Goal: Task Accomplishment & Management: Use online tool/utility

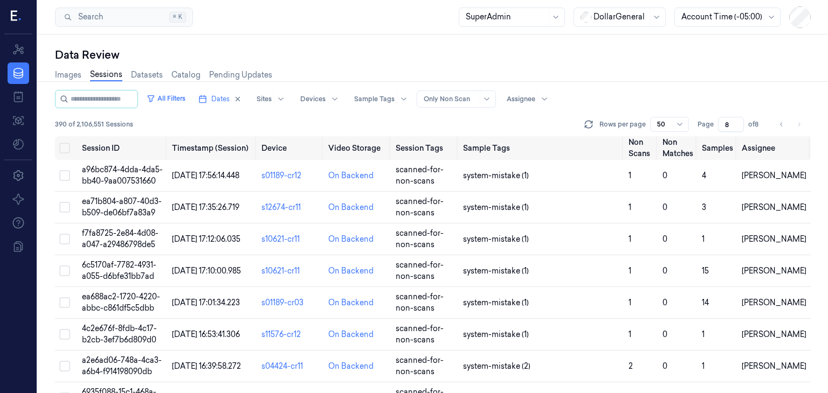
click at [773, 67] on div "Images Sessions Datasets Catalog Pending Updates" at bounding box center [432, 76] width 755 height 27
click at [224, 102] on span "Dates" at bounding box center [220, 99] width 18 height 10
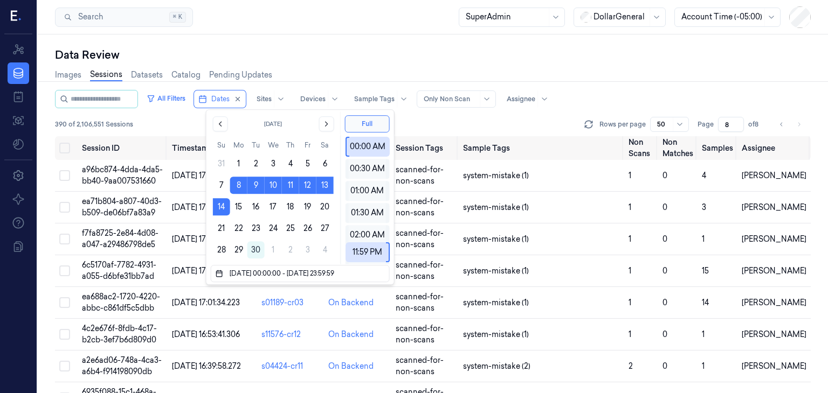
click at [420, 67] on div "Images Sessions Datasets Catalog Pending Updates" at bounding box center [432, 76] width 755 height 27
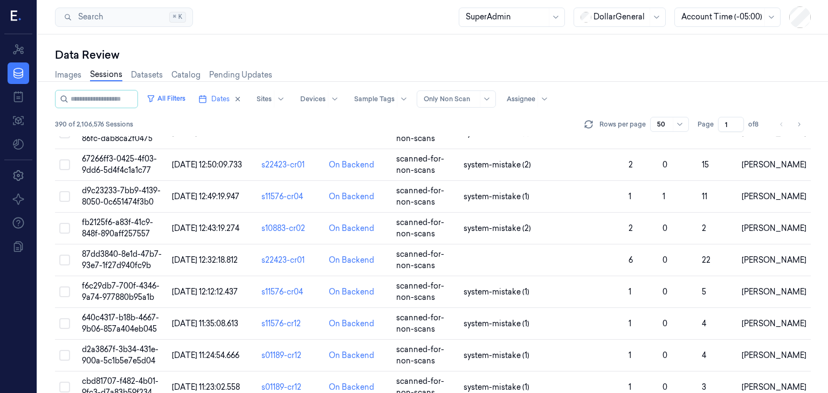
scroll to position [1358, 0]
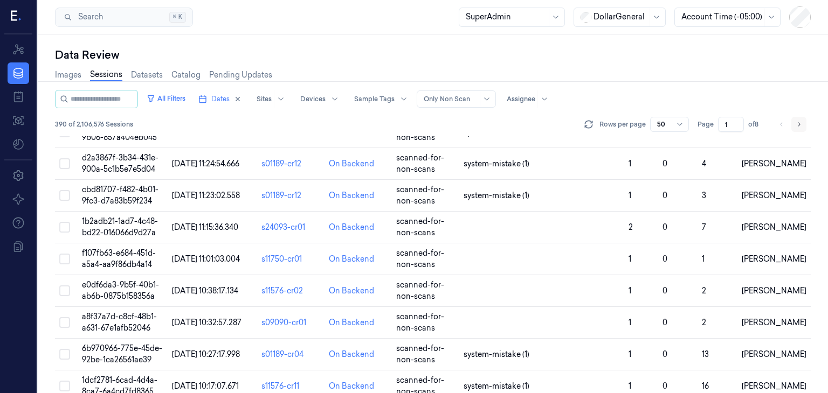
click at [797, 125] on icon "Go to next page" at bounding box center [798, 124] width 6 height 9
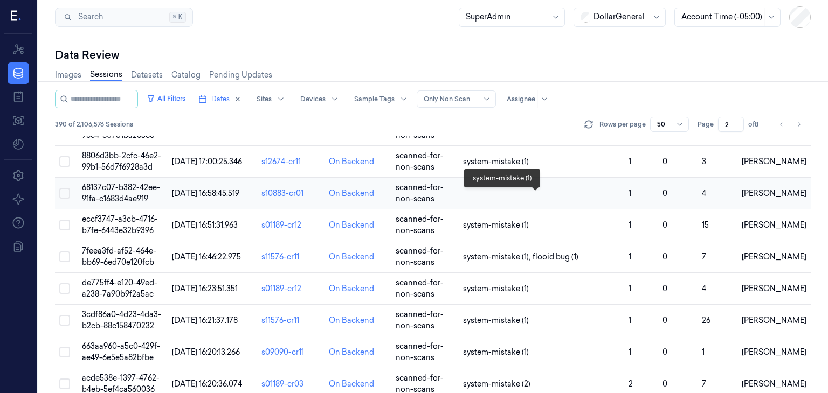
scroll to position [1370, 0]
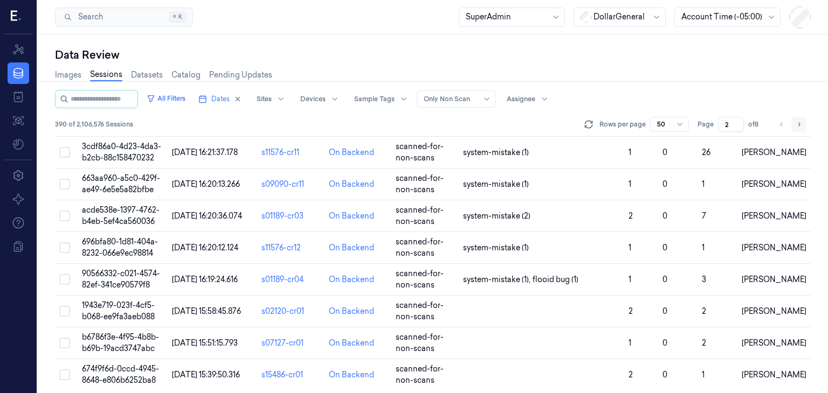
click at [795, 126] on button "Go to next page" at bounding box center [798, 124] width 15 height 15
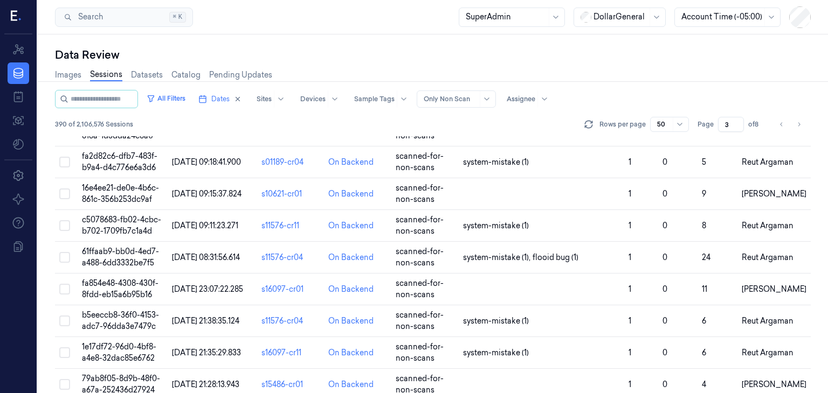
scroll to position [1370, 0]
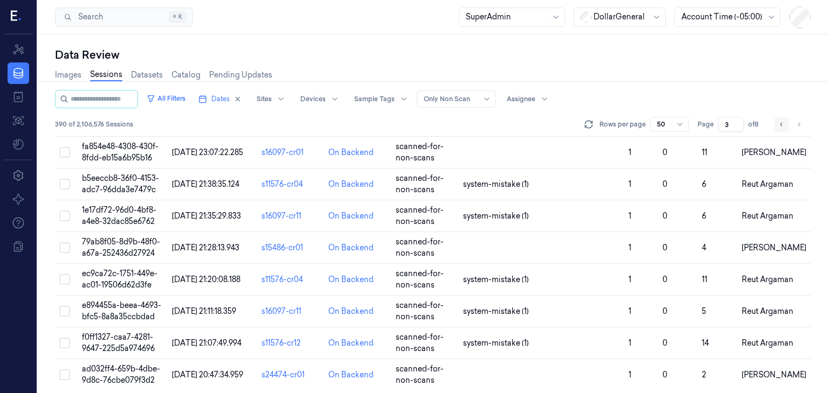
click at [780, 120] on icon "Go to previous page" at bounding box center [781, 124] width 6 height 9
click at [779, 121] on icon "Go to previous page" at bounding box center [781, 124] width 6 height 9
type input "1"
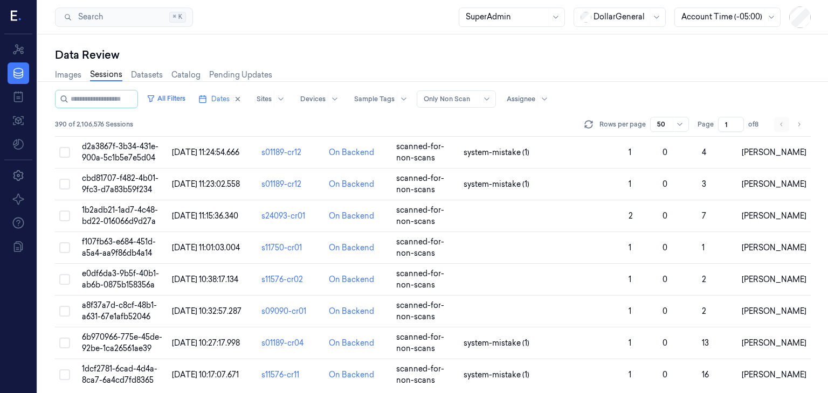
scroll to position [1358, 0]
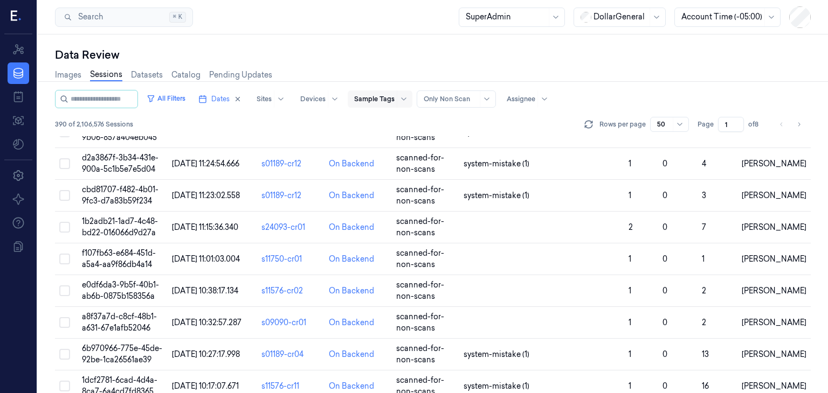
click at [387, 107] on div "Sample Tags" at bounding box center [374, 99] width 40 height 17
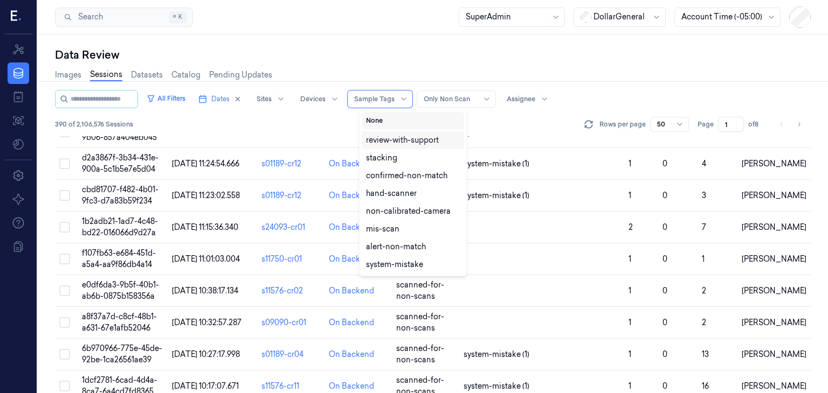
click at [390, 117] on button "None" at bounding box center [413, 120] width 102 height 17
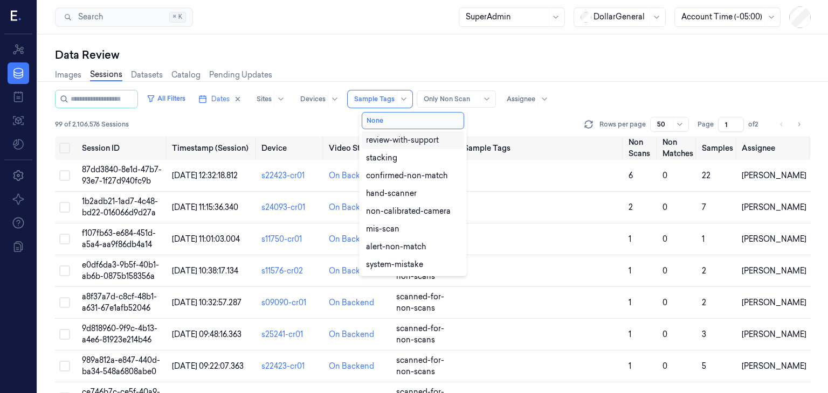
click at [536, 114] on div "All Filters Dates Sites Devices 23 results available. Use Up and Down to choose…" at bounding box center [432, 113] width 755 height 46
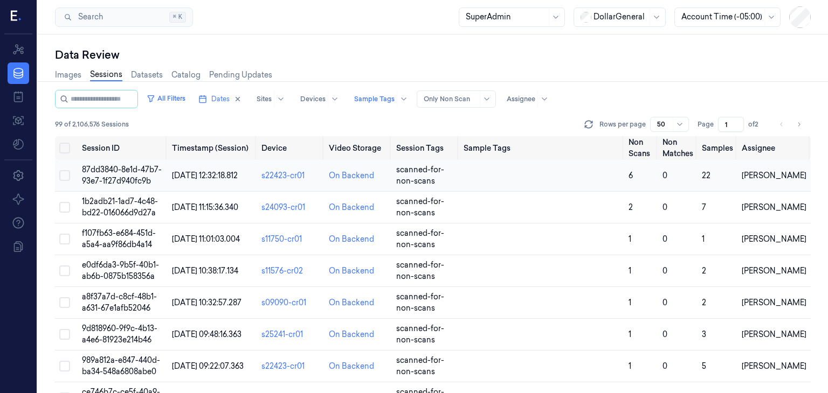
click at [117, 169] on span "87dd3840-8e1d-47b7-93e7-1f27d940fc9b" at bounding box center [122, 175] width 80 height 21
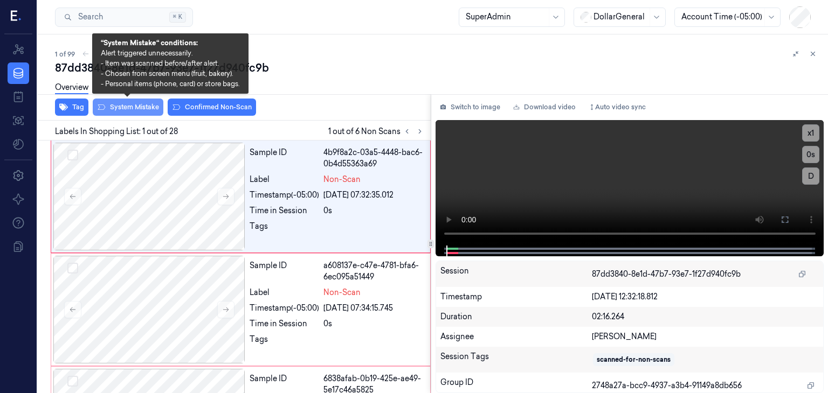
click at [138, 107] on button "System Mistake" at bounding box center [128, 107] width 71 height 17
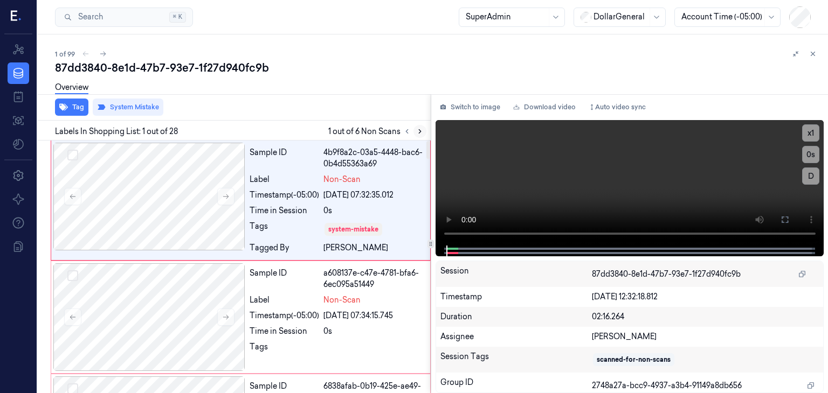
click at [418, 128] on icon at bounding box center [420, 132] width 8 height 8
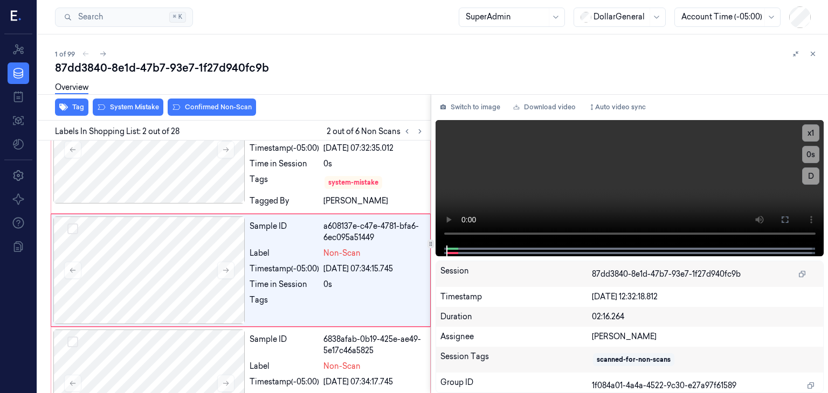
scroll to position [50, 0]
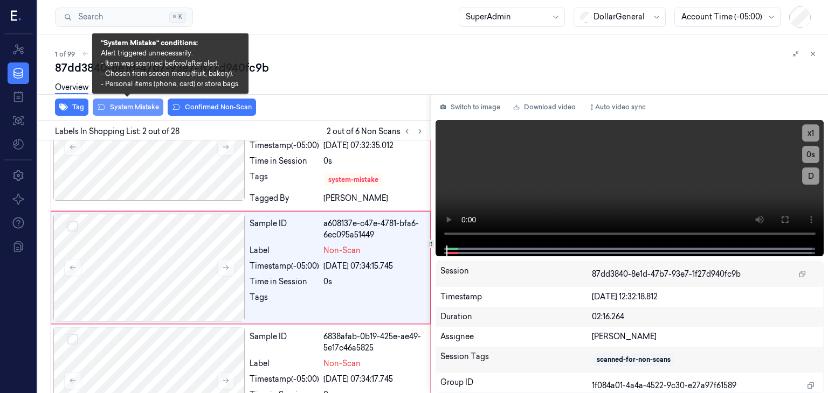
click at [107, 105] on button "System Mistake" at bounding box center [128, 107] width 71 height 17
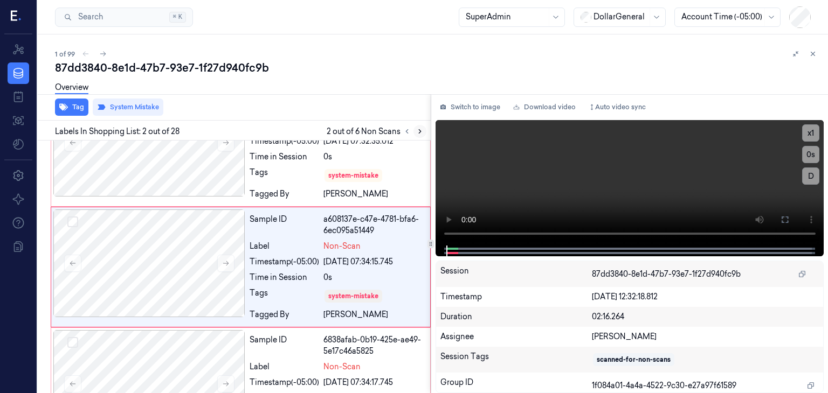
click at [423, 133] on button at bounding box center [419, 131] width 13 height 13
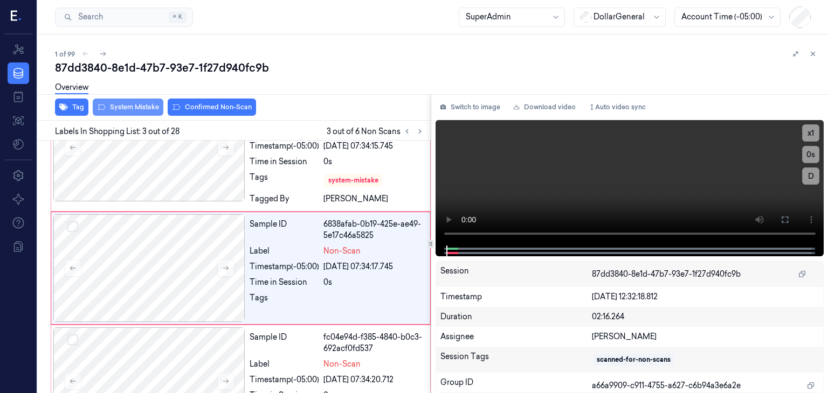
scroll to position [170, 0]
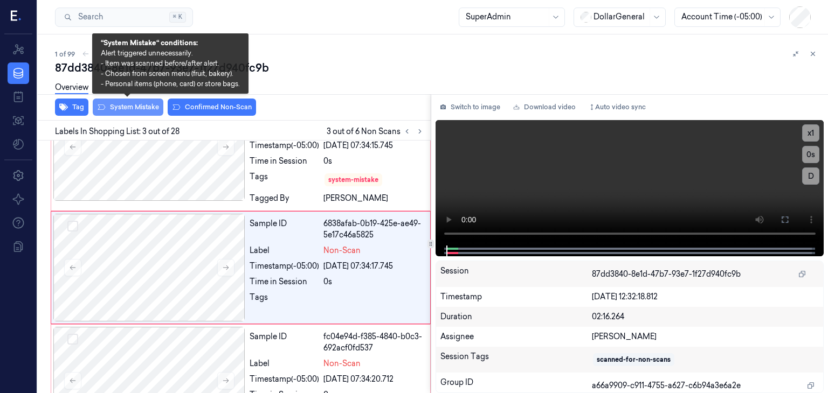
click at [139, 108] on button "System Mistake" at bounding box center [128, 107] width 71 height 17
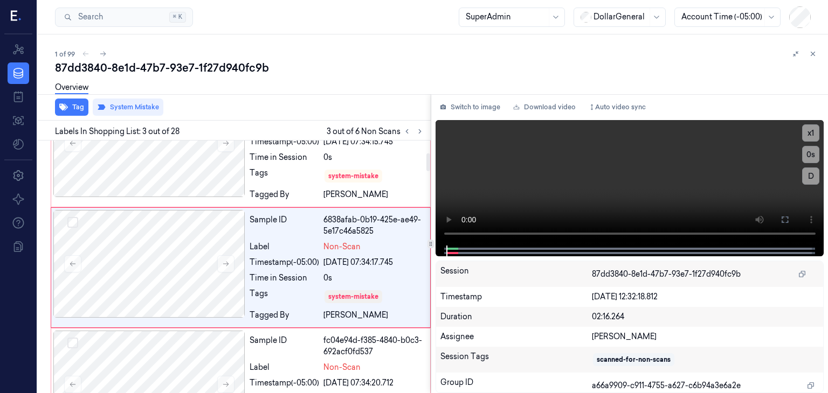
click at [418, 137] on div "Labels In Shopping List: 3 out of 28 3 out of 6 Non Scans" at bounding box center [231, 131] width 397 height 20
drag, startPoint x: 416, startPoint y: 134, endPoint x: 404, endPoint y: 136, distance: 12.6
click at [417, 134] on icon at bounding box center [420, 132] width 8 height 8
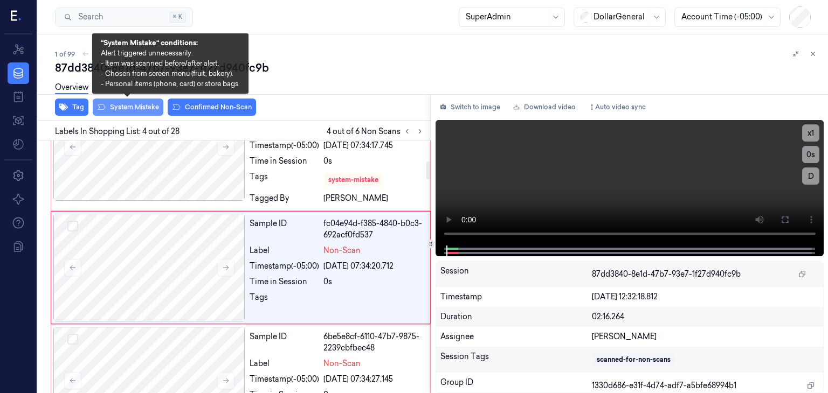
drag, startPoint x: 142, startPoint y: 108, endPoint x: 156, endPoint y: 108, distance: 14.6
click at [142, 108] on button "System Mistake" at bounding box center [128, 107] width 71 height 17
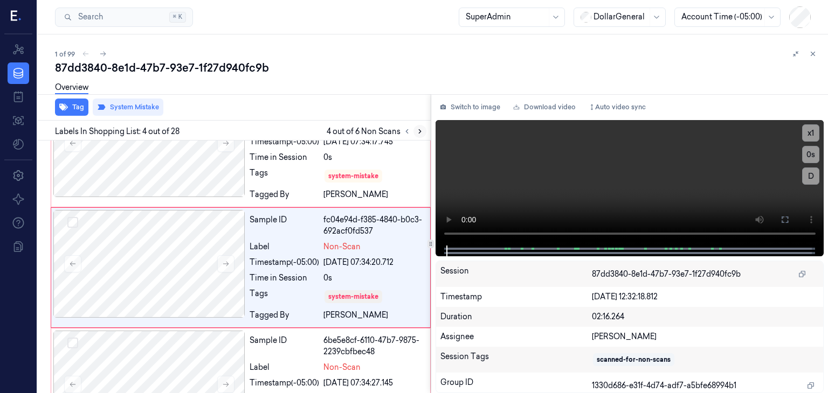
click at [421, 134] on icon at bounding box center [420, 132] width 8 height 8
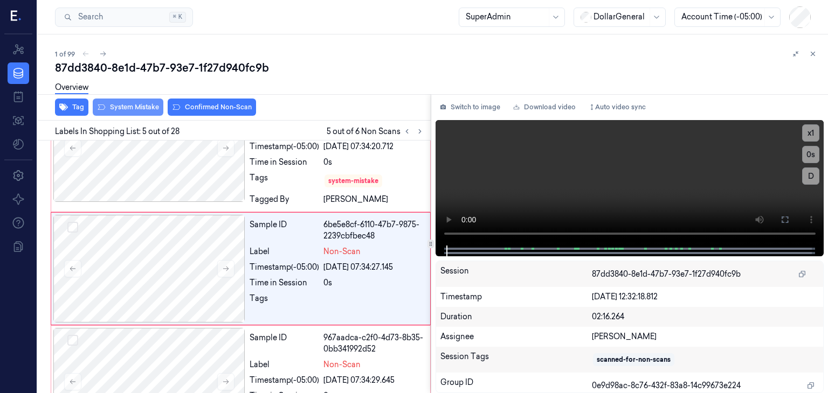
scroll to position [412, 0]
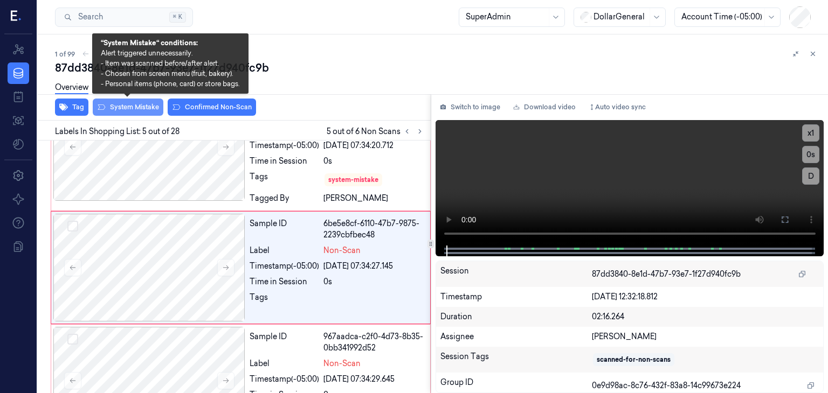
click at [140, 114] on button "System Mistake" at bounding box center [128, 107] width 71 height 17
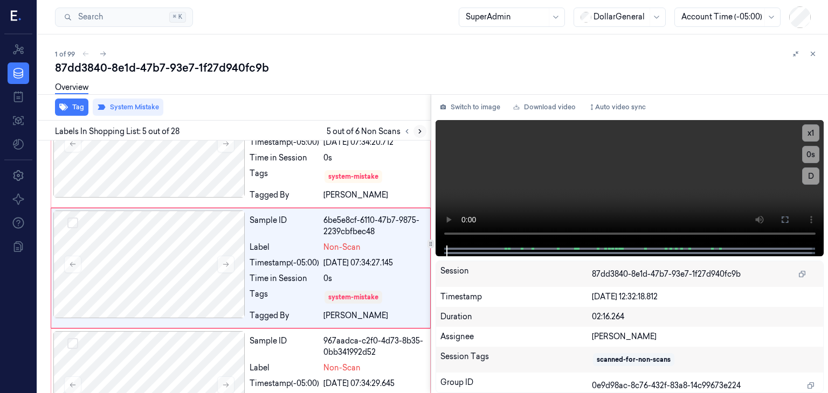
click at [417, 130] on icon at bounding box center [420, 132] width 8 height 8
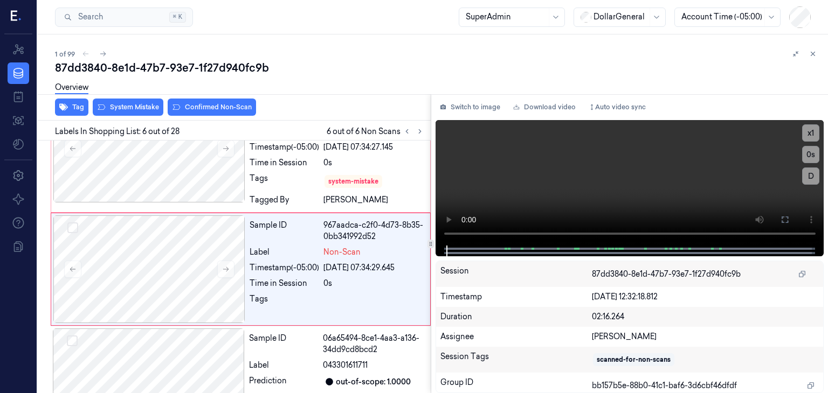
scroll to position [532, 0]
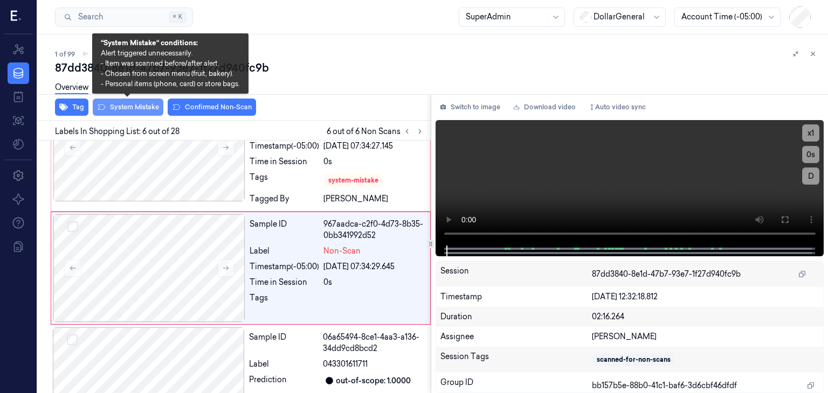
click at [113, 107] on button "System Mistake" at bounding box center [128, 107] width 71 height 17
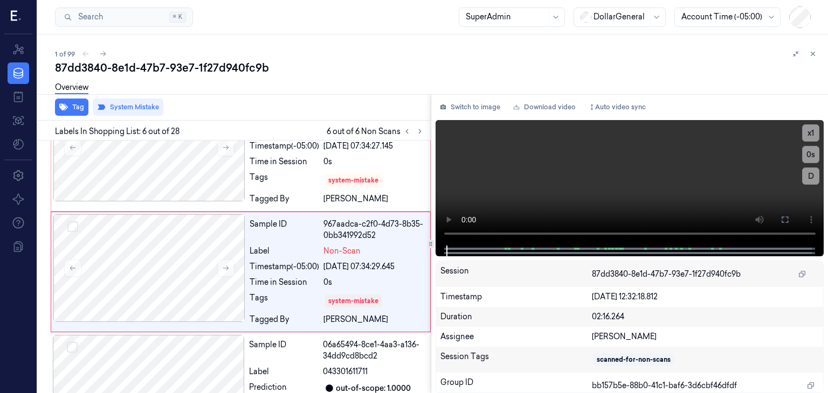
scroll to position [536, 0]
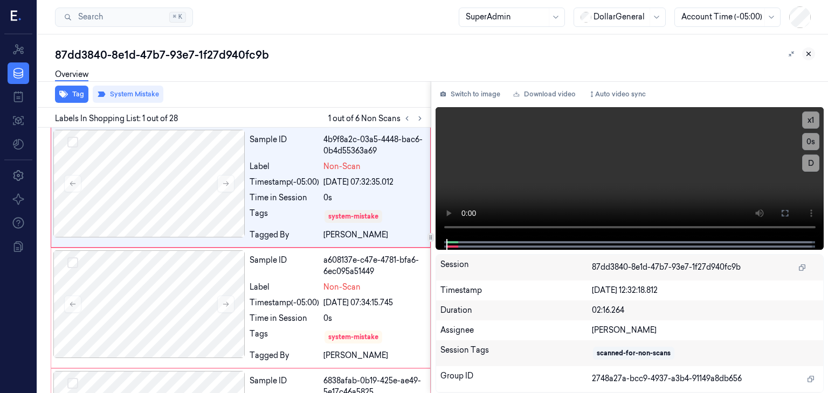
click at [806, 53] on icon at bounding box center [808, 54] width 8 height 8
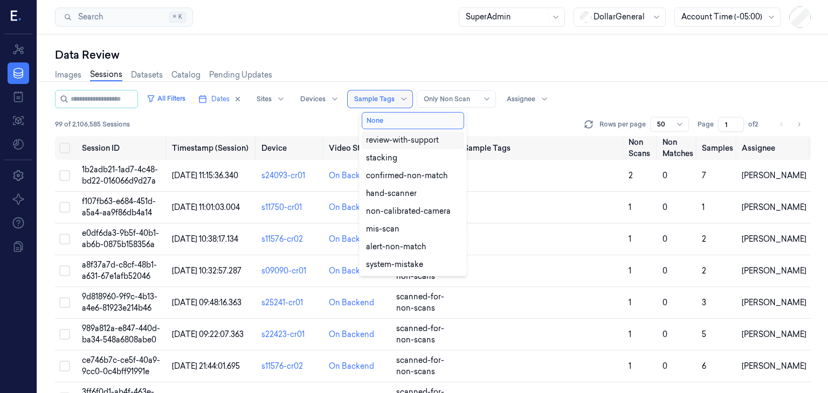
drag, startPoint x: 377, startPoint y: 99, endPoint x: 374, endPoint y: 106, distance: 7.0
click at [377, 99] on div at bounding box center [374, 99] width 40 height 10
click at [388, 118] on button "None" at bounding box center [413, 120] width 102 height 17
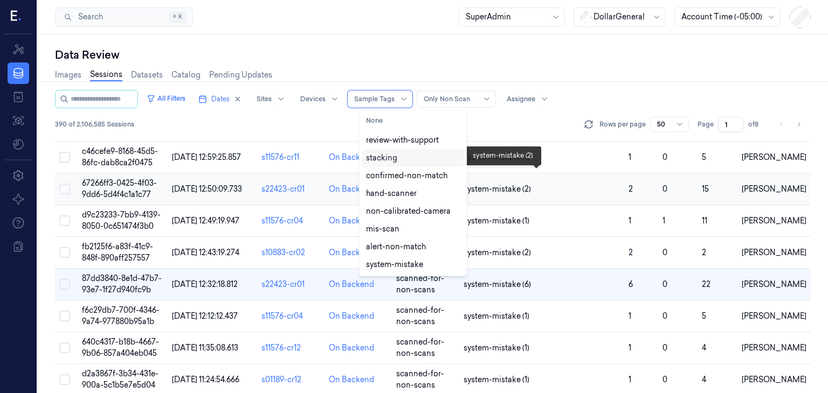
scroll to position [1146, 0]
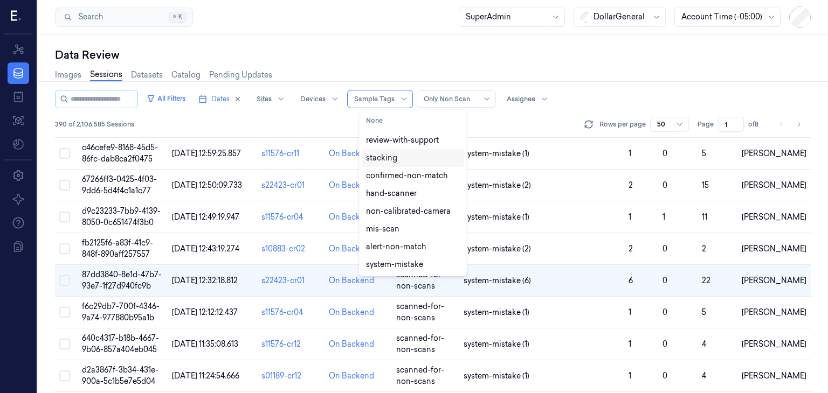
click at [605, 85] on div "Images Sessions Datasets Catalog Pending Updates" at bounding box center [432, 76] width 755 height 27
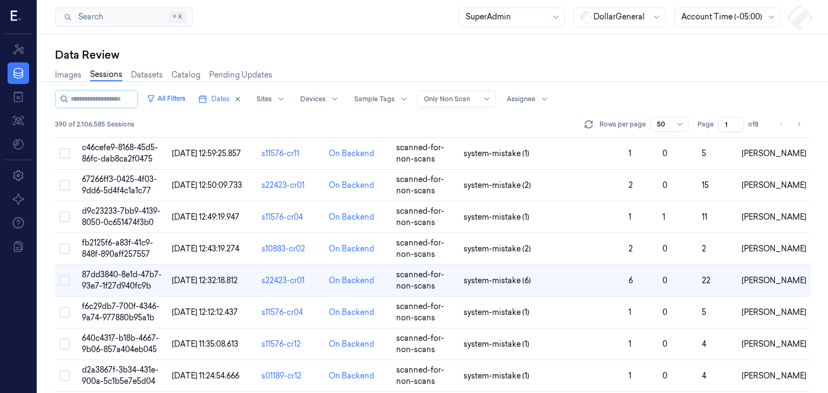
click at [660, 128] on div at bounding box center [663, 125] width 13 height 10
click at [668, 181] on div "200" at bounding box center [664, 180] width 14 height 11
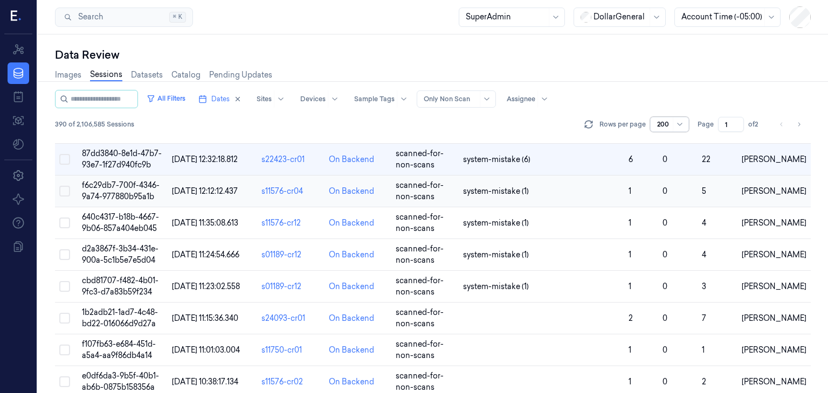
scroll to position [1293, 0]
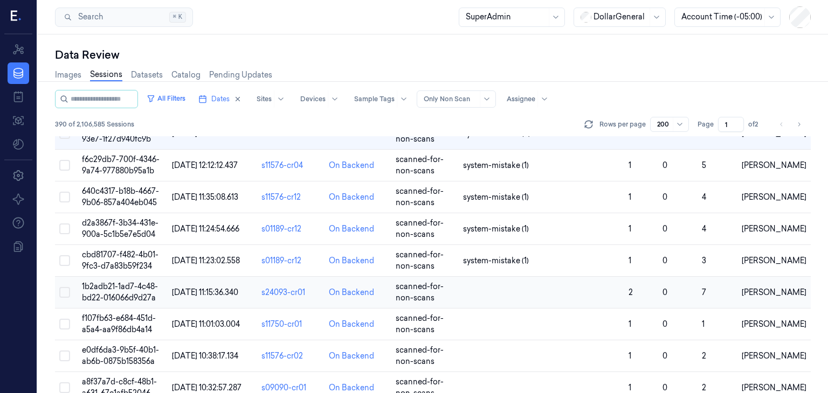
click at [113, 277] on td "1b2adb21-1ad7-4c48-bd22-016066d9d27a" at bounding box center [123, 293] width 90 height 32
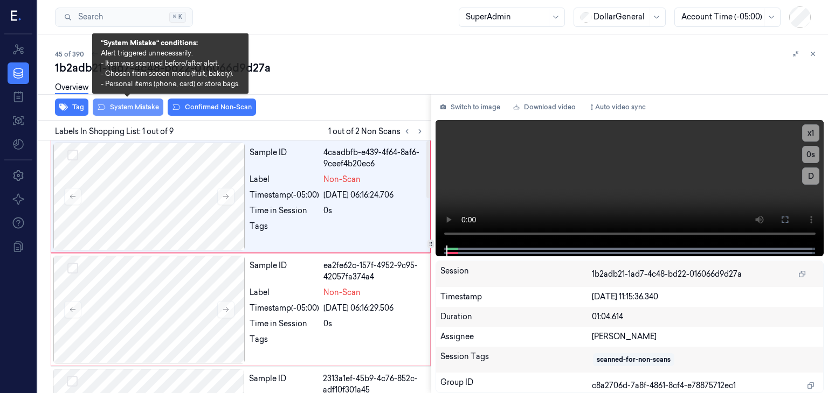
click at [137, 110] on button "System Mistake" at bounding box center [128, 107] width 71 height 17
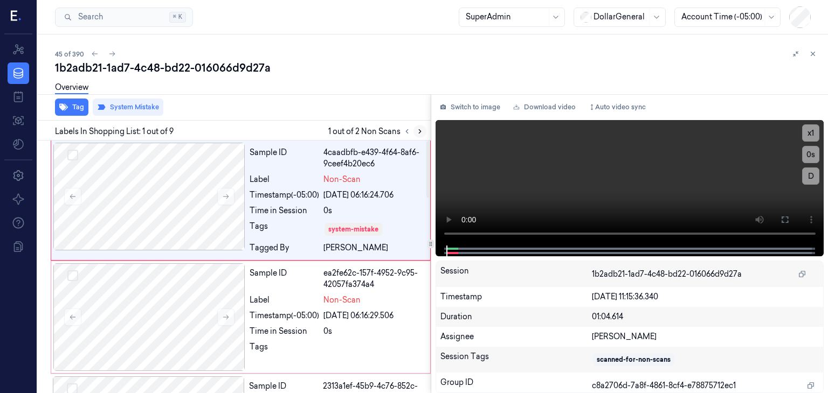
click at [423, 133] on button at bounding box center [419, 131] width 13 height 13
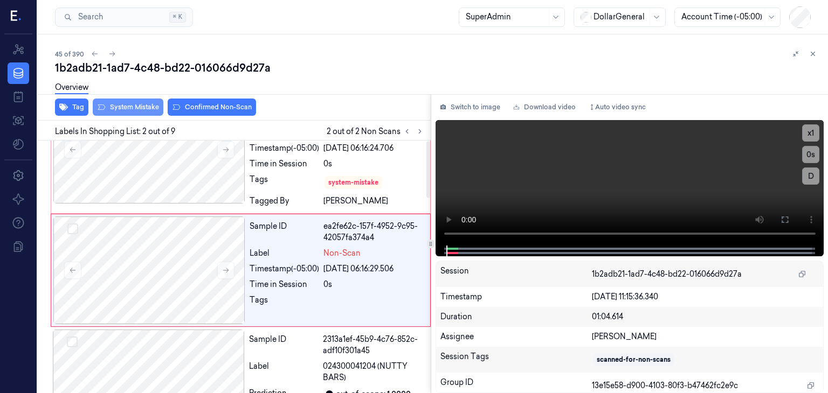
scroll to position [50, 0]
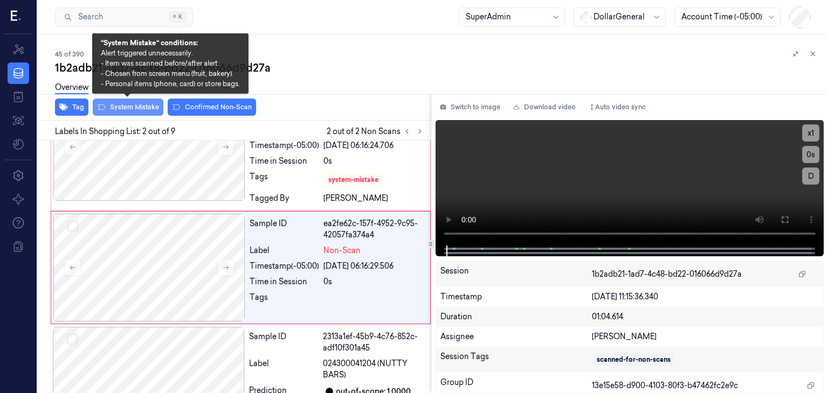
click at [159, 104] on button "System Mistake" at bounding box center [128, 107] width 71 height 17
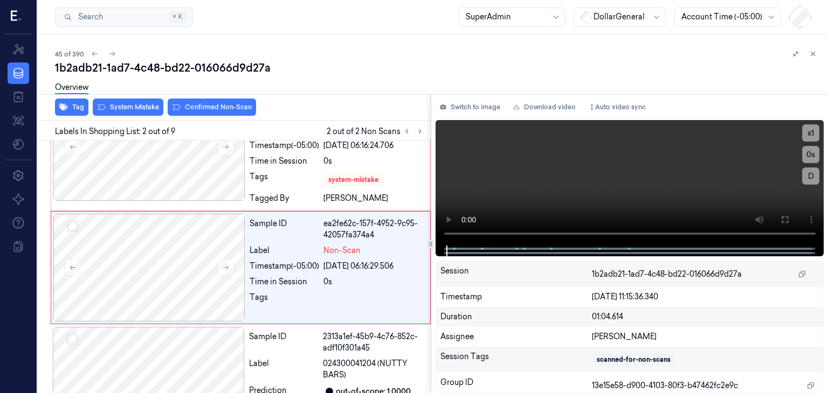
scroll to position [54, 0]
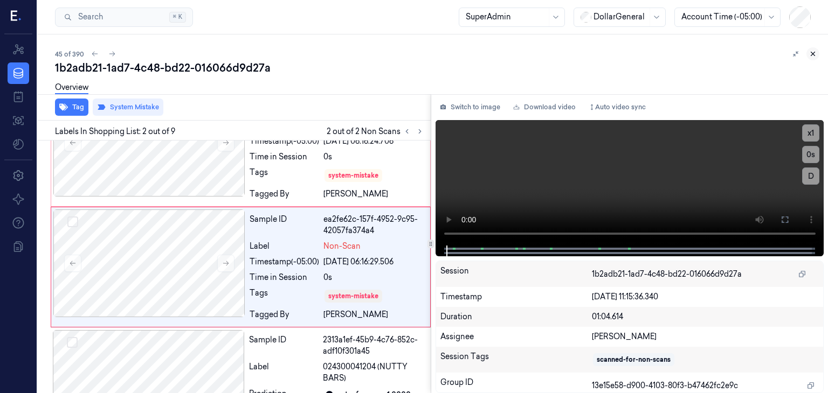
click at [816, 50] on button at bounding box center [812, 53] width 13 height 13
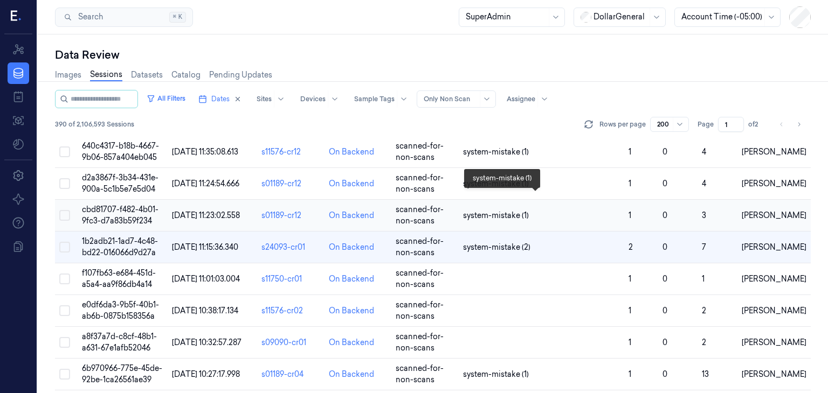
scroll to position [1338, 0]
click at [134, 268] on span "f107fb63-e684-451d-a5a4-aa9f86db4a14" at bounding box center [119, 278] width 74 height 21
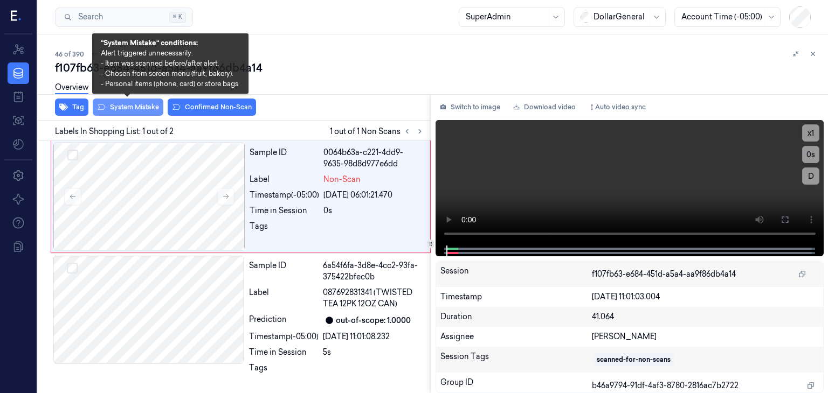
click at [123, 102] on button "System Mistake" at bounding box center [128, 107] width 71 height 17
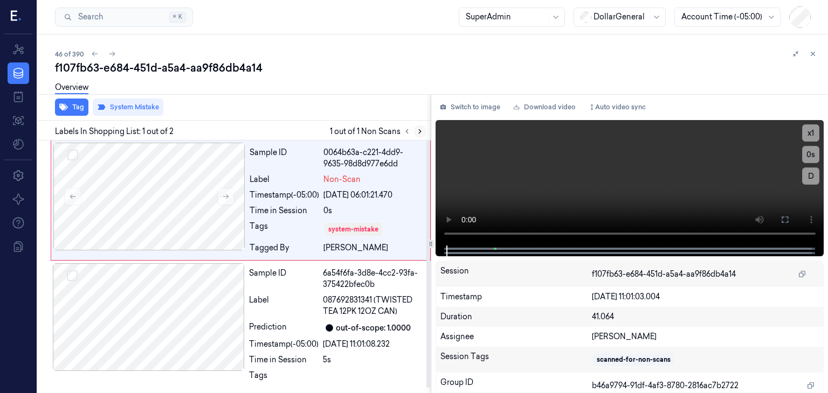
click at [417, 130] on icon at bounding box center [420, 132] width 8 height 8
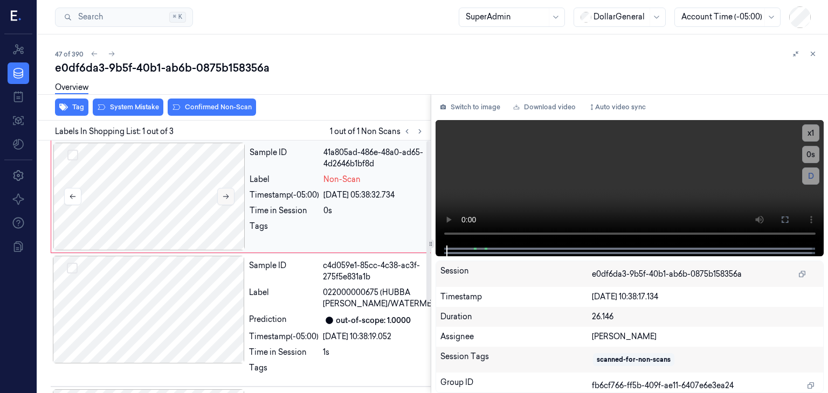
click at [226, 195] on icon at bounding box center [226, 197] width 6 height 5
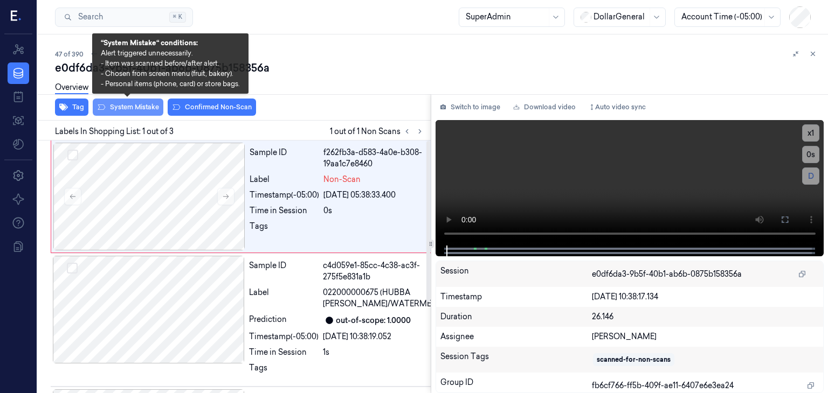
click at [140, 108] on button "System Mistake" at bounding box center [128, 107] width 71 height 17
click at [136, 105] on button "System Mistake" at bounding box center [128, 107] width 71 height 17
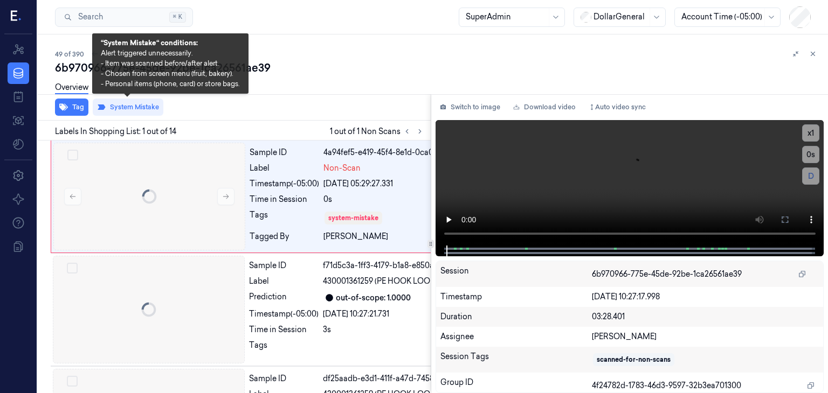
scroll to position [0, 17]
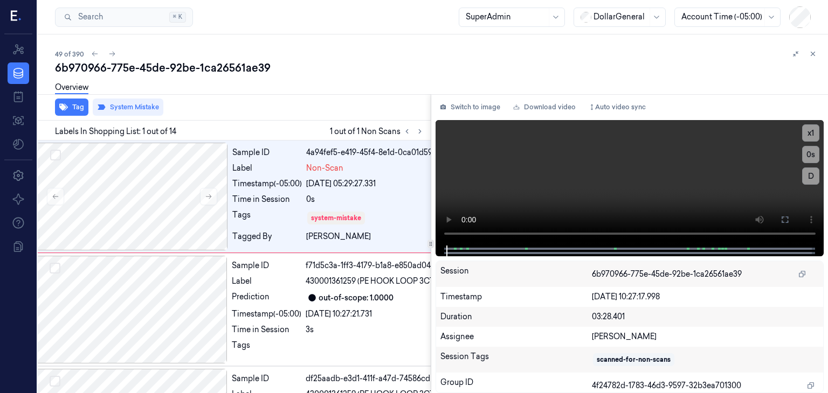
click at [816, 58] on button at bounding box center [812, 53] width 13 height 13
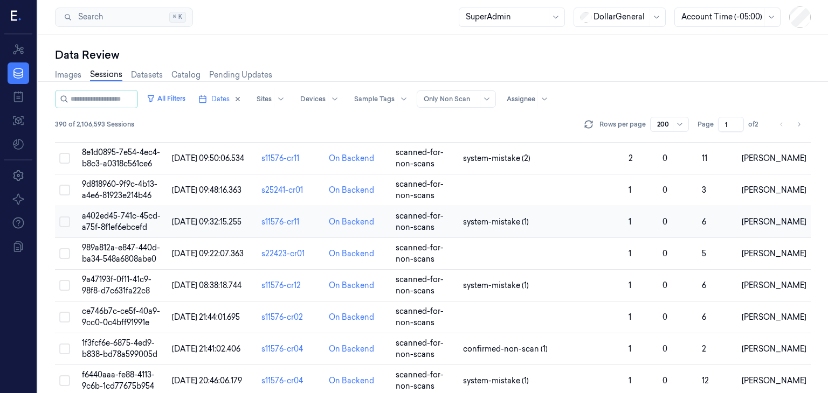
scroll to position [1627, 0]
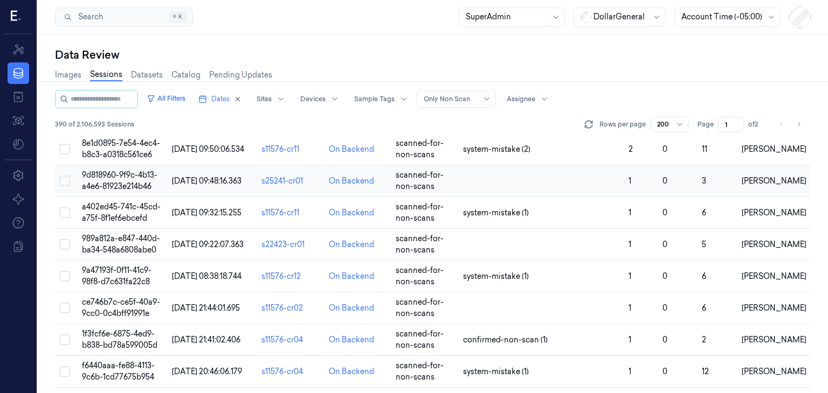
click at [128, 170] on span "9d818960-9f9c-4b13-a4e6-81923e214b46" at bounding box center [119, 180] width 75 height 21
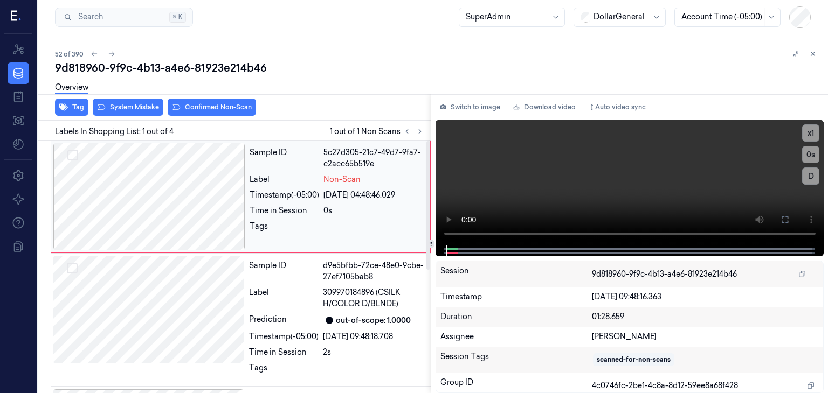
click at [189, 192] on div at bounding box center [149, 197] width 192 height 108
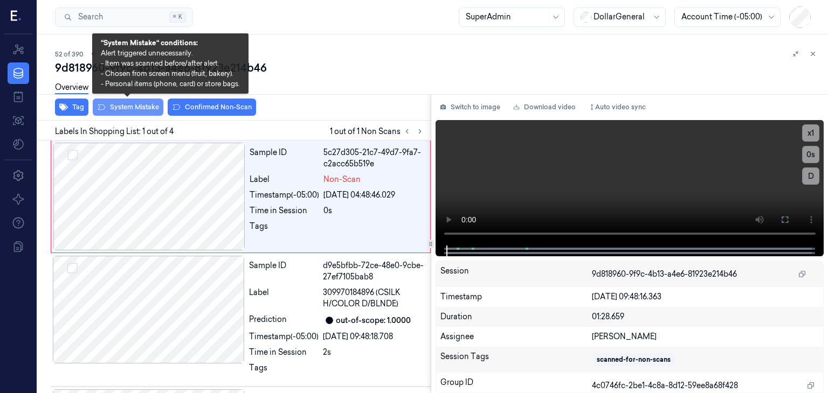
click at [152, 103] on button "System Mistake" at bounding box center [128, 107] width 71 height 17
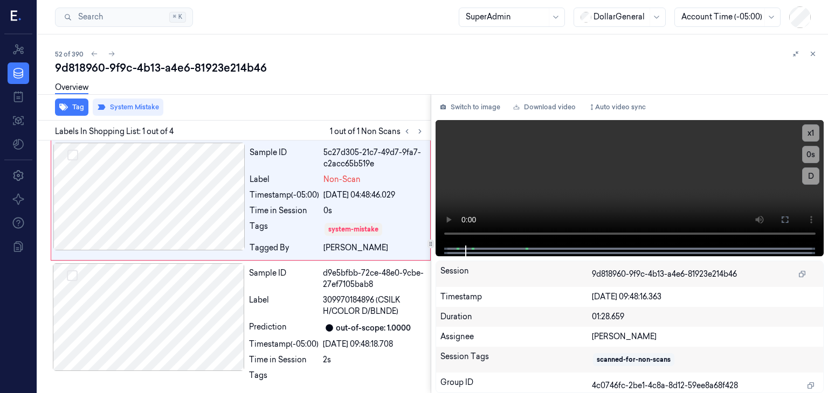
click at [452, 61] on div "9d818960-9f9c-4b13-a4e6-81923e214b46" at bounding box center [437, 67] width 764 height 15
click at [817, 54] on button at bounding box center [812, 53] width 13 height 13
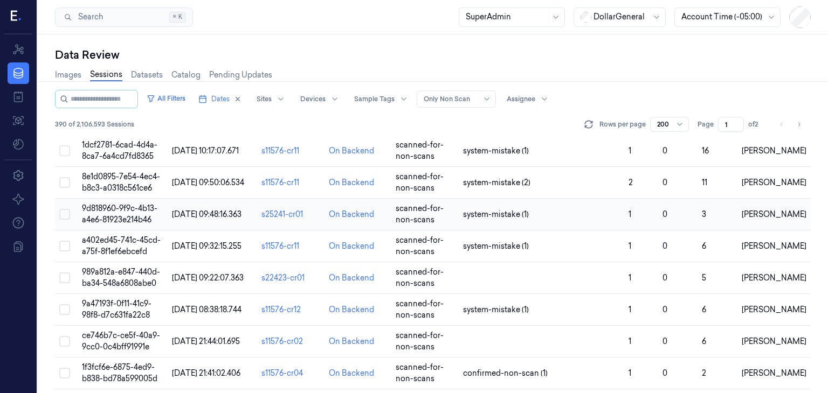
scroll to position [1560, 0]
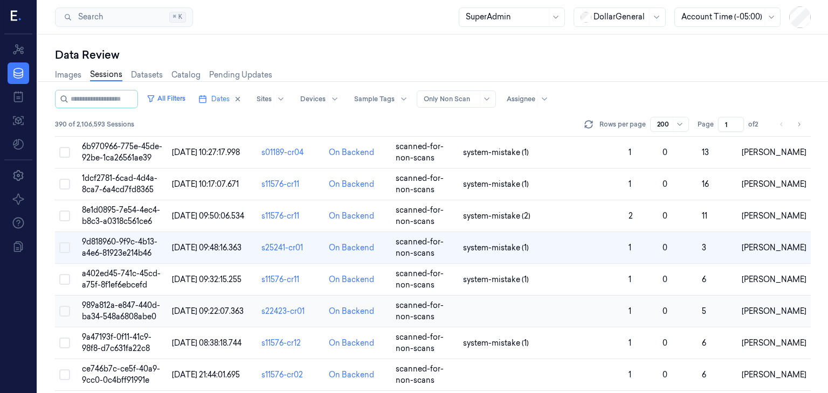
click at [133, 301] on span "989a812a-e847-440d-ba34-548a6808abe0" at bounding box center [121, 311] width 78 height 21
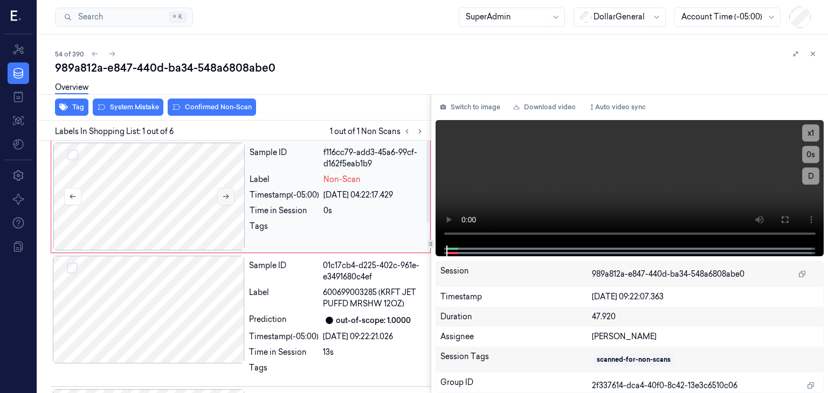
click at [221, 200] on button at bounding box center [225, 196] width 17 height 17
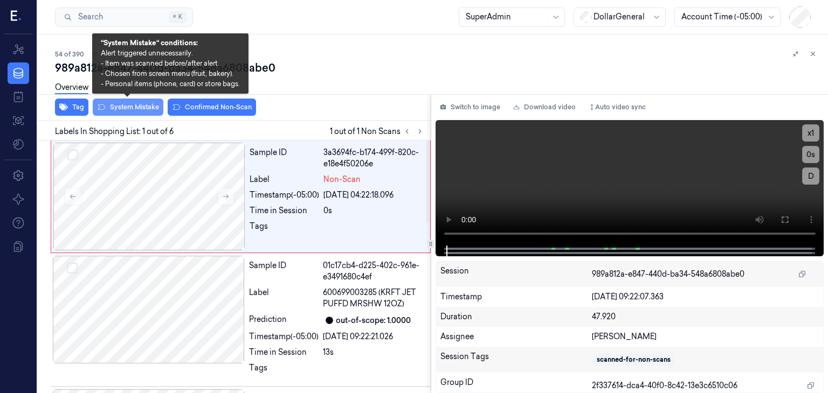
click at [125, 109] on button "System Mistake" at bounding box center [128, 107] width 71 height 17
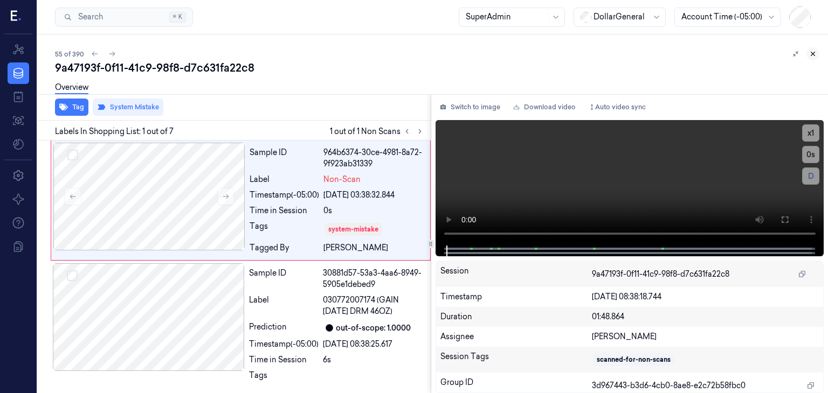
click at [814, 53] on icon at bounding box center [813, 54] width 8 height 8
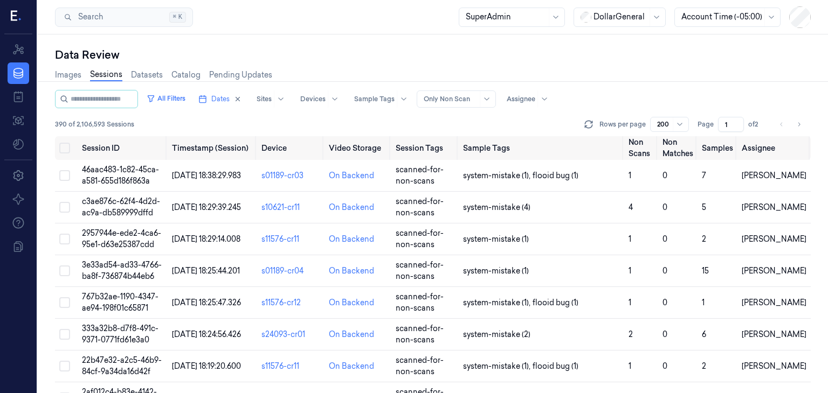
scroll to position [1649, 0]
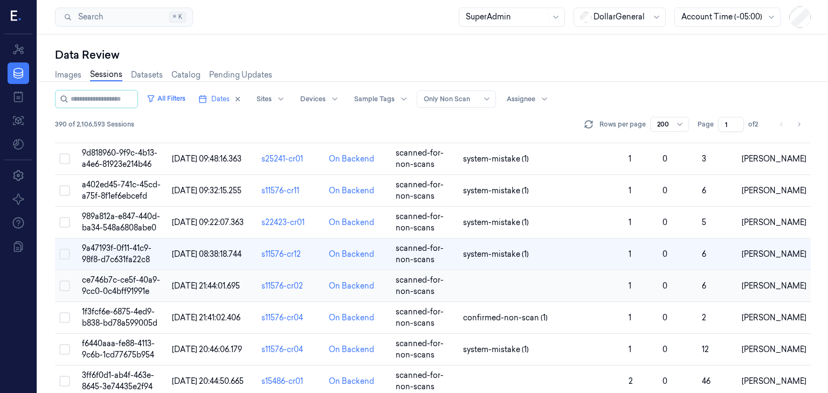
click at [105, 275] on span "ce746b7c-ce5f-40a9-9cc0-0c4bff91991e" at bounding box center [121, 285] width 78 height 21
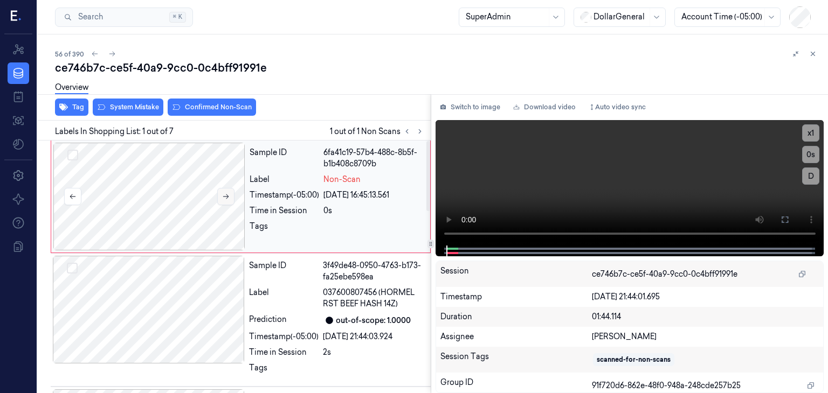
click at [220, 196] on button at bounding box center [225, 196] width 17 height 17
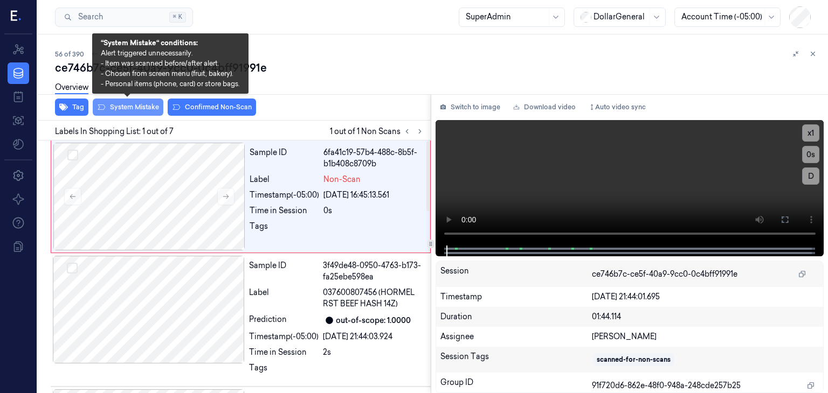
click at [139, 105] on button "System Mistake" at bounding box center [128, 107] width 71 height 17
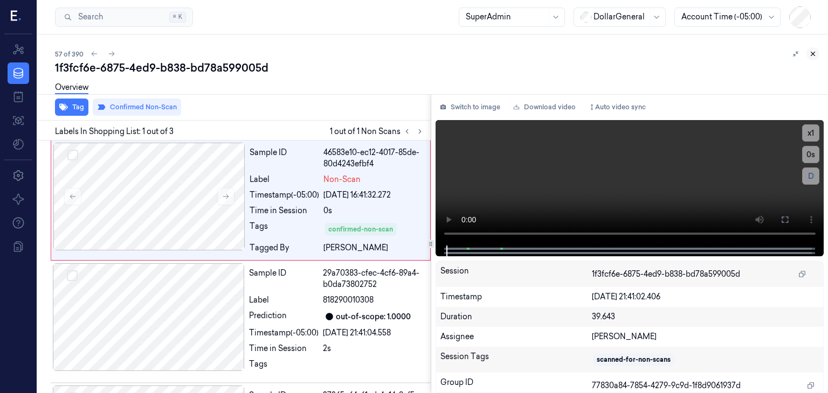
click at [817, 52] on button at bounding box center [812, 53] width 13 height 13
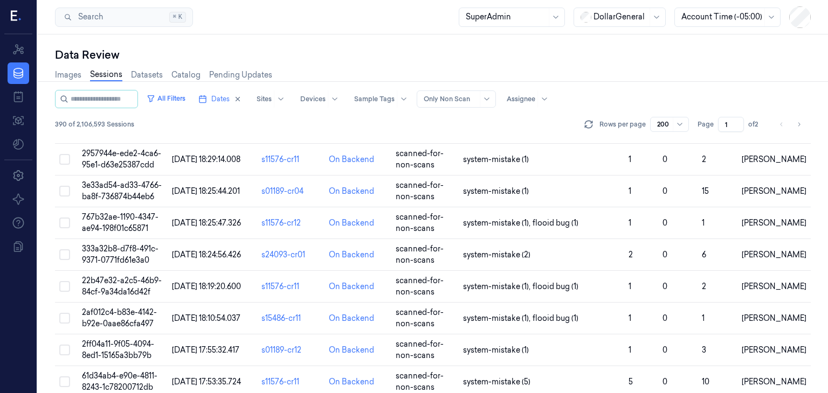
scroll to position [1707, 0]
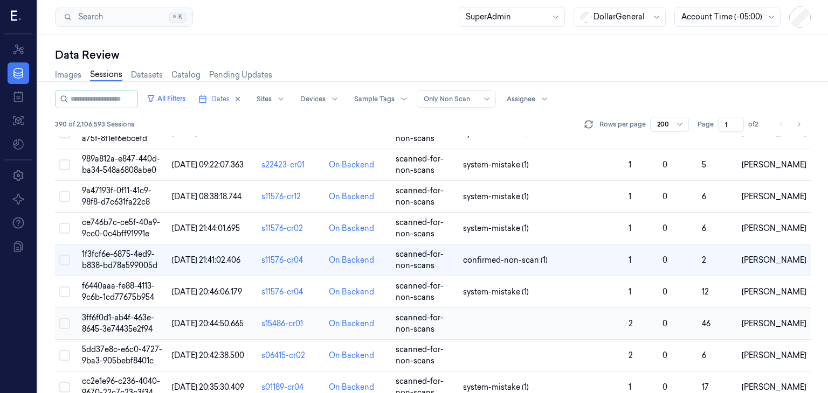
click at [132, 313] on span "3ff6f0d1-ab4f-463e-8645-3e74435e2f94" at bounding box center [118, 323] width 72 height 21
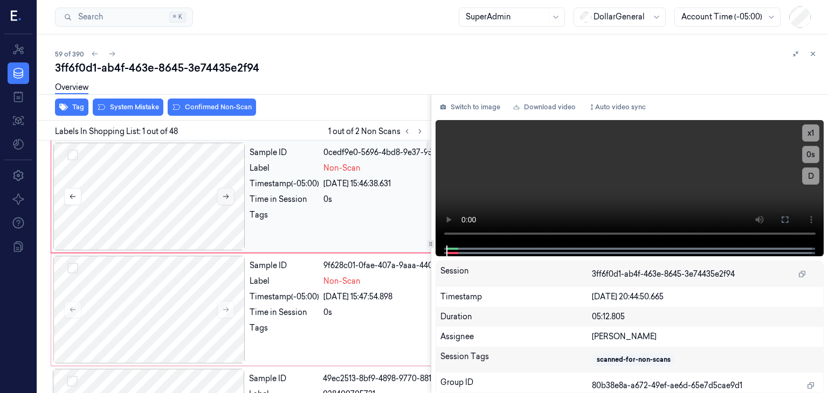
click at [223, 197] on icon at bounding box center [226, 197] width 8 height 8
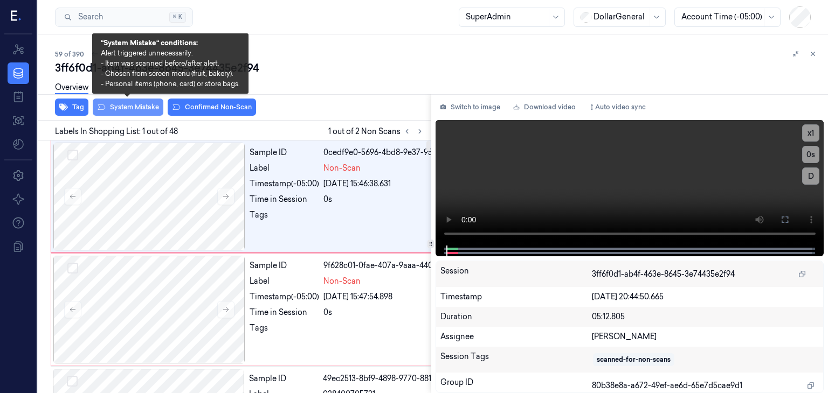
click at [144, 109] on button "System Mistake" at bounding box center [128, 107] width 71 height 17
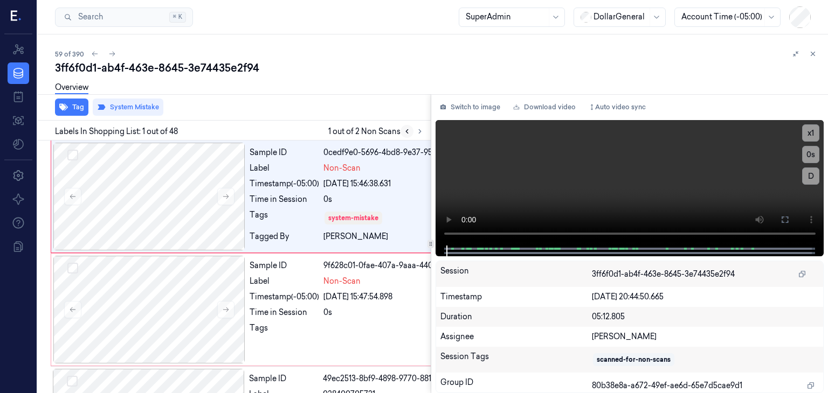
click at [420, 133] on icon at bounding box center [420, 132] width 8 height 8
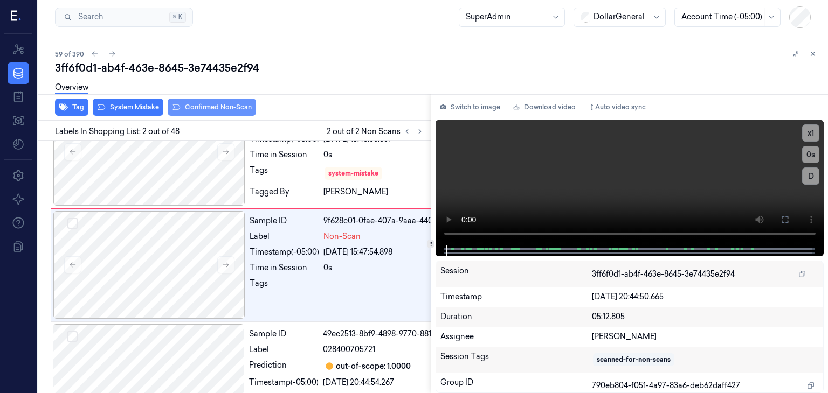
scroll to position [50, 0]
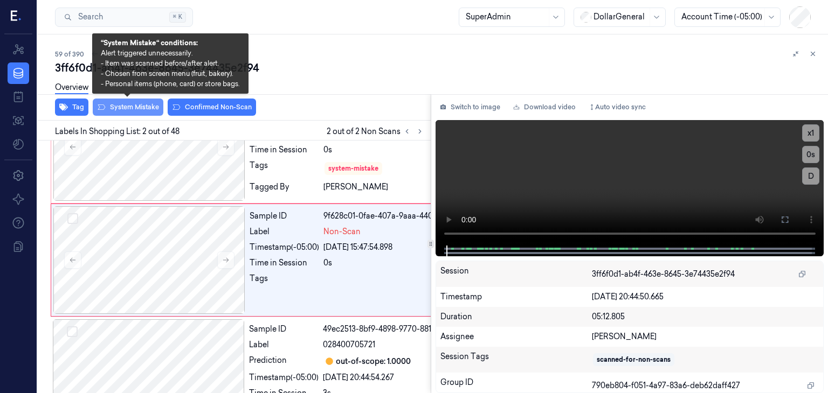
click at [153, 106] on button "System Mistake" at bounding box center [128, 107] width 71 height 17
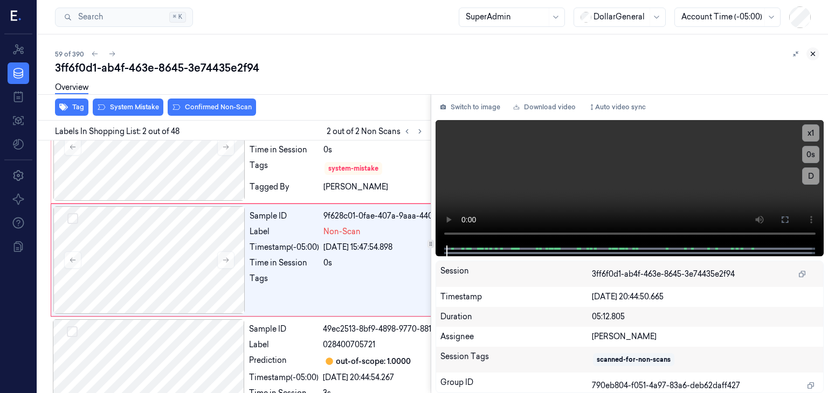
scroll to position [54, 0]
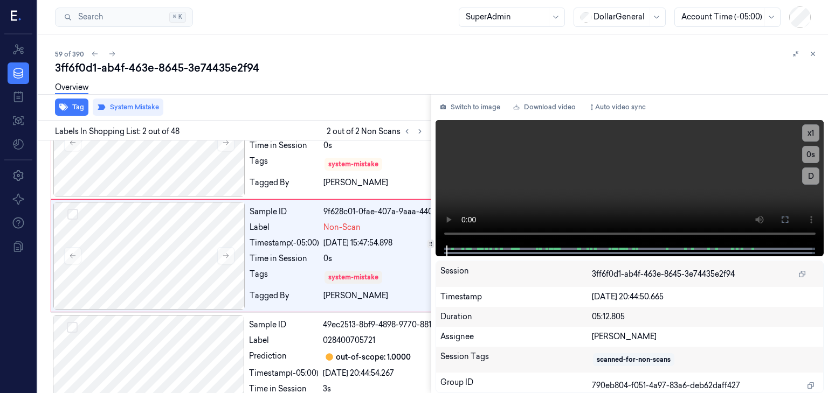
click at [810, 51] on icon at bounding box center [813, 54] width 8 height 8
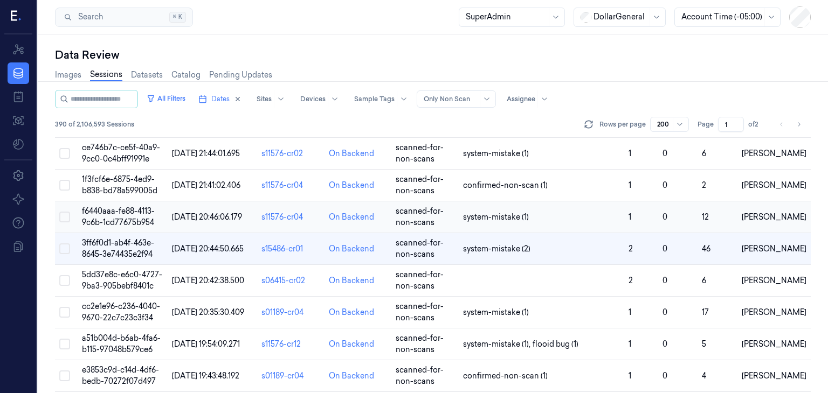
scroll to position [1782, 0]
click at [150, 270] on span "5dd37e8c-e6c0-4727-9ba3-905bebf8401c" at bounding box center [122, 280] width 80 height 21
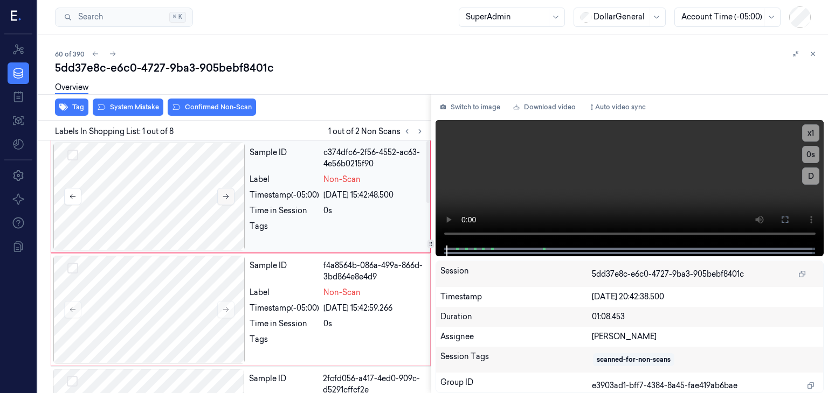
click at [225, 198] on icon at bounding box center [226, 197] width 8 height 8
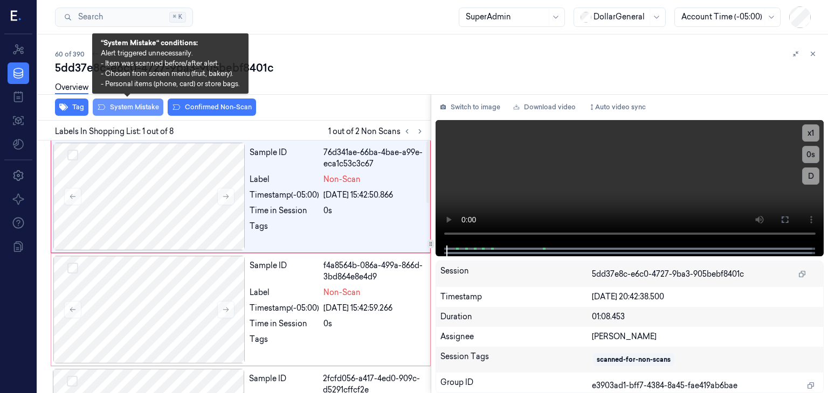
click at [143, 114] on button "System Mistake" at bounding box center [128, 107] width 71 height 17
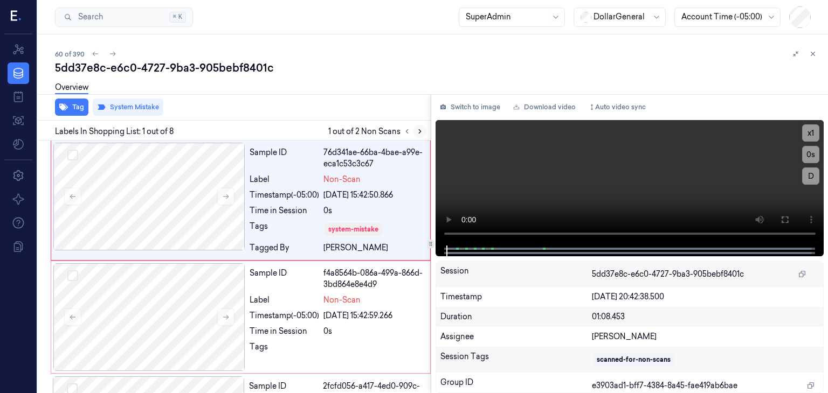
click at [420, 130] on icon at bounding box center [420, 132] width 8 height 8
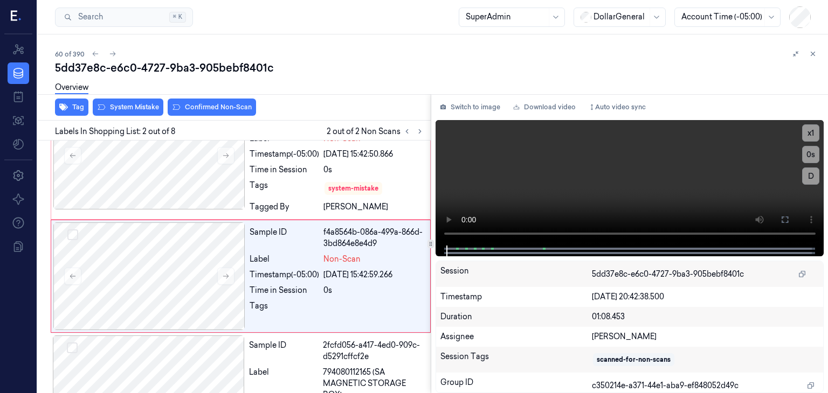
scroll to position [50, 0]
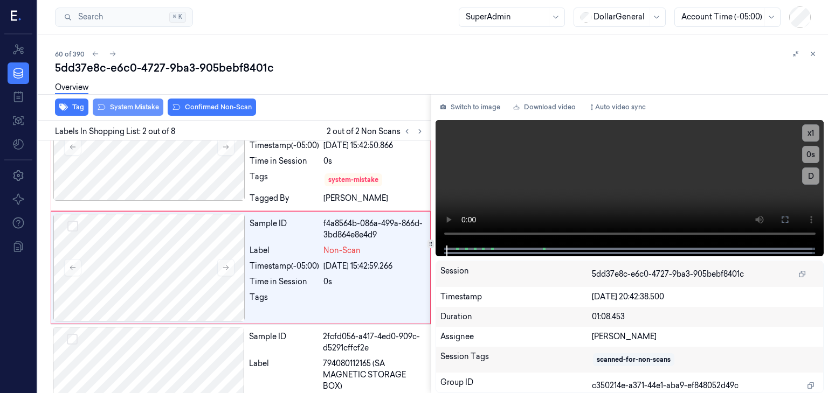
click at [153, 113] on button "System Mistake" at bounding box center [128, 107] width 71 height 17
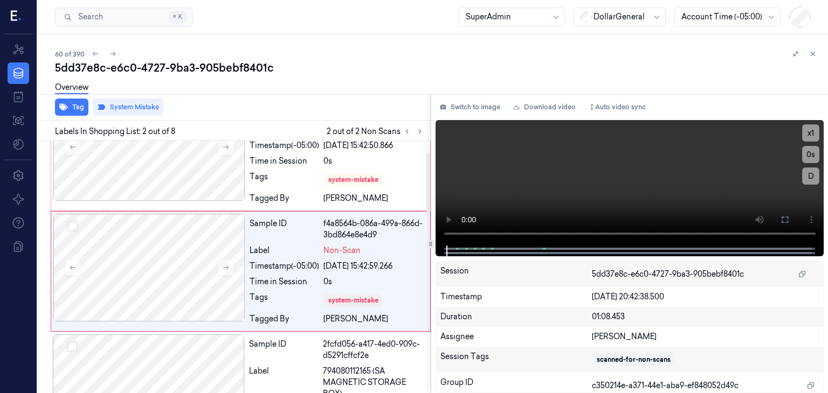
scroll to position [54, 0]
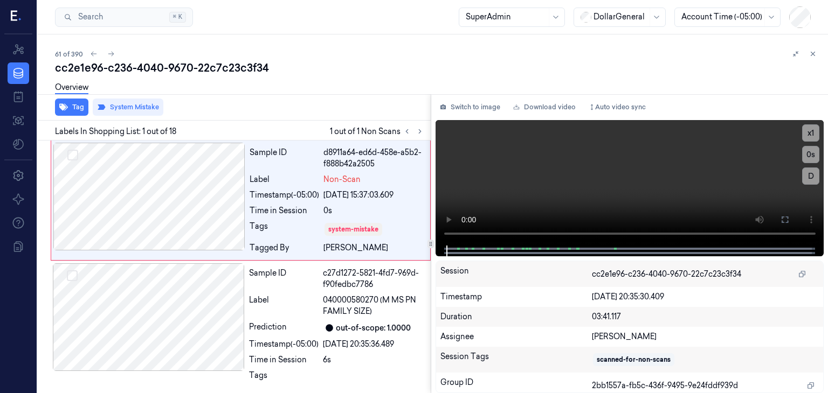
drag, startPoint x: 808, startPoint y: 54, endPoint x: 816, endPoint y: 54, distance: 7.6
click at [809, 54] on icon at bounding box center [813, 54] width 8 height 8
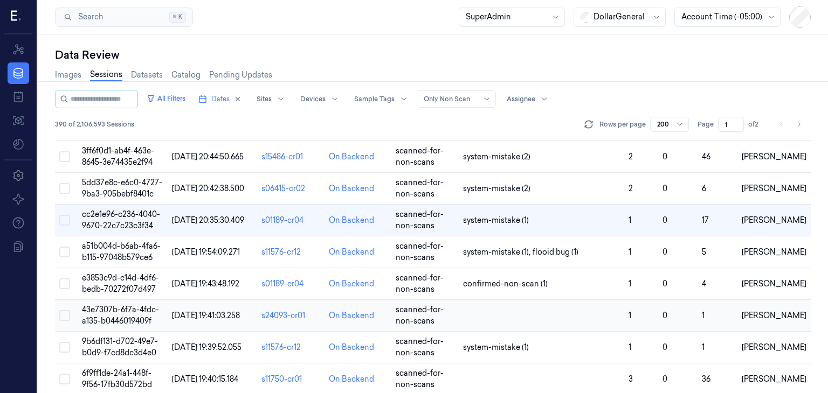
scroll to position [1899, 0]
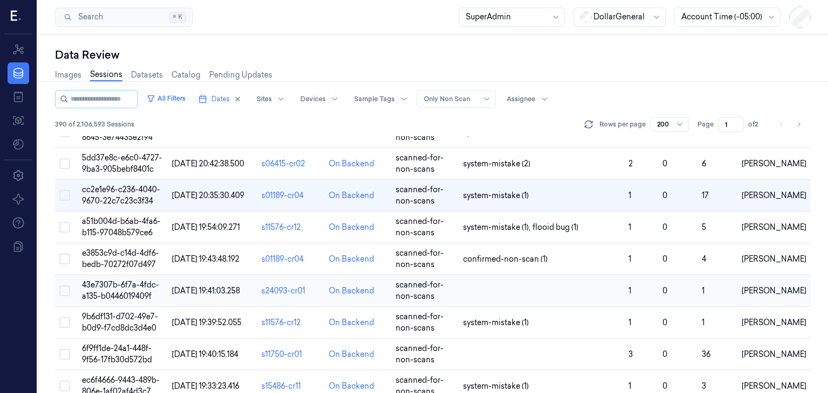
click at [142, 280] on span "43e7307b-6f7a-4fdc-a135-b0446019409f" at bounding box center [120, 290] width 77 height 21
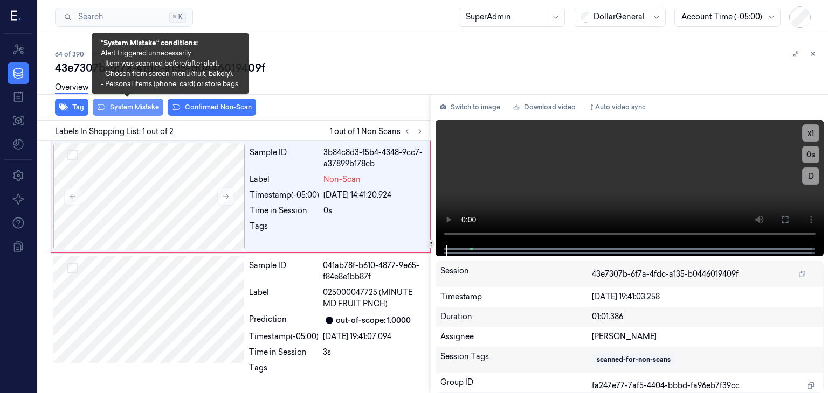
click at [142, 105] on button "System Mistake" at bounding box center [128, 107] width 71 height 17
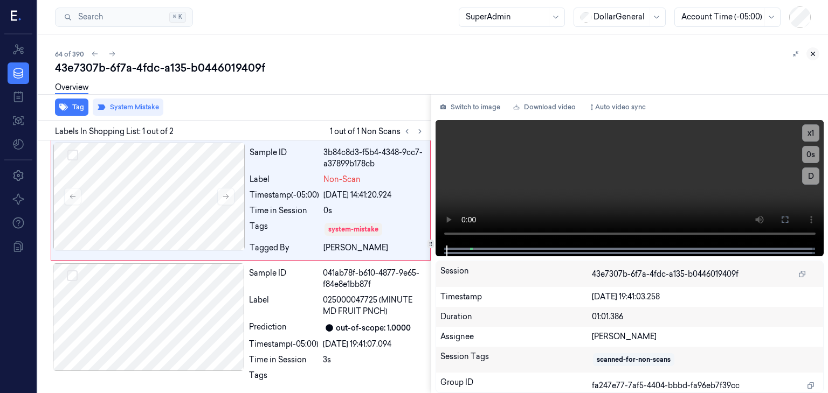
click at [817, 51] on button at bounding box center [812, 53] width 13 height 13
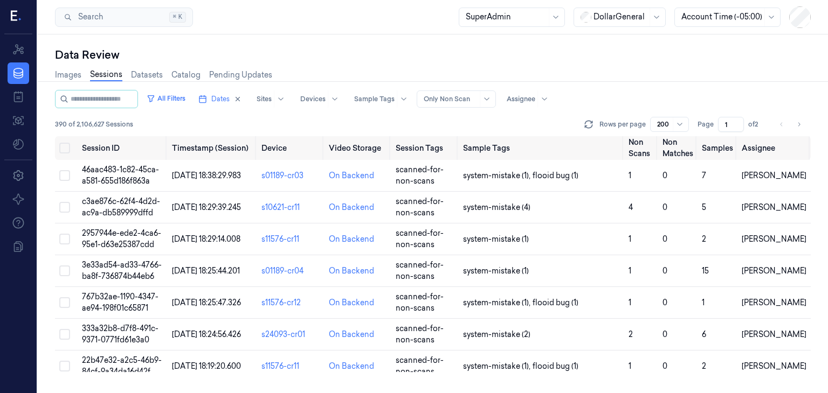
scroll to position [1935, 0]
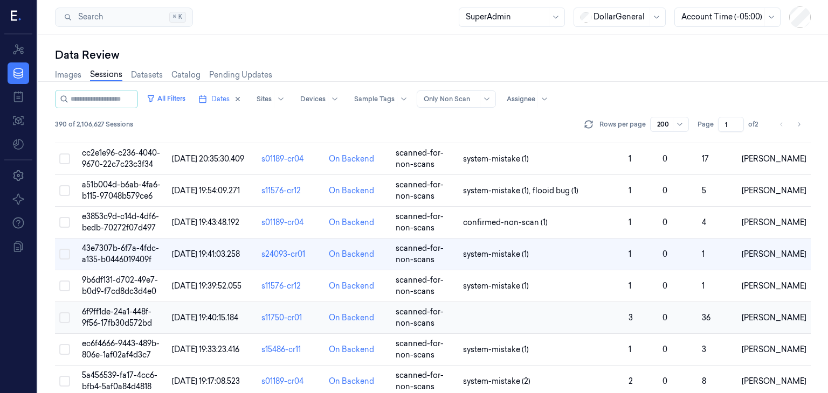
click at [121, 307] on span "6f9ff1de-24a1-448f-9f56-17fb30d572bd" at bounding box center [117, 317] width 70 height 21
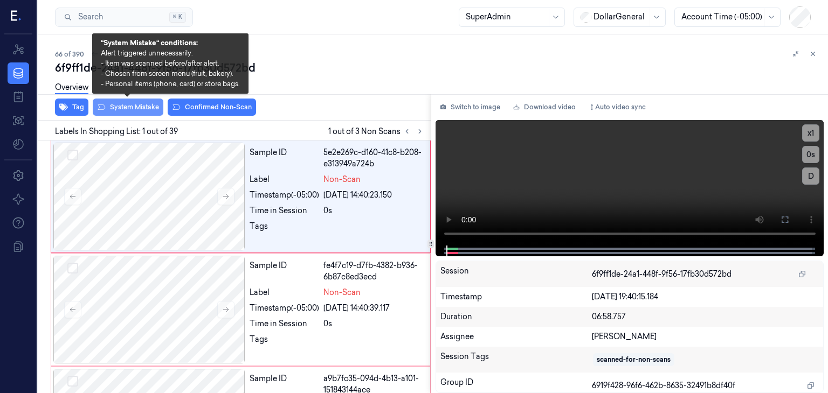
click at [146, 110] on button "System Mistake" at bounding box center [128, 107] width 71 height 17
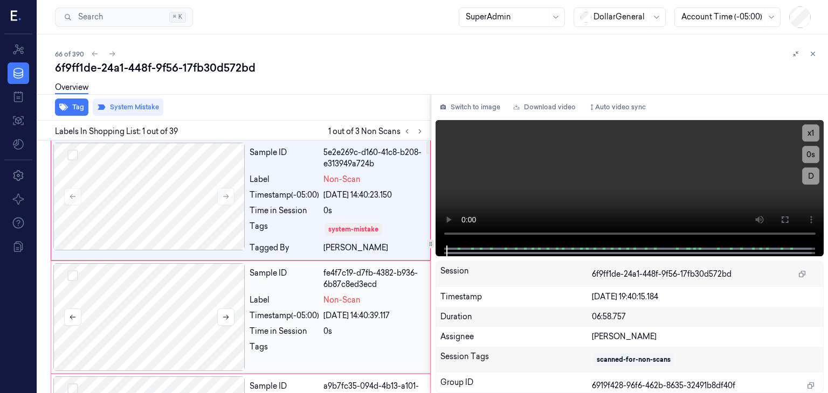
drag, startPoint x: 113, startPoint y: 296, endPoint x: 117, endPoint y: 289, distance: 7.8
click at [114, 296] on div at bounding box center [149, 317] width 192 height 108
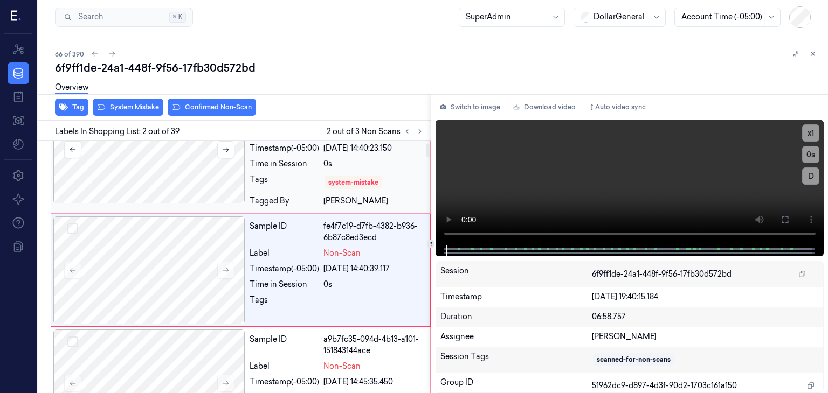
scroll to position [50, 0]
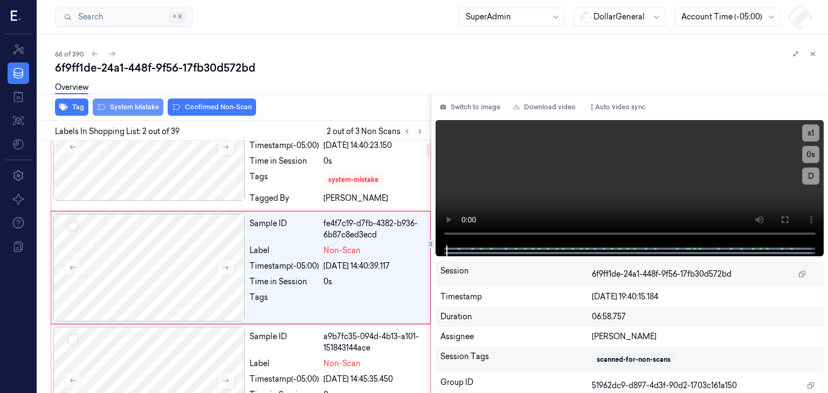
click at [110, 105] on button "System Mistake" at bounding box center [128, 107] width 71 height 17
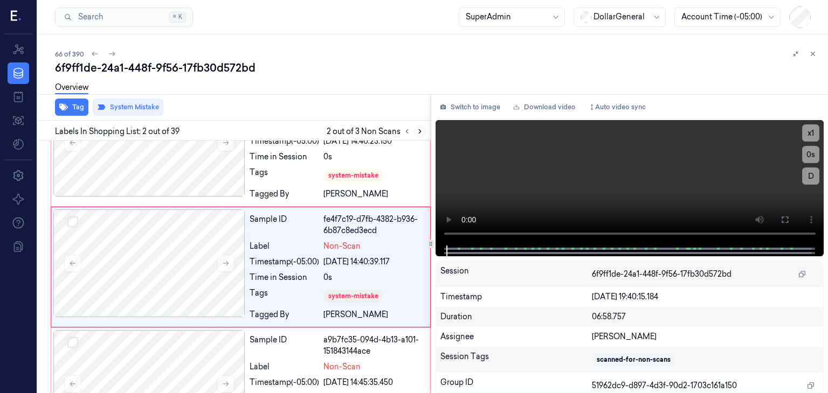
click at [419, 136] on button at bounding box center [419, 131] width 13 height 13
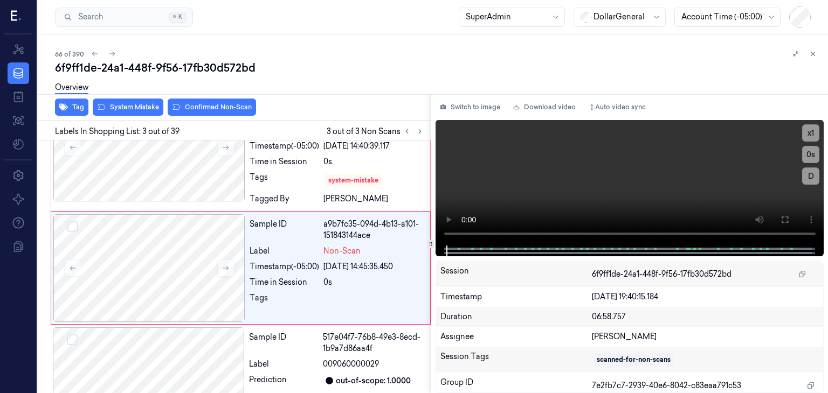
scroll to position [170, 0]
drag, startPoint x: 140, startPoint y: 106, endPoint x: 175, endPoint y: 104, distance: 35.1
click at [141, 106] on button "System Mistake" at bounding box center [128, 107] width 71 height 17
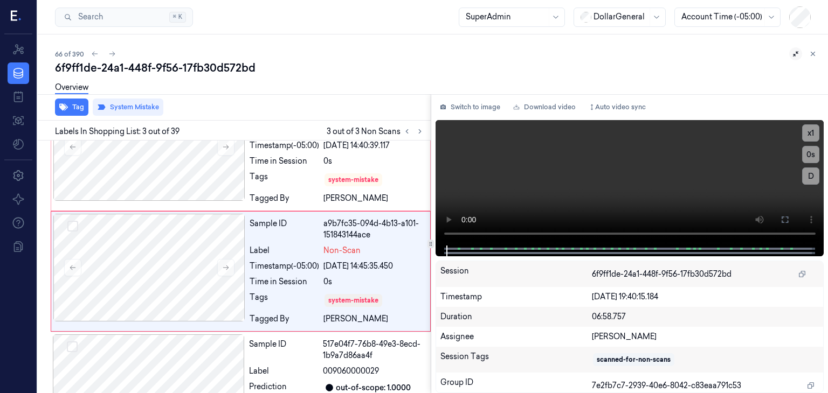
scroll to position [174, 0]
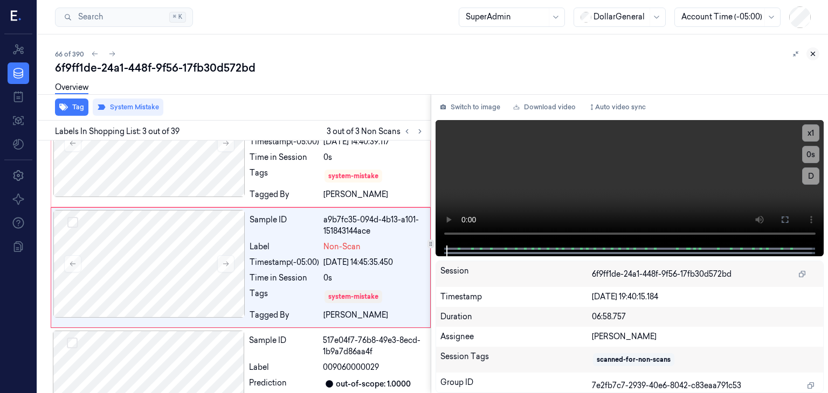
click at [809, 55] on icon at bounding box center [813, 54] width 8 height 8
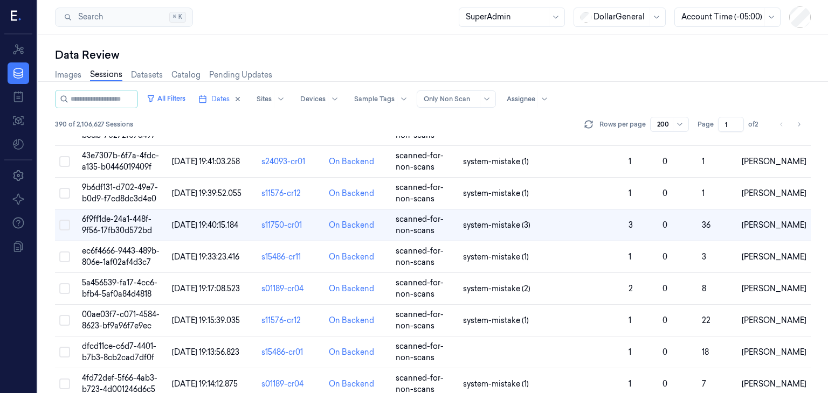
scroll to position [2106, 0]
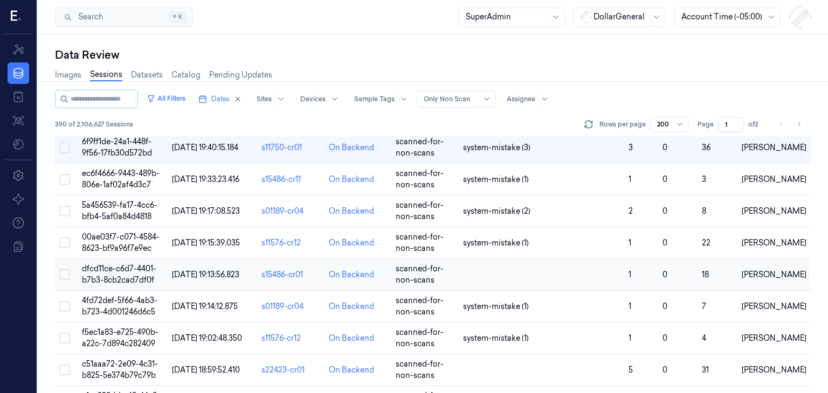
click at [112, 264] on span "dfcd11ce-c6d7-4401-b7b3-8cb2cad7df0f" at bounding box center [119, 274] width 74 height 21
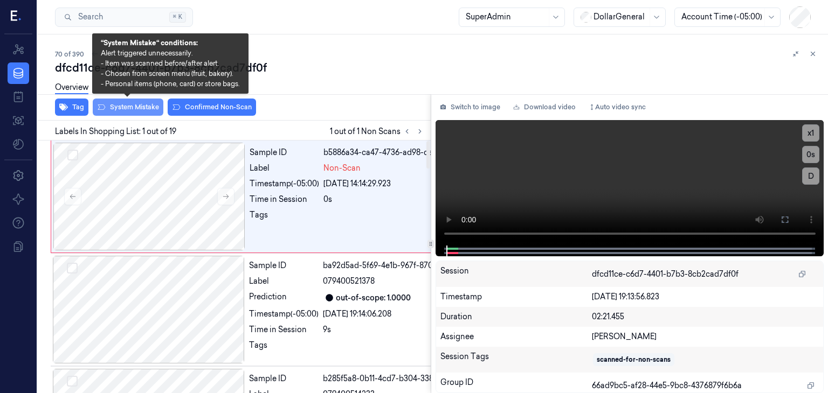
click at [149, 109] on button "System Mistake" at bounding box center [128, 107] width 71 height 17
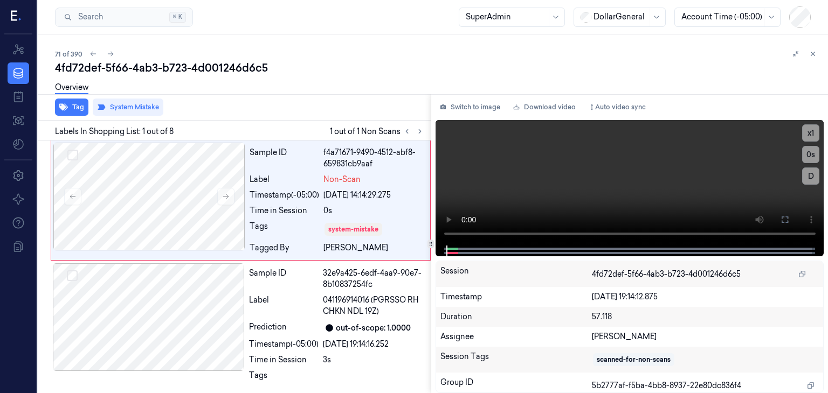
click at [810, 54] on icon at bounding box center [813, 54] width 8 height 8
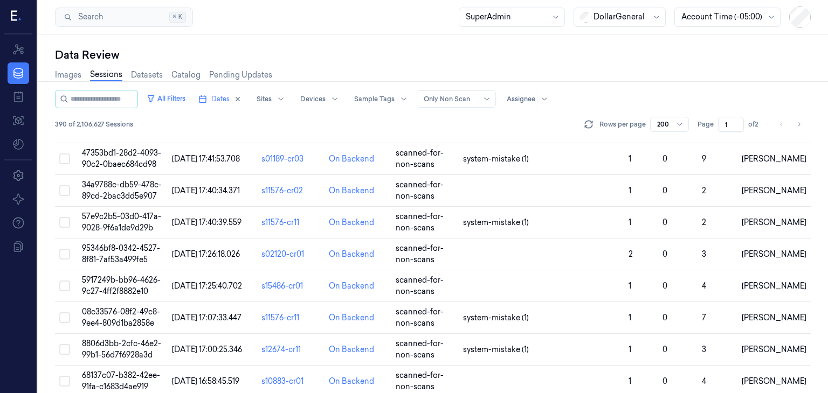
scroll to position [2151, 0]
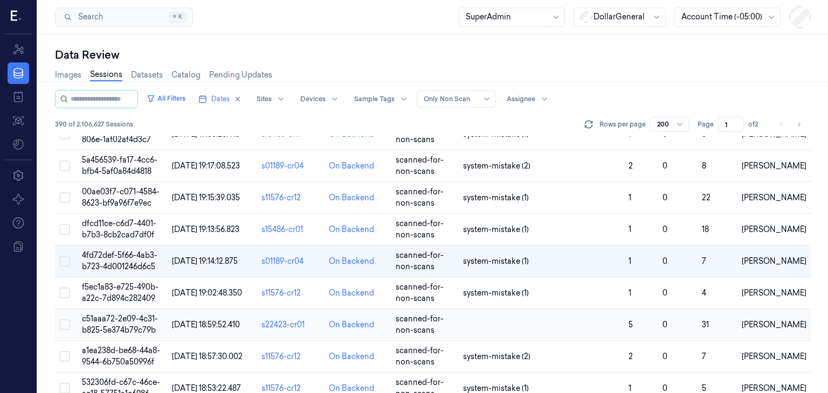
click at [116, 314] on span "c51aaa72-2e09-4c31-b825-5e374b79c79b" at bounding box center [120, 324] width 76 height 21
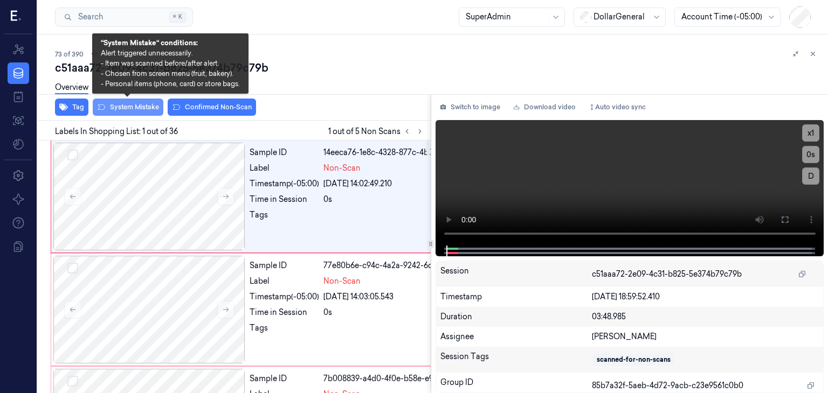
click at [144, 106] on button "System Mistake" at bounding box center [128, 107] width 71 height 17
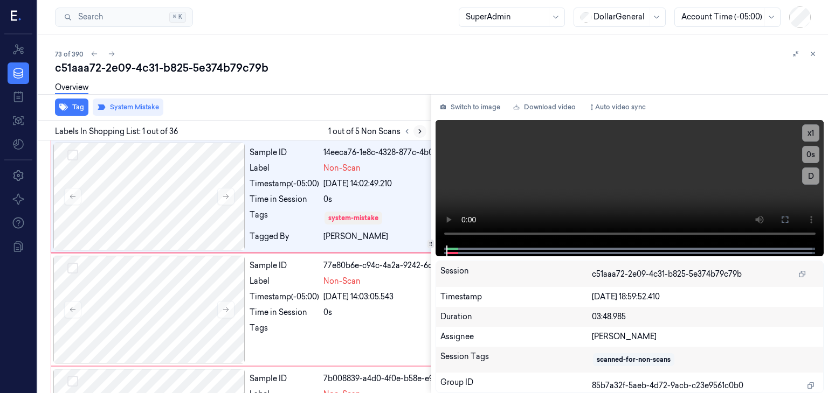
click at [421, 134] on icon at bounding box center [420, 132] width 8 height 8
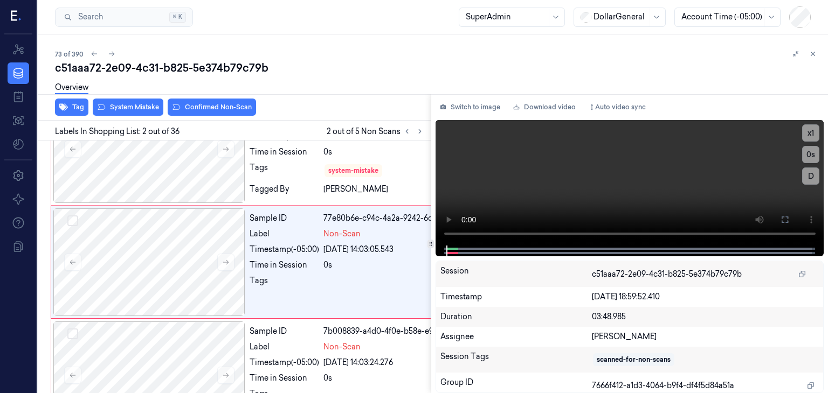
scroll to position [50, 0]
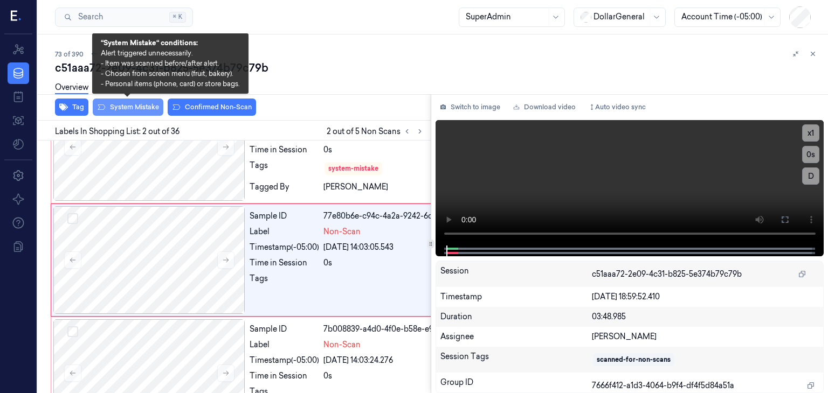
click at [130, 110] on button "System Mistake" at bounding box center [128, 107] width 71 height 17
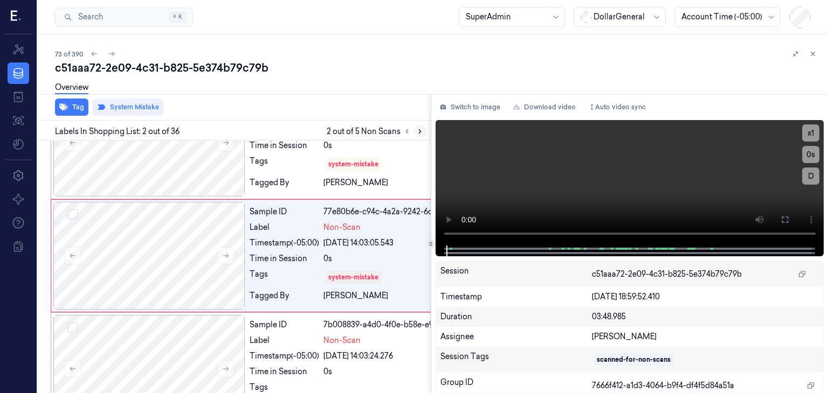
click at [420, 128] on icon at bounding box center [420, 132] width 8 height 8
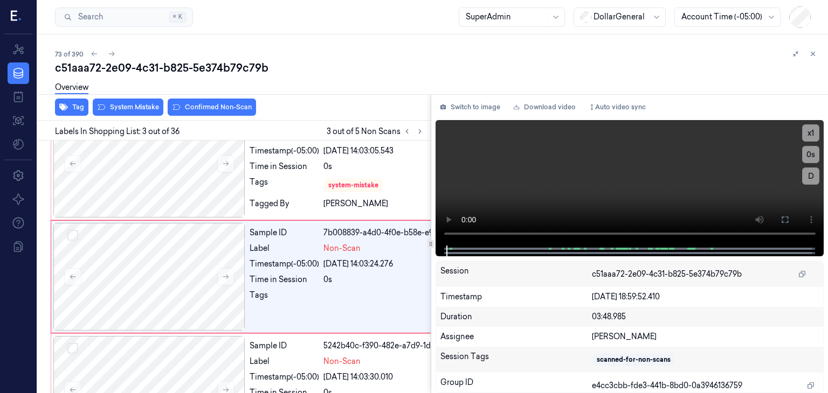
scroll to position [170, 0]
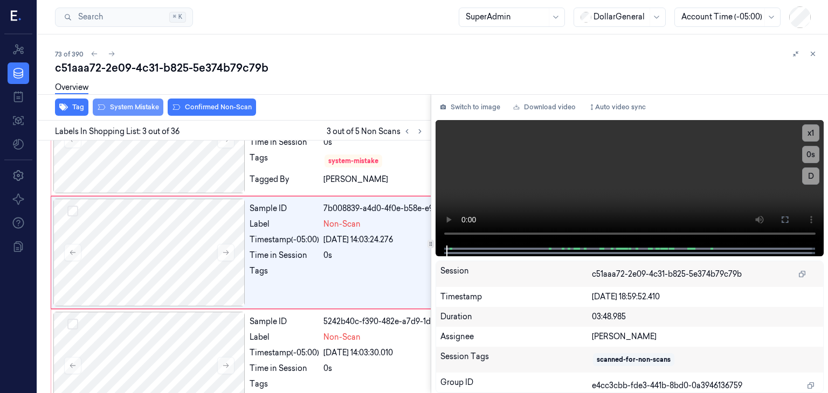
click at [133, 113] on button "System Mistake" at bounding box center [128, 107] width 71 height 17
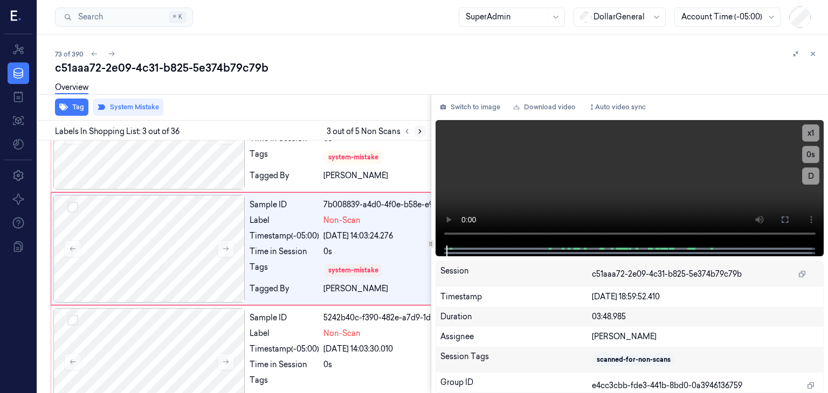
click at [420, 135] on button at bounding box center [419, 131] width 13 height 13
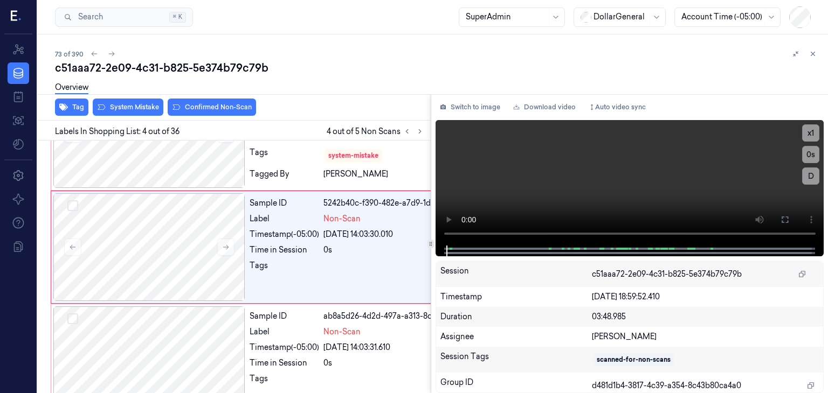
scroll to position [291, 0]
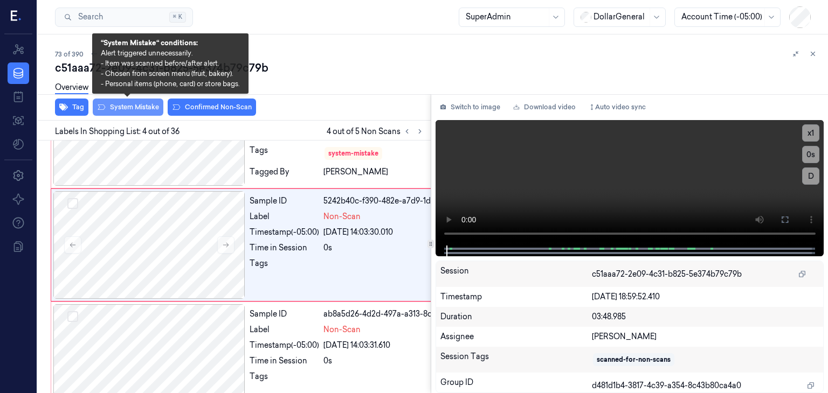
click at [155, 109] on button "System Mistake" at bounding box center [128, 107] width 71 height 17
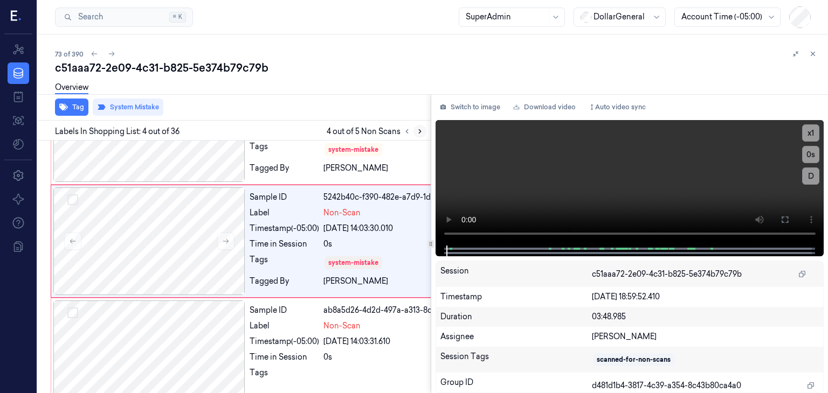
click at [416, 132] on icon at bounding box center [420, 132] width 8 height 8
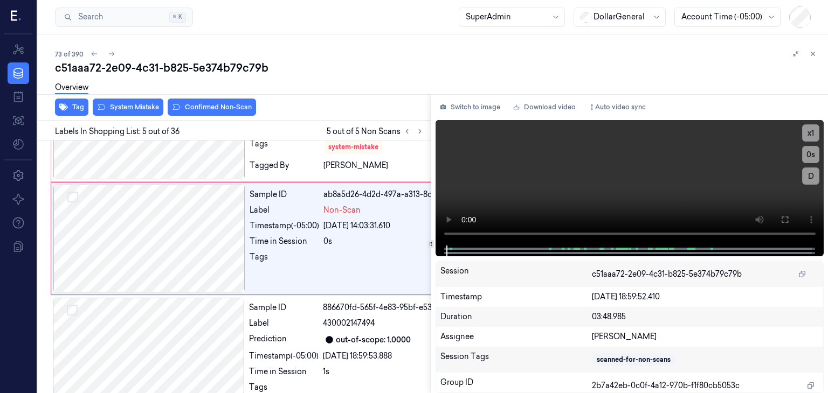
scroll to position [412, 0]
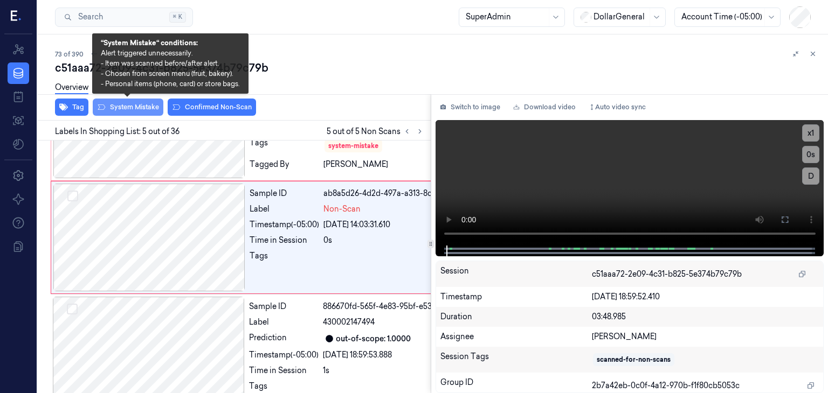
click at [117, 105] on button "System Mistake" at bounding box center [128, 107] width 71 height 17
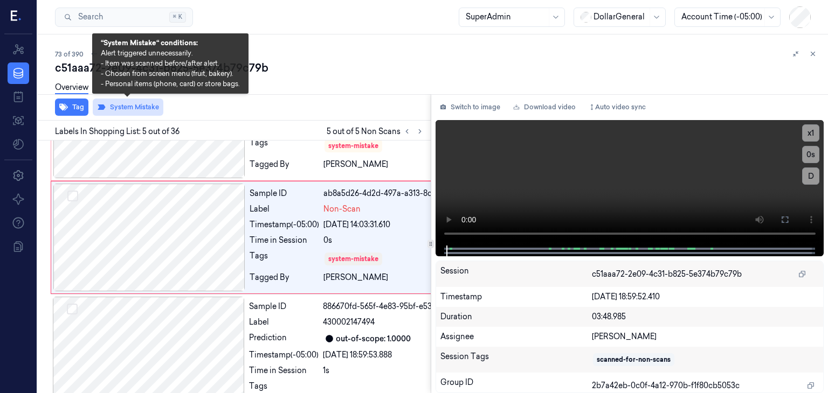
scroll to position [415, 0]
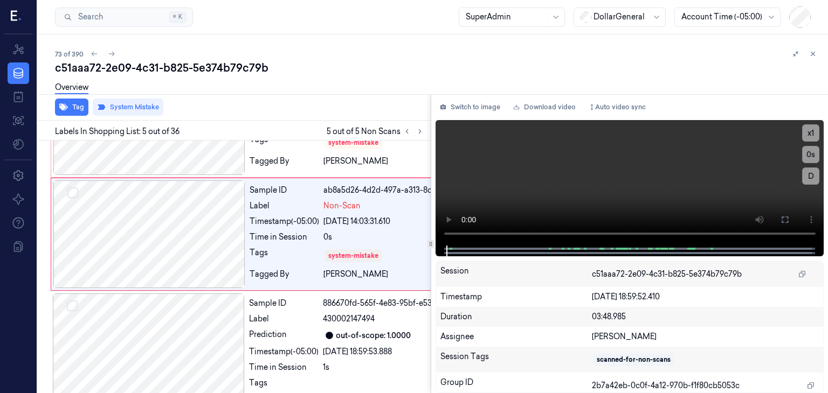
click at [812, 56] on icon at bounding box center [813, 54] width 8 height 8
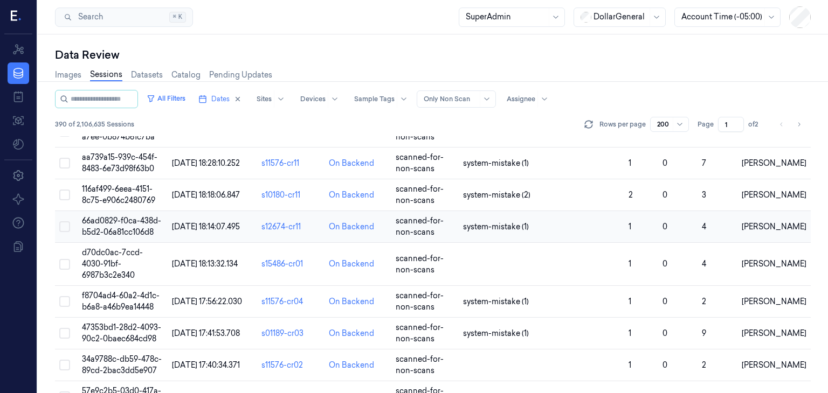
scroll to position [2407, 0]
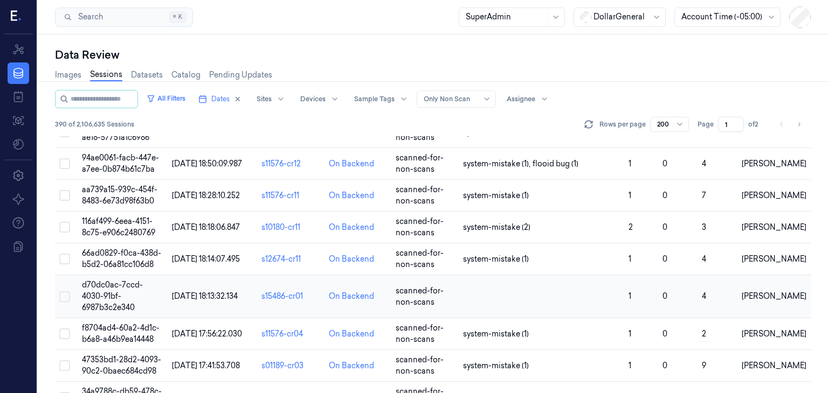
click at [99, 280] on span "d70dc0ac-7ccd-4030-91bf-6987b3c2e340" at bounding box center [112, 296] width 61 height 32
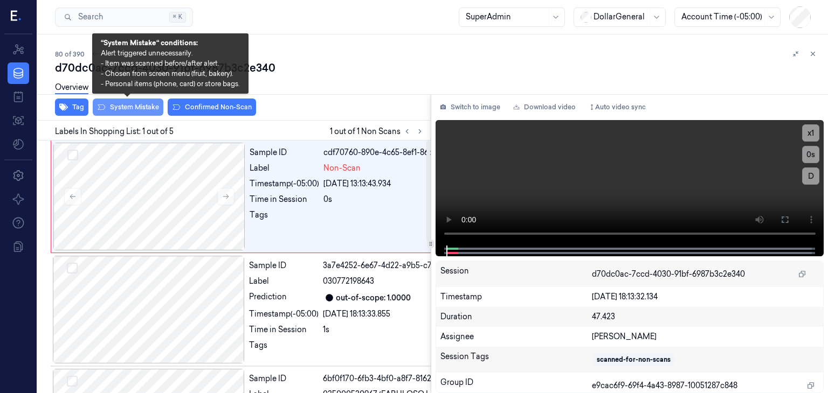
click at [114, 108] on button "System Mistake" at bounding box center [128, 107] width 71 height 17
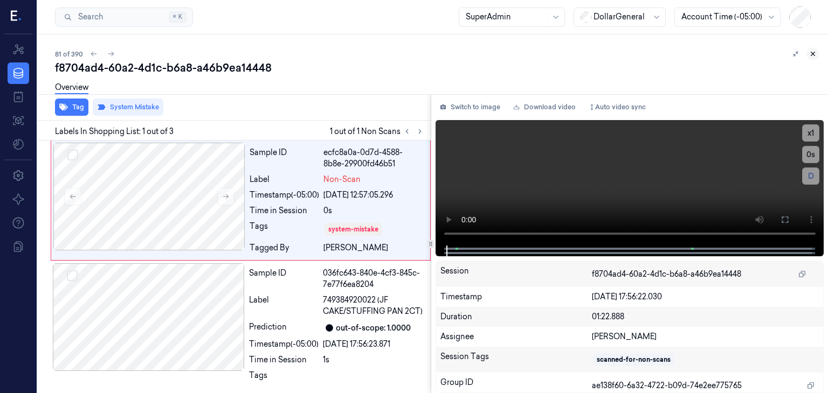
click at [811, 54] on icon at bounding box center [813, 54] width 4 height 4
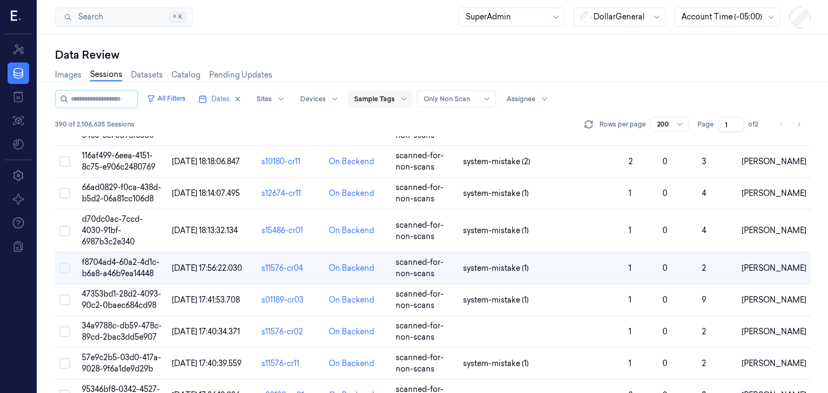
scroll to position [2473, 0]
click at [391, 96] on div at bounding box center [374, 99] width 40 height 10
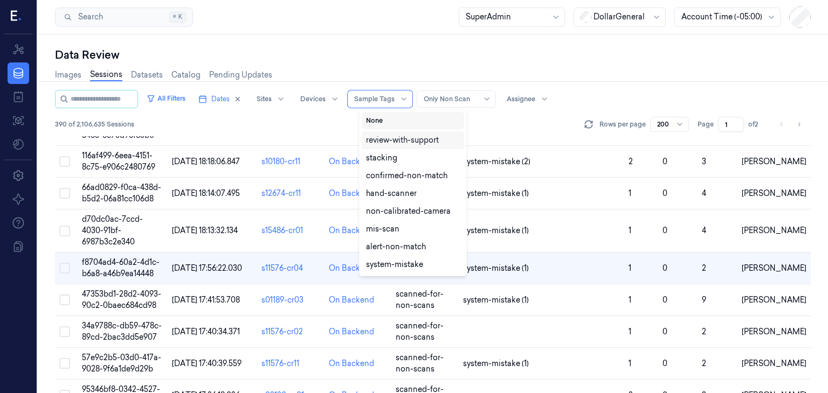
click at [390, 118] on button "None" at bounding box center [413, 120] width 102 height 17
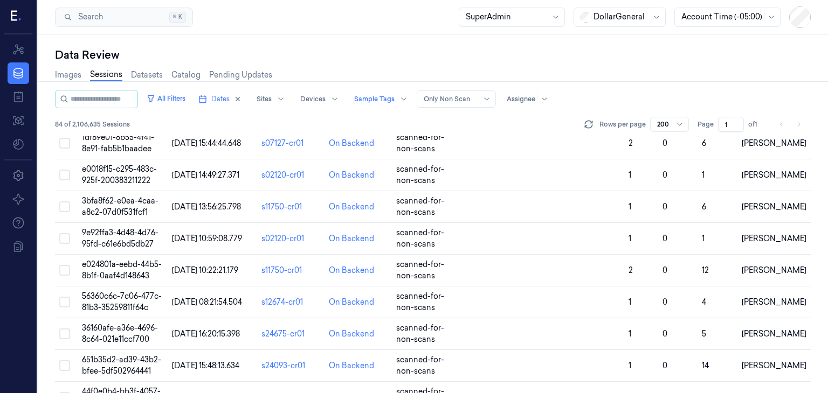
click at [608, 93] on div "All Filters Dates Sites Devices Sample Tags Alert Type Only Non Scan Assignee" at bounding box center [432, 99] width 755 height 18
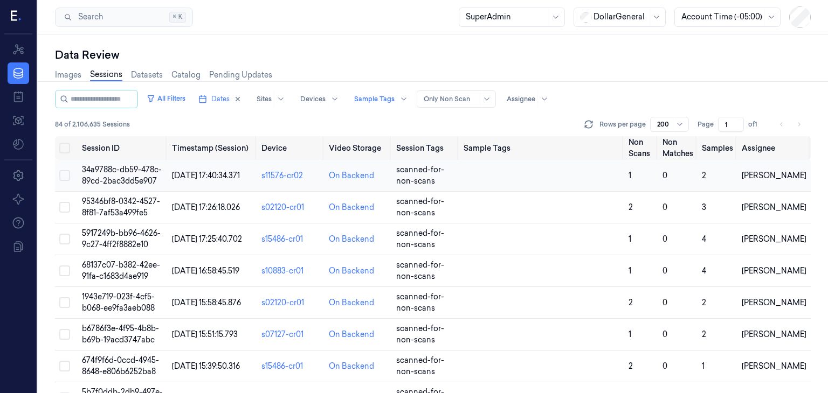
click at [119, 177] on span "34a9788c-db59-478c-89cd-2bac3dd5e907" at bounding box center [122, 175] width 80 height 21
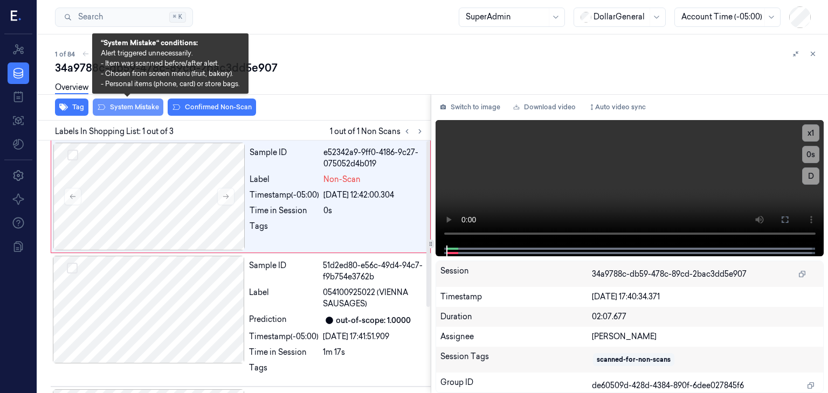
click at [151, 106] on button "System Mistake" at bounding box center [128, 107] width 71 height 17
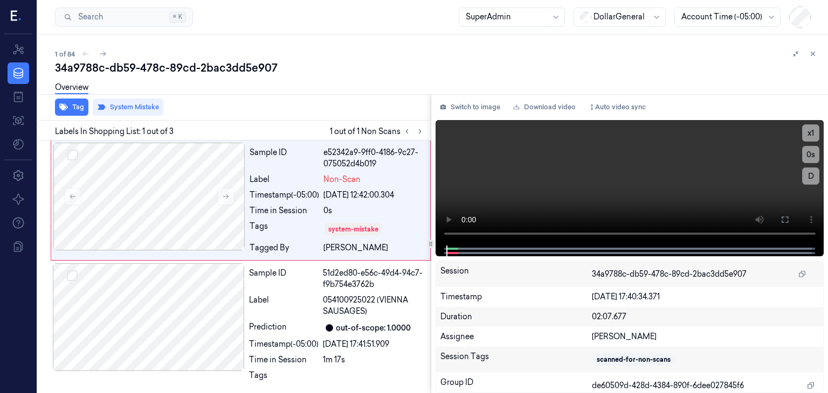
click at [397, 82] on div "Overview" at bounding box center [437, 88] width 764 height 27
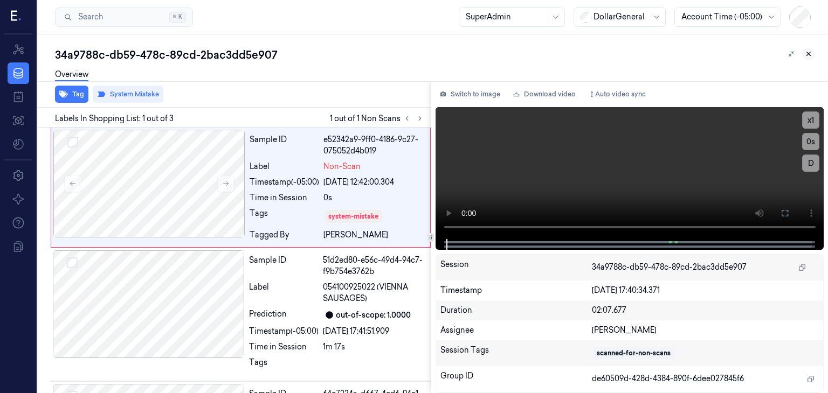
click at [805, 53] on icon at bounding box center [808, 54] width 8 height 8
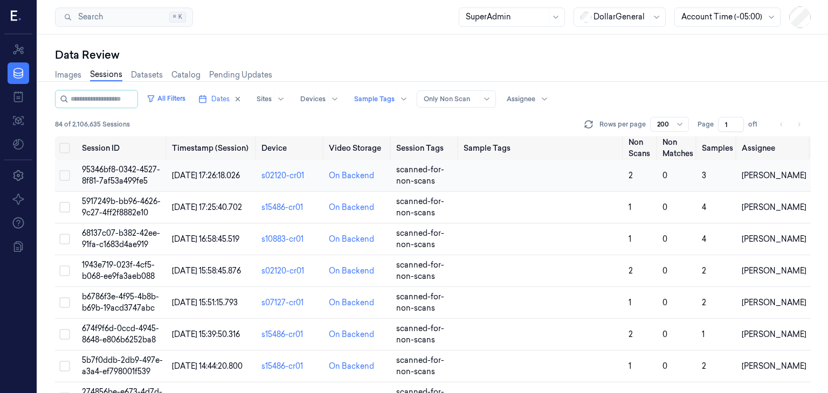
click at [104, 176] on span "95346bf8-0342-4527-8f81-7af53a499fe5" at bounding box center [121, 175] width 78 height 21
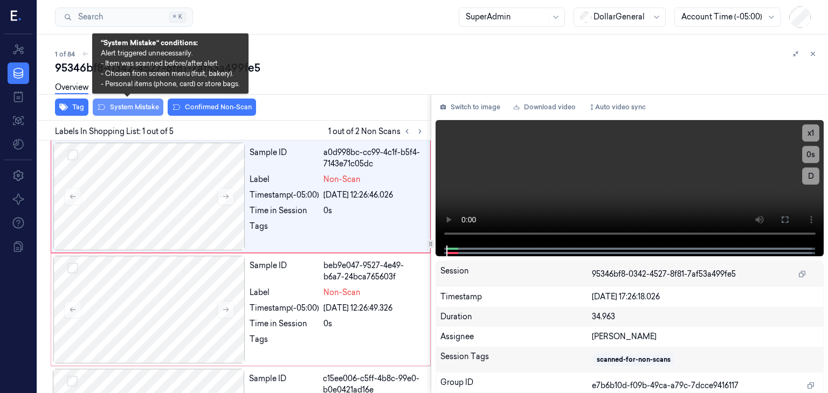
click at [134, 108] on button "System Mistake" at bounding box center [128, 107] width 71 height 17
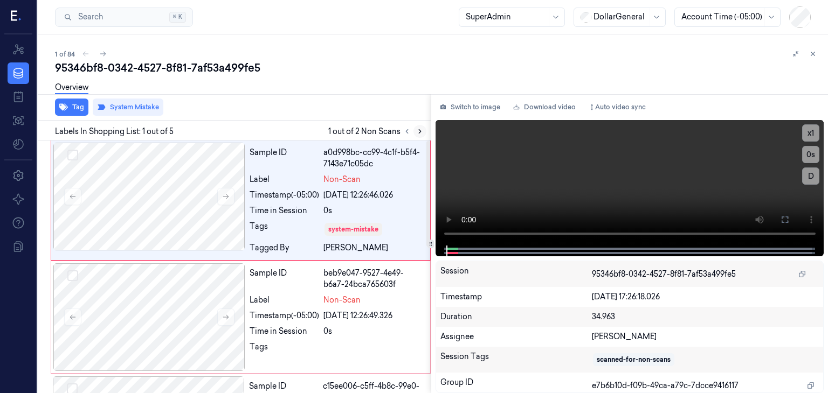
click at [416, 134] on icon at bounding box center [420, 132] width 8 height 8
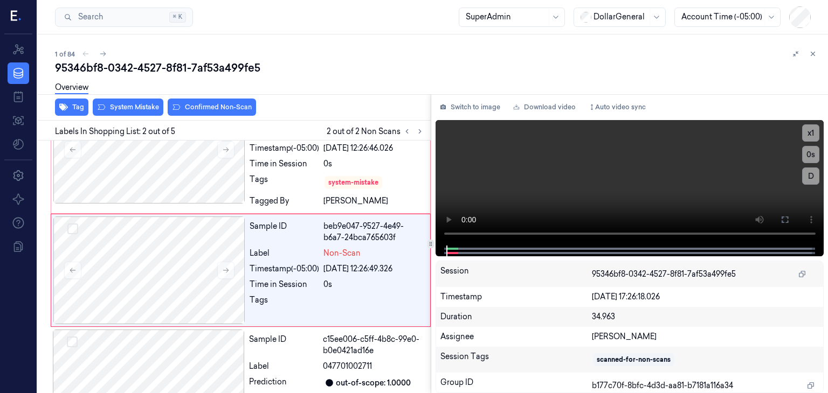
scroll to position [50, 0]
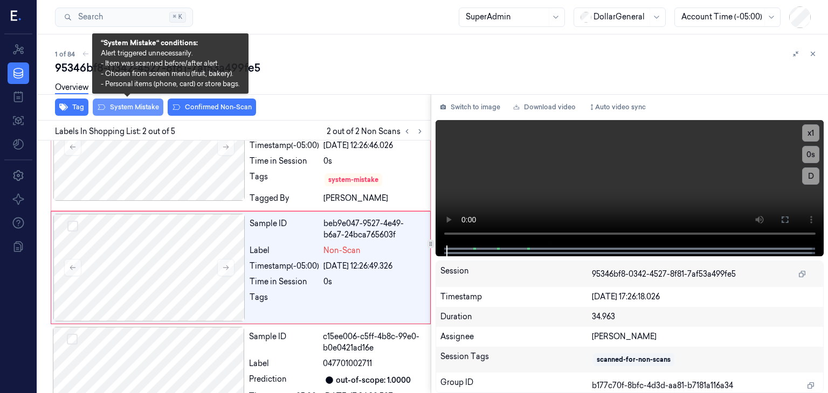
click at [132, 110] on button "System Mistake" at bounding box center [128, 107] width 71 height 17
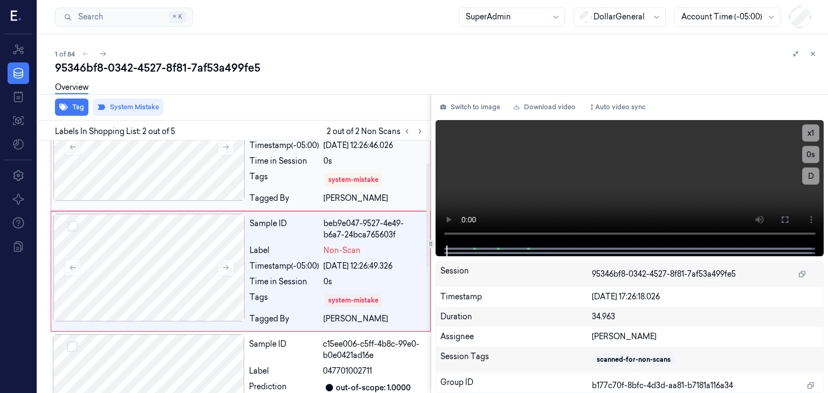
scroll to position [54, 0]
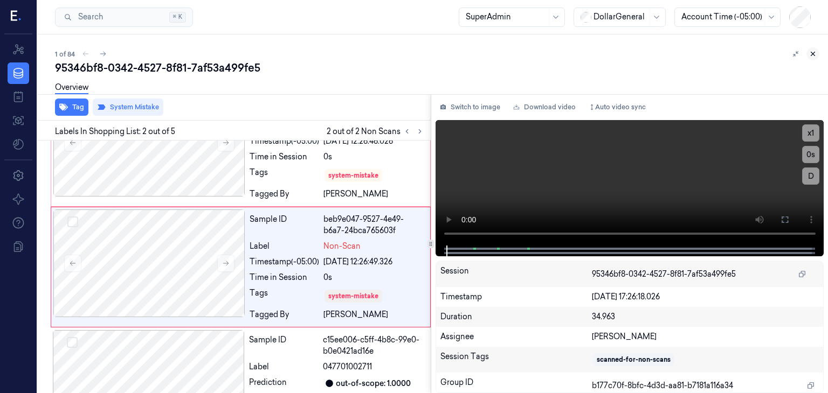
click at [816, 51] on icon at bounding box center [813, 54] width 8 height 8
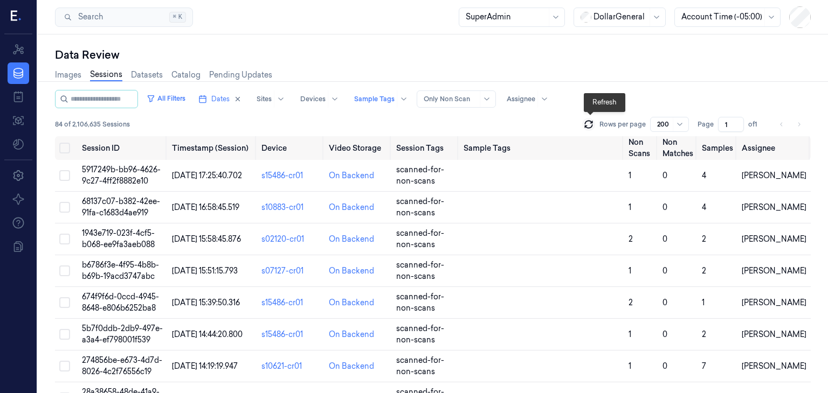
click at [590, 125] on icon at bounding box center [588, 124] width 11 height 11
click at [117, 175] on td "5917249b-bb96-4626-9c27-4ff2f8882e10" at bounding box center [123, 176] width 90 height 32
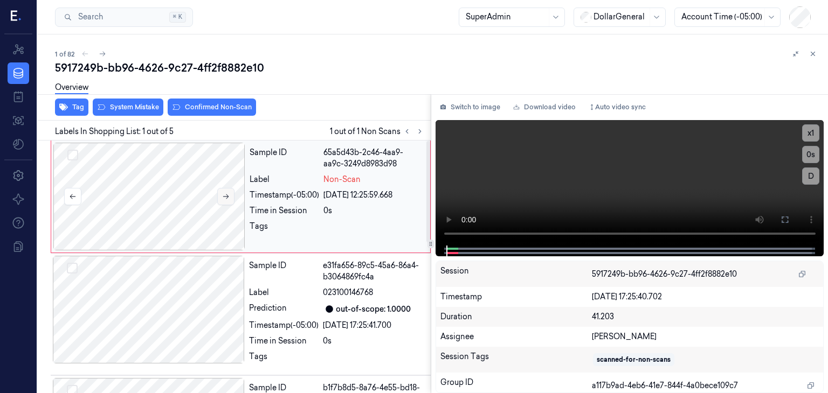
click at [230, 197] on button at bounding box center [225, 196] width 17 height 17
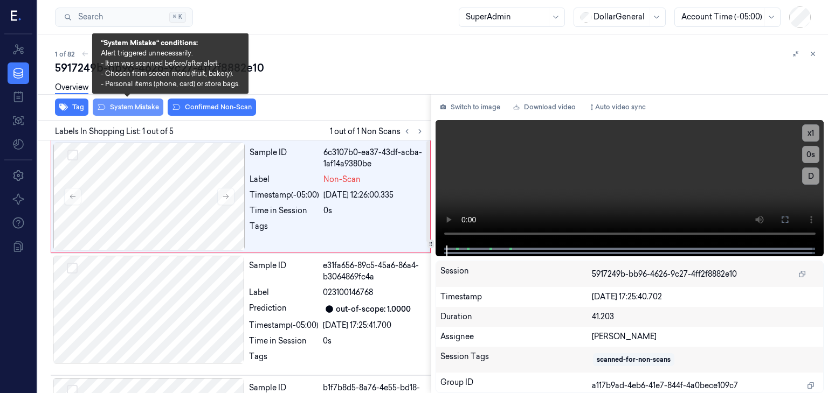
click at [134, 108] on button "System Mistake" at bounding box center [128, 107] width 71 height 17
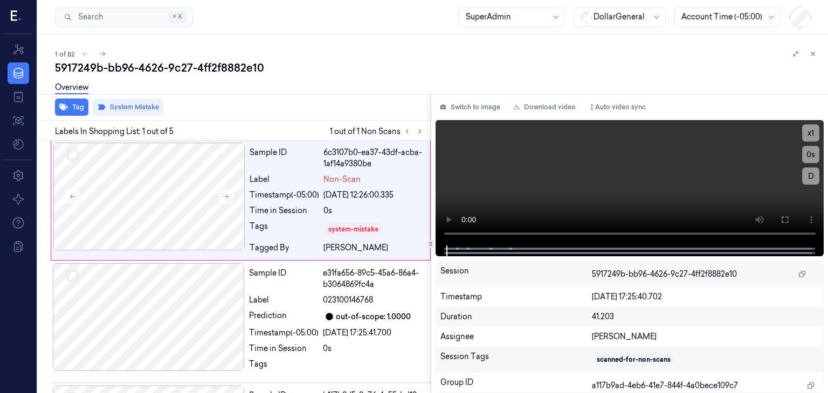
drag, startPoint x: 810, startPoint y: 54, endPoint x: 780, endPoint y: 71, distance: 34.5
click at [810, 54] on icon at bounding box center [813, 54] width 8 height 8
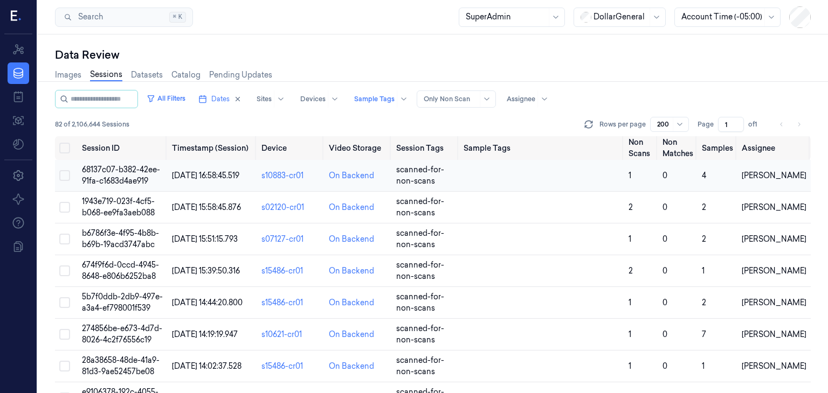
click at [137, 182] on span "68137c07-b382-42ee-91fa-c1683d4ae919" at bounding box center [121, 175] width 78 height 21
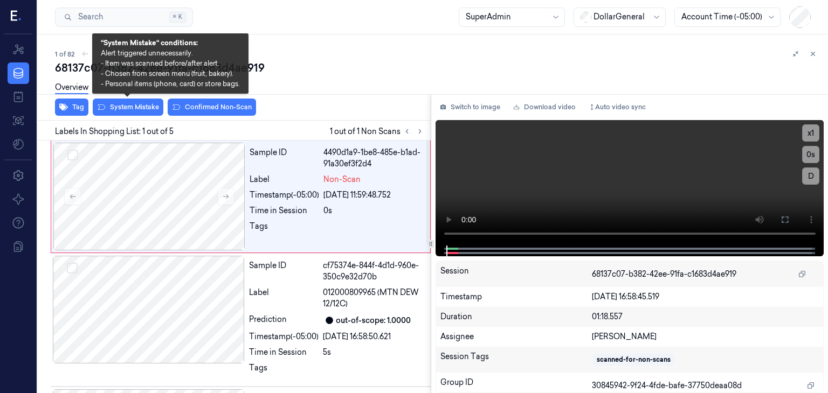
click at [151, 101] on div "Overview" at bounding box center [437, 88] width 764 height 27
click at [152, 106] on button "System Mistake" at bounding box center [128, 107] width 71 height 17
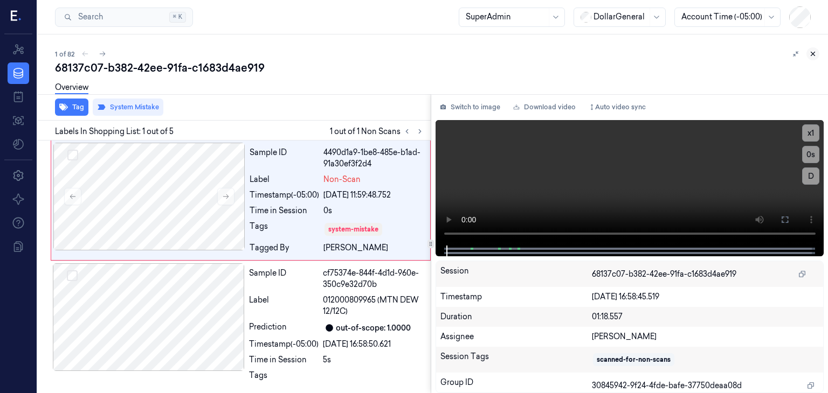
click at [809, 54] on icon at bounding box center [813, 54] width 8 height 8
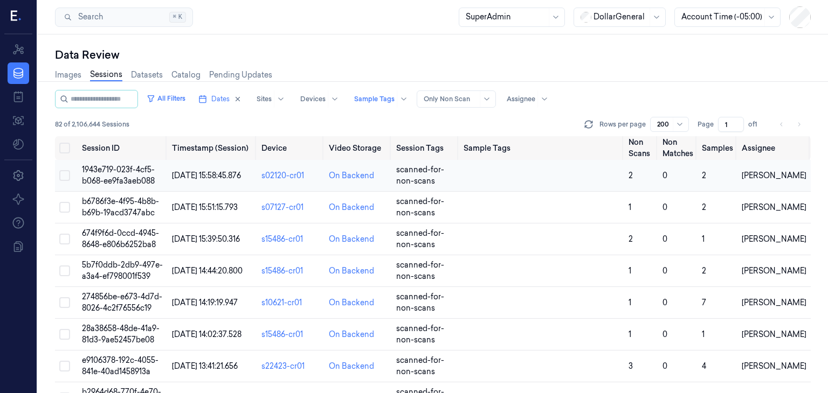
click at [135, 173] on span "1943e719-023f-4cf5-b068-ee9fa3aeb088" at bounding box center [118, 175] width 73 height 21
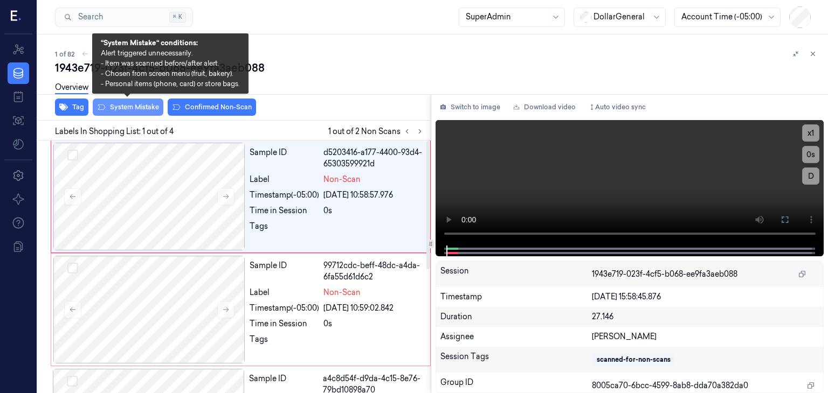
click at [142, 110] on button "System Mistake" at bounding box center [128, 107] width 71 height 17
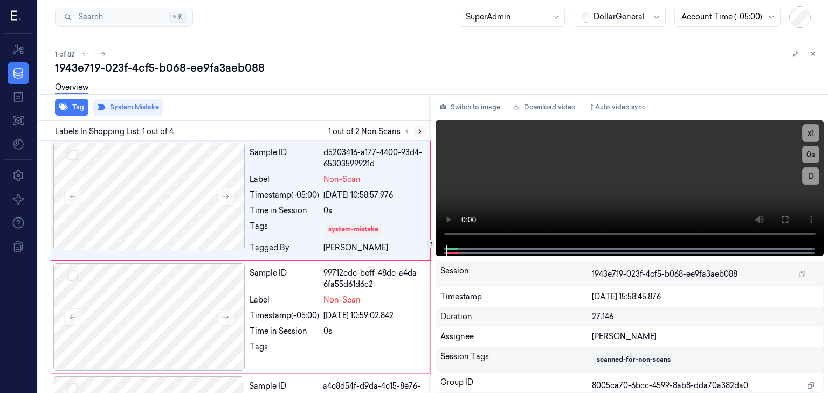
click at [418, 135] on button at bounding box center [419, 131] width 13 height 13
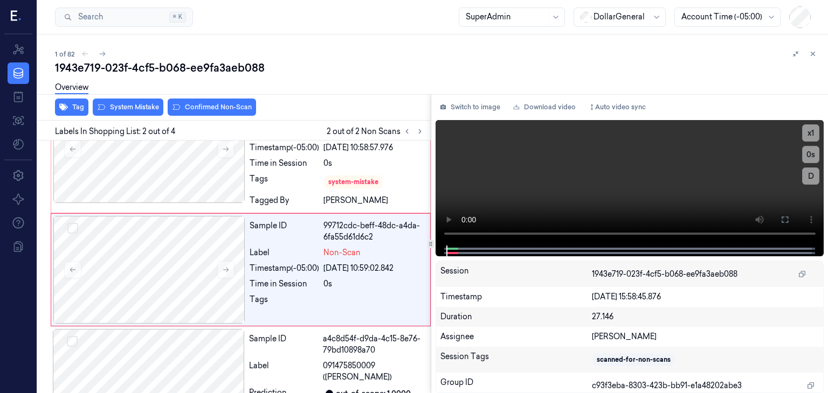
scroll to position [50, 0]
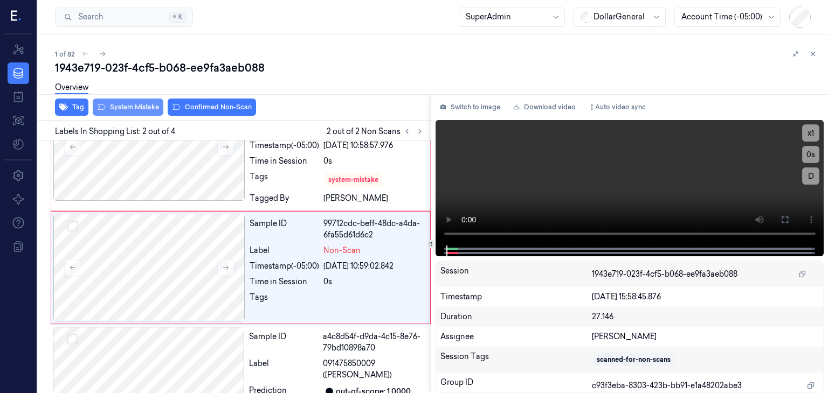
click at [132, 106] on button "System Mistake" at bounding box center [128, 107] width 71 height 17
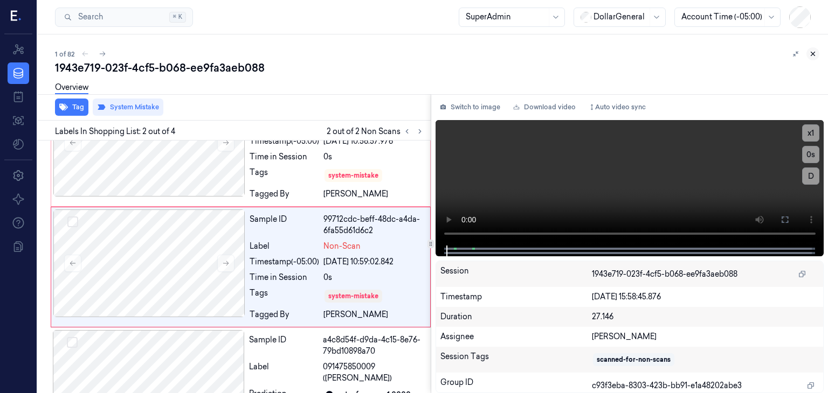
click at [815, 55] on icon at bounding box center [813, 54] width 8 height 8
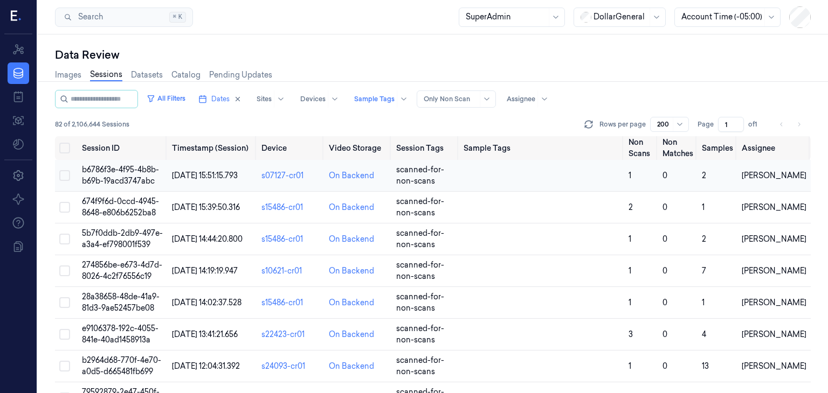
click at [145, 172] on span "b6786f3e-4f95-4b8b-b69b-19acd3747abc" at bounding box center [120, 175] width 77 height 21
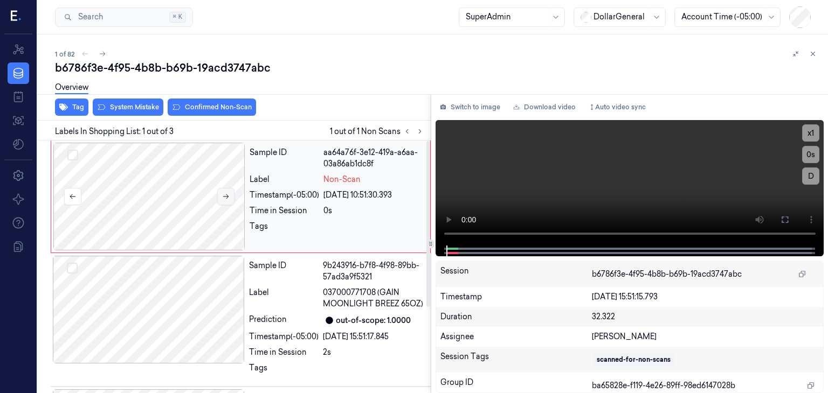
click at [219, 199] on button at bounding box center [225, 196] width 17 height 17
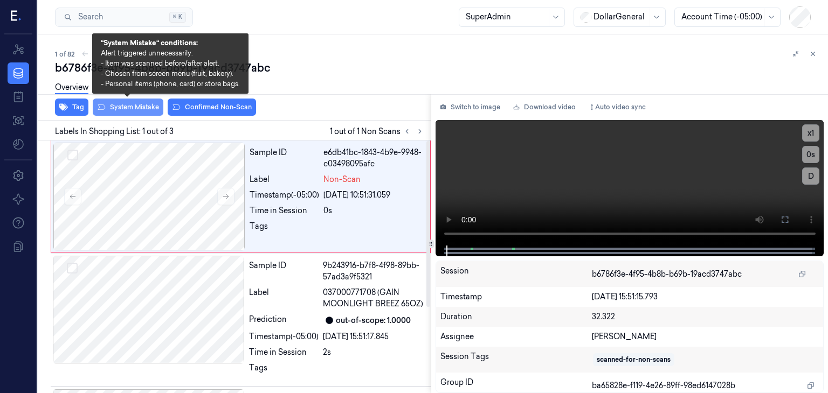
click at [151, 112] on button "System Mistake" at bounding box center [128, 107] width 71 height 17
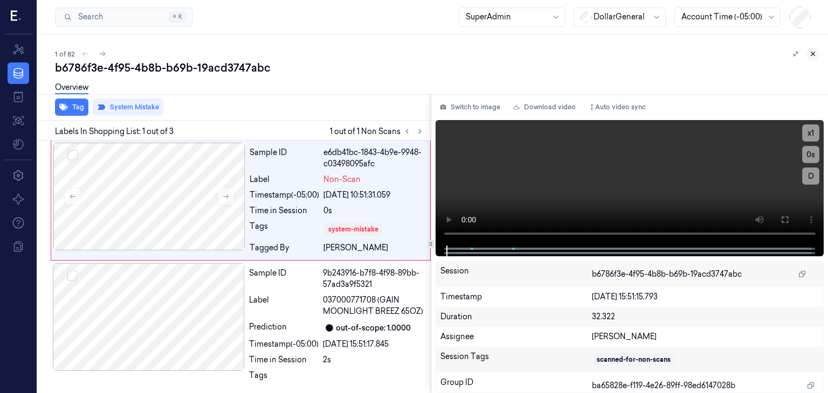
click at [816, 53] on button at bounding box center [812, 53] width 13 height 13
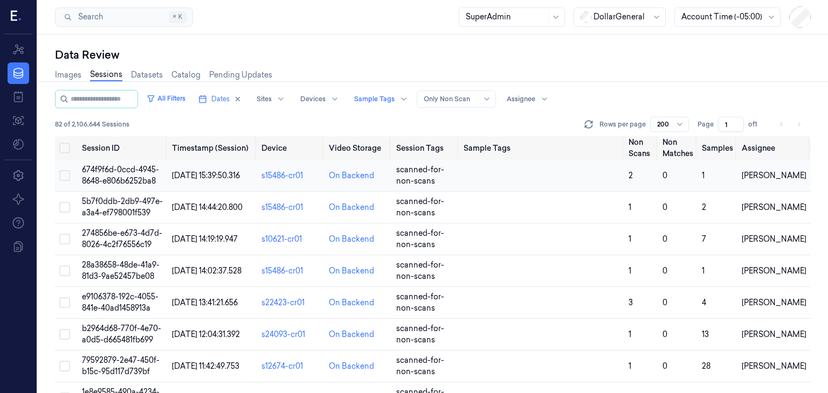
click at [116, 180] on span "674f9f6d-0ccd-4945-8648-e806b6252ba8" at bounding box center [120, 175] width 77 height 21
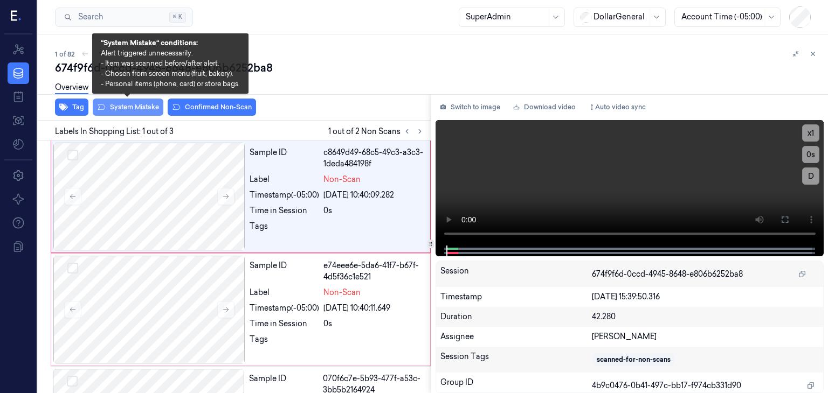
click at [124, 112] on button "System Mistake" at bounding box center [128, 107] width 71 height 17
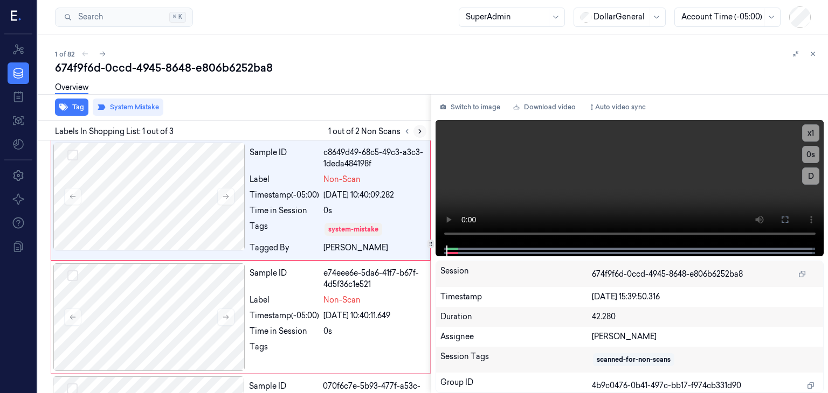
click at [416, 131] on icon at bounding box center [420, 132] width 8 height 8
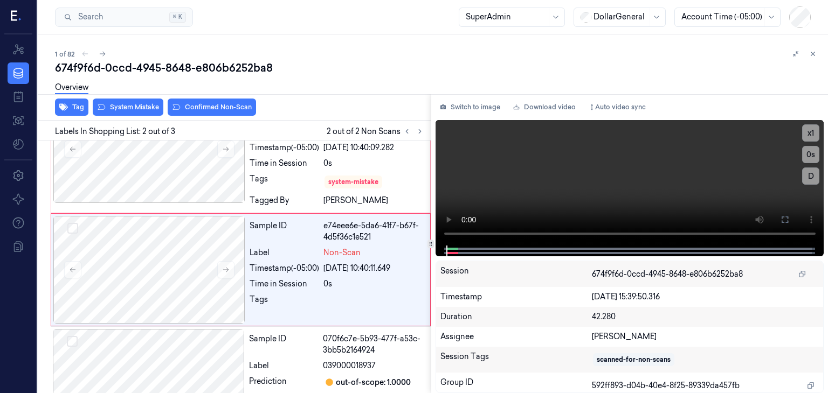
scroll to position [50, 0]
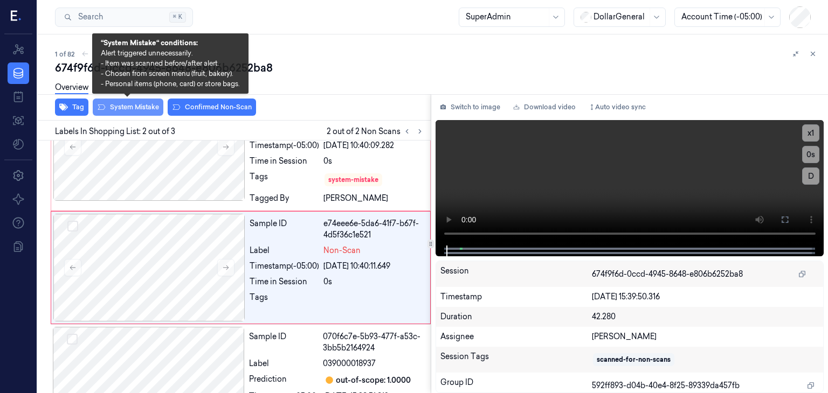
click at [111, 105] on button "System Mistake" at bounding box center [128, 107] width 71 height 17
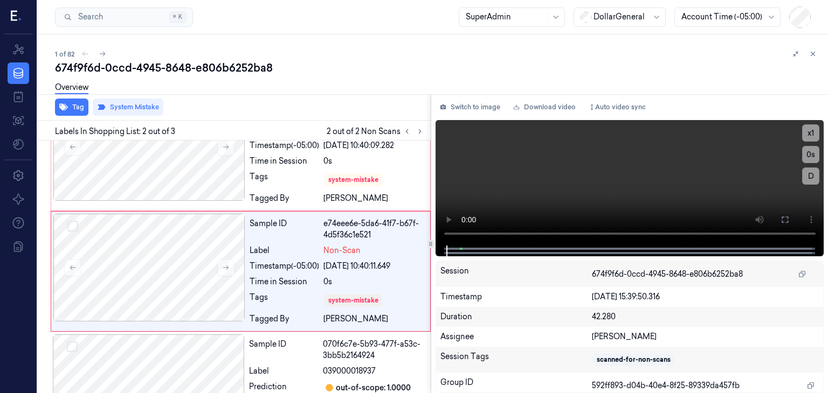
scroll to position [54, 0]
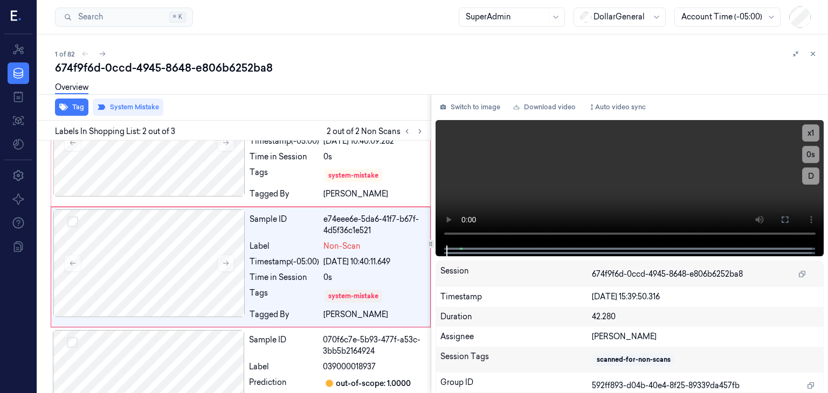
click at [816, 58] on button at bounding box center [812, 53] width 13 height 13
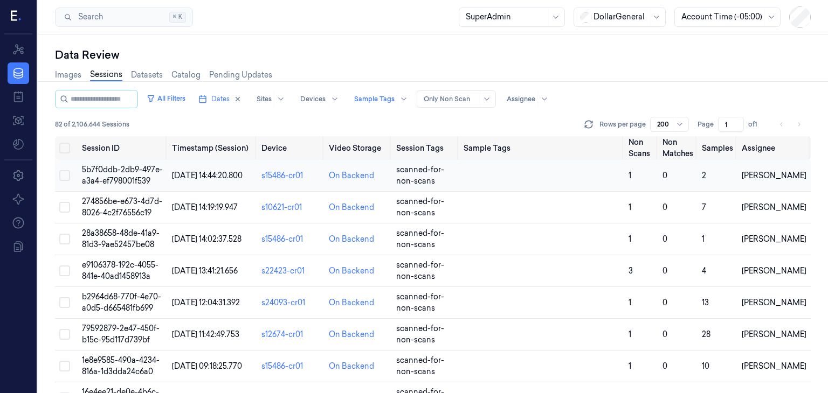
click at [145, 188] on td "5b7f0ddb-2db9-497e-a3a4-ef798001f539" at bounding box center [123, 176] width 90 height 32
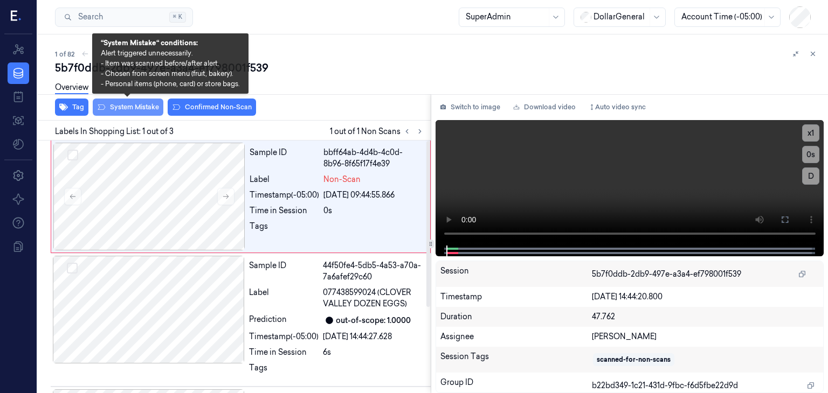
click at [143, 106] on button "System Mistake" at bounding box center [128, 107] width 71 height 17
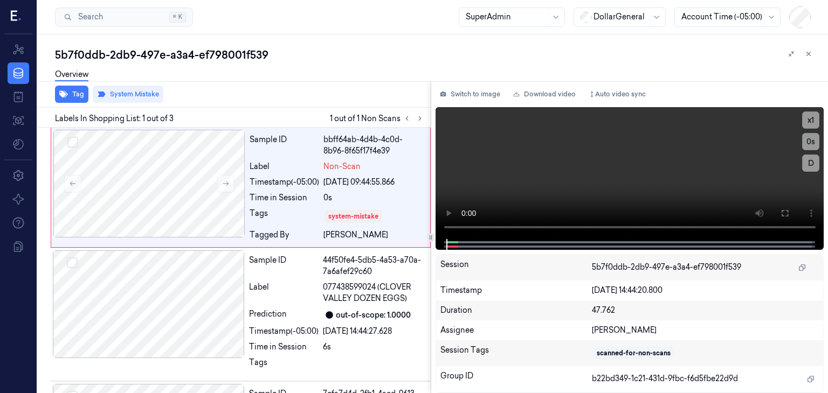
click at [809, 54] on icon at bounding box center [808, 54] width 8 height 8
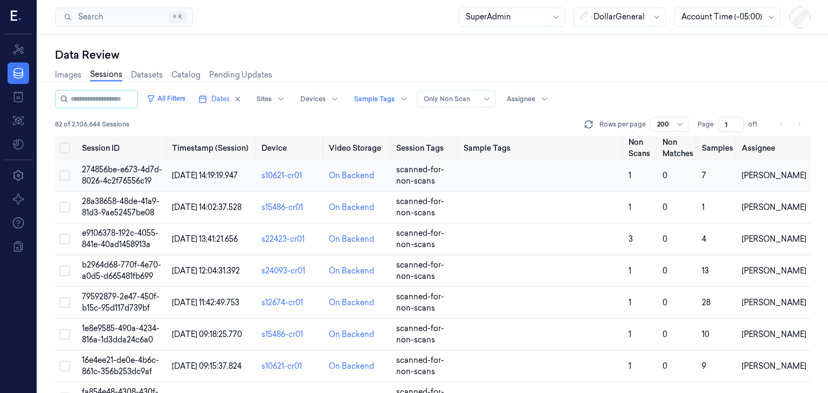
click at [112, 183] on span "274856be-e673-4d7d-8026-4c2f76556c19" at bounding box center [122, 175] width 80 height 21
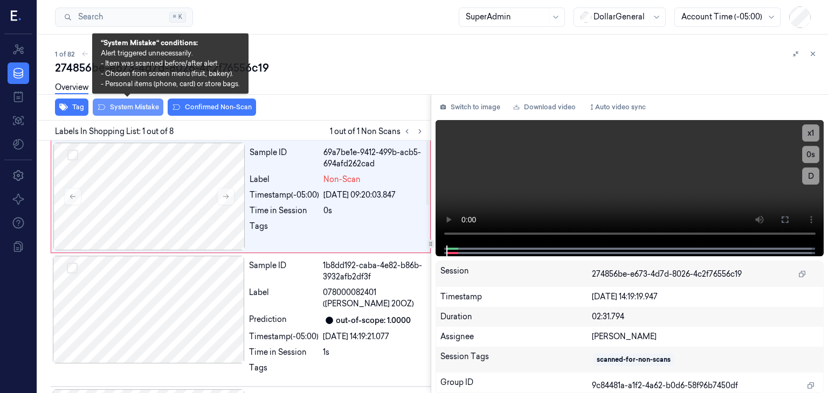
click at [115, 112] on button "System Mistake" at bounding box center [128, 107] width 71 height 17
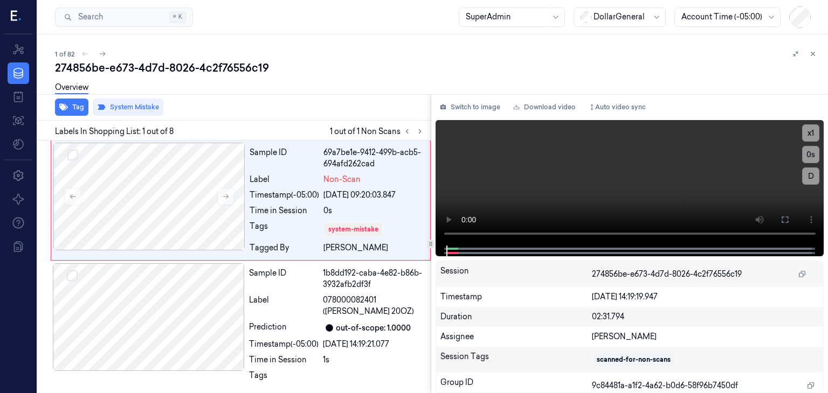
click at [812, 55] on icon at bounding box center [813, 54] width 8 height 8
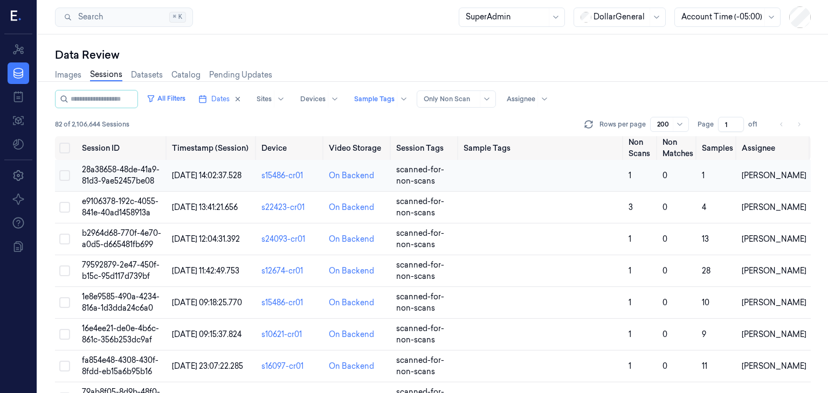
click at [128, 182] on span "28a38658-48de-41a9-81d3-9ae52457be08" at bounding box center [121, 175] width 78 height 21
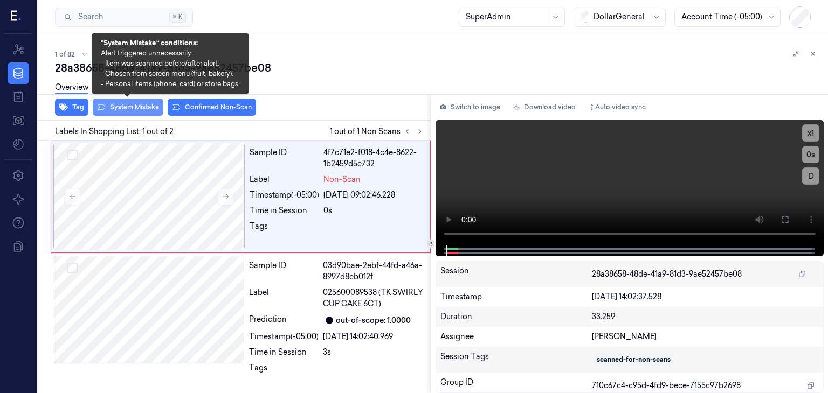
click at [141, 112] on button "System Mistake" at bounding box center [128, 107] width 71 height 17
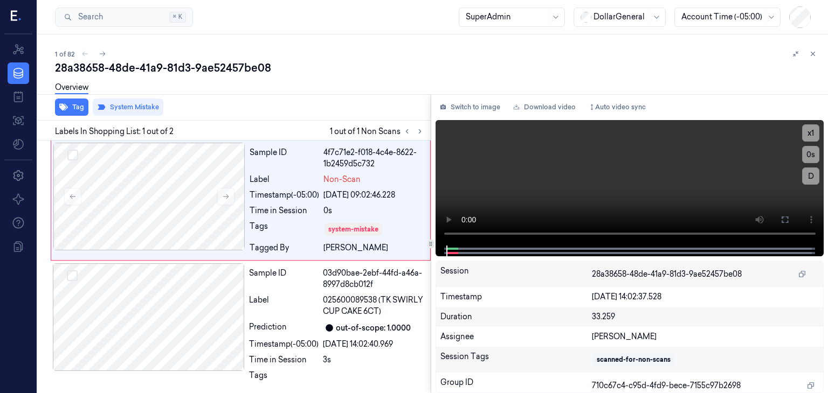
click at [806, 54] on div at bounding box center [804, 53] width 30 height 13
click at [811, 53] on icon at bounding box center [813, 54] width 8 height 8
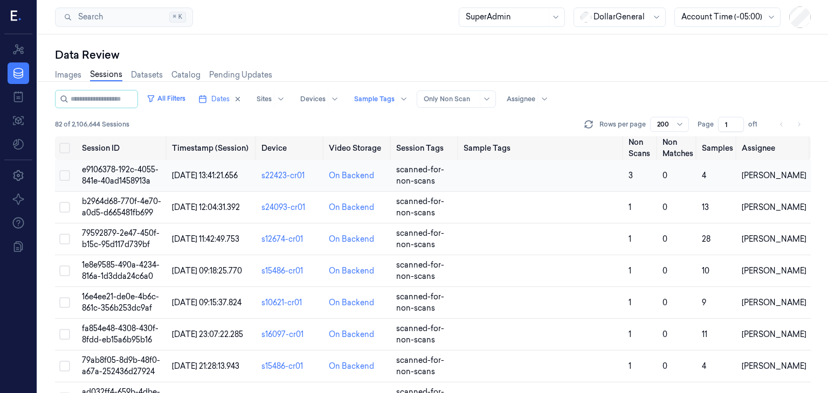
click at [109, 168] on span "e9106378-192c-4055-841e-40ad1458913a" at bounding box center [120, 175] width 77 height 21
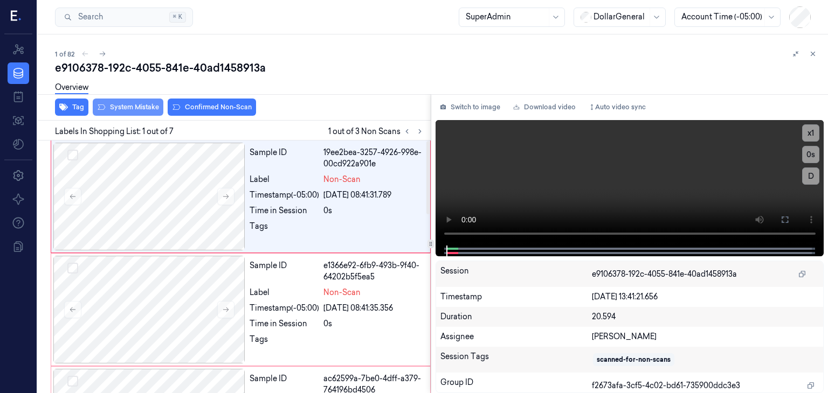
click at [129, 108] on button "System Mistake" at bounding box center [128, 107] width 71 height 17
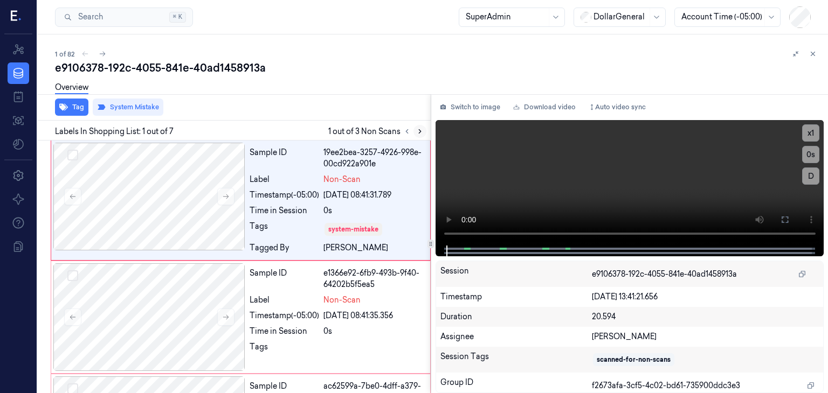
click at [423, 133] on button at bounding box center [419, 131] width 13 height 13
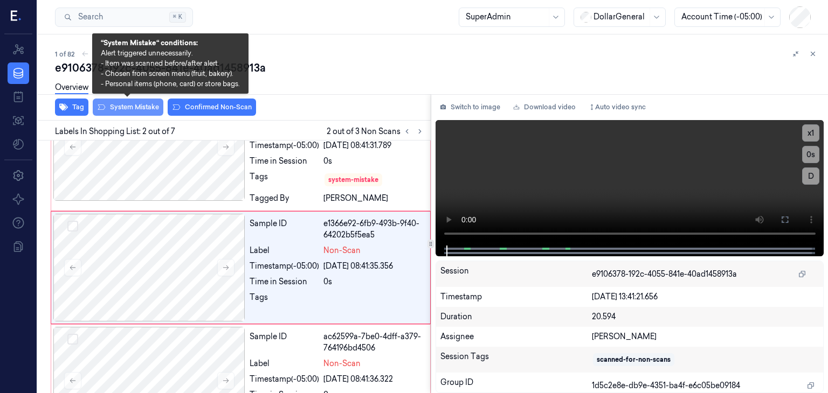
click at [105, 102] on div "Overview" at bounding box center [437, 88] width 764 height 27
drag, startPoint x: 117, startPoint y: 103, endPoint x: 133, endPoint y: 100, distance: 16.5
click at [117, 103] on button "System Mistake" at bounding box center [128, 107] width 71 height 17
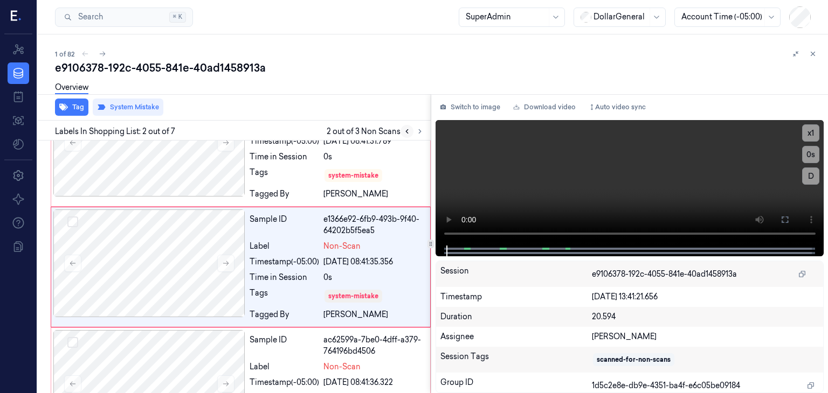
drag, startPoint x: 416, startPoint y: 133, endPoint x: 407, endPoint y: 136, distance: 9.7
click at [416, 133] on icon at bounding box center [420, 132] width 8 height 8
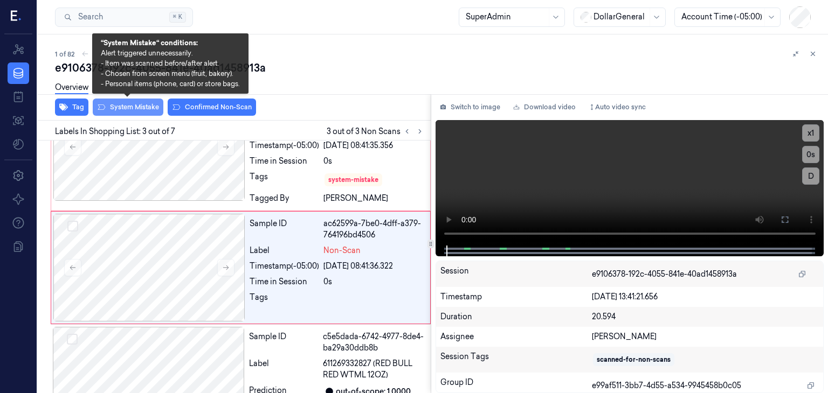
click at [123, 107] on button "System Mistake" at bounding box center [128, 107] width 71 height 17
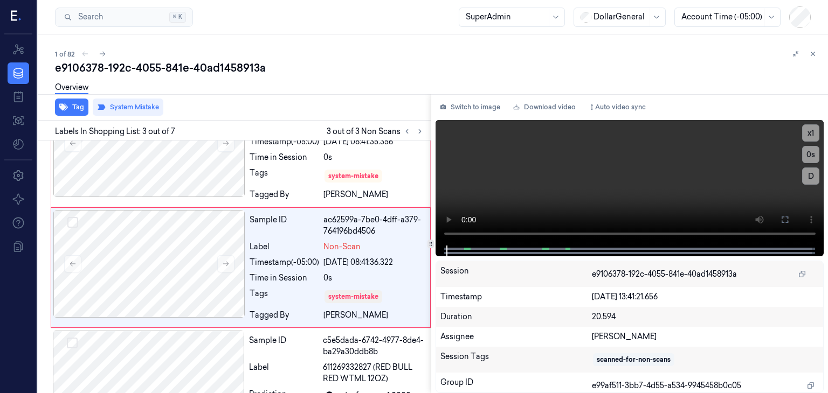
click at [815, 53] on icon at bounding box center [813, 54] width 8 height 8
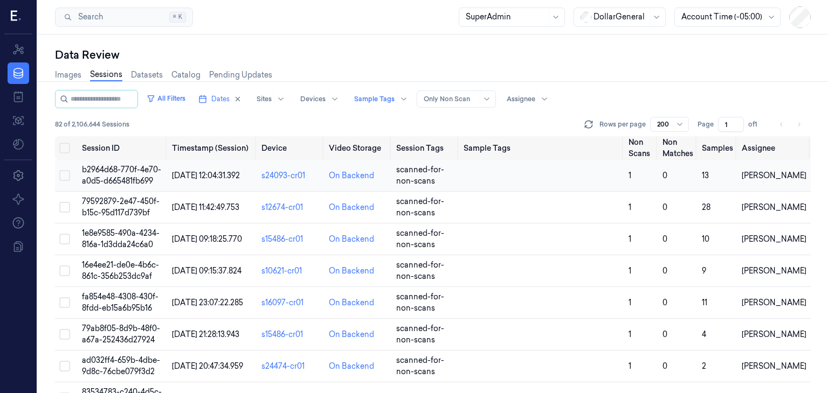
click at [144, 174] on td "b2964d68-770f-4e70-a0d5-d665481fb699" at bounding box center [123, 176] width 90 height 32
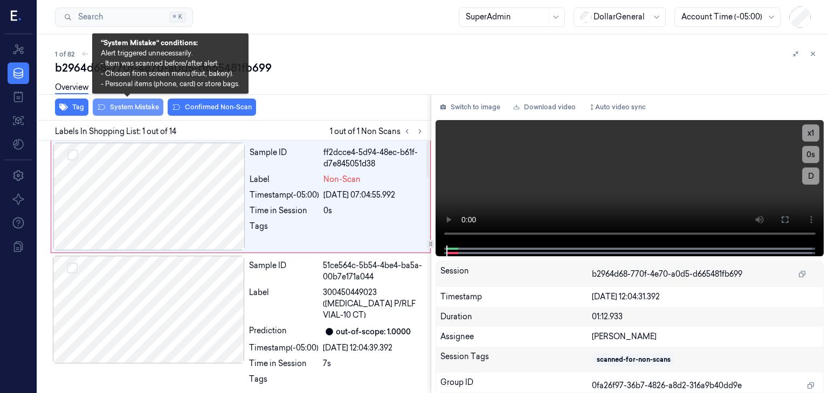
click at [131, 107] on button "System Mistake" at bounding box center [128, 107] width 71 height 17
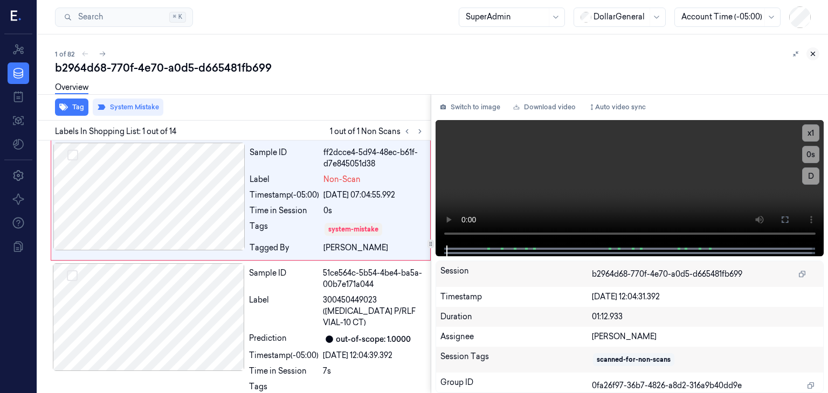
click at [807, 54] on button at bounding box center [812, 53] width 13 height 13
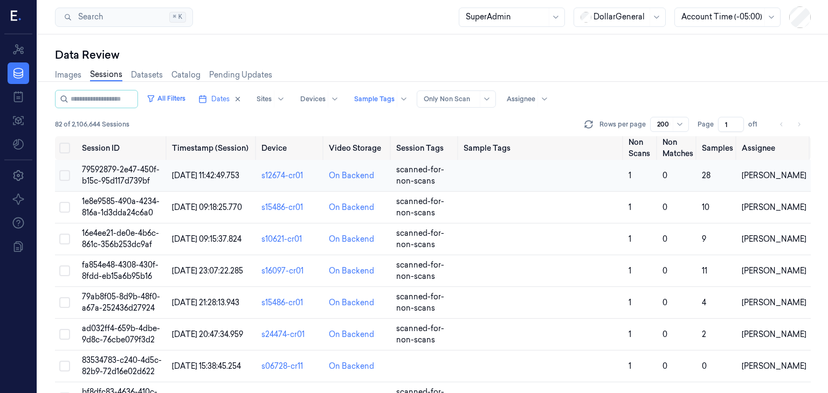
click at [143, 175] on td "79592879-2e47-450f-b15c-95d117d739bf" at bounding box center [123, 176] width 90 height 32
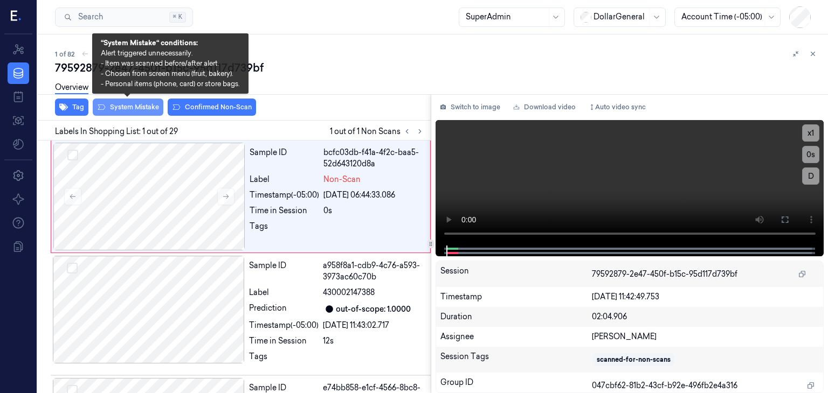
click at [150, 111] on button "System Mistake" at bounding box center [128, 107] width 71 height 17
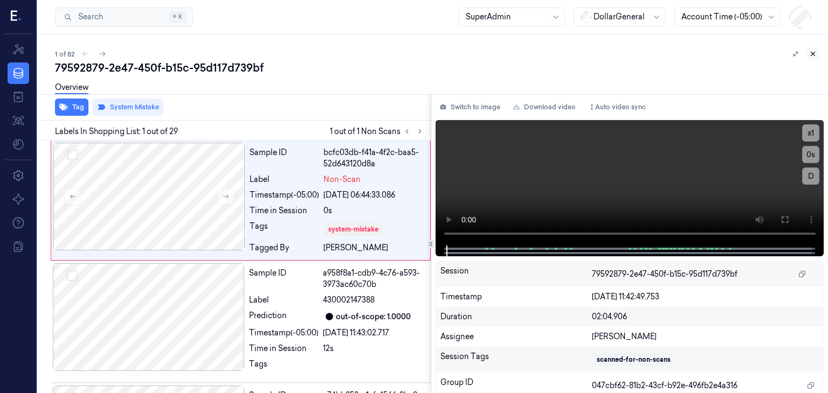
click at [811, 50] on icon at bounding box center [813, 54] width 8 height 8
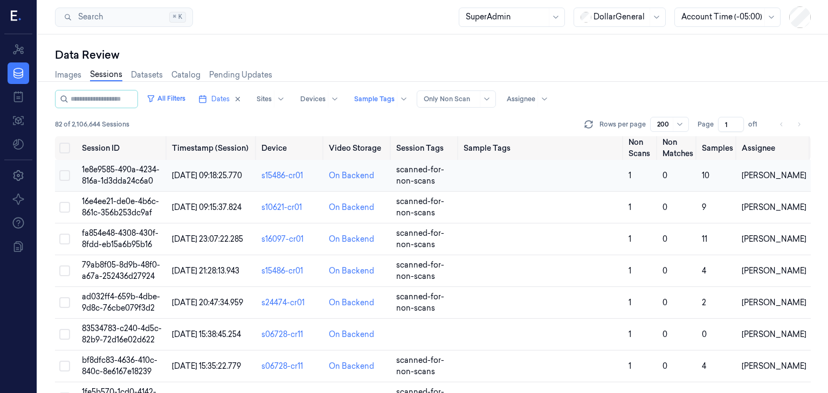
click at [152, 174] on td "1e8e9585-490a-4234-816a-1d3dda24c6a0" at bounding box center [123, 176] width 90 height 32
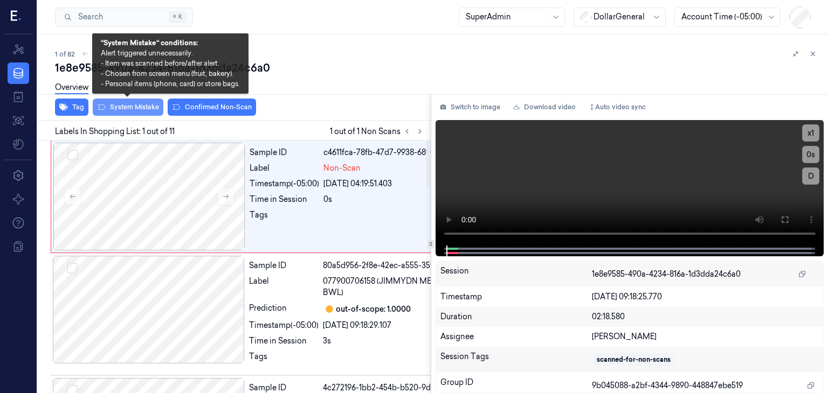
click at [148, 110] on button "System Mistake" at bounding box center [128, 107] width 71 height 17
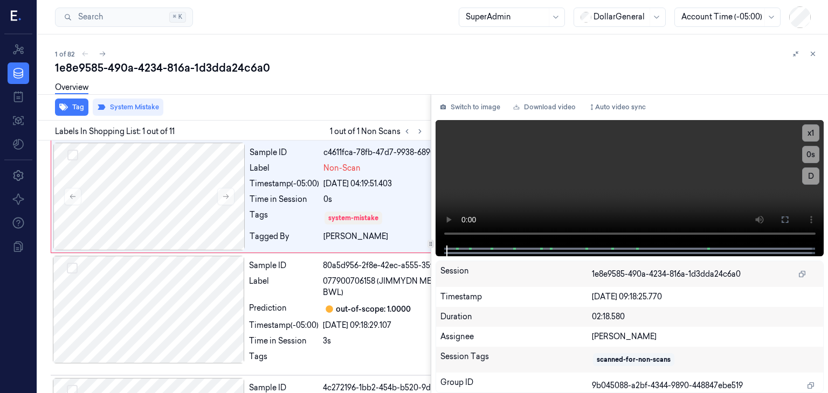
click at [748, 41] on div "1 of 82 1e8e9585-490a-4234-816a-1d3dda24c6a0 Overview Tag System Mistake Labels…" at bounding box center [433, 213] width 790 height 359
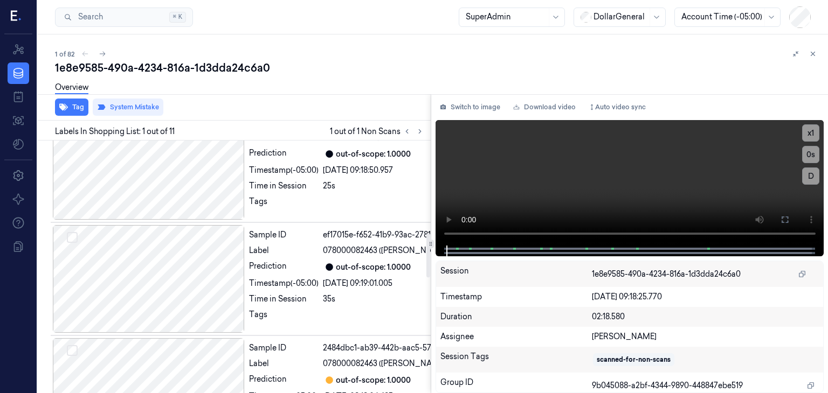
scroll to position [539, 0]
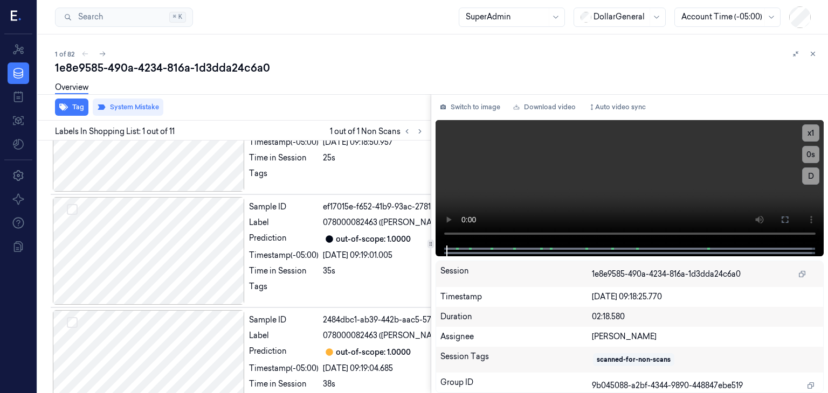
click at [407, 121] on div "Labels In Shopping List: 1 out of 11 1 out of 1 Non Scans" at bounding box center [231, 131] width 397 height 20
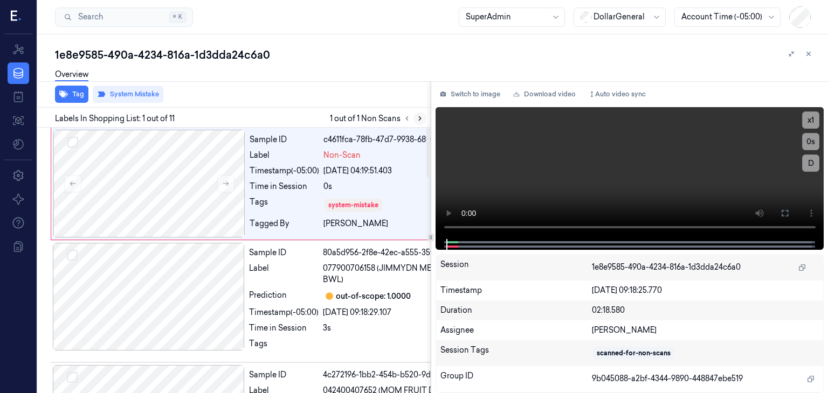
click at [416, 114] on button at bounding box center [419, 118] width 13 height 13
click at [803, 51] on button at bounding box center [808, 53] width 13 height 13
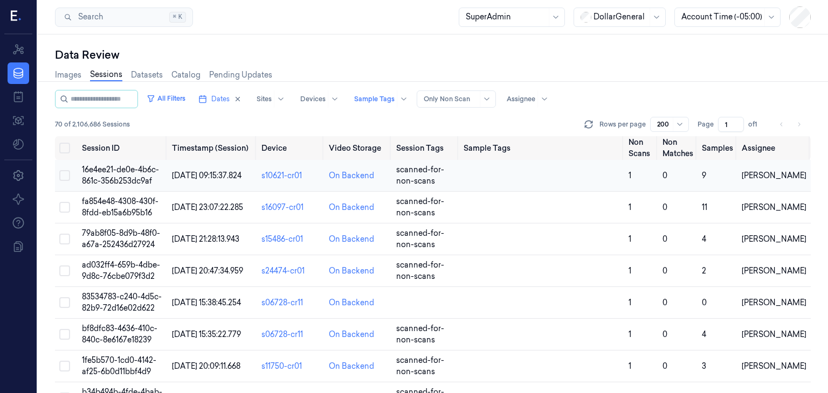
click at [130, 173] on span "16e4ee21-de0e-4b6c-861c-356b253dc9af" at bounding box center [120, 175] width 77 height 21
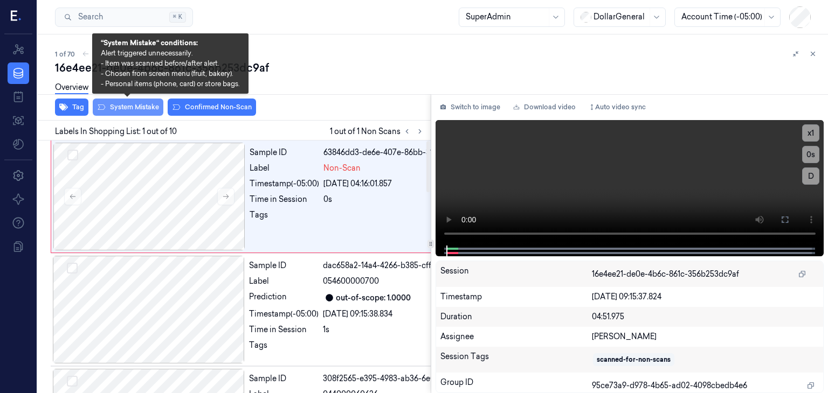
click at [148, 103] on button "System Mistake" at bounding box center [128, 107] width 71 height 17
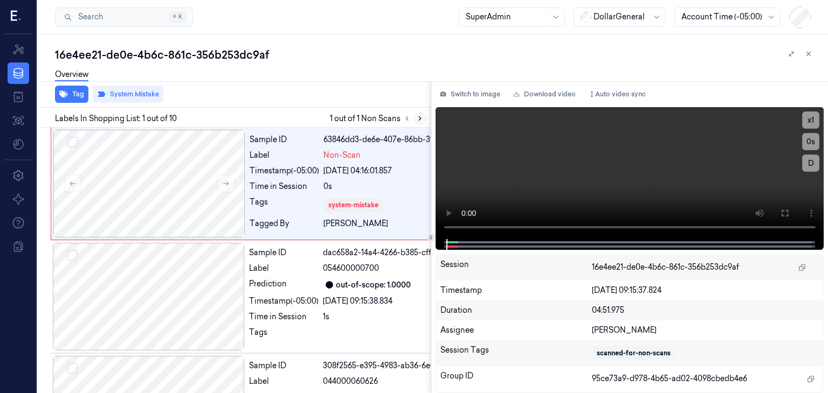
click at [419, 117] on icon at bounding box center [420, 119] width 2 height 4
click at [811, 51] on icon at bounding box center [808, 54] width 8 height 8
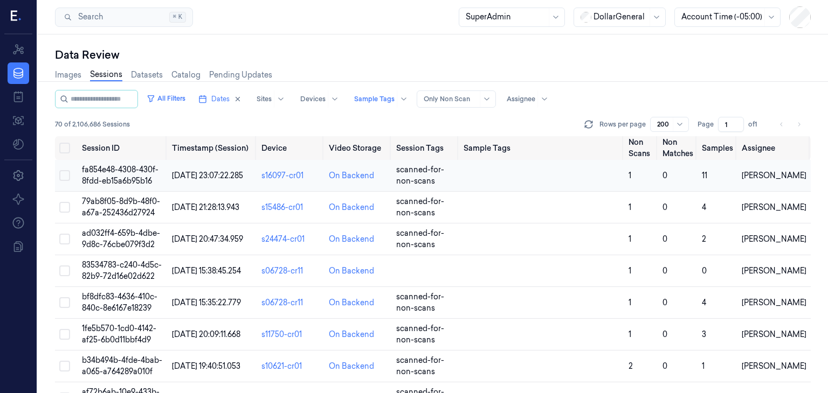
click at [129, 175] on td "fa854e48-4308-430f-8fdd-eb15a6b95b16" at bounding box center [123, 176] width 90 height 32
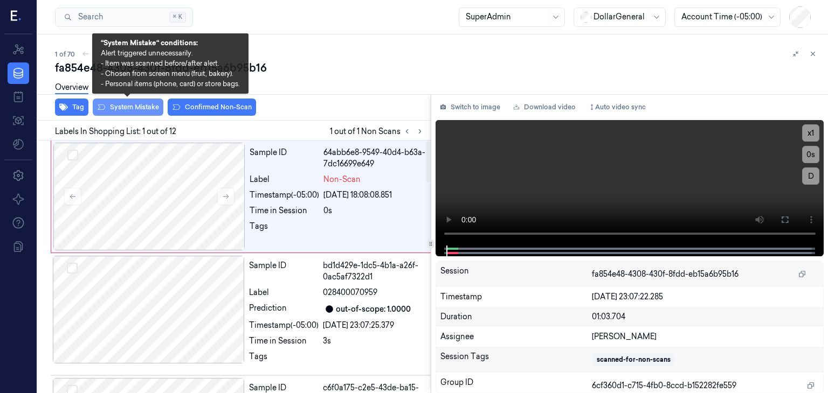
click at [142, 108] on button "System Mistake" at bounding box center [128, 107] width 71 height 17
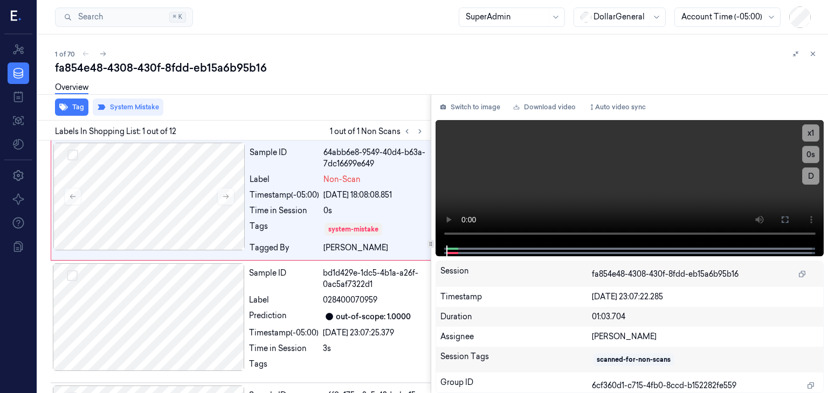
drag, startPoint x: 815, startPoint y: 55, endPoint x: 677, endPoint y: 97, distance: 144.0
click at [815, 55] on icon at bounding box center [813, 54] width 8 height 8
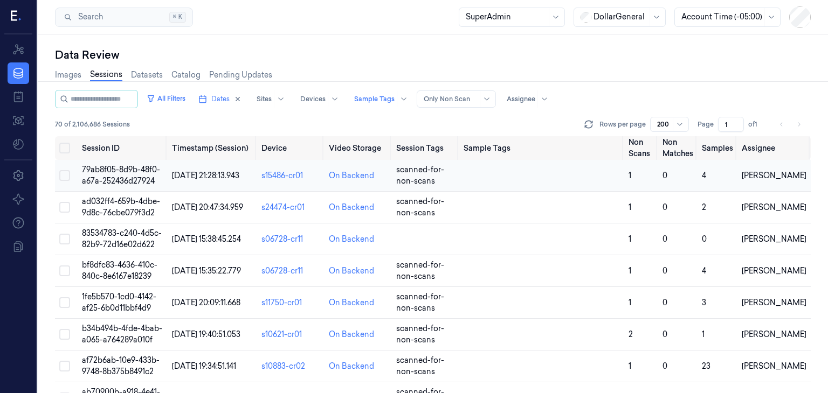
click at [103, 176] on span "79ab8f05-8d9b-48f0-a67a-252436d27924" at bounding box center [121, 175] width 78 height 21
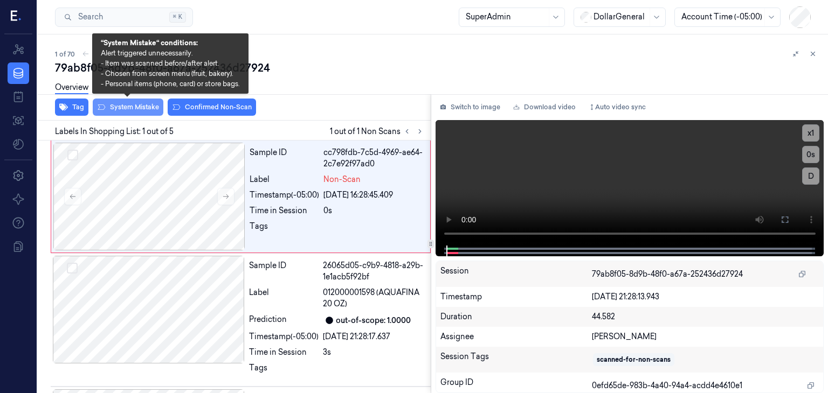
click at [134, 109] on button "System Mistake" at bounding box center [128, 107] width 71 height 17
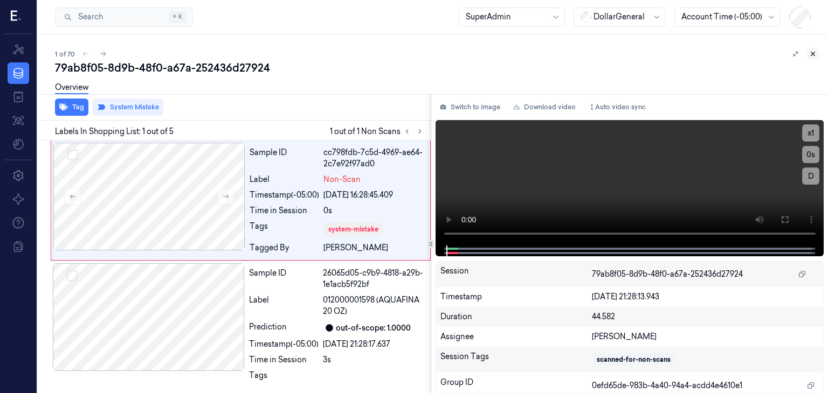
click at [813, 52] on icon at bounding box center [813, 54] width 8 height 8
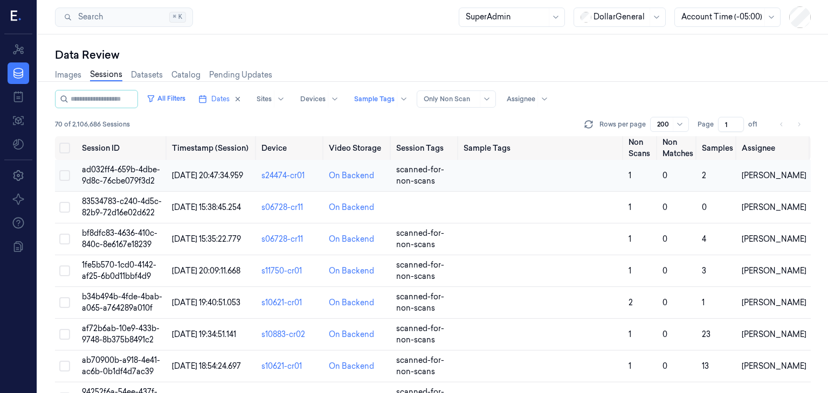
click at [115, 165] on span "ad032ff4-659b-4dbe-9d8c-76cbe079f3d2" at bounding box center [121, 175] width 78 height 21
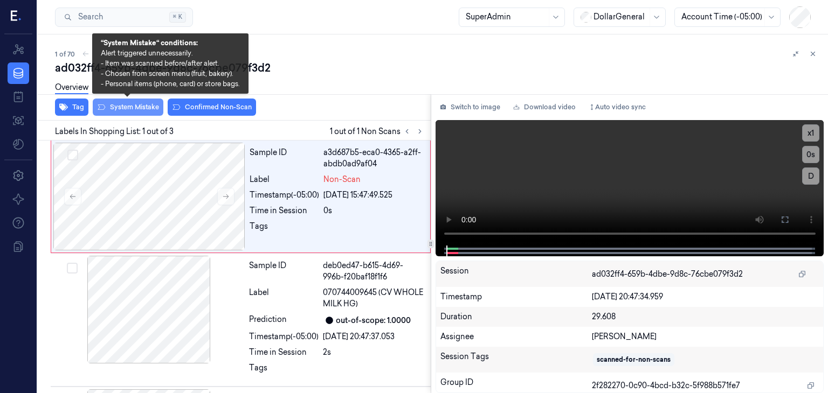
click at [143, 111] on button "System Mistake" at bounding box center [128, 107] width 71 height 17
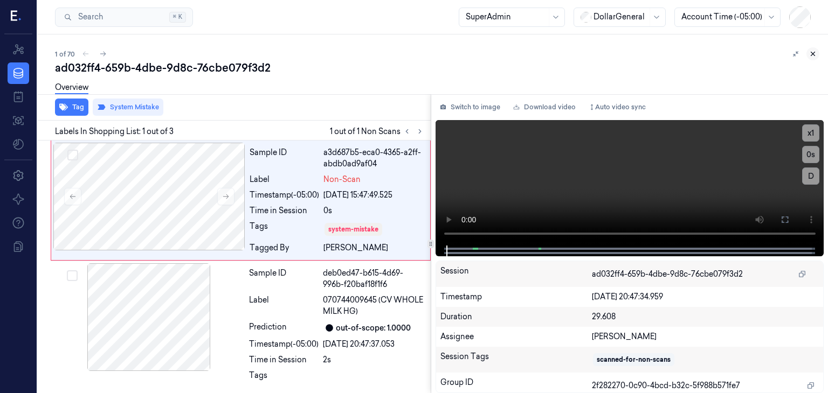
click at [813, 54] on icon at bounding box center [813, 54] width 8 height 8
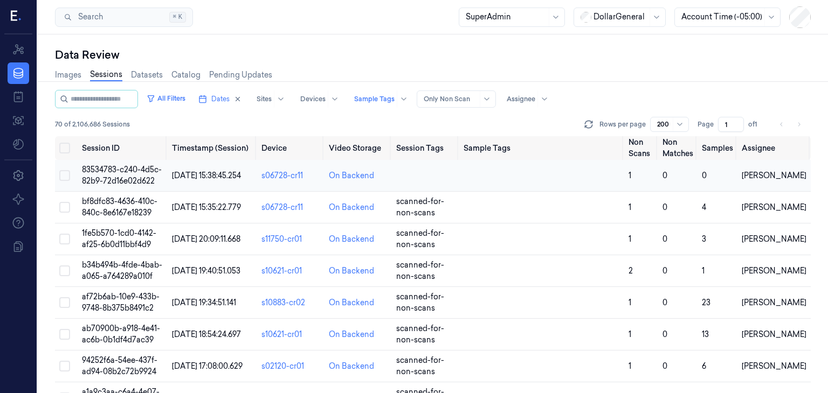
click at [138, 171] on span "83534783-c240-4d5c-82b9-72d16e02d622" at bounding box center [122, 175] width 80 height 21
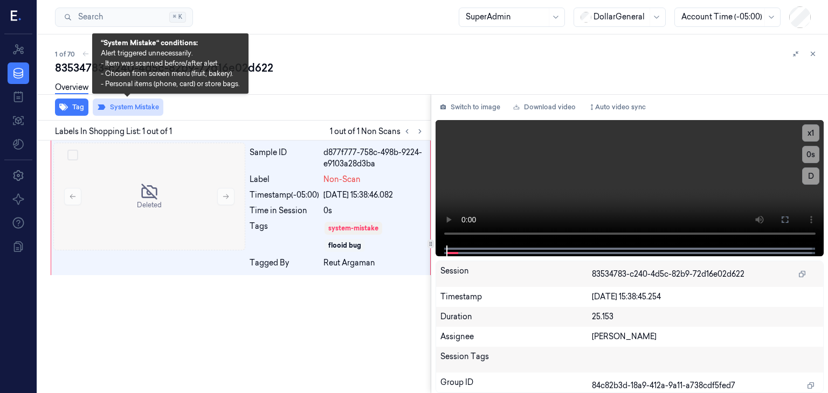
click at [106, 104] on button "System Mistake" at bounding box center [128, 107] width 71 height 17
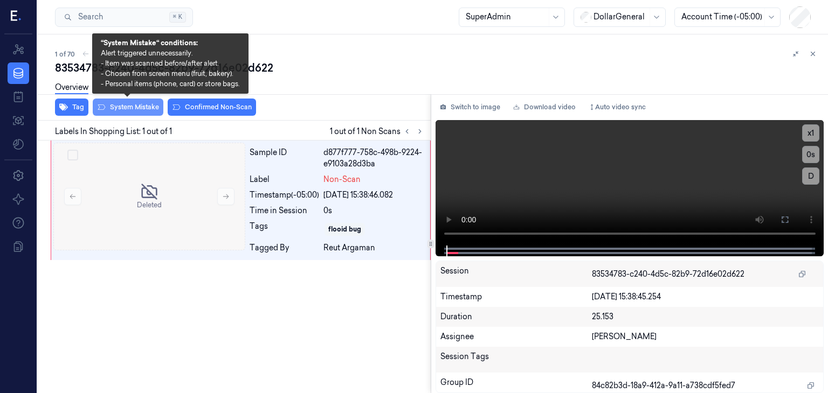
click at [139, 108] on button "System Mistake" at bounding box center [128, 107] width 71 height 17
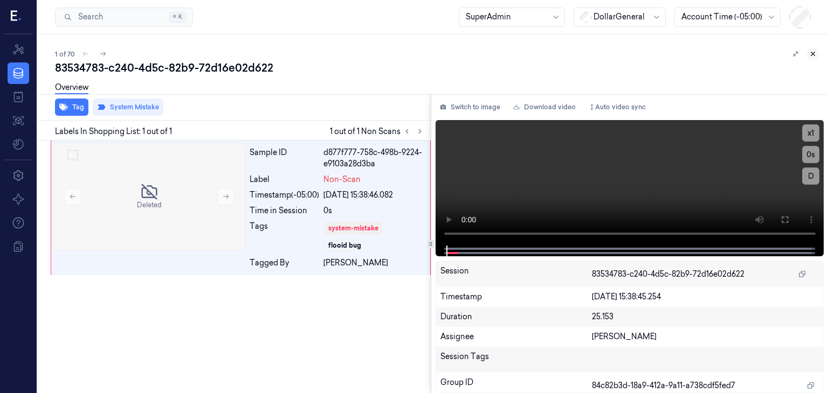
click at [815, 50] on button at bounding box center [812, 53] width 13 height 13
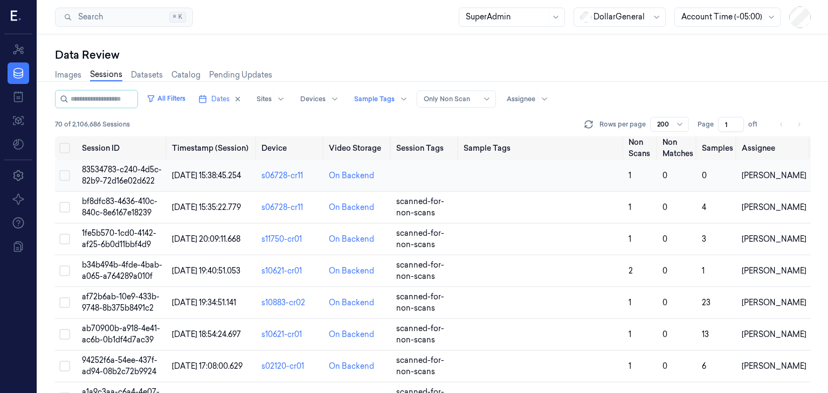
click at [131, 176] on span "83534783-c240-4d5c-82b9-72d16e02d622" at bounding box center [122, 175] width 80 height 21
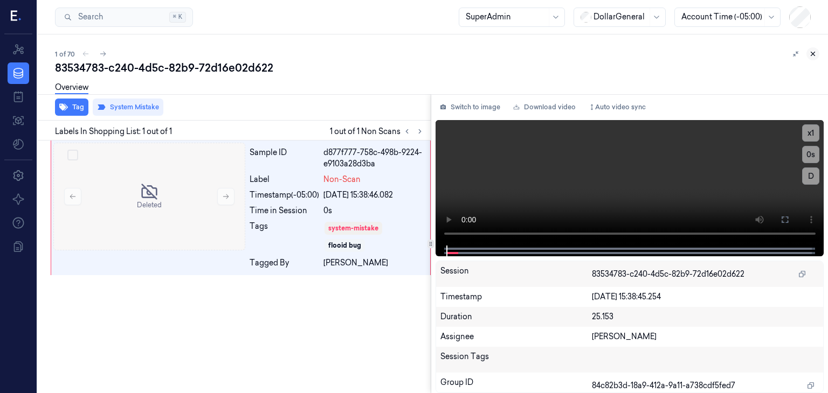
click at [810, 53] on icon at bounding box center [813, 54] width 8 height 8
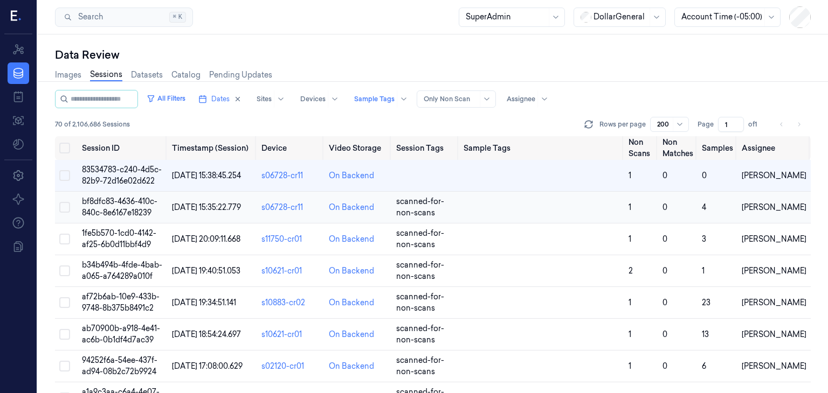
click at [131, 205] on span "bf8dfc83-4636-410c-840c-8e6167e18239" at bounding box center [119, 207] width 75 height 21
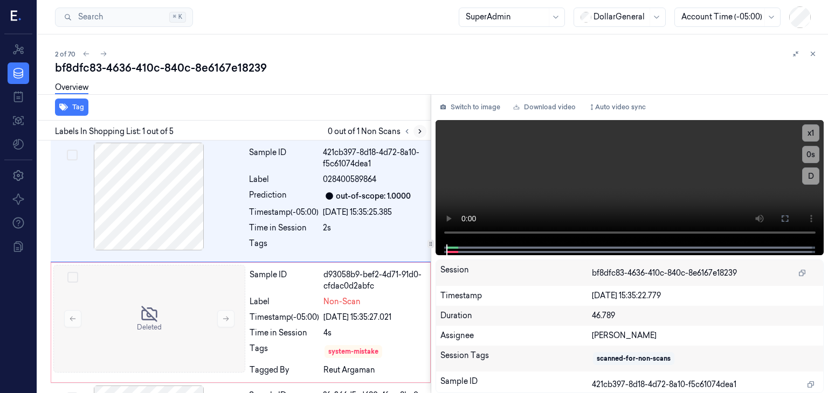
click at [416, 130] on icon at bounding box center [420, 132] width 8 height 8
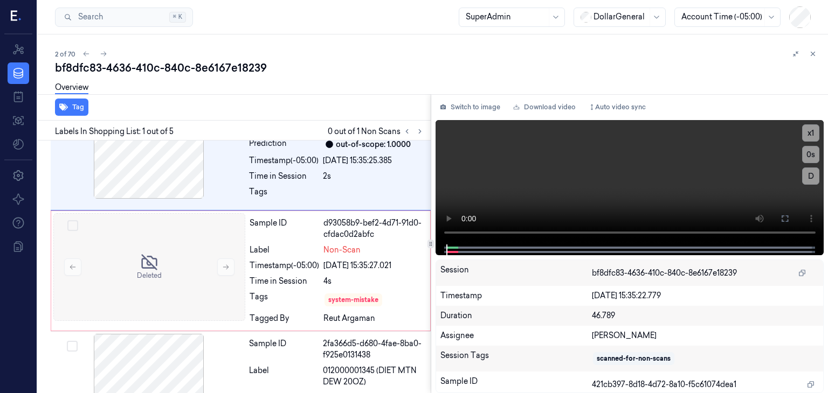
scroll to position [55, 0]
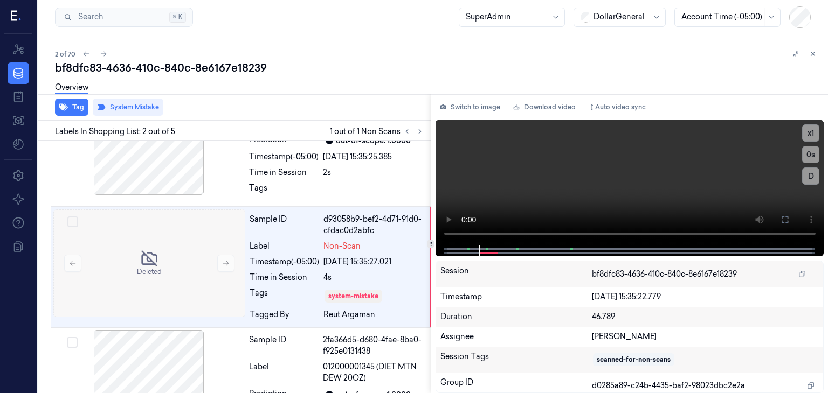
click at [819, 53] on div "2 of 70 bf8dfc83-4636-410c-840c-8e6167e18239 Overview Tag System Mistake Labels…" at bounding box center [433, 213] width 790 height 359
click at [815, 53] on icon at bounding box center [813, 54] width 8 height 8
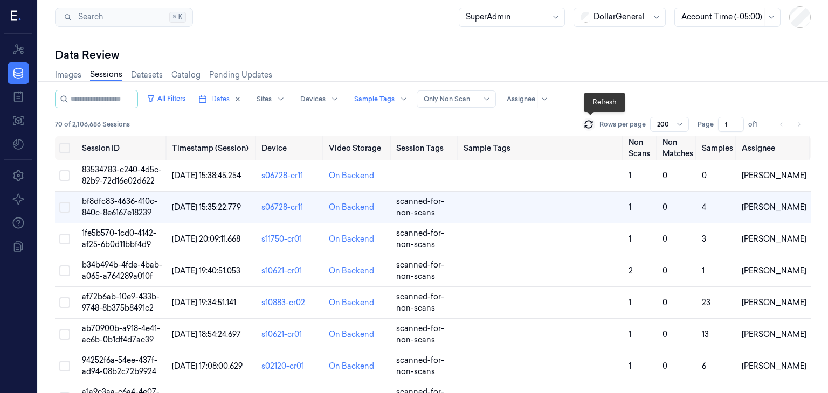
click at [586, 123] on icon at bounding box center [588, 122] width 7 height 3
click at [127, 203] on span "bf8dfc83-4636-410c-840c-8e6167e18239" at bounding box center [119, 207] width 75 height 21
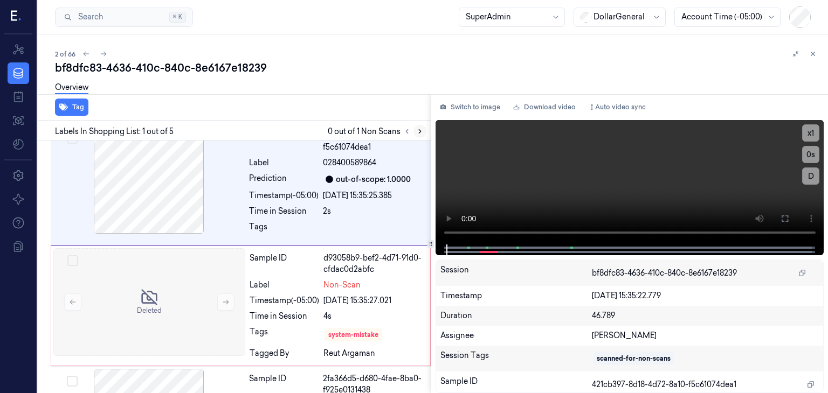
click at [425, 130] on button at bounding box center [419, 131] width 13 height 13
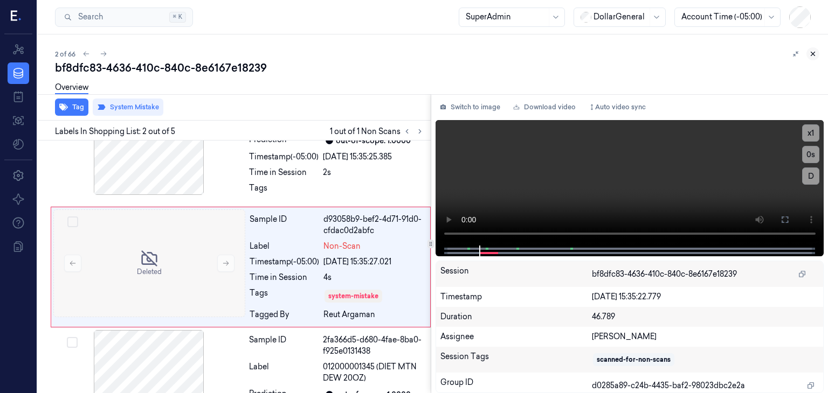
click at [814, 52] on icon at bounding box center [813, 54] width 4 height 4
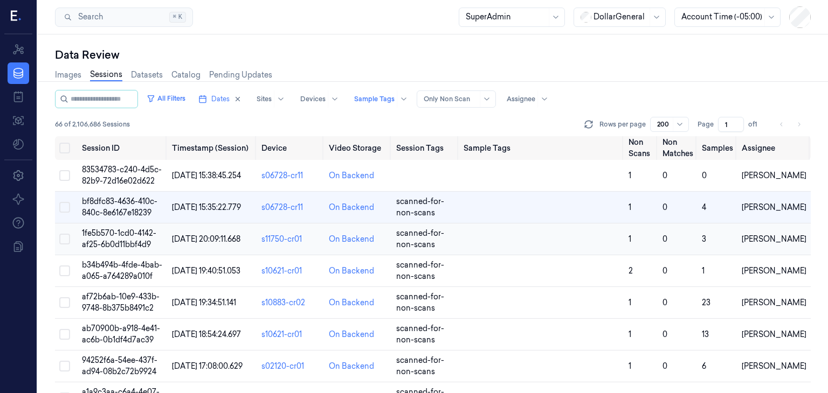
click at [144, 238] on td "1fe5b570-1cd0-4142-af25-6b0d11bbf4d9" at bounding box center [123, 240] width 90 height 32
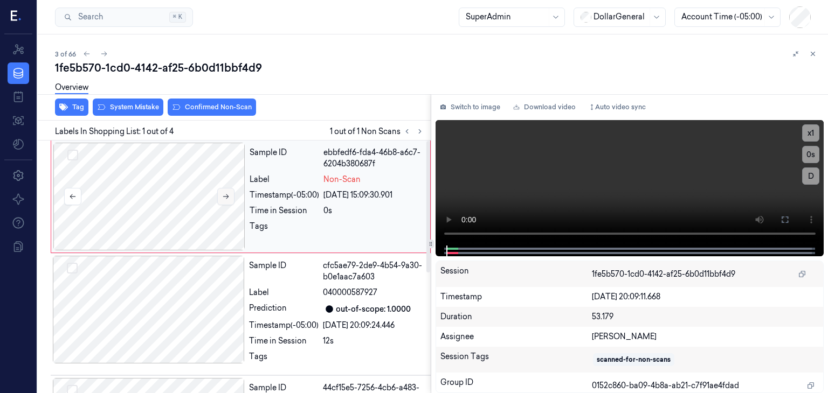
click at [222, 193] on icon at bounding box center [226, 197] width 8 height 8
click at [133, 106] on button "System Mistake" at bounding box center [128, 107] width 71 height 17
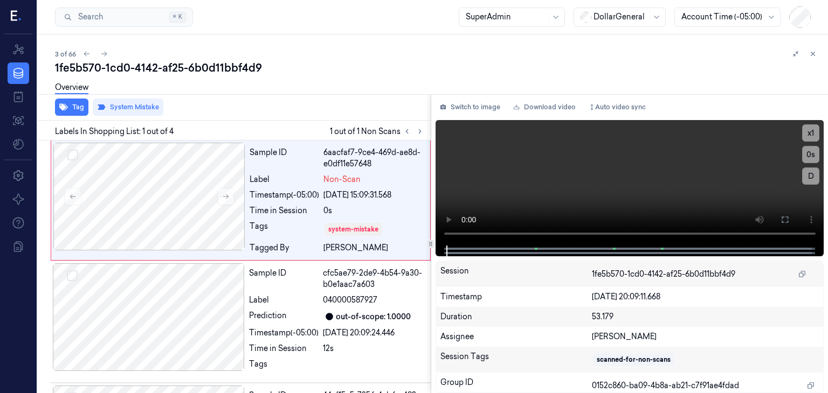
click at [812, 52] on icon at bounding box center [813, 54] width 8 height 8
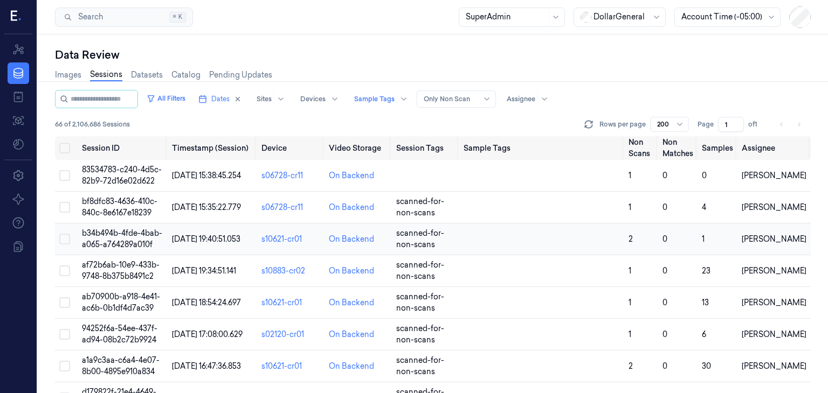
click at [189, 238] on td "[DATE] 19:40:51.053" at bounding box center [212, 240] width 89 height 32
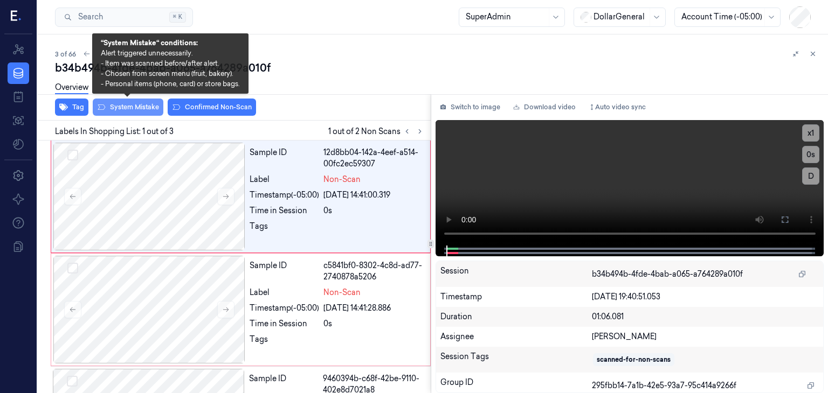
click at [147, 106] on button "System Mistake" at bounding box center [128, 107] width 71 height 17
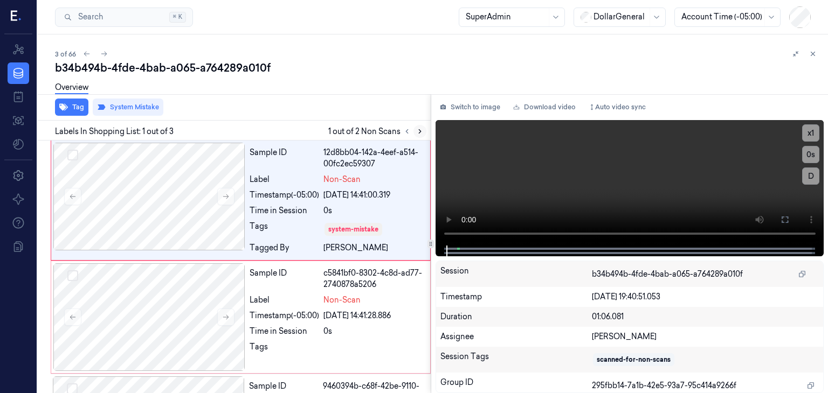
click at [416, 133] on icon at bounding box center [420, 132] width 8 height 8
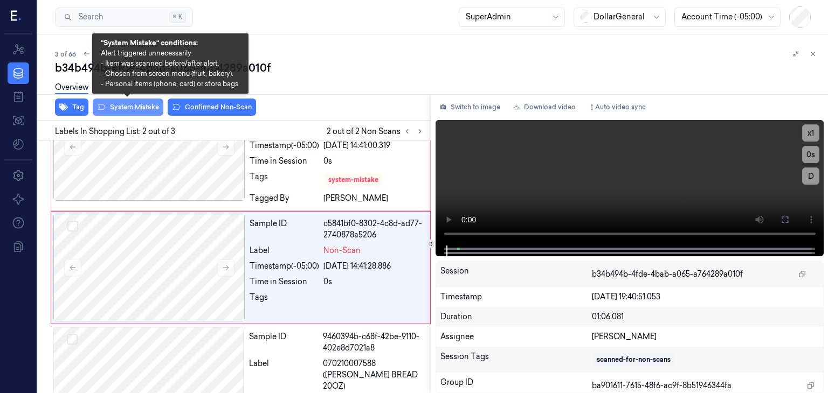
click at [129, 113] on button "System Mistake" at bounding box center [128, 107] width 71 height 17
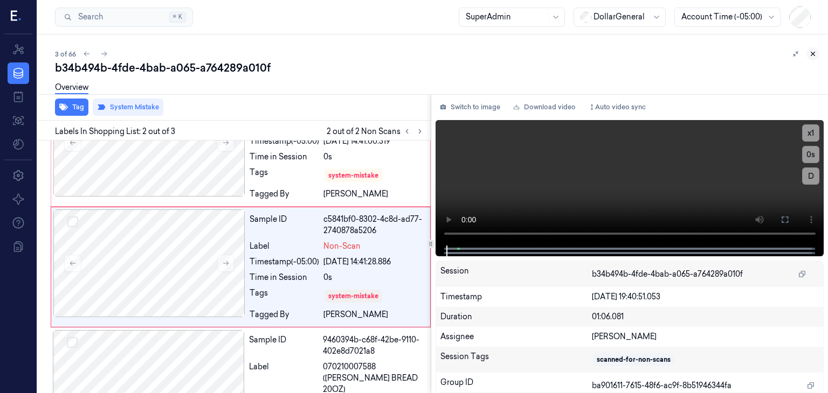
click at [817, 52] on button at bounding box center [812, 53] width 13 height 13
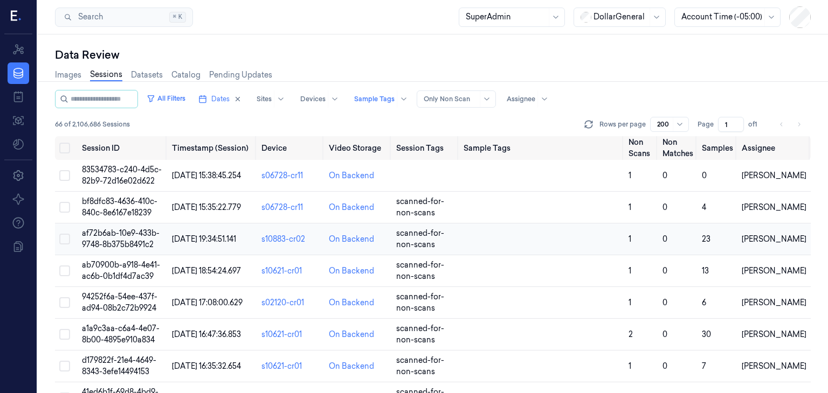
click at [115, 241] on span "af72b6ab-10e9-433b-9748-8b375b8491c2" at bounding box center [121, 238] width 78 height 21
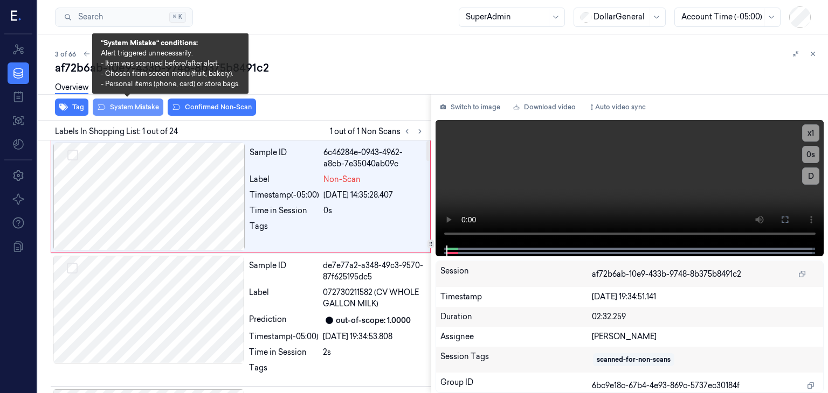
click at [143, 106] on button "System Mistake" at bounding box center [128, 107] width 71 height 17
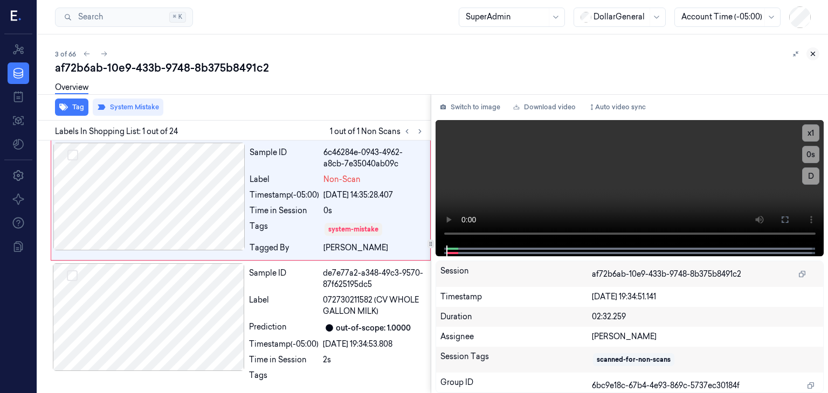
click at [813, 53] on icon at bounding box center [813, 54] width 4 height 4
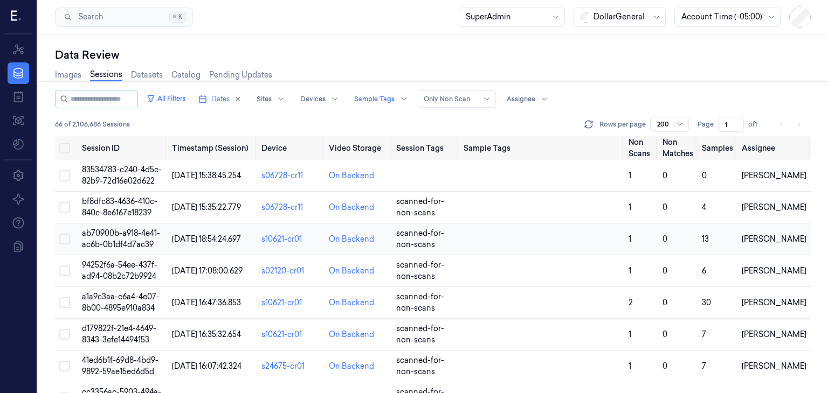
click at [114, 238] on td "ab70900b-a918-4e41-ac6b-0b1df4d7ac39" at bounding box center [123, 240] width 90 height 32
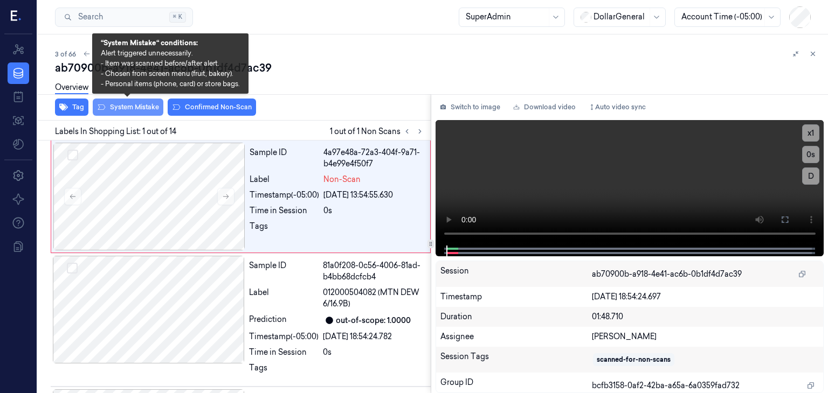
click at [148, 105] on button "System Mistake" at bounding box center [128, 107] width 71 height 17
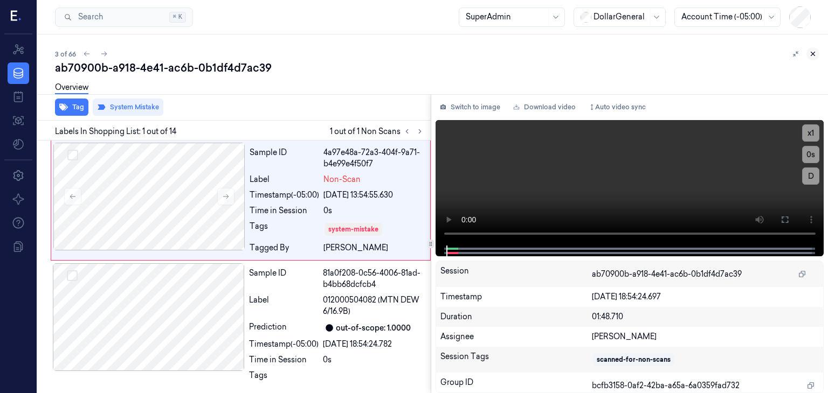
click at [811, 52] on icon at bounding box center [813, 54] width 4 height 4
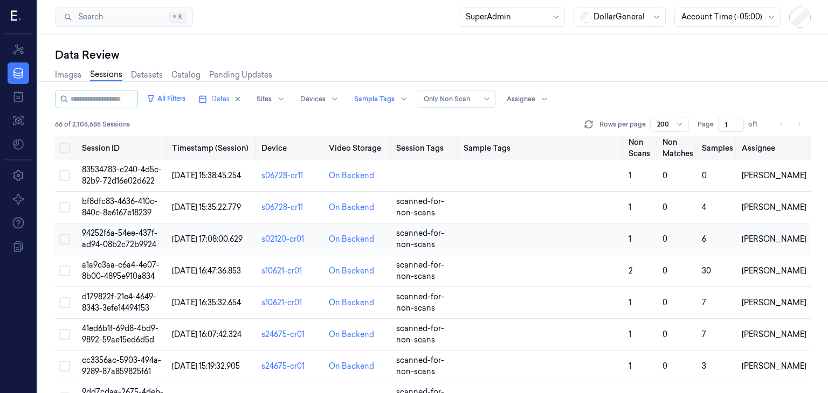
click at [141, 239] on td "94252f6a-54ee-437f-ad94-08b2c72b9924" at bounding box center [123, 240] width 90 height 32
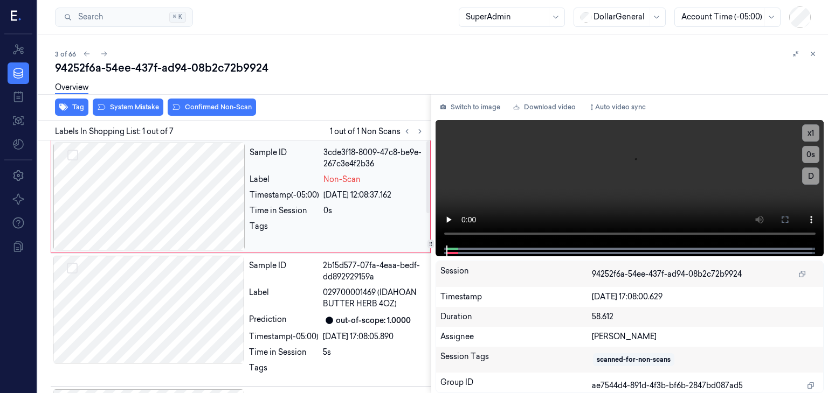
click at [192, 205] on div at bounding box center [149, 197] width 192 height 108
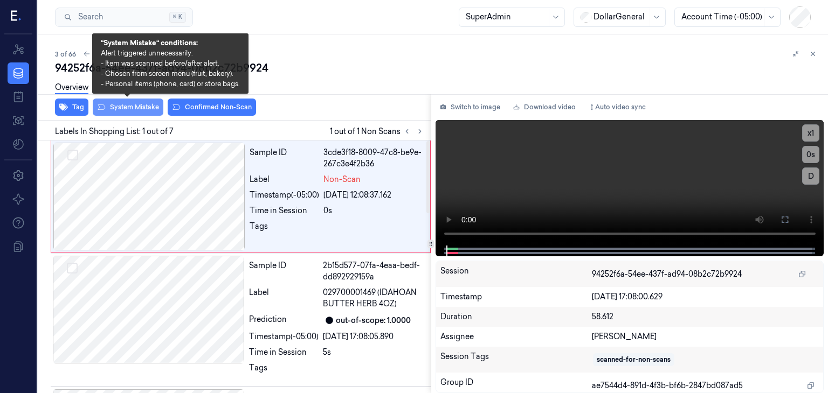
click at [149, 103] on button "System Mistake" at bounding box center [128, 107] width 71 height 17
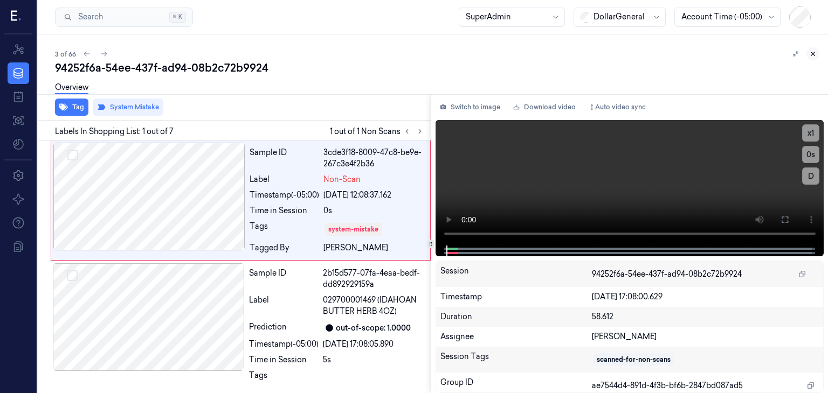
click at [814, 57] on icon at bounding box center [813, 54] width 8 height 8
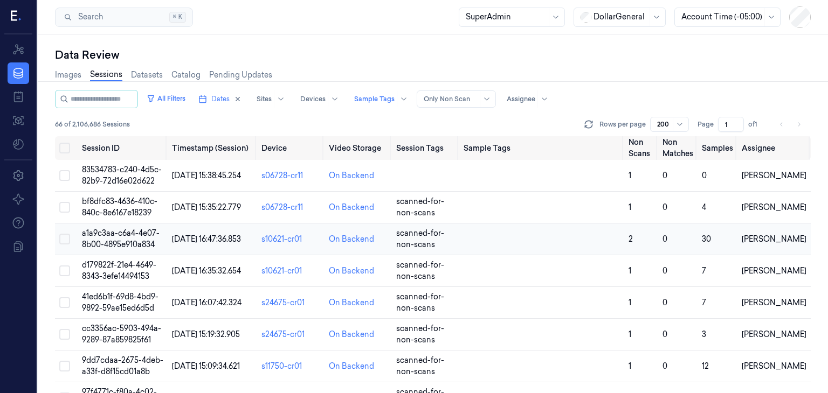
click at [161, 242] on td "a1a9c3aa-c6a4-4e07-8b00-4895e910a834" at bounding box center [123, 240] width 90 height 32
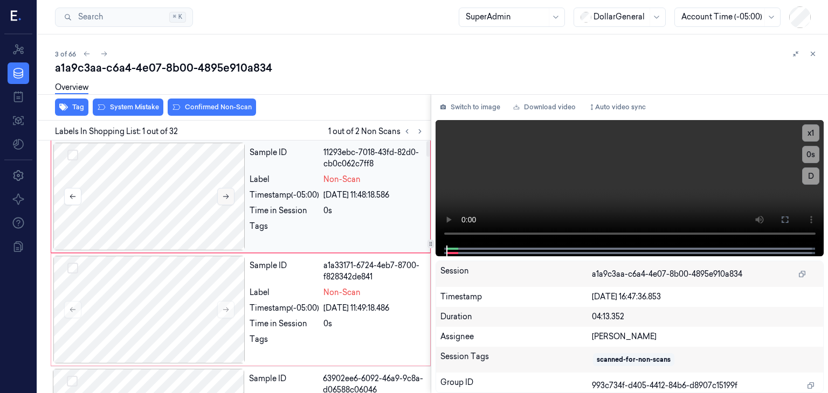
click at [228, 193] on icon at bounding box center [226, 197] width 8 height 8
click at [140, 115] on div "Tag System Mistake Confirmed Non-Scan" at bounding box center [231, 107] width 397 height 26
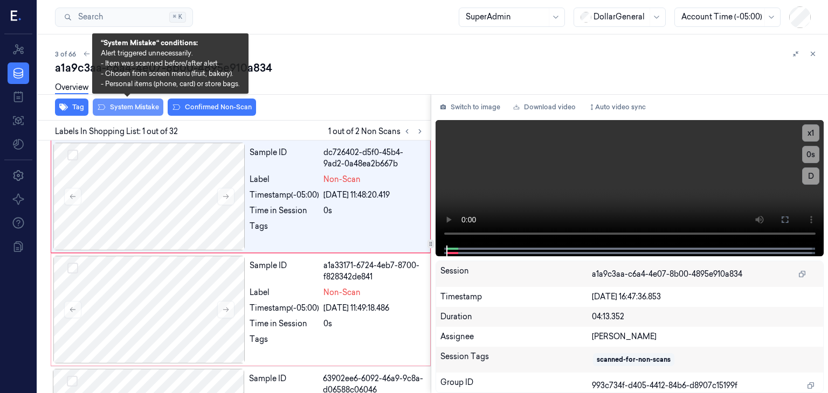
click at [140, 112] on button "System Mistake" at bounding box center [128, 107] width 71 height 17
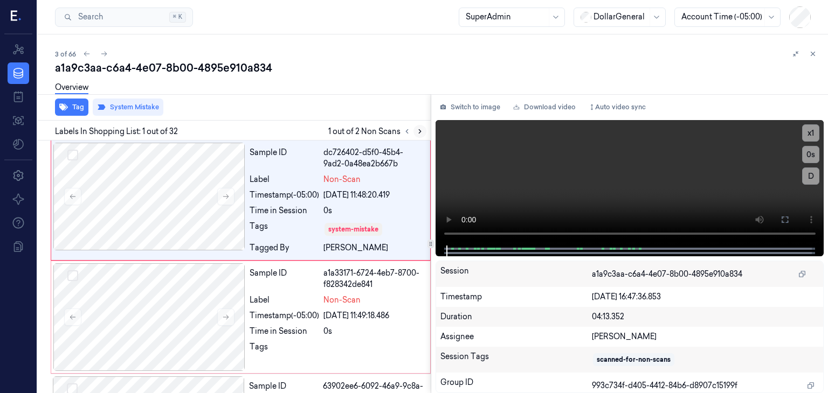
click at [422, 132] on icon at bounding box center [420, 132] width 8 height 8
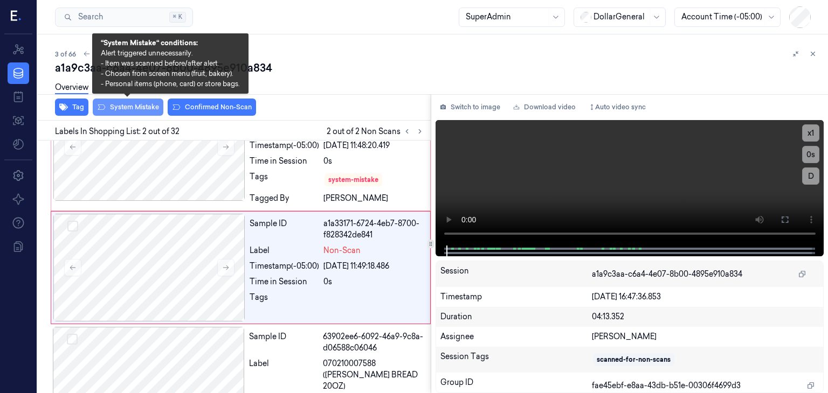
click at [138, 110] on button "System Mistake" at bounding box center [128, 107] width 71 height 17
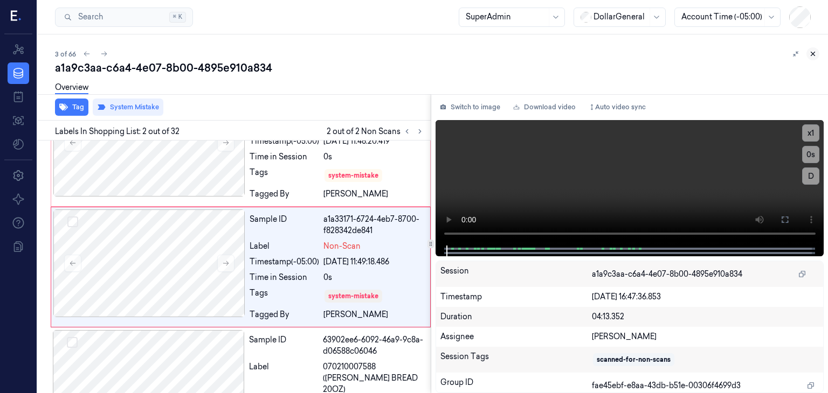
click at [808, 55] on button at bounding box center [812, 53] width 13 height 13
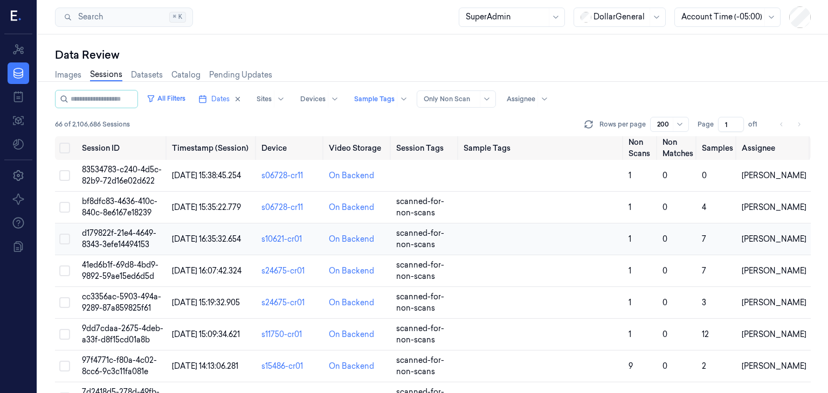
click at [126, 241] on span "d179822f-21e4-4649-8343-3efe14494153" at bounding box center [119, 238] width 74 height 21
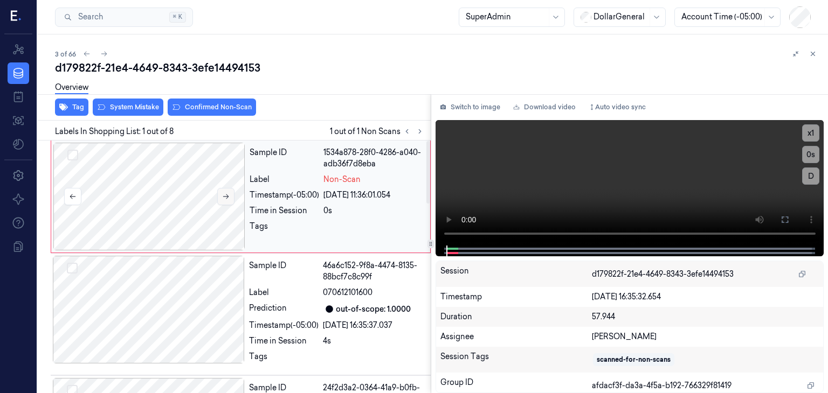
click at [219, 195] on button at bounding box center [225, 196] width 17 height 17
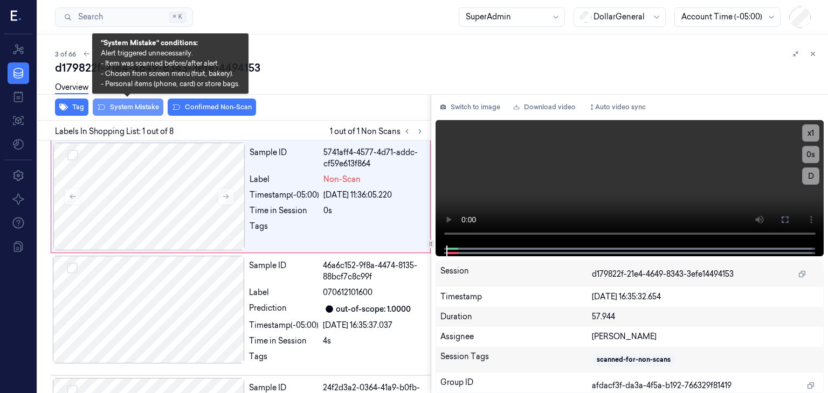
click at [147, 110] on button "System Mistake" at bounding box center [128, 107] width 71 height 17
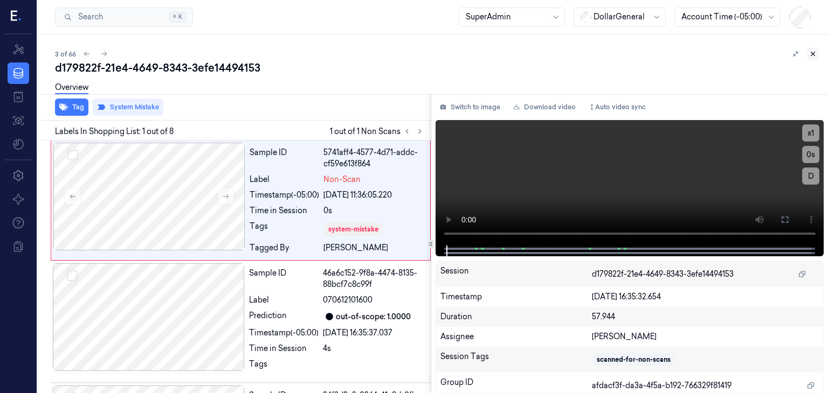
click at [812, 48] on button at bounding box center [812, 53] width 13 height 13
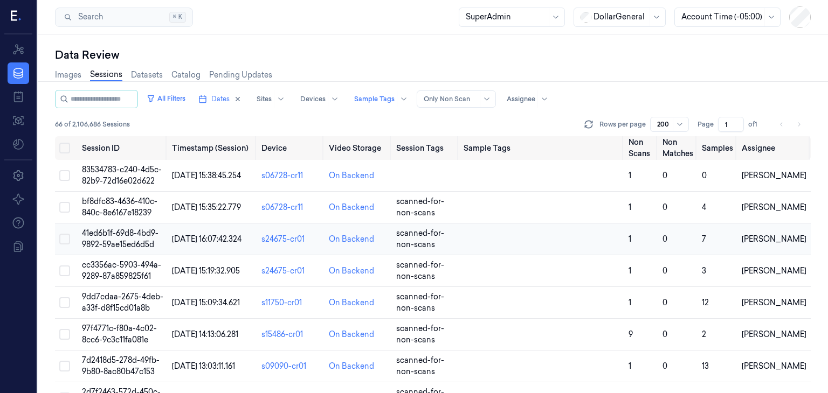
click at [142, 233] on span "41ed6b1f-69d8-4bd9-9892-59ae15ed6d5d" at bounding box center [120, 238] width 77 height 21
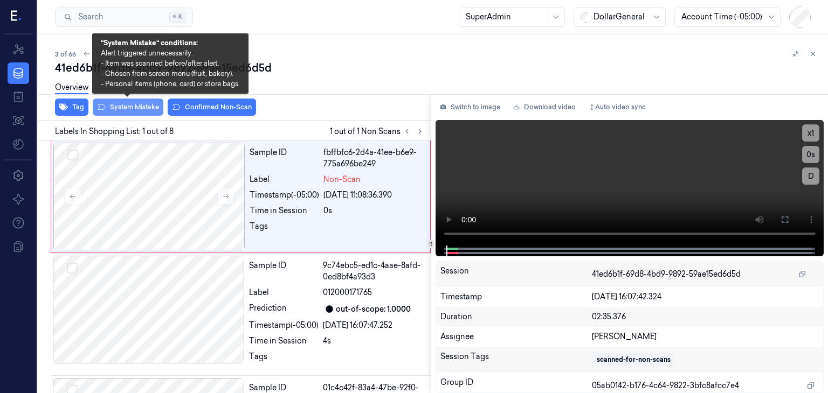
click at [135, 108] on button "System Mistake" at bounding box center [128, 107] width 71 height 17
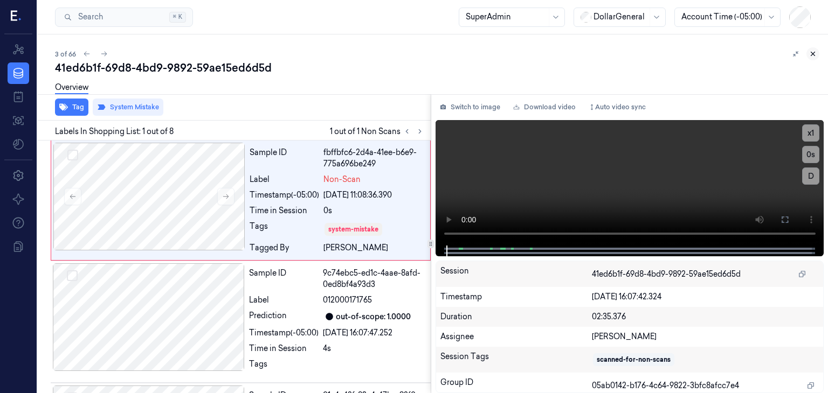
click at [809, 55] on icon at bounding box center [813, 54] width 8 height 8
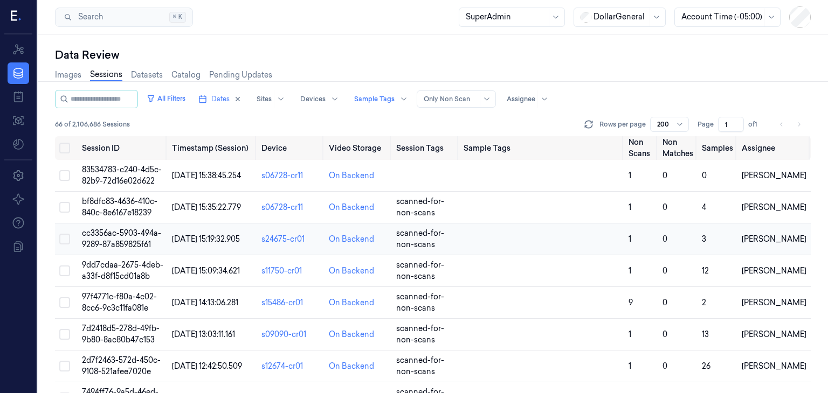
click at [150, 241] on span "cc3356ac-5903-494a-9289-87a859825f61" at bounding box center [121, 238] width 79 height 21
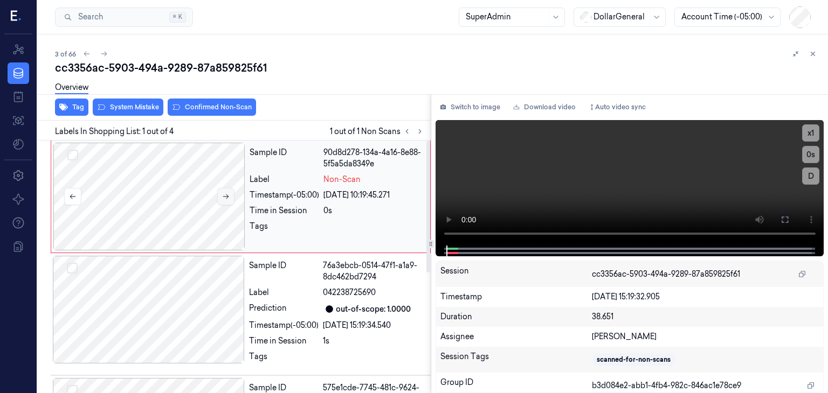
click at [228, 195] on icon at bounding box center [226, 197] width 8 height 8
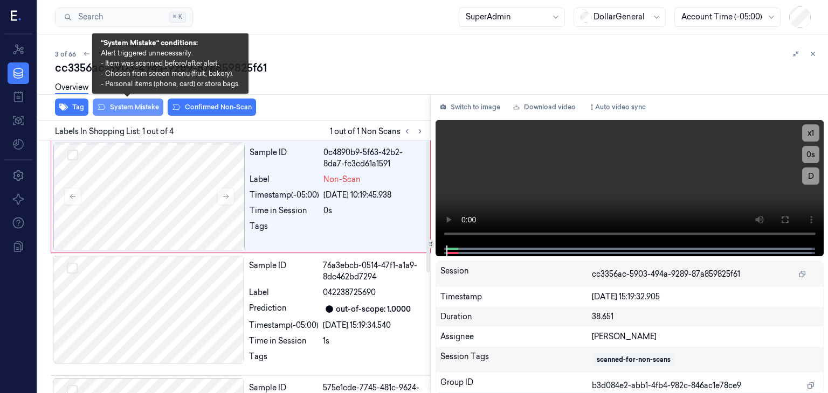
click at [140, 107] on button "System Mistake" at bounding box center [128, 107] width 71 height 17
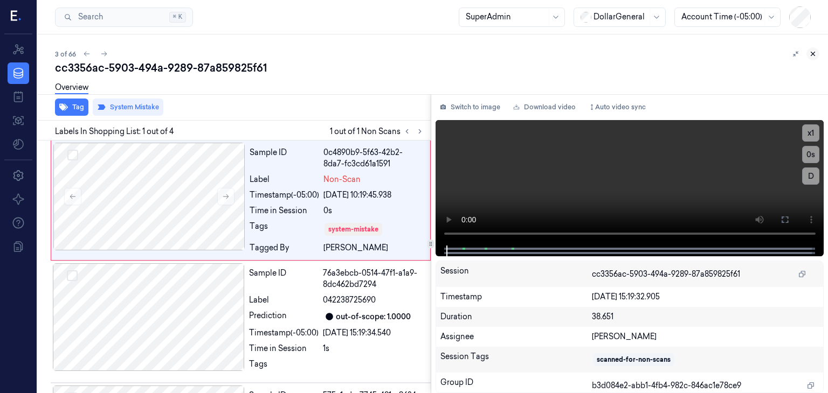
click at [815, 54] on icon at bounding box center [813, 54] width 8 height 8
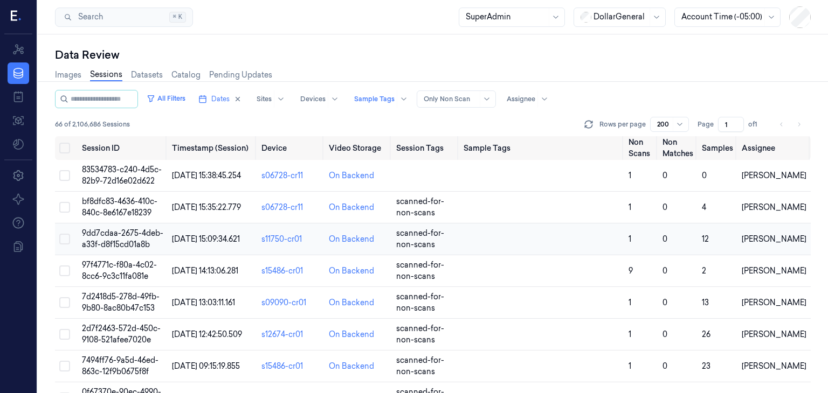
click at [161, 240] on td "9dd7cdaa-2675-4deb-a33f-d8f15cd01a8b" at bounding box center [123, 240] width 90 height 32
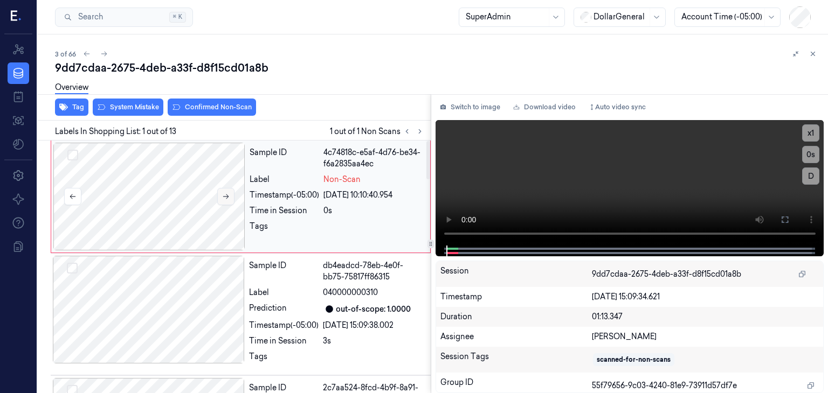
click at [222, 197] on icon at bounding box center [226, 197] width 8 height 8
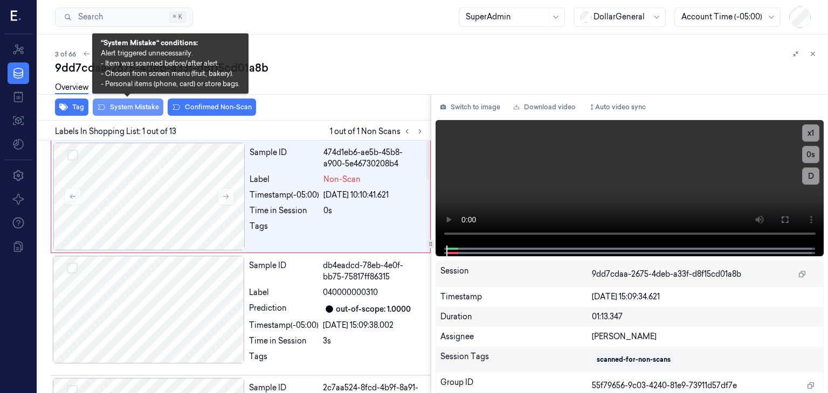
click at [150, 112] on button "System Mistake" at bounding box center [128, 107] width 71 height 17
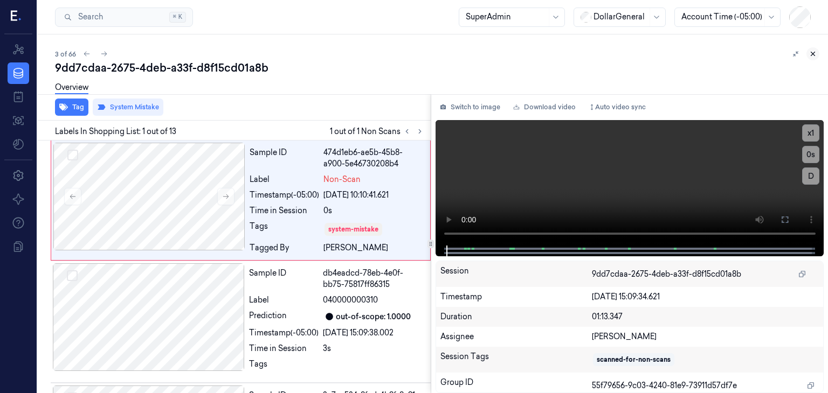
click at [817, 55] on button at bounding box center [812, 53] width 13 height 13
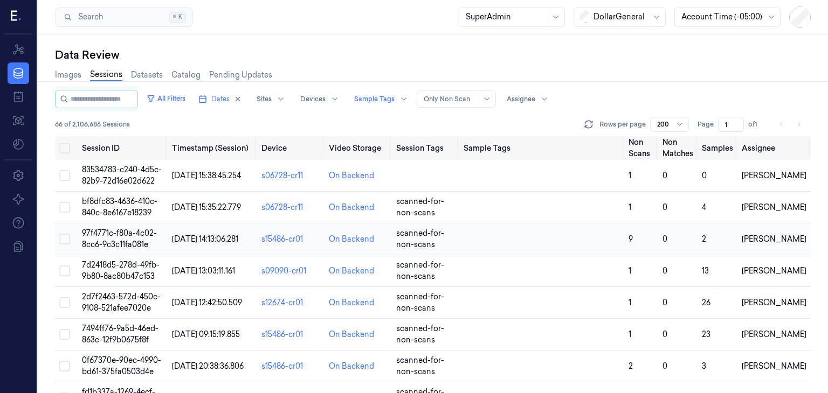
click at [129, 245] on span "97f4771c-f80a-4c02-8cc6-9c3c11fa081e" at bounding box center [119, 238] width 75 height 21
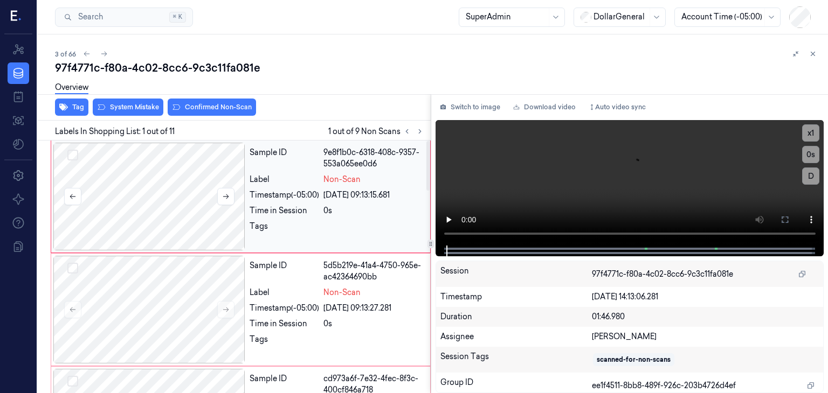
click at [175, 203] on div at bounding box center [149, 197] width 192 height 108
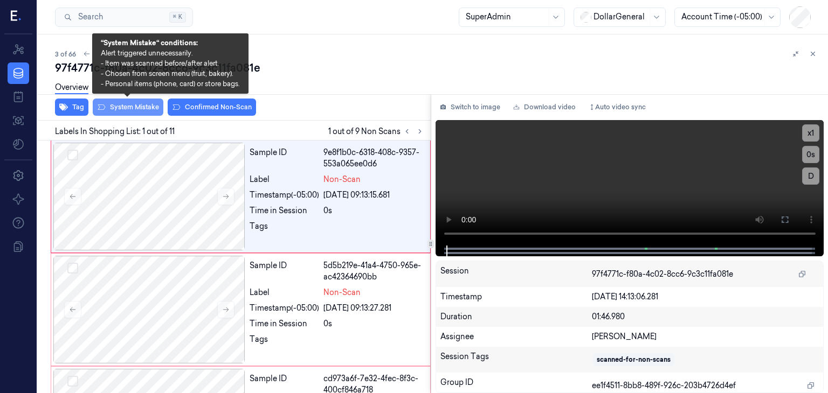
click at [133, 107] on button "System Mistake" at bounding box center [128, 107] width 71 height 17
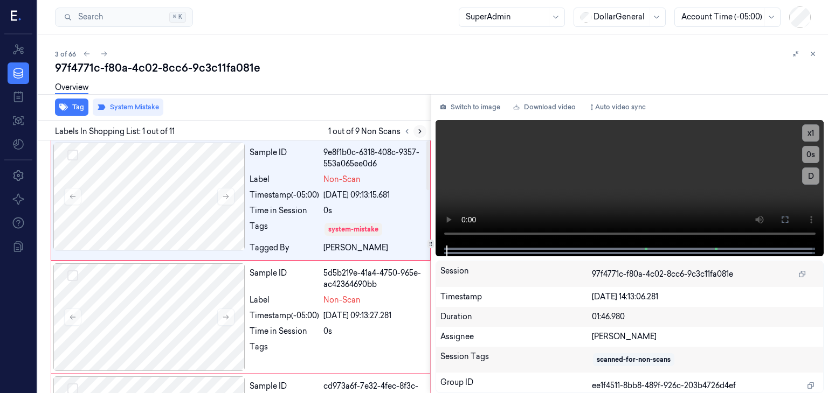
click at [420, 133] on icon at bounding box center [420, 132] width 8 height 8
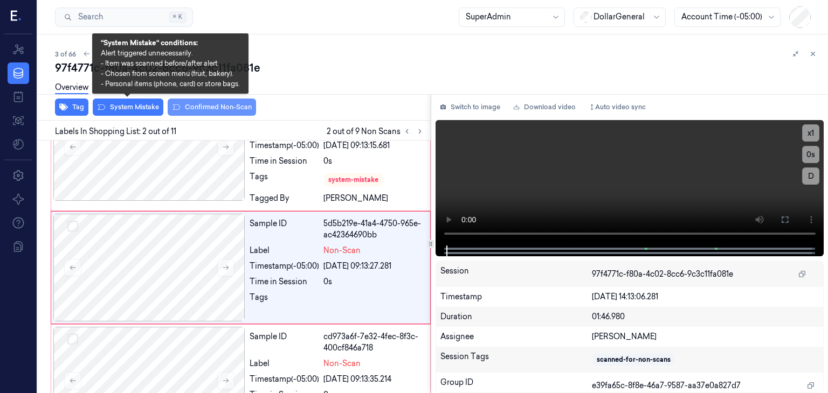
drag, startPoint x: 109, startPoint y: 106, endPoint x: 197, endPoint y: 108, distance: 87.9
click at [110, 106] on button "System Mistake" at bounding box center [128, 107] width 71 height 17
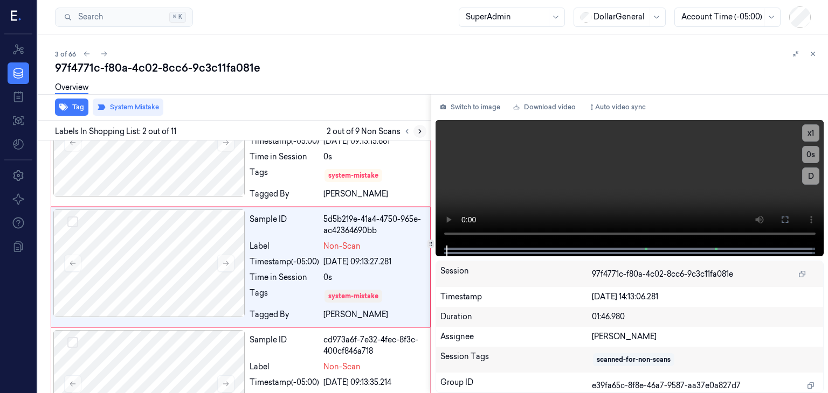
click at [423, 130] on button at bounding box center [419, 131] width 13 height 13
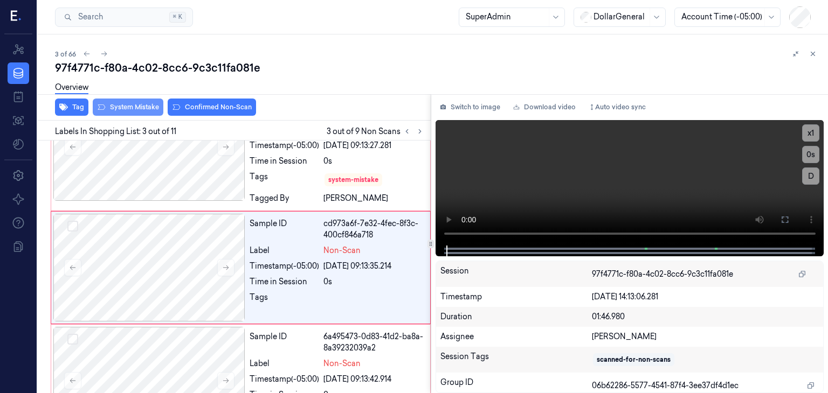
click at [138, 103] on button "System Mistake" at bounding box center [128, 107] width 71 height 17
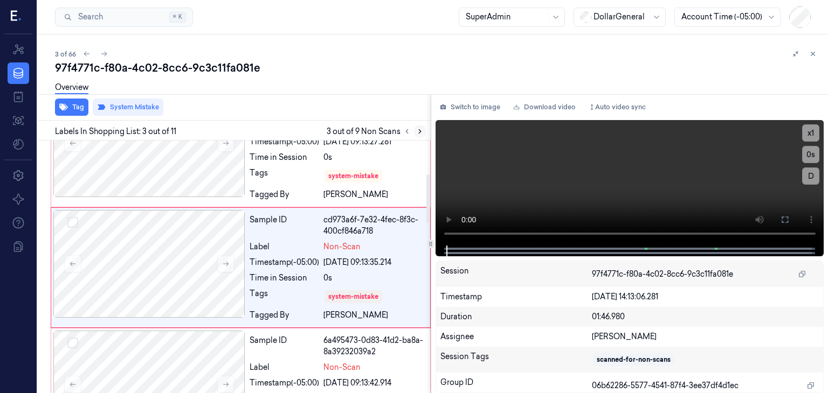
click at [422, 134] on icon at bounding box center [420, 132] width 8 height 8
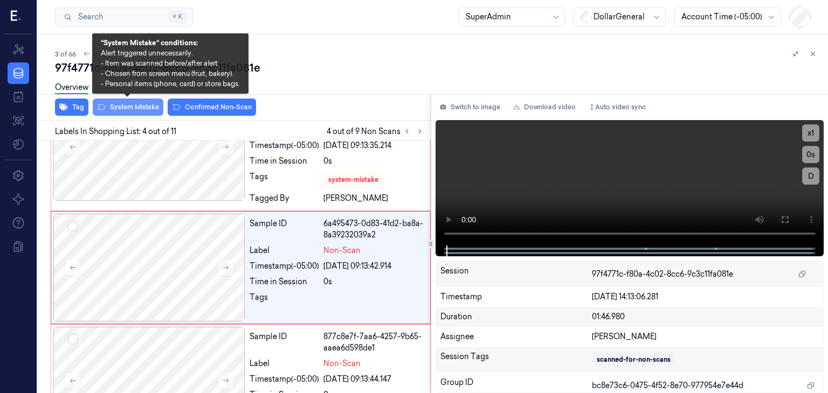
click at [125, 110] on button "System Mistake" at bounding box center [128, 107] width 71 height 17
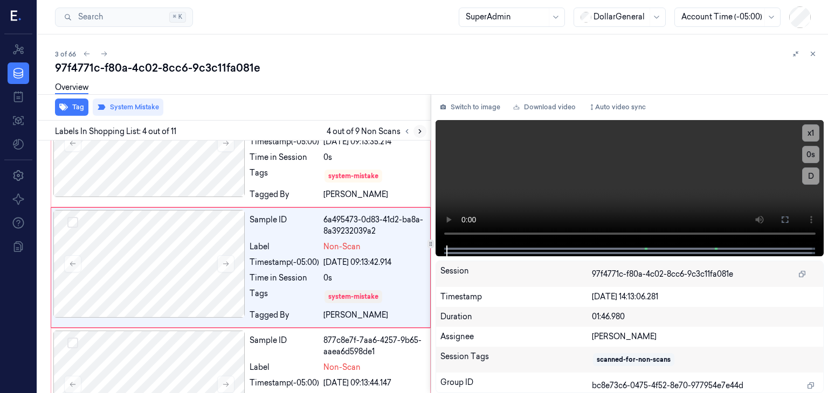
click at [419, 136] on button at bounding box center [419, 131] width 13 height 13
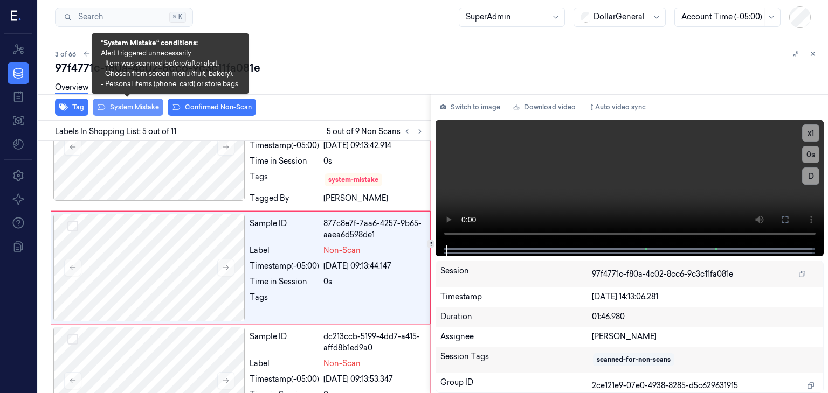
click at [144, 104] on button "System Mistake" at bounding box center [128, 107] width 71 height 17
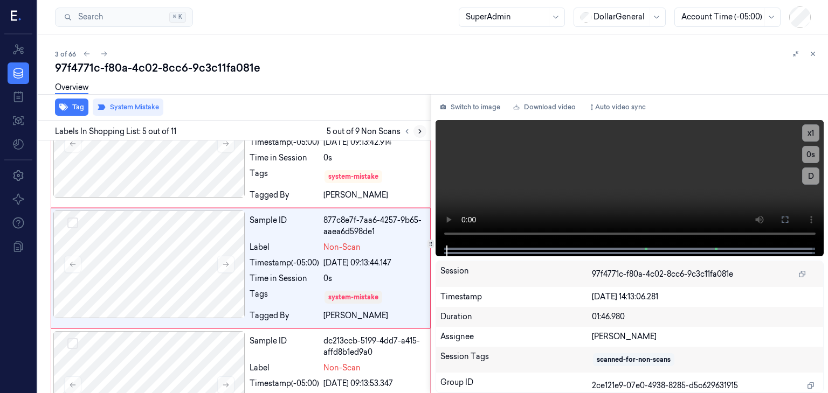
click at [421, 135] on button at bounding box center [419, 131] width 13 height 13
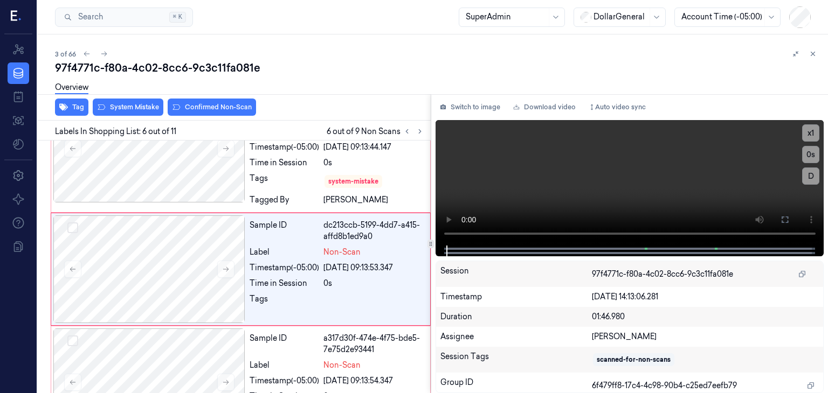
scroll to position [532, 0]
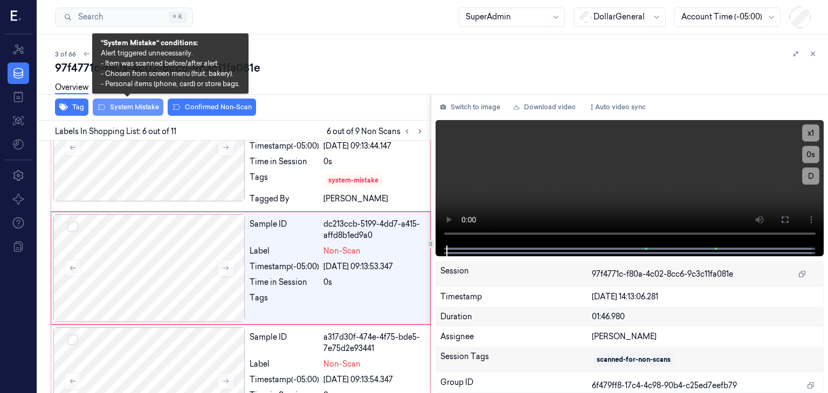
click at [142, 111] on button "System Mistake" at bounding box center [128, 107] width 71 height 17
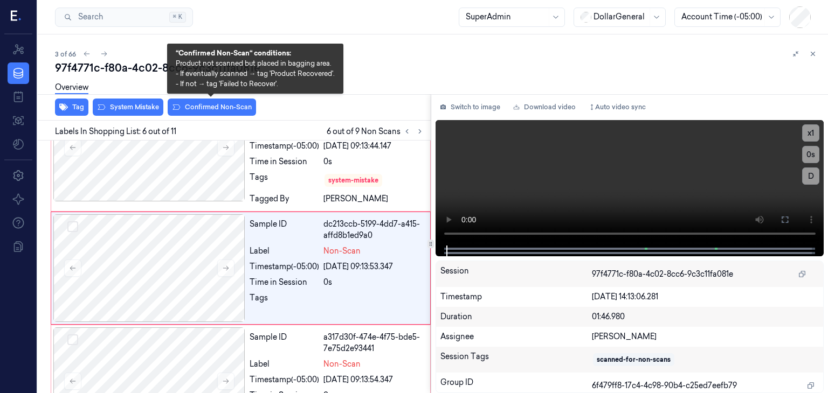
scroll to position [536, 0]
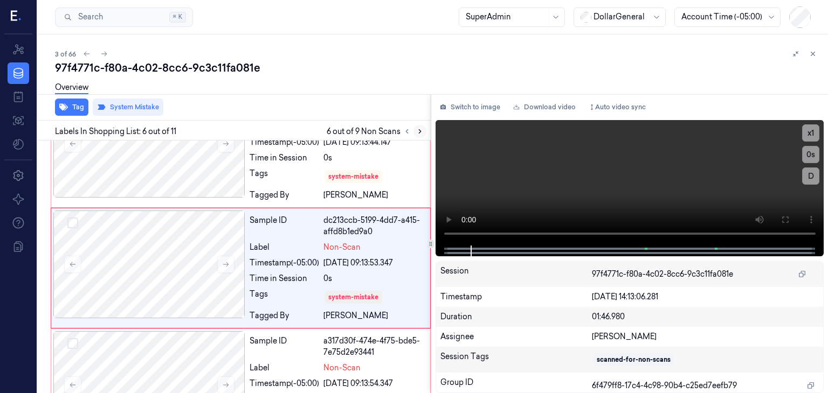
click at [416, 132] on icon at bounding box center [420, 132] width 8 height 8
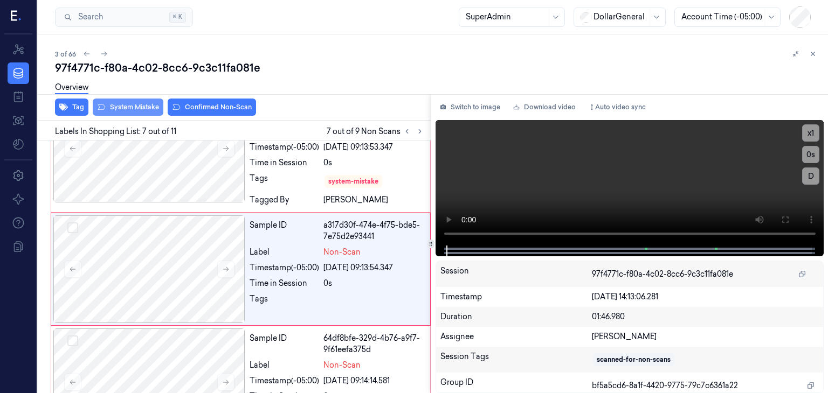
scroll to position [652, 0]
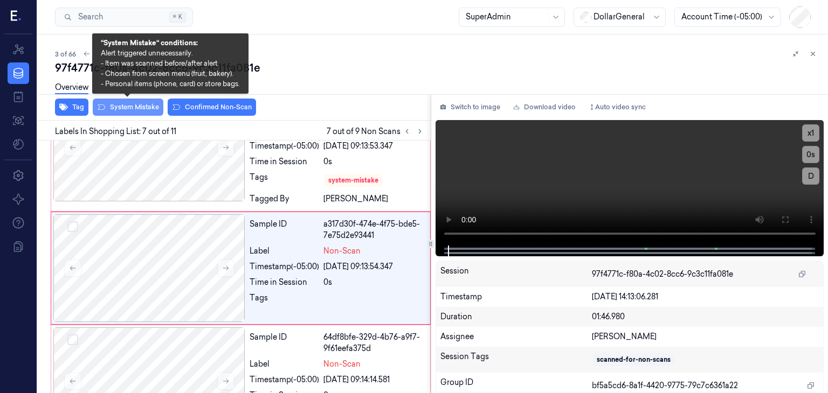
click at [117, 111] on button "System Mistake" at bounding box center [128, 107] width 71 height 17
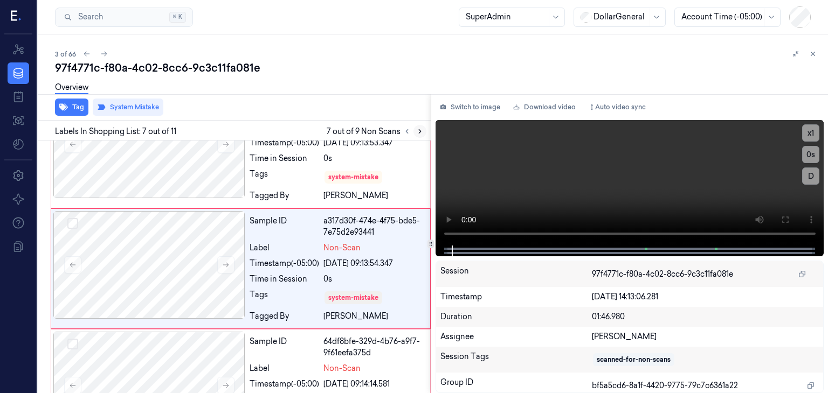
click at [421, 129] on icon at bounding box center [420, 132] width 8 height 8
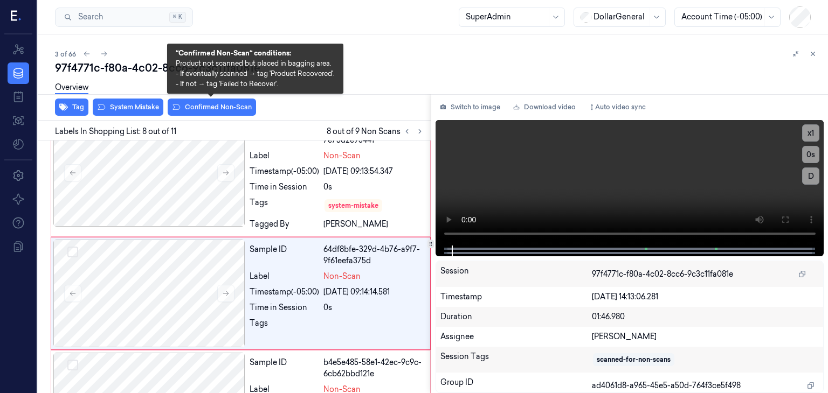
scroll to position [773, 0]
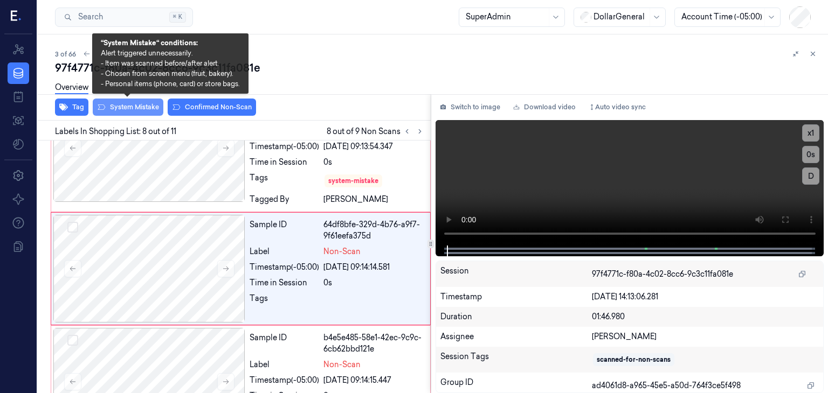
click at [106, 106] on button "System Mistake" at bounding box center [128, 107] width 71 height 17
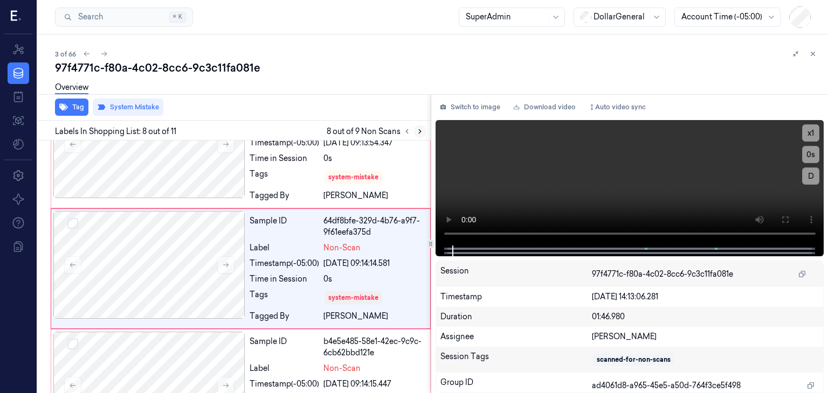
click at [421, 132] on icon at bounding box center [420, 132] width 8 height 8
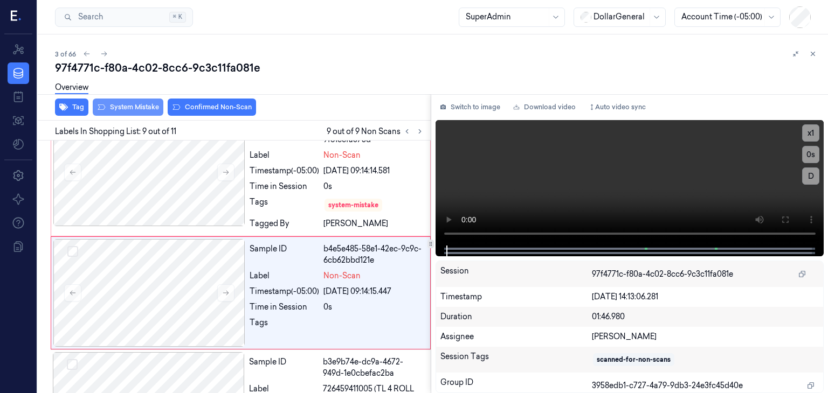
scroll to position [893, 0]
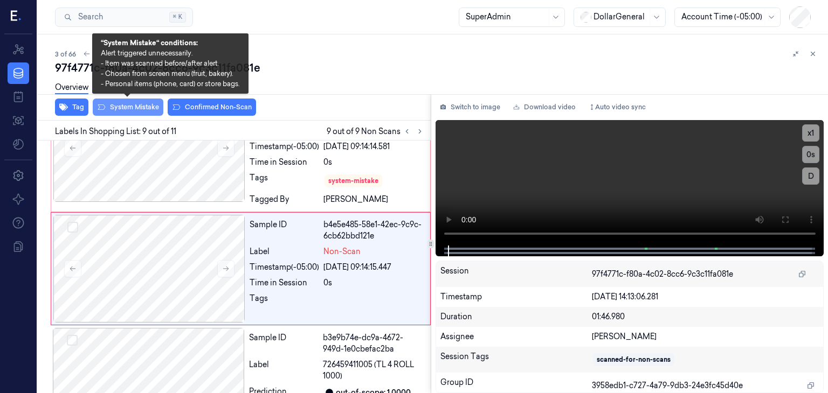
click at [137, 114] on button "System Mistake" at bounding box center [128, 107] width 71 height 17
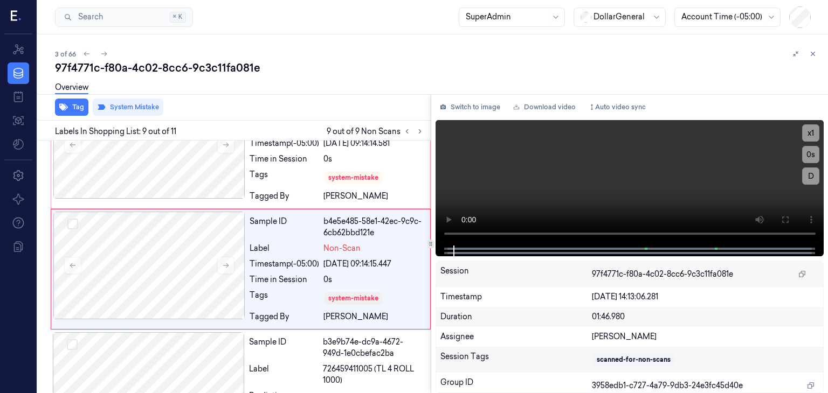
click at [369, 96] on div "Overview" at bounding box center [437, 88] width 764 height 27
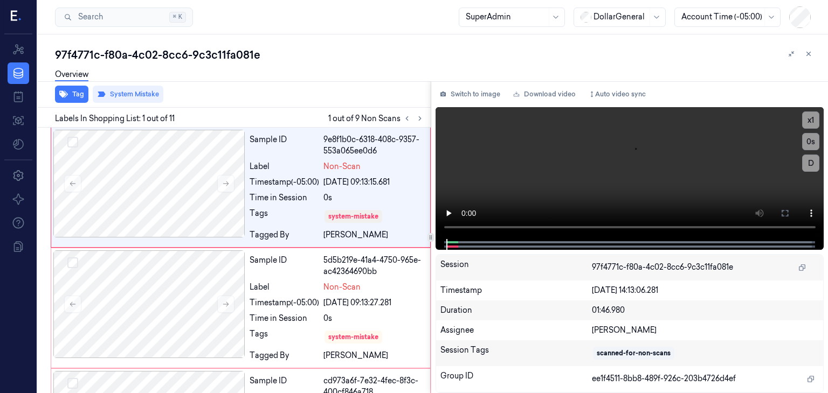
drag, startPoint x: 802, startPoint y: 53, endPoint x: 776, endPoint y: 59, distance: 26.4
click at [803, 53] on button at bounding box center [808, 53] width 13 height 13
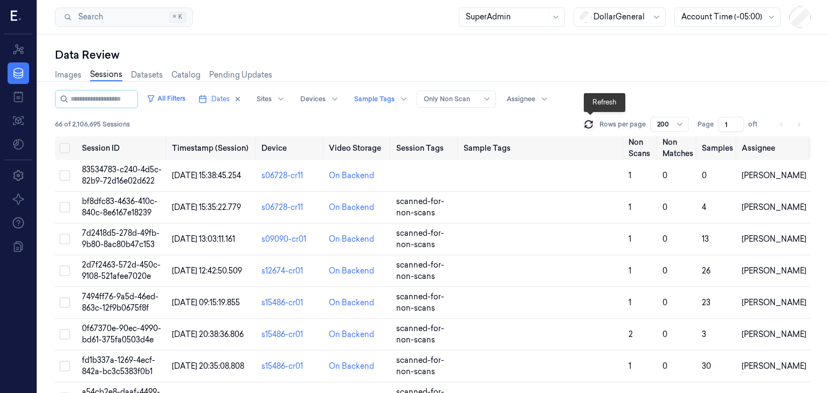
click at [587, 123] on icon at bounding box center [588, 124] width 11 height 11
click at [88, 235] on span "7d2418d5-278d-49fb-9b80-8ac80b47c153" at bounding box center [121, 238] width 78 height 21
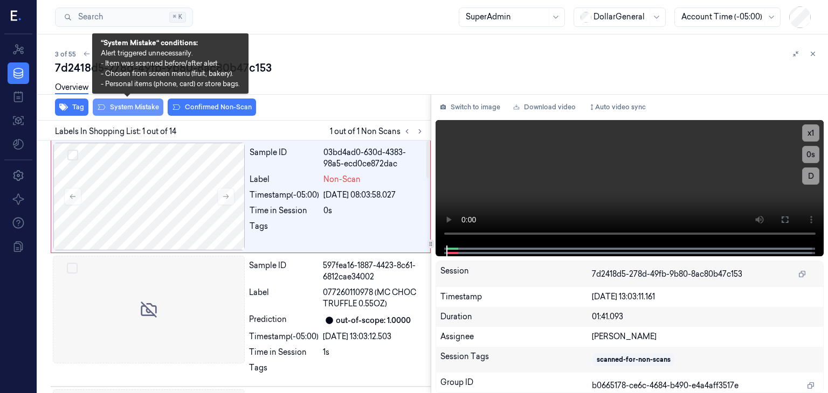
click at [128, 105] on button "System Mistake" at bounding box center [128, 107] width 71 height 17
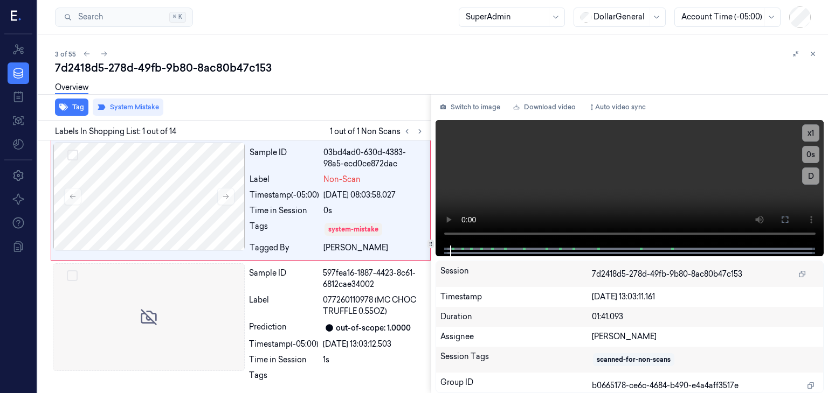
drag, startPoint x: 811, startPoint y: 54, endPoint x: 781, endPoint y: 61, distance: 31.5
click at [811, 53] on icon at bounding box center [813, 54] width 8 height 8
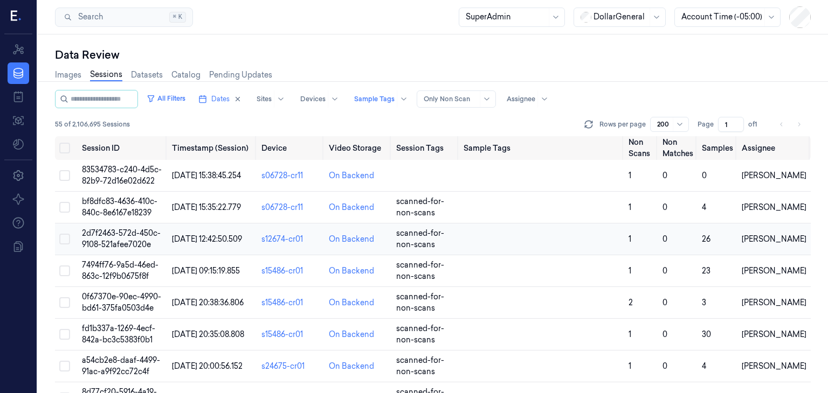
click at [121, 240] on span "2d7f2463-572d-450c-9108-521afee7020e" at bounding box center [121, 238] width 79 height 21
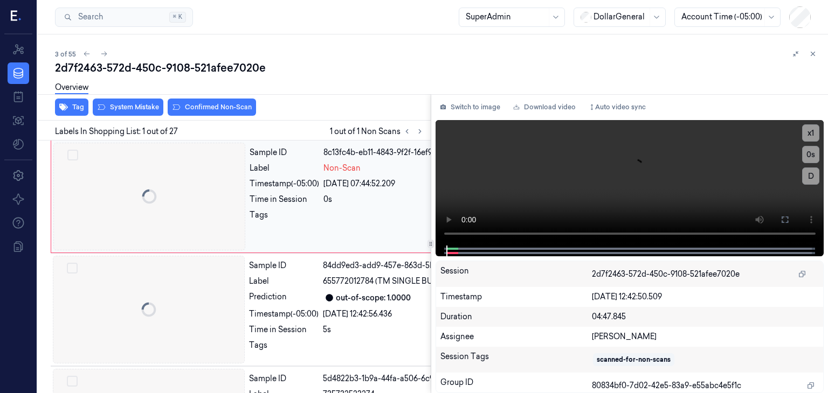
scroll to position [0, 17]
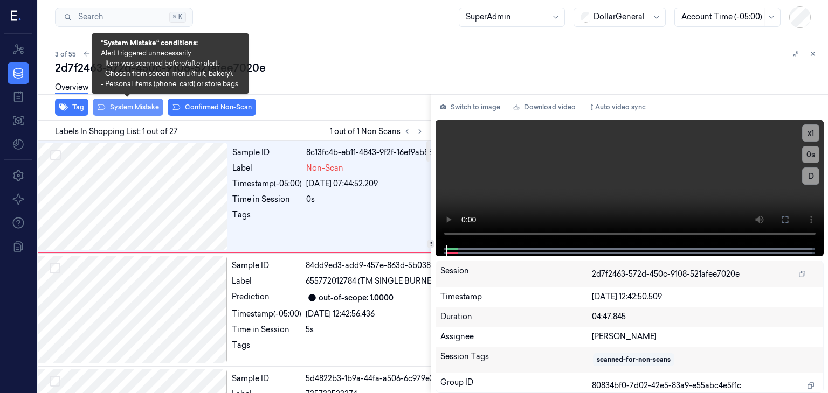
click at [119, 108] on button "System Mistake" at bounding box center [128, 107] width 71 height 17
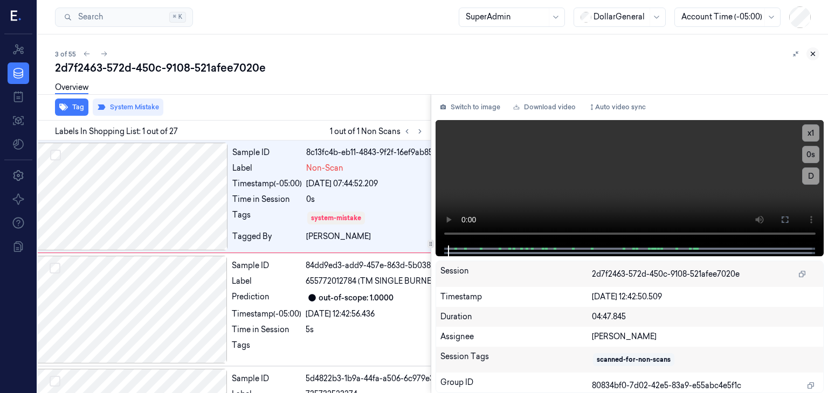
click at [815, 51] on icon at bounding box center [813, 54] width 8 height 8
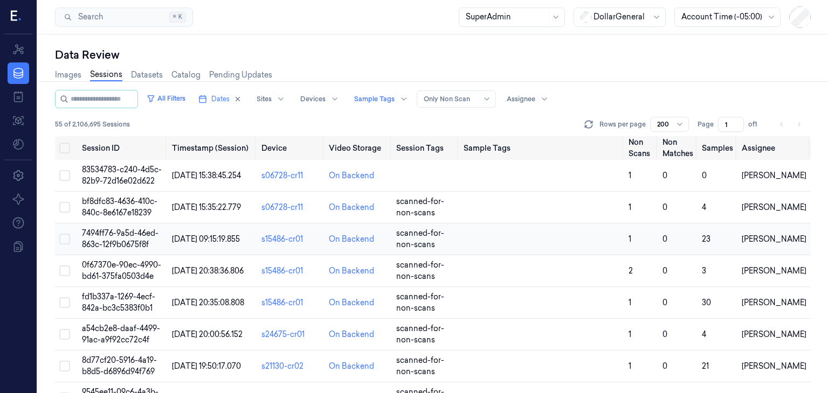
click at [129, 240] on span "7494ff76-9a5d-46ed-863c-12f9b0675f8f" at bounding box center [120, 238] width 77 height 21
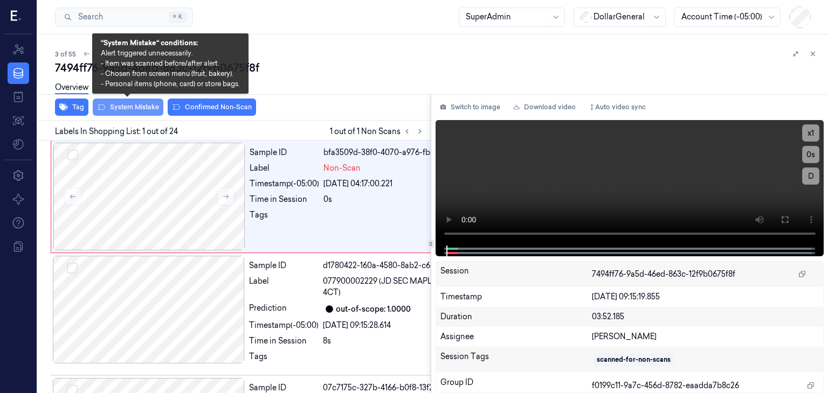
click at [109, 105] on button "System Mistake" at bounding box center [128, 107] width 71 height 17
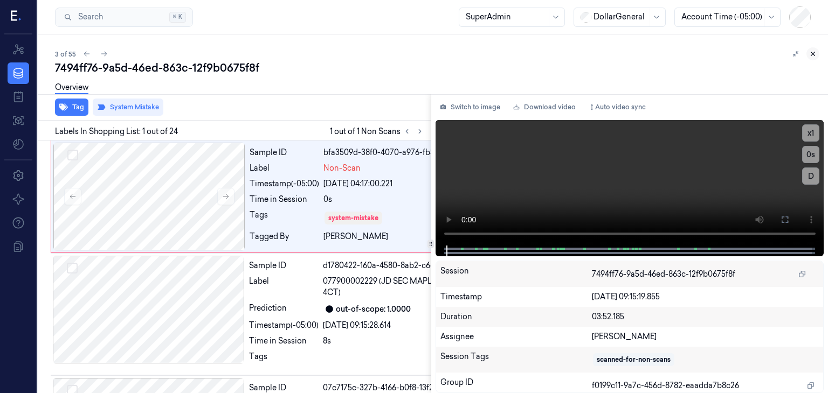
click at [814, 57] on icon at bounding box center [813, 54] width 8 height 8
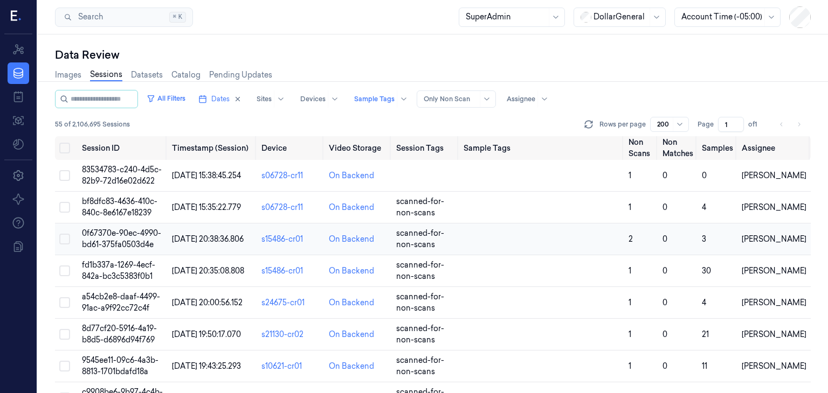
click at [119, 245] on span "0f67370e-90ec-4990-bd61-375fa0503d4e" at bounding box center [121, 238] width 79 height 21
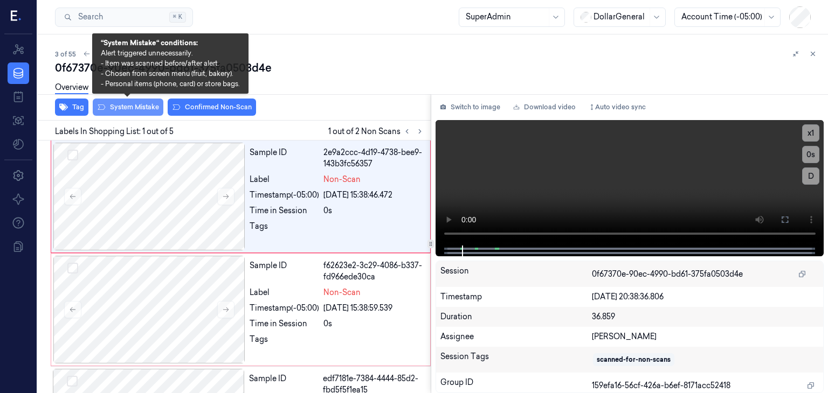
click at [140, 108] on button "System Mistake" at bounding box center [128, 107] width 71 height 17
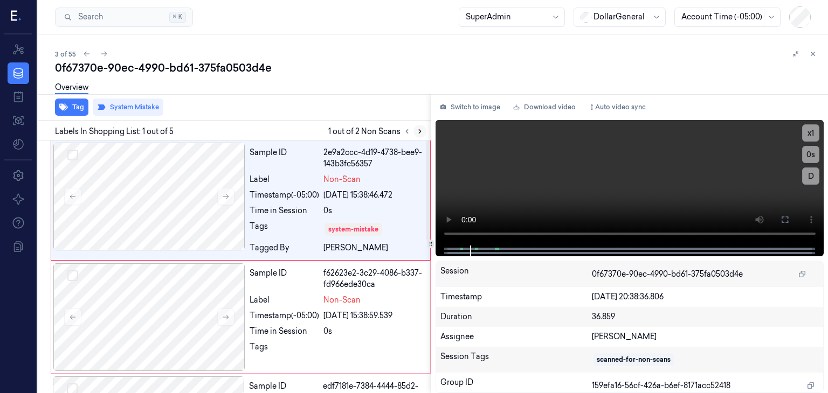
click at [418, 130] on icon at bounding box center [420, 132] width 8 height 8
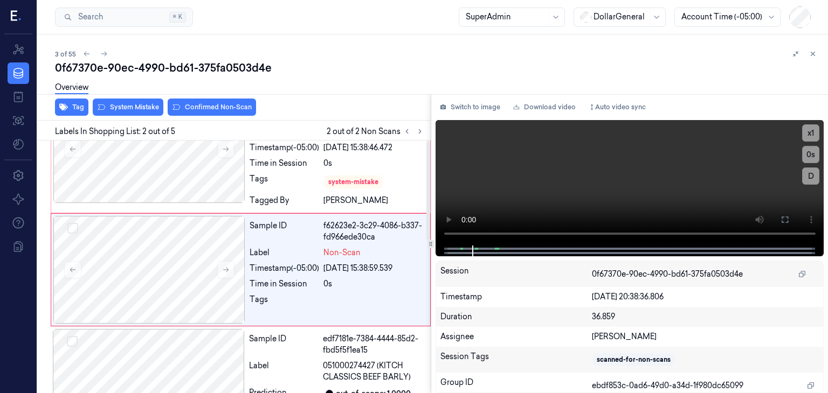
scroll to position [50, 0]
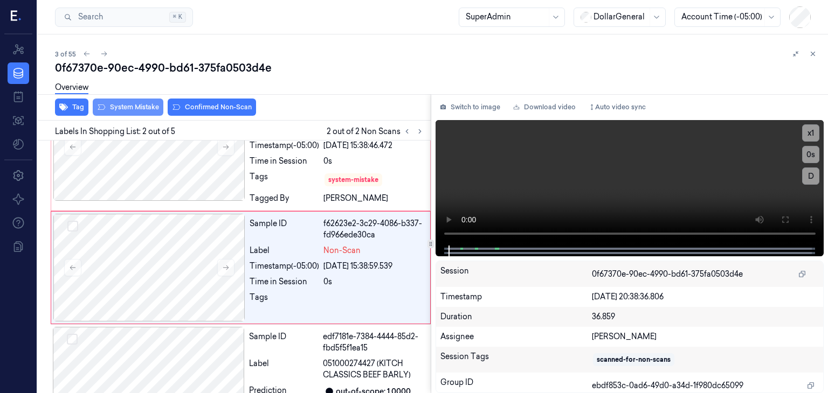
click at [137, 104] on button "System Mistake" at bounding box center [128, 107] width 71 height 17
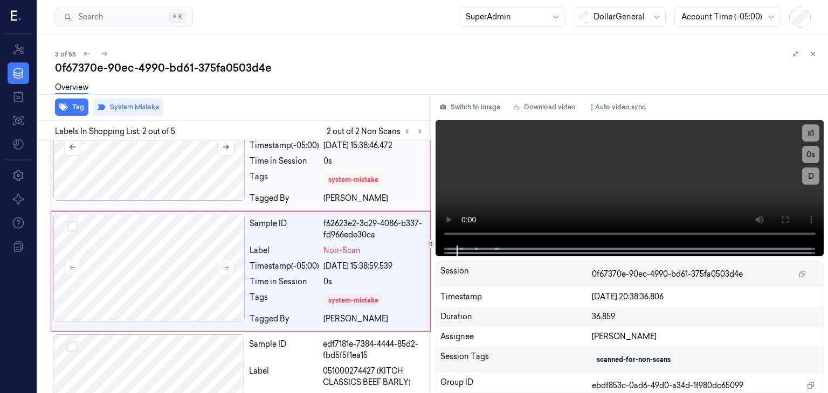
scroll to position [54, 0]
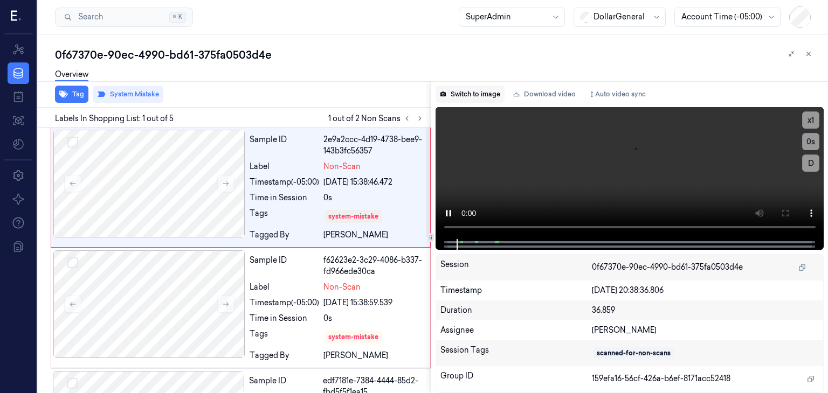
click at [489, 90] on button "Switch to image" at bounding box center [469, 94] width 69 height 17
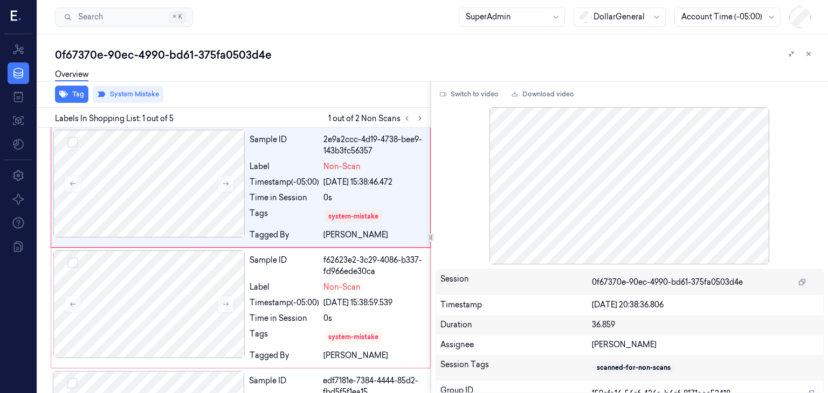
click at [228, 100] on div "Tag System Mistake" at bounding box center [231, 94] width 397 height 26
click at [813, 57] on button at bounding box center [808, 53] width 13 height 13
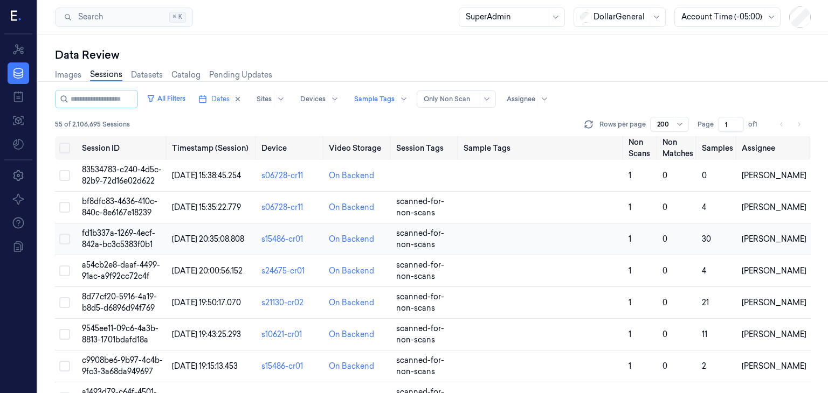
click at [125, 247] on span "fd1b337a-1269-4ecf-842a-bc3c5383f0b1" at bounding box center [118, 238] width 73 height 21
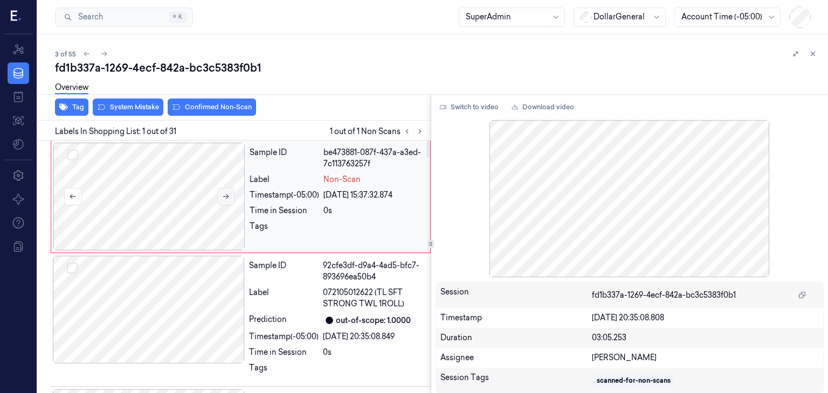
click at [220, 196] on button at bounding box center [225, 196] width 17 height 17
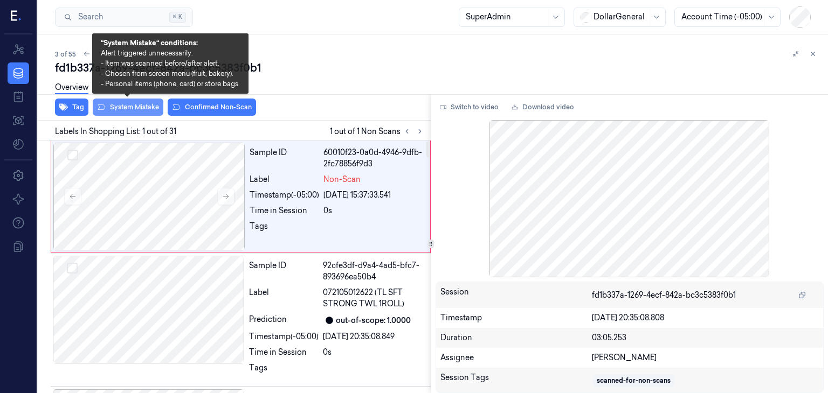
click at [134, 112] on button "System Mistake" at bounding box center [128, 107] width 71 height 17
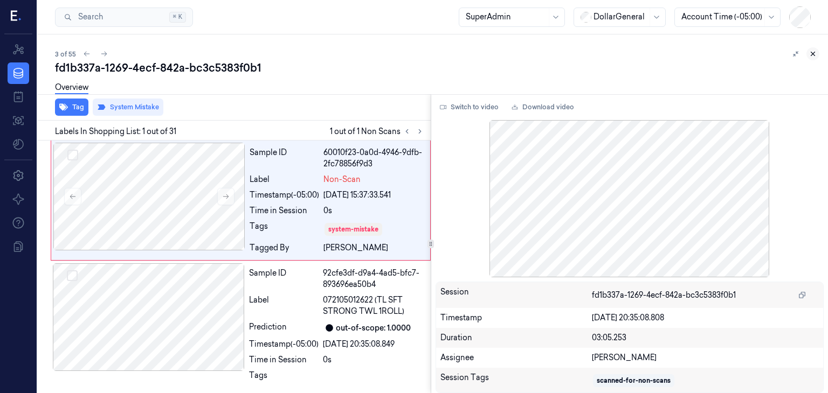
click at [815, 52] on icon at bounding box center [813, 54] width 4 height 4
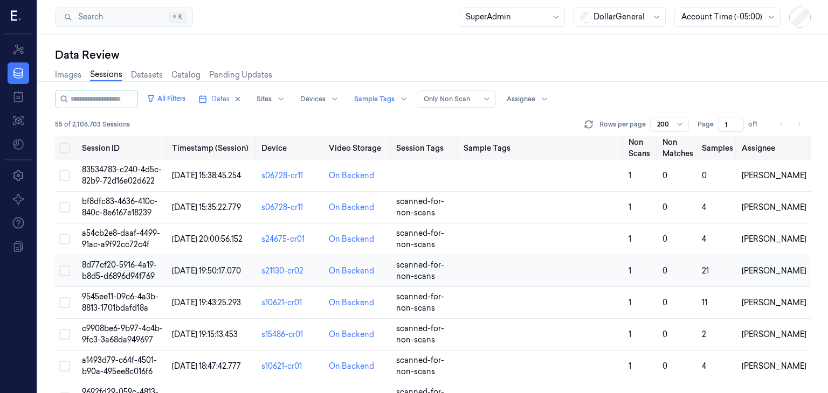
click at [141, 259] on td "8d77cf20-5916-4a19-b8d5-d6896d94f769" at bounding box center [123, 271] width 90 height 32
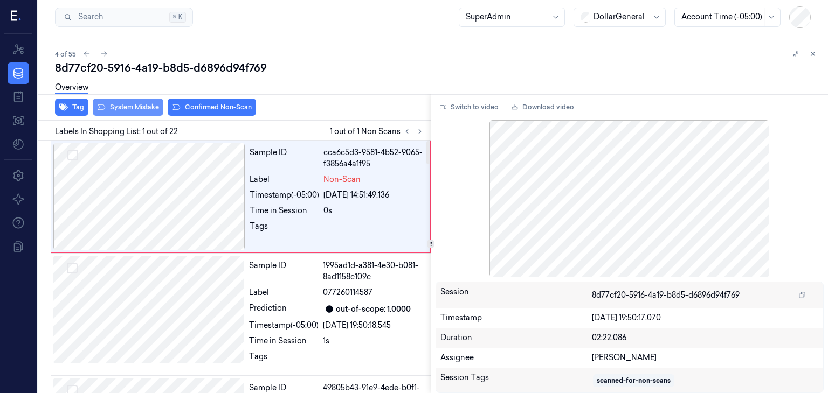
click at [151, 113] on button "System Mistake" at bounding box center [128, 107] width 71 height 17
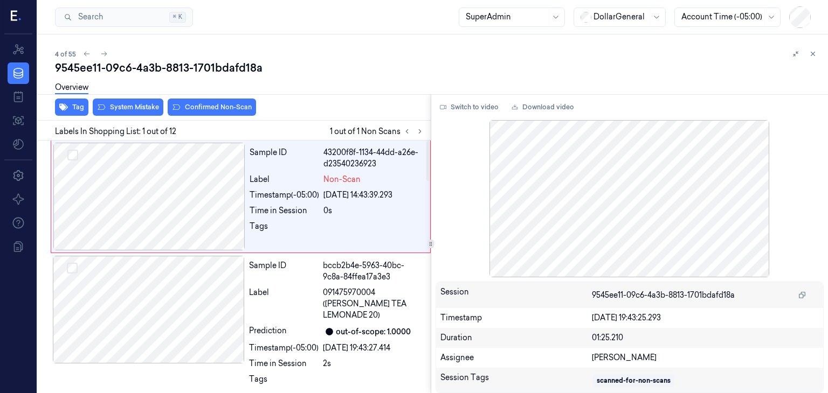
click at [133, 101] on div "Overview" at bounding box center [437, 88] width 764 height 27
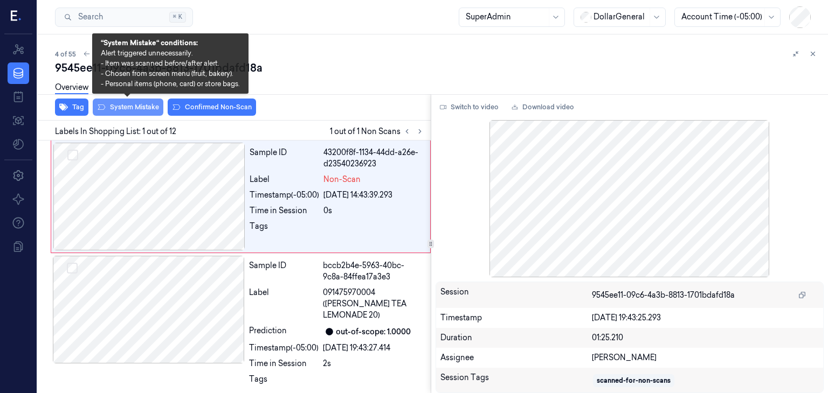
click at [131, 108] on button "System Mistake" at bounding box center [128, 107] width 71 height 17
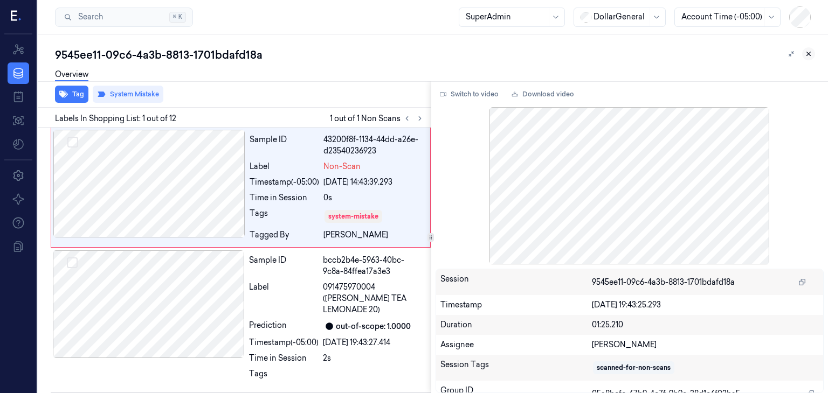
click at [810, 52] on icon at bounding box center [808, 54] width 8 height 8
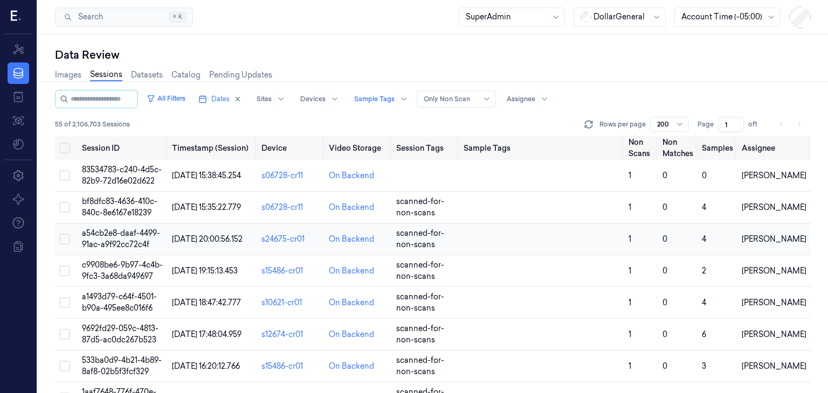
click at [88, 245] on span "a54cb2e8-daaf-4499-91ac-a9f92cc72c4f" at bounding box center [121, 238] width 78 height 21
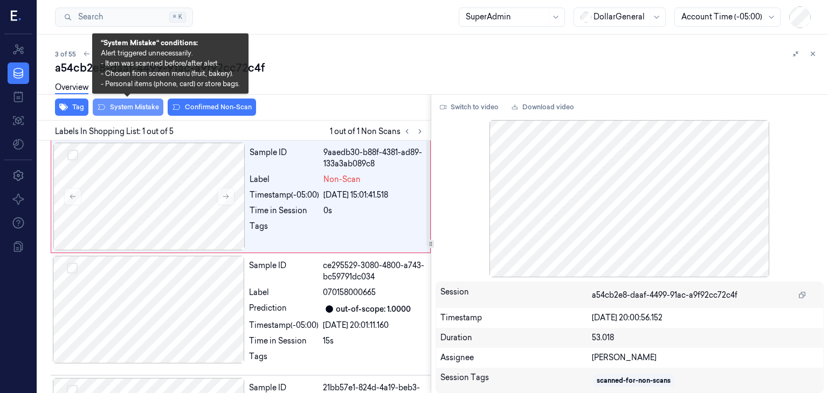
click at [151, 106] on button "System Mistake" at bounding box center [128, 107] width 71 height 17
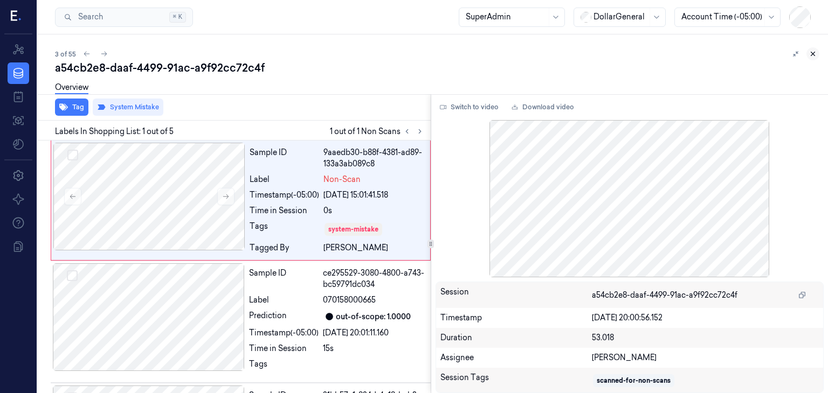
click at [811, 57] on icon at bounding box center [813, 54] width 8 height 8
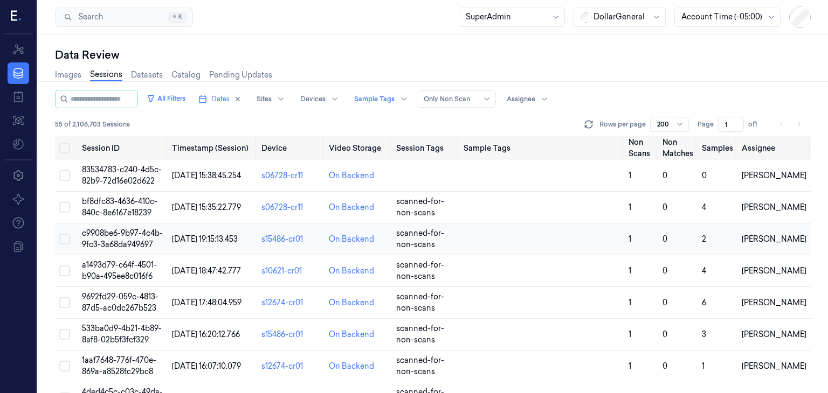
click at [133, 240] on td "c9908be6-9b97-4c4b-9fc3-3a68da949697" at bounding box center [123, 240] width 90 height 32
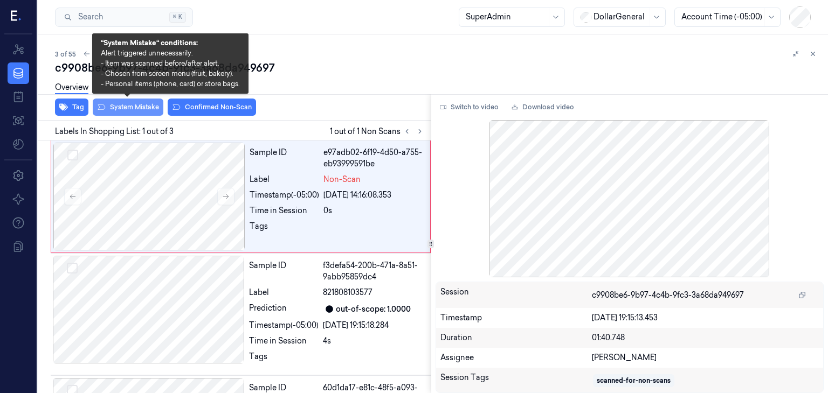
click at [146, 106] on button "System Mistake" at bounding box center [128, 107] width 71 height 17
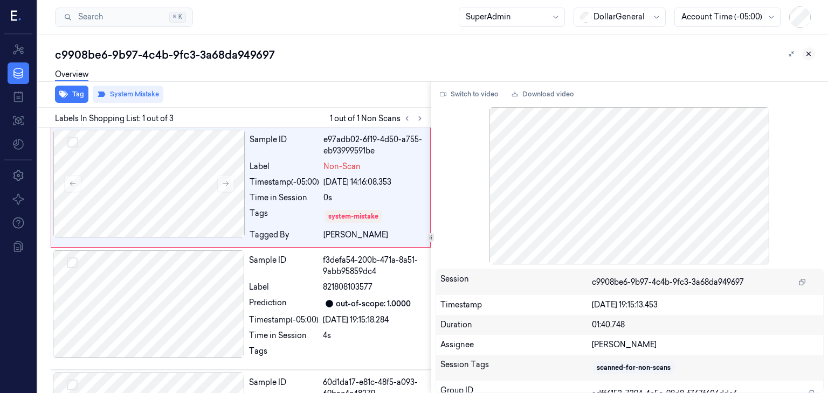
click at [809, 50] on button at bounding box center [808, 53] width 13 height 13
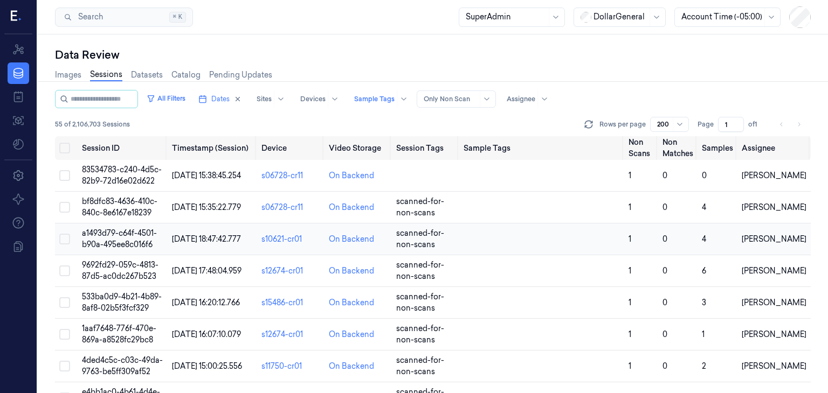
click at [97, 237] on span "a1493d79-c64f-4501-b90a-495ee8c016f6" at bounding box center [119, 238] width 75 height 21
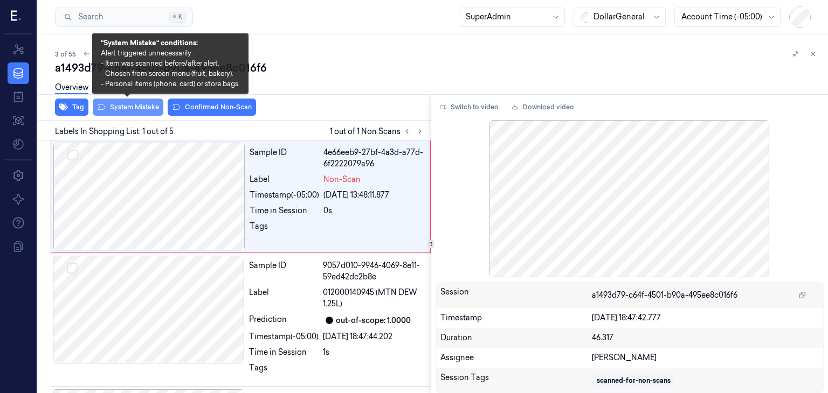
click at [140, 109] on button "System Mistake" at bounding box center [128, 107] width 71 height 17
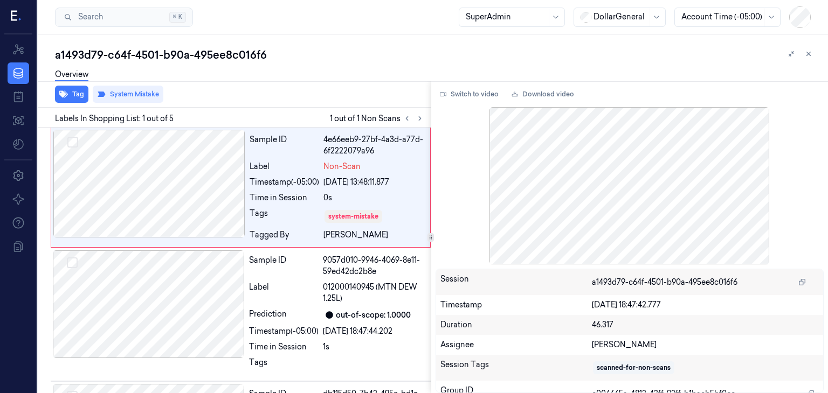
click at [810, 53] on icon at bounding box center [808, 54] width 8 height 8
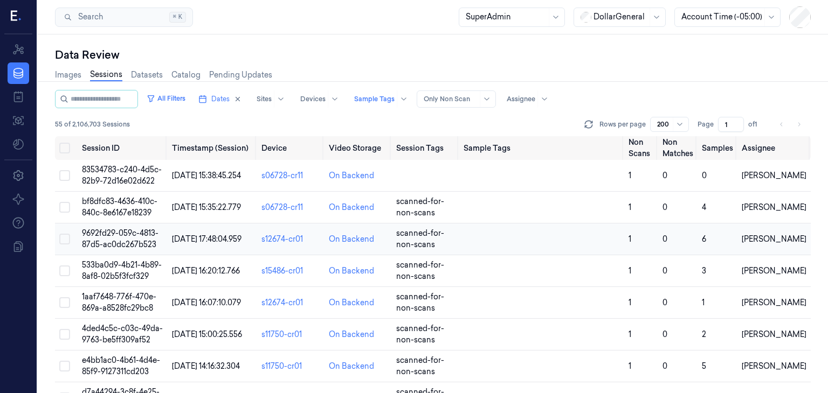
click at [145, 232] on span "9692fd29-059c-4813-87d5-ac0dc267b523" at bounding box center [120, 238] width 77 height 21
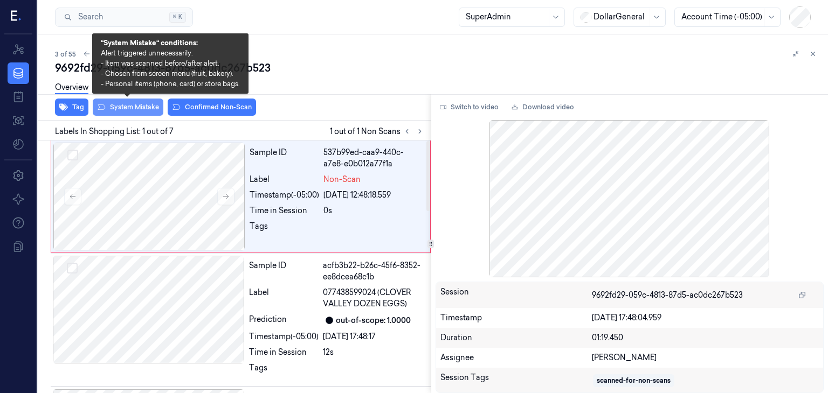
click at [147, 109] on button "System Mistake" at bounding box center [128, 107] width 71 height 17
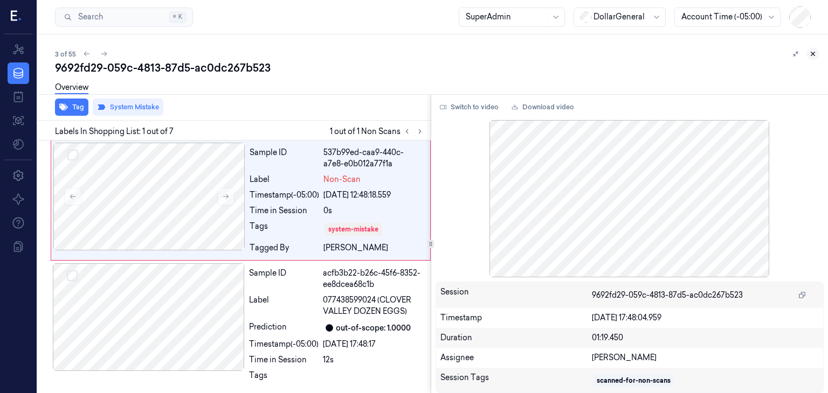
click at [813, 56] on icon at bounding box center [813, 54] width 8 height 8
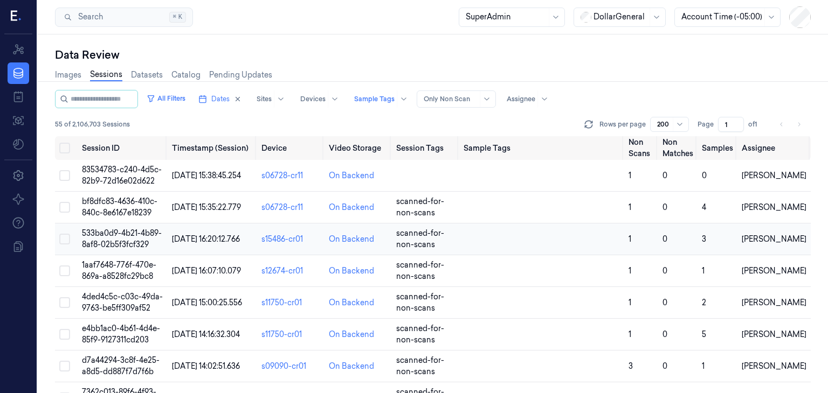
click at [144, 233] on span "533ba0d9-4b21-4b89-8af8-02b5f3fcf329" at bounding box center [122, 238] width 80 height 21
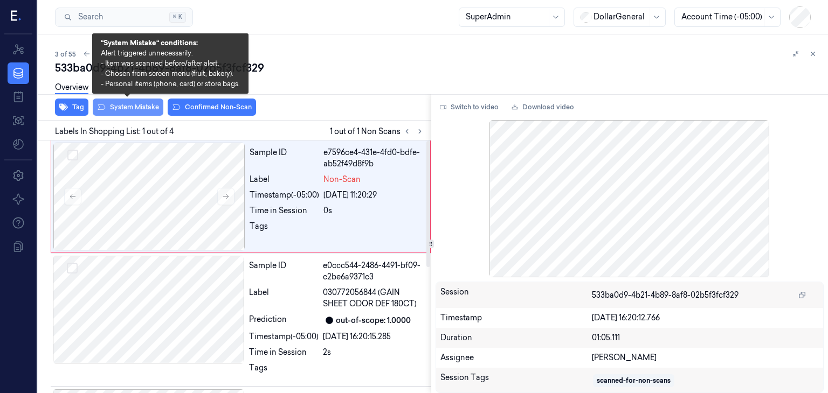
click at [121, 111] on button "System Mistake" at bounding box center [128, 107] width 71 height 17
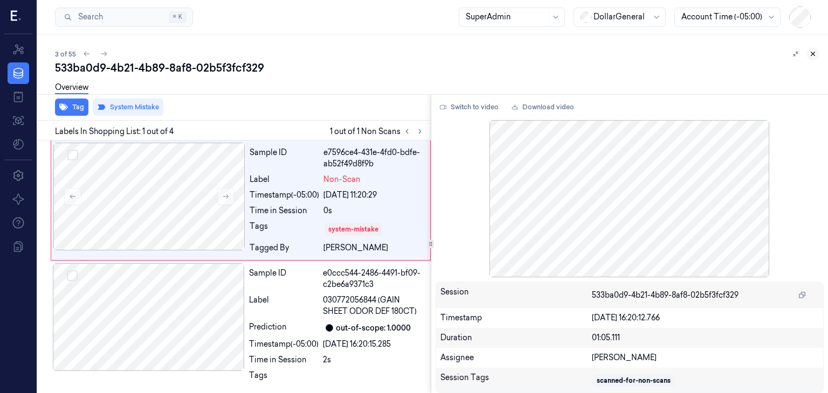
click at [814, 53] on icon at bounding box center [813, 54] width 8 height 8
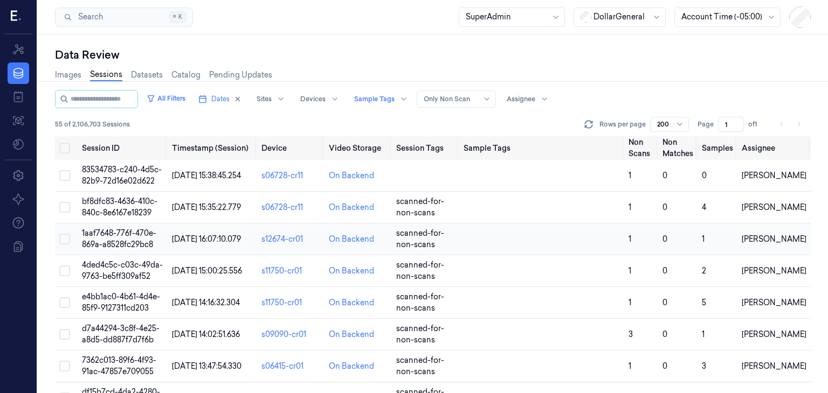
click at [129, 247] on span "1aaf7648-776f-470e-869a-a8528fc29bc8" at bounding box center [119, 238] width 74 height 21
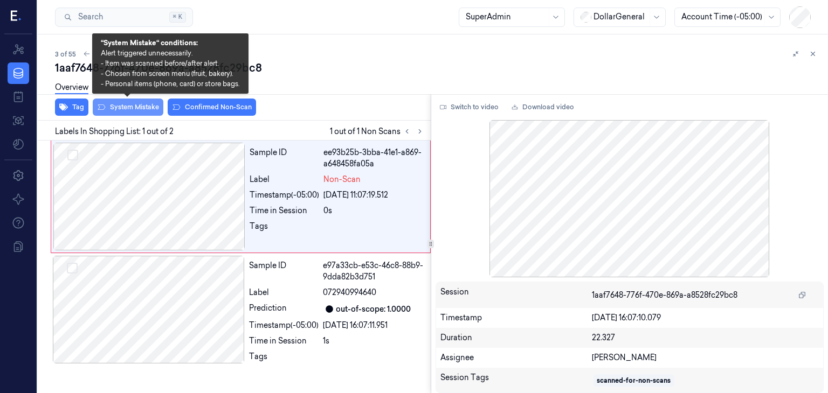
click at [130, 108] on button "System Mistake" at bounding box center [128, 107] width 71 height 17
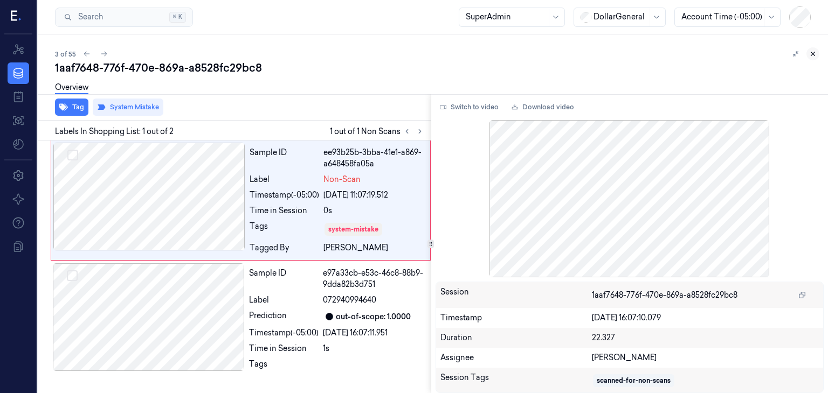
click at [810, 56] on icon at bounding box center [813, 54] width 8 height 8
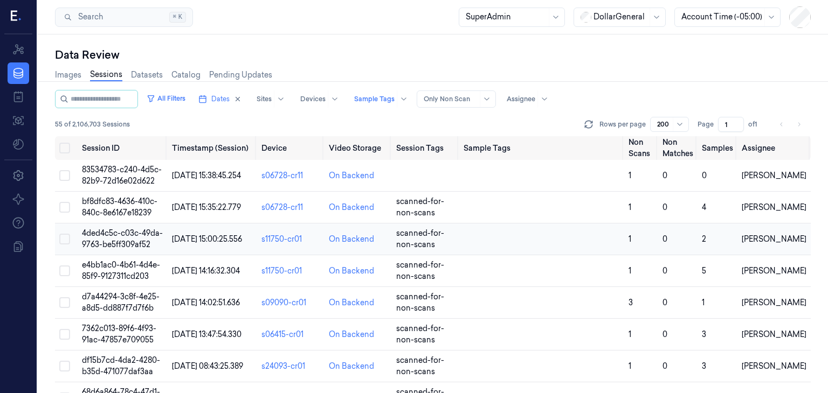
click at [142, 233] on span "4ded4c5c-c03c-49da-9763-be5ff309af52" at bounding box center [122, 238] width 81 height 21
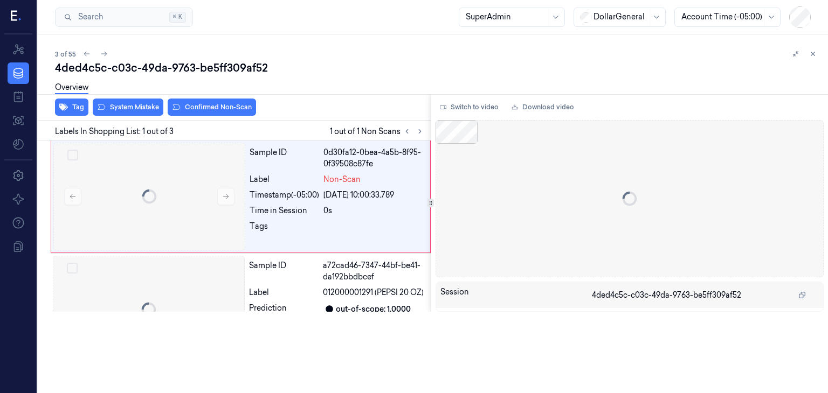
scroll to position [0, 17]
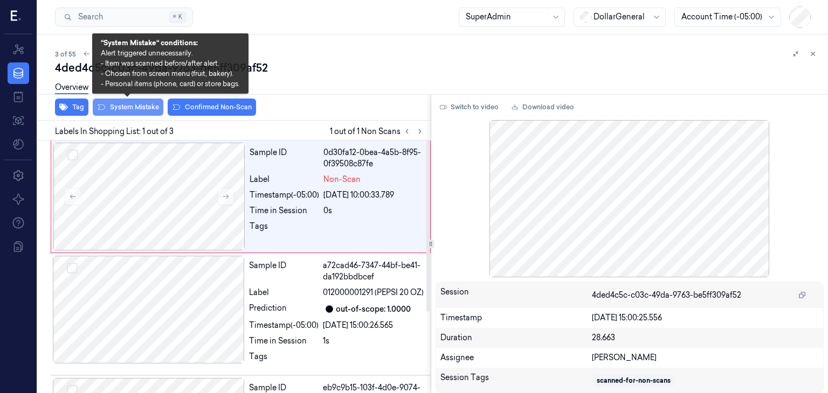
click at [134, 113] on button "System Mistake" at bounding box center [128, 107] width 71 height 17
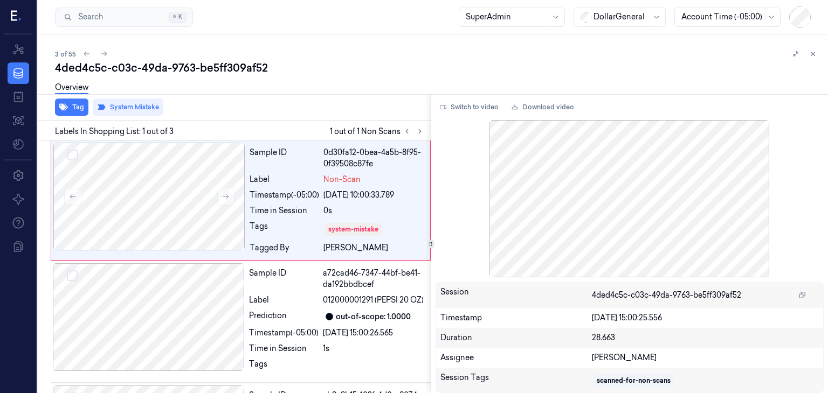
click at [808, 50] on button at bounding box center [812, 53] width 13 height 13
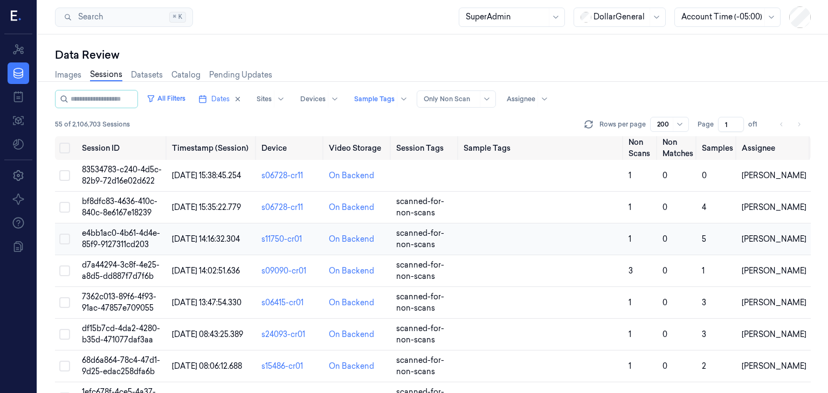
click at [127, 240] on span "e4bb1ac0-4b61-4d4e-85f9-9127311cd203" at bounding box center [121, 238] width 78 height 21
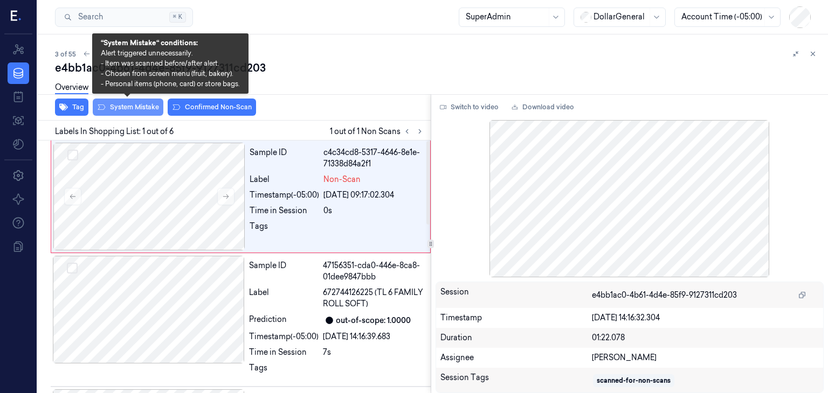
click at [128, 108] on button "System Mistake" at bounding box center [128, 107] width 71 height 17
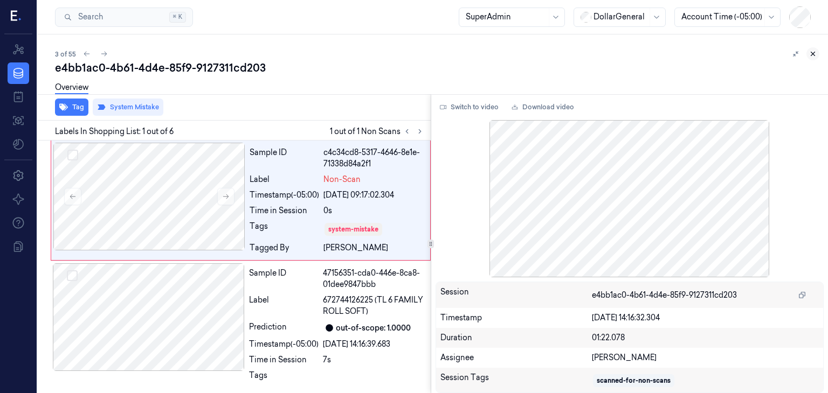
click at [808, 55] on button at bounding box center [812, 53] width 13 height 13
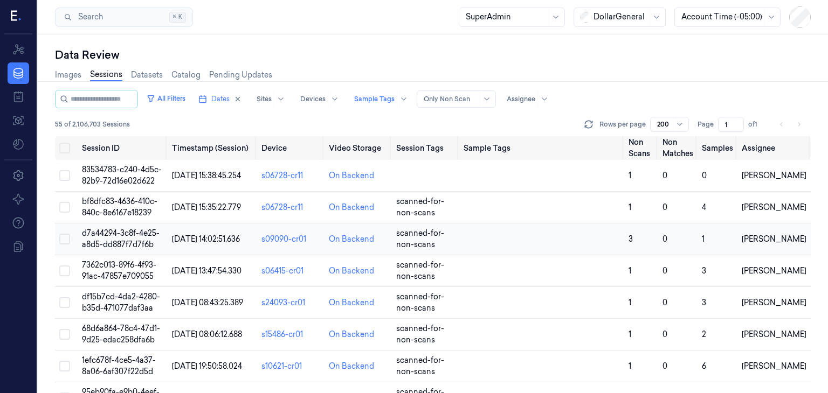
click at [95, 235] on span "d7a44294-3c8f-4e25-a8d5-dd887f7d7f6b" at bounding box center [121, 238] width 78 height 21
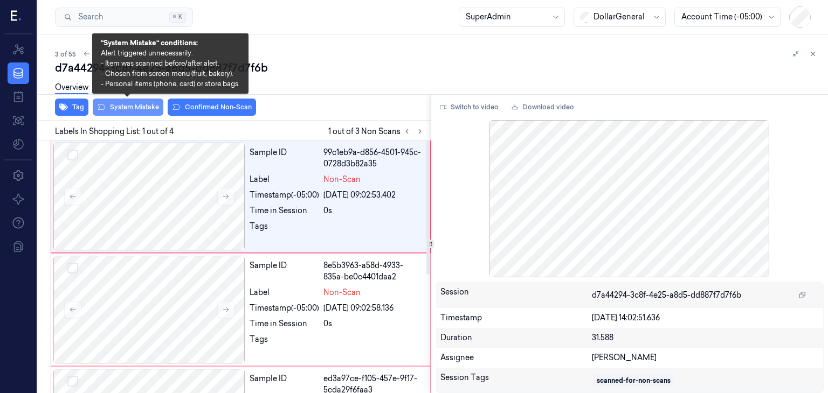
click at [145, 103] on button "System Mistake" at bounding box center [128, 107] width 71 height 17
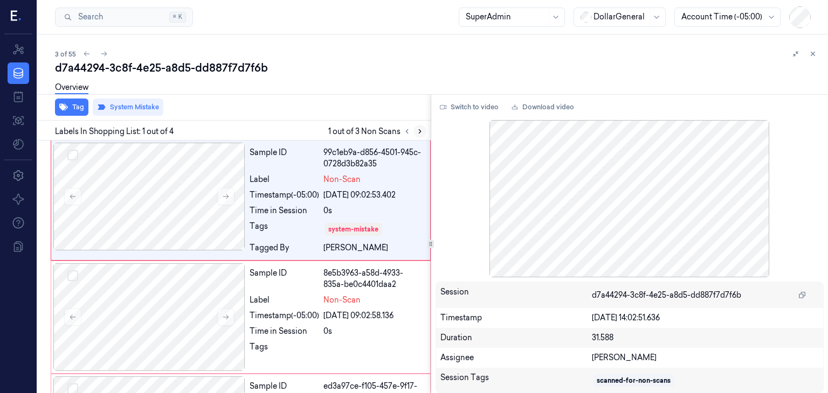
click at [419, 130] on icon at bounding box center [420, 132] width 2 height 4
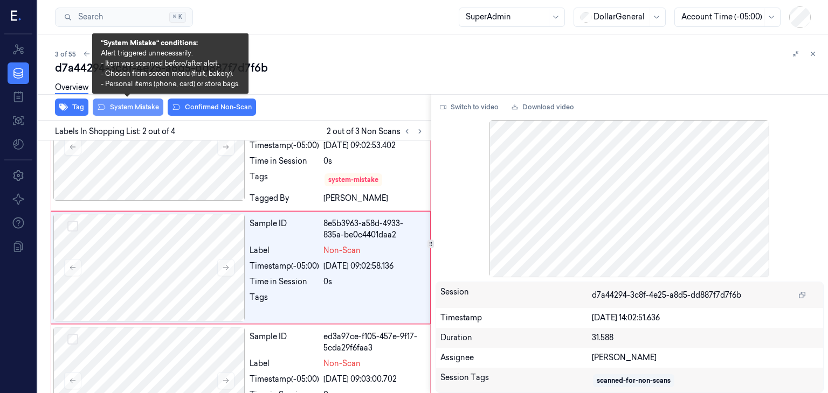
click at [124, 113] on button "System Mistake" at bounding box center [128, 107] width 71 height 17
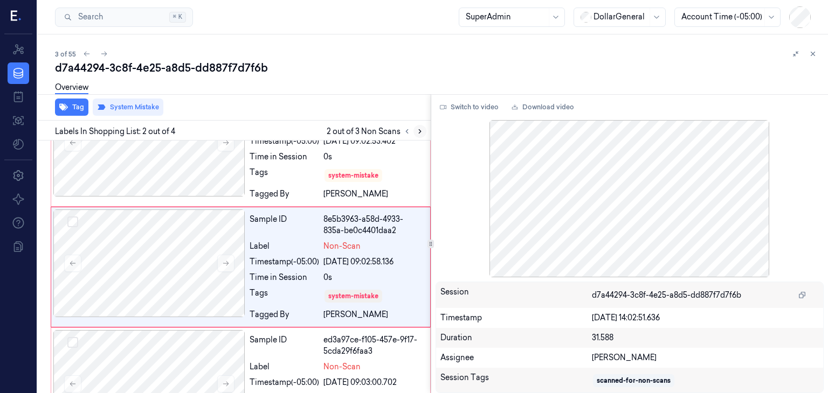
click at [418, 134] on icon at bounding box center [420, 132] width 8 height 8
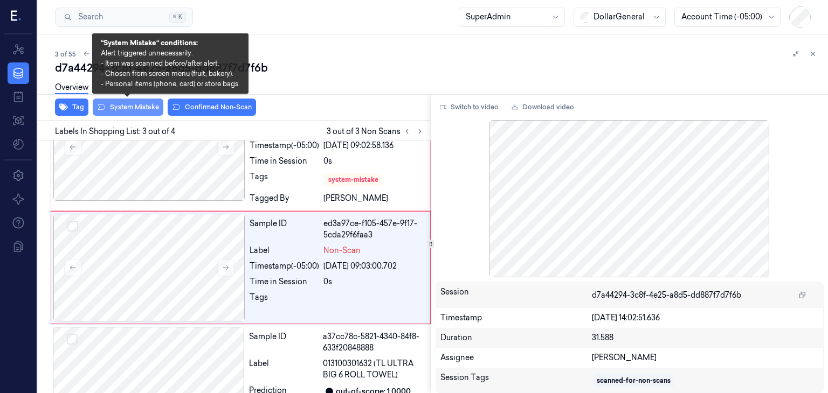
click at [139, 108] on button "System Mistake" at bounding box center [128, 107] width 71 height 17
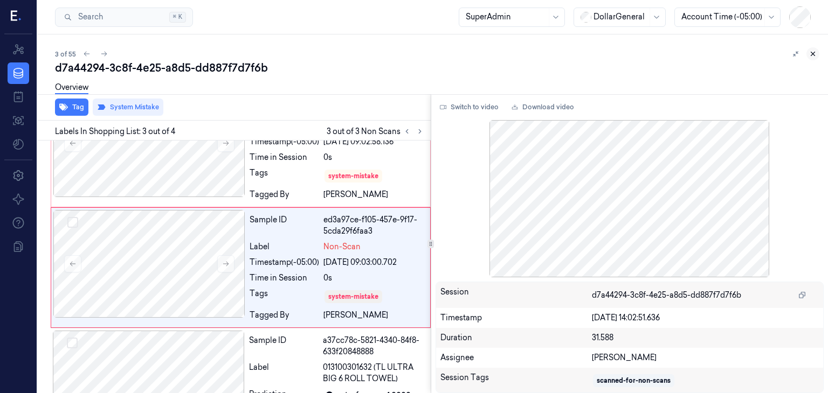
click at [807, 50] on button at bounding box center [812, 53] width 13 height 13
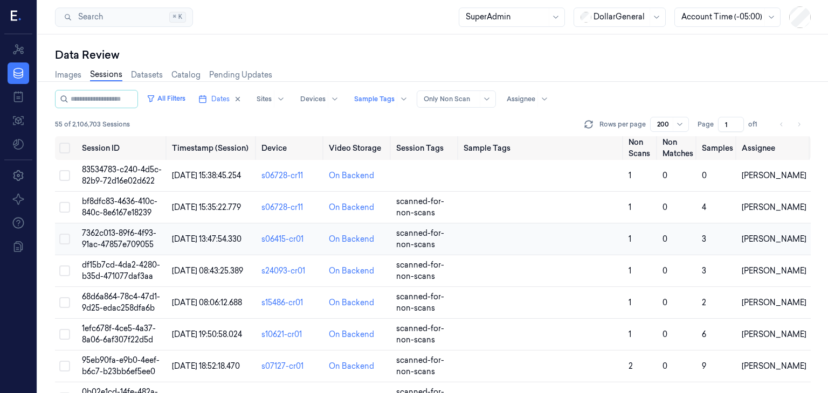
click at [113, 237] on span "7362c013-89f6-4f93-91ac-47857e709055" at bounding box center [119, 238] width 74 height 21
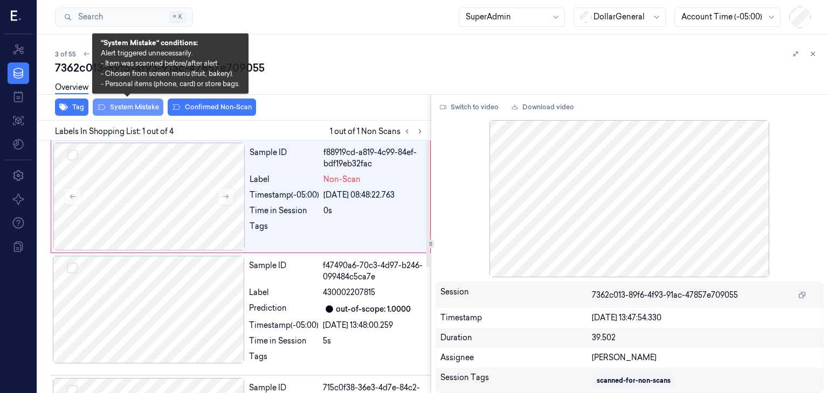
click at [149, 110] on button "System Mistake" at bounding box center [128, 107] width 71 height 17
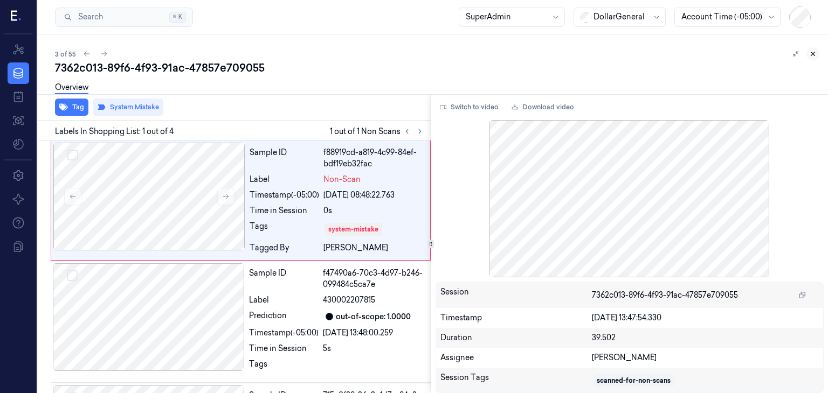
click at [810, 54] on icon at bounding box center [813, 54] width 8 height 8
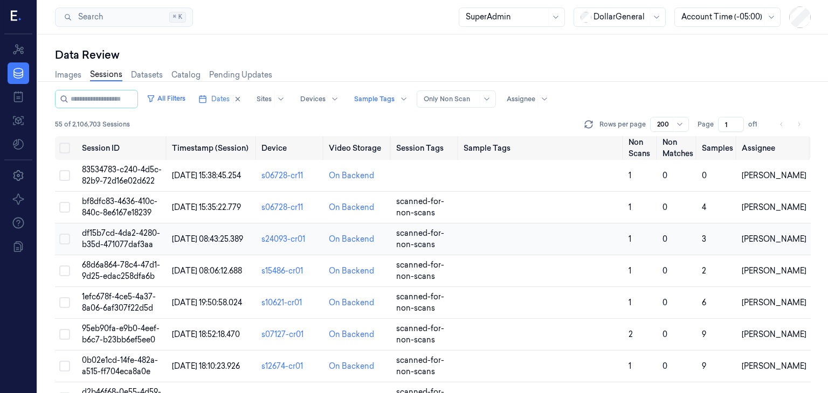
click at [127, 237] on span "df15b7cd-4da2-4280-b35d-471077daf3aa" at bounding box center [121, 238] width 78 height 21
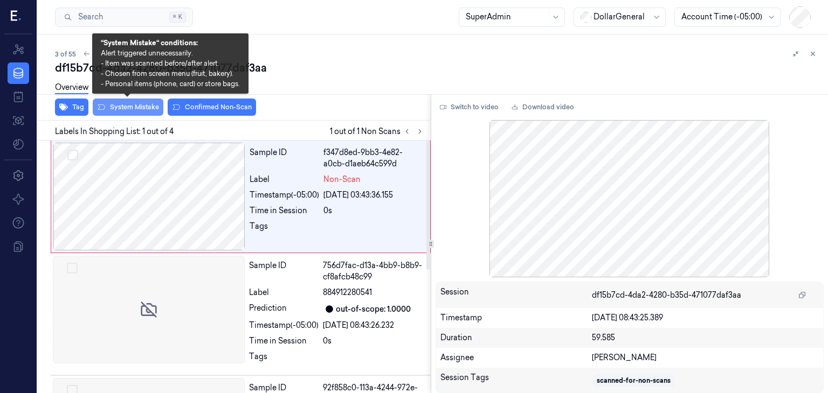
click at [126, 109] on button "System Mistake" at bounding box center [128, 107] width 71 height 17
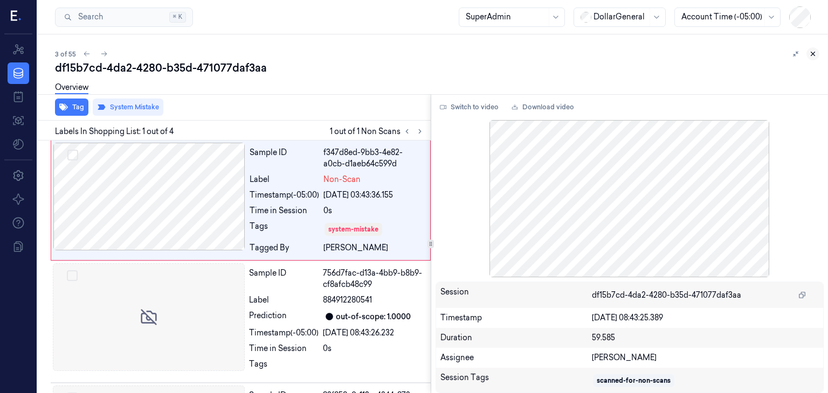
click at [815, 52] on icon at bounding box center [813, 54] width 8 height 8
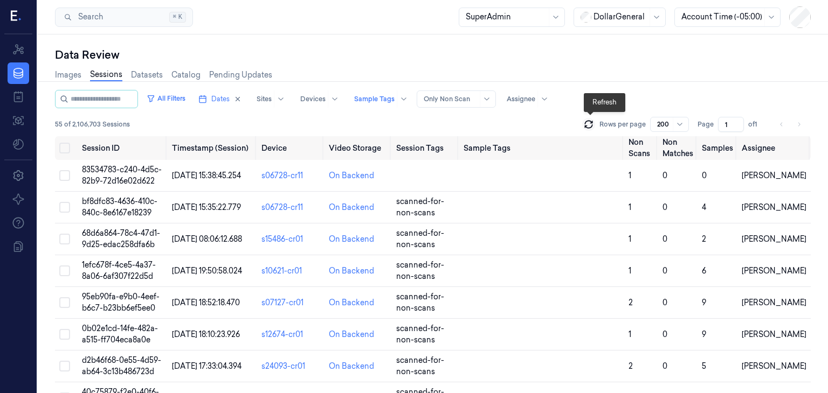
click at [586, 123] on icon at bounding box center [588, 122] width 7 height 3
click at [110, 237] on span "68d6a864-78c4-47d1-9d25-edac258dfa6b" at bounding box center [121, 238] width 78 height 21
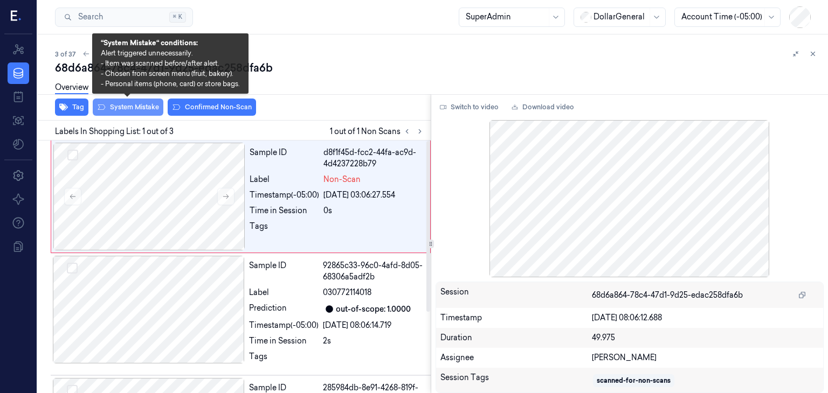
click at [119, 104] on button "System Mistake" at bounding box center [128, 107] width 71 height 17
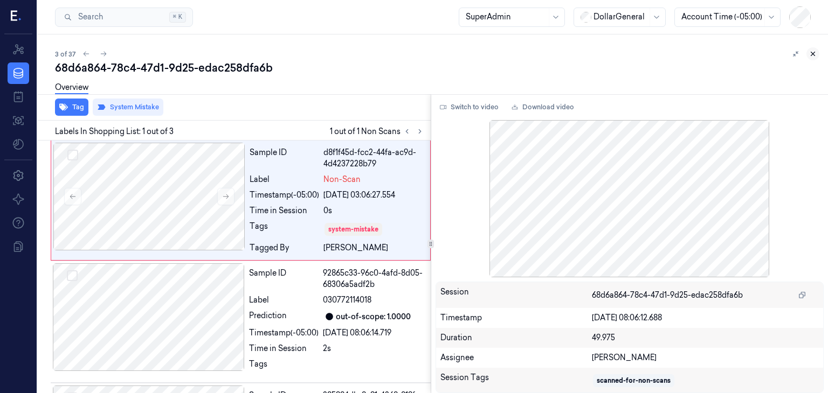
click at [813, 54] on icon at bounding box center [813, 54] width 8 height 8
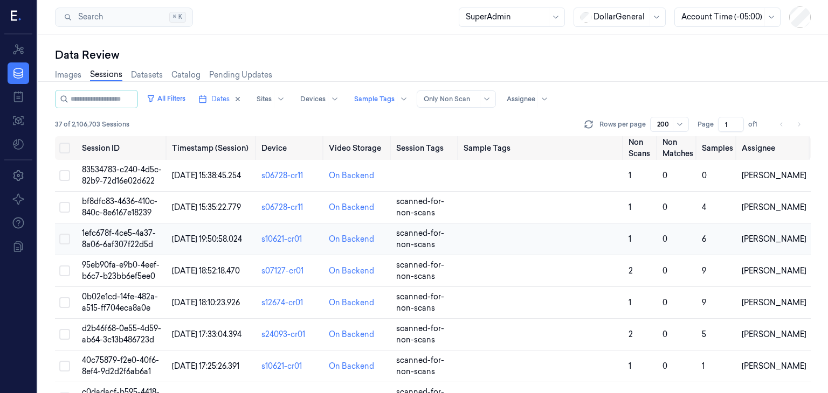
click at [114, 226] on td "1efc678f-4ce5-4a37-8a06-6af307f22d5d" at bounding box center [123, 240] width 90 height 32
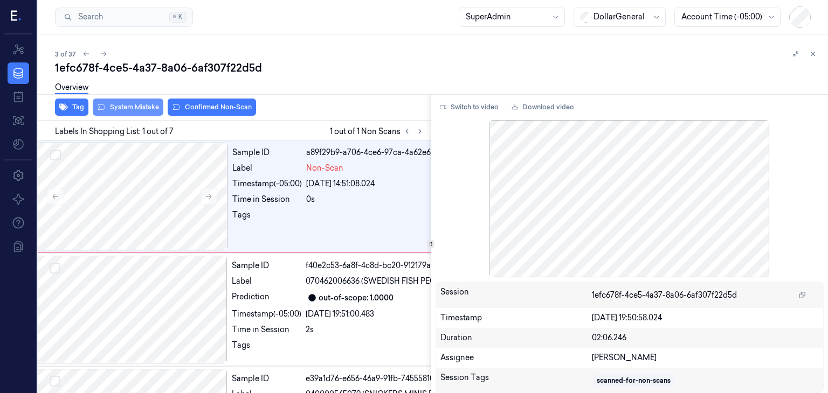
click at [143, 106] on button "System Mistake" at bounding box center [128, 107] width 71 height 17
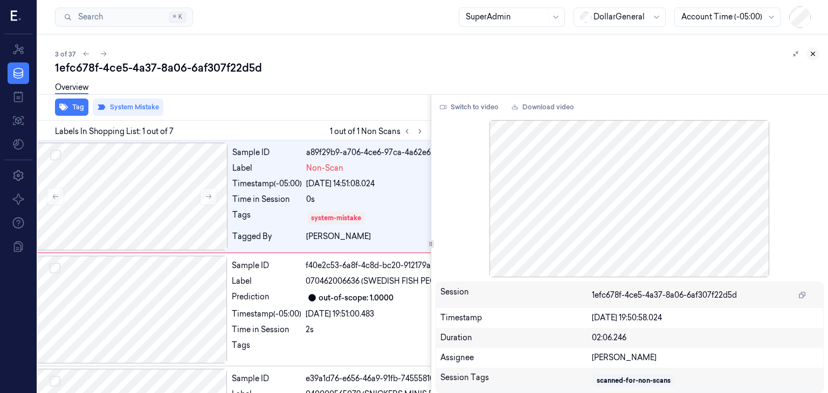
click at [814, 53] on icon at bounding box center [813, 54] width 8 height 8
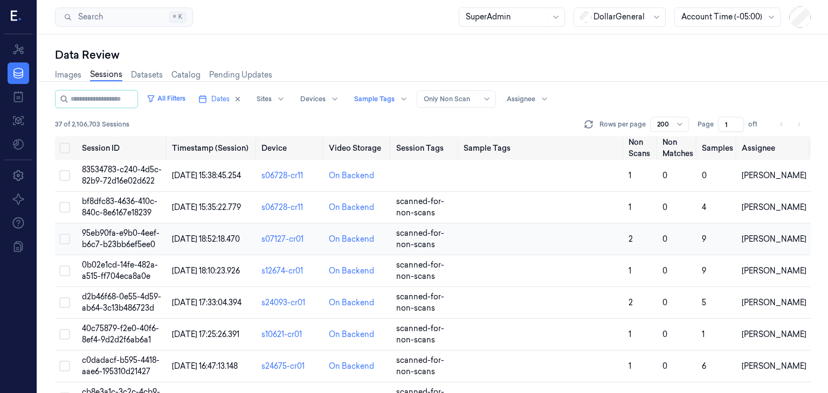
click at [89, 239] on td "95eb90fa-e9b0-4eef-b6c7-b23bb6ef5ee0" at bounding box center [123, 240] width 90 height 32
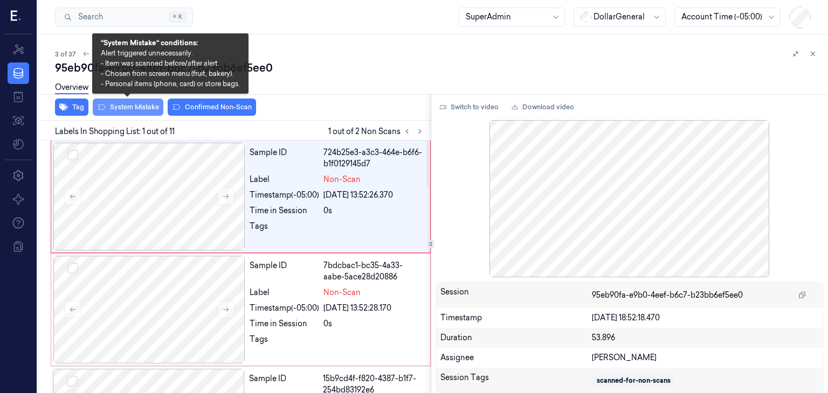
click at [142, 108] on button "System Mistake" at bounding box center [128, 107] width 71 height 17
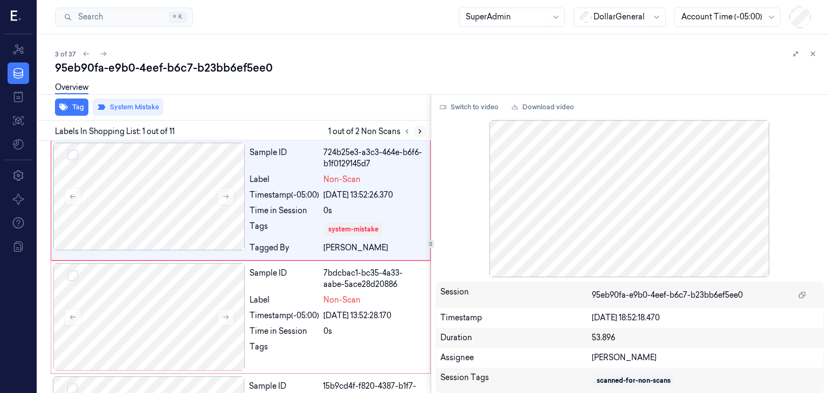
click at [416, 129] on icon at bounding box center [420, 132] width 8 height 8
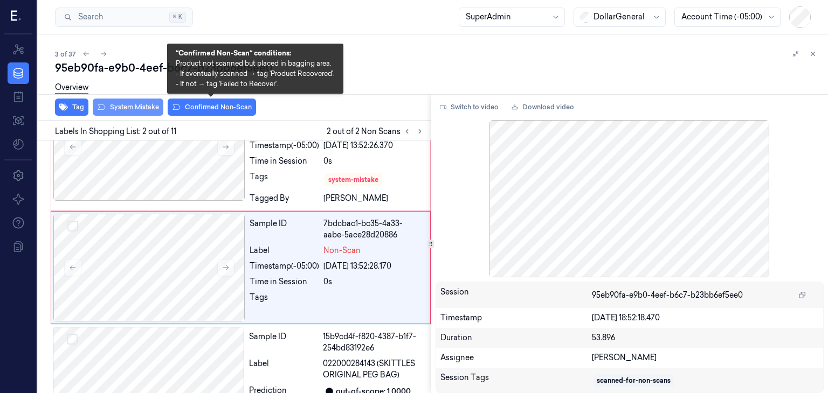
click at [154, 110] on button "System Mistake" at bounding box center [128, 107] width 71 height 17
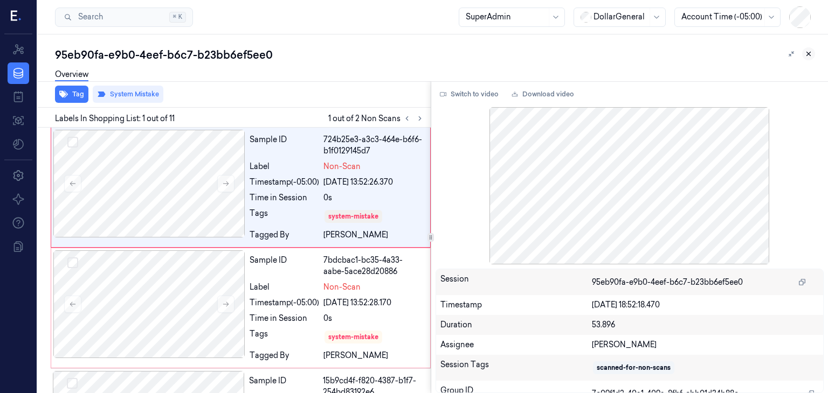
click at [804, 57] on icon at bounding box center [808, 54] width 8 height 8
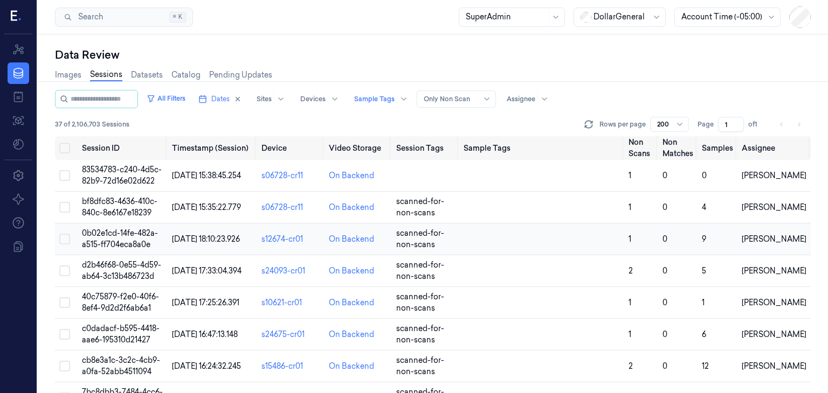
click at [112, 234] on span "0b02e1cd-14fe-482a-a515-ff704eca8a0e" at bounding box center [120, 238] width 76 height 21
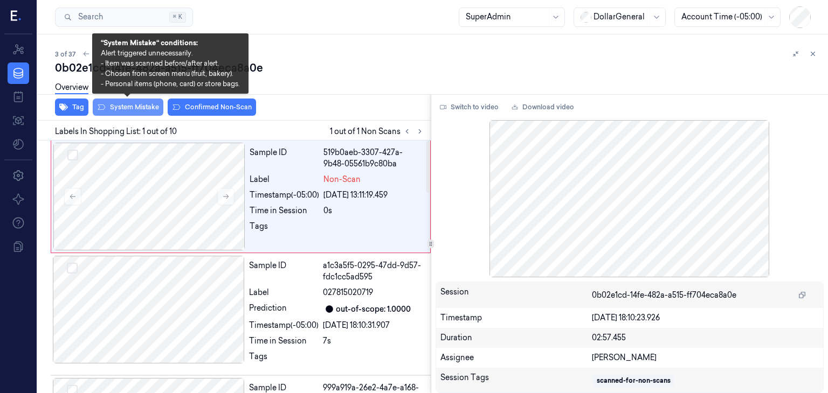
click at [122, 106] on button "System Mistake" at bounding box center [128, 107] width 71 height 17
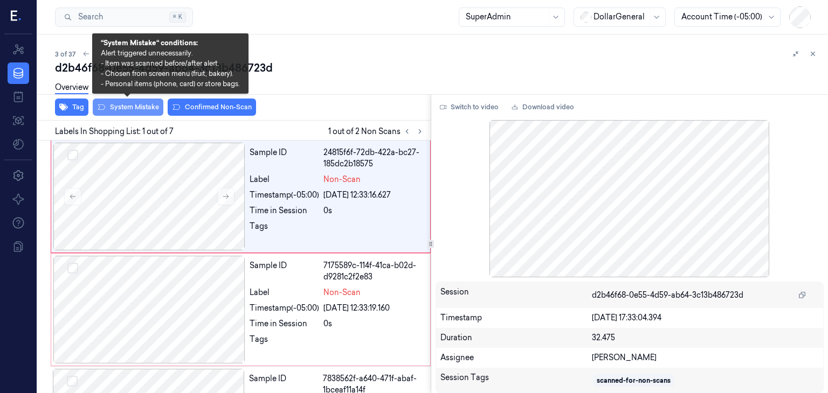
click at [138, 107] on button "System Mistake" at bounding box center [128, 107] width 71 height 17
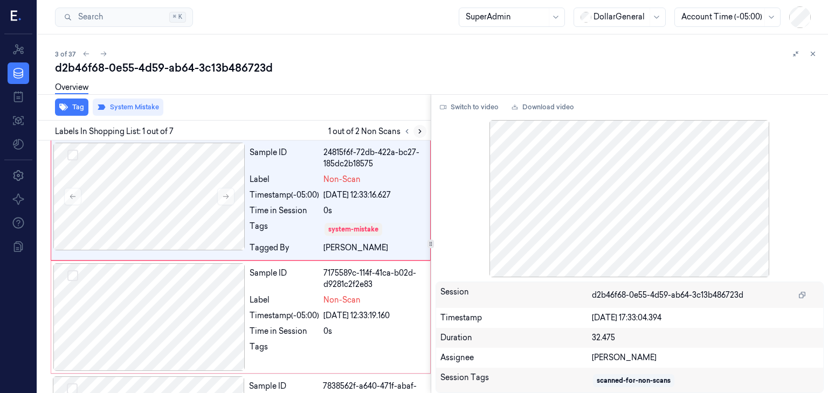
click at [416, 131] on icon at bounding box center [420, 132] width 8 height 8
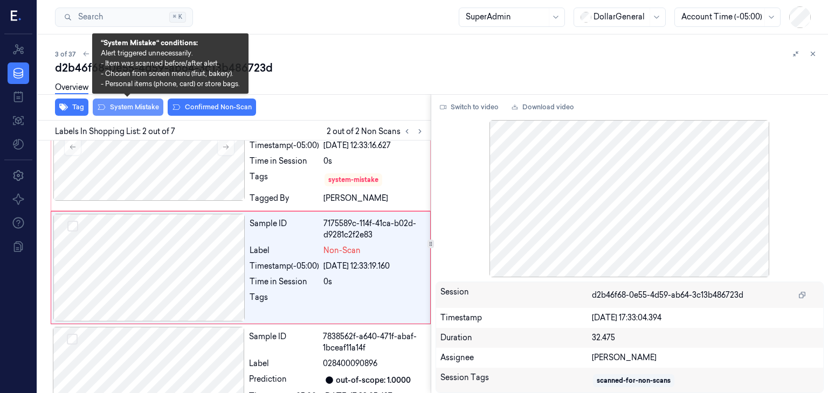
click at [144, 115] on button "System Mistake" at bounding box center [128, 107] width 71 height 17
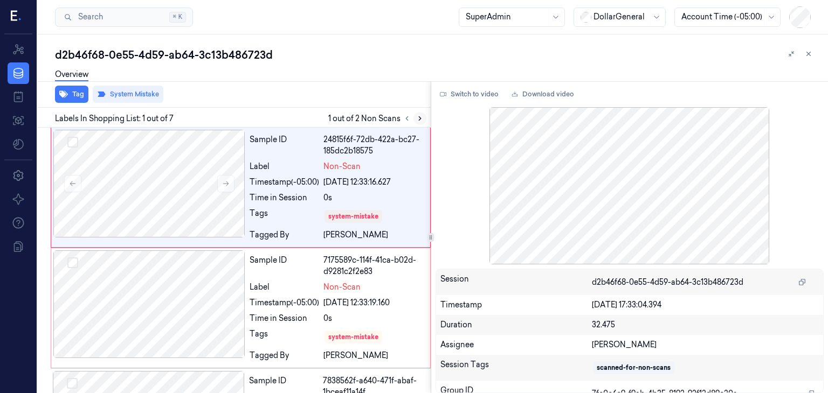
click at [418, 116] on icon at bounding box center [420, 119] width 8 height 8
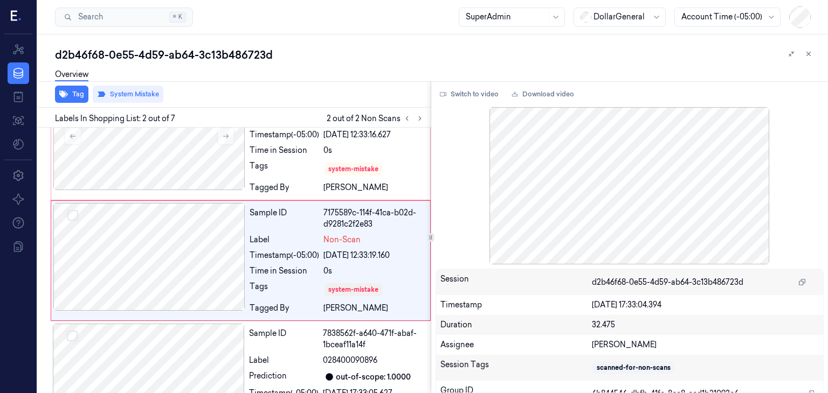
click at [388, 98] on div "Tag System Mistake" at bounding box center [231, 94] width 397 height 26
click at [366, 68] on div "Overview" at bounding box center [437, 76] width 764 height 27
click at [812, 54] on button at bounding box center [808, 53] width 13 height 13
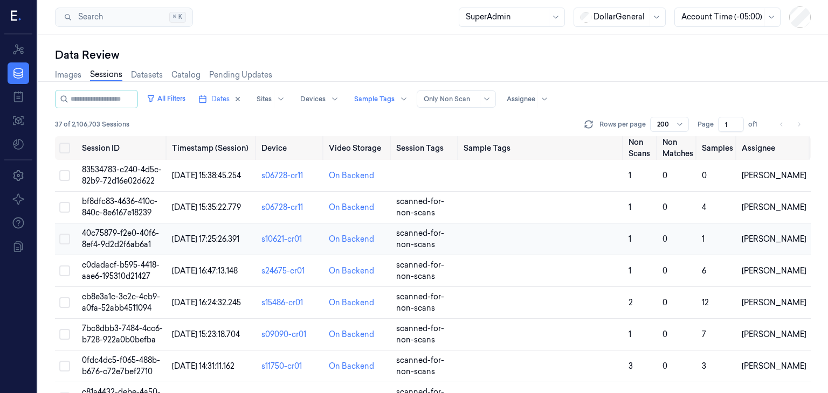
click at [138, 239] on span "40c75879-f2e0-40f6-8ef4-9d2d2f6ab6a1" at bounding box center [120, 238] width 77 height 21
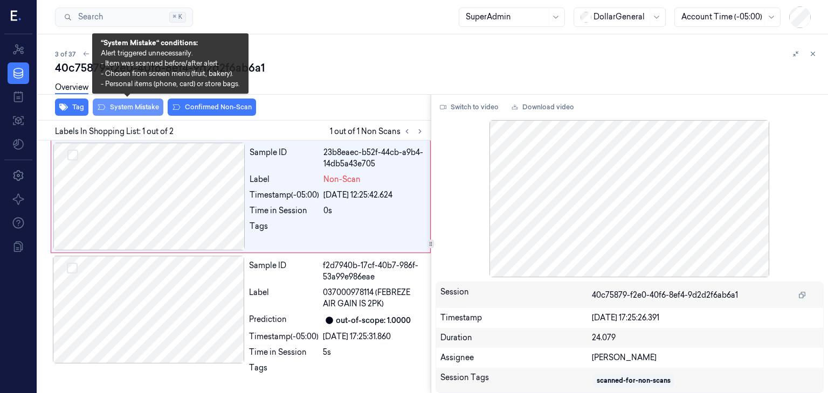
click at [145, 112] on button "System Mistake" at bounding box center [128, 107] width 71 height 17
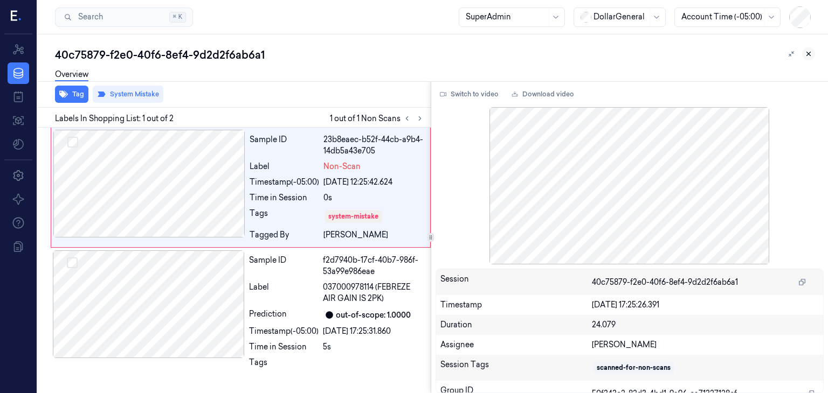
click at [807, 54] on icon at bounding box center [809, 54] width 4 height 4
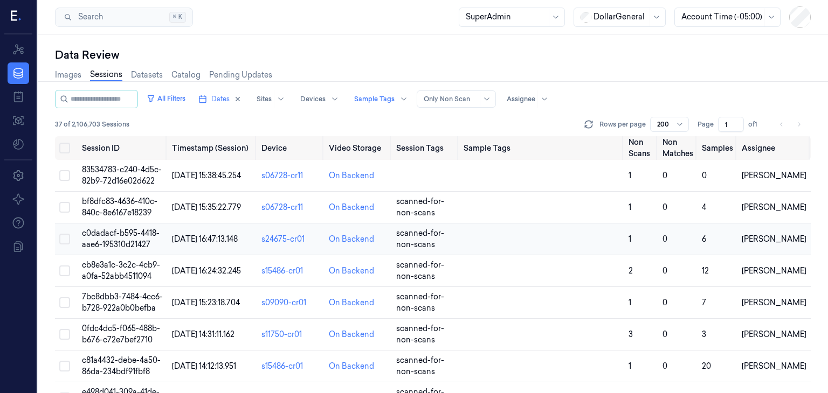
click at [151, 243] on td "c0dadacf-b595-4418-aae6-195310d21427" at bounding box center [123, 240] width 90 height 32
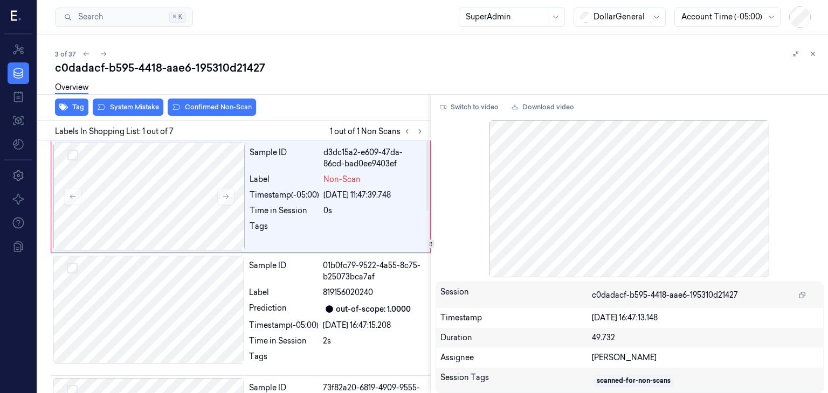
click at [147, 101] on div "Overview" at bounding box center [437, 88] width 764 height 27
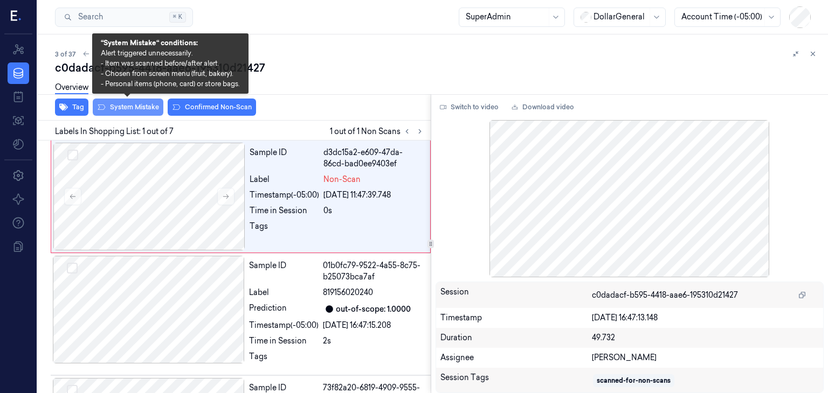
click at [149, 109] on button "System Mistake" at bounding box center [128, 107] width 71 height 17
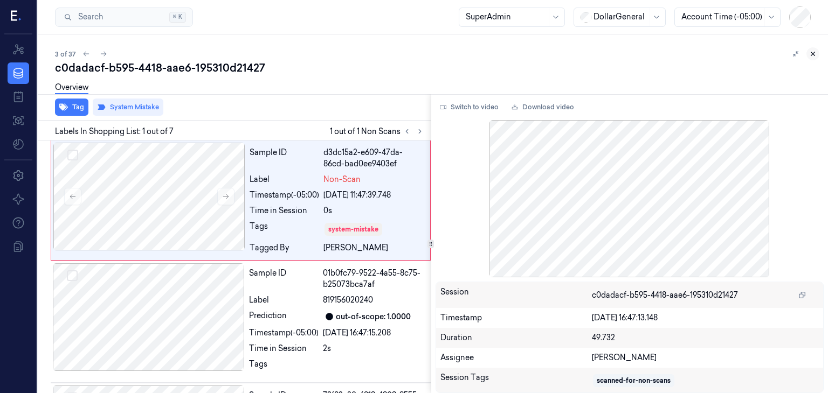
click at [813, 53] on icon at bounding box center [813, 54] width 8 height 8
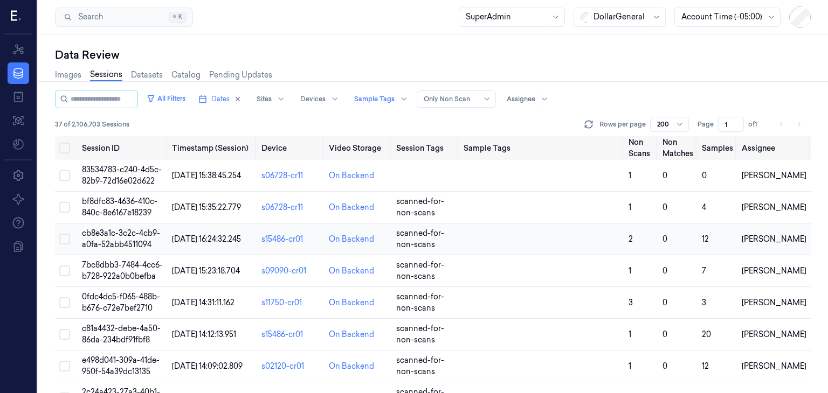
click at [138, 238] on td "cb8e3a1c-3c2c-4cb9-a0fa-52abb4511094" at bounding box center [123, 240] width 90 height 32
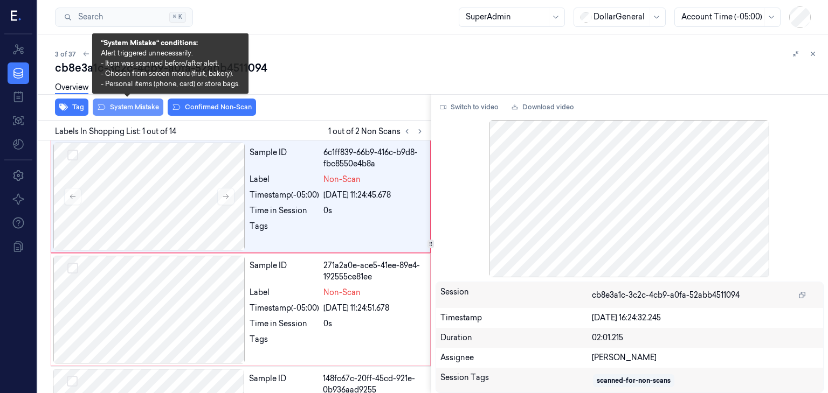
click at [117, 109] on button "System Mistake" at bounding box center [128, 107] width 71 height 17
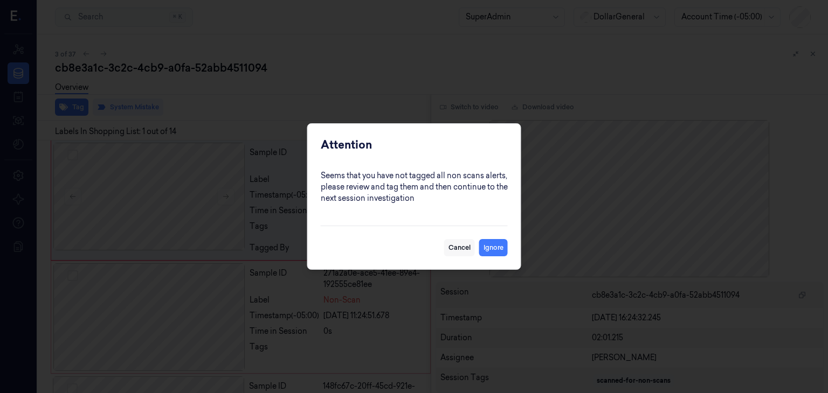
click at [459, 244] on button "Cancel" at bounding box center [459, 247] width 31 height 17
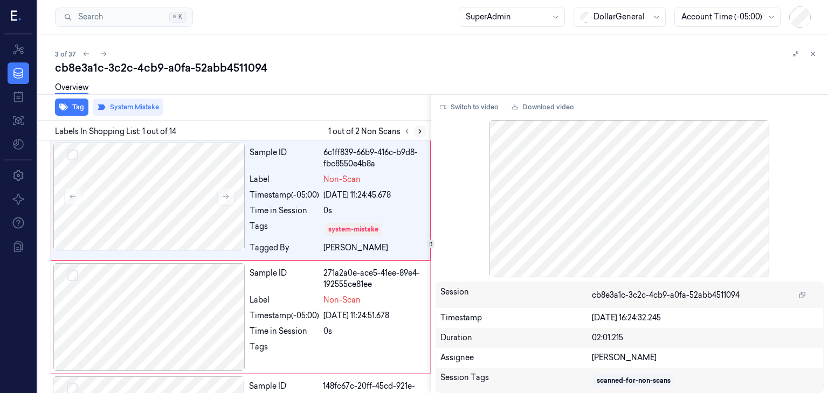
click at [420, 134] on icon at bounding box center [420, 132] width 8 height 8
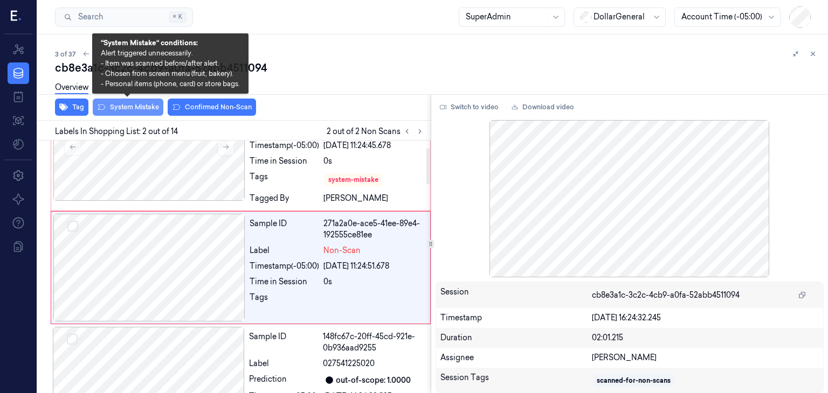
click at [106, 105] on button "System Mistake" at bounding box center [128, 107] width 71 height 17
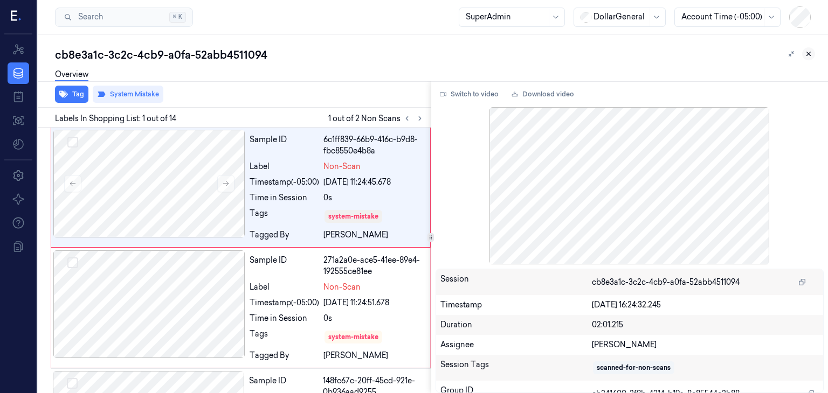
click at [810, 54] on icon at bounding box center [808, 54] width 8 height 8
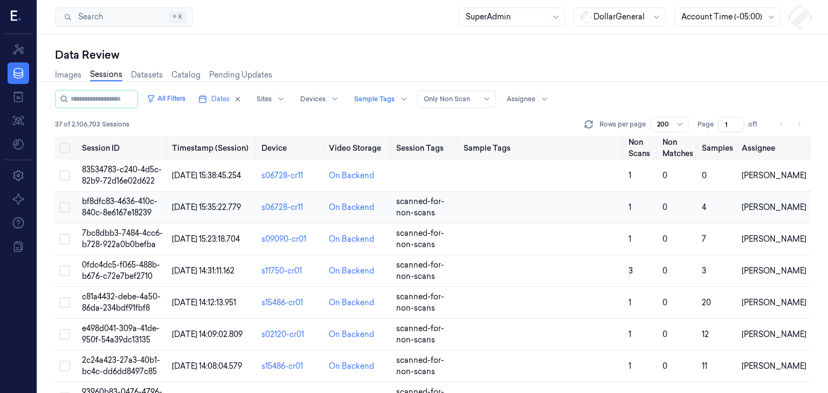
click at [137, 211] on span "bf8dfc83-4636-410c-840c-8e6167e18239" at bounding box center [119, 207] width 75 height 21
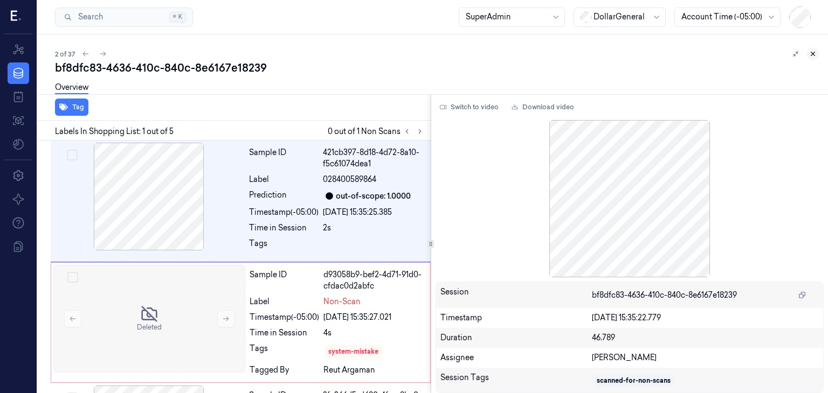
click at [811, 55] on icon at bounding box center [813, 54] width 8 height 8
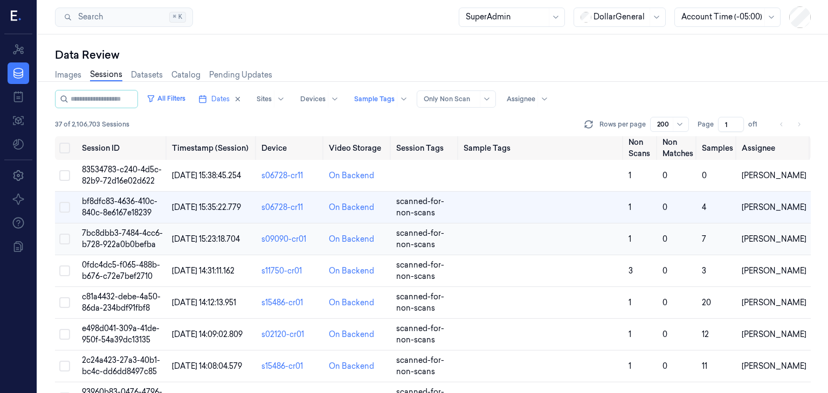
click at [140, 239] on td "7bc8dbb3-7484-4cc6-b728-922a0b0befba" at bounding box center [123, 240] width 90 height 32
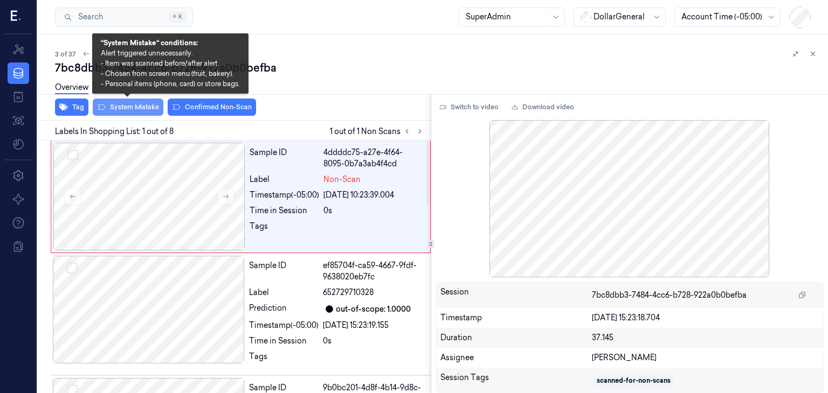
click at [125, 104] on button "System Mistake" at bounding box center [128, 107] width 71 height 17
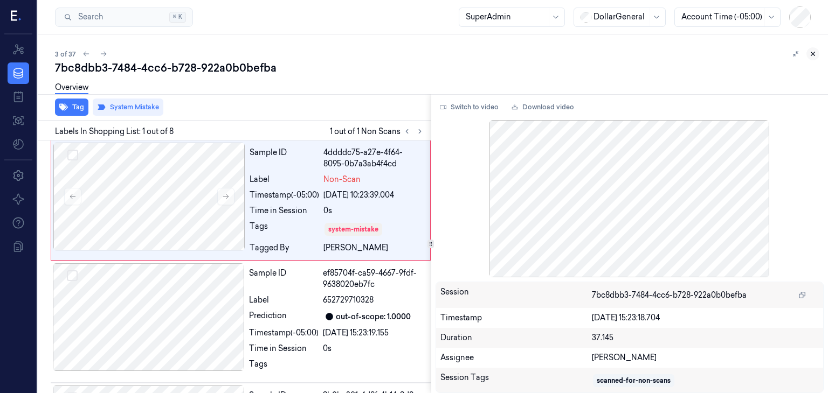
click at [814, 55] on icon at bounding box center [813, 54] width 4 height 4
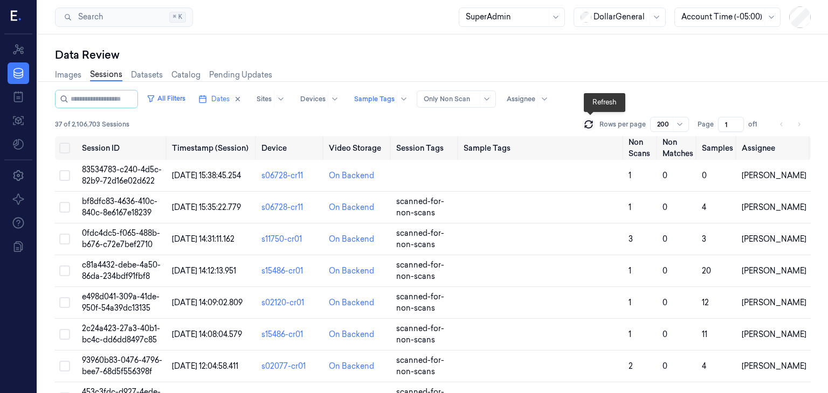
click at [592, 123] on icon at bounding box center [588, 122] width 7 height 3
click at [127, 233] on span "0fdc4dc5-f065-488b-b676-c72e7bef2710" at bounding box center [121, 238] width 78 height 21
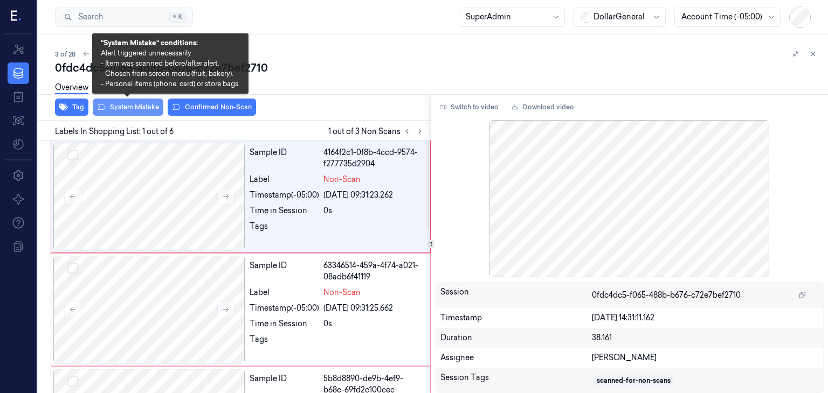
click at [142, 108] on button "System Mistake" at bounding box center [128, 107] width 71 height 17
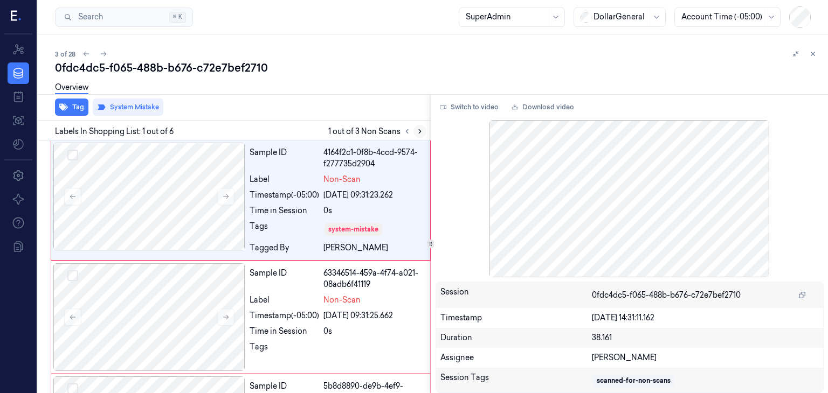
click at [423, 133] on button at bounding box center [419, 131] width 13 height 13
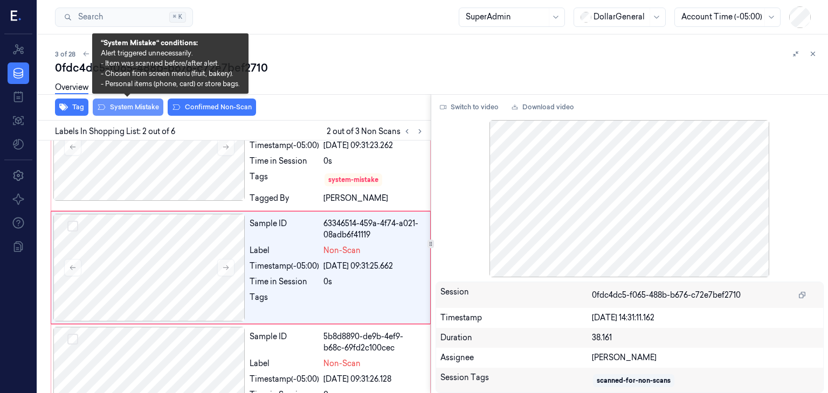
click at [129, 112] on button "System Mistake" at bounding box center [128, 107] width 71 height 17
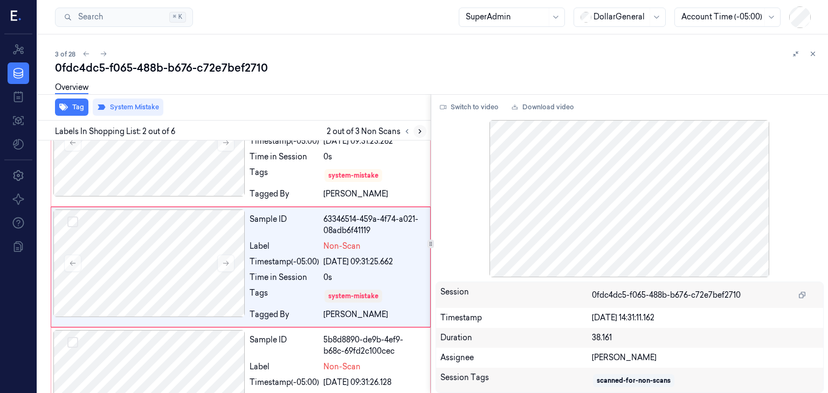
click at [422, 132] on icon at bounding box center [420, 132] width 8 height 8
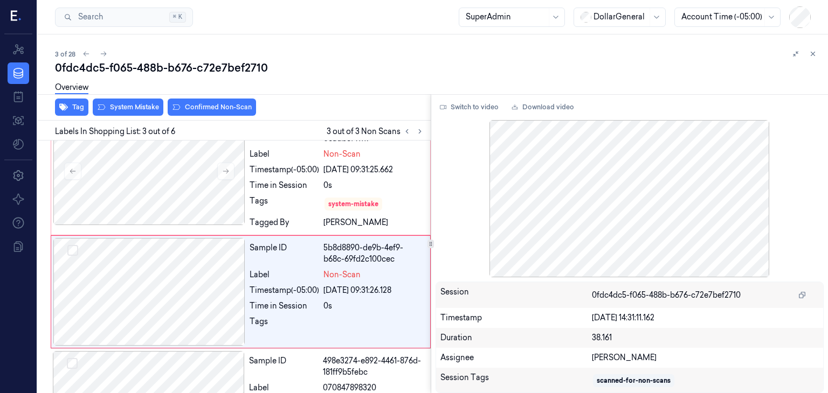
scroll to position [170, 0]
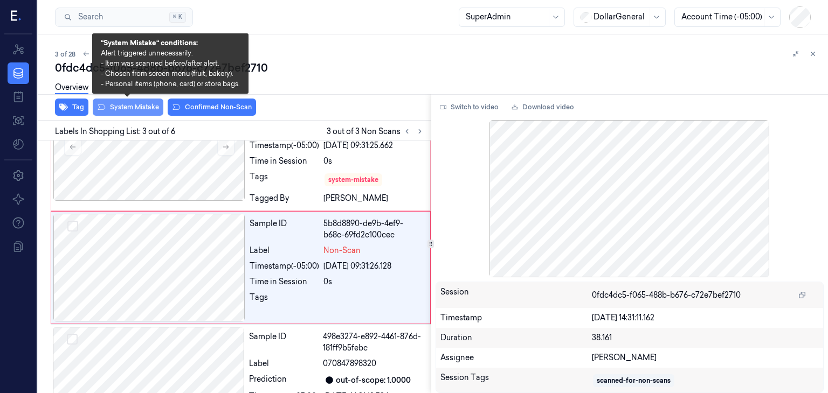
click at [158, 109] on button "System Mistake" at bounding box center [128, 107] width 71 height 17
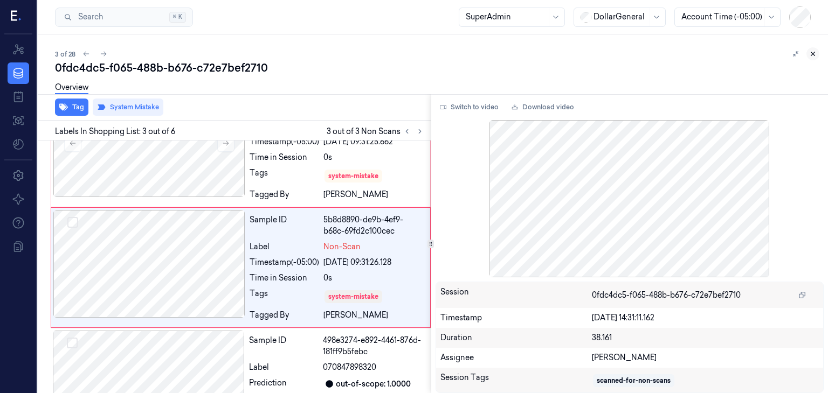
click at [811, 52] on icon at bounding box center [813, 54] width 8 height 8
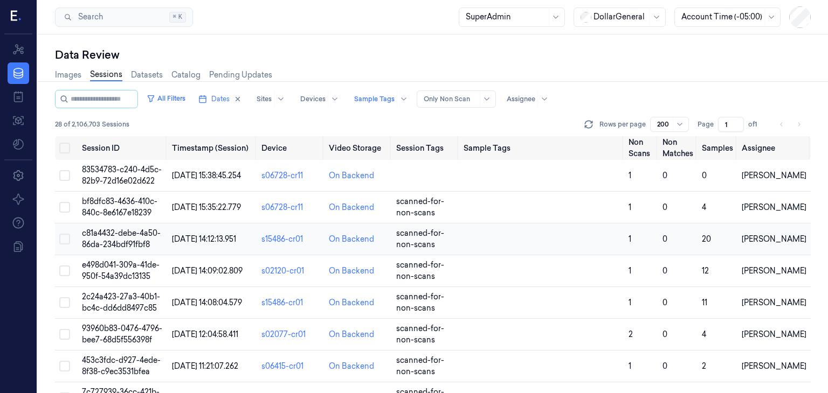
click at [149, 240] on span "c81a4432-debe-4a50-86da-234bdf91fbf8" at bounding box center [121, 238] width 79 height 21
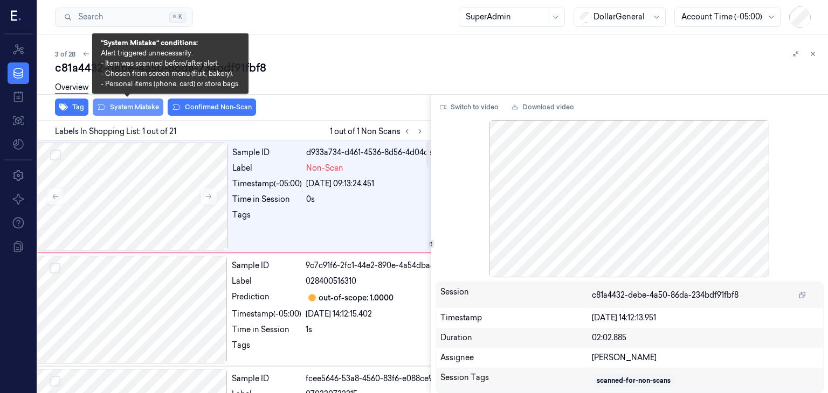
click at [140, 104] on button "System Mistake" at bounding box center [128, 107] width 71 height 17
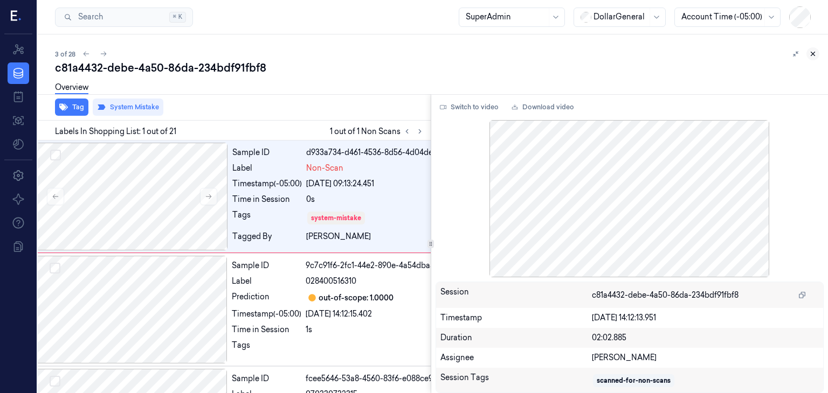
click at [815, 57] on icon at bounding box center [813, 54] width 8 height 8
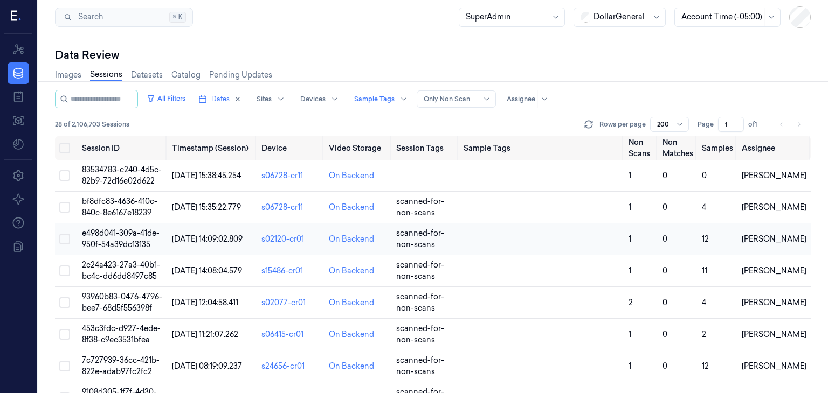
click at [140, 235] on span "e498d041-309a-41de-950f-54a39dc13135" at bounding box center [121, 238] width 78 height 21
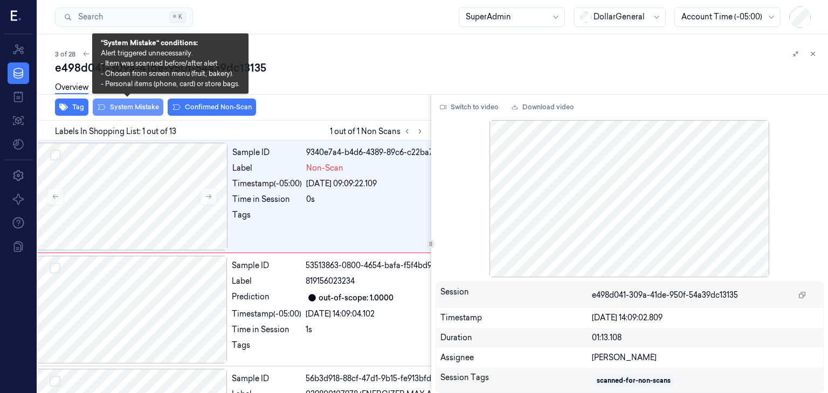
click at [132, 107] on button "System Mistake" at bounding box center [128, 107] width 71 height 17
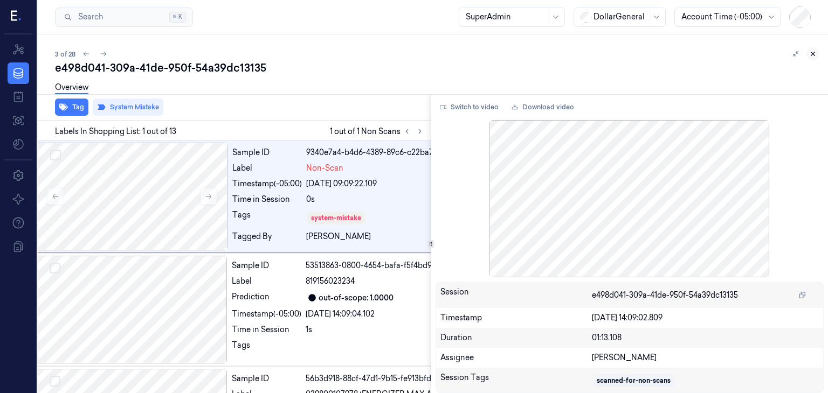
click at [810, 54] on icon at bounding box center [813, 54] width 8 height 8
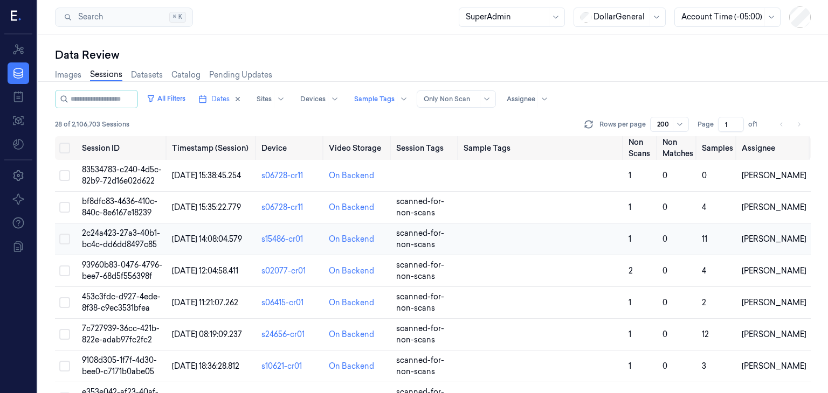
click at [139, 238] on td "2c24a423-27a3-40b1-bc4c-dd6dd8497c85" at bounding box center [123, 240] width 90 height 32
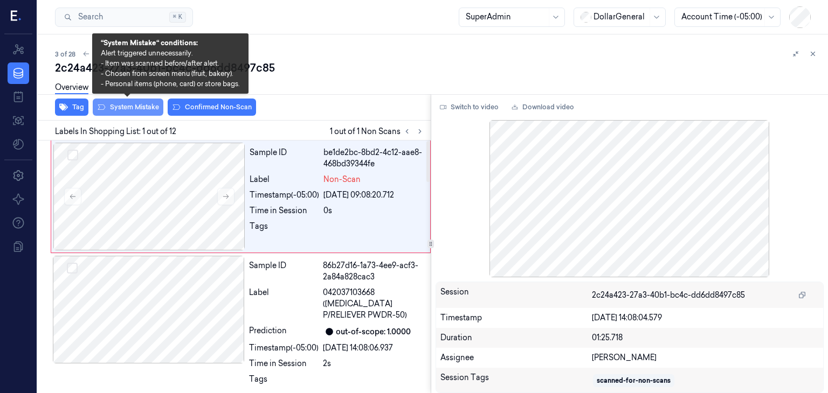
click at [146, 112] on button "System Mistake" at bounding box center [128, 107] width 71 height 17
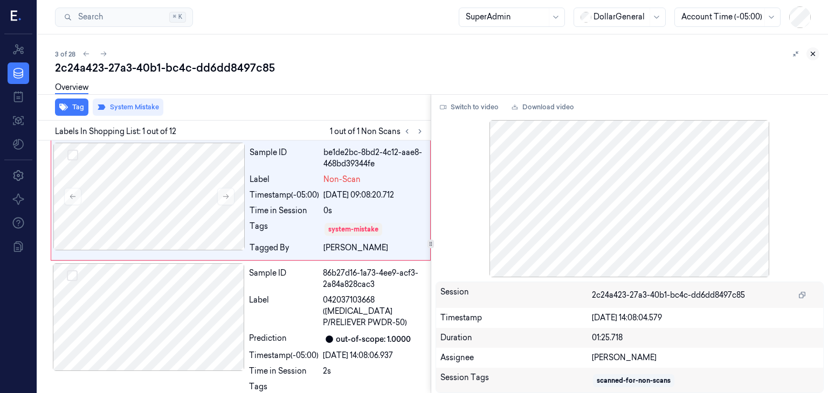
click at [810, 51] on icon at bounding box center [813, 54] width 8 height 8
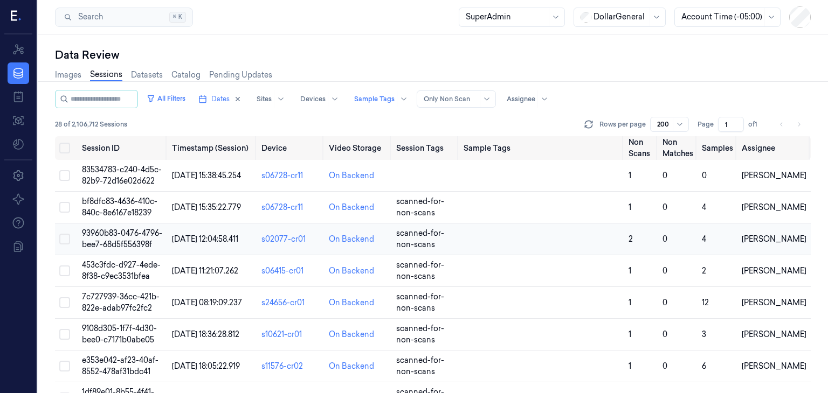
click at [126, 239] on td "93960b83-0476-4796-bee7-68d5f556398f" at bounding box center [123, 240] width 90 height 32
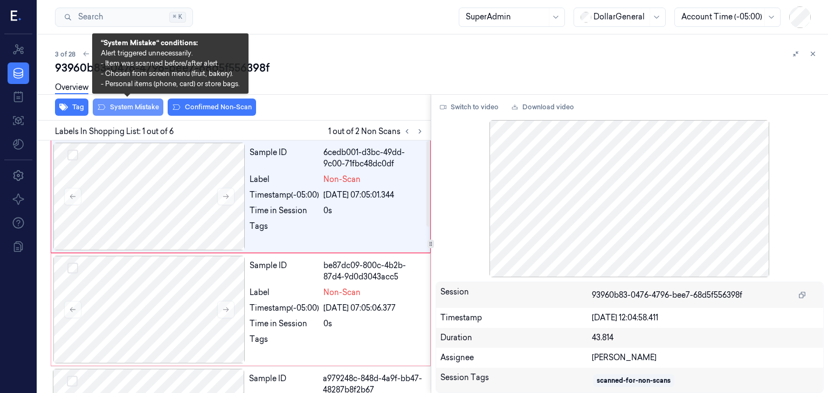
click at [137, 110] on button "System Mistake" at bounding box center [128, 107] width 71 height 17
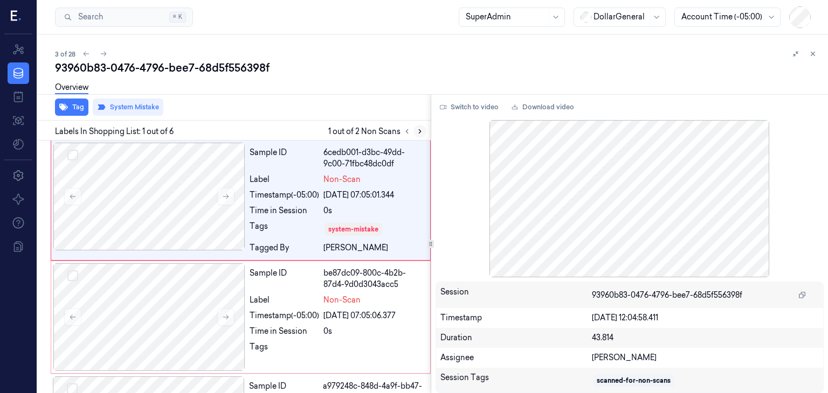
click at [422, 134] on icon at bounding box center [420, 132] width 8 height 8
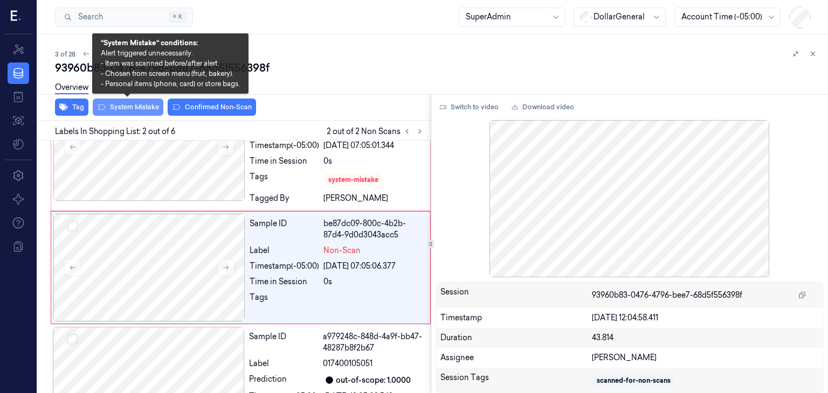
click at [138, 111] on button "System Mistake" at bounding box center [128, 107] width 71 height 17
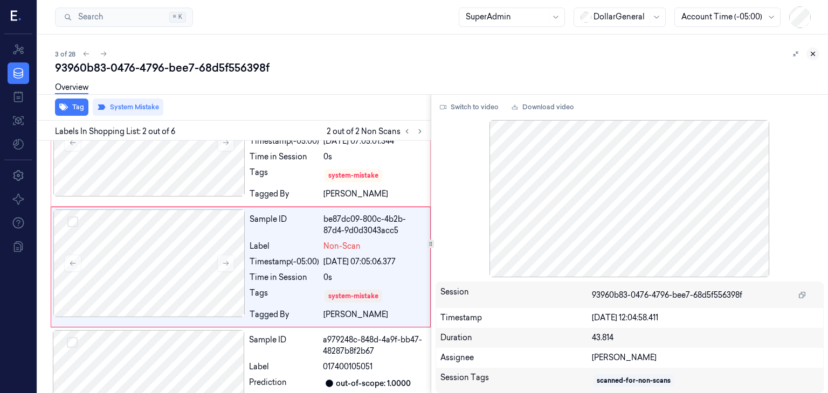
click at [816, 57] on button at bounding box center [812, 53] width 13 height 13
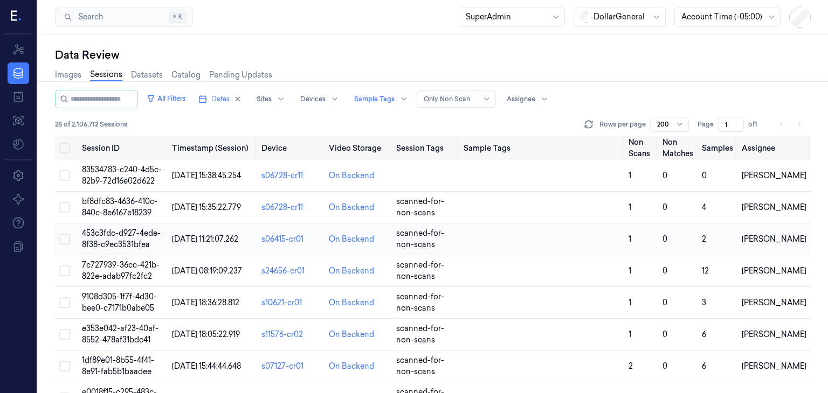
click at [142, 237] on span "453c3fdc-d927-4ede-8f38-c9ec3531bfea" at bounding box center [121, 238] width 79 height 21
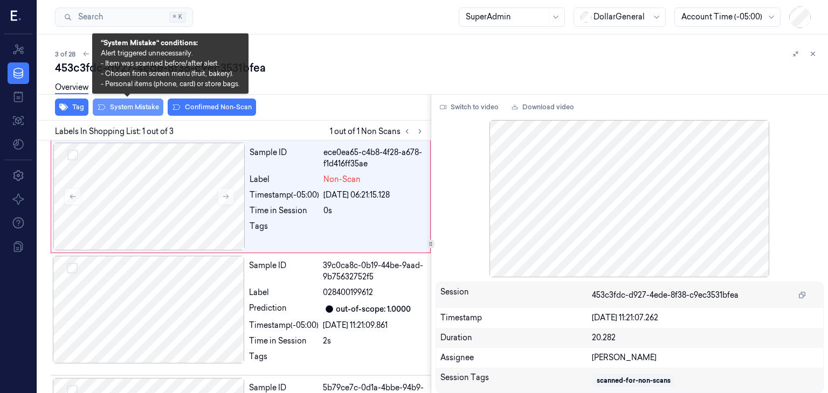
click at [151, 112] on button "System Mistake" at bounding box center [128, 107] width 71 height 17
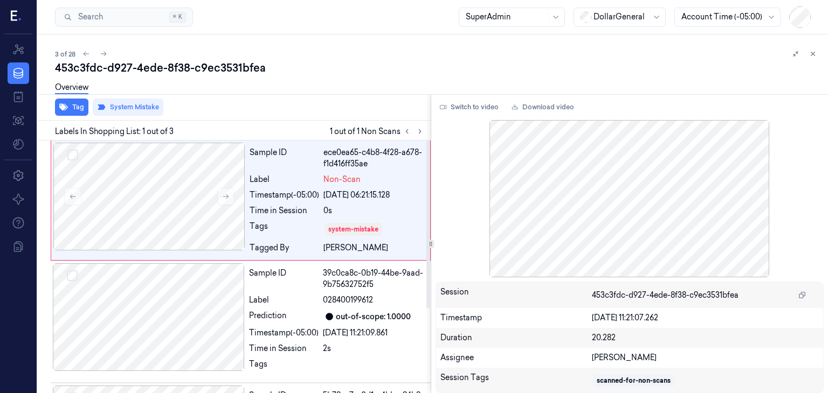
click at [385, 91] on div "Overview" at bounding box center [437, 88] width 764 height 27
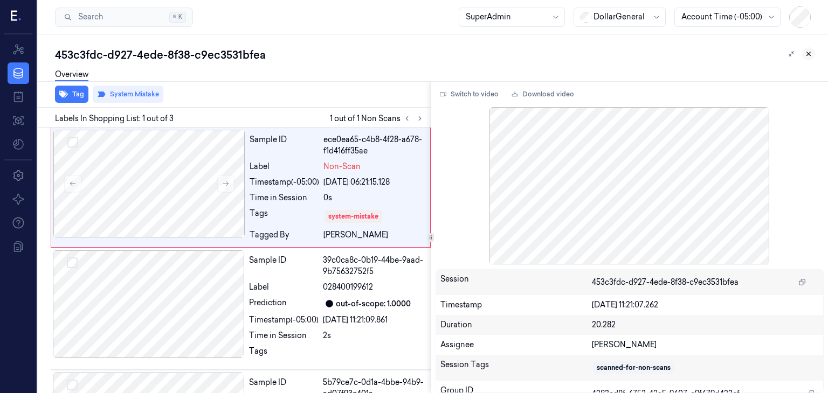
click at [802, 53] on button at bounding box center [808, 53] width 13 height 13
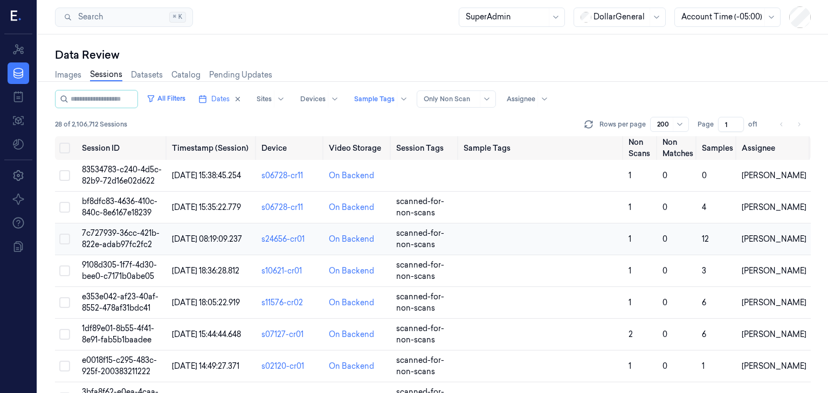
click at [102, 241] on span "7c727939-36cc-421b-822e-adab97fc2fc2" at bounding box center [121, 238] width 78 height 21
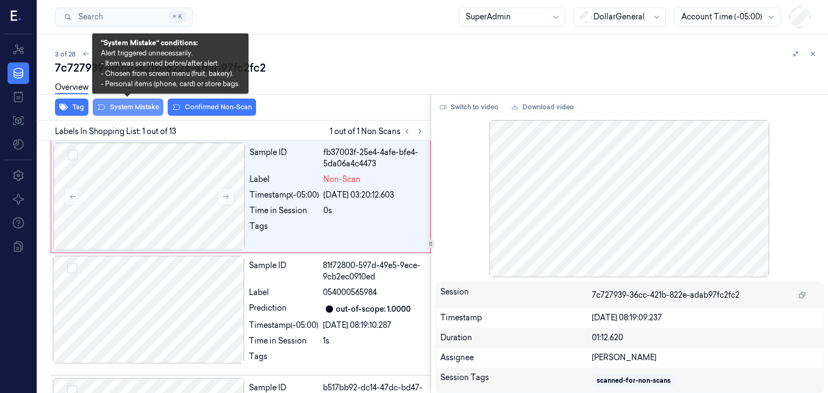
click at [116, 102] on button "System Mistake" at bounding box center [128, 107] width 71 height 17
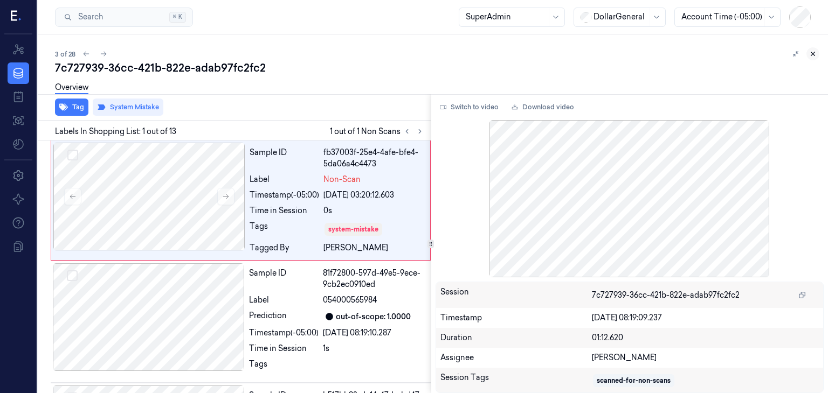
click at [816, 53] on button at bounding box center [812, 53] width 13 height 13
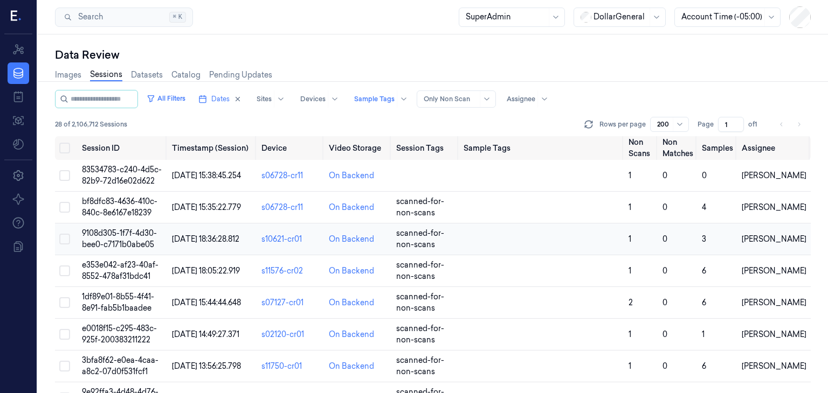
click at [133, 247] on span "9108d305-1f7f-4d30-bee0-c7171b0abe05" at bounding box center [119, 238] width 75 height 21
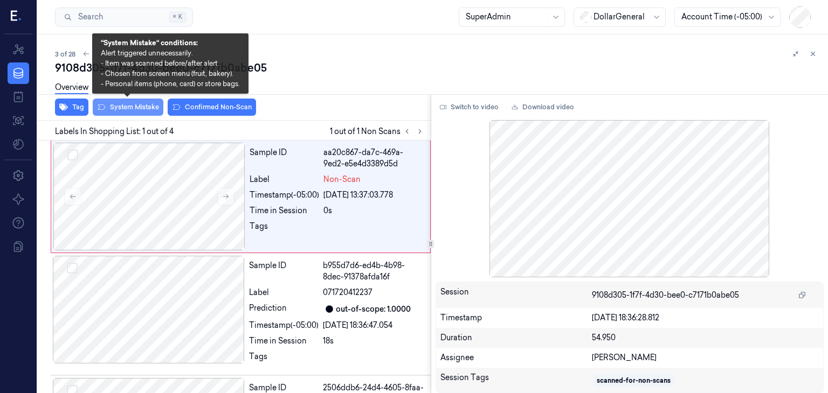
click at [109, 104] on button "System Mistake" at bounding box center [128, 107] width 71 height 17
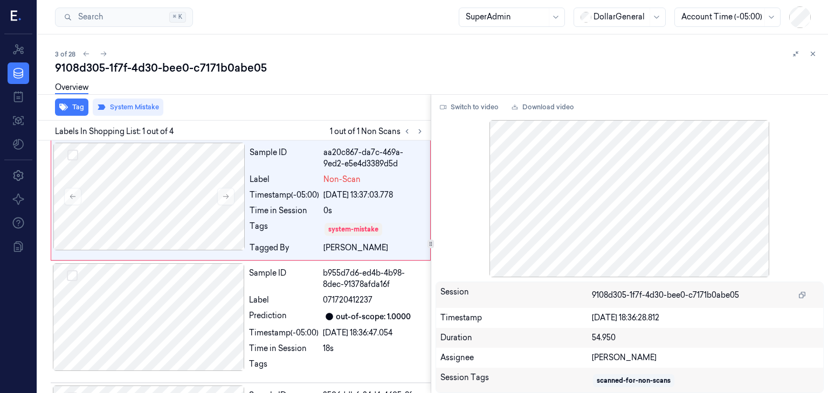
drag, startPoint x: 808, startPoint y: 53, endPoint x: 794, endPoint y: 57, distance: 14.0
click at [808, 53] on button at bounding box center [812, 53] width 13 height 13
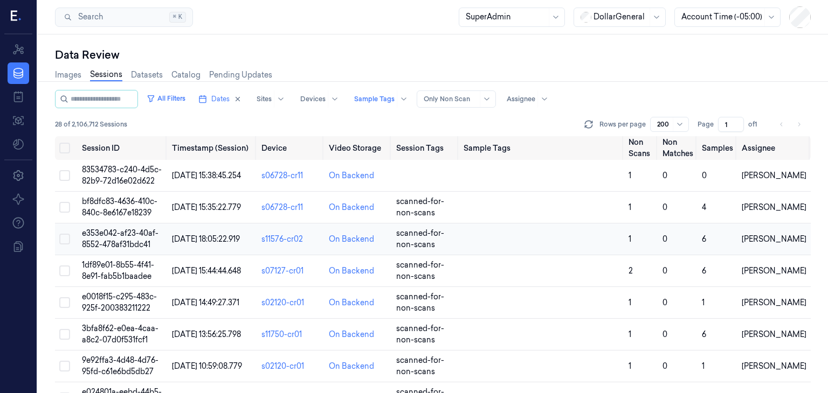
click at [63, 238] on button "Select row" at bounding box center [64, 239] width 11 height 11
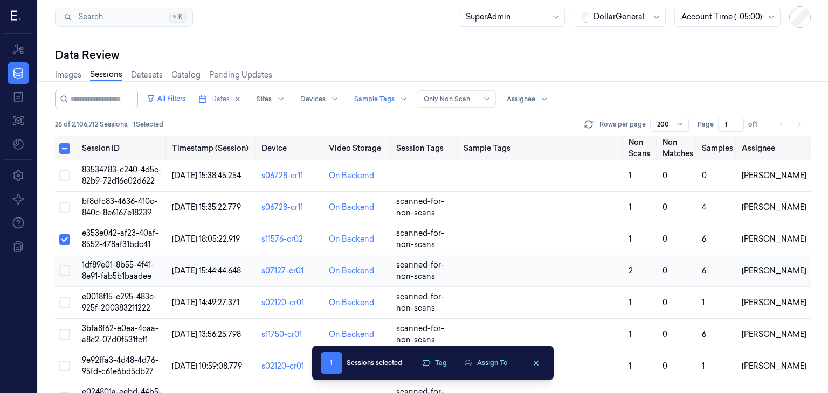
click at [63, 273] on button "Select row" at bounding box center [64, 271] width 11 height 11
click at [63, 302] on button "Select row" at bounding box center [64, 302] width 11 height 11
click at [61, 244] on button "Select row" at bounding box center [64, 239] width 11 height 11
click at [65, 273] on button "Select row" at bounding box center [64, 271] width 11 height 11
click at [65, 300] on button "Select row" at bounding box center [64, 303] width 11 height 11
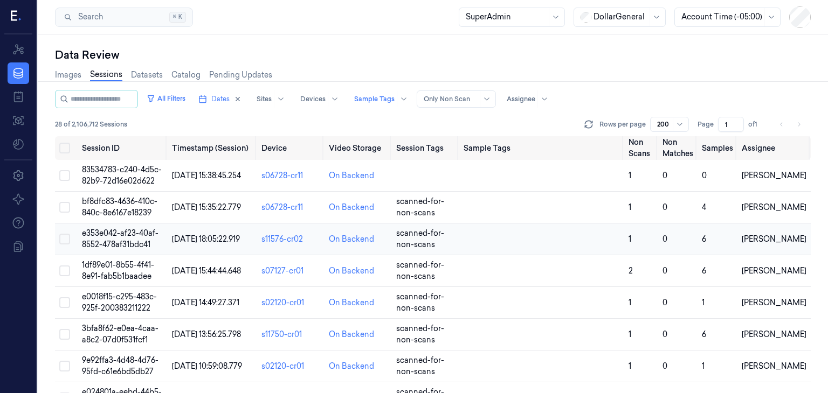
click at [125, 231] on span "e353e042-af23-40af-8552-478af31bdc41" at bounding box center [120, 238] width 77 height 21
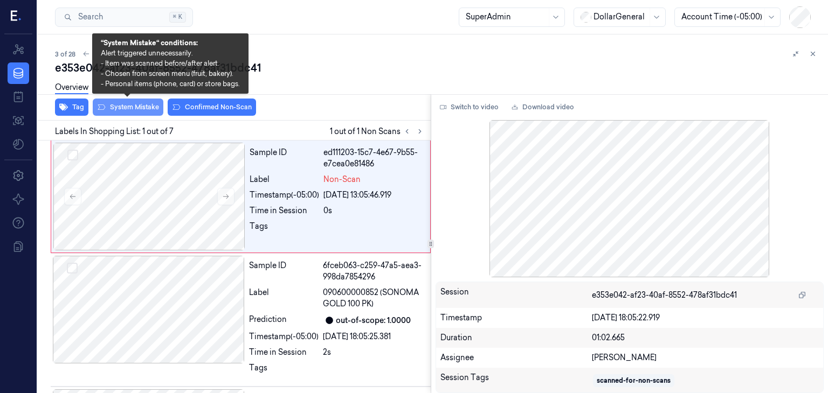
click at [101, 112] on button "System Mistake" at bounding box center [128, 107] width 71 height 17
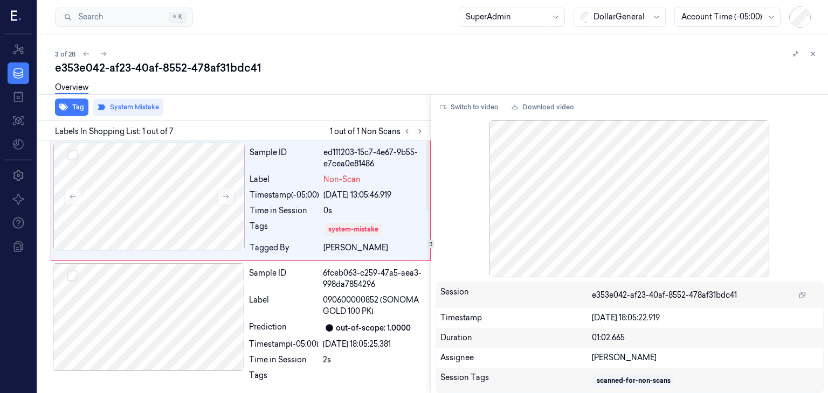
click at [381, 83] on div "Overview" at bounding box center [437, 88] width 764 height 27
click at [809, 58] on button at bounding box center [812, 53] width 13 height 13
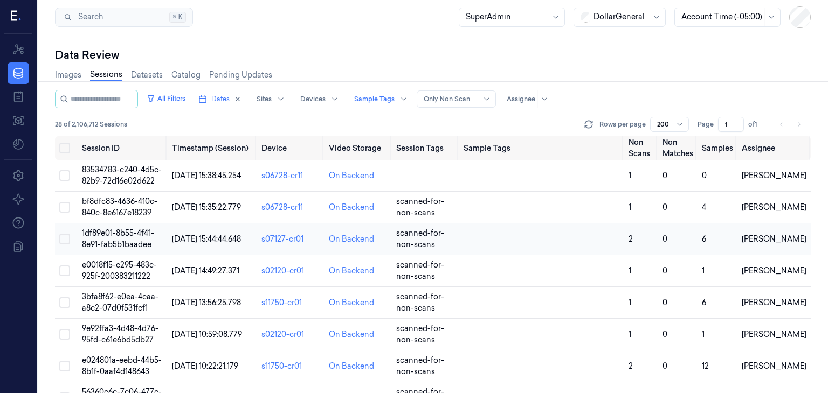
click at [109, 237] on span "1df89e01-8b55-4f41-8e91-fab5b1baadee" at bounding box center [118, 238] width 72 height 21
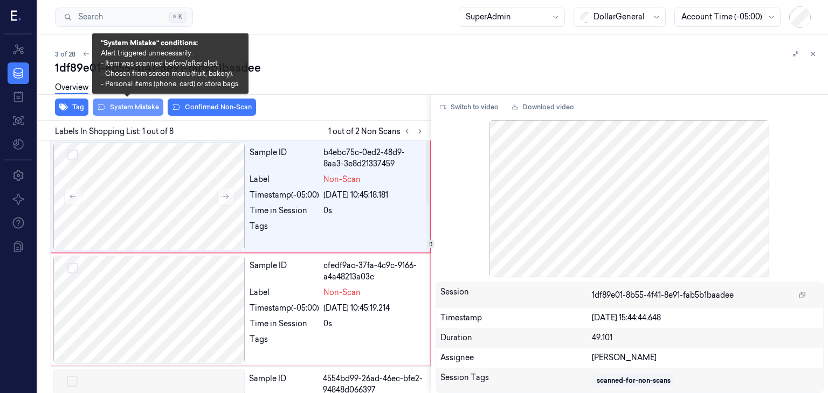
click at [108, 110] on button "System Mistake" at bounding box center [128, 107] width 71 height 17
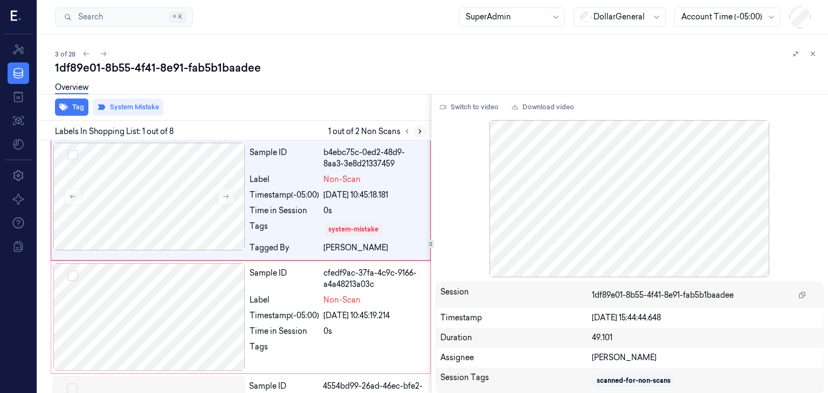
click at [422, 132] on icon at bounding box center [420, 132] width 8 height 8
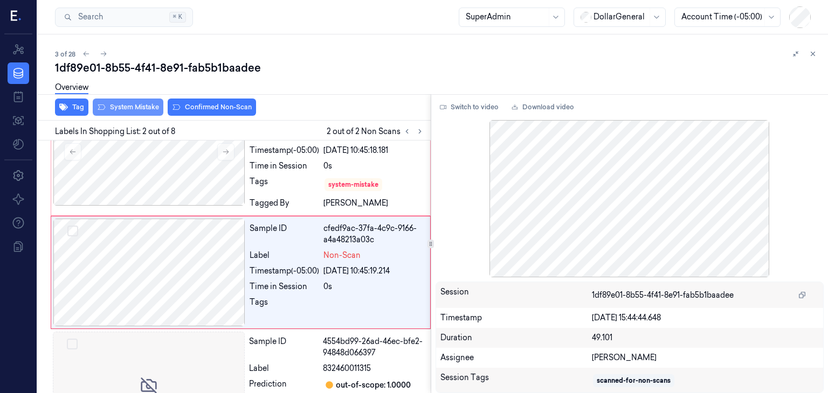
scroll to position [50, 0]
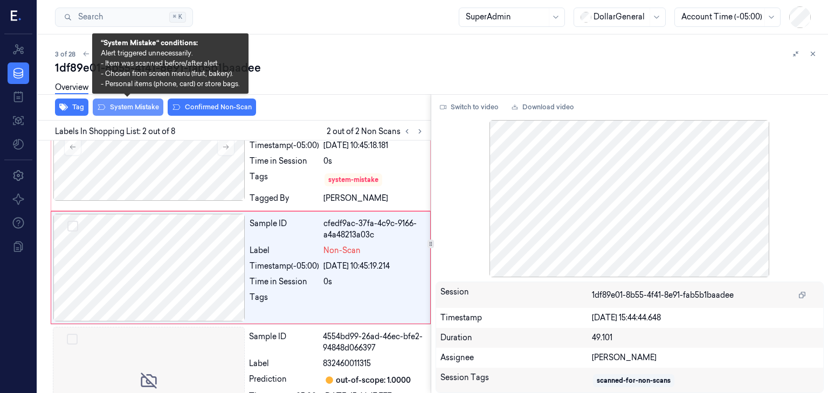
click at [108, 108] on button "System Mistake" at bounding box center [128, 107] width 71 height 17
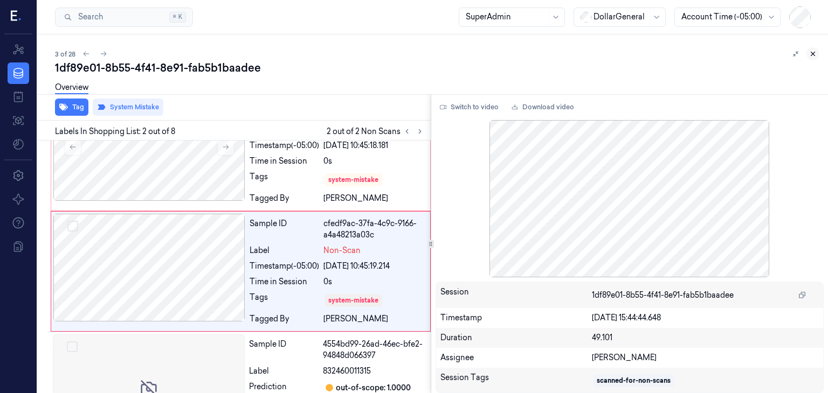
scroll to position [54, 0]
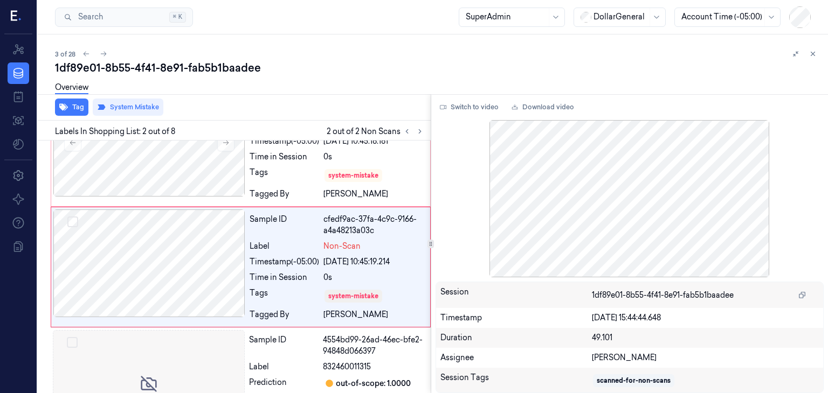
click at [812, 52] on icon at bounding box center [813, 54] width 8 height 8
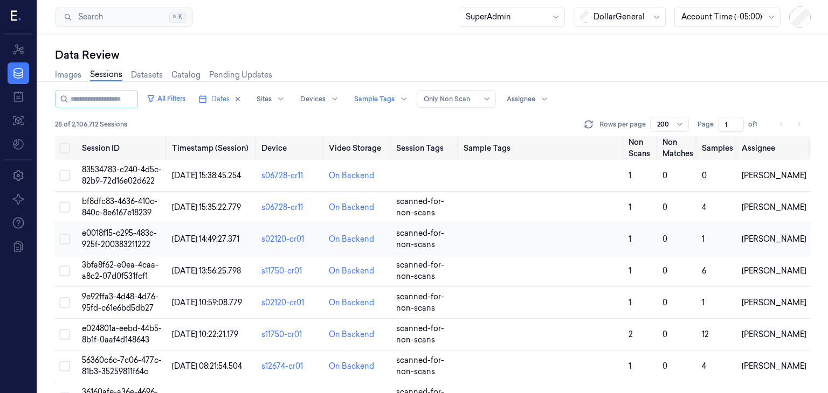
click at [120, 238] on td "e0018f15-c295-483c-925f-200383211222" at bounding box center [123, 240] width 90 height 32
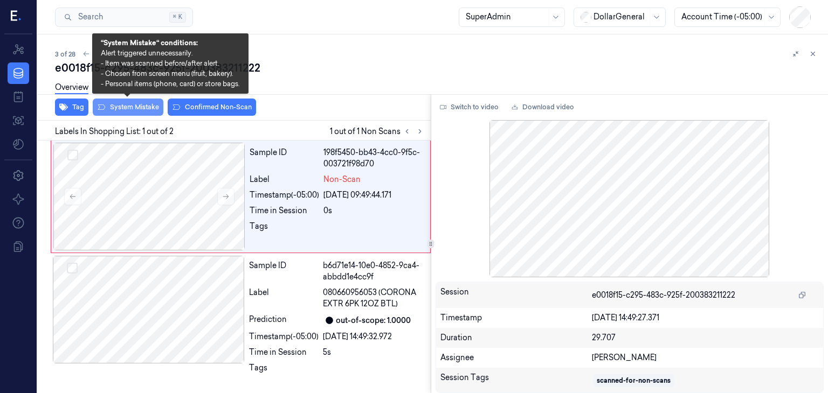
click at [123, 106] on button "System Mistake" at bounding box center [128, 107] width 71 height 17
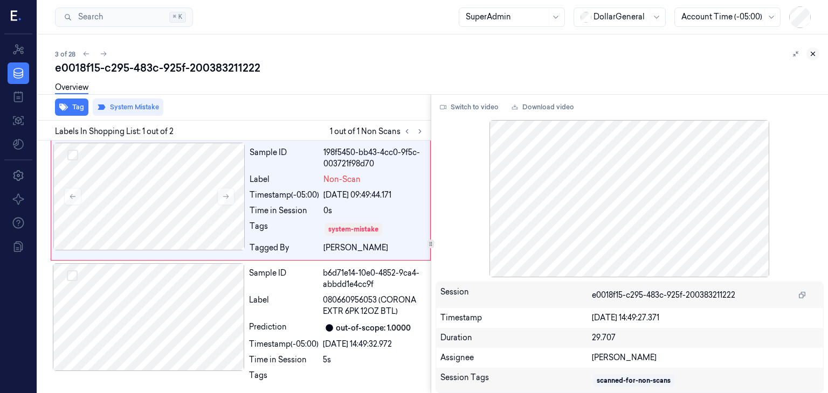
click at [813, 58] on button at bounding box center [812, 53] width 13 height 13
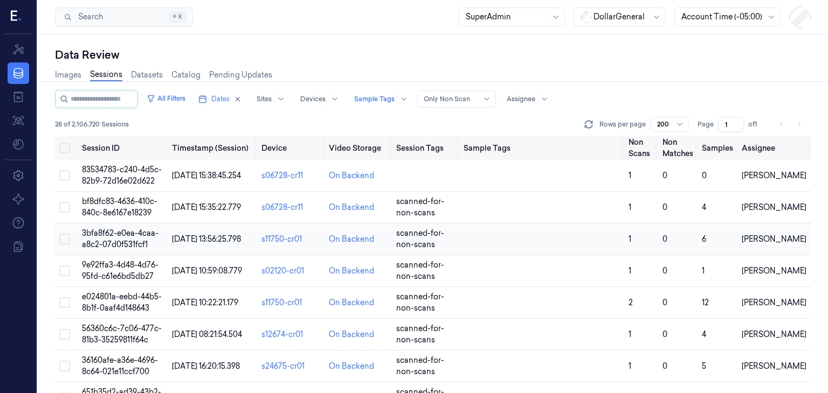
click at [112, 241] on span "3bfa8f62-e0ea-4caa-a8c2-07d0f531fcf1" at bounding box center [120, 238] width 77 height 21
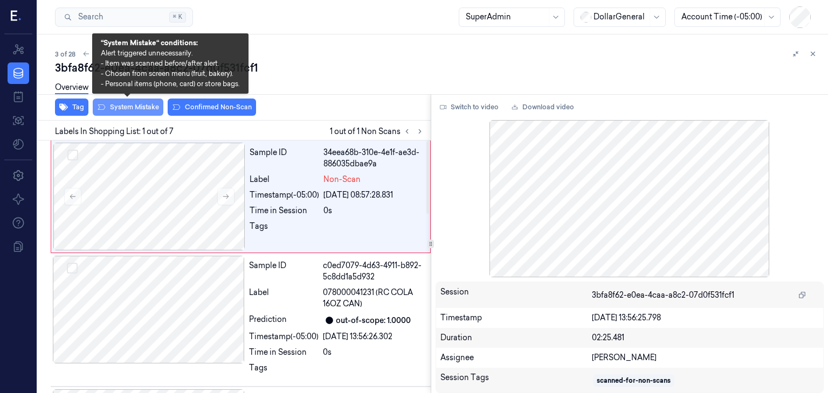
click at [138, 103] on button "System Mistake" at bounding box center [128, 107] width 71 height 17
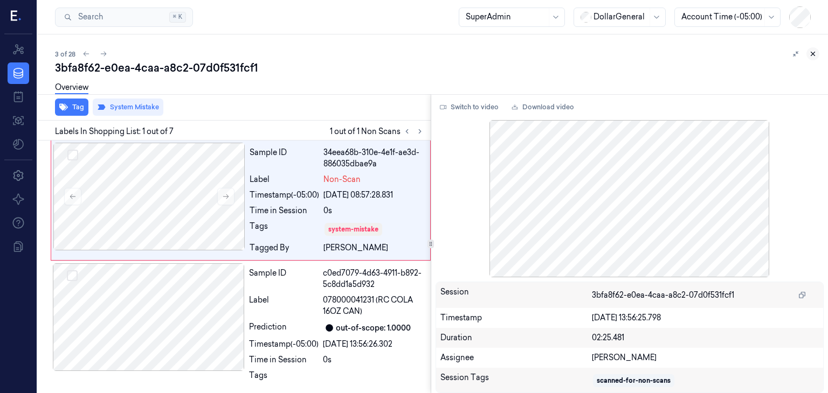
click at [813, 54] on icon at bounding box center [813, 54] width 8 height 8
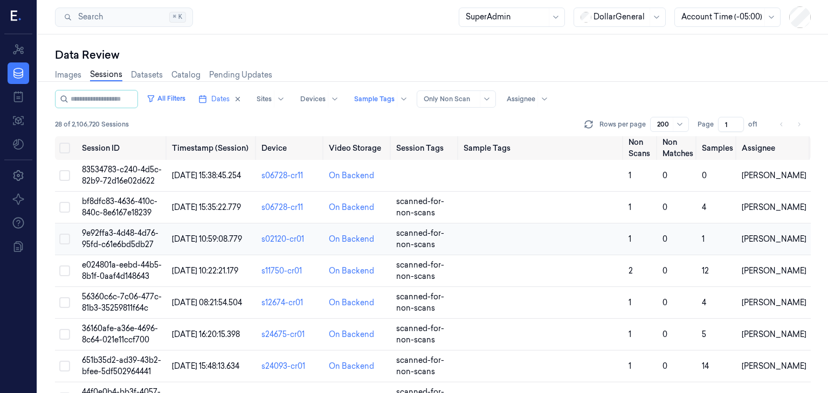
click at [131, 234] on span "9e92ffa3-4d48-4d76-95fd-c61e6bd5db27" at bounding box center [120, 238] width 77 height 21
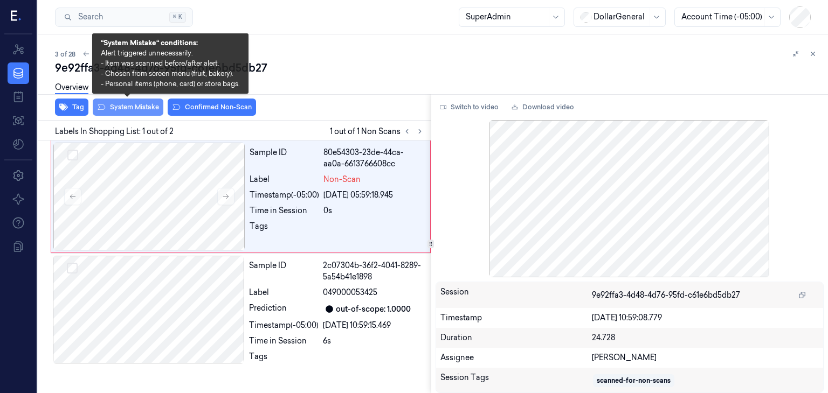
click at [148, 109] on button "System Mistake" at bounding box center [128, 107] width 71 height 17
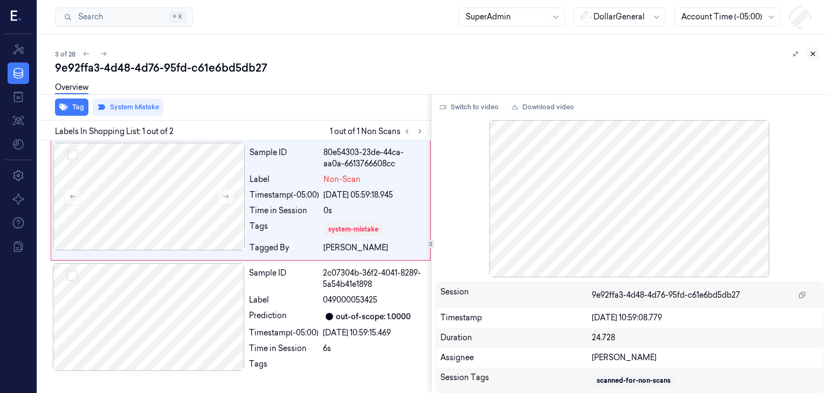
click at [818, 56] on button at bounding box center [812, 53] width 13 height 13
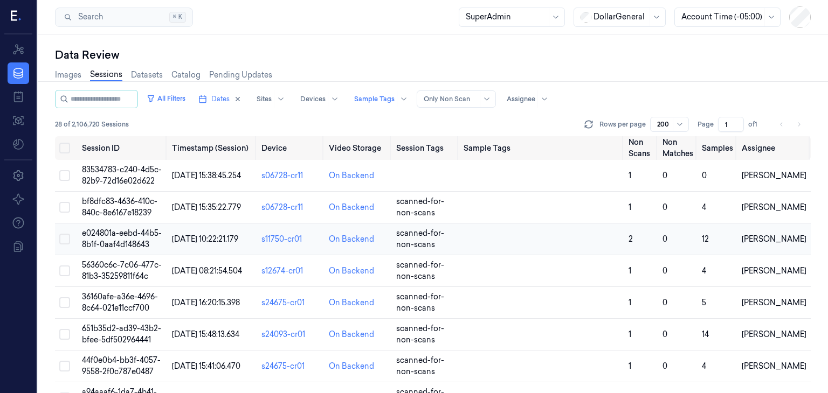
click at [128, 240] on span "e024801a-eebd-44b5-8b1f-0aaf4d148643" at bounding box center [122, 238] width 80 height 21
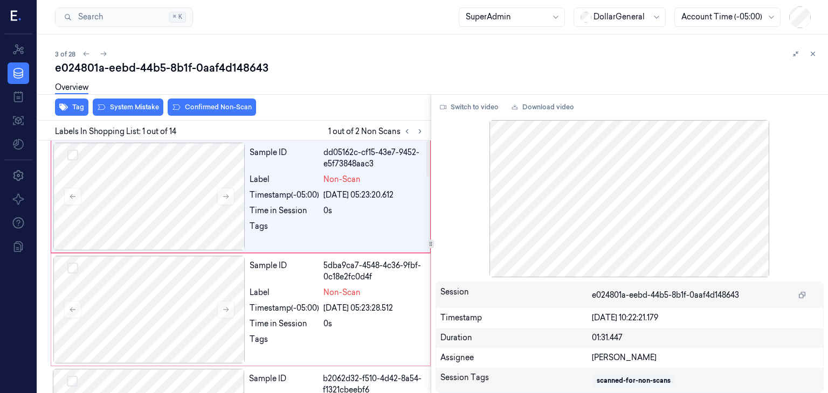
click at [124, 101] on div "Overview" at bounding box center [437, 88] width 764 height 27
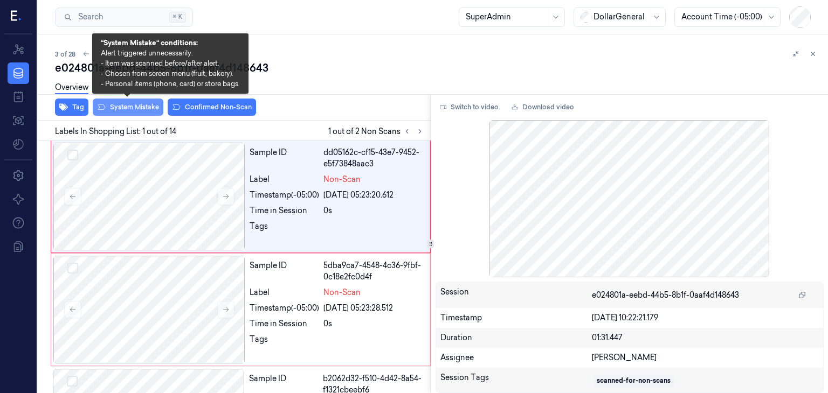
click at [125, 106] on button "System Mistake" at bounding box center [128, 107] width 71 height 17
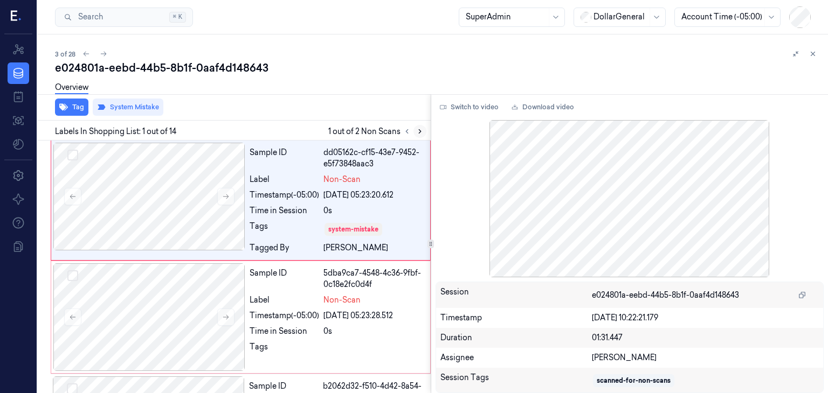
click at [421, 135] on button at bounding box center [419, 131] width 13 height 13
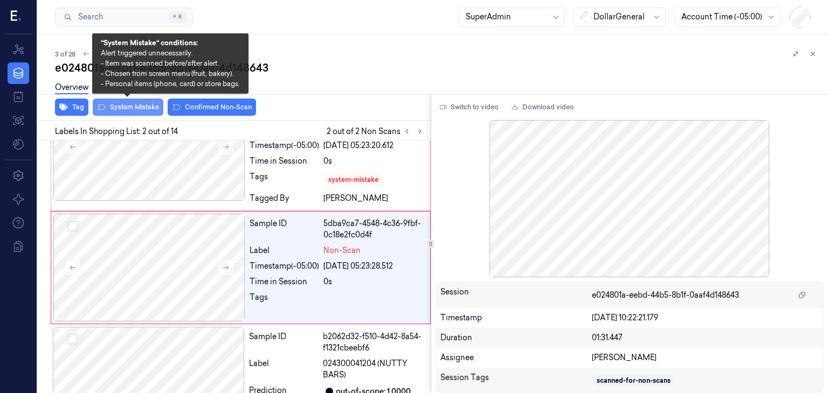
click at [149, 114] on button "System Mistake" at bounding box center [128, 107] width 71 height 17
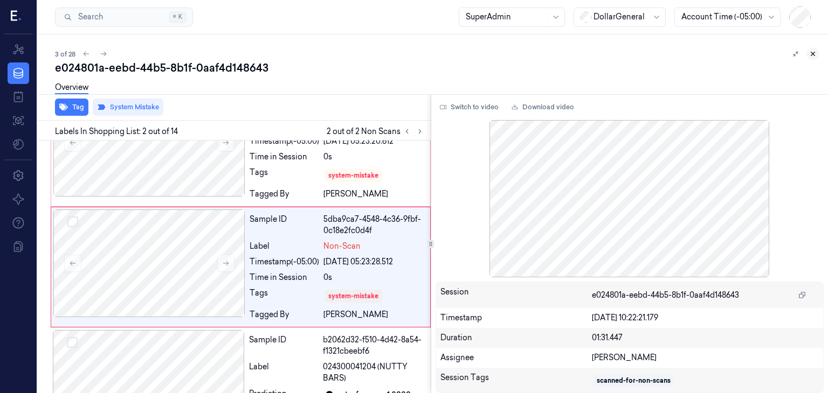
click at [810, 56] on icon at bounding box center [813, 54] width 8 height 8
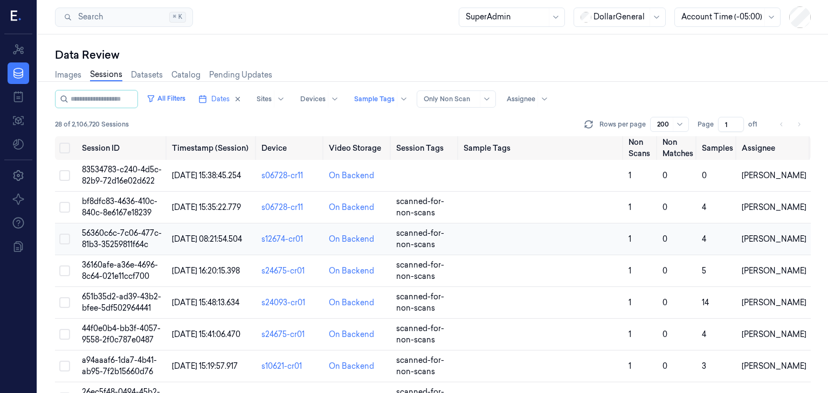
click at [123, 234] on span "56360c6c-7c06-477c-81b3-35259811f64c" at bounding box center [122, 238] width 80 height 21
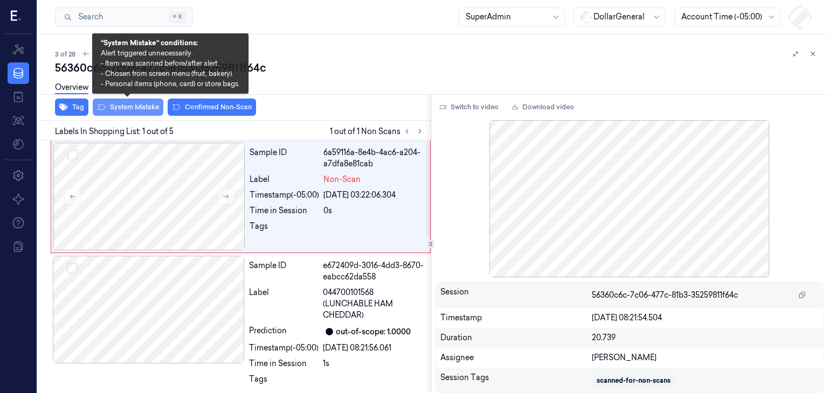
click at [134, 107] on button "System Mistake" at bounding box center [128, 107] width 71 height 17
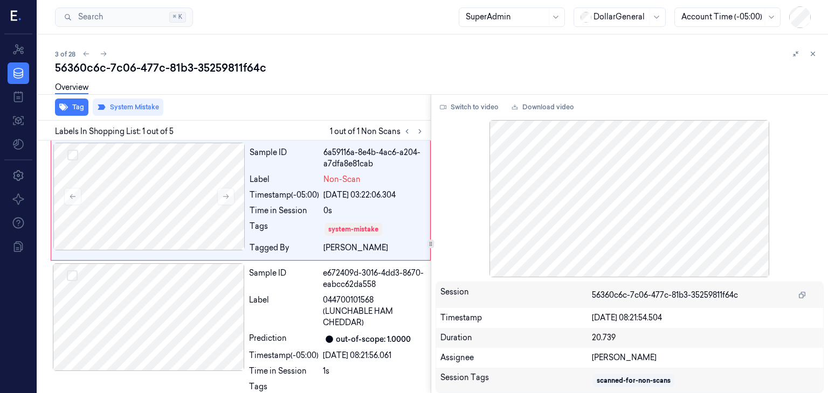
click at [808, 53] on button at bounding box center [812, 53] width 13 height 13
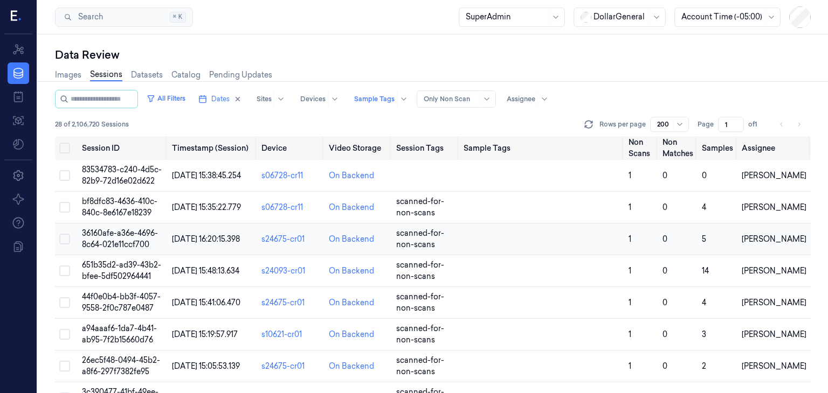
click at [138, 234] on span "36160afe-a36e-4696-8c64-021e11ccf700" at bounding box center [120, 238] width 76 height 21
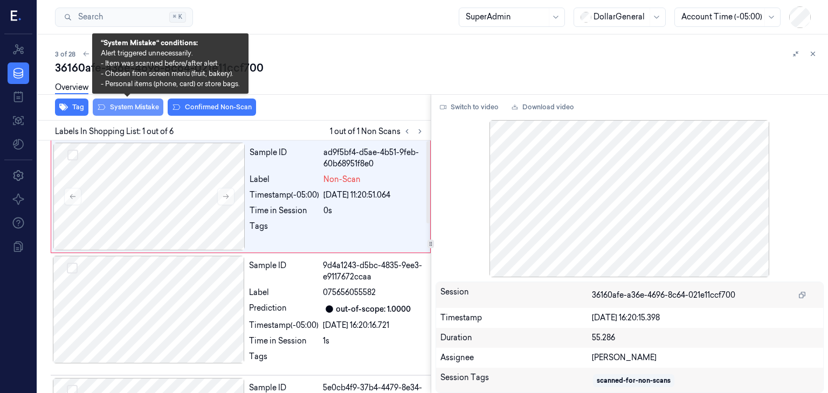
click at [120, 103] on button "System Mistake" at bounding box center [128, 107] width 71 height 17
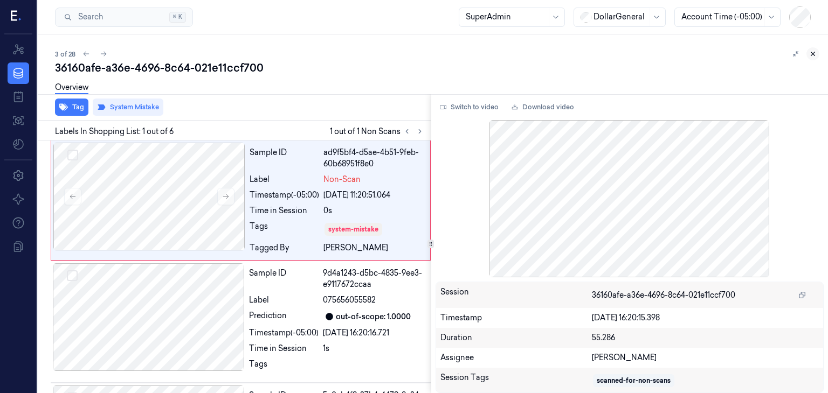
click at [810, 50] on icon at bounding box center [813, 54] width 8 height 8
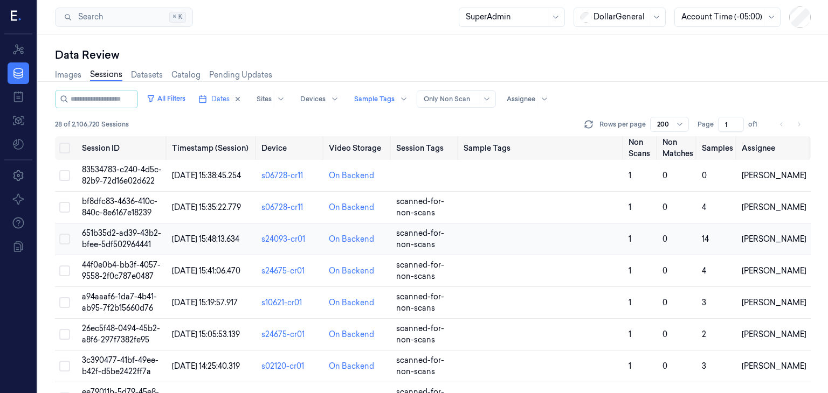
click at [147, 242] on span "651b35d2-ad39-43b2-bfee-5df502964441" at bounding box center [121, 238] width 79 height 21
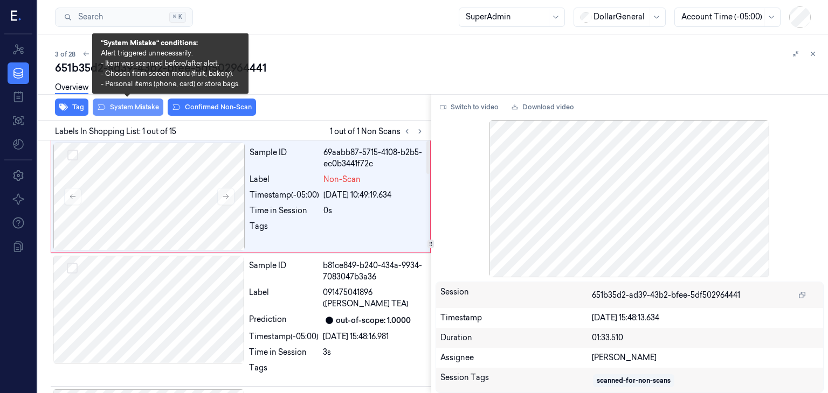
click at [130, 108] on button "System Mistake" at bounding box center [128, 107] width 71 height 17
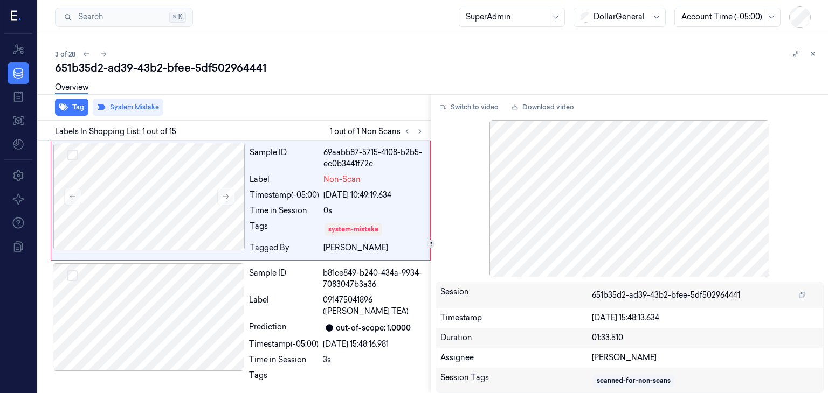
click at [813, 58] on button at bounding box center [812, 53] width 13 height 13
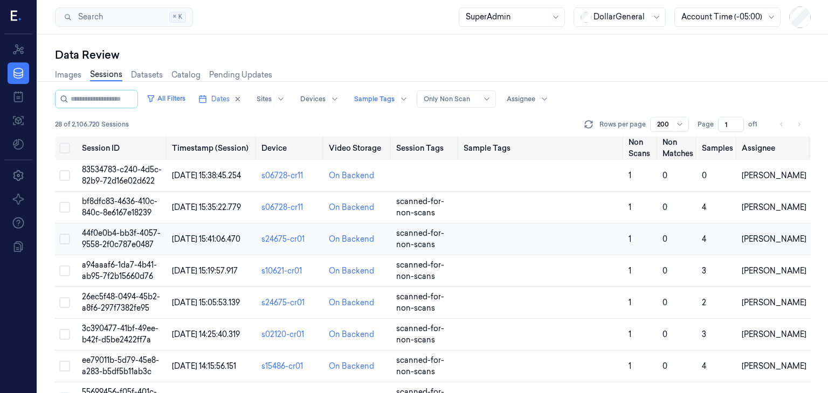
click at [136, 238] on td "44f0e0b4-bb3f-4057-9558-2f0c787e0487" at bounding box center [123, 240] width 90 height 32
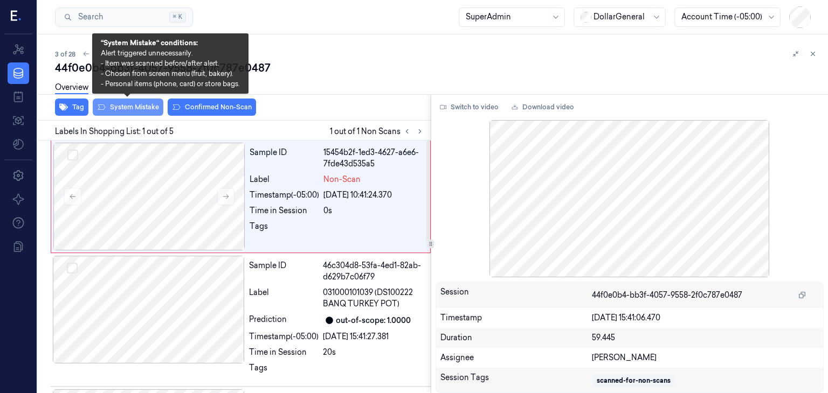
click at [132, 107] on button "System Mistake" at bounding box center [128, 107] width 71 height 17
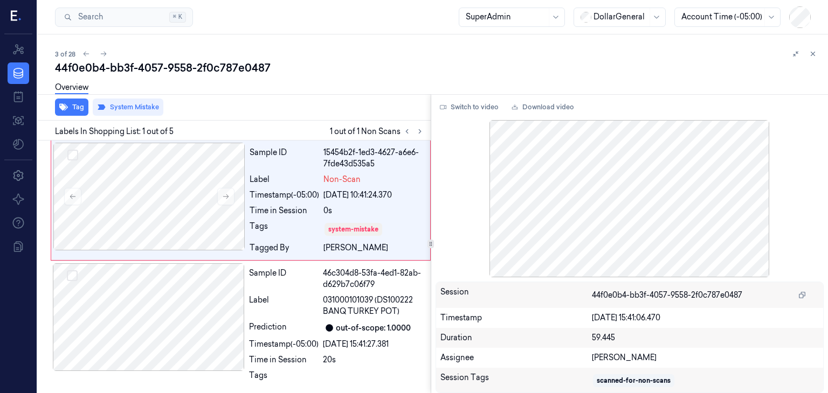
click at [813, 53] on icon at bounding box center [813, 54] width 8 height 8
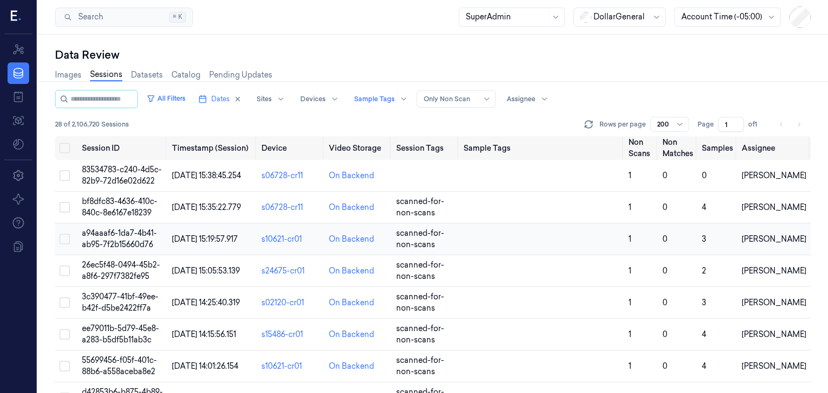
click at [135, 239] on span "a94aaaf6-1da7-4b41-ab95-7f2b15660d76" at bounding box center [119, 238] width 75 height 21
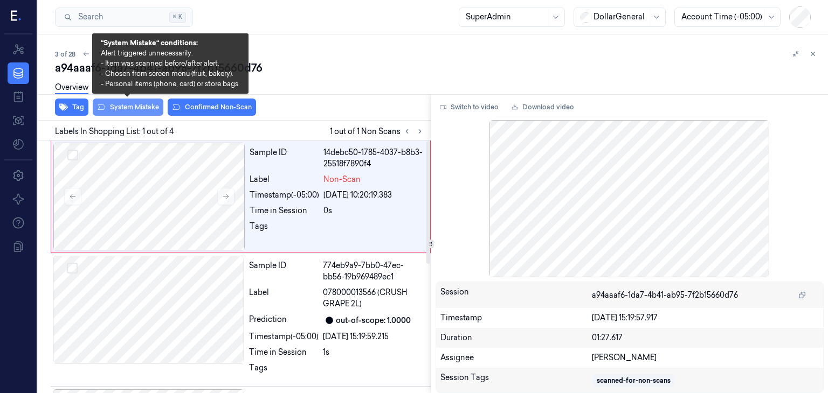
click at [124, 111] on button "System Mistake" at bounding box center [128, 107] width 71 height 17
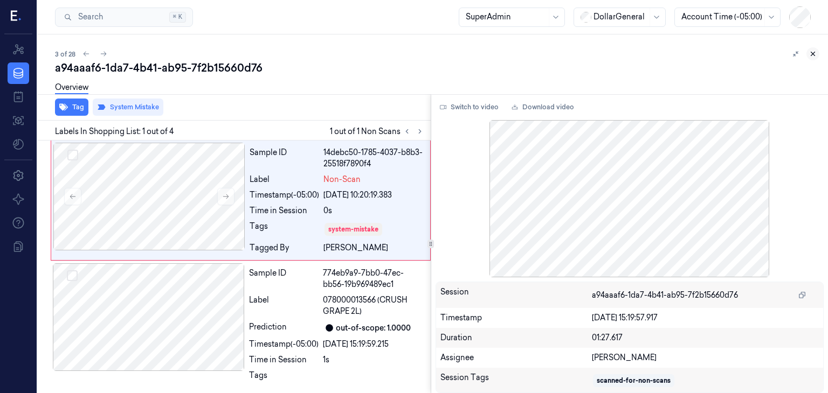
click at [817, 53] on button at bounding box center [812, 53] width 13 height 13
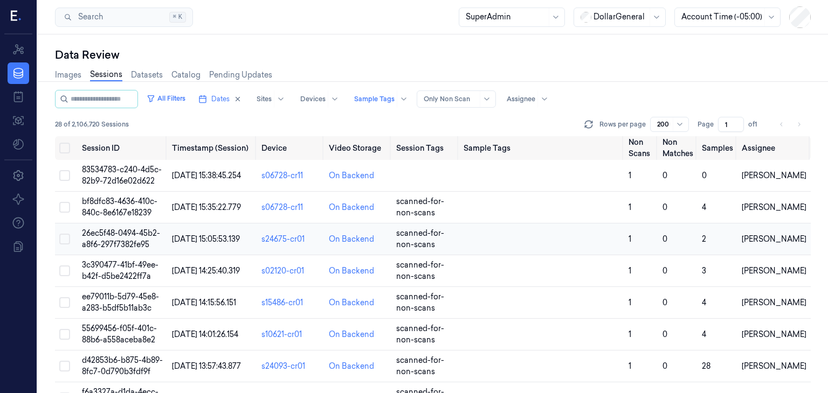
click at [140, 238] on td "26ec5f48-0494-45b2-a8f6-297f7382fe95" at bounding box center [123, 240] width 90 height 32
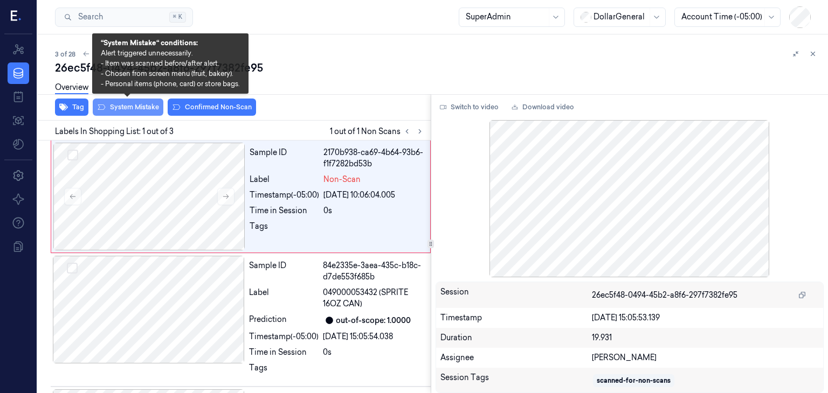
click at [120, 103] on button "System Mistake" at bounding box center [128, 107] width 71 height 17
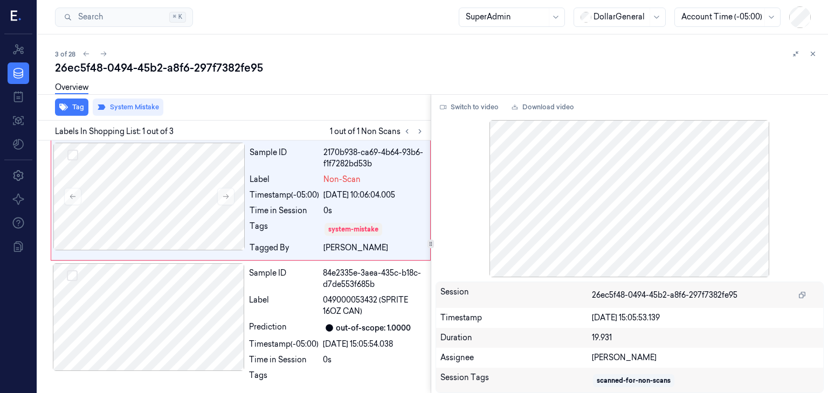
click at [815, 54] on icon at bounding box center [813, 54] width 8 height 8
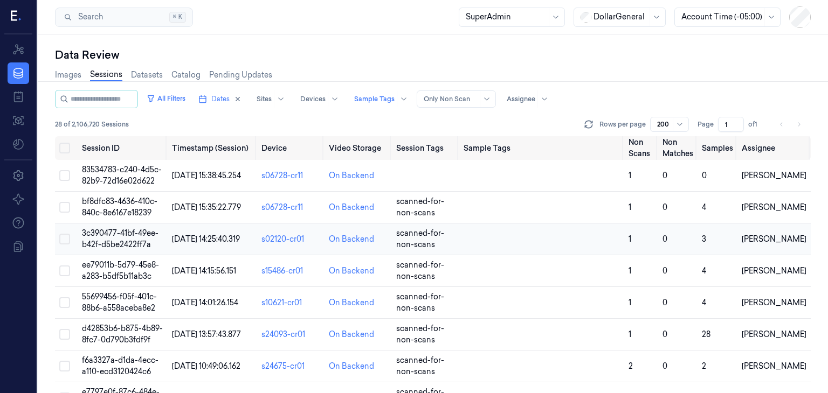
click at [121, 237] on span "3c390477-41bf-49ee-b42f-d5be2422ff7a" at bounding box center [120, 238] width 77 height 21
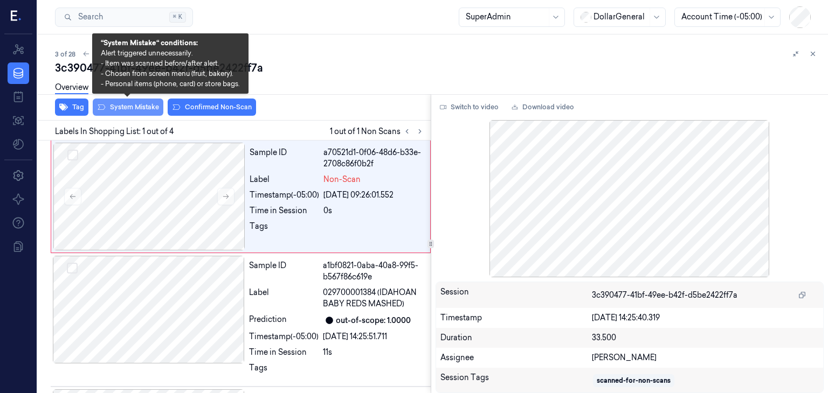
click at [141, 104] on button "System Mistake" at bounding box center [128, 107] width 71 height 17
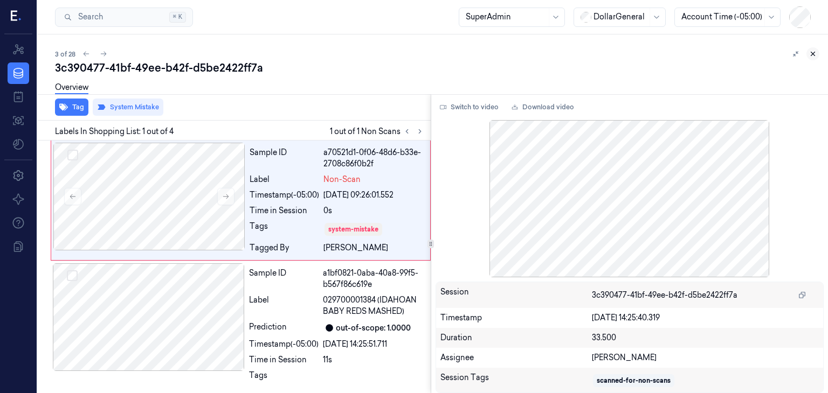
click at [809, 54] on icon at bounding box center [813, 54] width 8 height 8
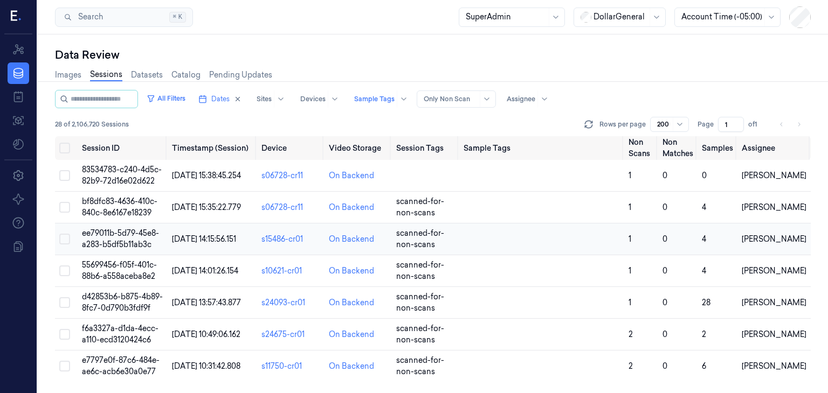
click at [125, 231] on span "ee79011b-5d79-45e8-a283-b5df5b11ab3c" at bounding box center [120, 238] width 77 height 21
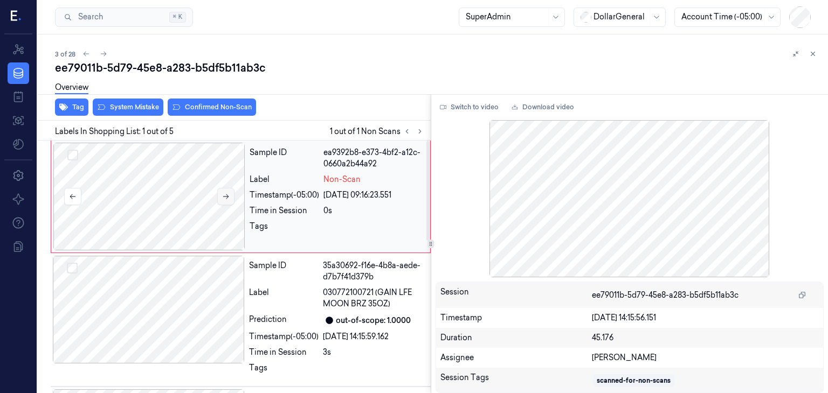
click at [228, 191] on button at bounding box center [225, 196] width 17 height 17
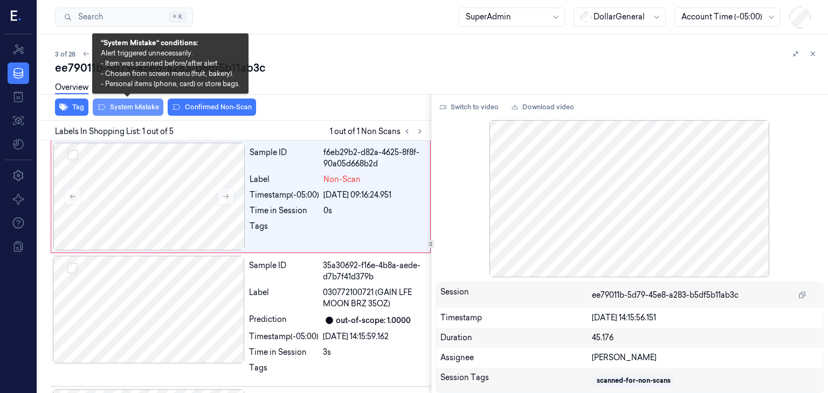
click at [143, 115] on button "System Mistake" at bounding box center [128, 107] width 71 height 17
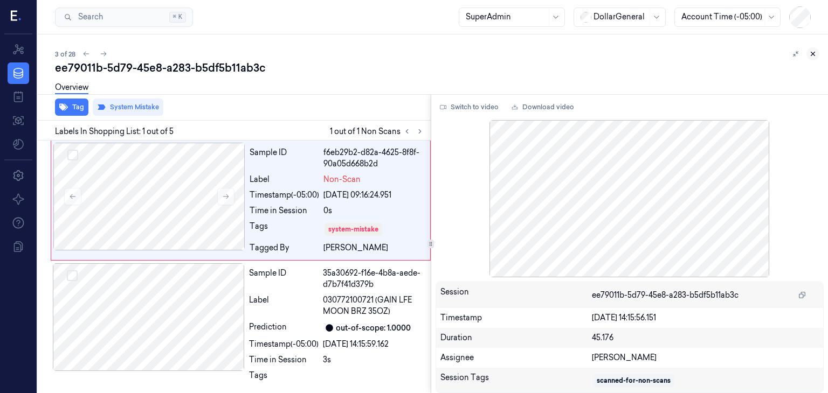
click at [808, 49] on button at bounding box center [812, 53] width 13 height 13
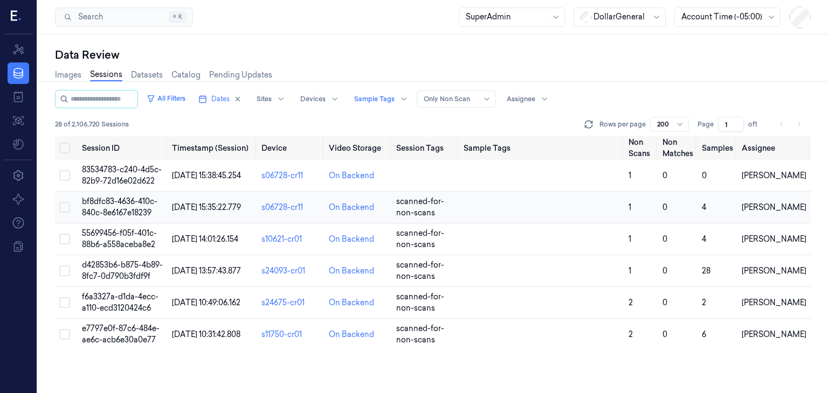
click at [128, 205] on span "bf8dfc83-4636-410c-840c-8e6167e18239" at bounding box center [119, 207] width 75 height 21
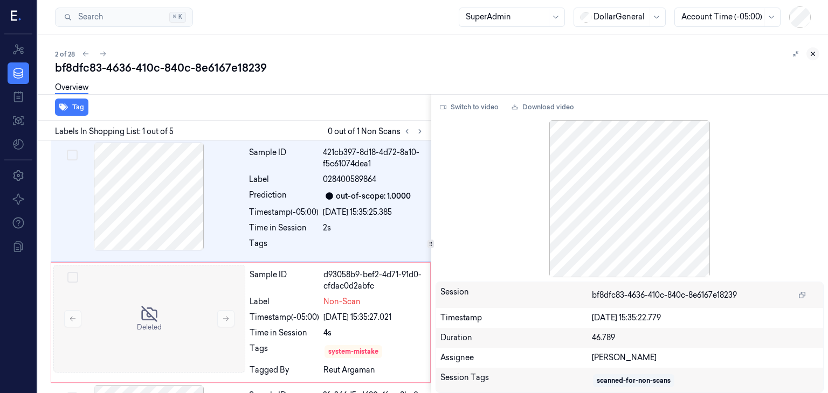
click at [815, 54] on icon at bounding box center [813, 54] width 8 height 8
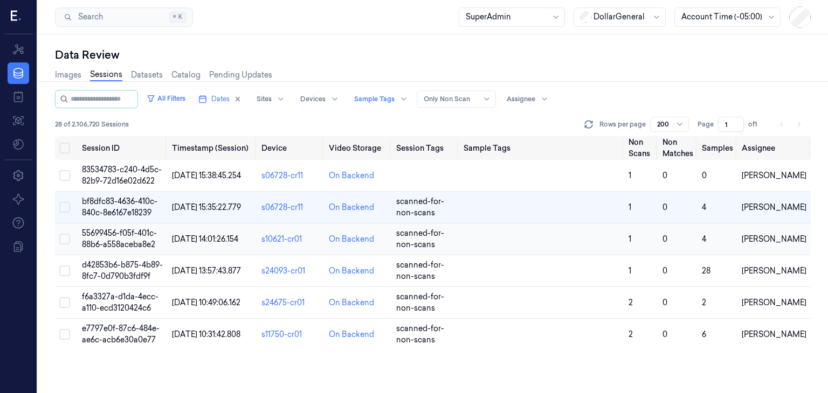
click at [112, 242] on span "55699456-f05f-401c-88b6-a558aceba8e2" at bounding box center [119, 238] width 75 height 21
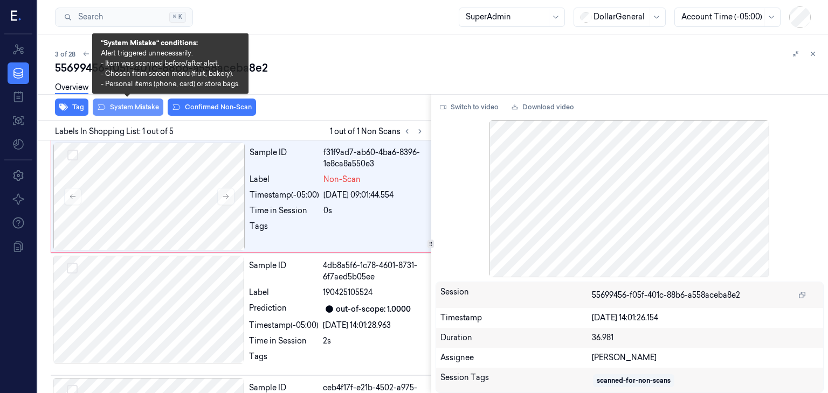
click at [127, 108] on button "System Mistake" at bounding box center [128, 107] width 71 height 17
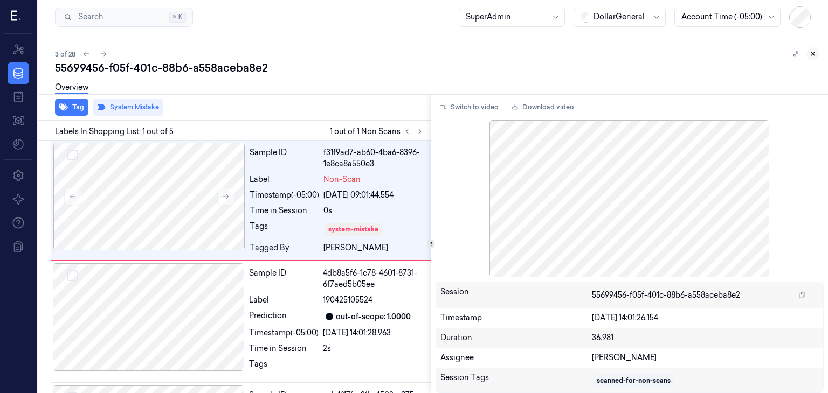
click at [815, 53] on icon at bounding box center [813, 54] width 8 height 8
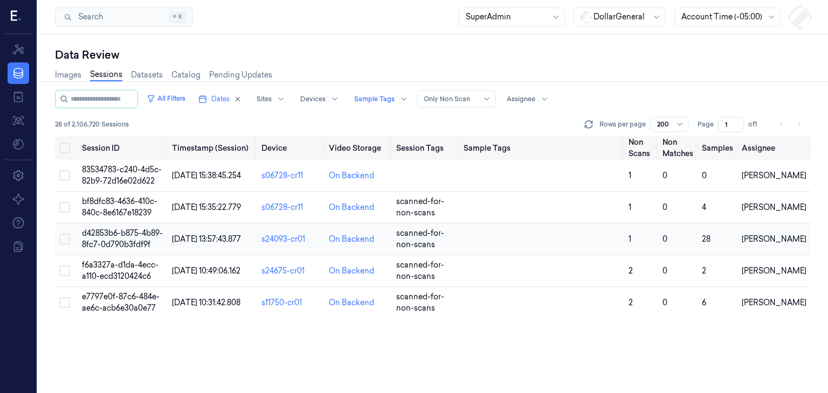
click at [112, 237] on span "d42853b6-b875-4b89-8fc7-0d790b3fdf9f" at bounding box center [122, 238] width 81 height 21
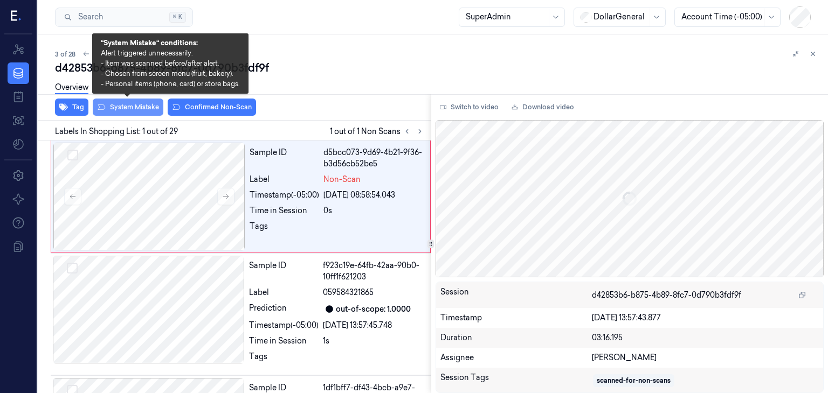
click at [143, 108] on button "System Mistake" at bounding box center [128, 107] width 71 height 17
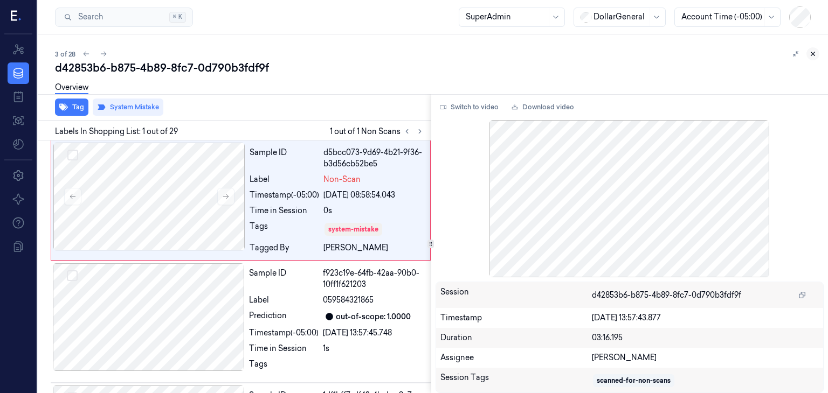
click at [817, 58] on button at bounding box center [812, 53] width 13 height 13
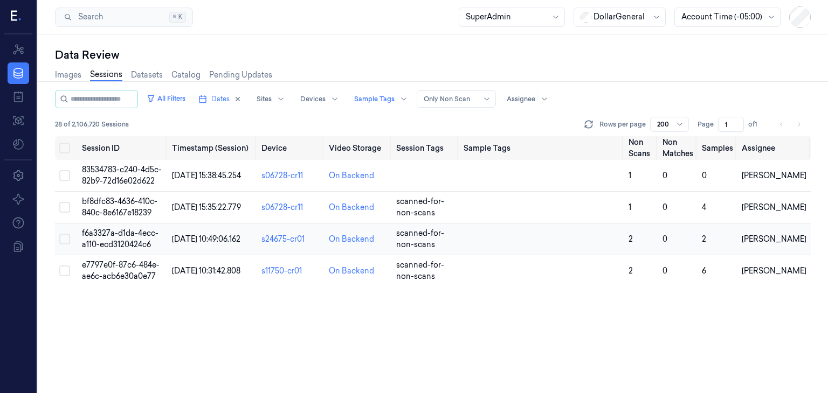
click at [110, 237] on span "f6a3327a-d1da-4ecc-a110-ecd3120424c6" at bounding box center [120, 238] width 77 height 21
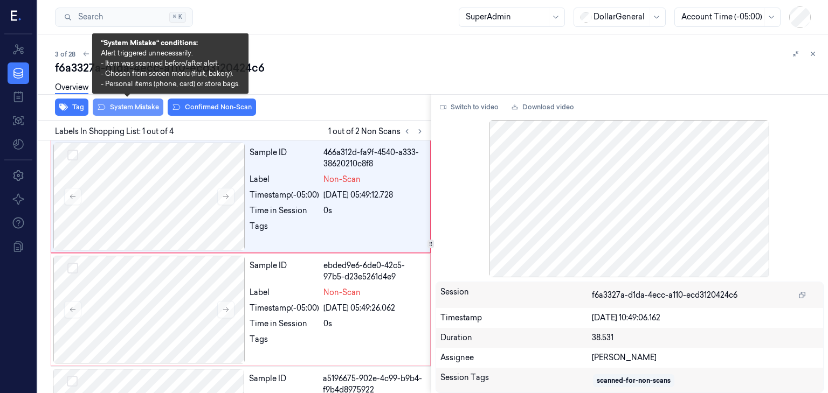
click at [119, 109] on button "System Mistake" at bounding box center [128, 107] width 71 height 17
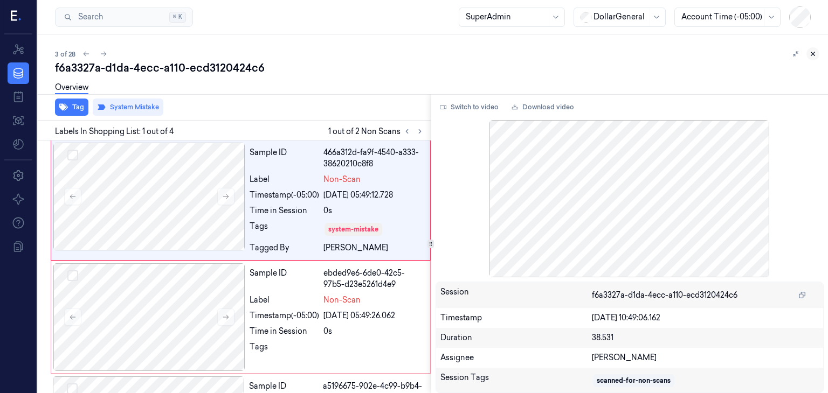
click at [810, 53] on icon at bounding box center [813, 54] width 8 height 8
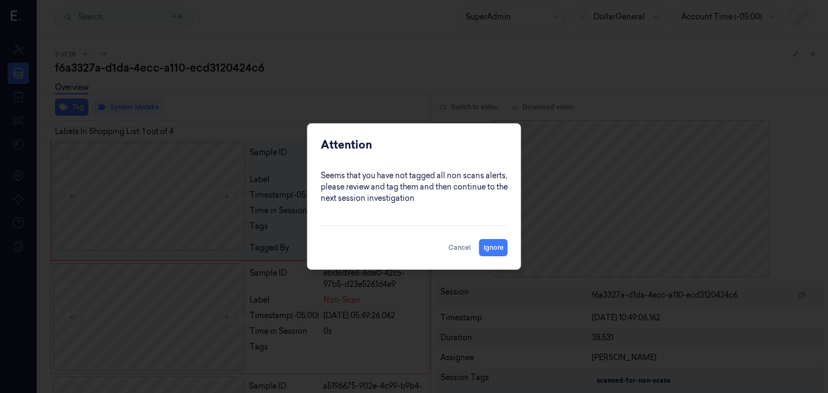
drag, startPoint x: 451, startPoint y: 255, endPoint x: 433, endPoint y: 227, distance: 33.2
click at [451, 254] on button "Cancel" at bounding box center [459, 247] width 31 height 17
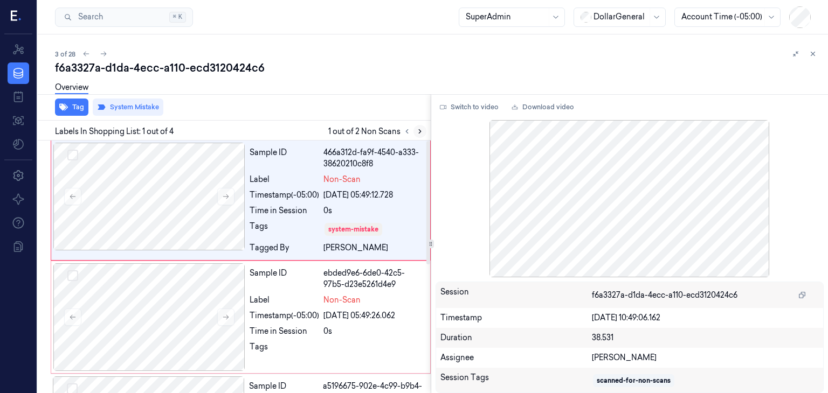
click at [415, 128] on button at bounding box center [419, 131] width 13 height 13
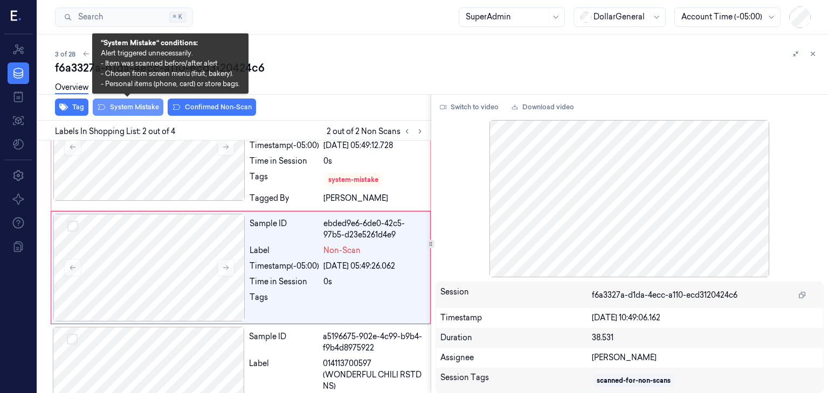
click at [144, 105] on button "System Mistake" at bounding box center [128, 107] width 71 height 17
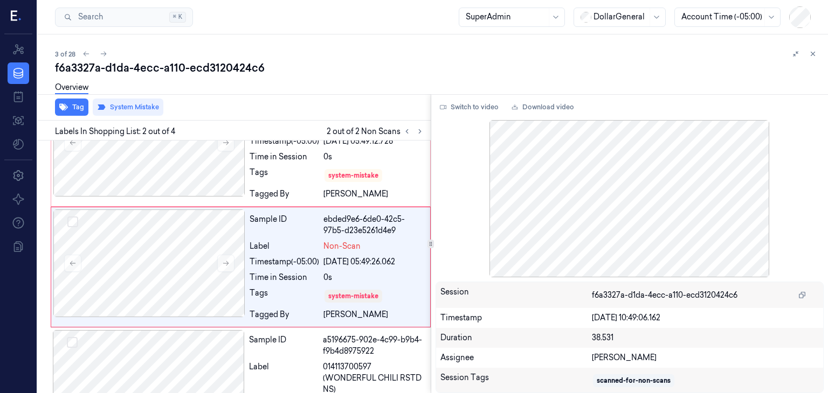
drag, startPoint x: 810, startPoint y: 53, endPoint x: 801, endPoint y: 57, distance: 10.6
click at [809, 54] on icon at bounding box center [813, 54] width 8 height 8
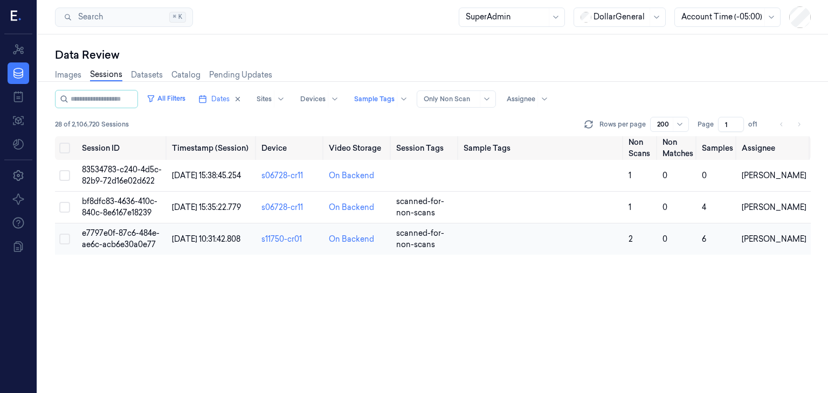
click at [125, 231] on span "e7797e0f-87c6-484e-ae6c-acb6e30a0e77" at bounding box center [121, 238] width 78 height 21
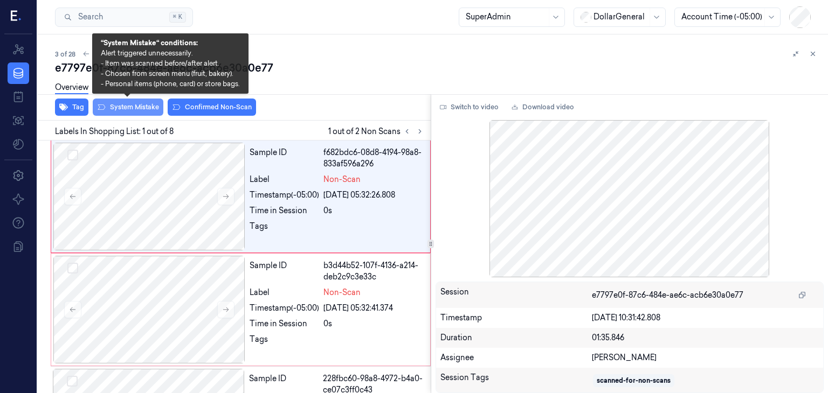
click at [145, 108] on button "System Mistake" at bounding box center [128, 107] width 71 height 17
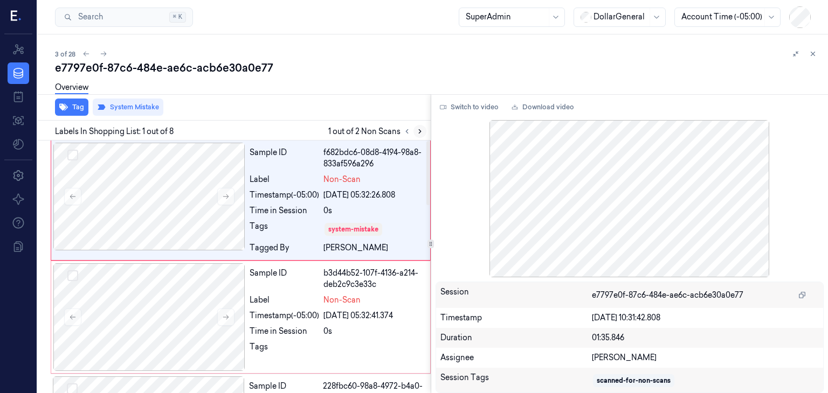
click at [423, 128] on button at bounding box center [419, 131] width 13 height 13
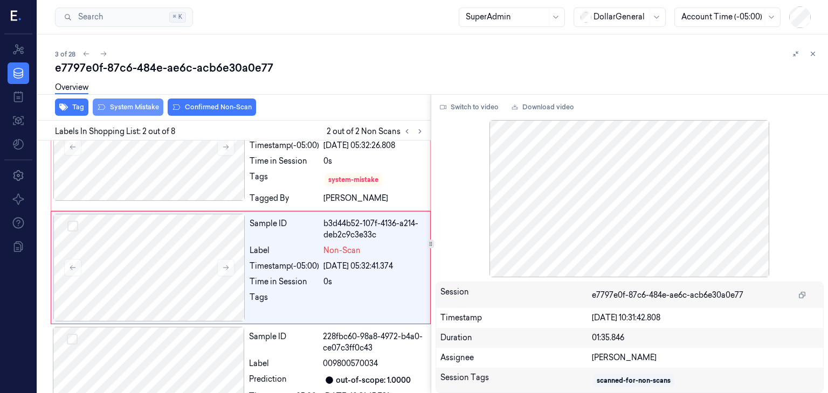
click at [151, 112] on button "System Mistake" at bounding box center [128, 107] width 71 height 17
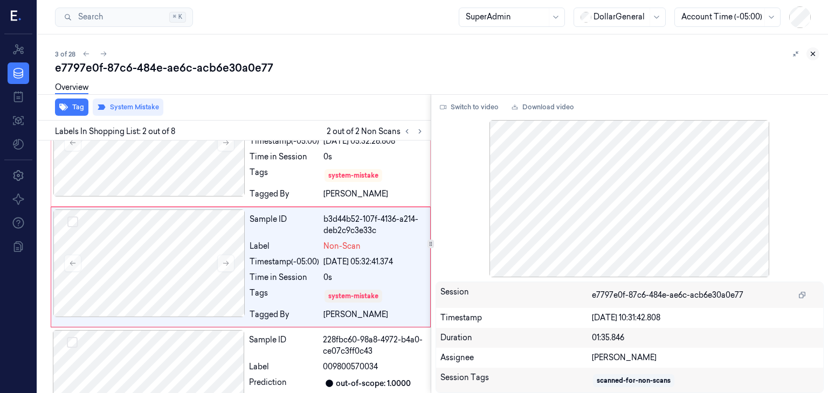
click at [811, 52] on icon at bounding box center [813, 54] width 4 height 4
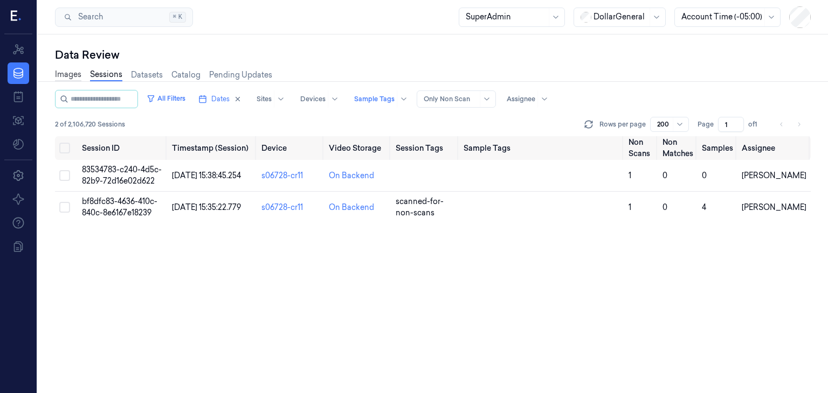
click at [66, 77] on link "Images" at bounding box center [68, 75] width 26 height 12
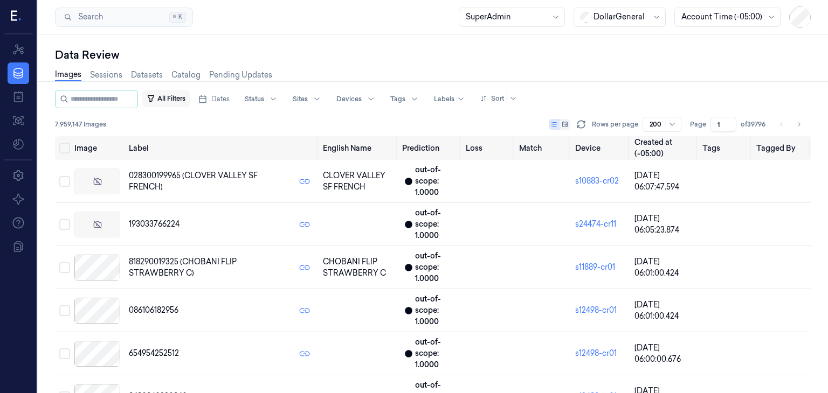
click at [190, 99] on button "All Filters" at bounding box center [165, 98] width 47 height 17
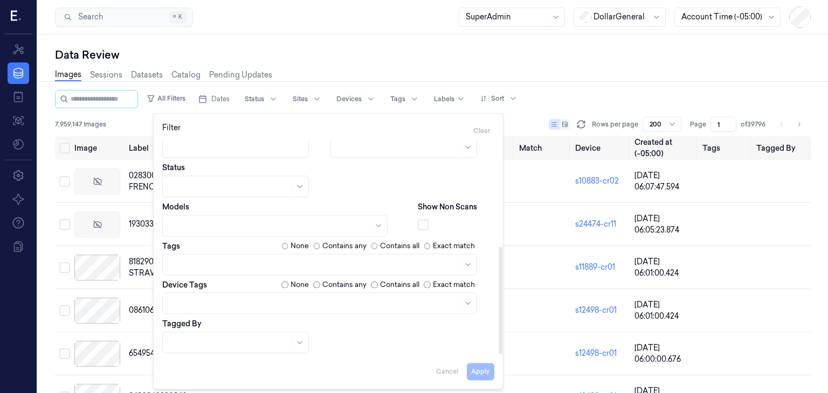
scroll to position [214, 0]
click at [293, 308] on div at bounding box center [313, 302] width 289 height 11
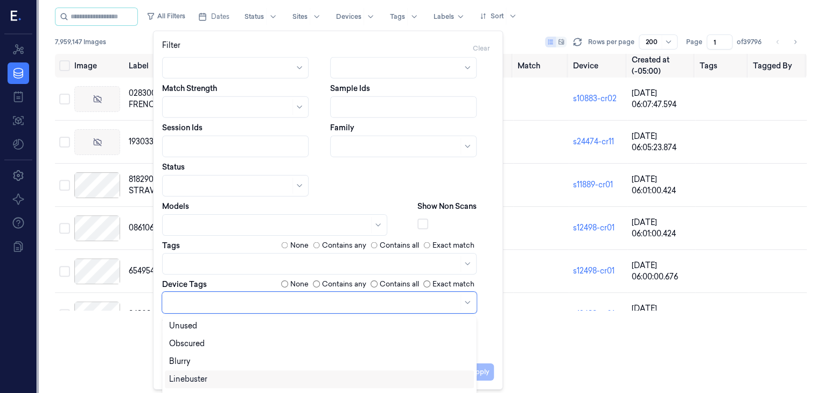
scroll to position [135, 0]
click at [284, 370] on div "LineBuster" at bounding box center [319, 369] width 301 height 11
click at [263, 376] on div "SCO" at bounding box center [319, 380] width 301 height 11
click at [388, 180] on div "Dates Pick a date Devices Storage Devices Clusters Sites Image available Labels…" at bounding box center [328, 139] width 332 height 427
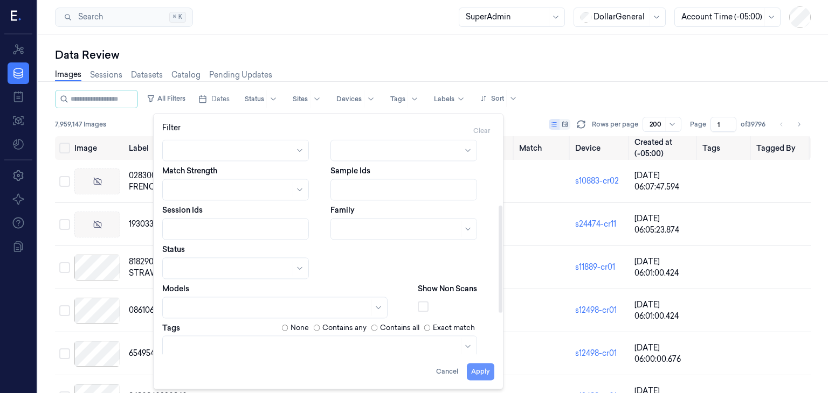
click at [476, 378] on button "Apply" at bounding box center [480, 371] width 27 height 17
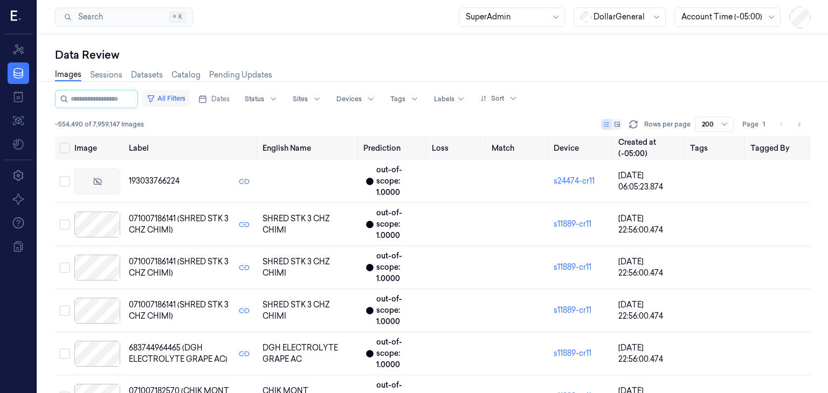
click at [185, 100] on button "All Filters" at bounding box center [165, 98] width 47 height 17
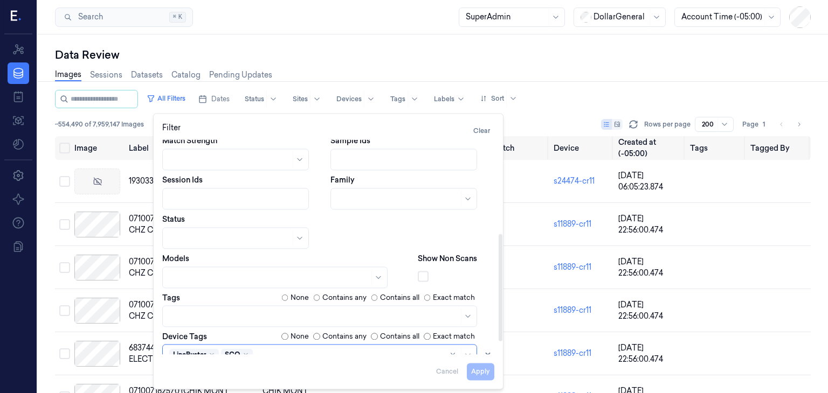
scroll to position [214, 0]
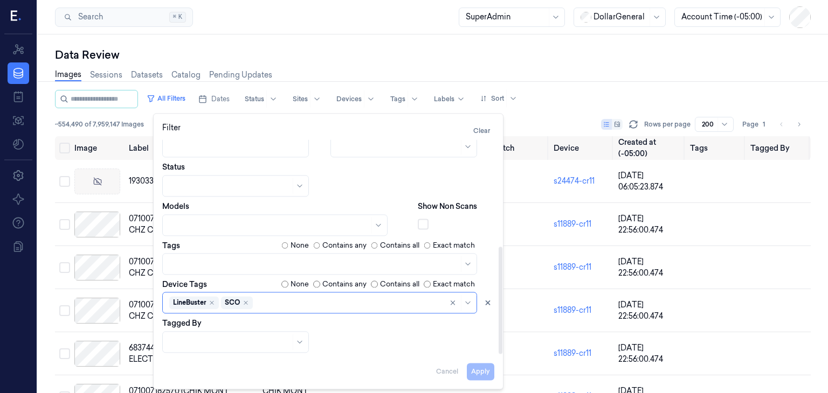
click at [355, 64] on div "Images Sessions Datasets Catalog Pending Updates" at bounding box center [432, 76] width 755 height 27
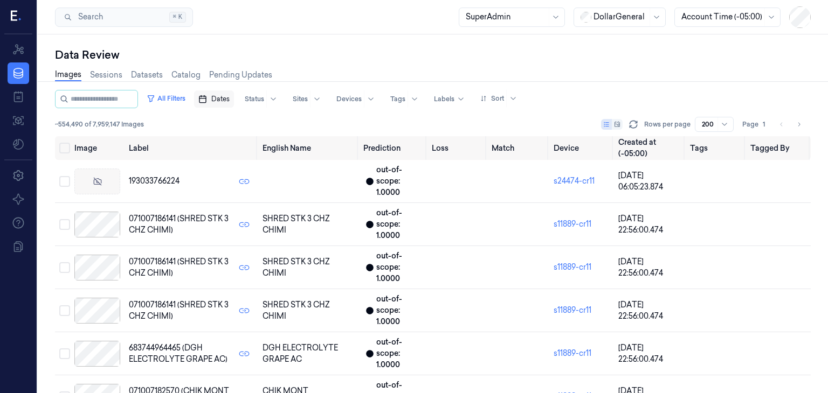
click at [230, 103] on span "Dates" at bounding box center [220, 99] width 18 height 10
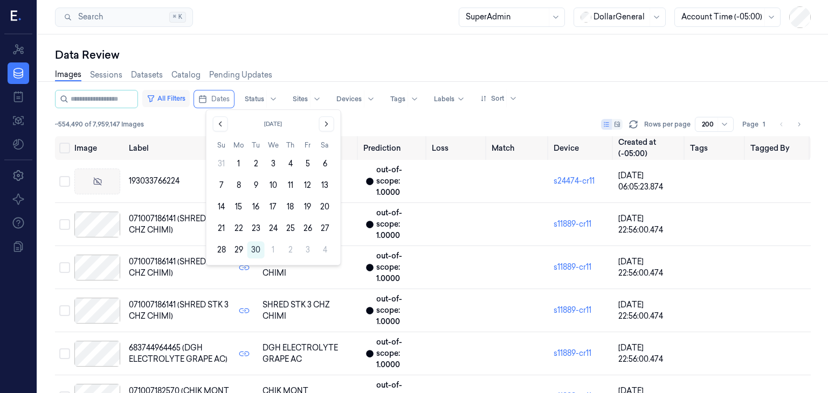
click at [185, 103] on button "All Filters" at bounding box center [165, 98] width 47 height 17
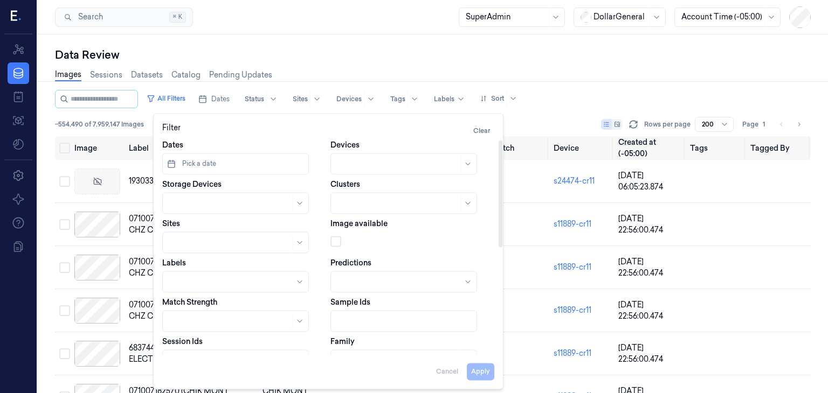
scroll to position [54, 0]
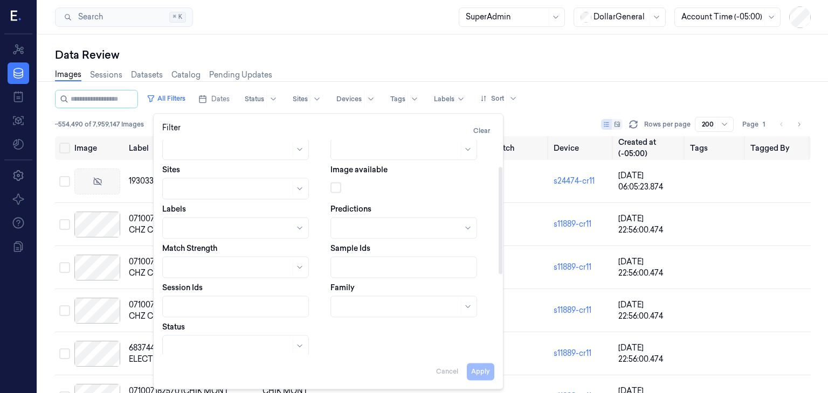
click at [272, 272] on div at bounding box center [229, 267] width 121 height 11
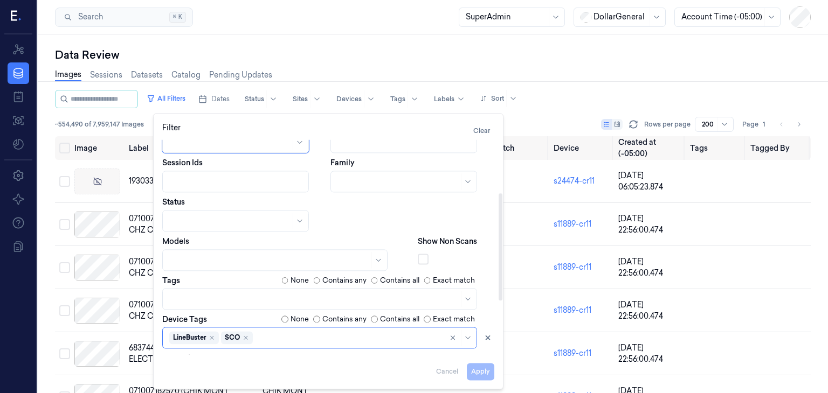
scroll to position [214, 0]
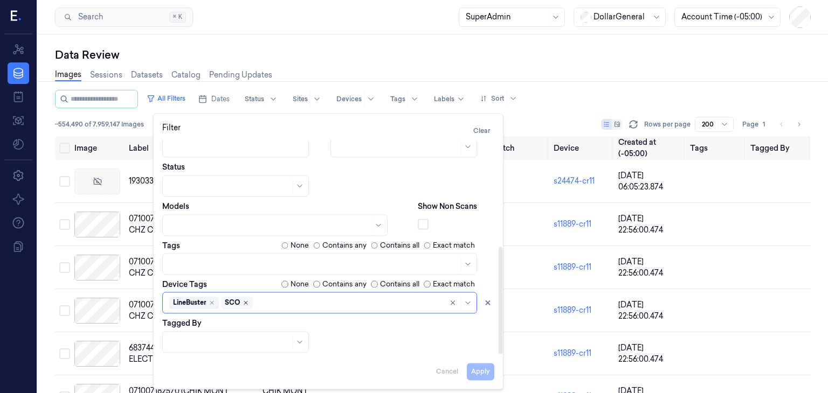
click at [246, 303] on icon "Remove ,SCO" at bounding box center [245, 302] width 3 height 3
click at [251, 304] on div at bounding box center [328, 302] width 214 height 11
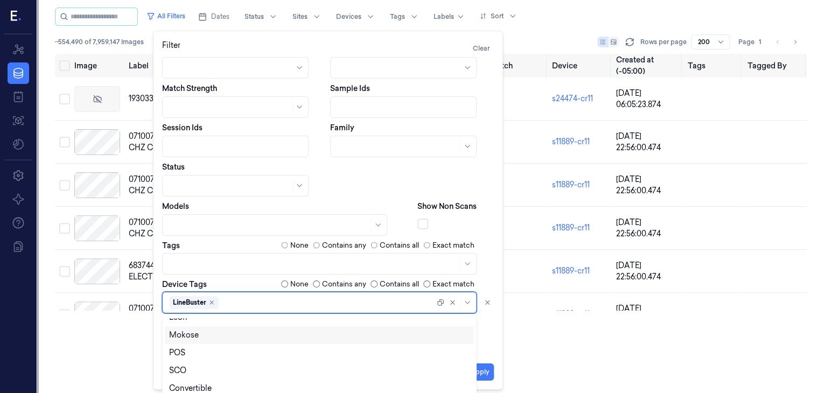
scroll to position [0, 0]
click at [228, 328] on div "SCO" at bounding box center [319, 326] width 301 height 11
click at [409, 176] on div "Dates Pick a date Devices Storage Devices Clusters Sites Image available Labels…" at bounding box center [328, 139] width 332 height 427
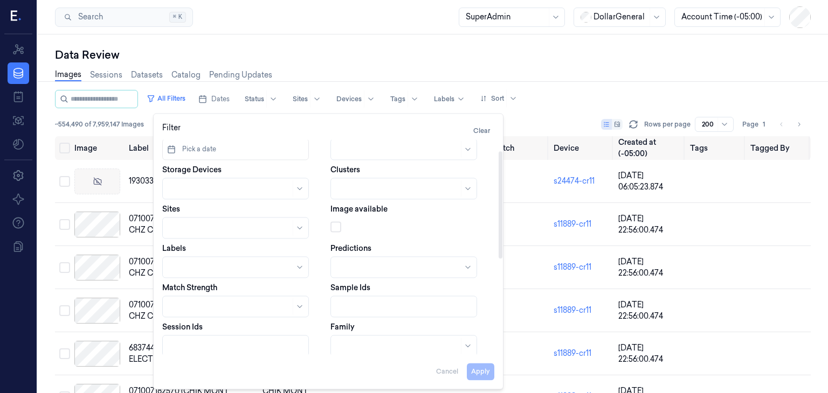
scroll to position [0, 0]
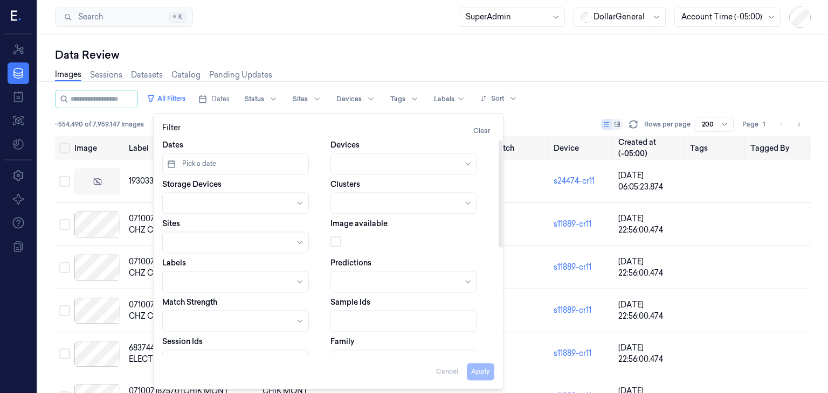
click at [254, 166] on button "Pick a date" at bounding box center [235, 164] width 147 height 22
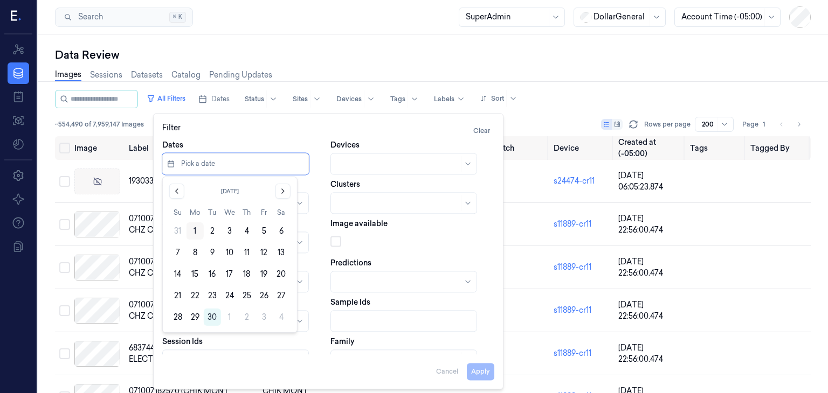
click at [200, 232] on button "1" at bounding box center [194, 231] width 17 height 17
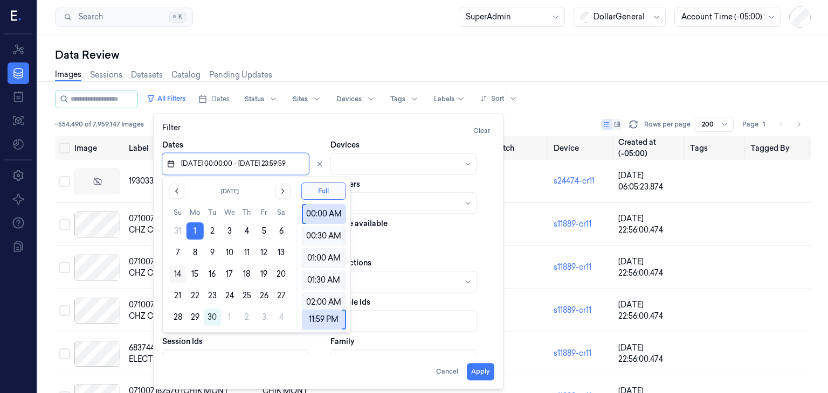
click at [179, 276] on button "14" at bounding box center [177, 274] width 17 height 17
type input "[DATE] 00:00:00 - [DATE] 23:59:59"
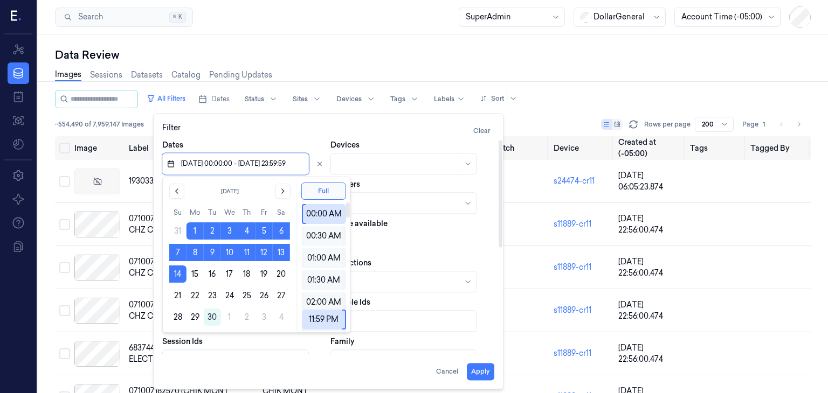
click at [412, 253] on div "Image available" at bounding box center [412, 235] width 164 height 35
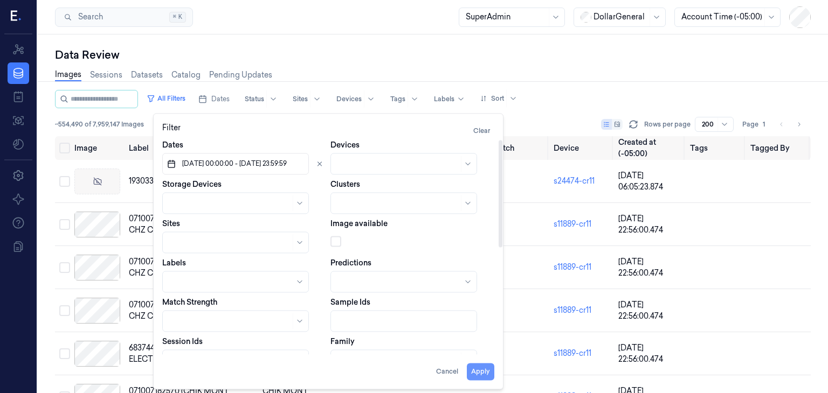
click at [483, 373] on button "Apply" at bounding box center [480, 371] width 27 height 17
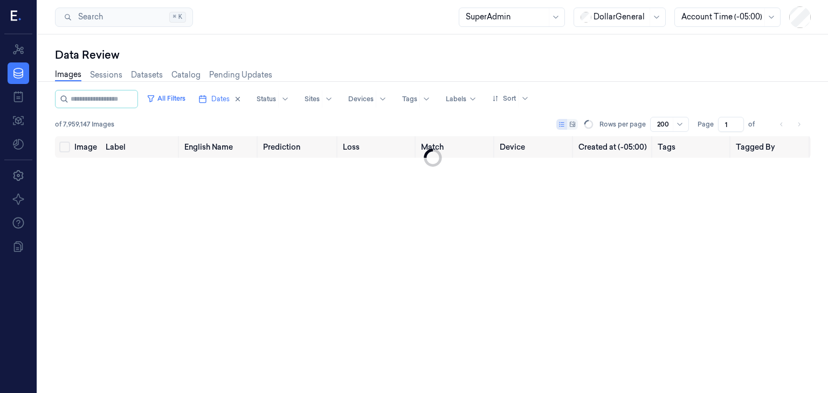
click at [110, 107] on div at bounding box center [96, 99] width 83 height 18
click at [107, 99] on input "string" at bounding box center [103, 99] width 65 height 17
paste input "**********"
type input "**********"
click at [140, 121] on div "of 7,959,147 Images Rows per page 200 Page 1 of" at bounding box center [432, 124] width 755 height 15
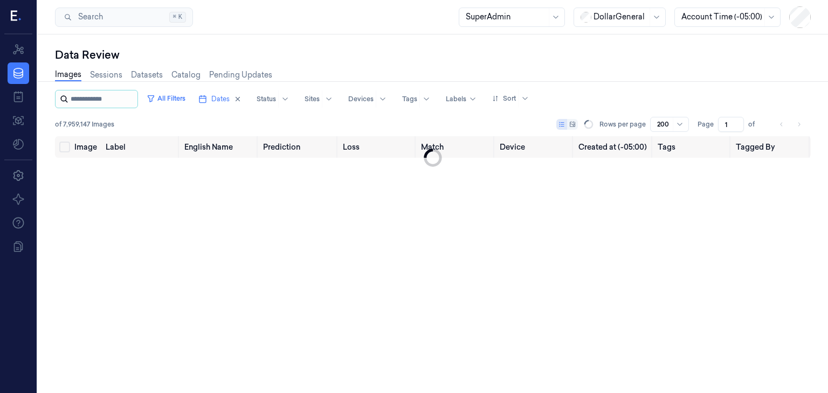
click at [64, 98] on icon at bounding box center [64, 99] width 9 height 9
drag, startPoint x: 131, startPoint y: 95, endPoint x: 7, endPoint y: 93, distance: 124.5
click at [7, 93] on div "Resources Data Jobs Jobs Jobs Models Settings About Support Documentation Searc…" at bounding box center [414, 196] width 828 height 393
click at [250, 115] on div "All Filters Dates Status Sites Devices Tags Labels Sort of 7,959,147 Images Row…" at bounding box center [432, 113] width 755 height 46
click at [177, 99] on button "All Filters" at bounding box center [165, 98] width 47 height 17
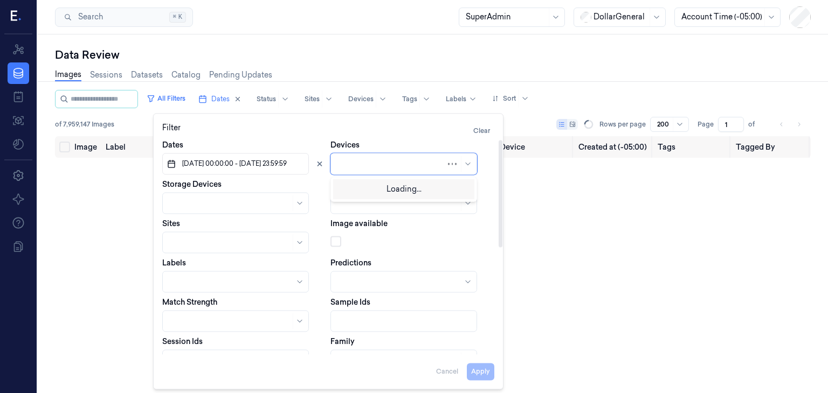
click at [387, 161] on div at bounding box center [391, 163] width 108 height 11
click at [387, 161] on div at bounding box center [397, 163] width 121 height 11
click at [391, 197] on div at bounding box center [391, 203] width 108 height 15
click at [391, 197] on div at bounding box center [397, 203] width 121 height 15
click at [218, 203] on div at bounding box center [229, 203] width 121 height 11
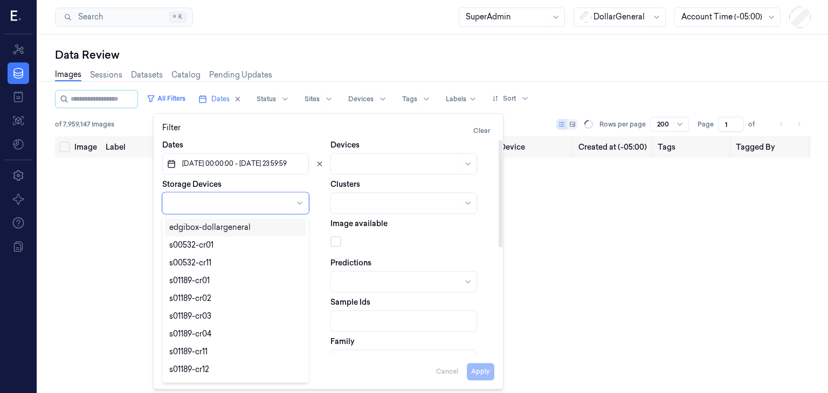
click at [218, 203] on div at bounding box center [229, 203] width 121 height 11
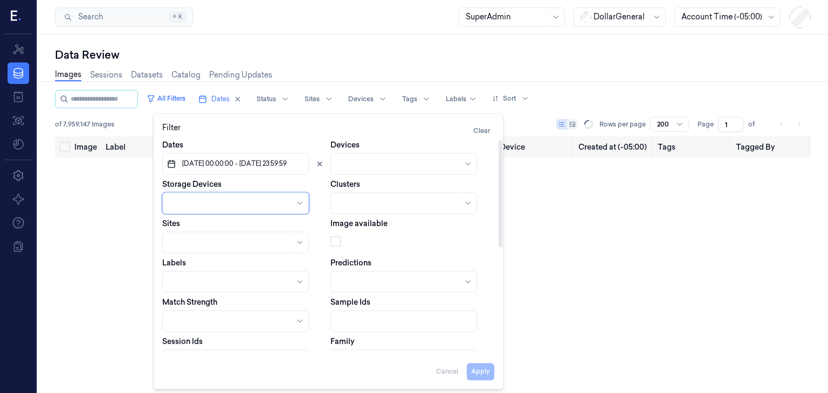
click at [234, 246] on div at bounding box center [229, 242] width 121 height 11
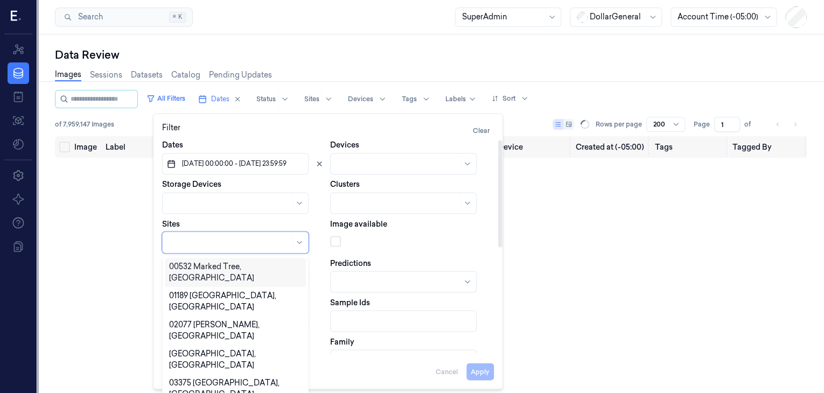
click at [234, 246] on div at bounding box center [229, 242] width 121 height 11
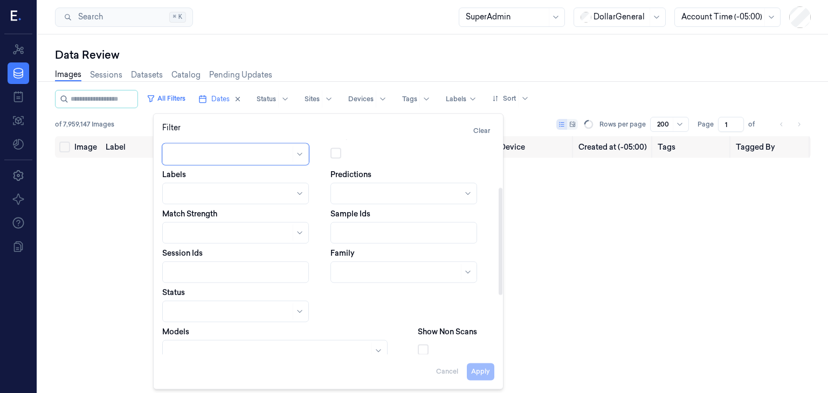
scroll to position [108, 0]
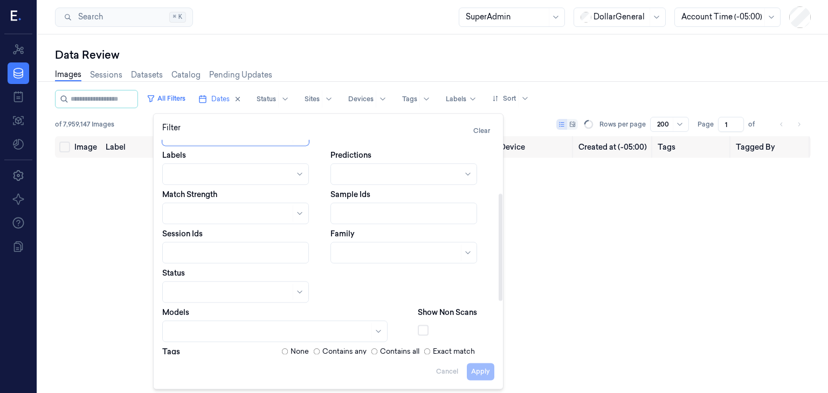
click at [276, 168] on div at bounding box center [231, 173] width 124 height 15
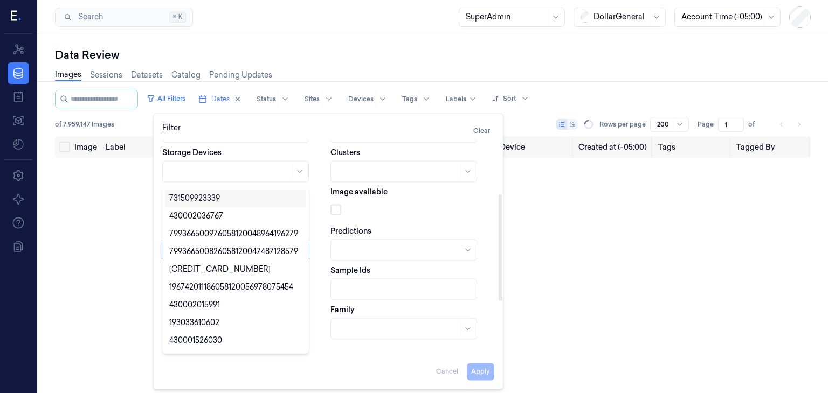
scroll to position [0, 0]
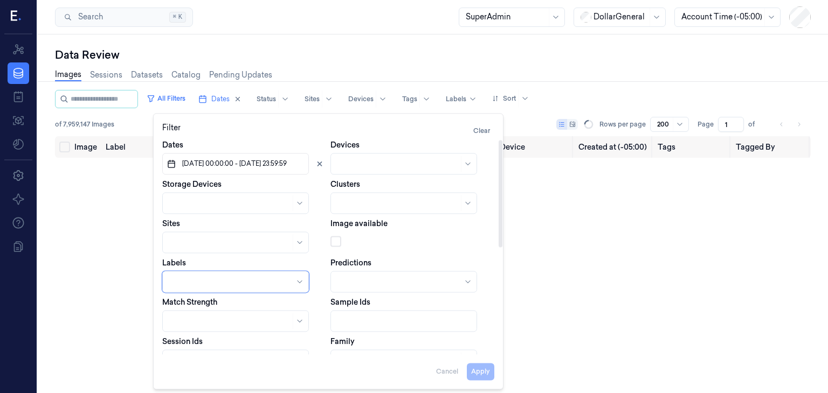
click at [247, 283] on div at bounding box center [231, 281] width 124 height 11
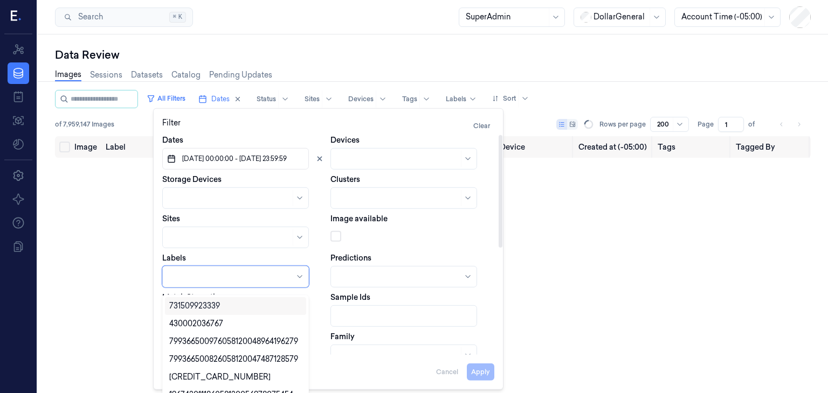
click at [247, 283] on div at bounding box center [231, 276] width 124 height 15
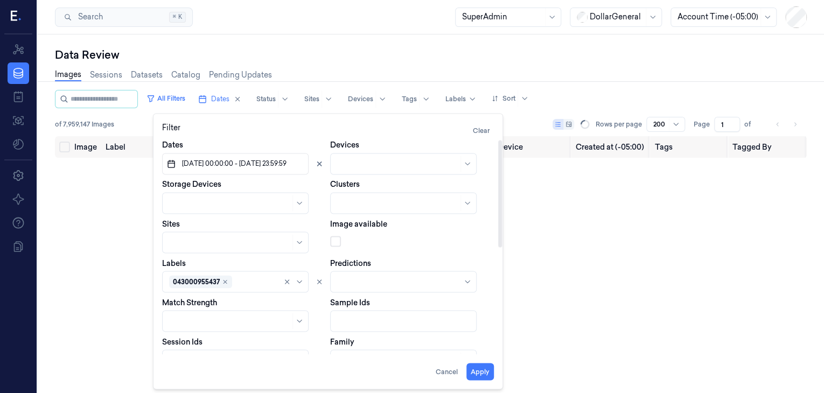
click at [319, 335] on div "Dates [DATE] 00:00:00 - [DATE] 23:59:59 Devices Storage Devices Clusters Sites …" at bounding box center [328, 353] width 332 height 427
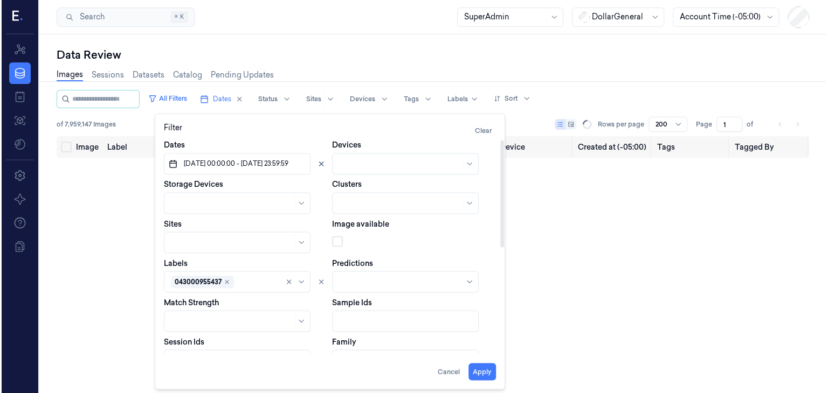
scroll to position [0, 0]
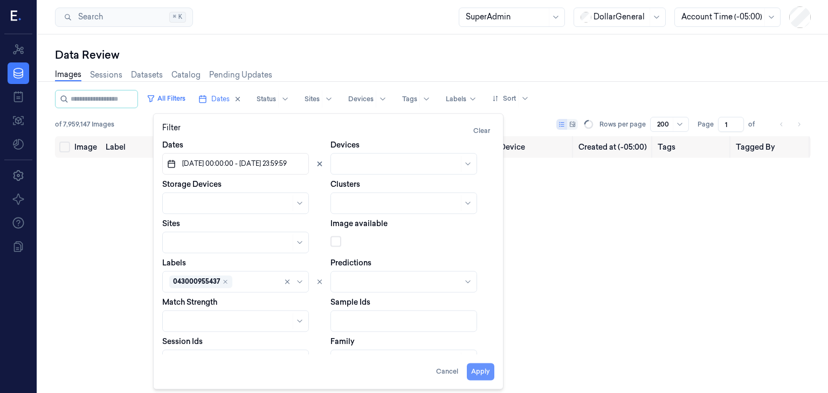
click at [478, 375] on button "Apply" at bounding box center [480, 371] width 27 height 17
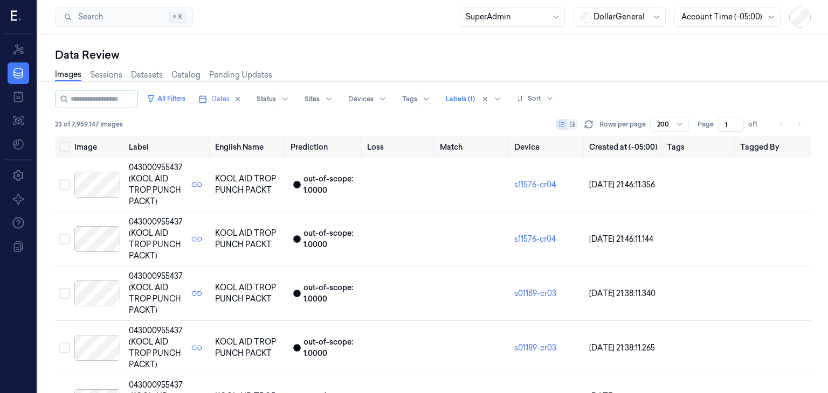
click at [578, 124] on button at bounding box center [567, 124] width 22 height 11
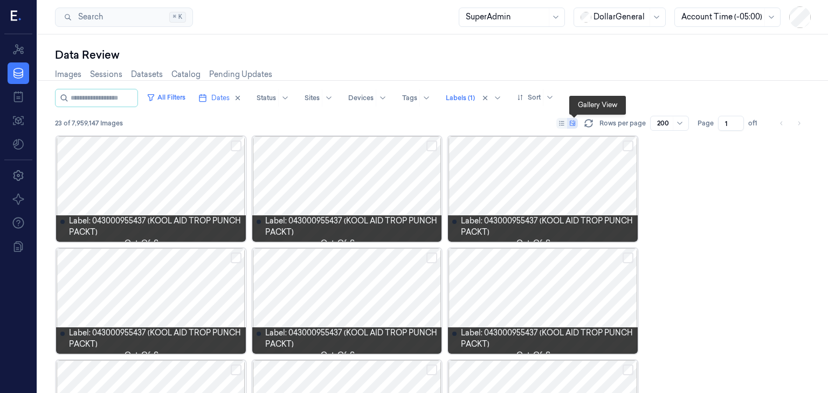
click at [575, 124] on icon at bounding box center [572, 123] width 5 height 5
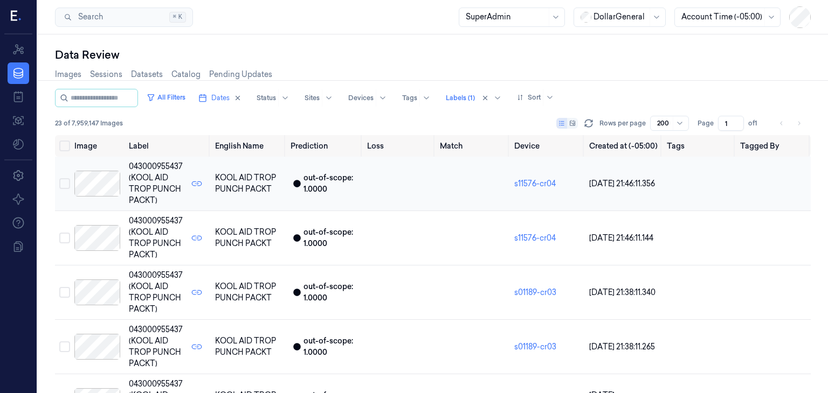
click at [96, 177] on div at bounding box center [97, 184] width 46 height 26
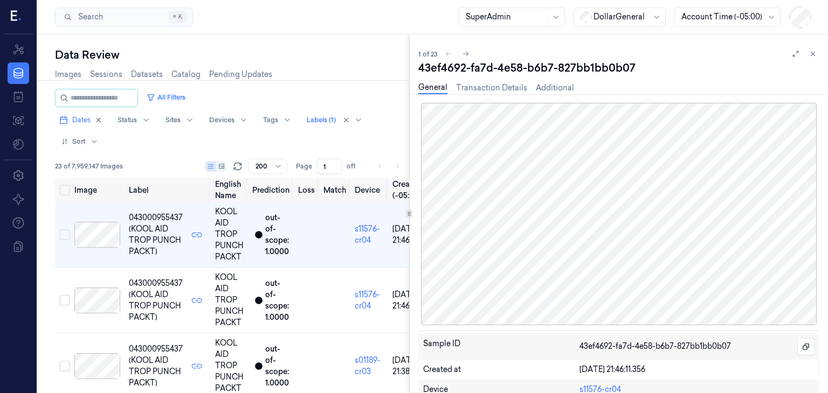
click at [409, 203] on div at bounding box center [409, 213] width 1 height 359
click at [101, 306] on div at bounding box center [97, 301] width 46 height 26
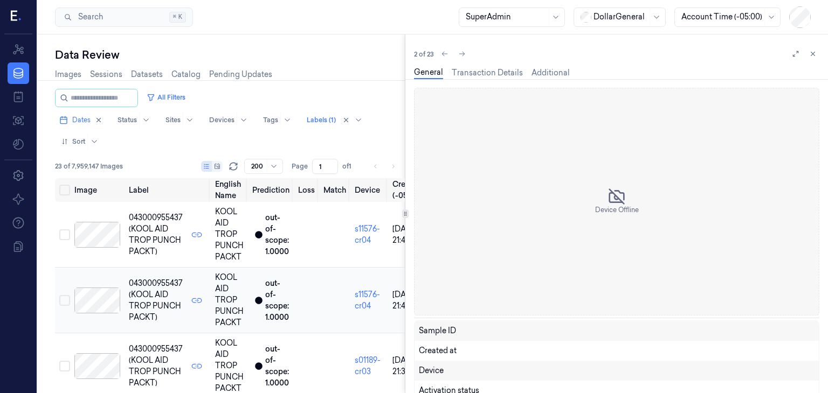
scroll to position [15, 0]
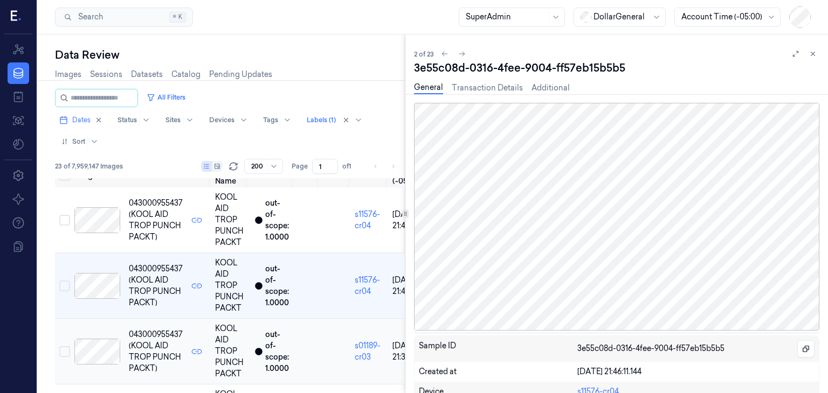
click at [101, 342] on div at bounding box center [97, 352] width 46 height 26
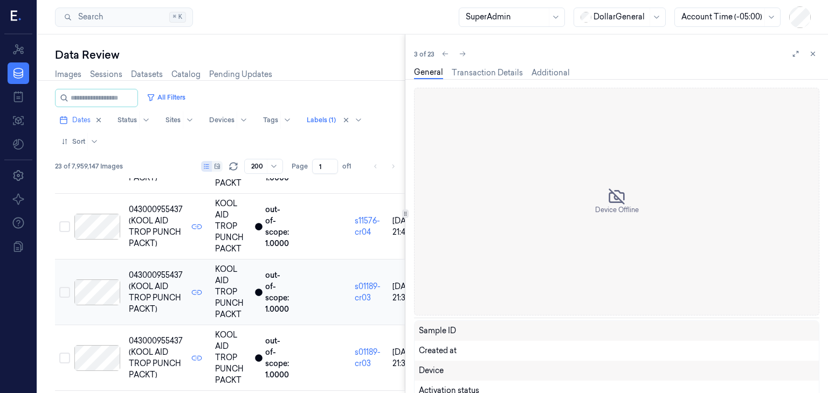
scroll to position [80, 0]
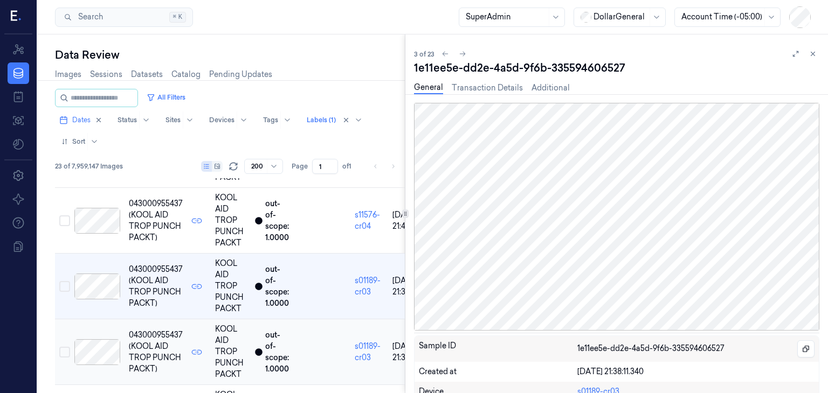
click at [91, 346] on div at bounding box center [97, 352] width 46 height 26
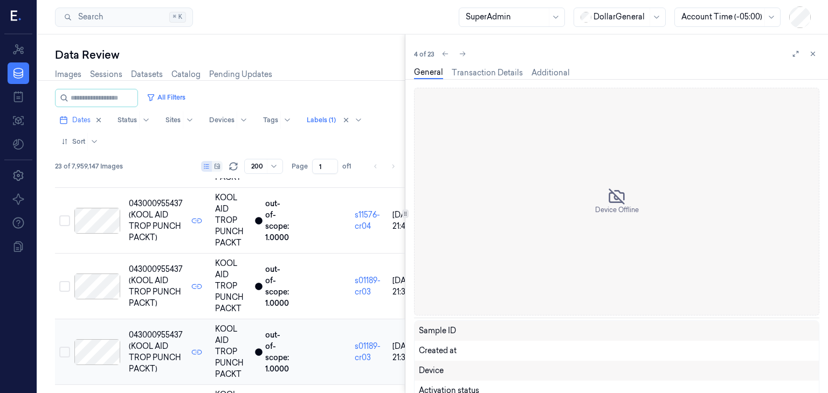
scroll to position [145, 0]
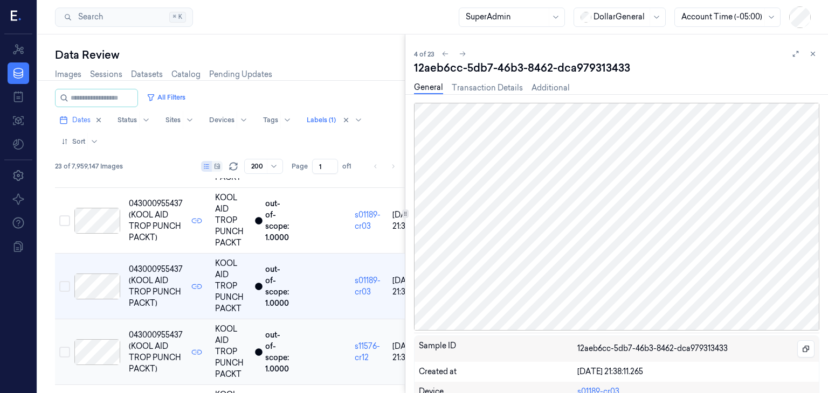
click at [91, 344] on div at bounding box center [97, 352] width 46 height 26
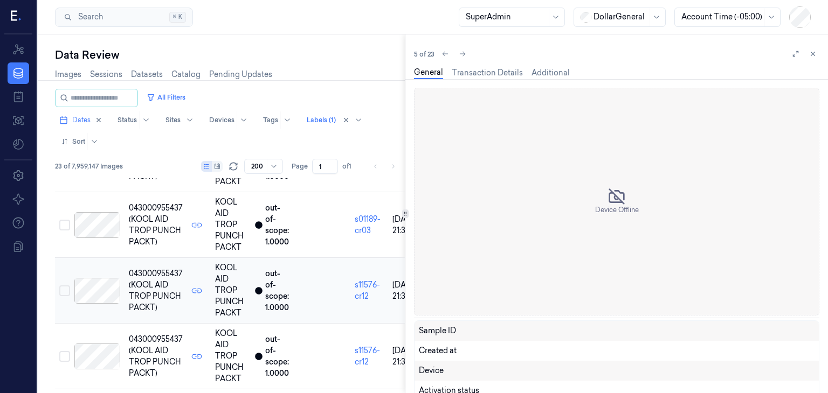
scroll to position [211, 0]
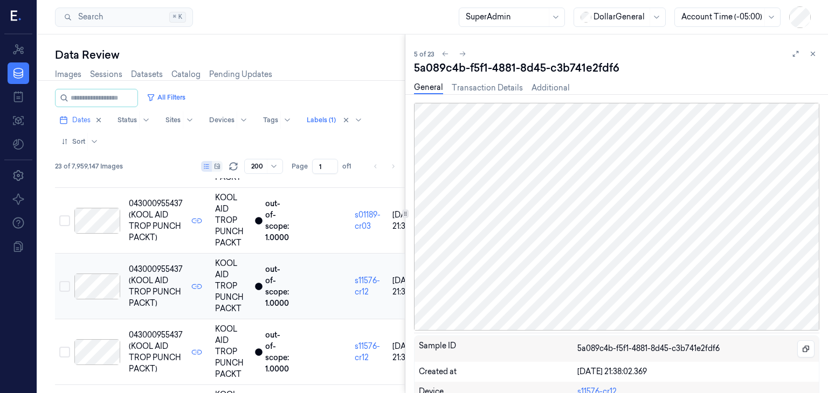
click at [91, 344] on div at bounding box center [97, 352] width 46 height 26
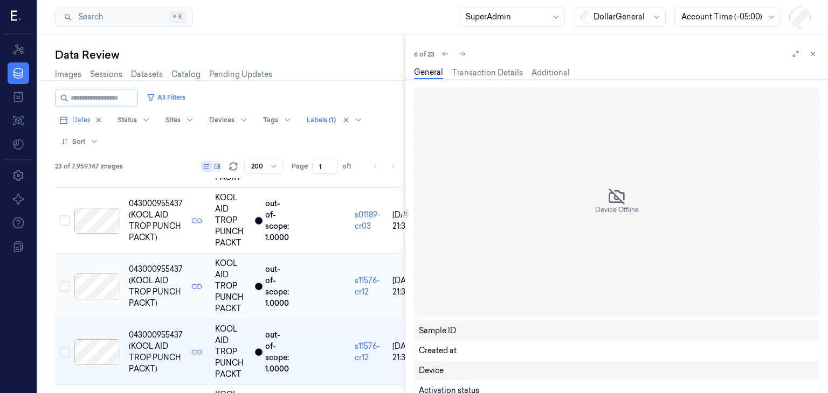
scroll to position [277, 0]
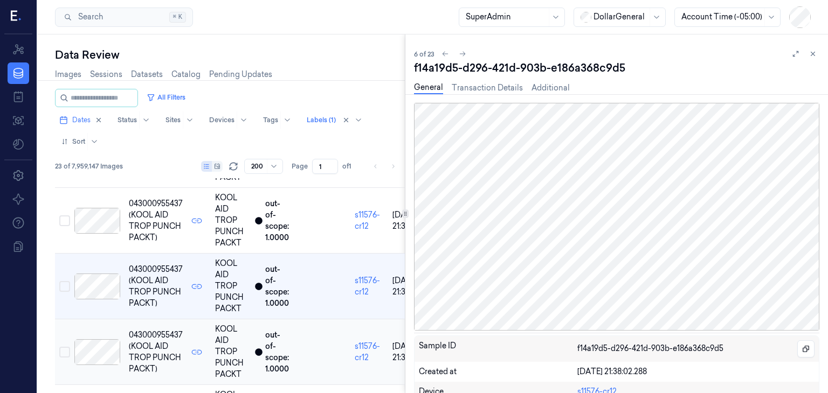
click at [99, 341] on div at bounding box center [97, 352] width 46 height 26
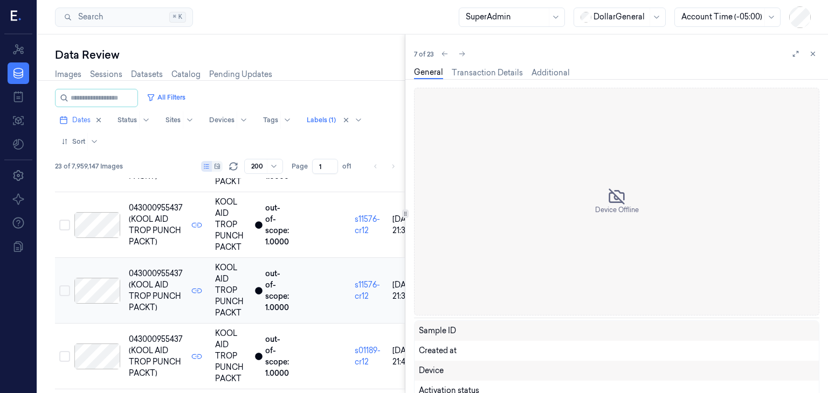
scroll to position [343, 0]
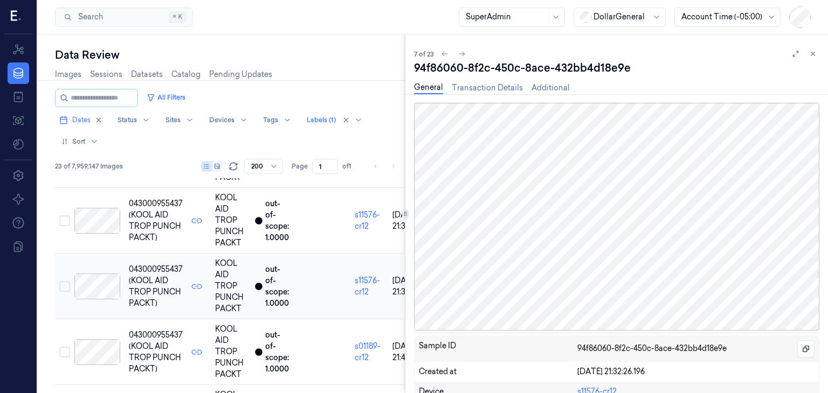
click at [99, 341] on div at bounding box center [97, 352] width 46 height 26
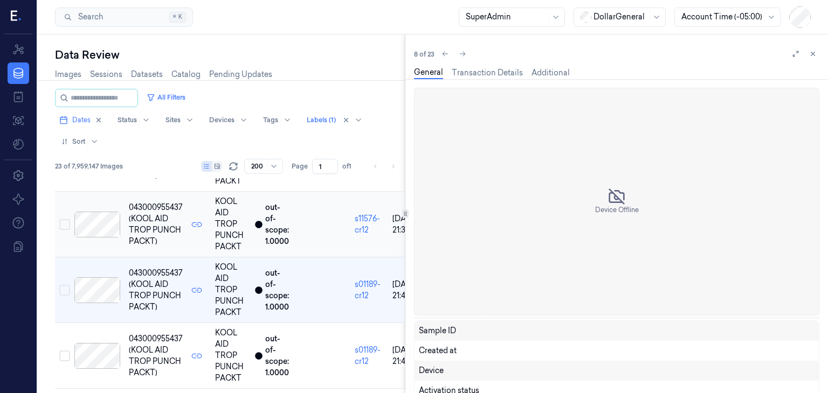
scroll to position [408, 0]
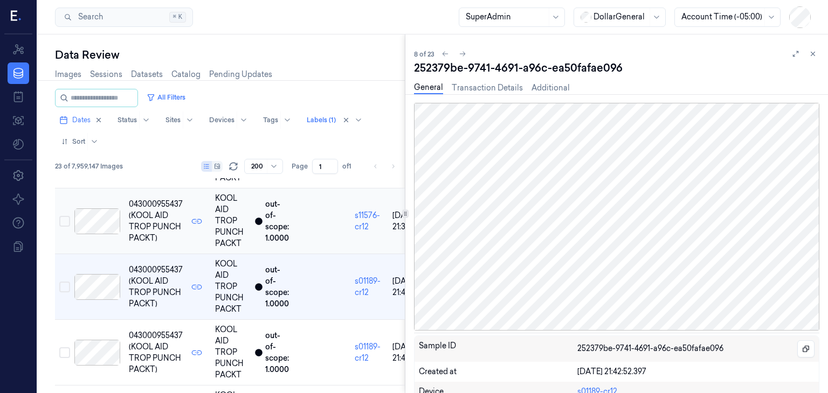
click at [99, 341] on div at bounding box center [97, 353] width 46 height 26
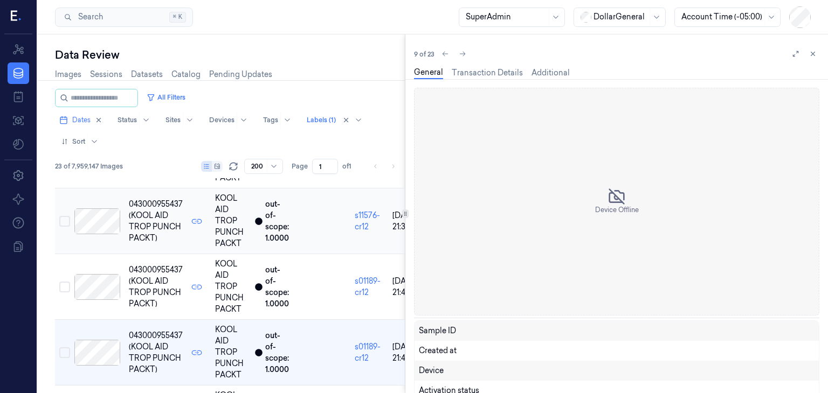
scroll to position [474, 0]
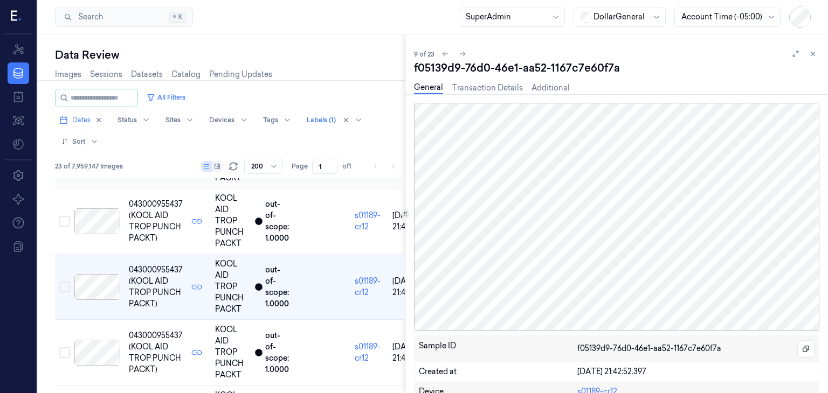
click at [99, 341] on div at bounding box center [97, 353] width 46 height 26
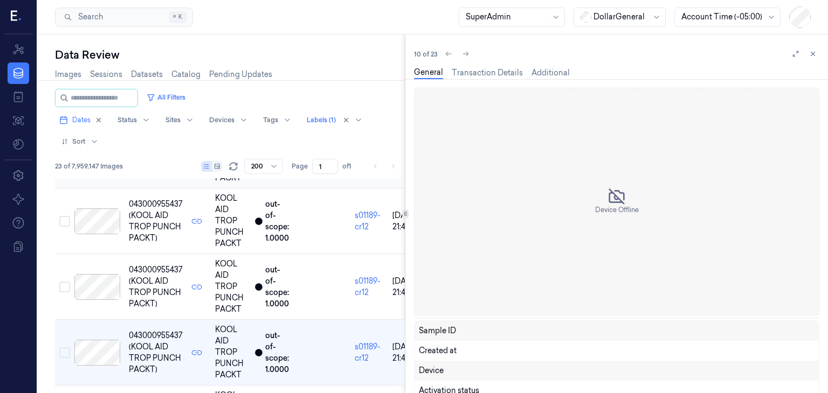
scroll to position [539, 0]
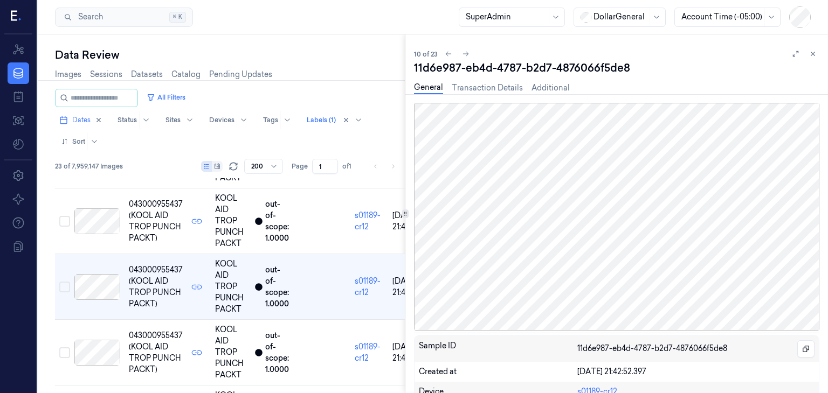
click at [99, 341] on div at bounding box center [97, 353] width 46 height 26
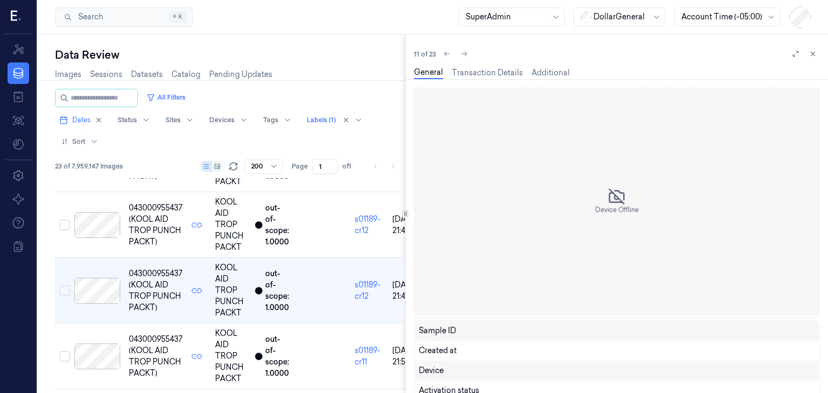
scroll to position [605, 0]
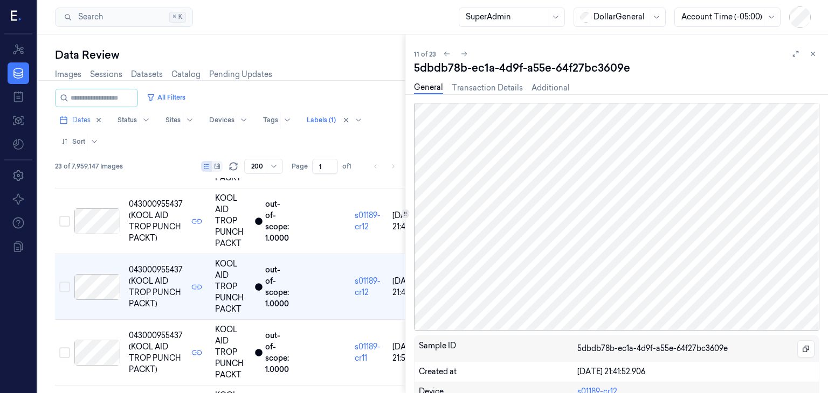
click at [99, 341] on div at bounding box center [97, 353] width 46 height 26
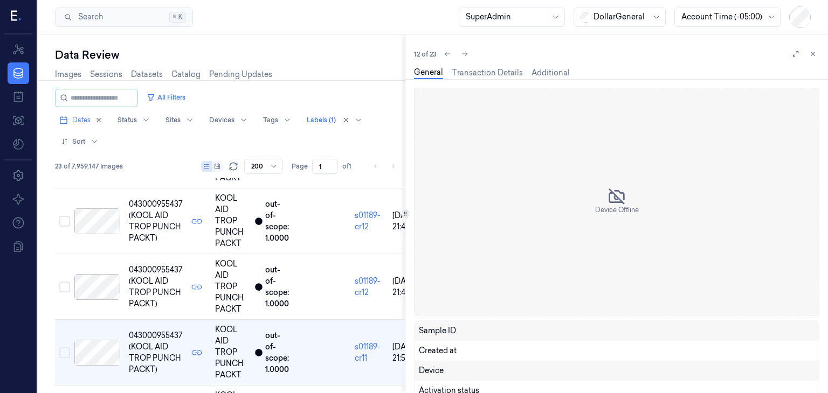
scroll to position [670, 0]
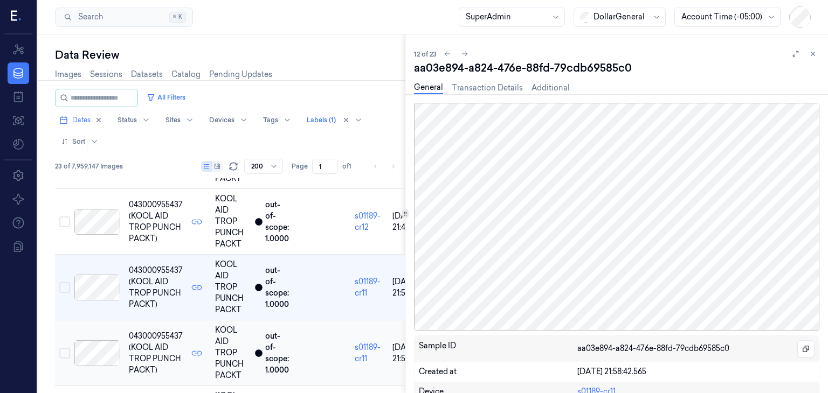
click at [98, 342] on div at bounding box center [97, 354] width 46 height 26
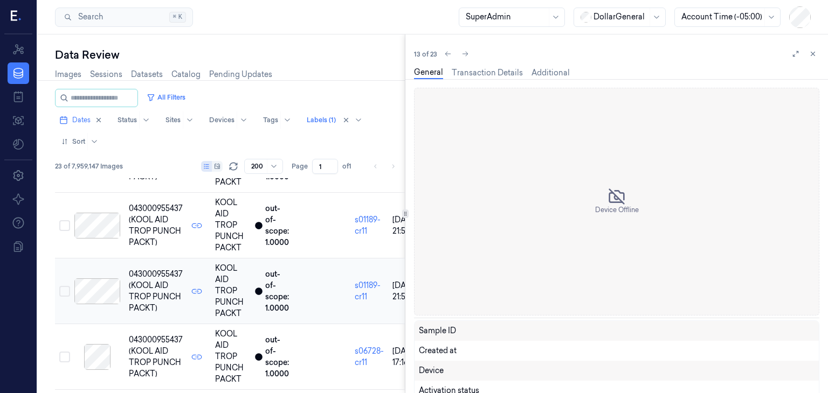
scroll to position [736, 0]
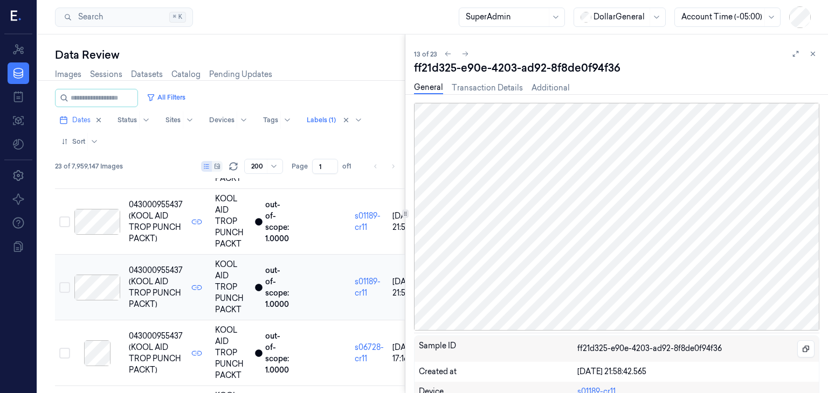
click at [99, 342] on div at bounding box center [97, 354] width 46 height 26
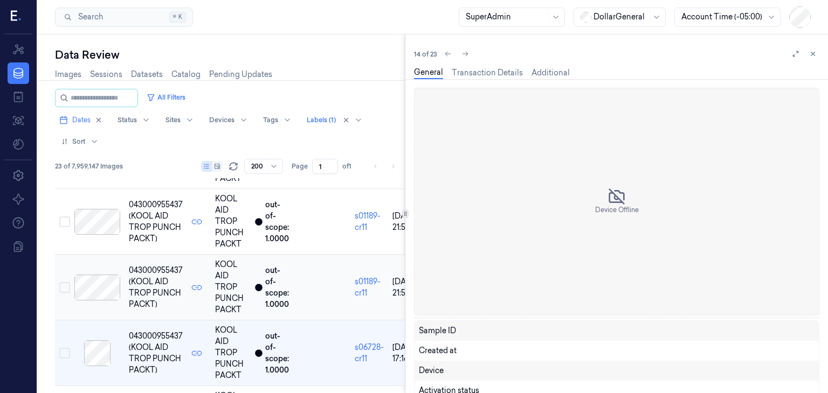
scroll to position [802, 0]
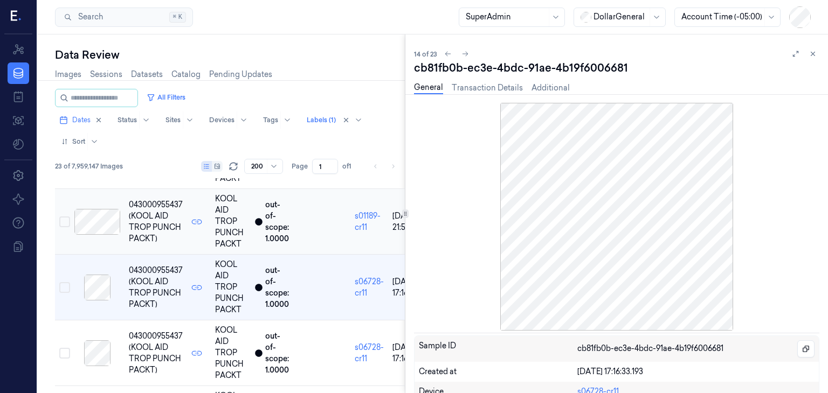
click at [99, 342] on div at bounding box center [97, 354] width 46 height 26
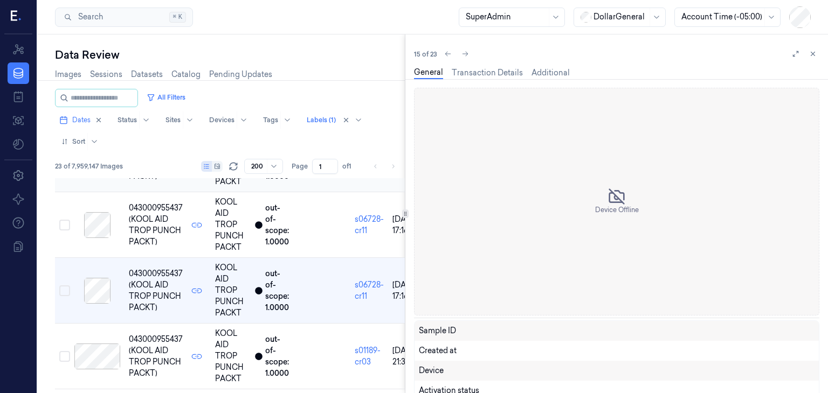
scroll to position [867, 0]
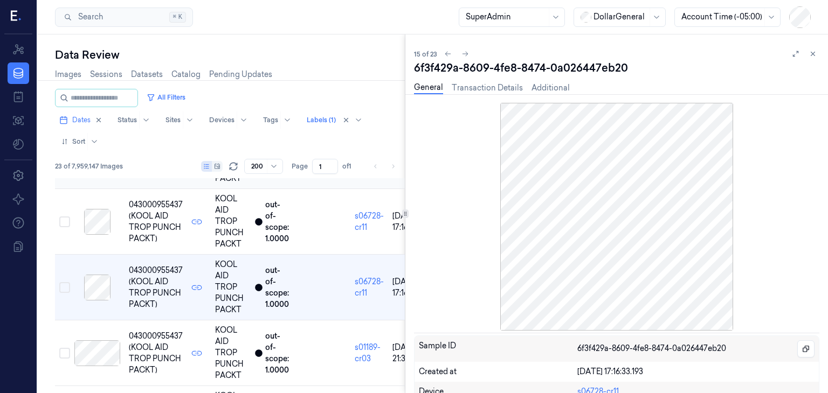
click at [99, 342] on div at bounding box center [97, 354] width 46 height 26
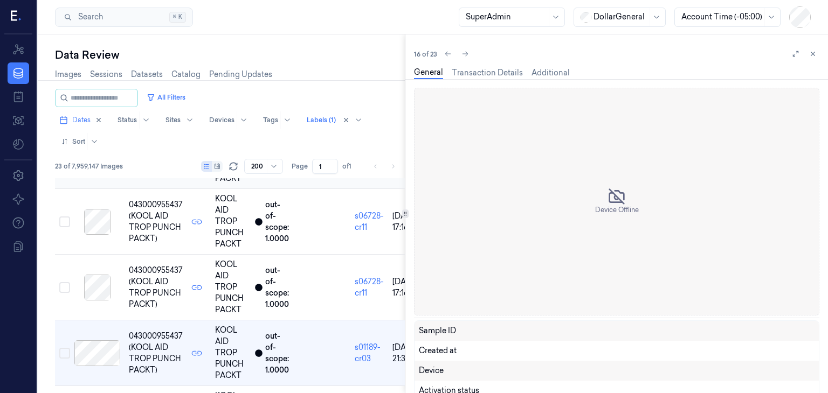
scroll to position [933, 0]
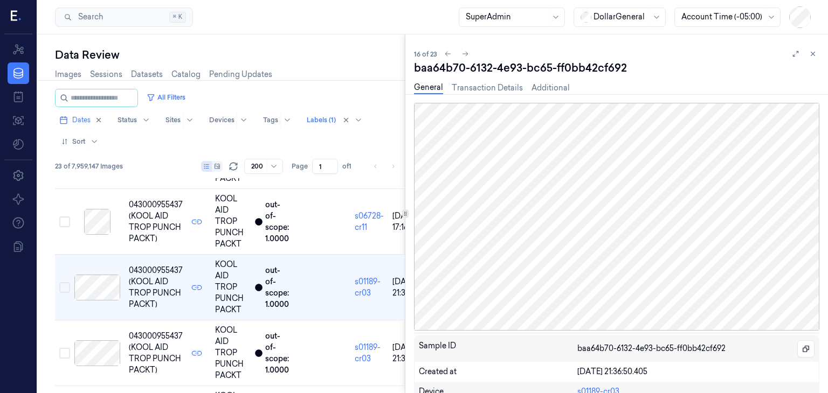
click at [99, 342] on div at bounding box center [97, 354] width 46 height 26
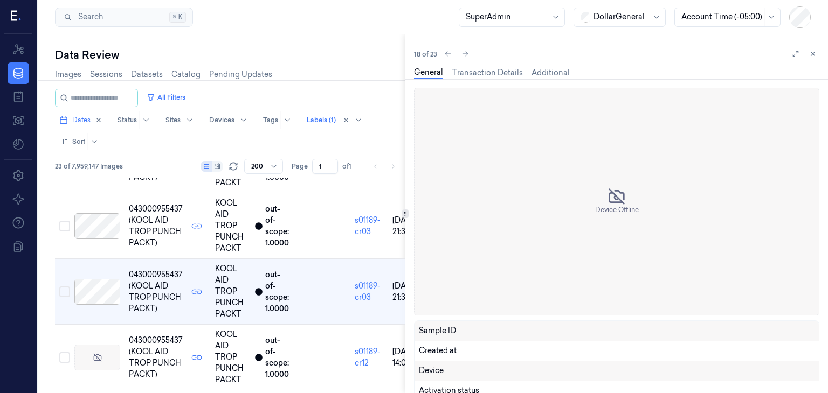
scroll to position [1065, 0]
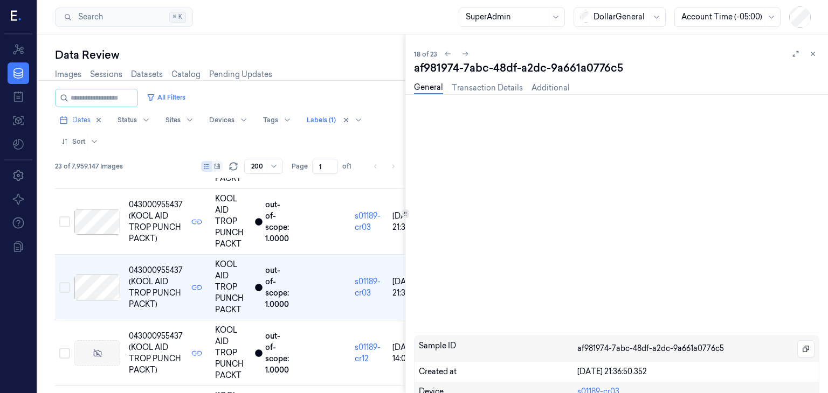
click at [99, 342] on div at bounding box center [97, 354] width 46 height 26
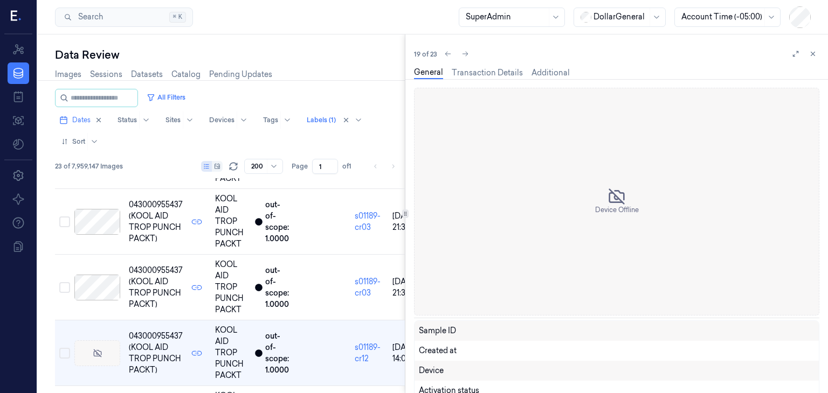
scroll to position [1130, 0]
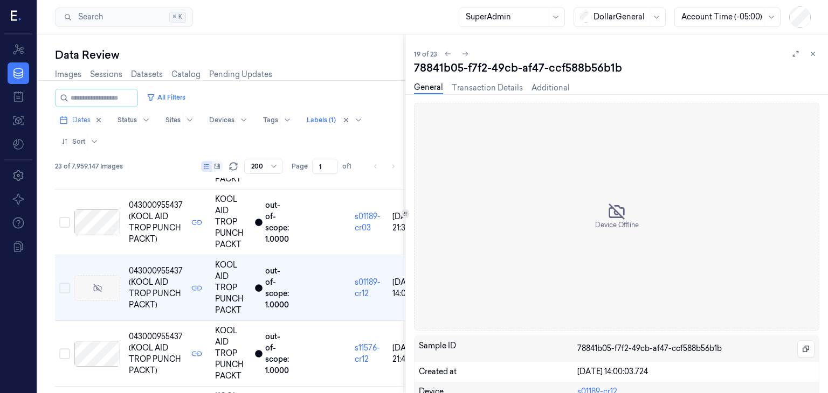
click at [99, 342] on div at bounding box center [97, 354] width 46 height 26
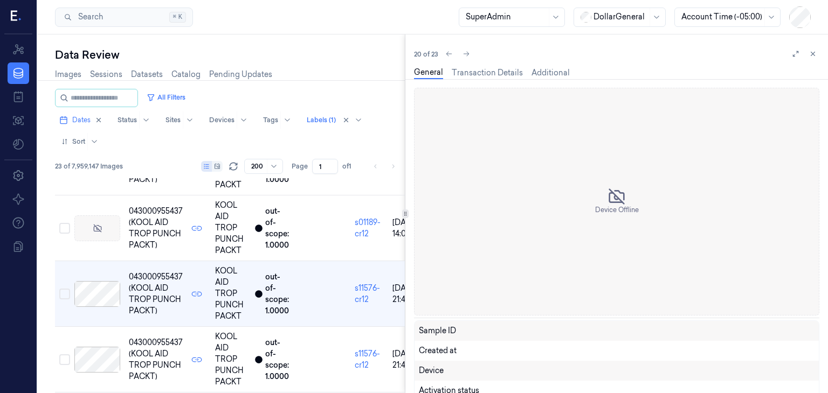
scroll to position [1196, 0]
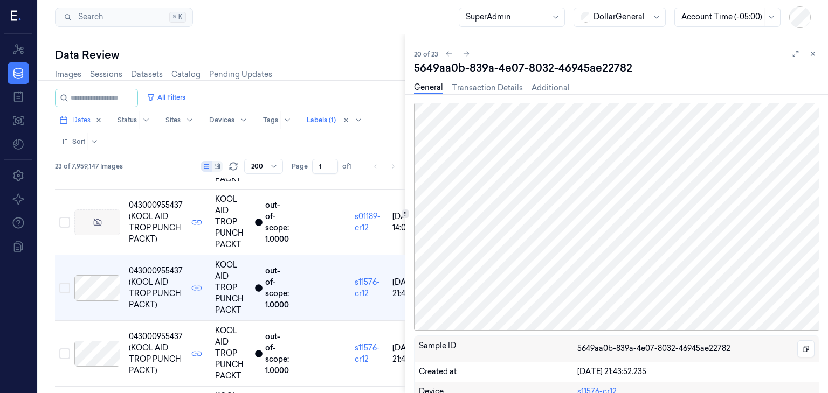
click at [99, 342] on div at bounding box center [97, 354] width 46 height 26
click at [99, 342] on div at bounding box center [97, 355] width 46 height 26
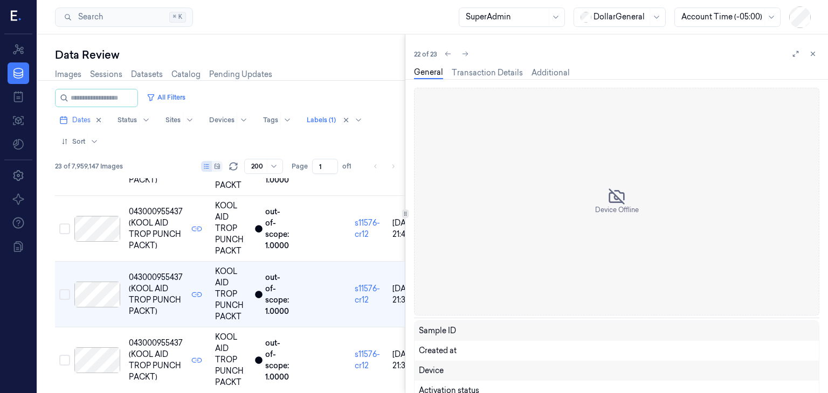
scroll to position [1327, 0]
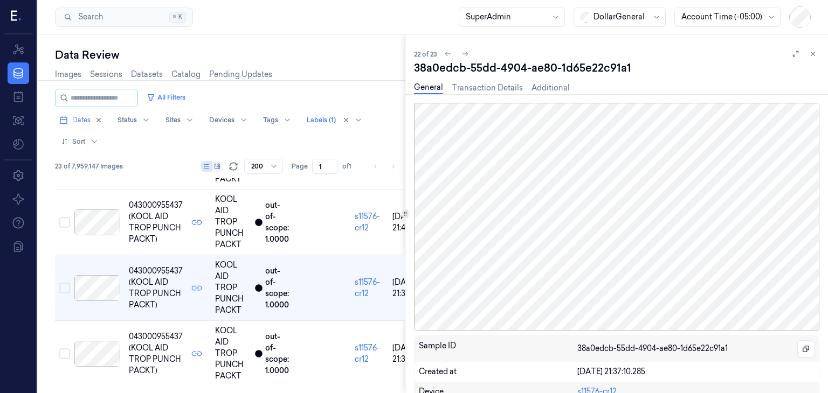
click at [99, 342] on div at bounding box center [97, 354] width 46 height 26
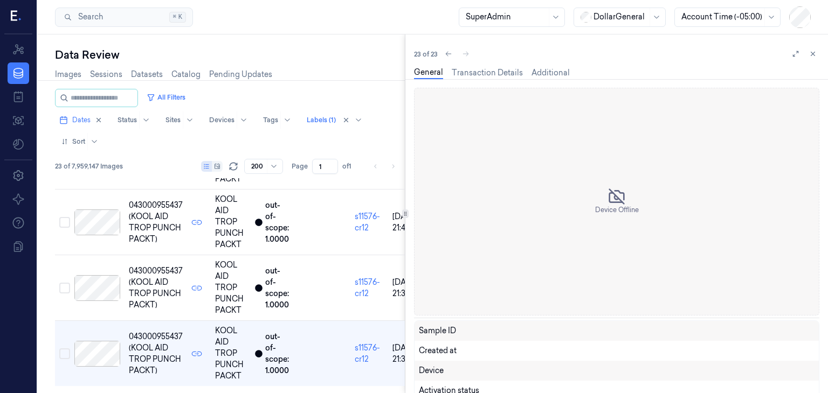
scroll to position [1330, 0]
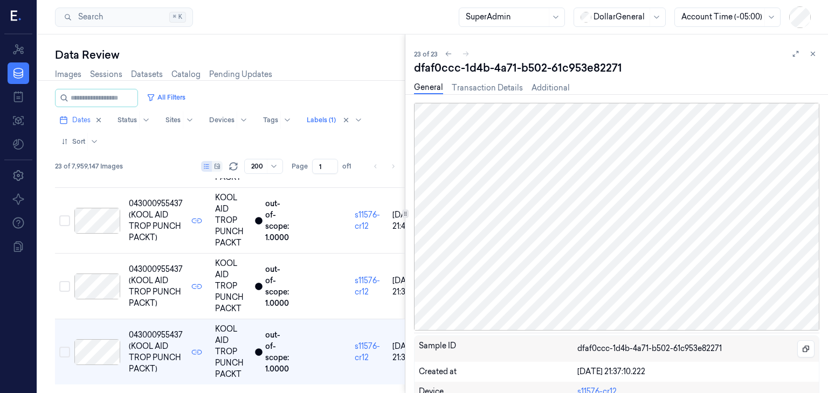
click at [99, 342] on div at bounding box center [97, 352] width 46 height 26
click at [814, 55] on icon at bounding box center [813, 54] width 8 height 8
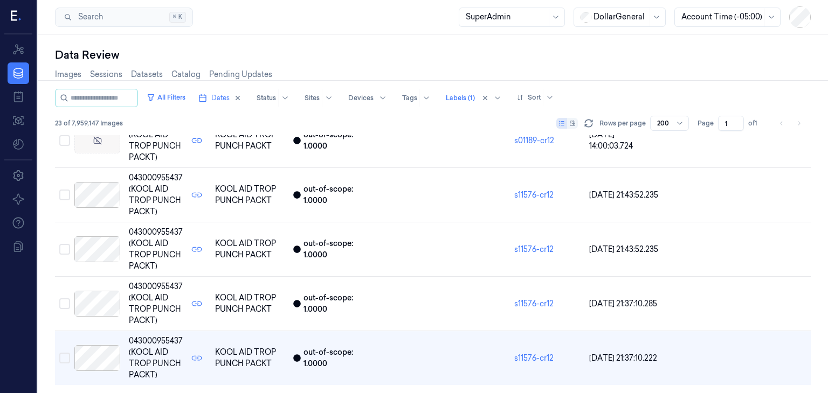
scroll to position [1020, 0]
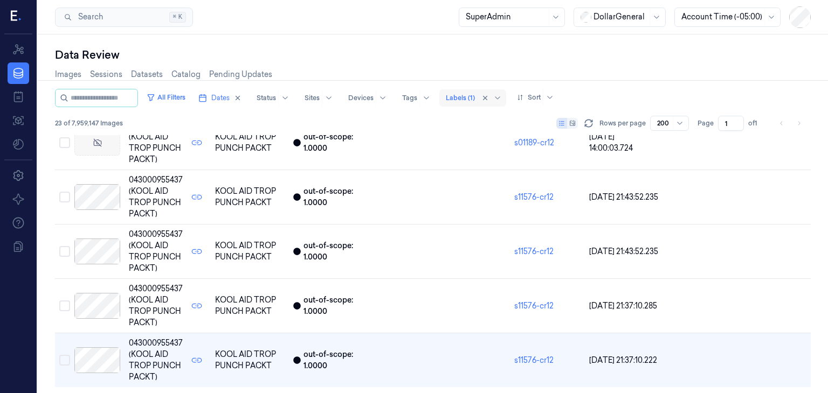
click at [475, 99] on div at bounding box center [460, 98] width 29 height 10
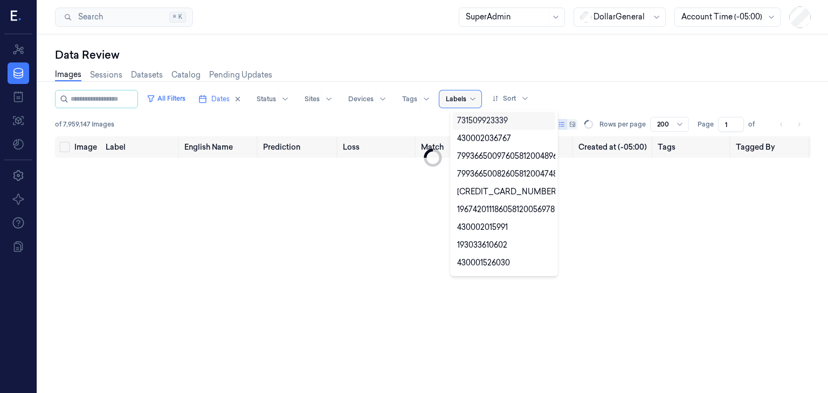
click at [466, 96] on div at bounding box center [456, 99] width 20 height 10
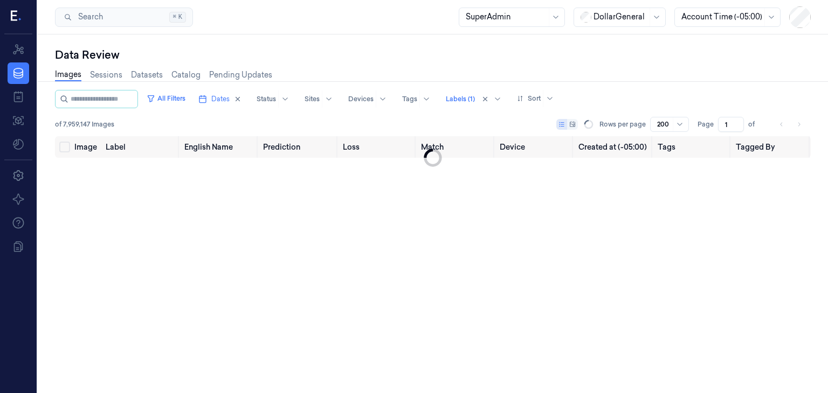
click at [621, 98] on div "All Filters Dates Status Sites Devices Tags Labels (1) Sort" at bounding box center [432, 99] width 755 height 18
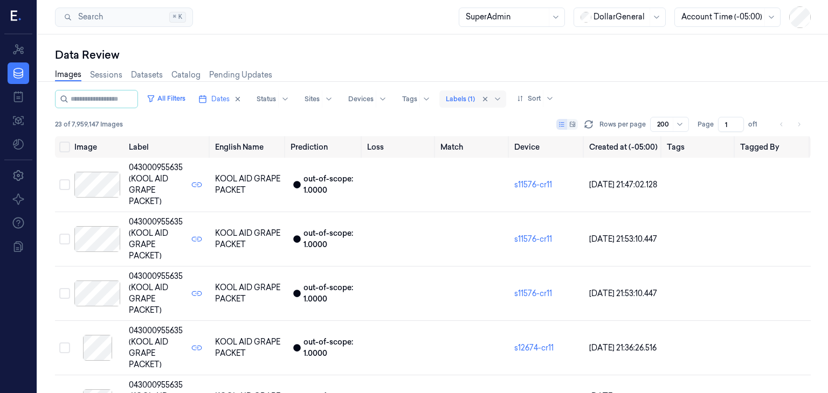
click at [475, 100] on div at bounding box center [460, 99] width 29 height 10
click at [612, 98] on div "All Filters Dates Status Sites Devices Tags Labels (1) Sort" at bounding box center [432, 99] width 755 height 18
click at [162, 106] on button "All Filters" at bounding box center [165, 98] width 47 height 17
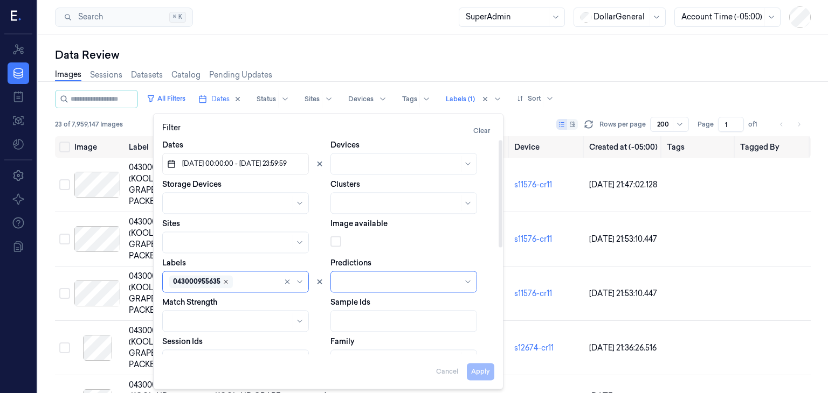
click at [224, 283] on icon "Remove ,043000955635" at bounding box center [225, 281] width 3 height 3
click at [475, 303] on div "Sample Ids" at bounding box center [412, 314] width 164 height 35
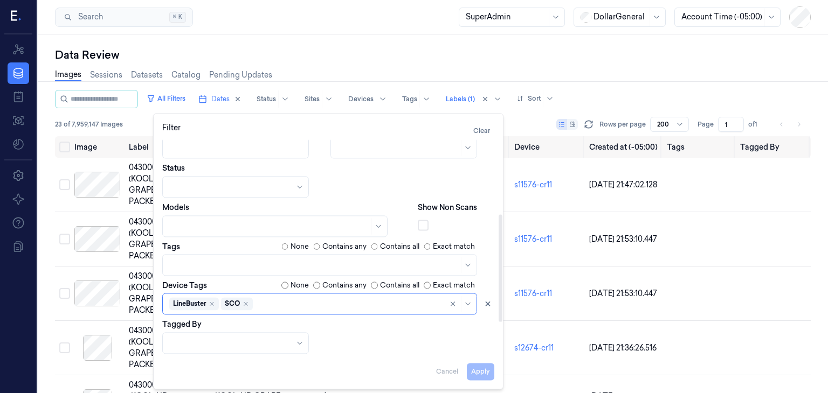
scroll to position [214, 0]
click at [476, 369] on div "Apply Cancel" at bounding box center [328, 368] width 332 height 26
click at [587, 59] on div "Data Review" at bounding box center [432, 54] width 755 height 15
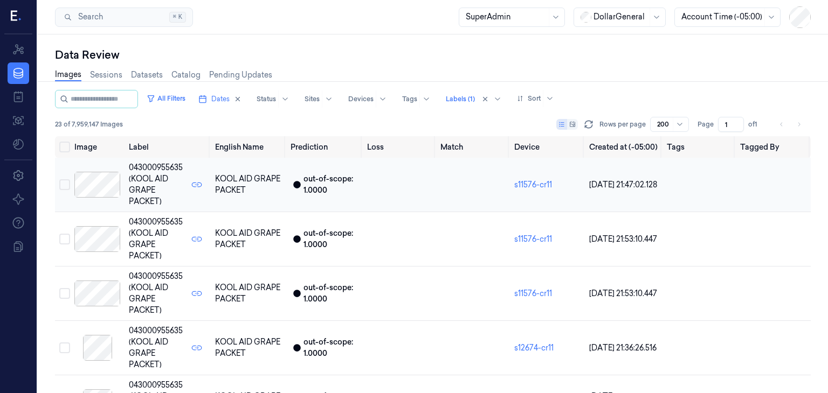
click at [138, 185] on span "043000955635 (KOOL AID GRAPE PACKET)" at bounding box center [156, 184] width 54 height 45
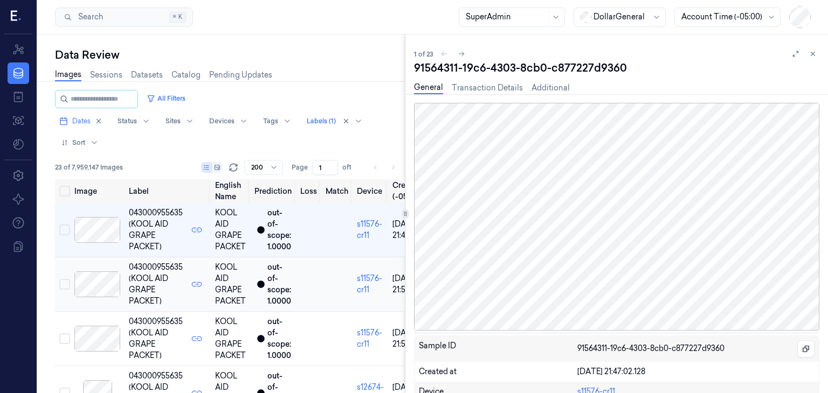
click at [129, 273] on span "043000955635 (KOOL AID GRAPE PACKET)" at bounding box center [156, 284] width 54 height 45
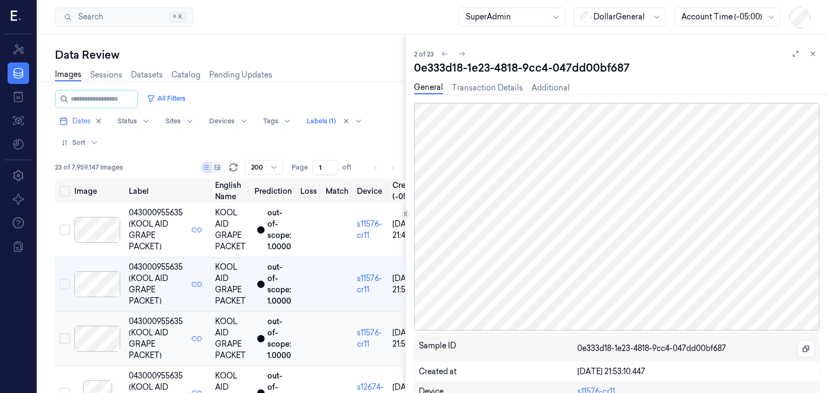
click at [135, 320] on span "043000955635 (KOOL AID GRAPE PACKET)" at bounding box center [156, 338] width 54 height 45
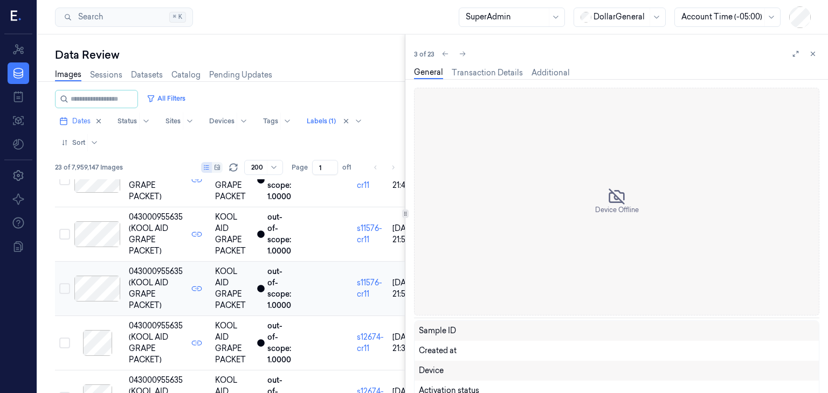
scroll to position [52, 0]
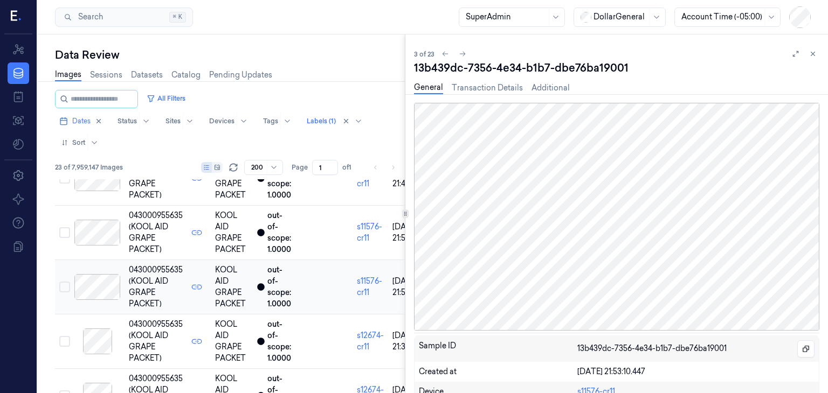
click at [135, 320] on span "043000955635 (KOOL AID GRAPE PACKET)" at bounding box center [156, 341] width 54 height 45
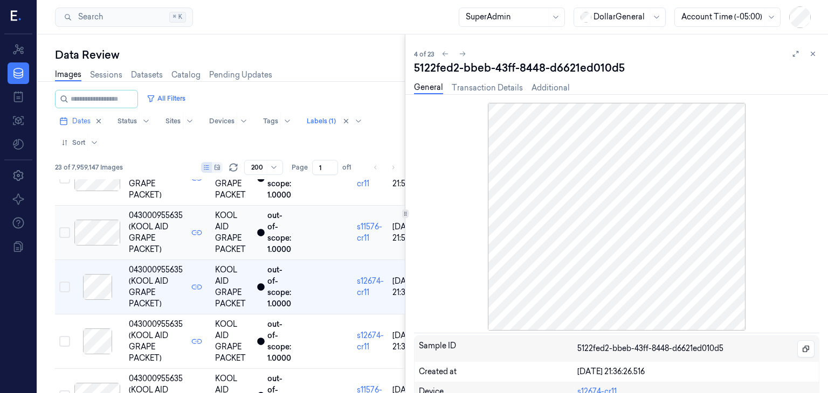
click at [135, 320] on span "043000955635 (KOOL AID GRAPE PACKET)" at bounding box center [156, 341] width 54 height 45
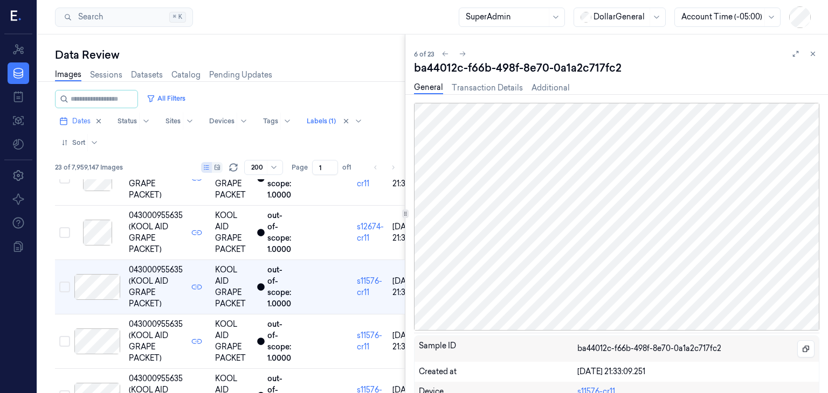
click at [135, 320] on span "043000955635 (KOOL AID GRAPE PACKET)" at bounding box center [156, 341] width 54 height 45
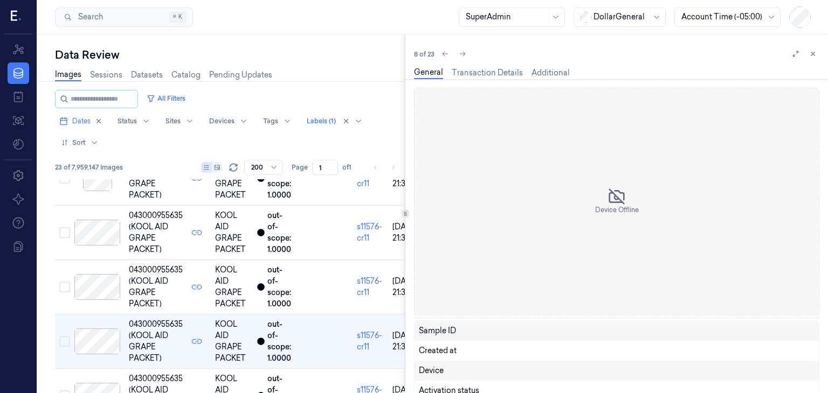
scroll to position [323, 0]
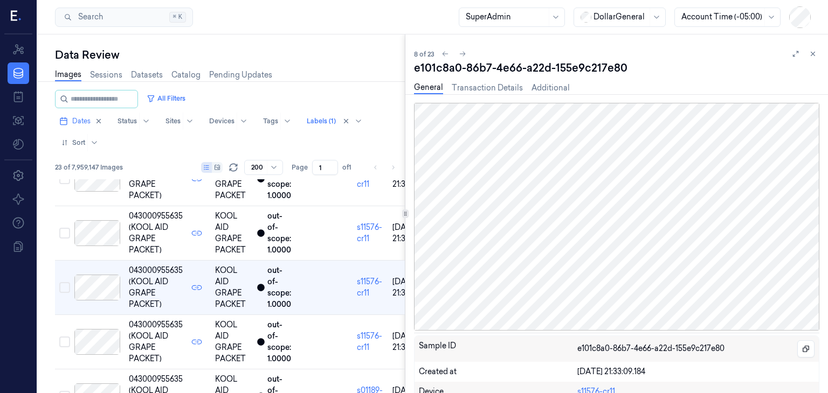
click at [135, 320] on span "043000955635 (KOOL AID GRAPE PACKET)" at bounding box center [156, 342] width 54 height 45
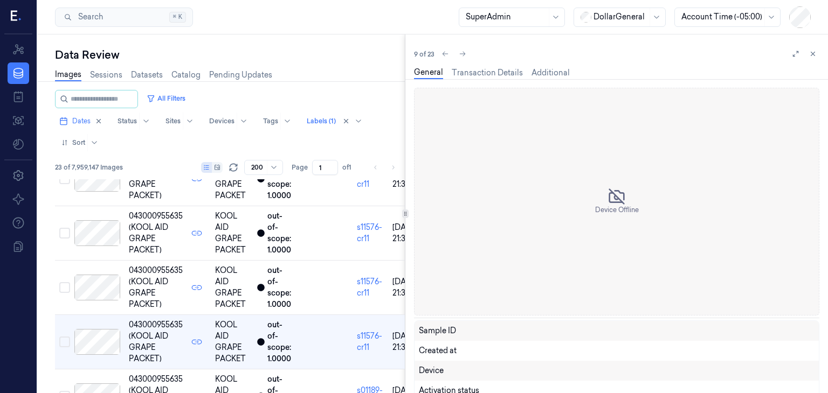
scroll to position [378, 0]
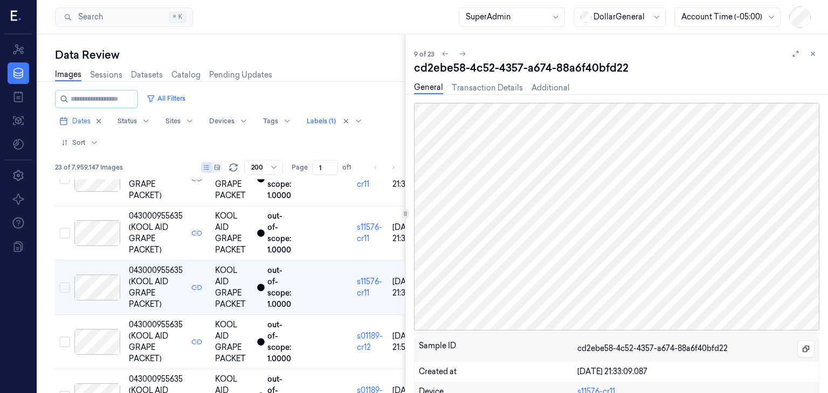
click at [135, 320] on span "043000955635 (KOOL AID GRAPE PACKET)" at bounding box center [156, 342] width 54 height 45
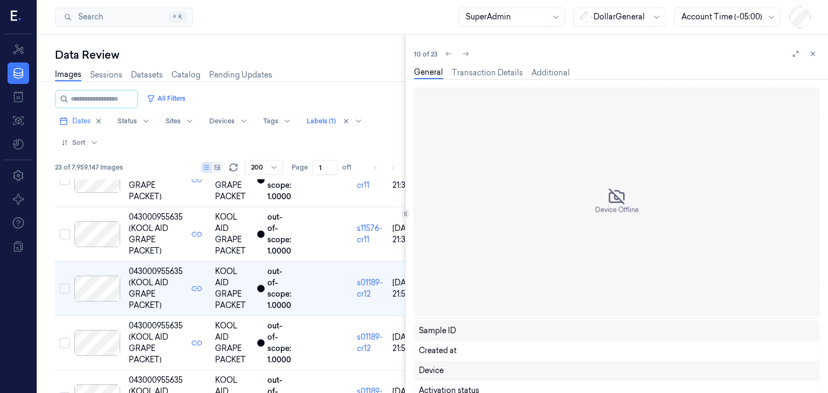
scroll to position [432, 0]
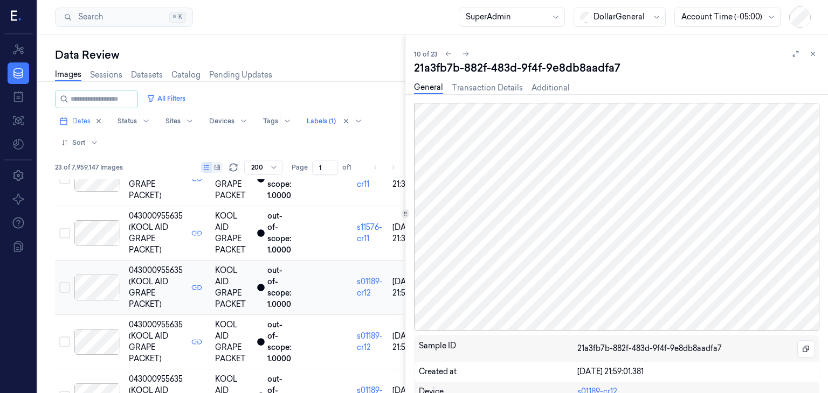
click at [67, 286] on button "Select row" at bounding box center [64, 287] width 11 height 11
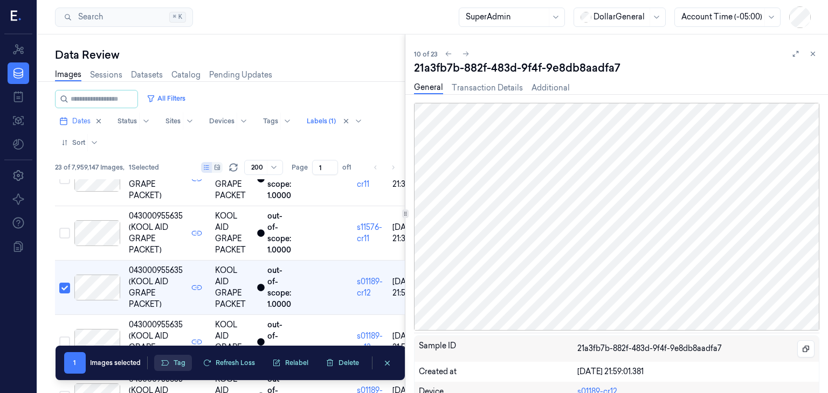
click at [177, 365] on button "Tag" at bounding box center [173, 363] width 38 height 16
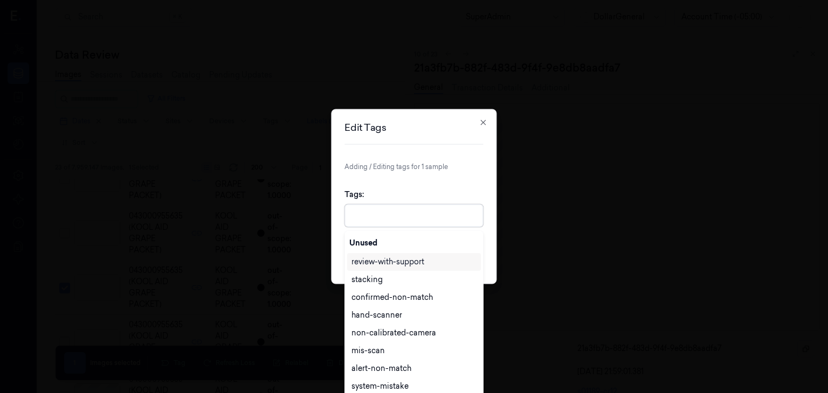
click at [377, 218] on div at bounding box center [414, 215] width 127 height 11
click at [385, 301] on div "confirmed-non-match" at bounding box center [391, 296] width 81 height 11
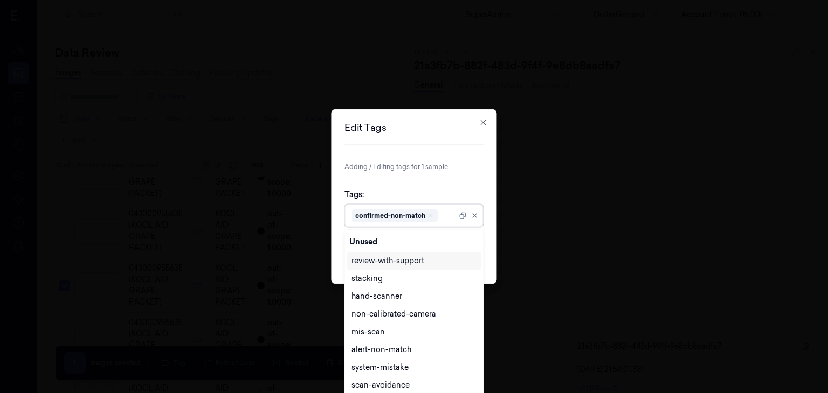
scroll to position [0, 0]
click at [466, 182] on div "Tags: option confirmed-non-match, selected. 22 results available. Use Up and Do…" at bounding box center [413, 207] width 138 height 55
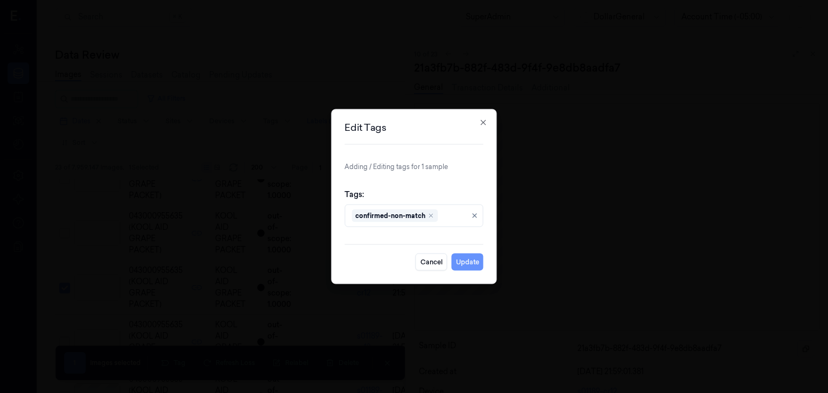
click at [468, 268] on button "Update" at bounding box center [468, 262] width 32 height 17
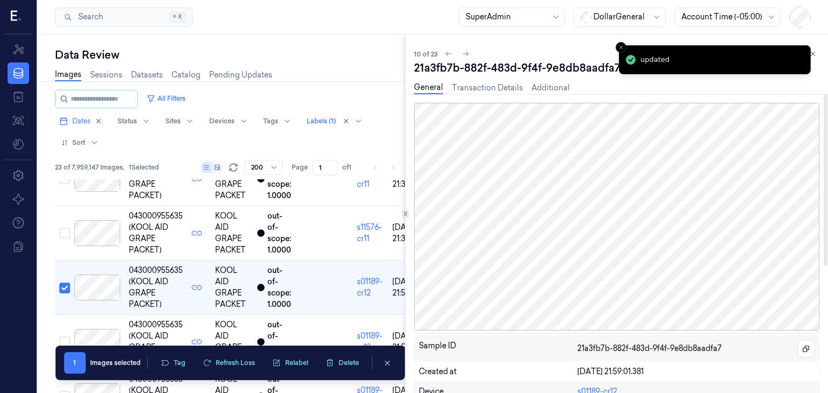
click at [496, 50] on div "10 of 23" at bounding box center [616, 53] width 405 height 13
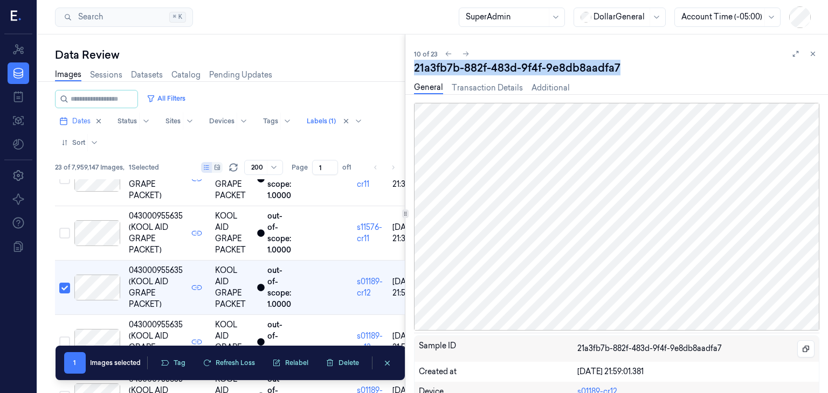
drag, startPoint x: 414, startPoint y: 70, endPoint x: 619, endPoint y: 65, distance: 204.3
click at [619, 65] on div "21a3fb7b-882f-483d-9f4f-9e8db8aadfa7" at bounding box center [616, 67] width 405 height 15
copy div "21a3fb7b-882f-483d-9f4f-9e8db8aadfa7"
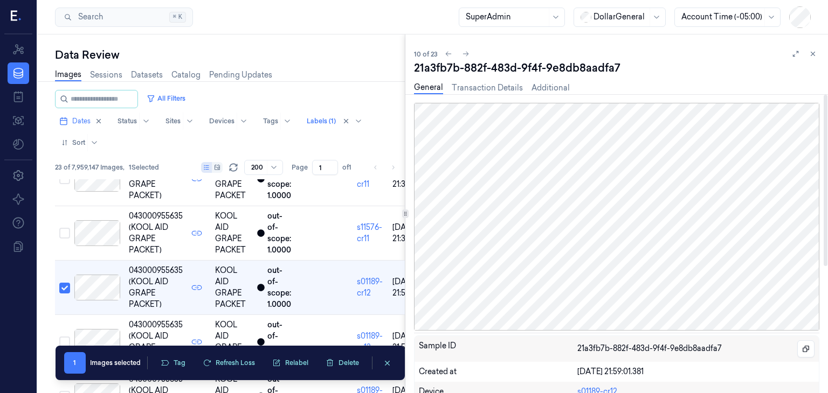
click at [367, 61] on div "Data Review" at bounding box center [230, 54] width 350 height 15
click at [387, 364] on icon "clearSelection" at bounding box center [387, 363] width 8 height 8
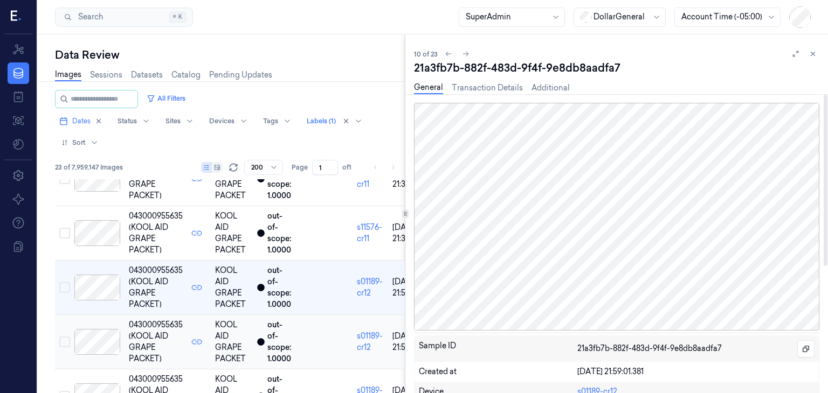
click at [91, 342] on div at bounding box center [97, 342] width 46 height 26
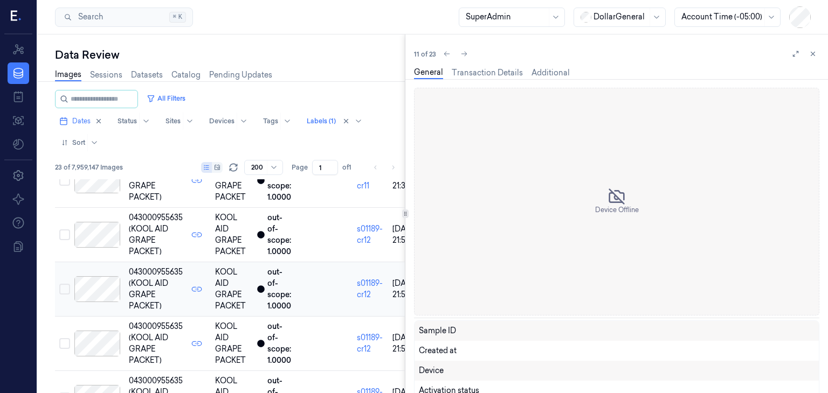
scroll to position [487, 0]
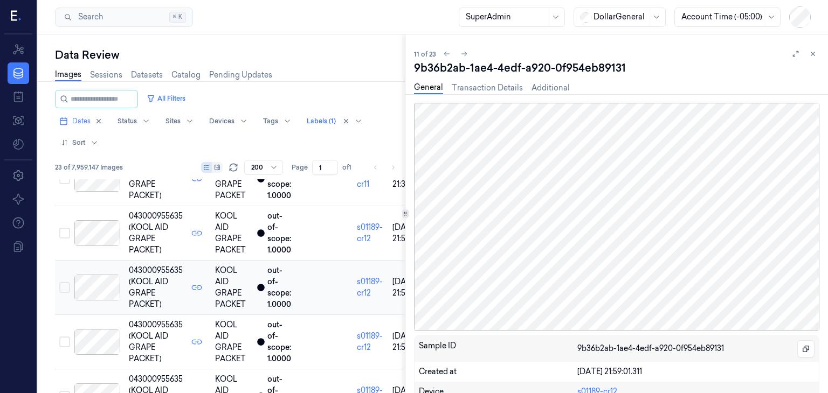
click at [65, 290] on button "Select row" at bounding box center [64, 287] width 11 height 11
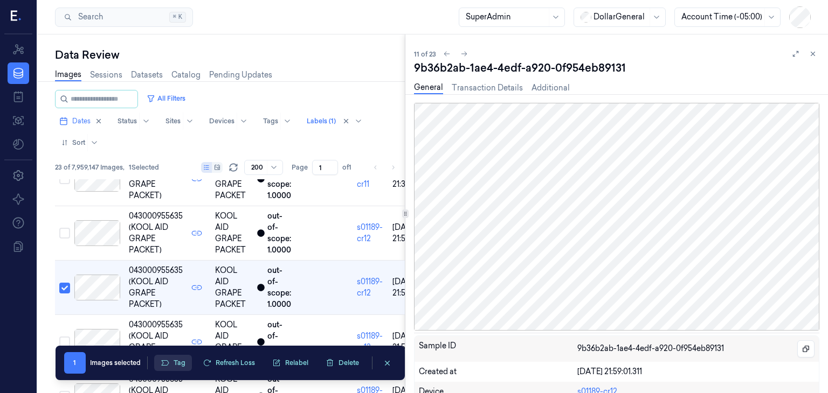
click at [171, 360] on button "Tag" at bounding box center [173, 363] width 38 height 16
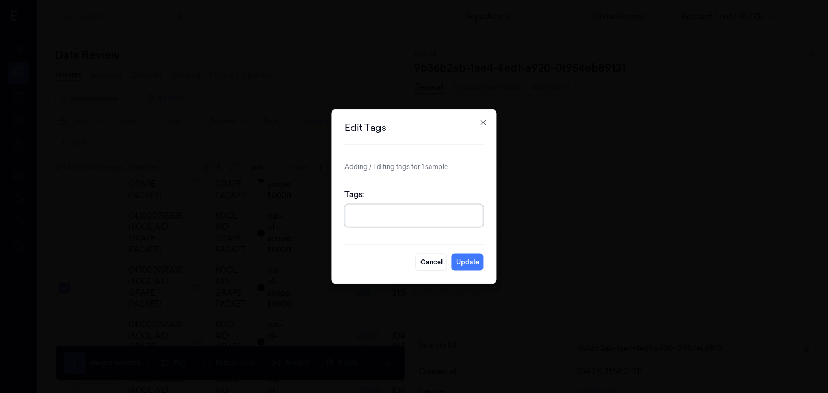
click at [385, 220] on div at bounding box center [414, 215] width 127 height 11
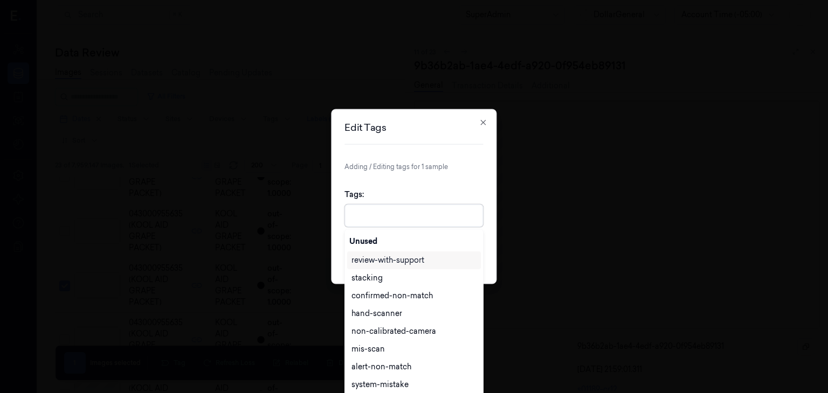
scroll to position [2, 0]
click at [392, 301] on div "confirmed-non-match" at bounding box center [391, 296] width 81 height 11
click at [463, 184] on div "Tags: option confirmed-non-match, selected. 22 results available. Use Up and Do…" at bounding box center [413, 207] width 138 height 55
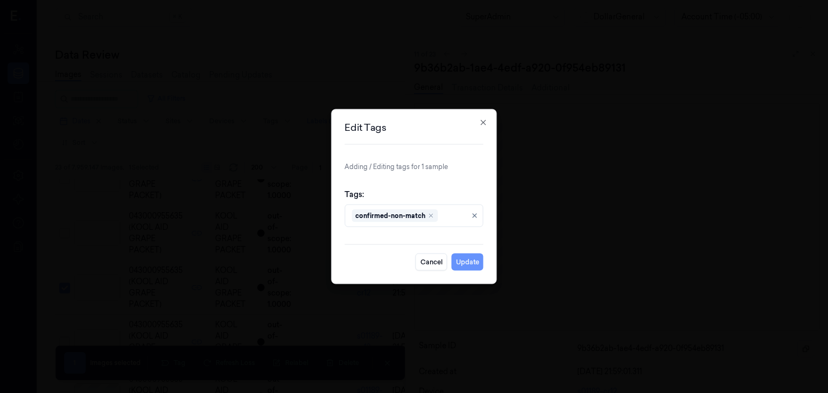
click at [467, 258] on button "Update" at bounding box center [468, 262] width 32 height 17
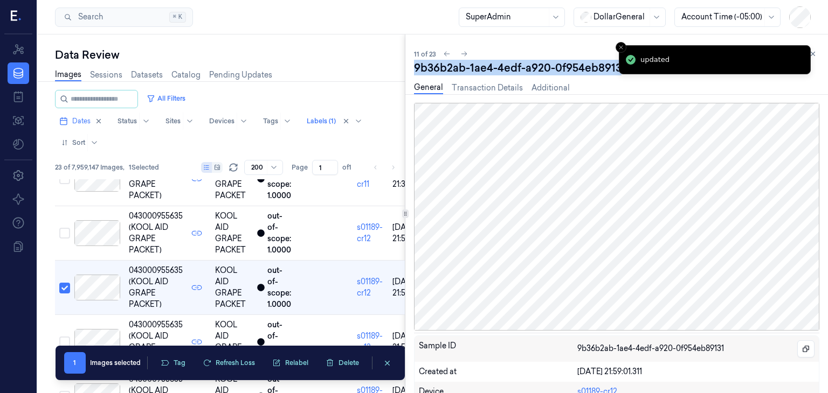
drag, startPoint x: 414, startPoint y: 63, endPoint x: 618, endPoint y: 72, distance: 204.4
click at [618, 72] on div "9b36b2ab-1ae4-4edf-a920-0f954eb89131" at bounding box center [616, 67] width 405 height 15
click at [620, 47] on icon "Close toast" at bounding box center [620, 47] width 6 height 6
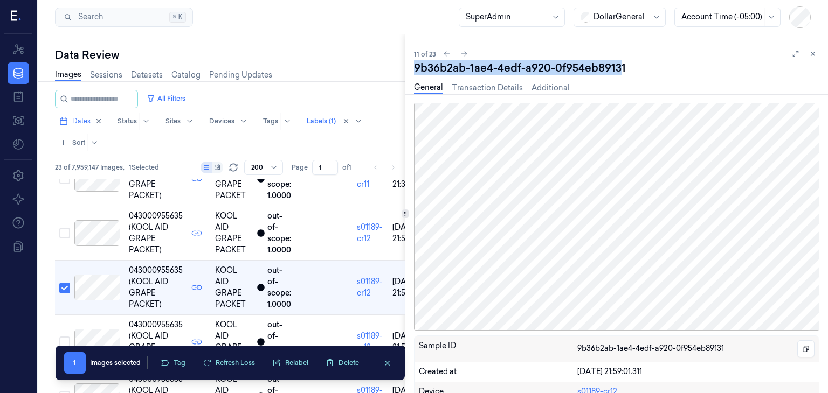
drag, startPoint x: 620, startPoint y: 67, endPoint x: 627, endPoint y: 65, distance: 7.2
click at [620, 67] on div "9b36b2ab-1ae4-4edf-a920-0f954eb89131" at bounding box center [616, 67] width 405 height 15
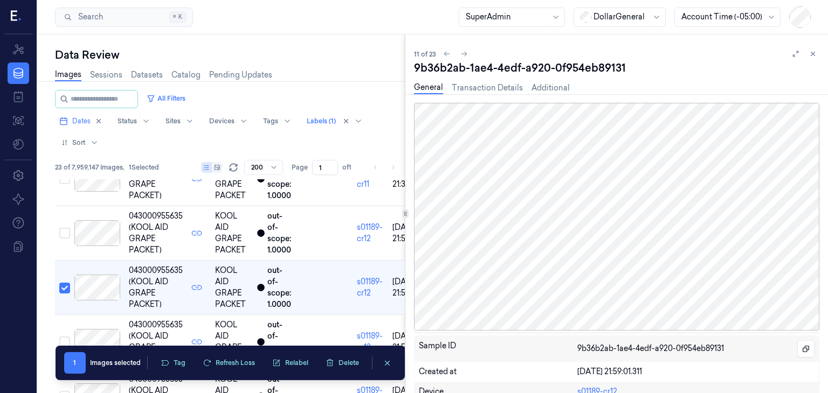
click at [615, 79] on div "General Transaction Details Additional" at bounding box center [616, 88] width 405 height 27
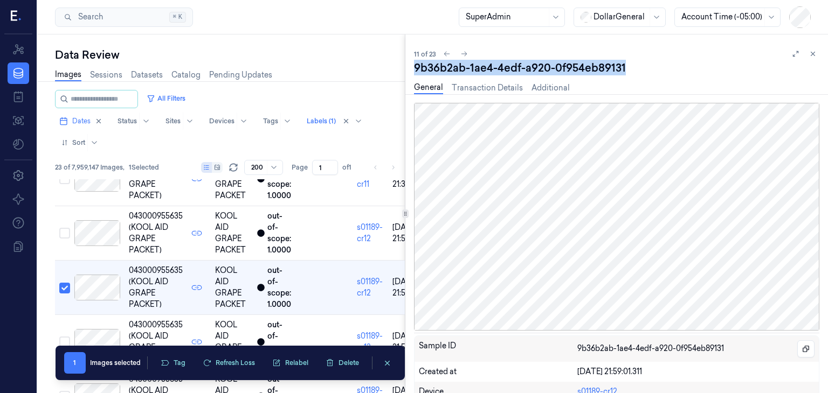
drag, startPoint x: 622, startPoint y: 67, endPoint x: 416, endPoint y: 70, distance: 205.3
click at [416, 70] on div "9b36b2ab-1ae4-4edf-a920-0f954eb89131" at bounding box center [616, 67] width 405 height 15
copy div "9b36b2ab-1ae4-4edf-a920-0f954eb89131"
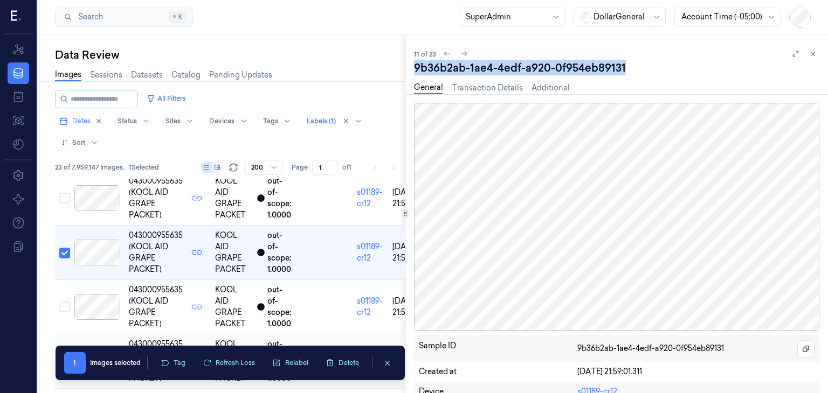
scroll to position [540, 0]
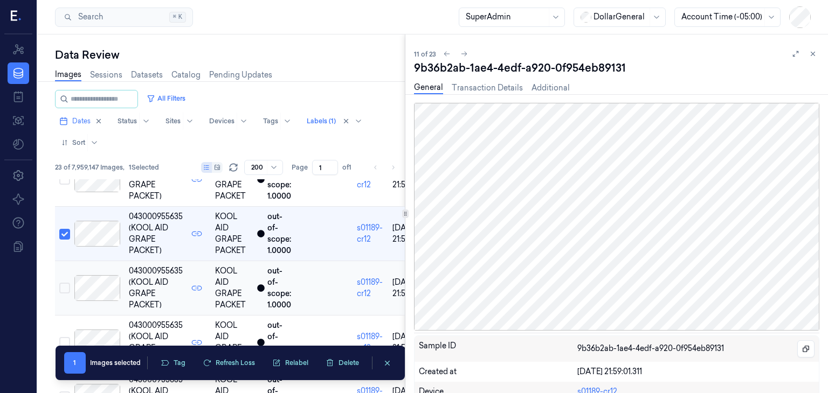
click at [88, 287] on div at bounding box center [97, 288] width 46 height 26
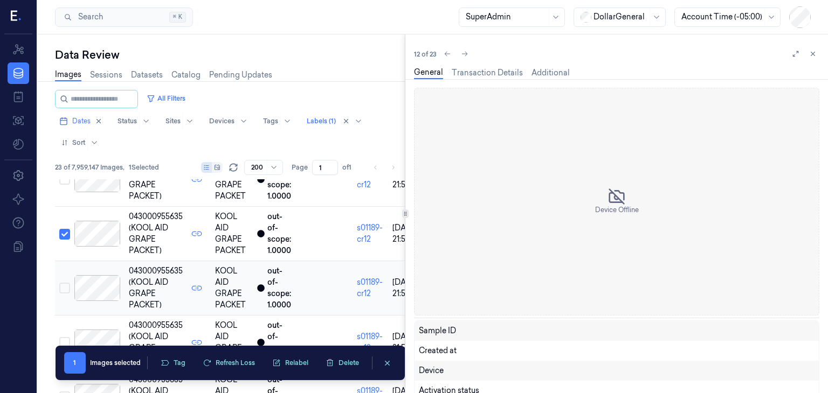
scroll to position [541, 0]
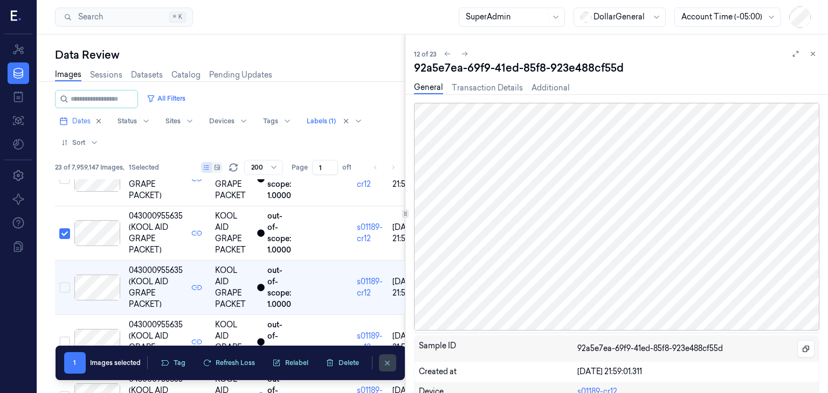
click at [387, 364] on icon "clearSelection" at bounding box center [387, 363] width 8 height 8
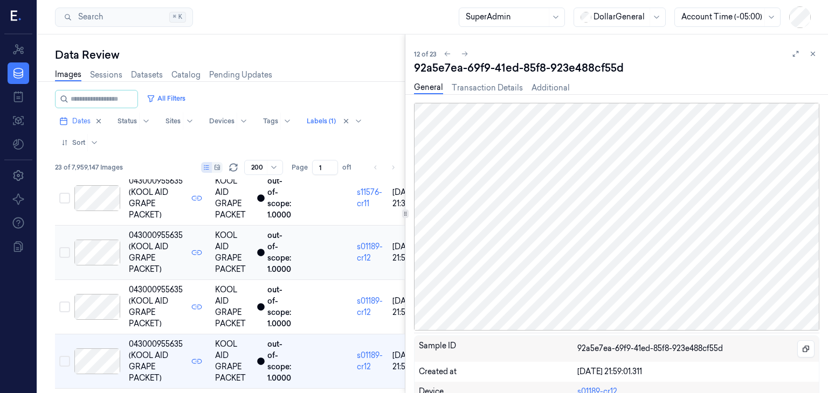
scroll to position [433, 0]
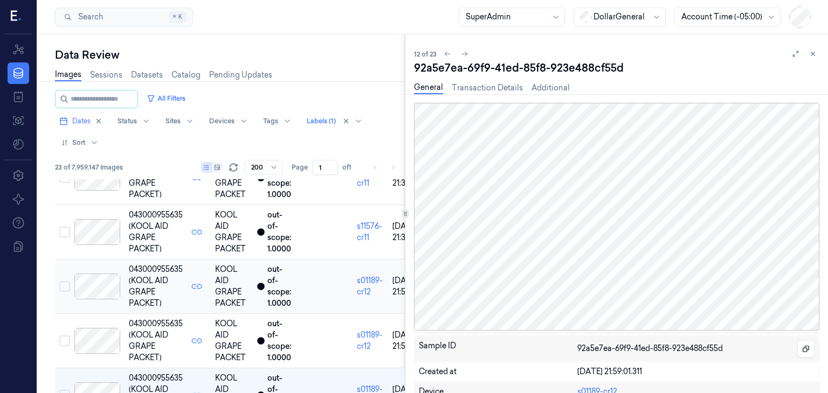
click at [97, 292] on div at bounding box center [97, 287] width 46 height 26
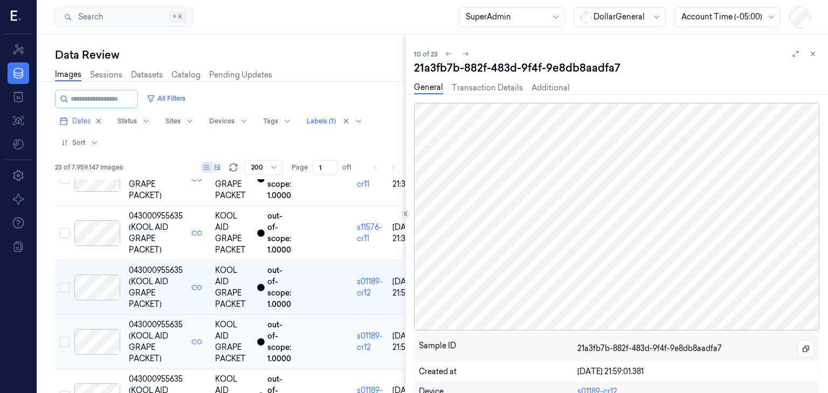
click at [101, 341] on div at bounding box center [97, 342] width 46 height 26
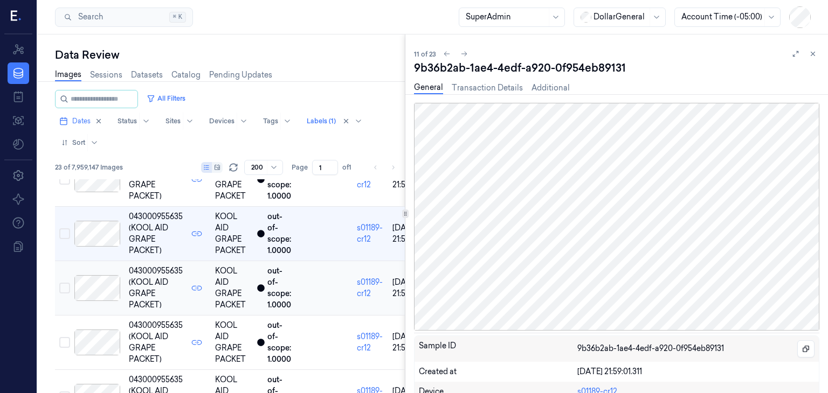
click at [110, 296] on div at bounding box center [97, 288] width 46 height 26
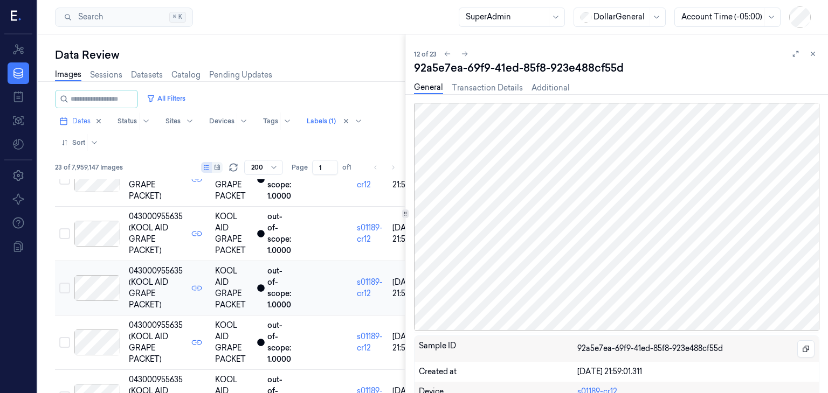
scroll to position [541, 0]
click at [89, 342] on div at bounding box center [97, 342] width 46 height 26
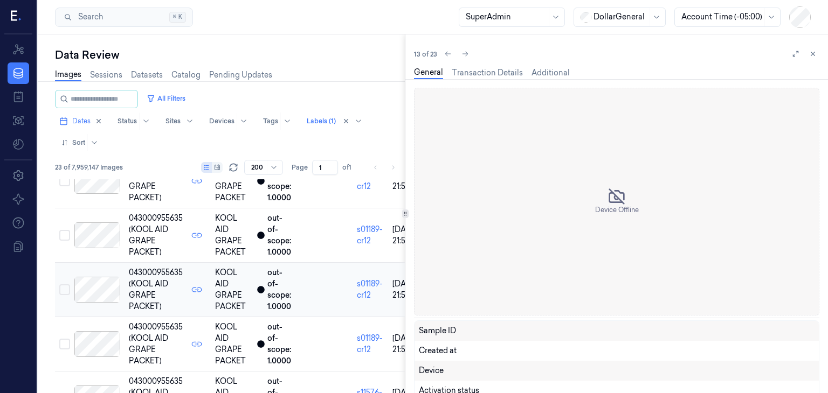
scroll to position [595, 0]
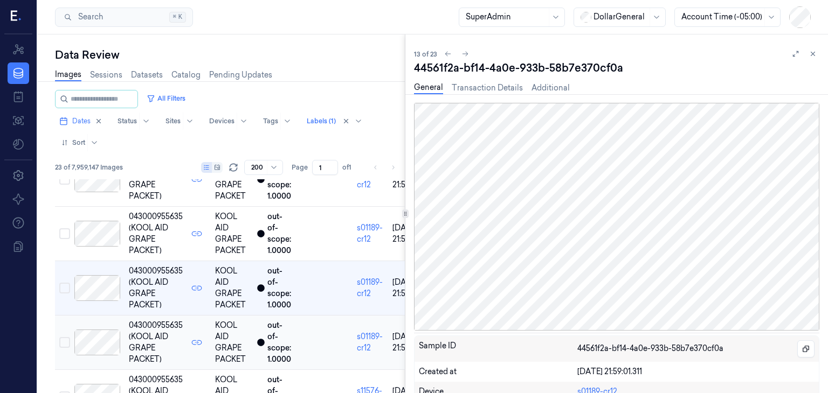
click at [90, 340] on div at bounding box center [97, 343] width 46 height 26
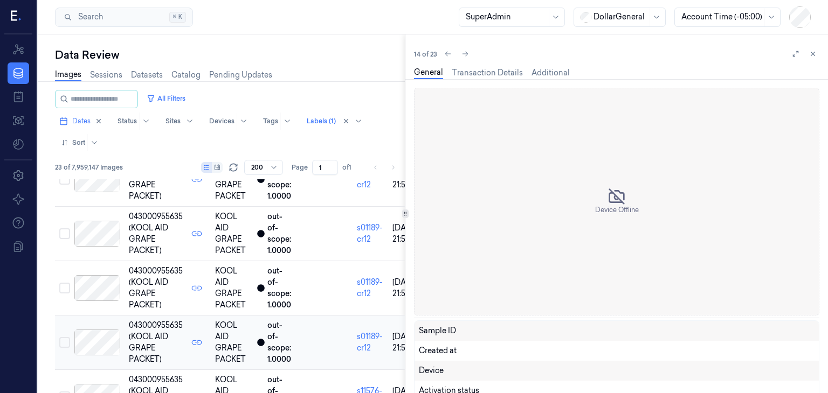
scroll to position [649, 0]
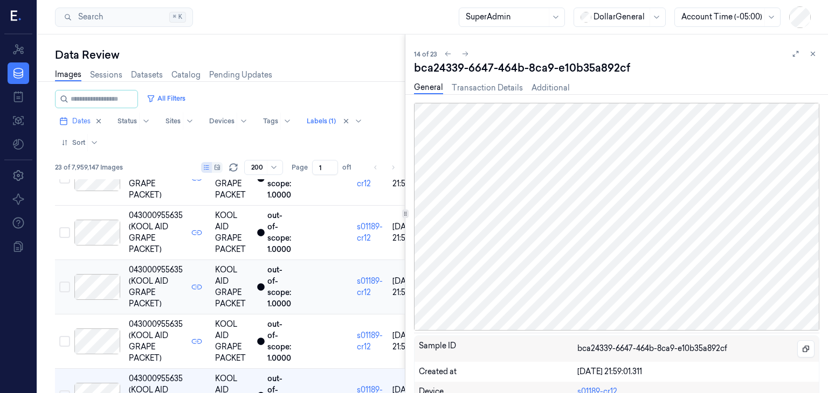
click at [93, 284] on div at bounding box center [97, 287] width 46 height 26
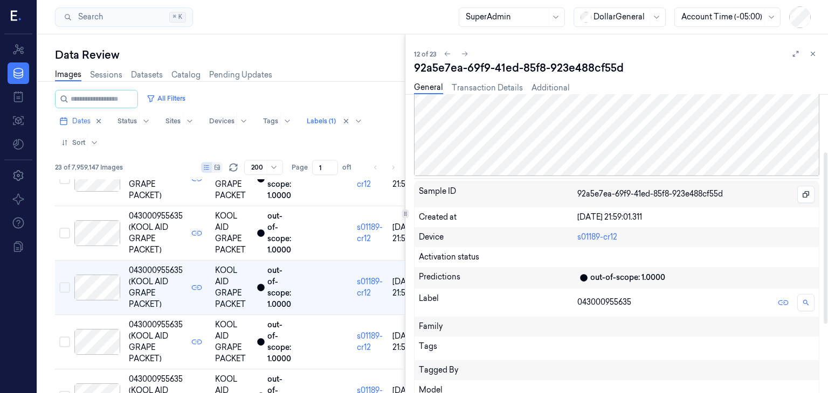
scroll to position [54, 0]
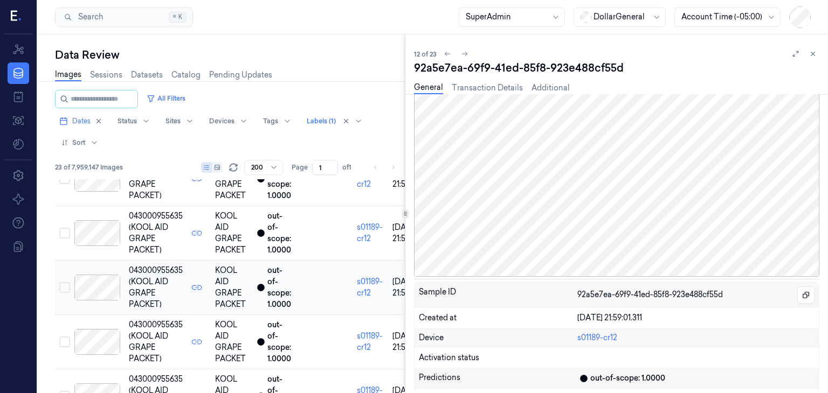
click at [65, 287] on button "Select row" at bounding box center [64, 287] width 11 height 11
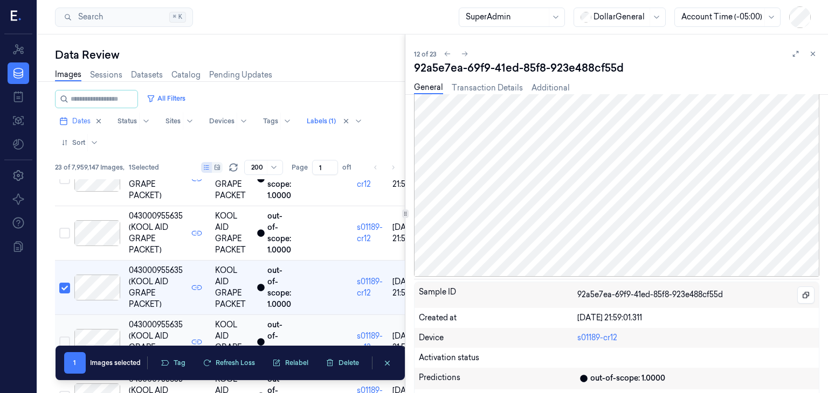
click at [67, 338] on button "Select row" at bounding box center [64, 342] width 11 height 11
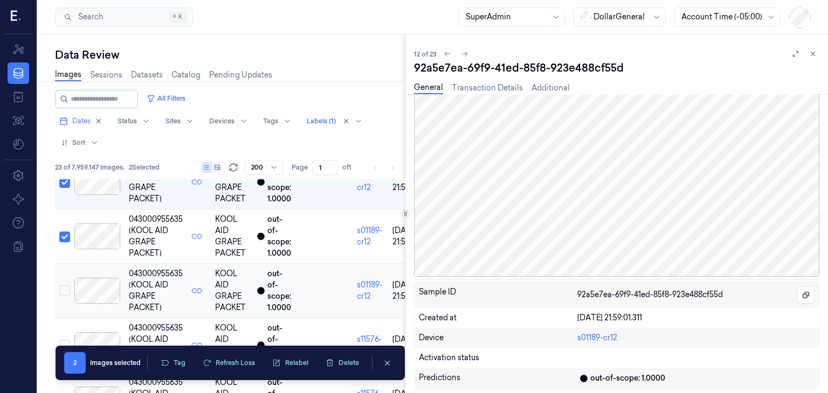
scroll to position [649, 0]
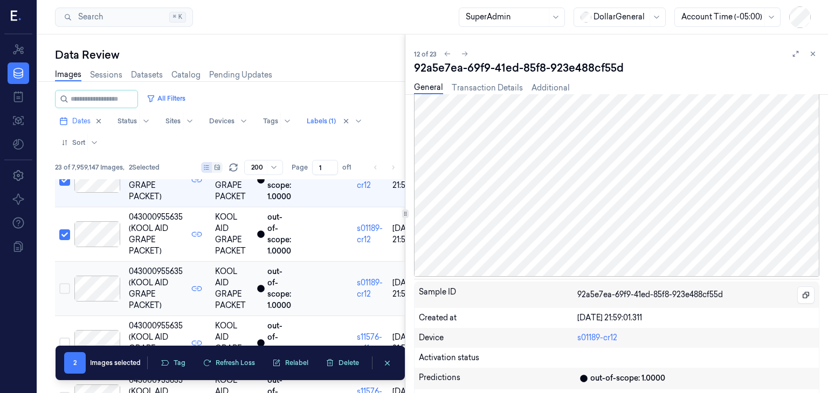
click at [67, 284] on button "Select row" at bounding box center [64, 288] width 11 height 11
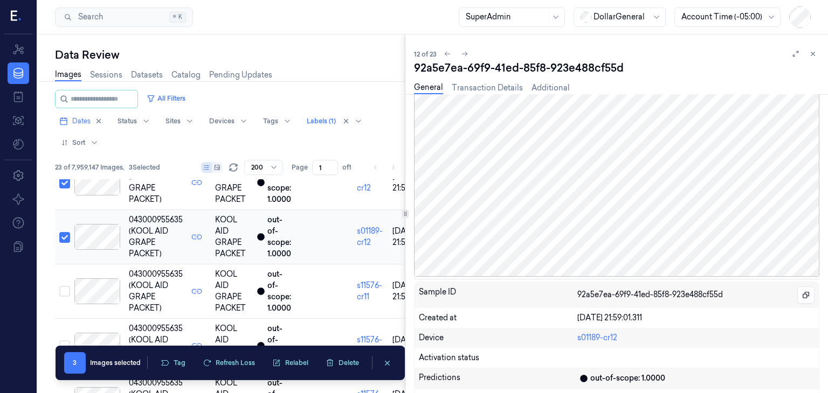
scroll to position [703, 0]
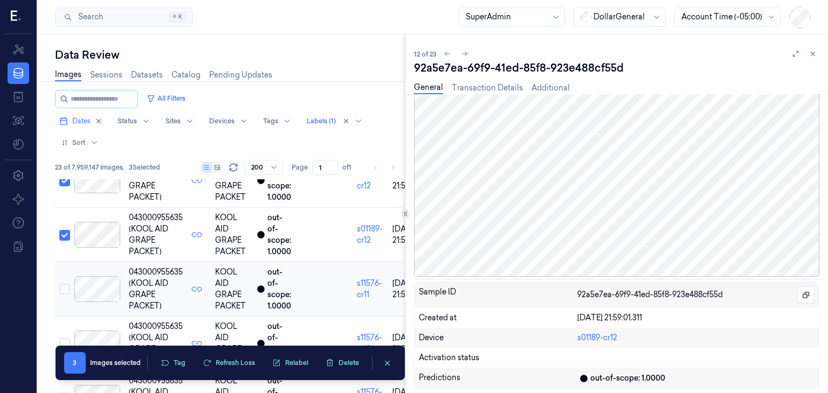
click at [96, 292] on div at bounding box center [97, 289] width 46 height 26
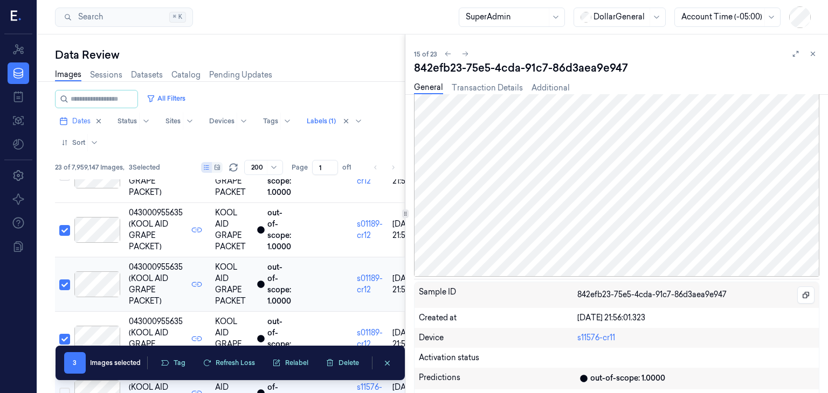
scroll to position [596, 0]
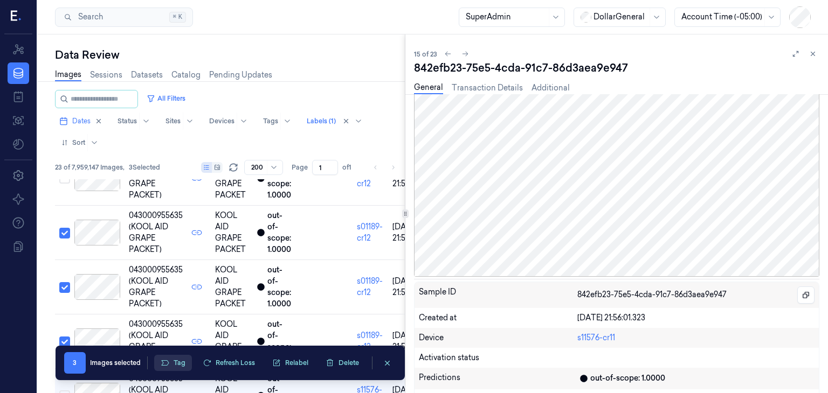
click at [171, 359] on button "Tag" at bounding box center [173, 363] width 38 height 16
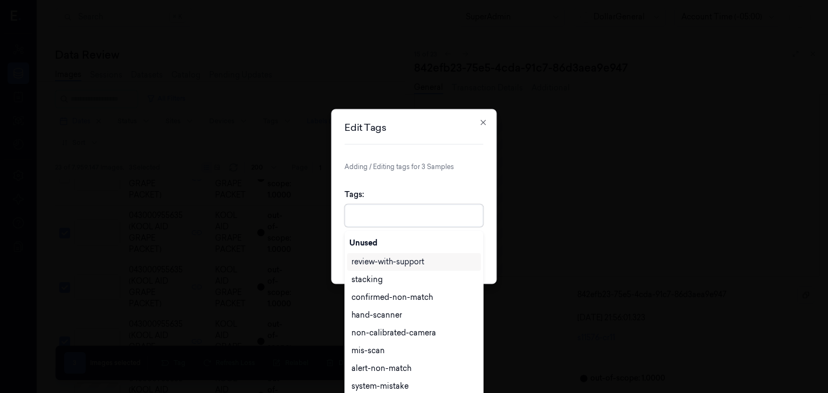
click at [427, 220] on div at bounding box center [414, 215] width 127 height 11
click at [397, 297] on div "confirmed-non-match" at bounding box center [391, 296] width 81 height 11
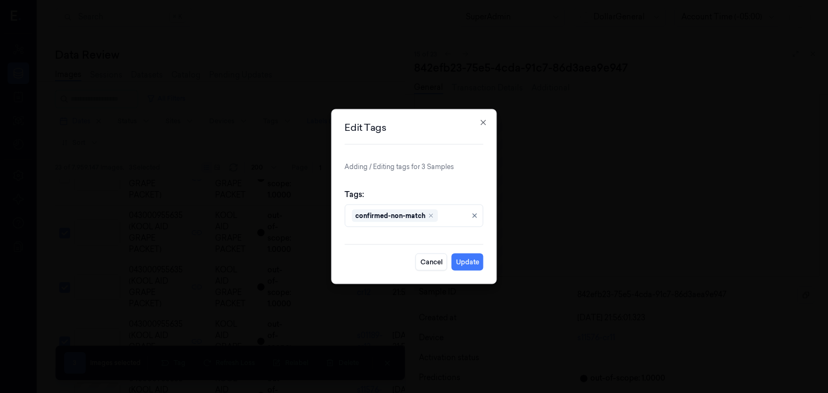
click at [487, 249] on div "Edit Tags Adding / Editing tags for 3 Samples Tags: confirmed-non-match Cancel …" at bounding box center [413, 196] width 165 height 175
click at [471, 266] on button "Update" at bounding box center [468, 262] width 32 height 17
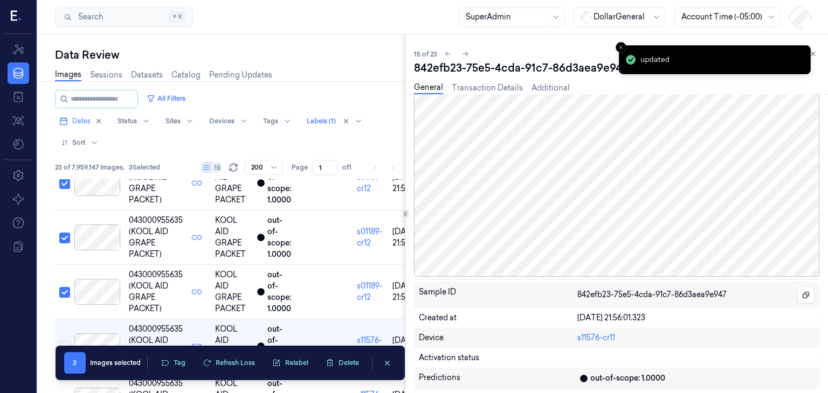
scroll to position [596, 0]
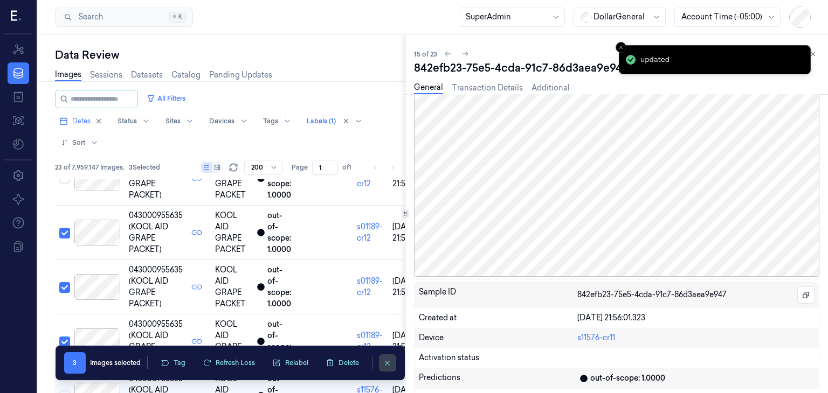
click at [384, 362] on icon "clearSelection" at bounding box center [387, 363] width 8 height 8
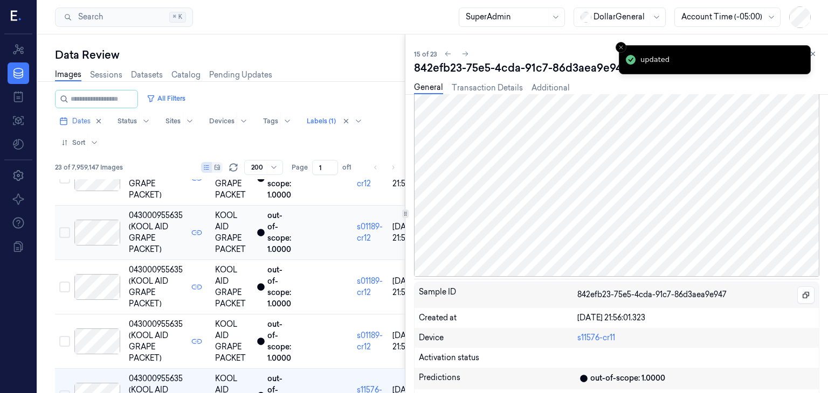
click at [95, 237] on div at bounding box center [97, 233] width 46 height 26
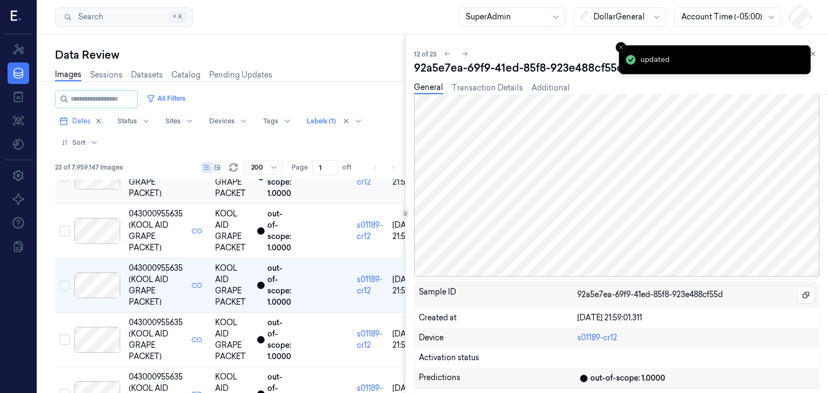
scroll to position [541, 0]
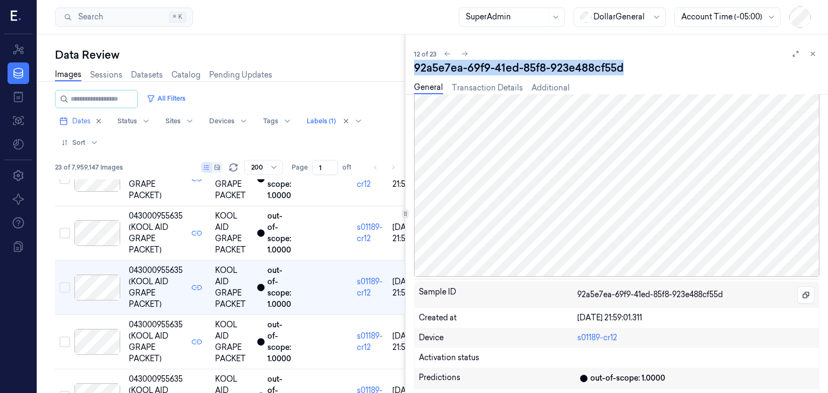
drag, startPoint x: 414, startPoint y: 65, endPoint x: 622, endPoint y: 67, distance: 208.5
click at [622, 67] on div "92a5e7ea-69f9-41ed-85f8-923e488cf55d" at bounding box center [616, 67] width 405 height 15
copy div "92a5e7ea-69f9-41ed-85f8-923e488cf55d"
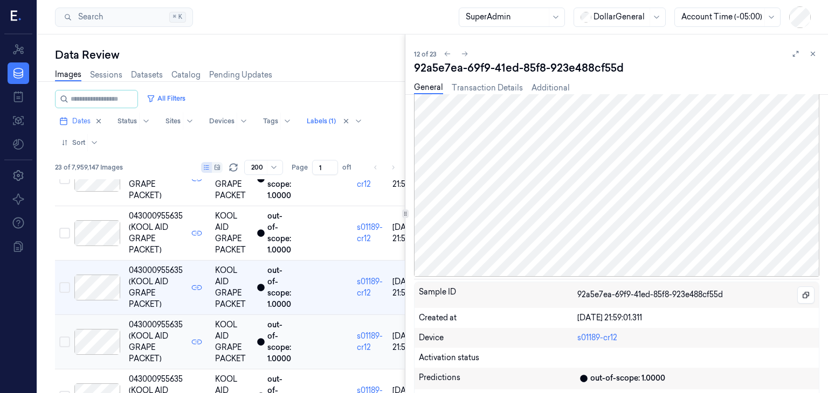
click at [99, 334] on div at bounding box center [97, 342] width 46 height 26
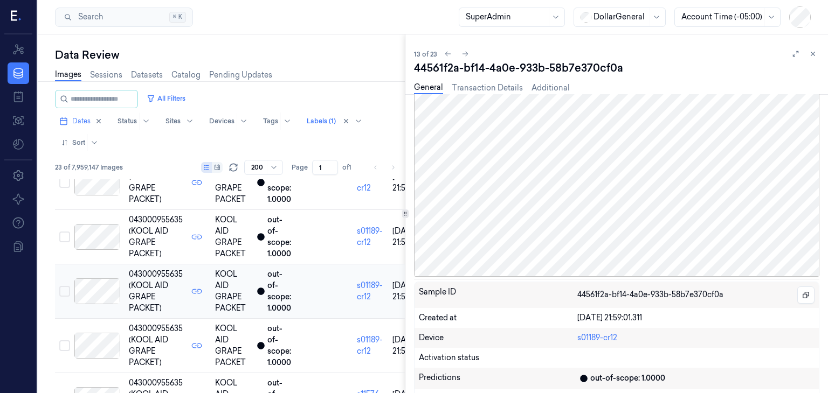
scroll to position [595, 0]
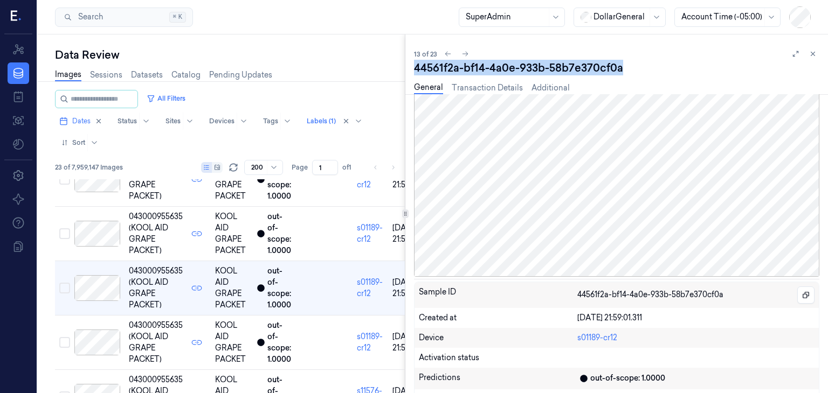
drag, startPoint x: 416, startPoint y: 67, endPoint x: 624, endPoint y: 67, distance: 207.4
click at [624, 67] on div "44561f2a-bf14-4a0e-933b-58b7e370cf0a" at bounding box center [616, 67] width 405 height 15
copy div "44561f2a-bf14-4a0e-933b-58b7e370cf0a"
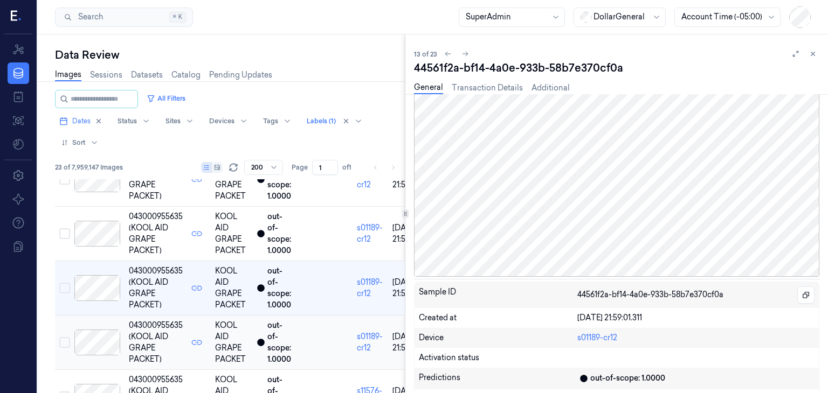
click at [92, 334] on div at bounding box center [97, 343] width 46 height 26
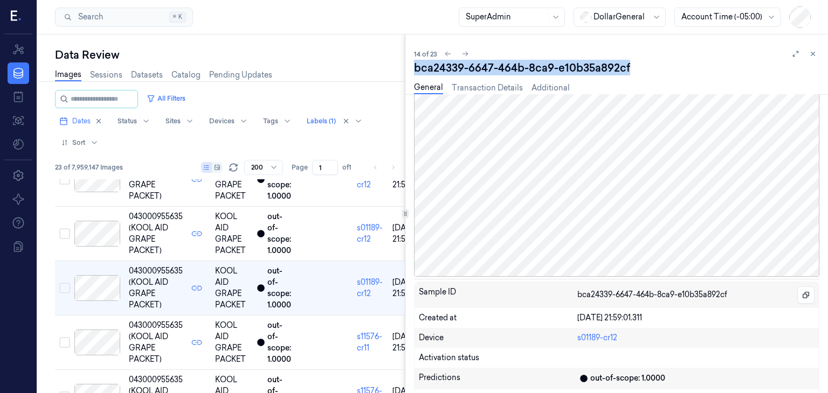
drag, startPoint x: 414, startPoint y: 63, endPoint x: 631, endPoint y: 66, distance: 217.2
click at [631, 66] on div "bca24339-6647-464b-8ca9-e10b35a892cf" at bounding box center [616, 67] width 405 height 15
copy div "bca24339-6647-464b-8ca9-e10b35a892cf"
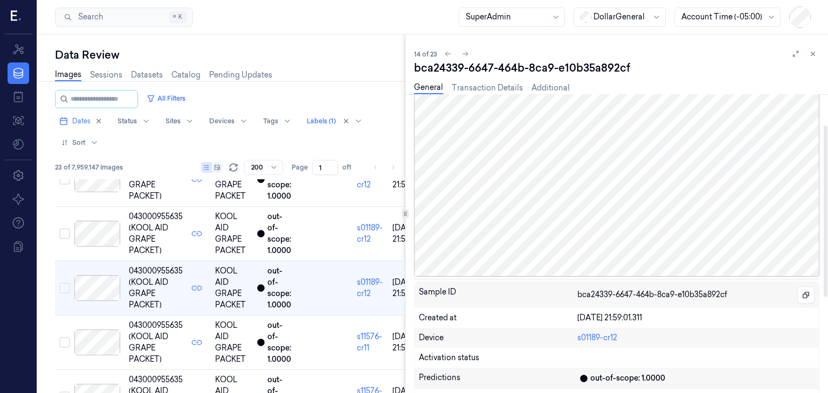
drag, startPoint x: 668, startPoint y: 54, endPoint x: 621, endPoint y: 66, distance: 47.8
click at [667, 54] on div "14 of 23" at bounding box center [616, 53] width 405 height 13
click at [91, 336] on div at bounding box center [97, 343] width 46 height 26
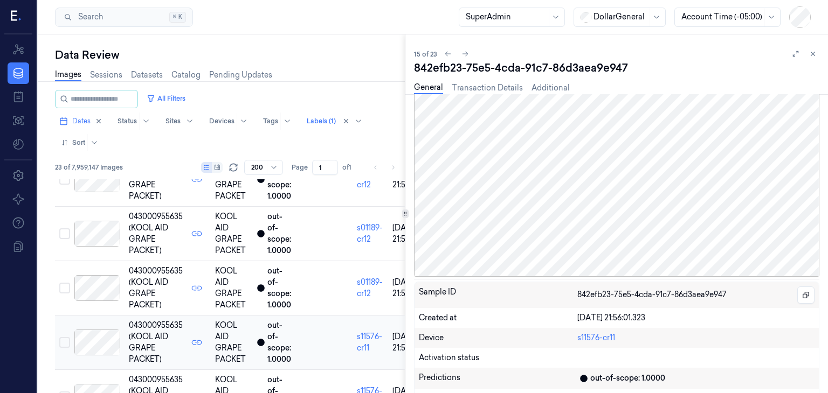
scroll to position [704, 0]
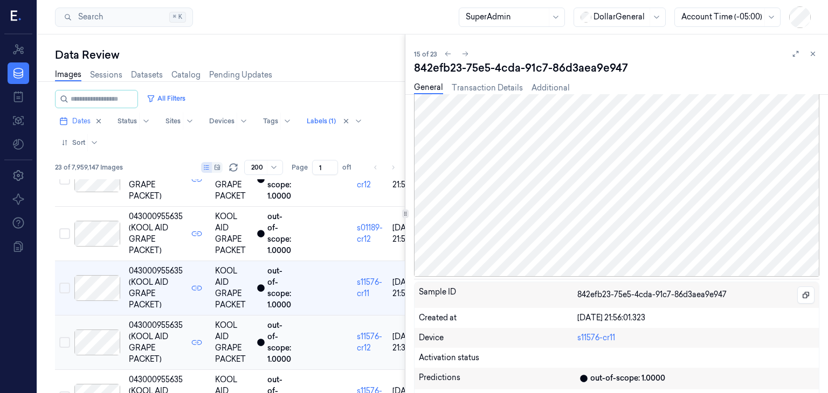
click at [94, 342] on div at bounding box center [97, 343] width 46 height 26
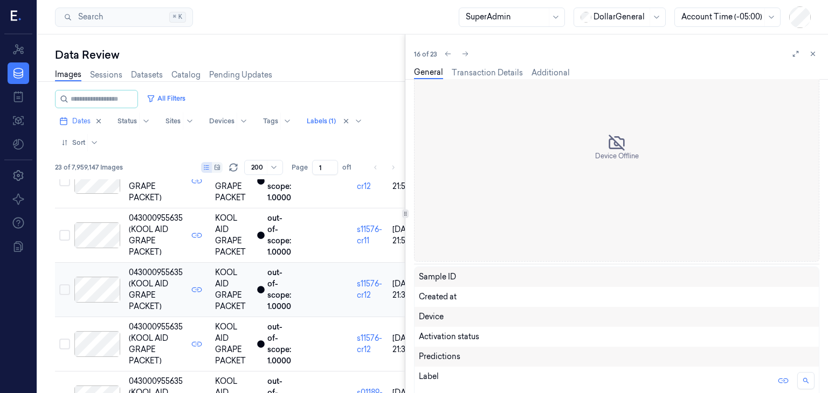
scroll to position [758, 0]
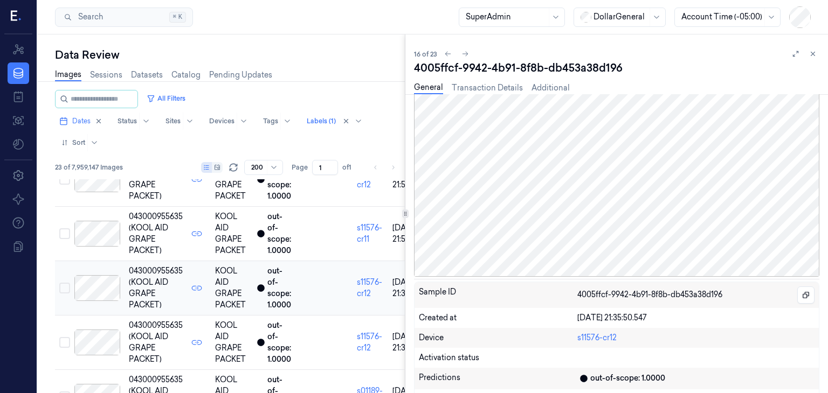
click at [94, 342] on div at bounding box center [97, 343] width 46 height 26
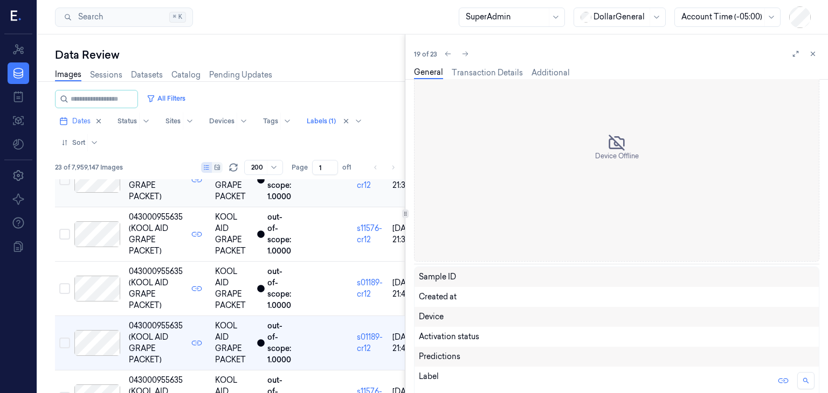
scroll to position [921, 0]
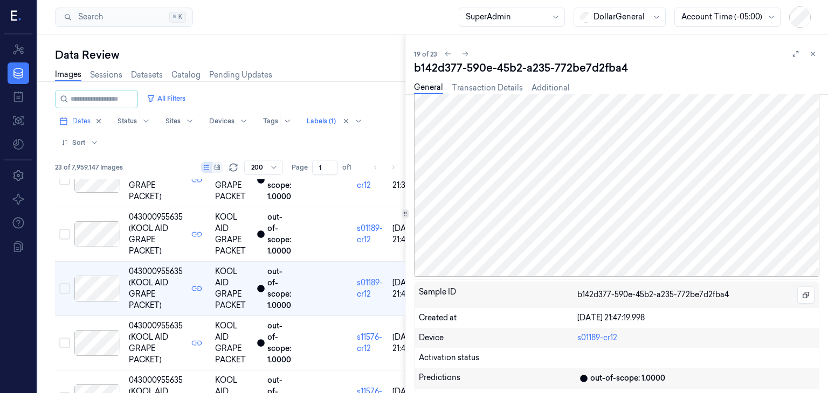
click at [94, 342] on div at bounding box center [97, 343] width 46 height 26
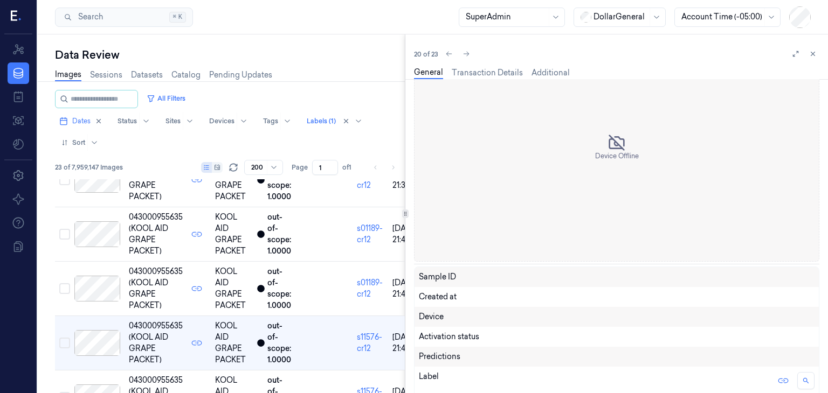
scroll to position [975, 0]
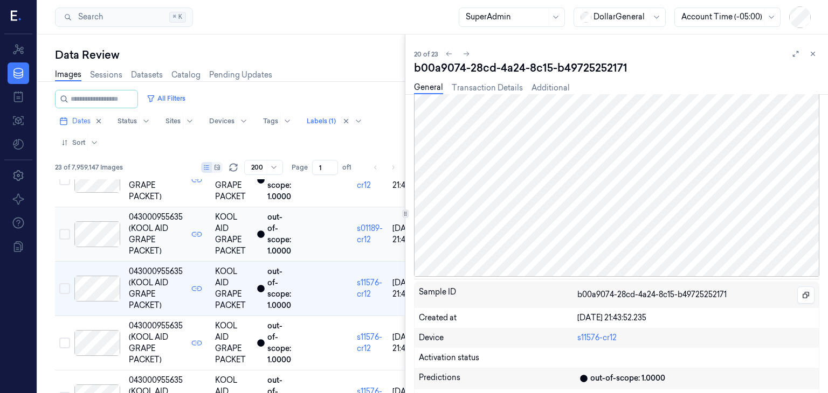
click at [96, 237] on div at bounding box center [97, 234] width 46 height 26
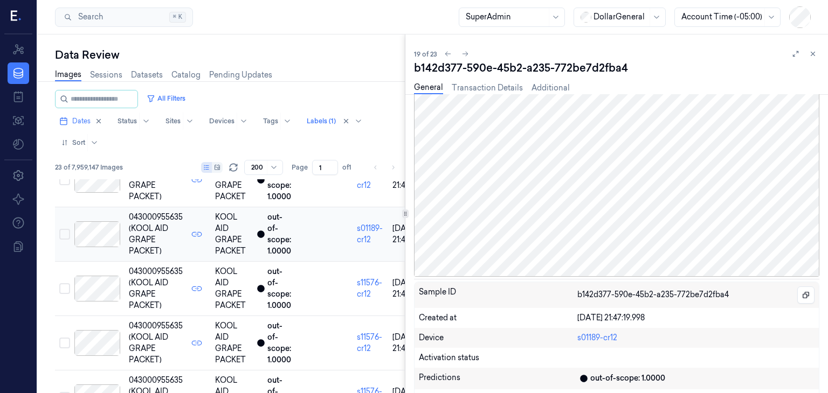
scroll to position [921, 0]
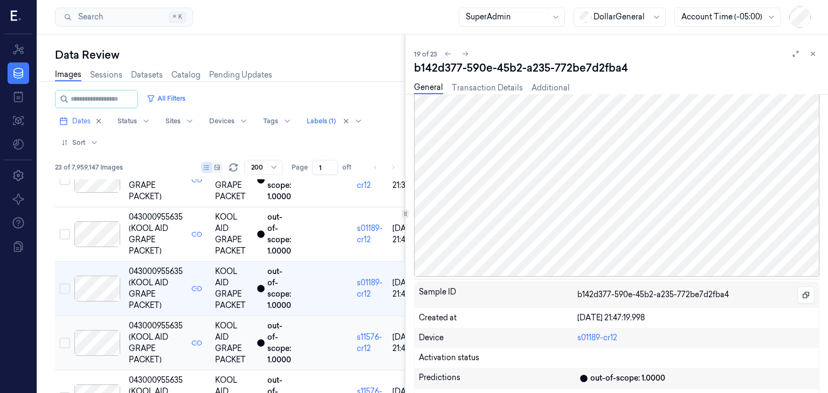
click at [99, 331] on div at bounding box center [97, 343] width 46 height 26
click at [98, 245] on td at bounding box center [97, 234] width 54 height 54
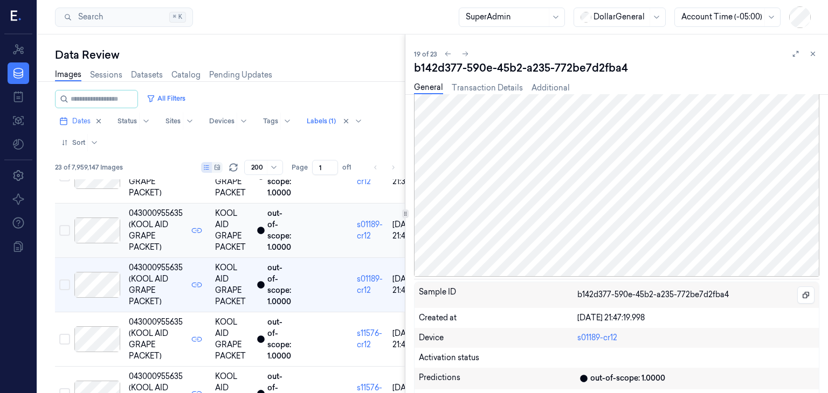
scroll to position [921, 0]
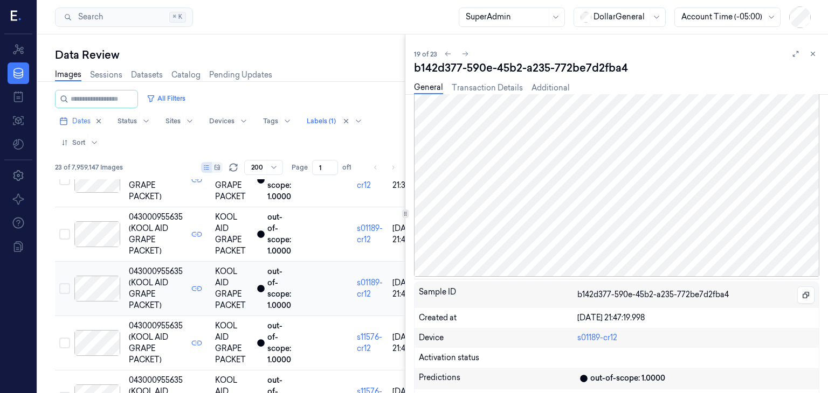
click at [65, 290] on button "Select row" at bounding box center [64, 288] width 11 height 11
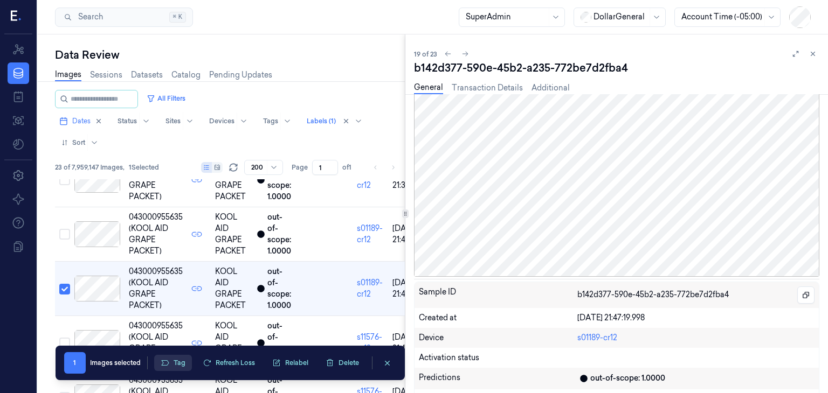
click at [178, 363] on button "Tag" at bounding box center [173, 363] width 38 height 16
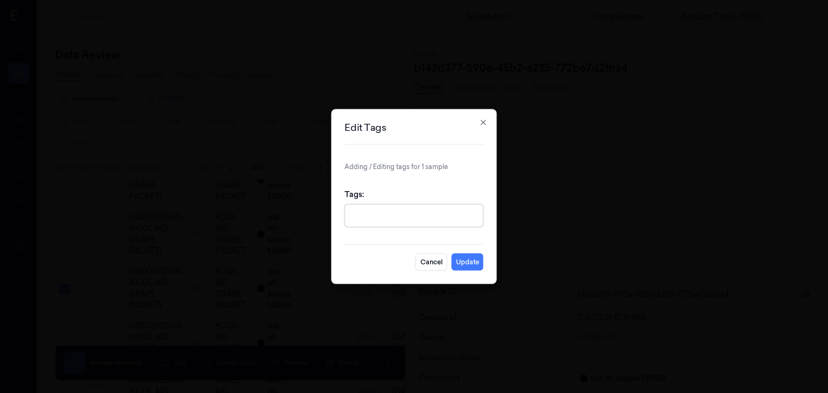
click at [378, 205] on div at bounding box center [414, 216] width 127 height 22
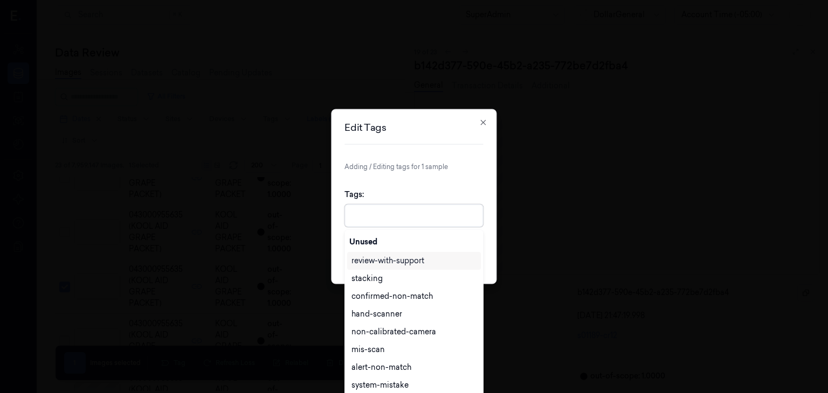
scroll to position [2, 0]
click at [399, 301] on div "confirmed-non-match" at bounding box center [391, 296] width 81 height 11
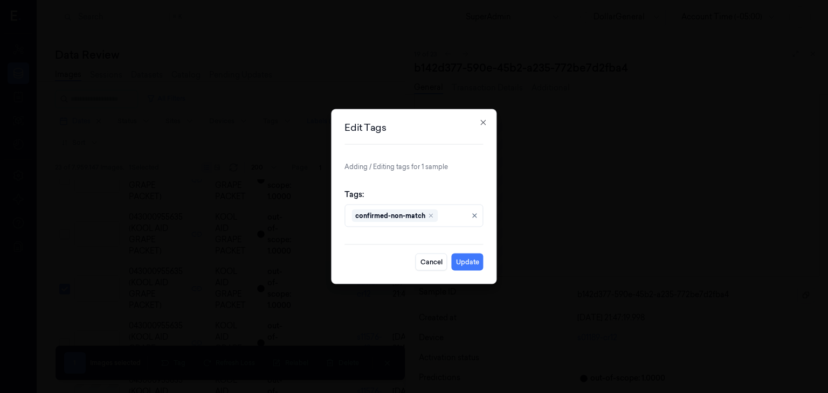
click at [488, 256] on div "Edit Tags Adding / Editing tags for 1 sample Tags: confirmed-non-match Cancel U…" at bounding box center [413, 196] width 165 height 175
click at [456, 263] on button "Update" at bounding box center [468, 262] width 32 height 17
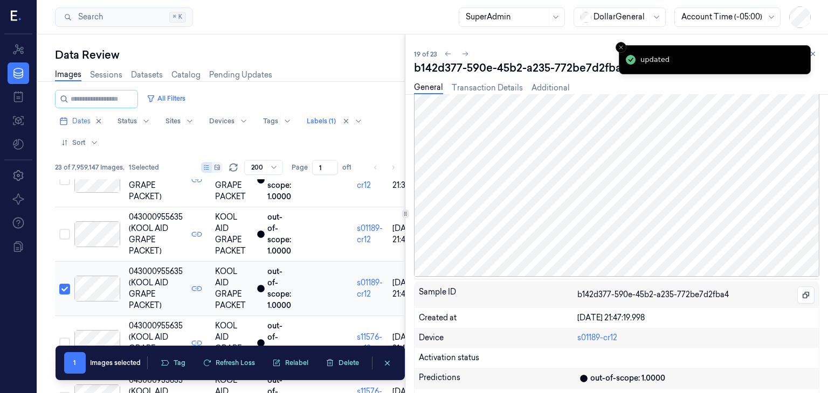
click at [66, 284] on button "Select row" at bounding box center [64, 289] width 11 height 11
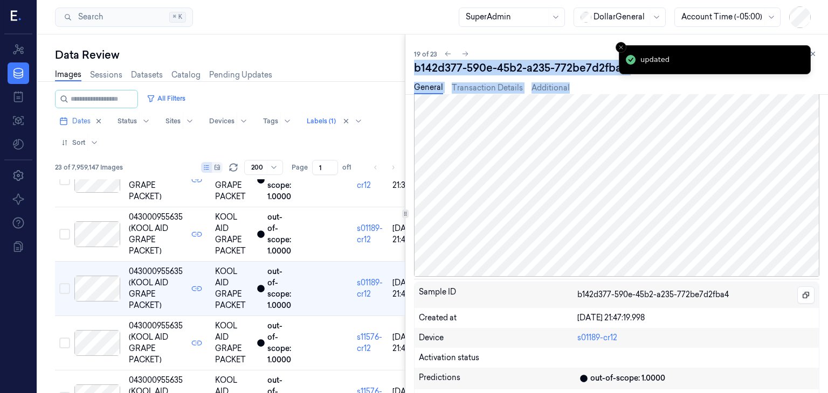
drag, startPoint x: 414, startPoint y: 68, endPoint x: 576, endPoint y: 75, distance: 162.3
click at [576, 75] on div "b142d377-590e-45b2-a235-772be7d2fba4 General Transaction Details Additional" at bounding box center [616, 81] width 405 height 43
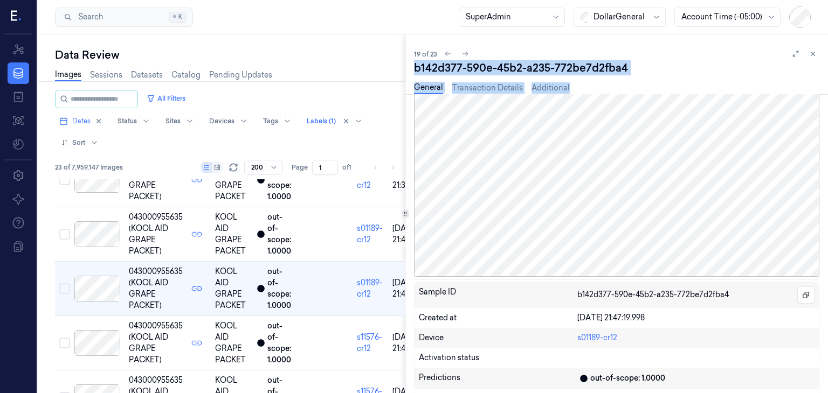
click at [543, 70] on div "b142d377-590e-45b2-a235-772be7d2fba4" at bounding box center [616, 67] width 405 height 15
click at [522, 65] on div "b142d377-590e-45b2-a235-772be7d2fba4" at bounding box center [616, 67] width 405 height 15
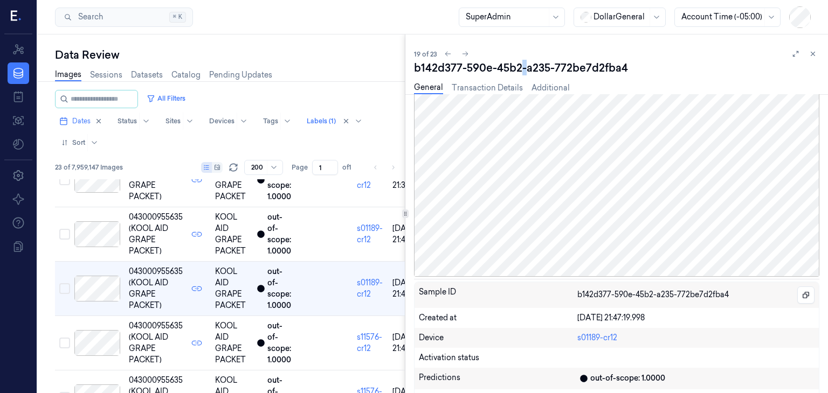
click at [522, 65] on div "b142d377-590e-45b2-a235-772be7d2fba4" at bounding box center [616, 67] width 405 height 15
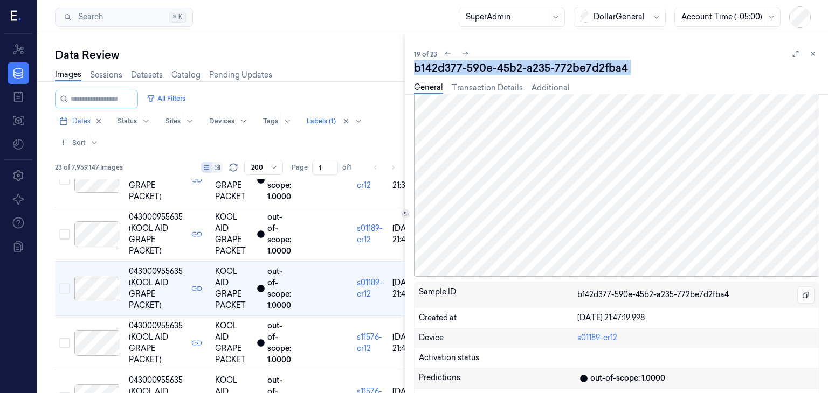
click at [522, 65] on div "b142d377-590e-45b2-a235-772be7d2fba4" at bounding box center [616, 67] width 405 height 15
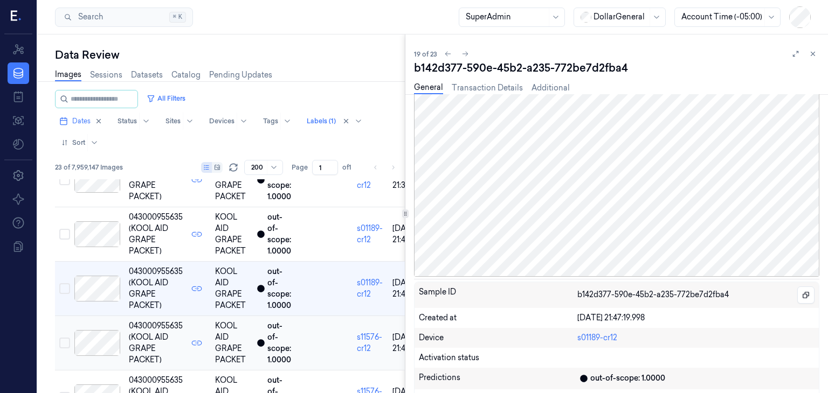
click at [91, 343] on div at bounding box center [97, 343] width 46 height 26
click at [95, 342] on div at bounding box center [97, 343] width 46 height 26
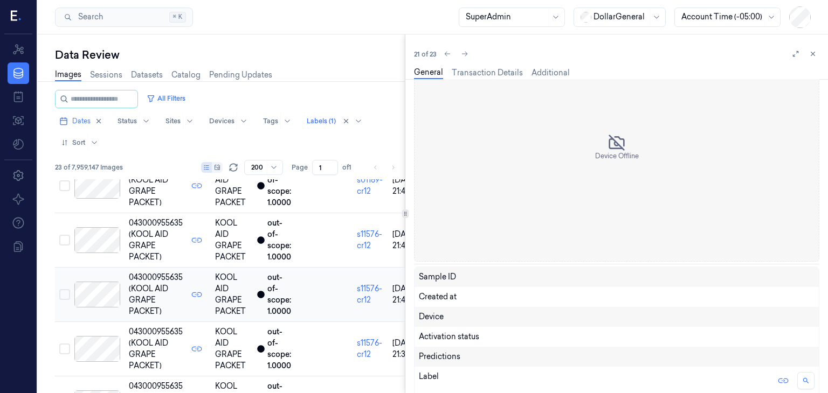
scroll to position [1030, 0]
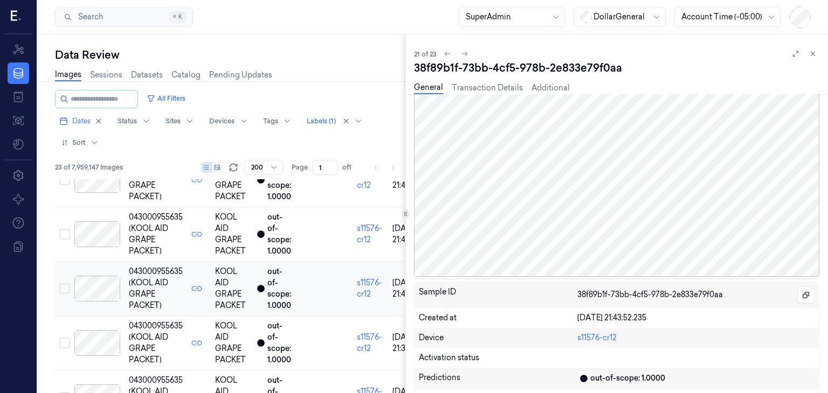
click at [95, 342] on div at bounding box center [97, 343] width 46 height 26
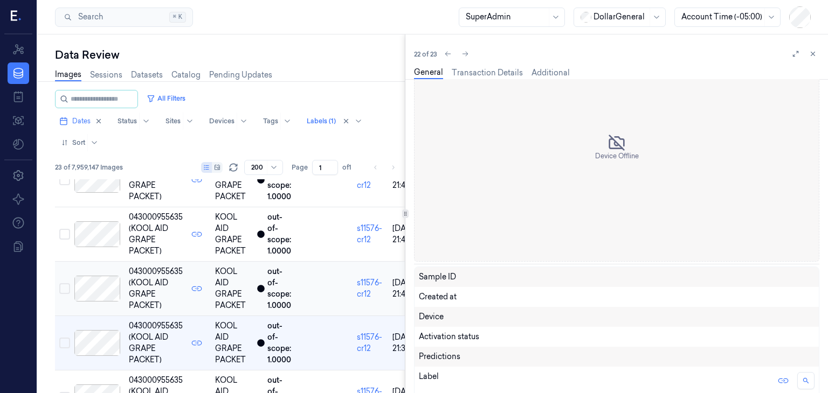
scroll to position [1071, 0]
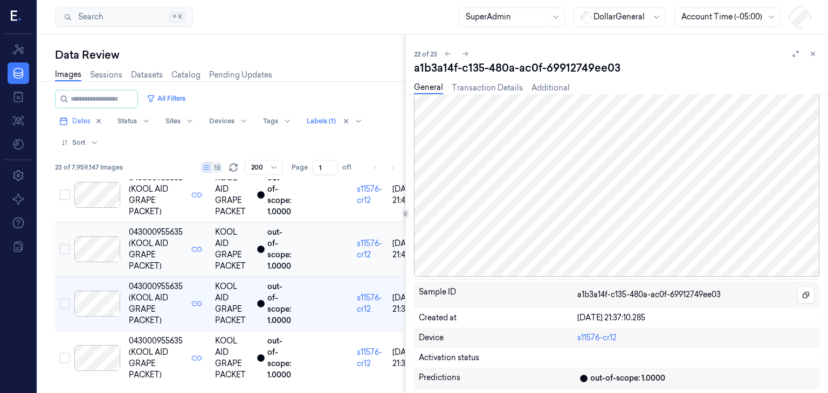
click at [95, 345] on div at bounding box center [97, 358] width 46 height 26
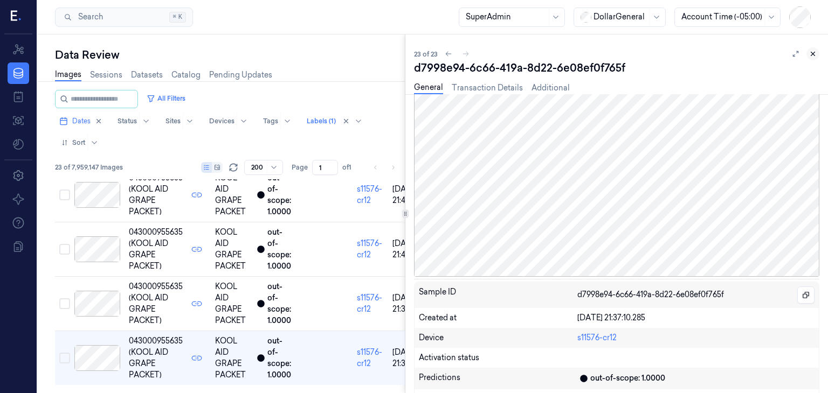
click at [812, 52] on icon at bounding box center [813, 54] width 8 height 8
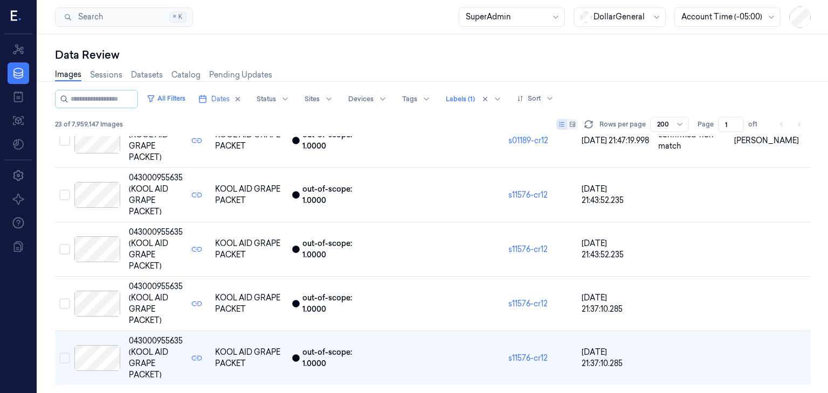
scroll to position [1024, 0]
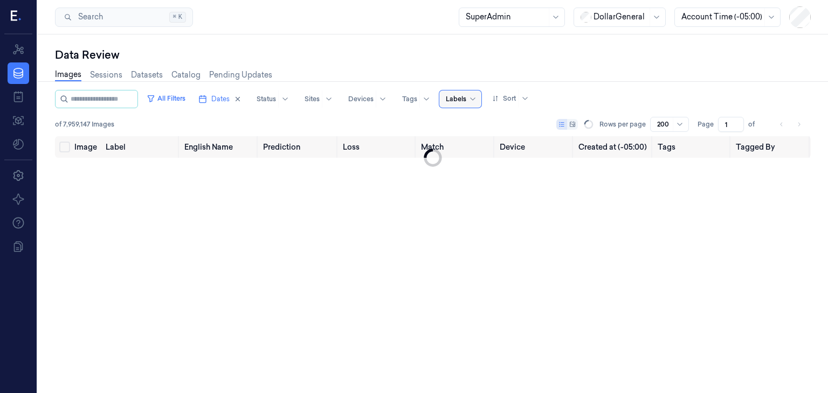
click at [466, 98] on div at bounding box center [456, 99] width 20 height 10
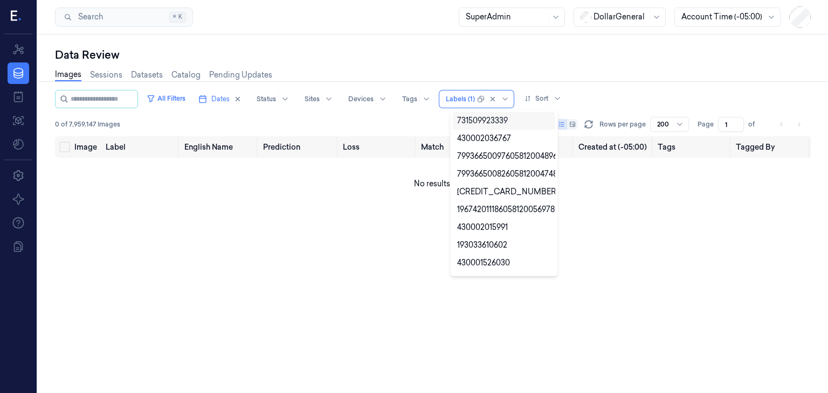
click at [603, 97] on div "All Filters Dates Status Sites Devices Tags option , selected. 10 results avail…" at bounding box center [432, 99] width 755 height 18
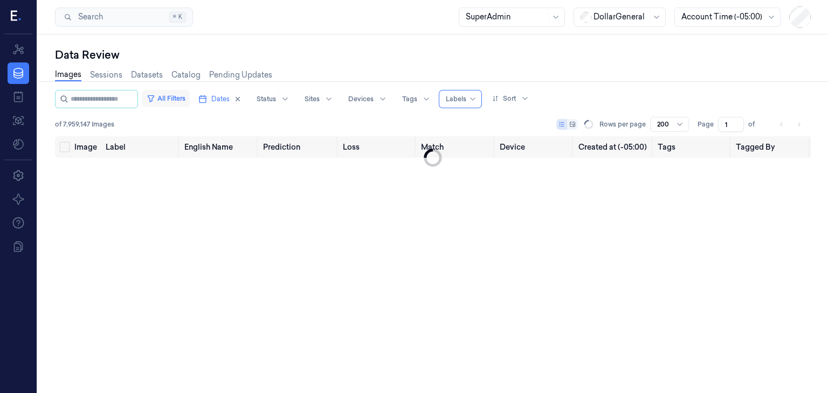
click at [175, 96] on button "All Filters" at bounding box center [165, 98] width 47 height 17
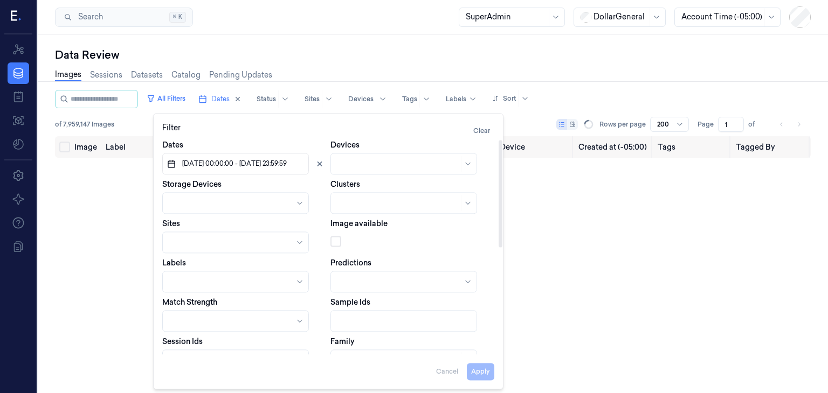
click at [226, 281] on div at bounding box center [231, 281] width 124 height 11
click at [392, 371] on div "Apply Cancel" at bounding box center [328, 368] width 332 height 26
click at [474, 371] on button "Apply" at bounding box center [480, 371] width 27 height 17
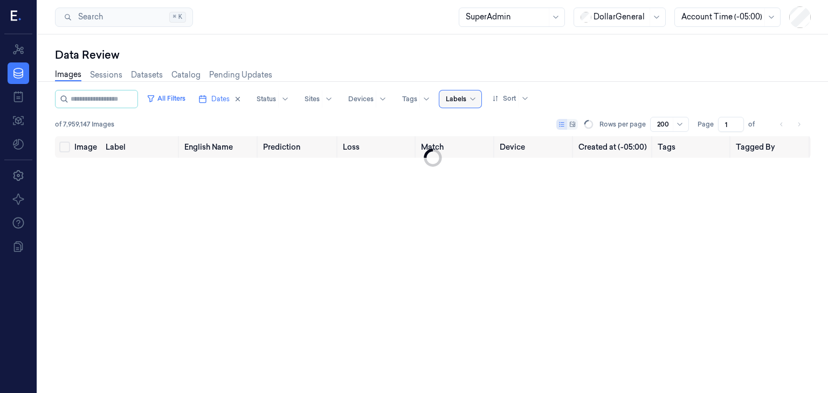
click at [463, 98] on div at bounding box center [456, 99] width 20 height 10
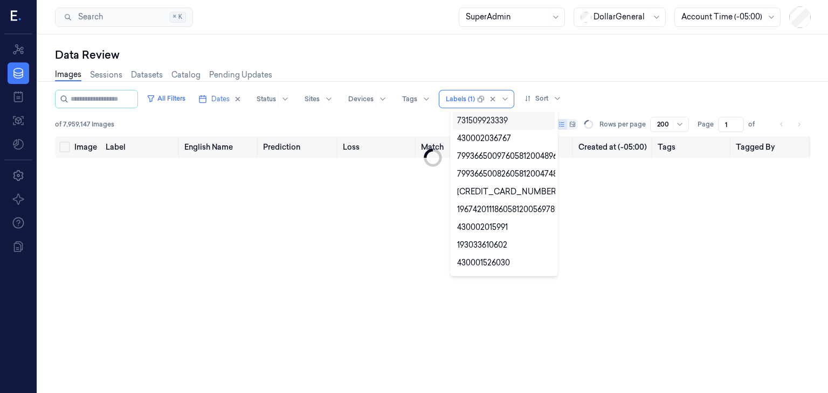
click at [593, 95] on div "All Filters Dates Status Sites Devices Tags option , selected. 10 results avail…" at bounding box center [432, 99] width 755 height 18
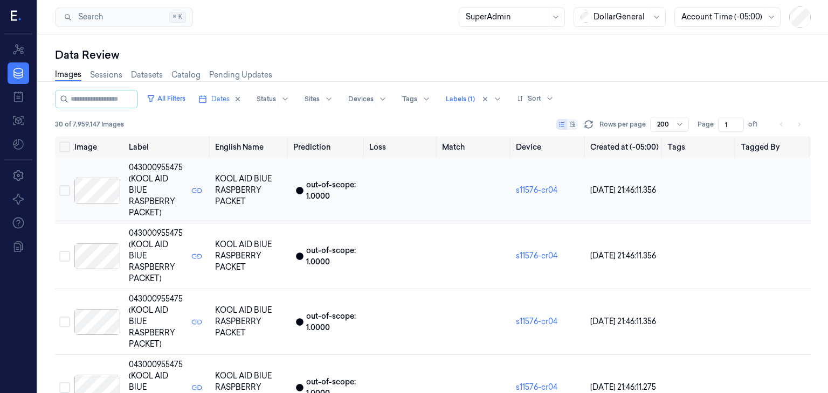
click at [84, 192] on div at bounding box center [97, 191] width 46 height 26
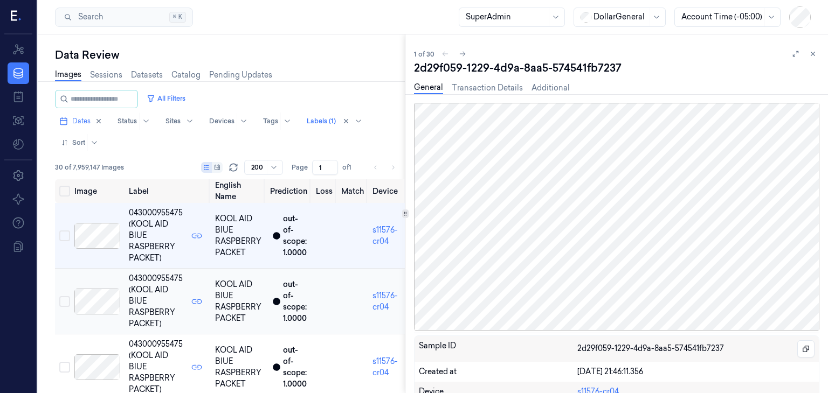
click at [107, 302] on div at bounding box center [97, 302] width 46 height 26
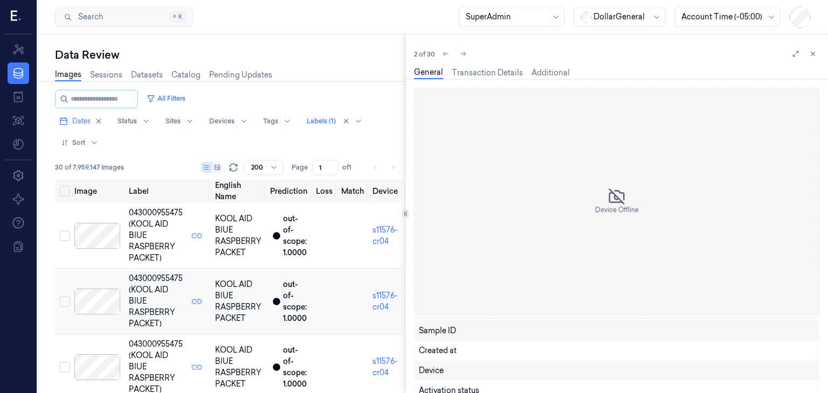
scroll to position [15, 0]
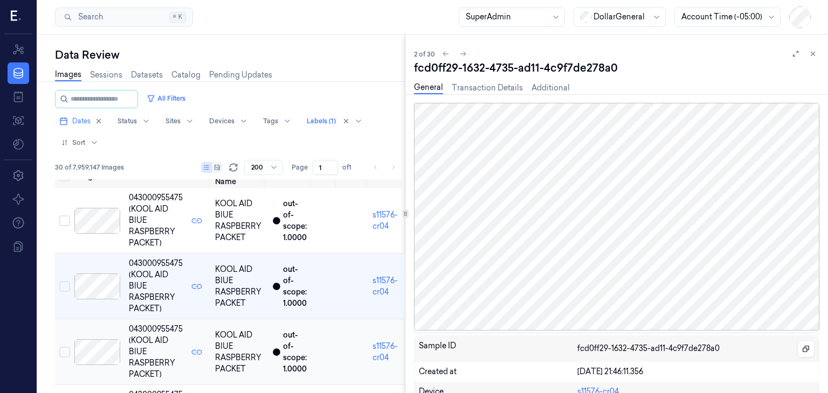
click at [97, 350] on div at bounding box center [97, 352] width 46 height 26
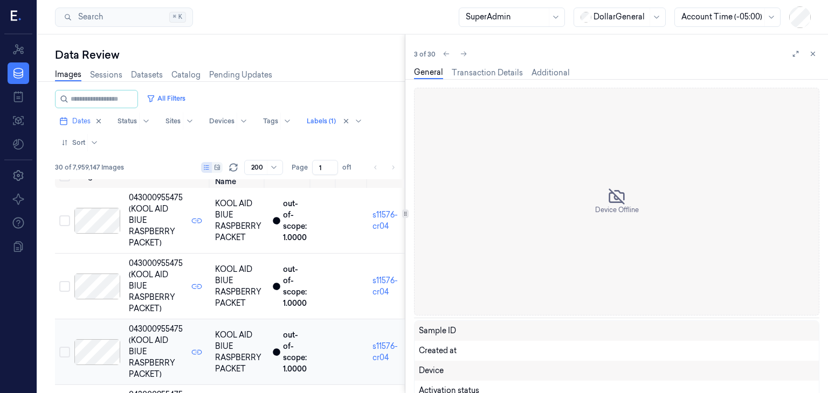
scroll to position [80, 0]
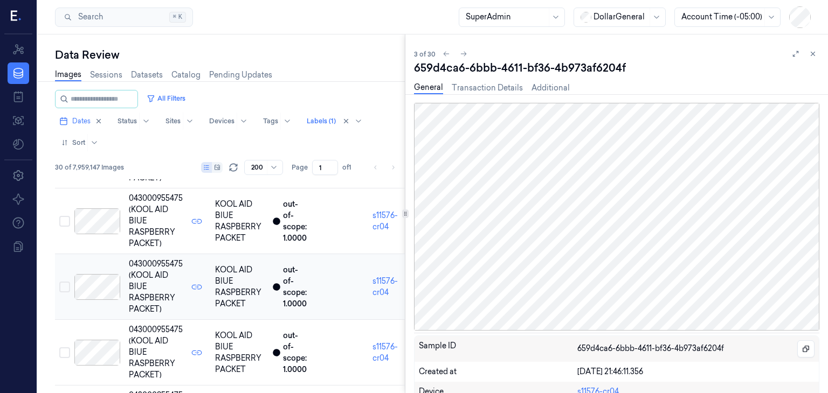
click at [97, 350] on div at bounding box center [97, 353] width 46 height 26
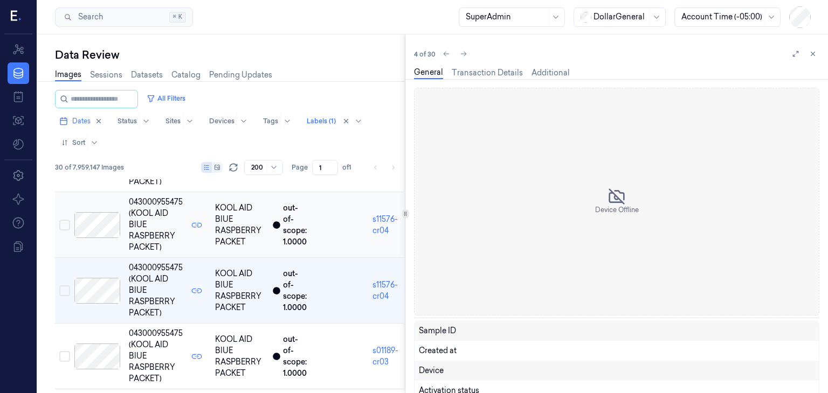
scroll to position [146, 0]
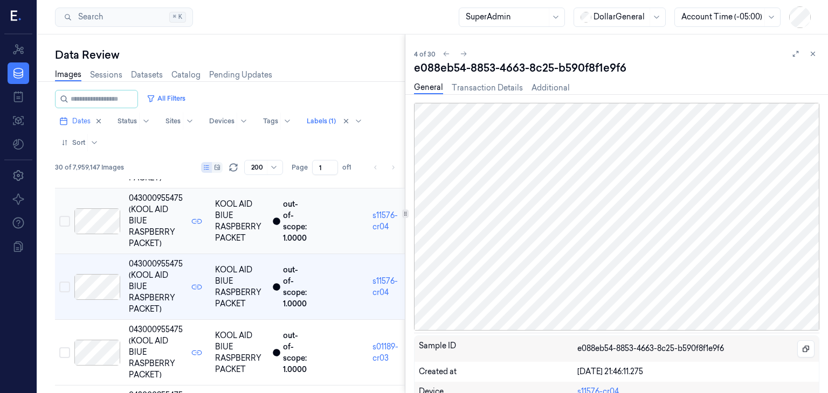
click at [97, 350] on div at bounding box center [97, 353] width 46 height 26
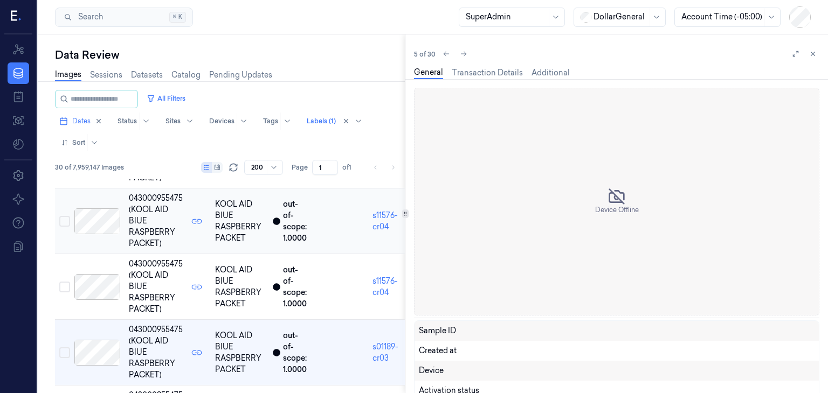
scroll to position [211, 0]
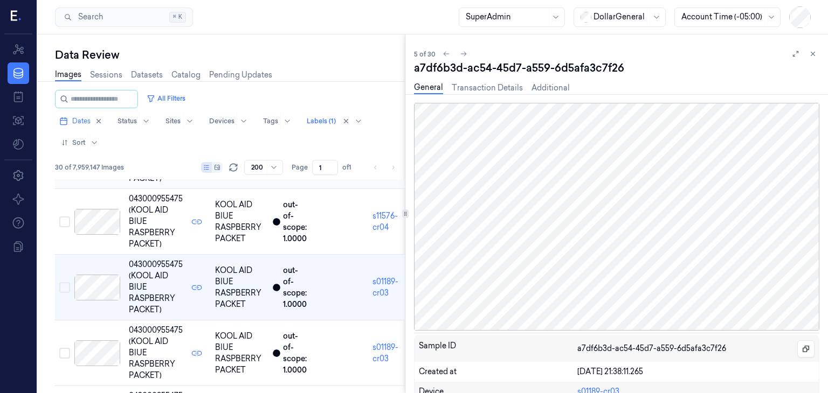
click at [97, 350] on div at bounding box center [97, 354] width 46 height 26
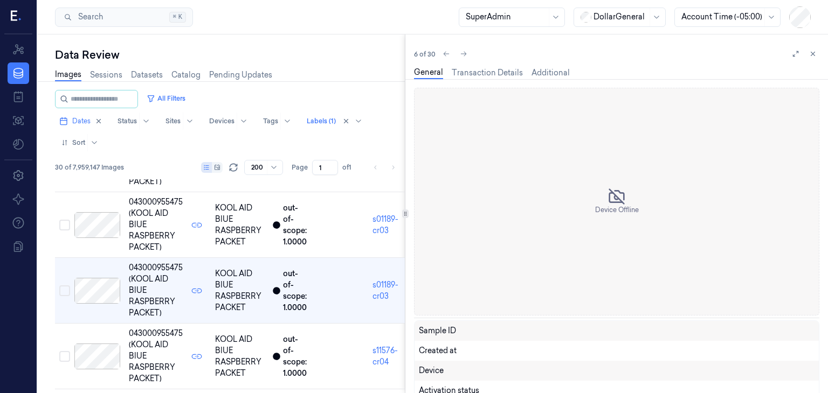
scroll to position [277, 0]
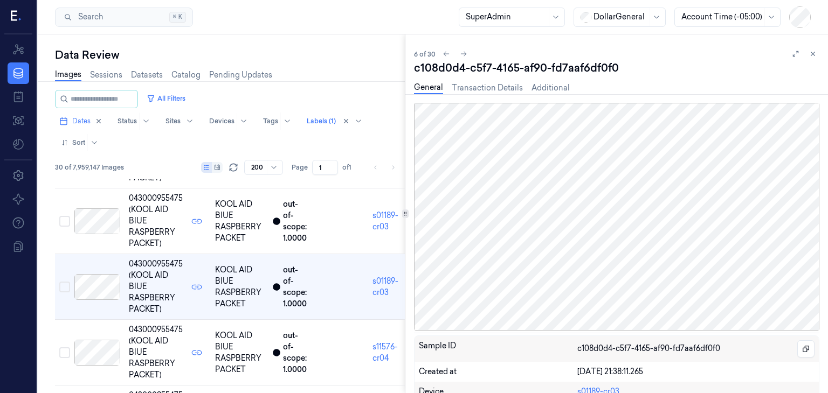
click at [97, 350] on div at bounding box center [97, 353] width 46 height 26
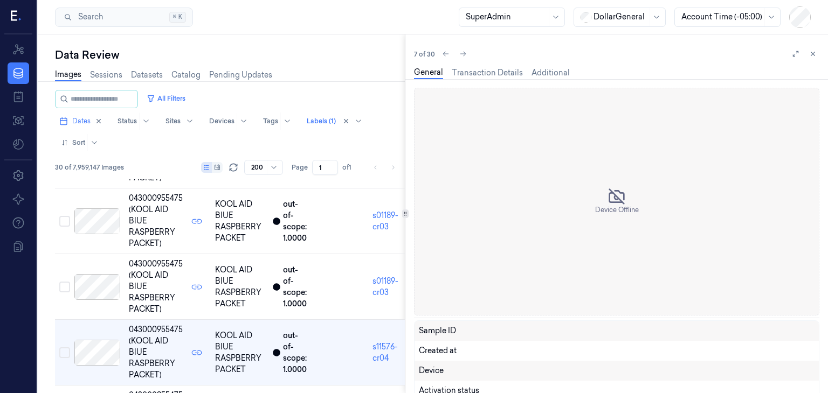
scroll to position [343, 0]
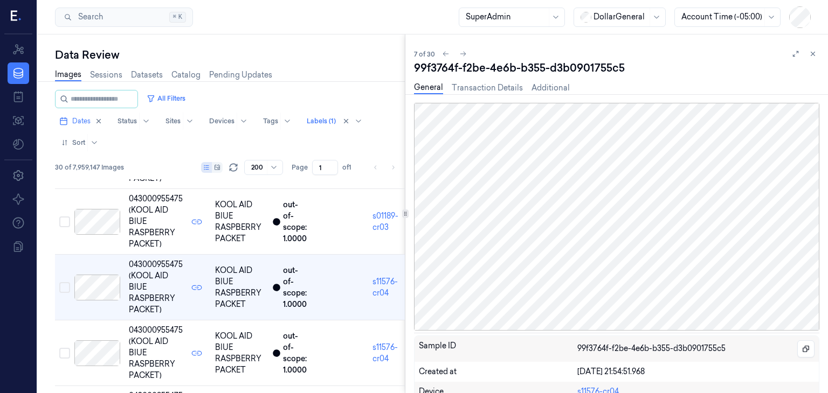
click at [97, 350] on div at bounding box center [97, 354] width 46 height 26
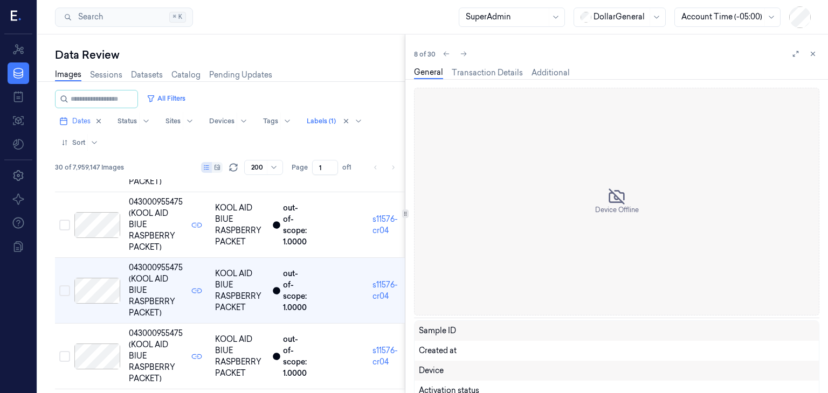
scroll to position [408, 0]
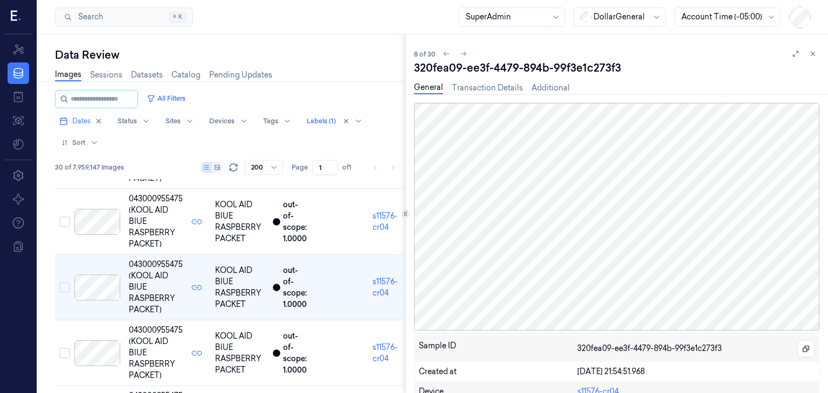
click at [97, 350] on div at bounding box center [97, 354] width 46 height 26
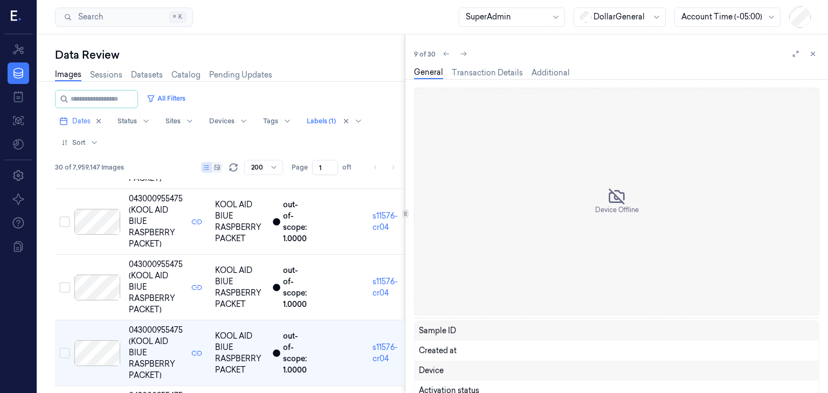
scroll to position [474, 0]
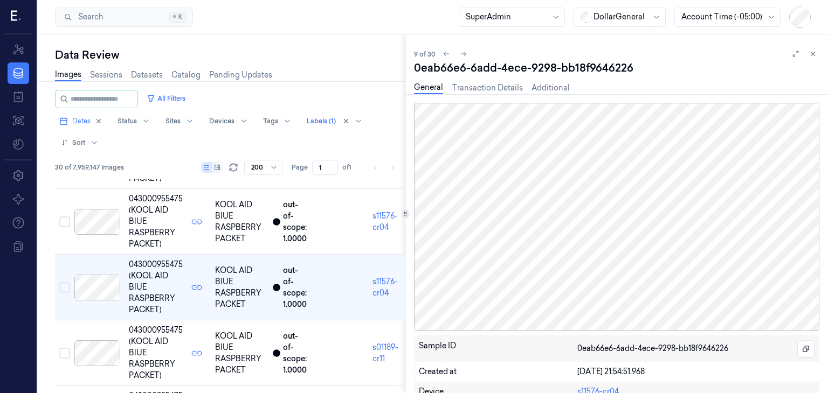
click at [97, 350] on div at bounding box center [97, 354] width 46 height 26
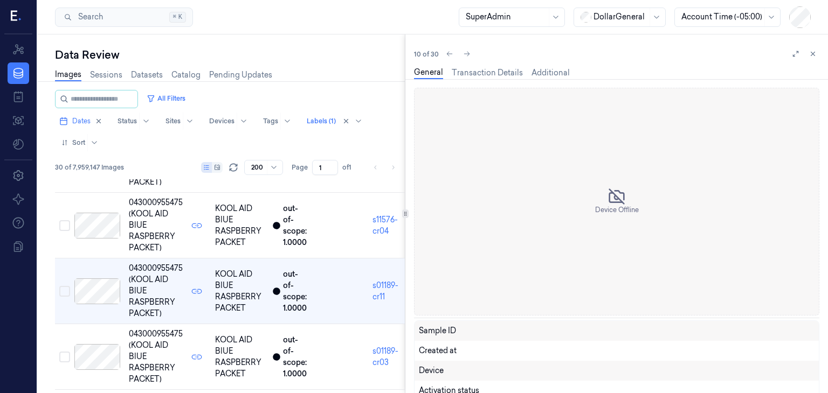
scroll to position [540, 0]
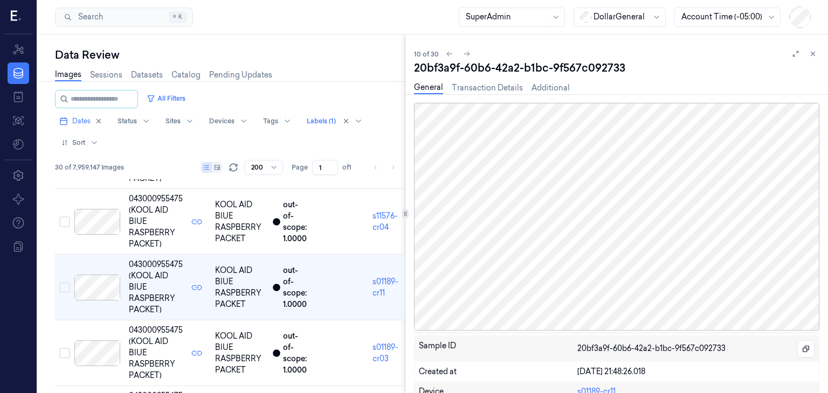
click at [97, 350] on div at bounding box center [97, 354] width 46 height 26
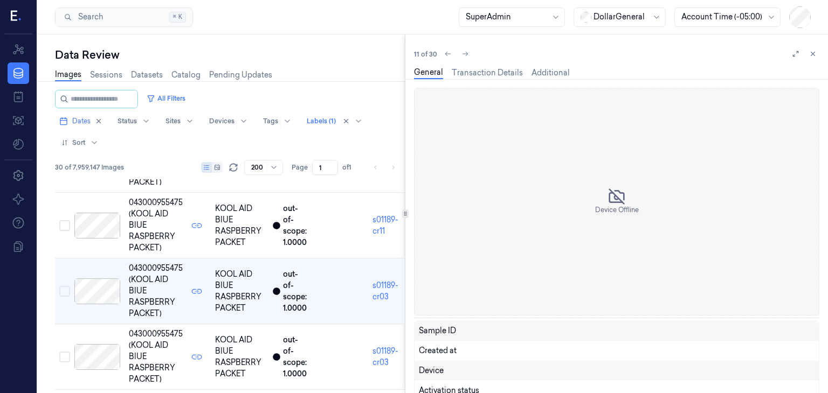
scroll to position [606, 0]
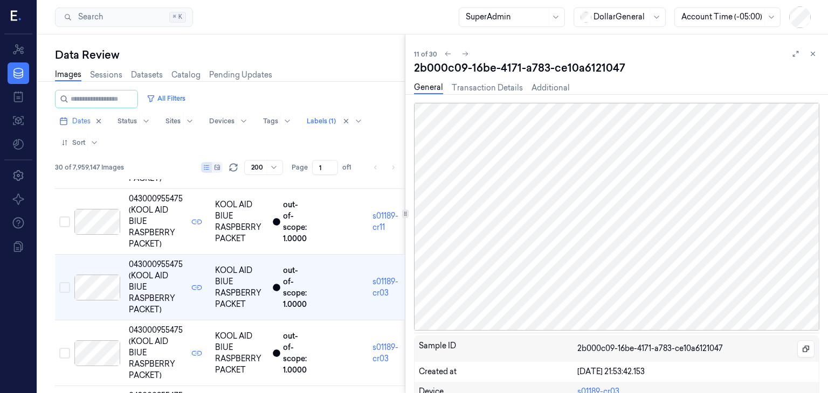
click at [97, 350] on div at bounding box center [97, 354] width 46 height 26
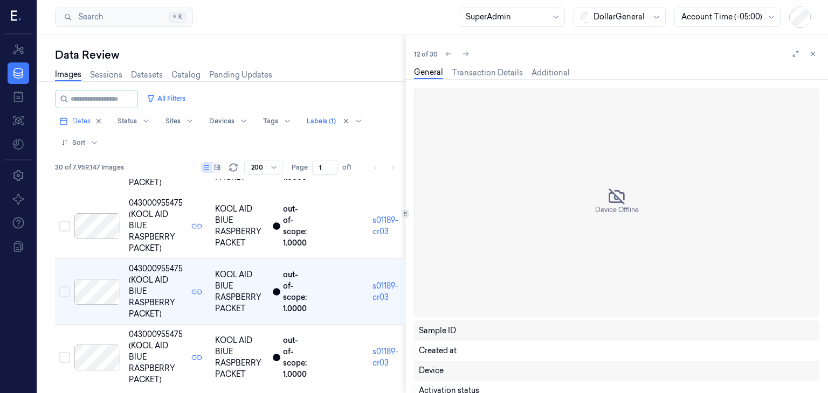
scroll to position [671, 0]
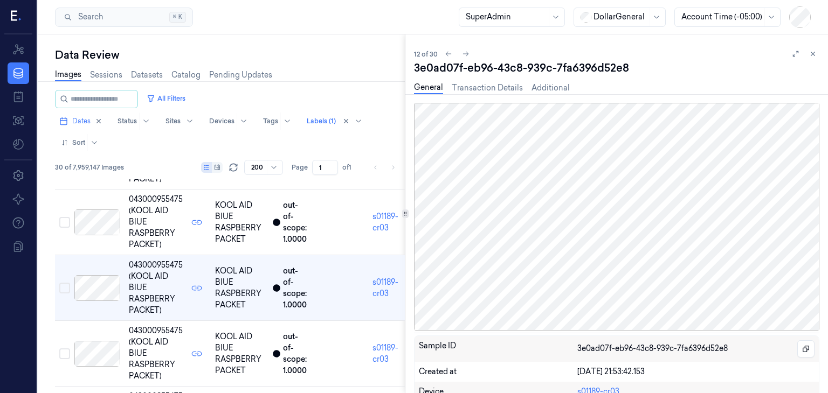
click at [97, 350] on div at bounding box center [97, 354] width 46 height 26
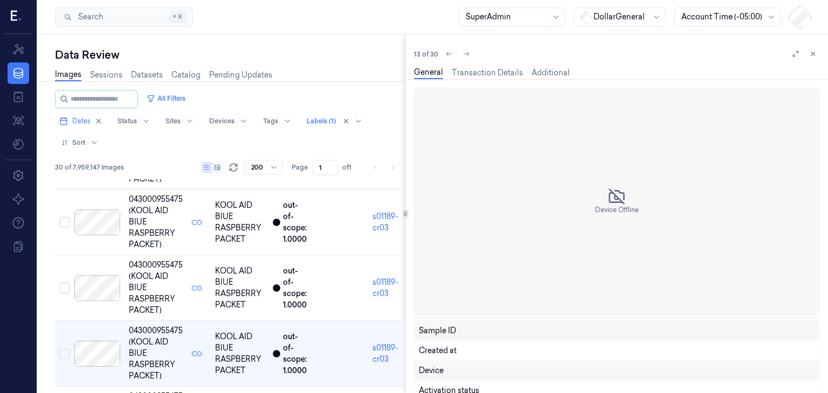
scroll to position [737, 0]
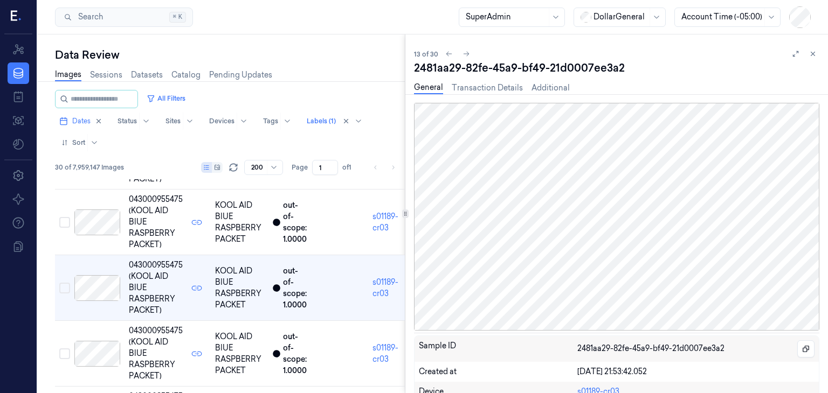
click at [97, 350] on div at bounding box center [97, 354] width 46 height 26
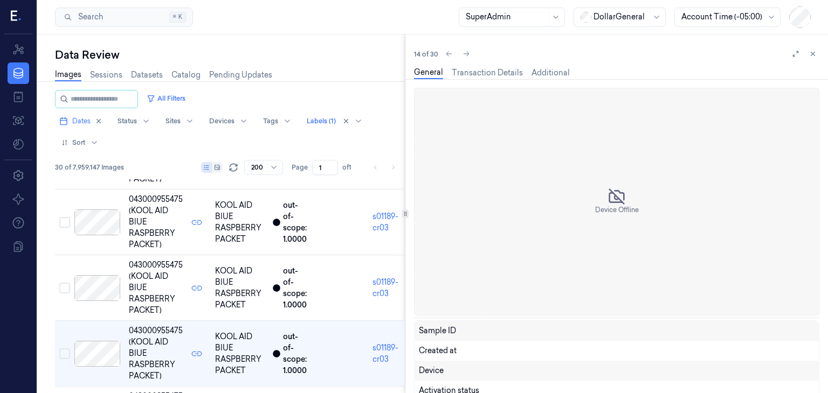
scroll to position [802, 0]
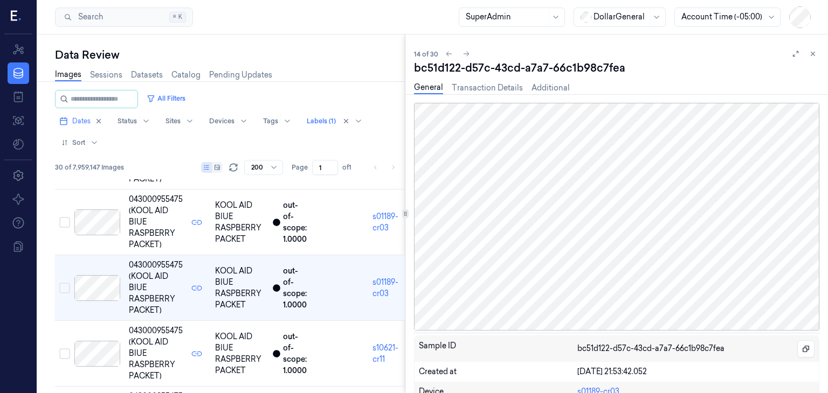
click at [97, 350] on div at bounding box center [97, 354] width 46 height 26
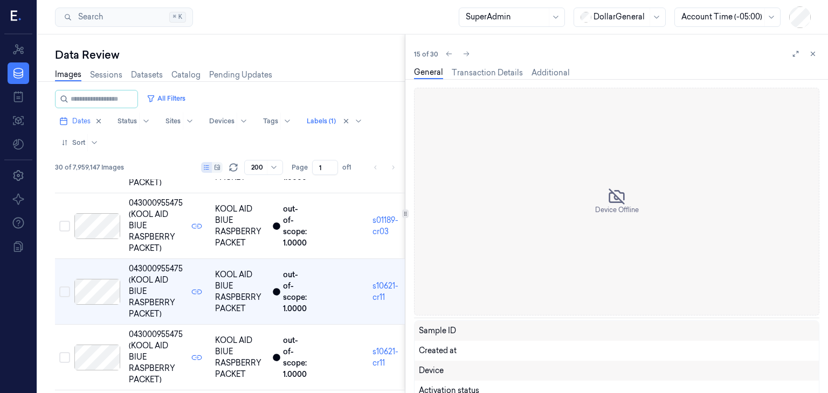
scroll to position [868, 0]
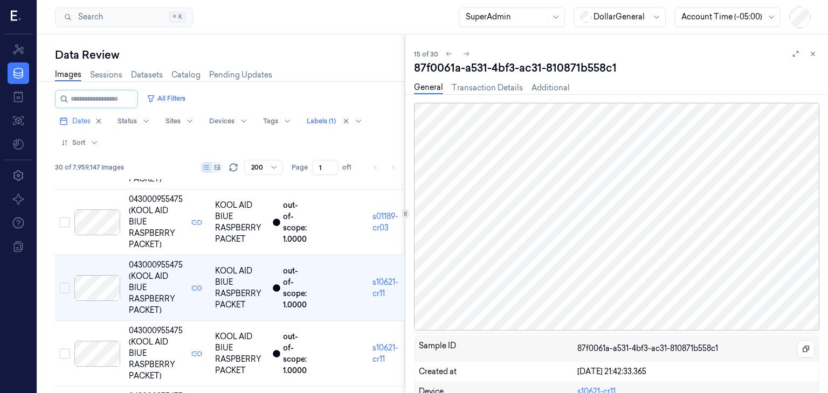
click at [97, 350] on div at bounding box center [97, 354] width 46 height 26
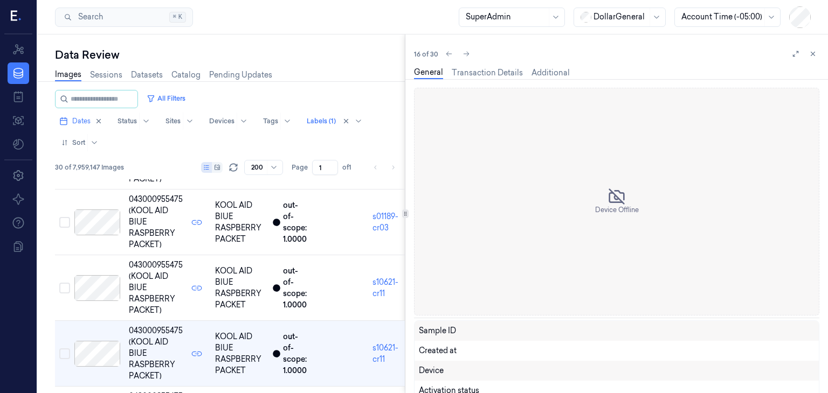
scroll to position [933, 0]
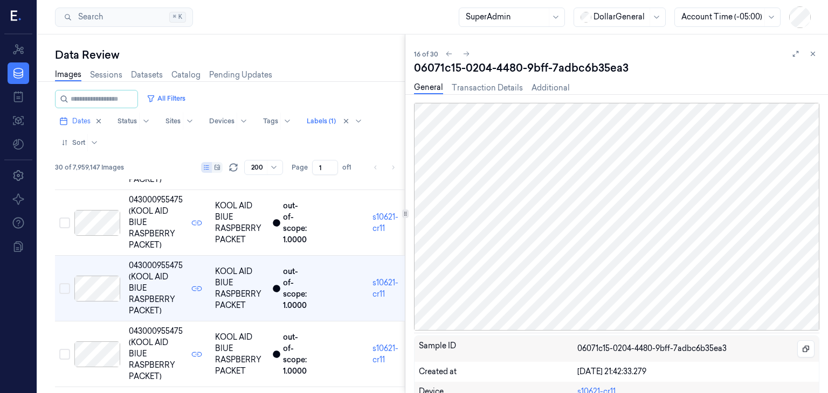
click at [97, 350] on div at bounding box center [97, 355] width 46 height 26
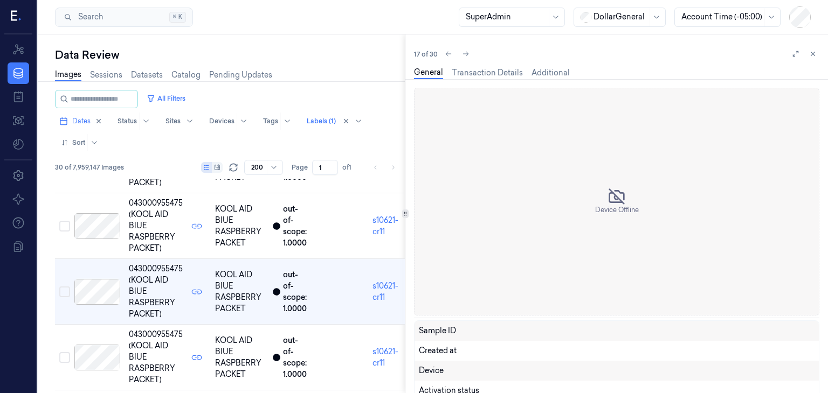
scroll to position [999, 0]
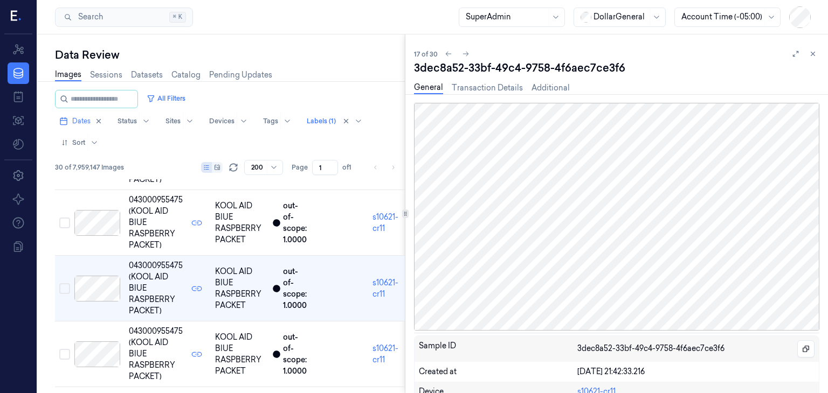
click at [97, 350] on div at bounding box center [97, 355] width 46 height 26
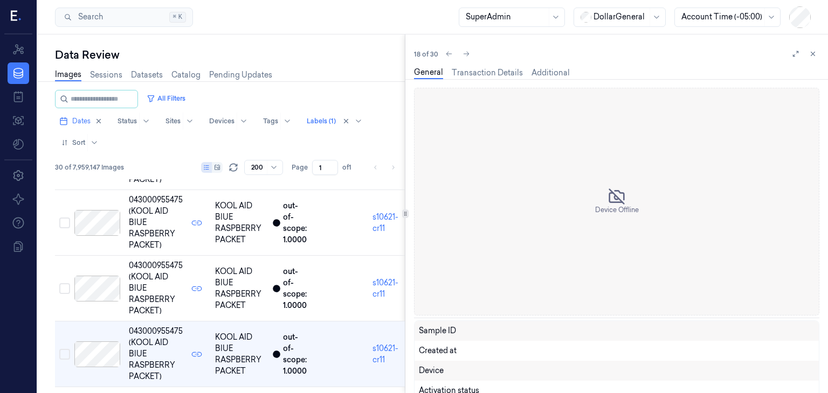
scroll to position [1065, 0]
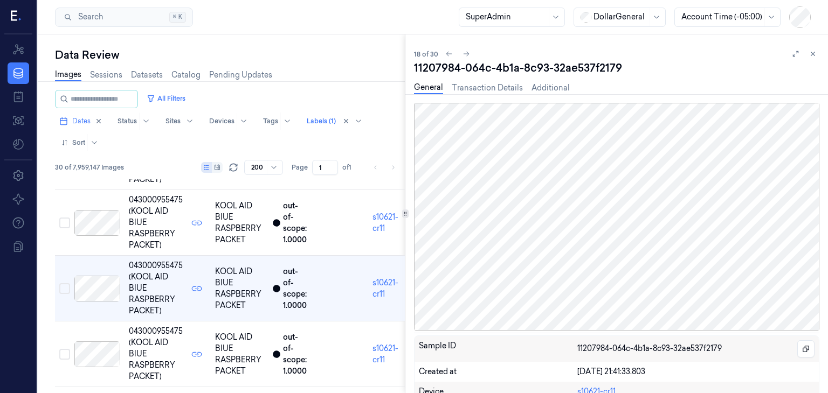
click at [97, 350] on div at bounding box center [97, 355] width 46 height 26
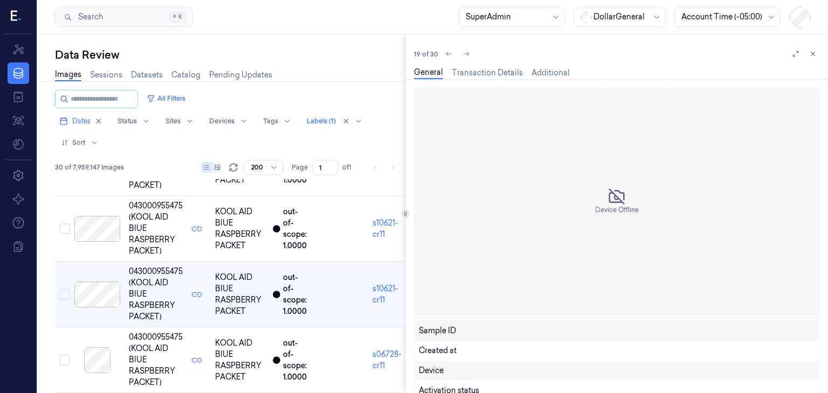
scroll to position [1130, 0]
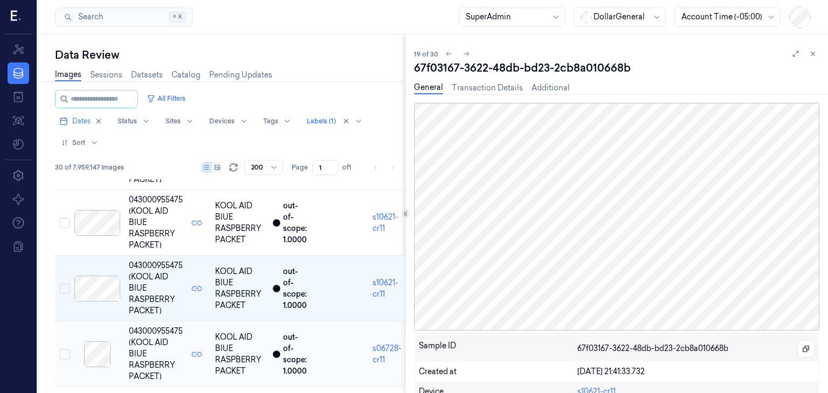
click at [97, 349] on div at bounding box center [97, 355] width 46 height 26
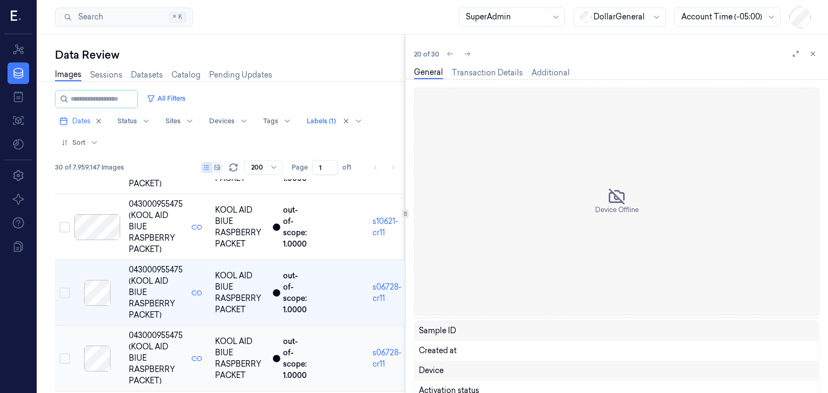
scroll to position [1196, 0]
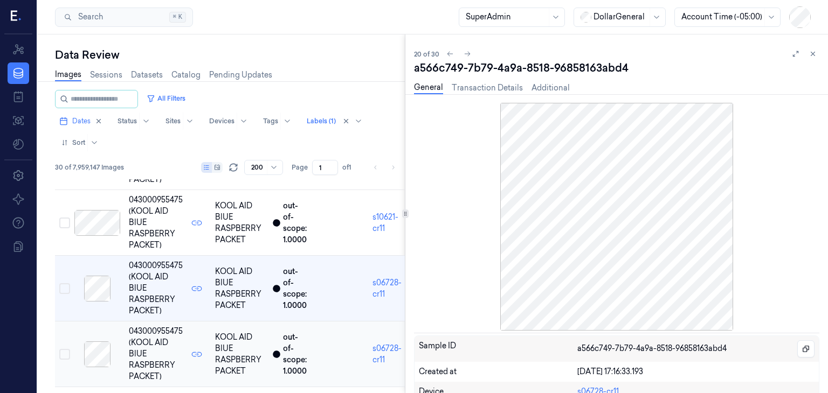
click at [96, 349] on div at bounding box center [97, 355] width 46 height 26
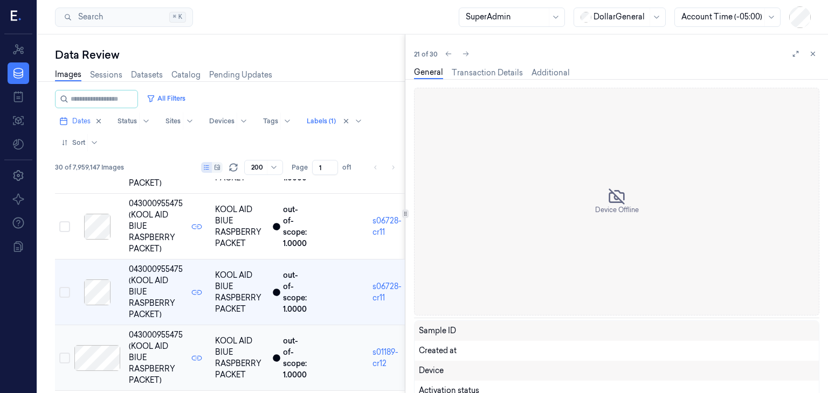
scroll to position [1261, 0]
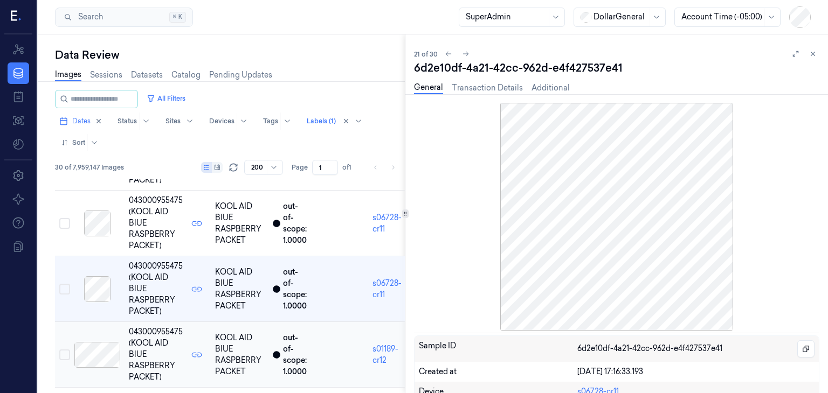
click at [94, 350] on div at bounding box center [97, 355] width 46 height 26
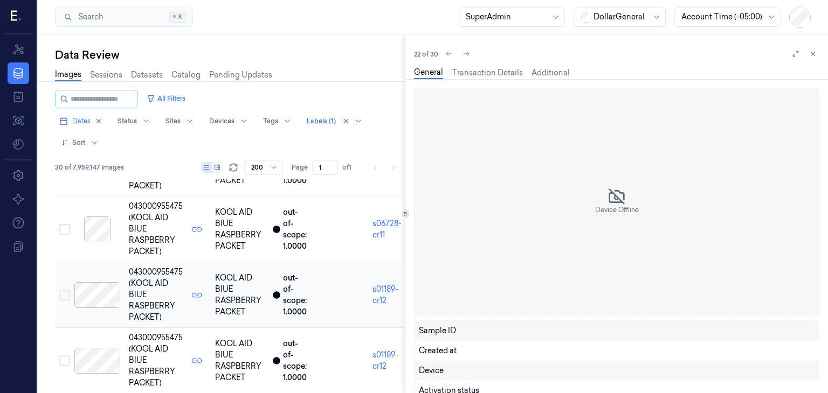
scroll to position [1328, 0]
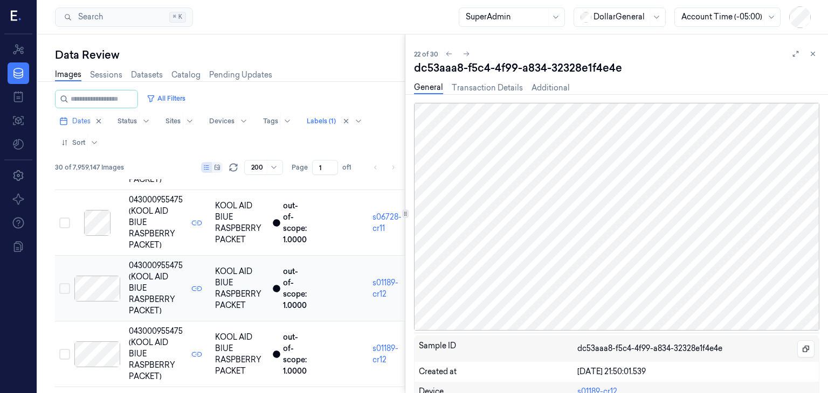
click at [94, 350] on div at bounding box center [97, 355] width 46 height 26
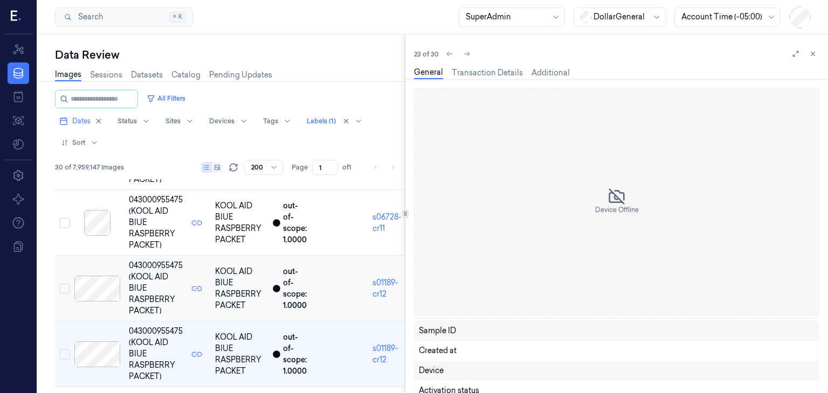
scroll to position [1393, 0]
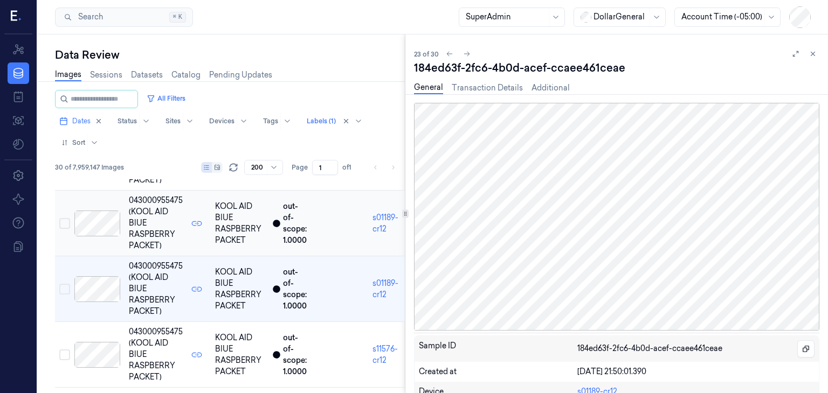
click at [94, 350] on div at bounding box center [97, 355] width 46 height 26
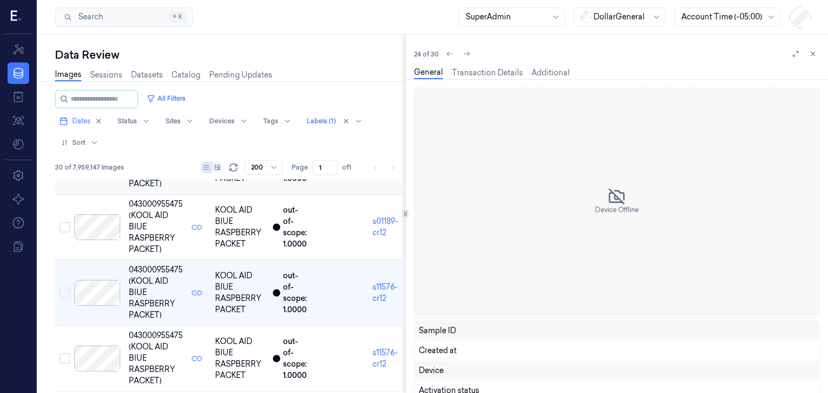
scroll to position [1459, 0]
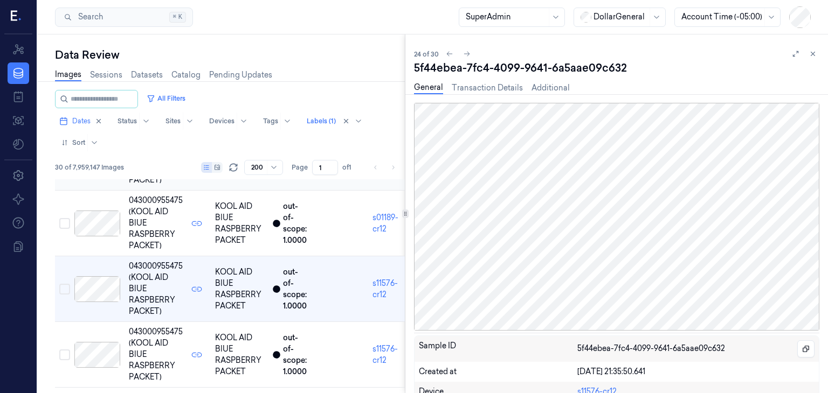
click at [94, 350] on div at bounding box center [97, 355] width 46 height 26
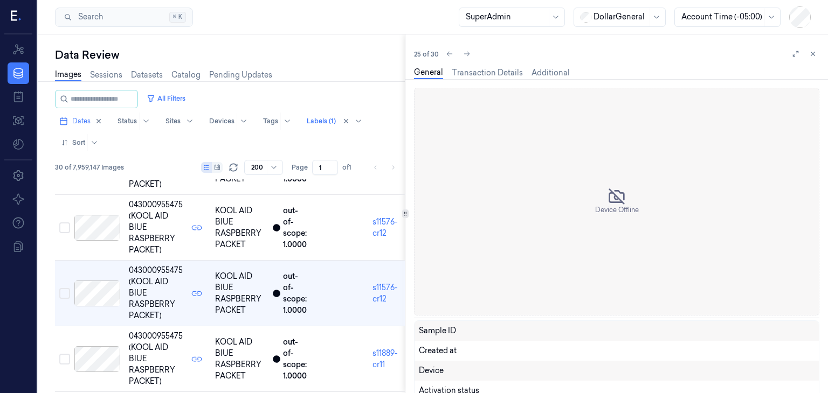
scroll to position [1524, 0]
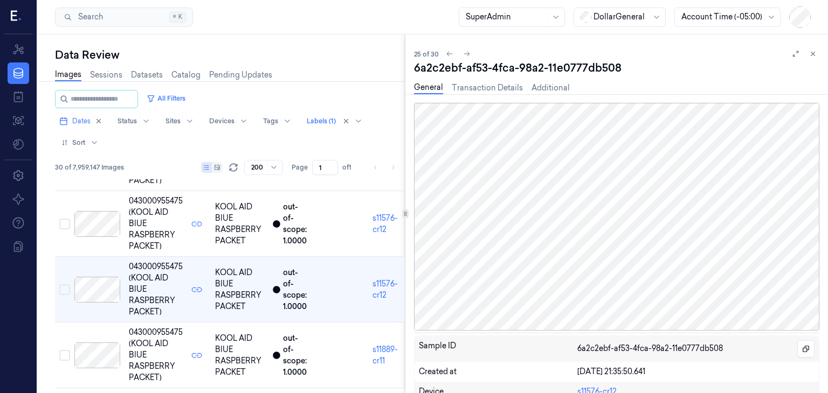
click at [94, 350] on div at bounding box center [97, 356] width 46 height 26
click at [94, 353] on icon at bounding box center [97, 355] width 6 height 5
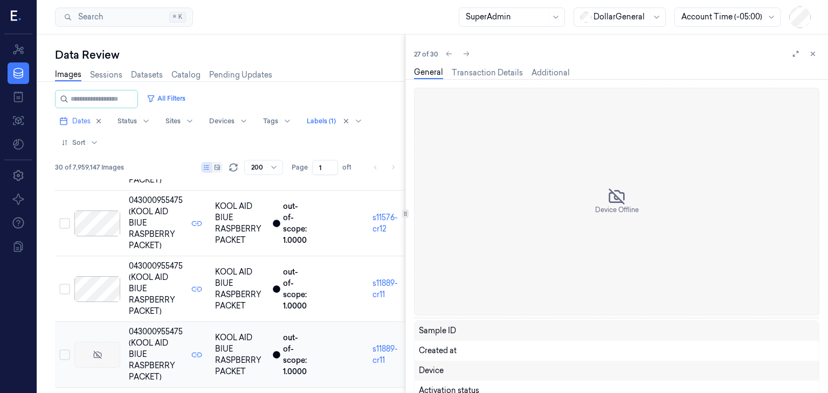
scroll to position [1655, 0]
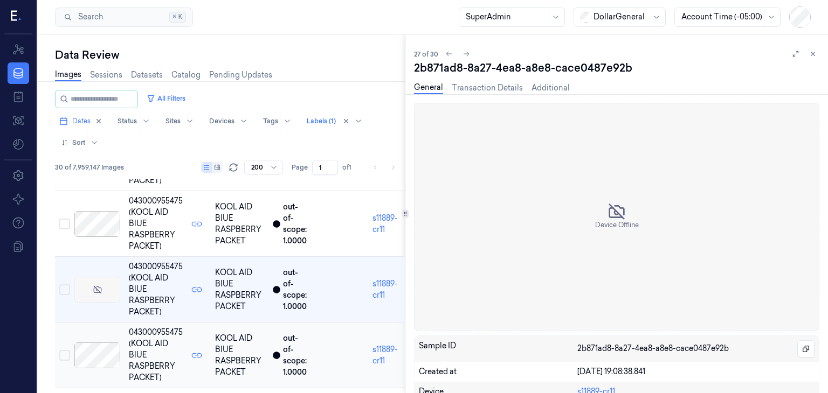
click at [93, 352] on div at bounding box center [97, 356] width 46 height 26
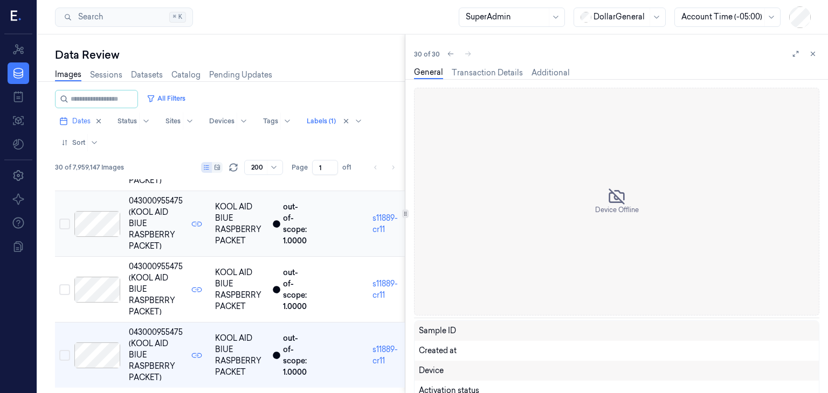
scroll to position [1791, 0]
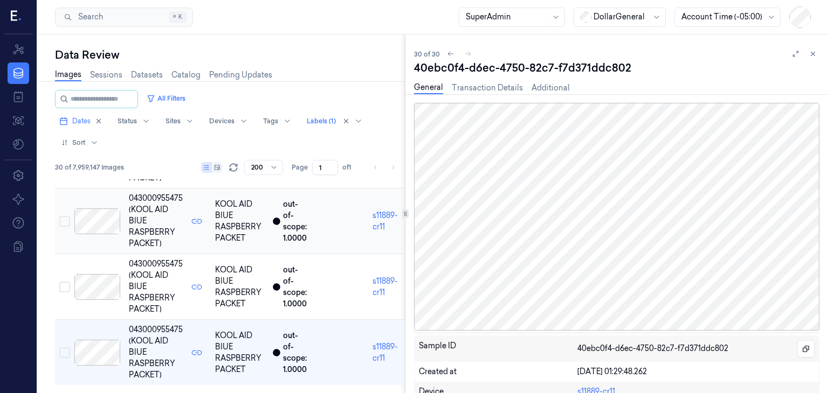
click at [93, 352] on div at bounding box center [97, 353] width 46 height 26
click at [814, 54] on icon at bounding box center [813, 54] width 4 height 4
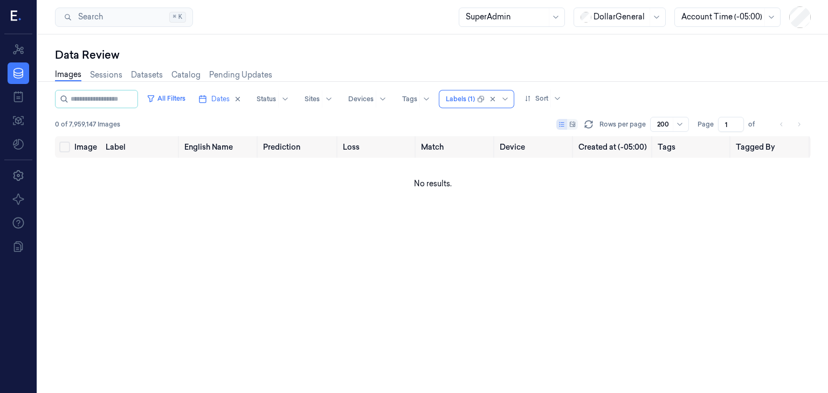
click at [606, 100] on div "All Filters Dates Status Sites Devices Tags option , selected. Labels (1) Sort" at bounding box center [432, 99] width 755 height 18
click at [466, 100] on div at bounding box center [456, 99] width 20 height 10
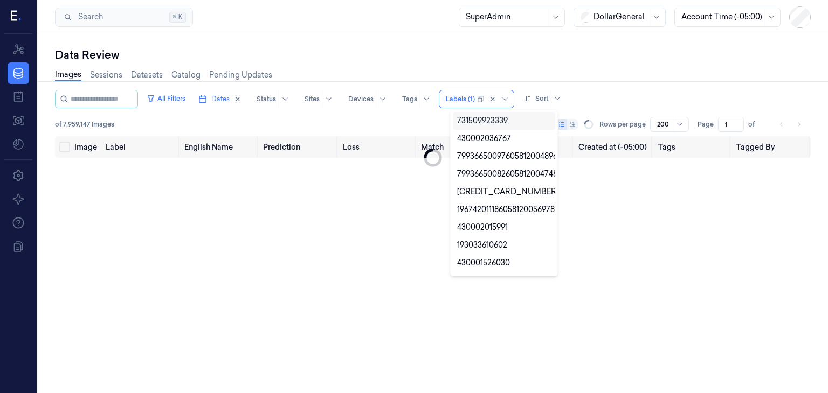
click at [614, 100] on div "All Filters Dates Status Sites Devices Tags option , selected. 10 results avail…" at bounding box center [432, 99] width 755 height 18
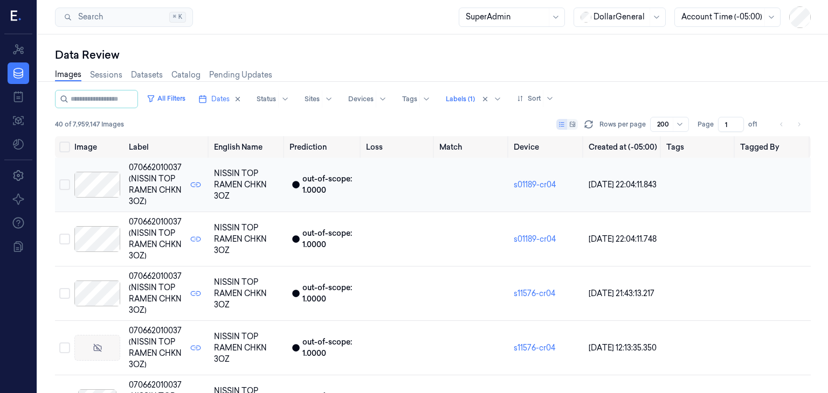
click at [88, 198] on td at bounding box center [97, 185] width 54 height 54
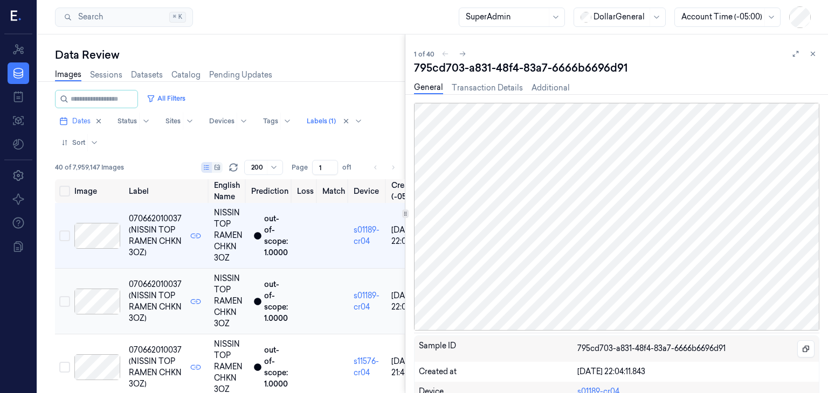
click at [101, 298] on div at bounding box center [97, 302] width 46 height 26
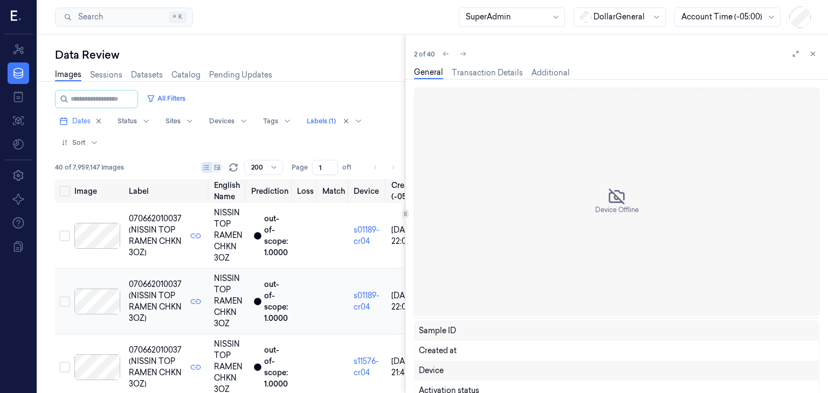
scroll to position [15, 0]
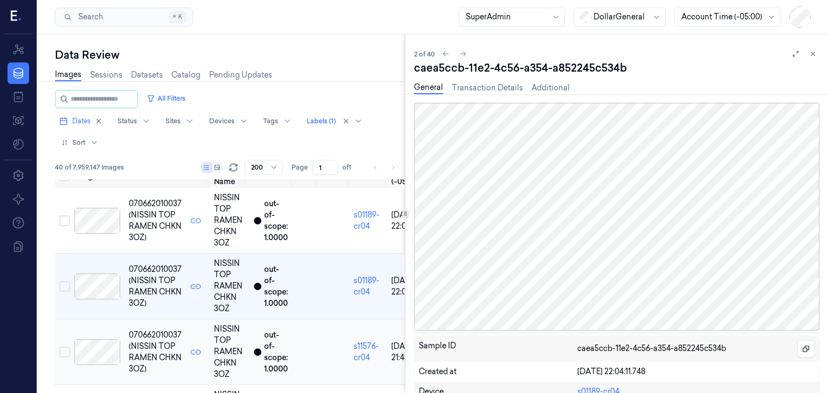
click at [104, 353] on div at bounding box center [97, 352] width 46 height 26
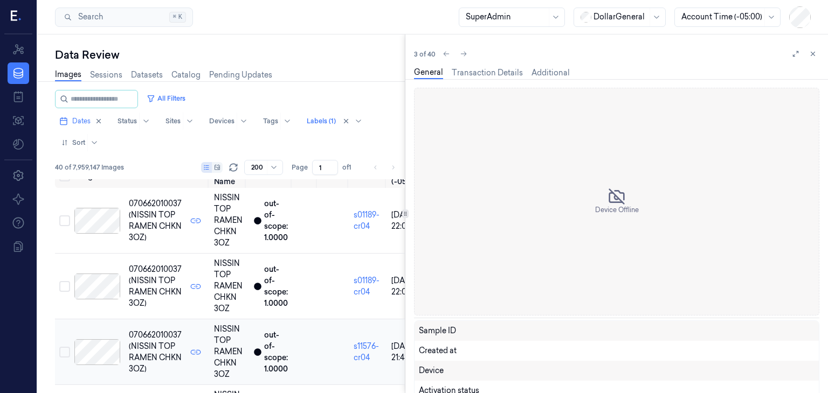
scroll to position [80, 0]
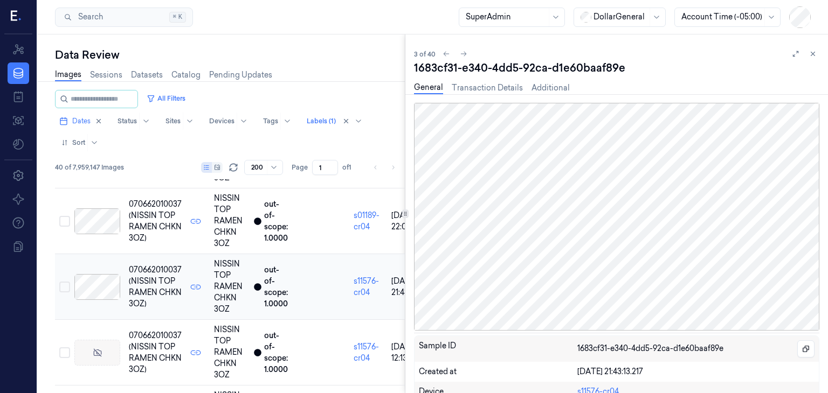
click at [104, 353] on div at bounding box center [97, 353] width 46 height 26
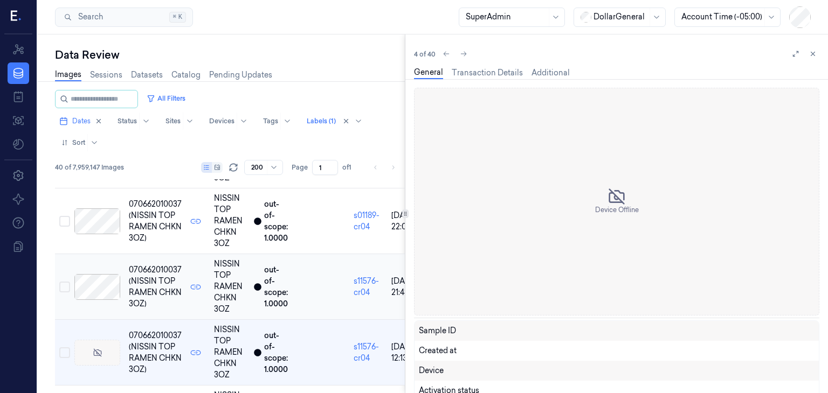
scroll to position [146, 0]
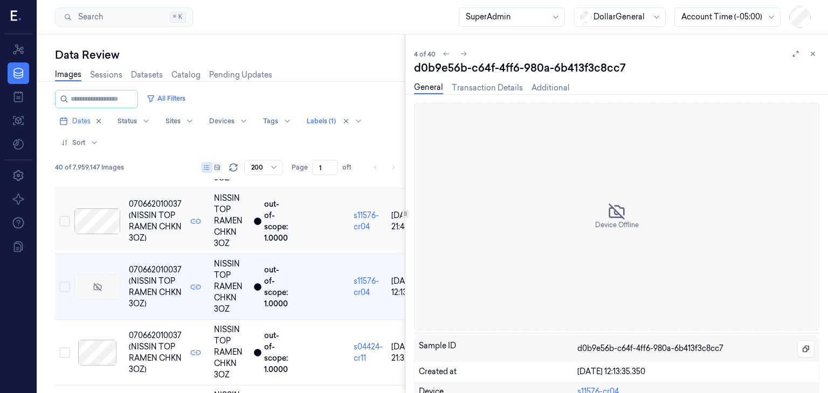
click at [104, 353] on div at bounding box center [97, 353] width 46 height 26
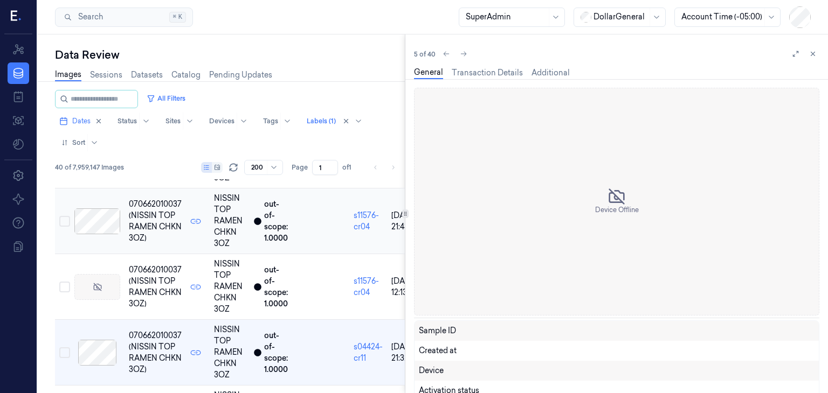
scroll to position [211, 0]
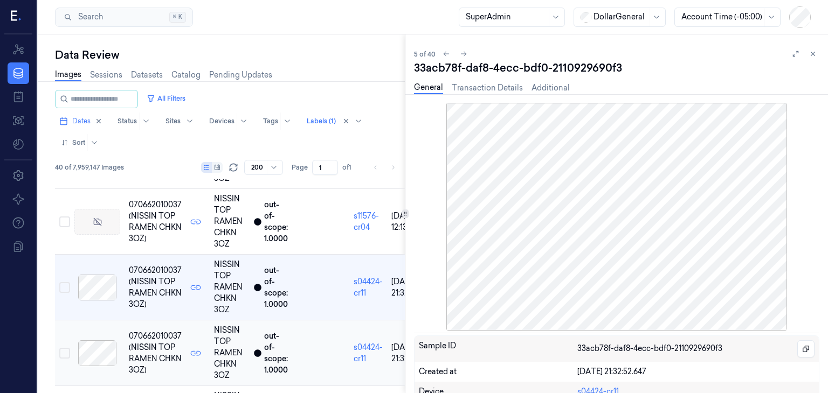
click at [101, 352] on div at bounding box center [97, 354] width 46 height 26
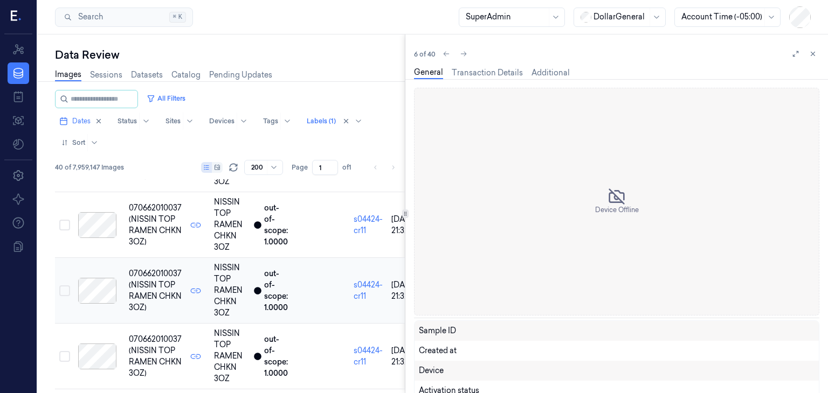
scroll to position [277, 0]
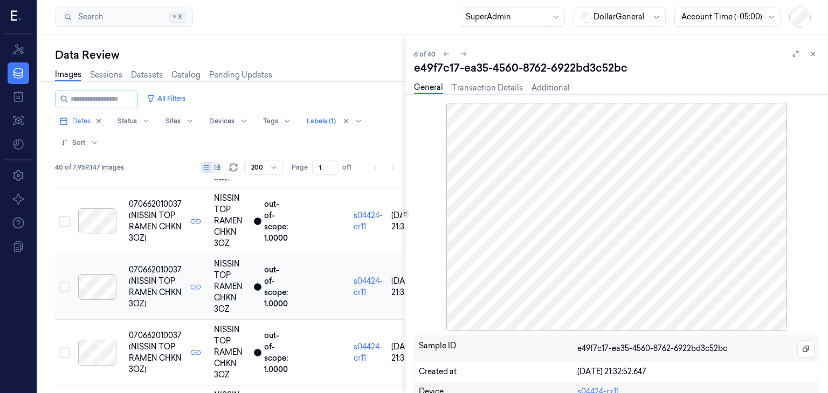
click at [101, 352] on div at bounding box center [97, 353] width 46 height 26
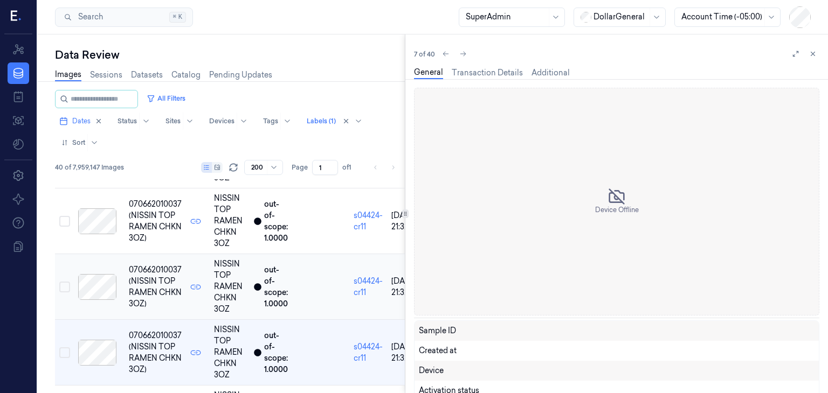
scroll to position [343, 0]
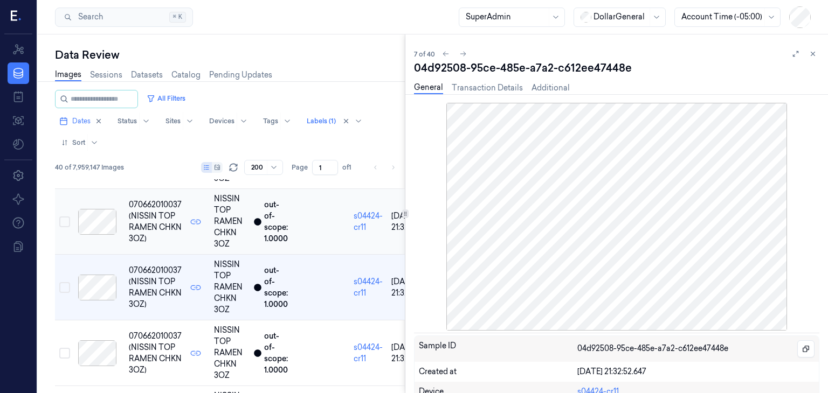
click at [101, 352] on div at bounding box center [97, 354] width 46 height 26
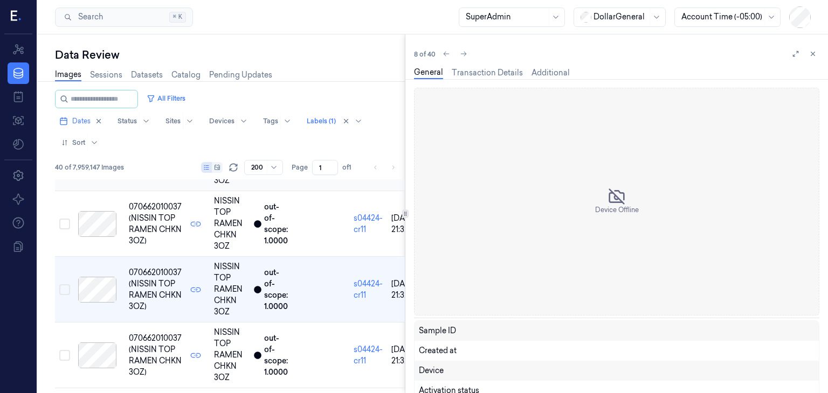
scroll to position [408, 0]
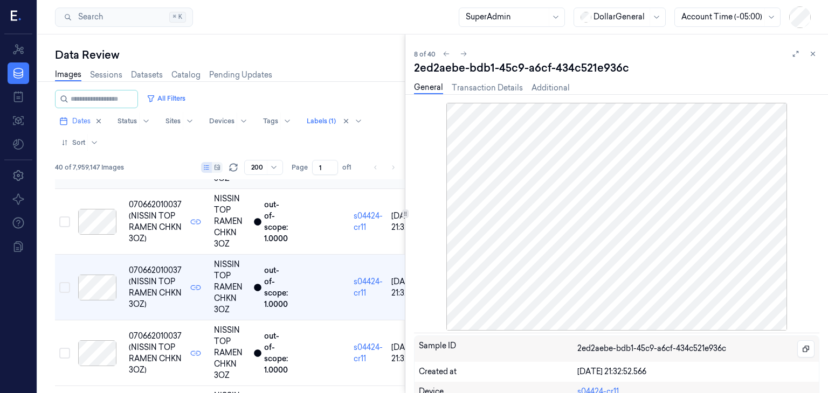
click at [101, 352] on div at bounding box center [97, 354] width 46 height 26
click at [101, 352] on icon at bounding box center [98, 352] width 4 height 4
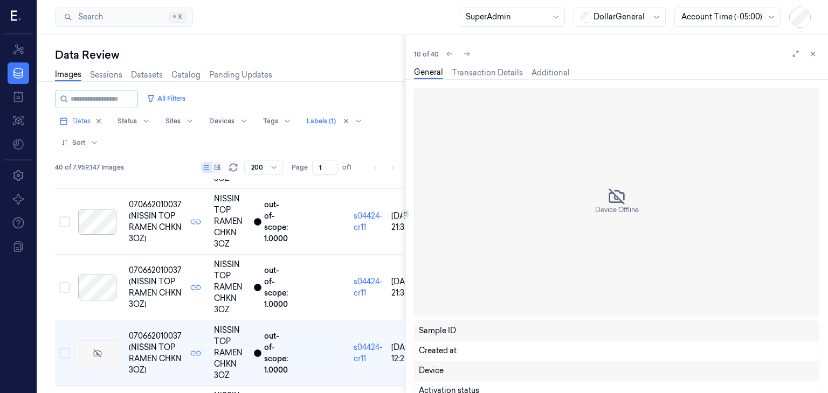
scroll to position [540, 0]
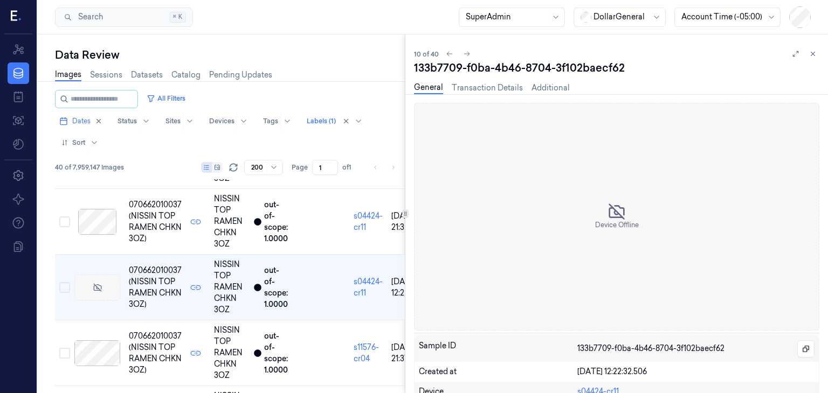
click at [101, 352] on div at bounding box center [97, 354] width 46 height 26
click at [101, 353] on div at bounding box center [97, 354] width 46 height 26
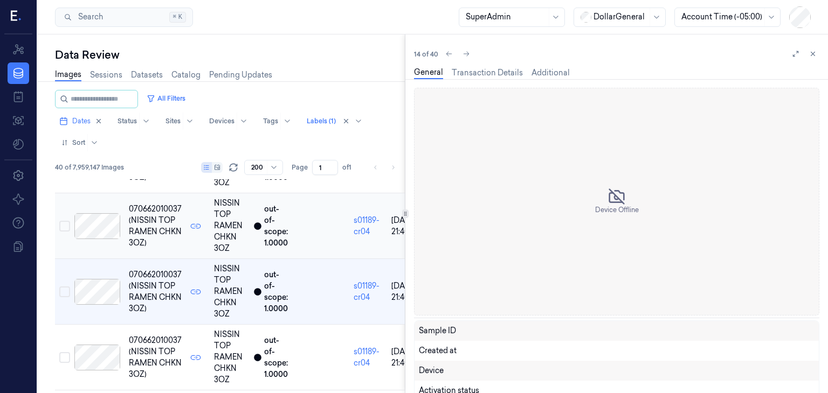
scroll to position [802, 0]
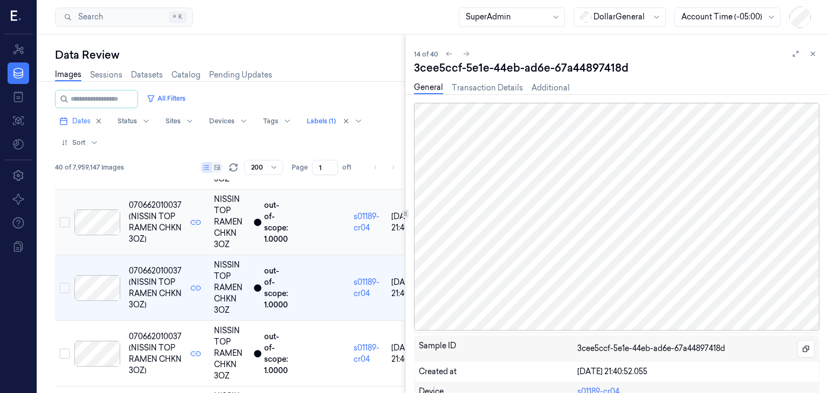
click at [101, 353] on div at bounding box center [97, 354] width 46 height 26
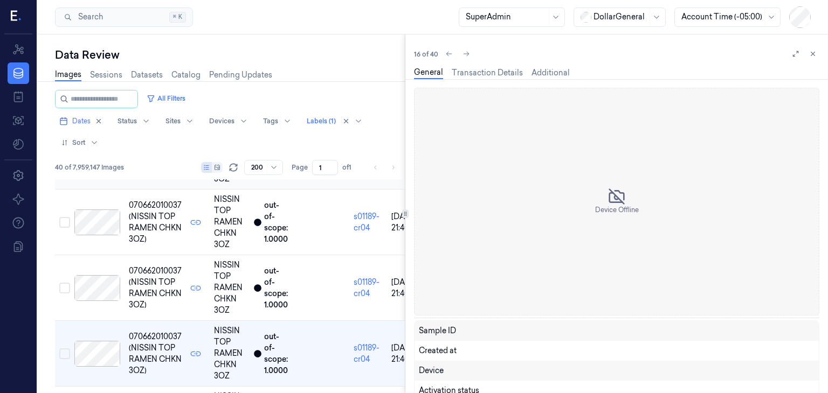
scroll to position [933, 0]
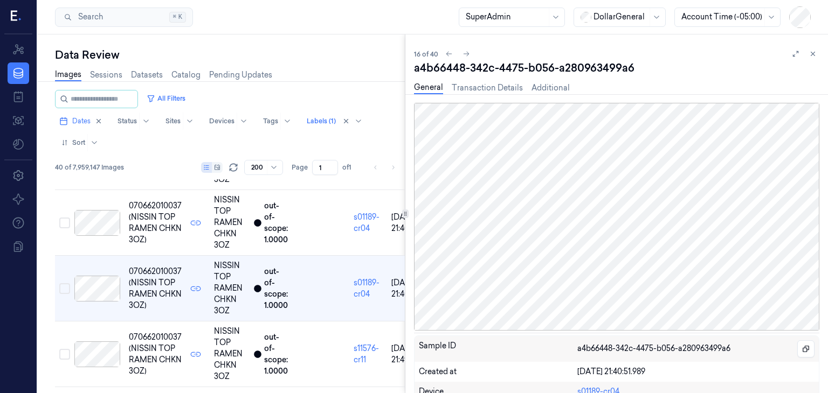
click at [101, 353] on div at bounding box center [97, 355] width 46 height 26
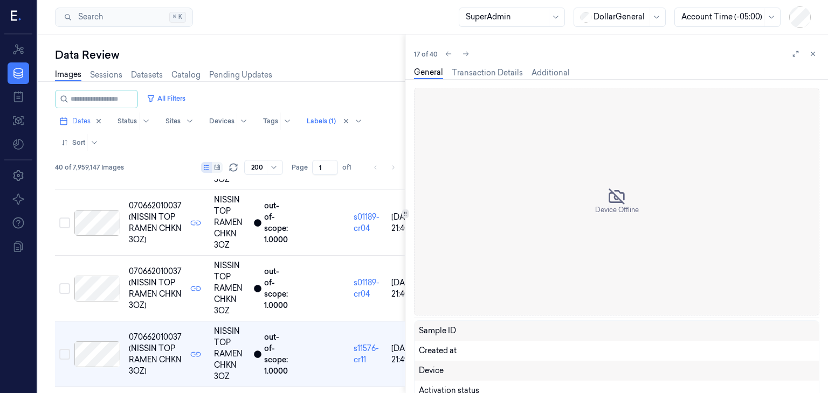
scroll to position [999, 0]
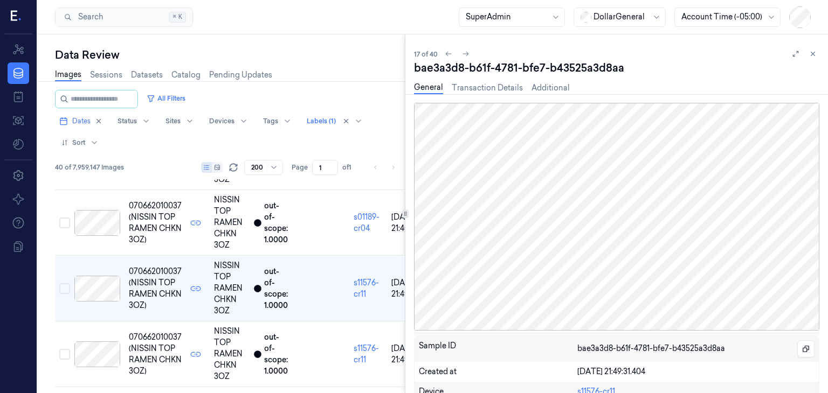
click at [101, 353] on div at bounding box center [97, 355] width 46 height 26
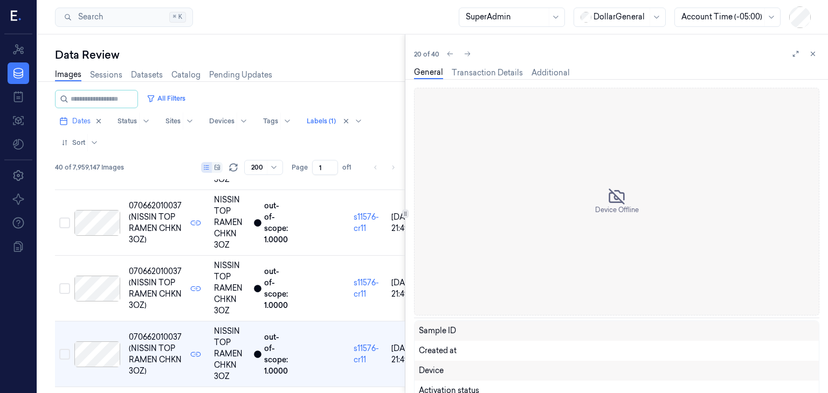
scroll to position [1196, 0]
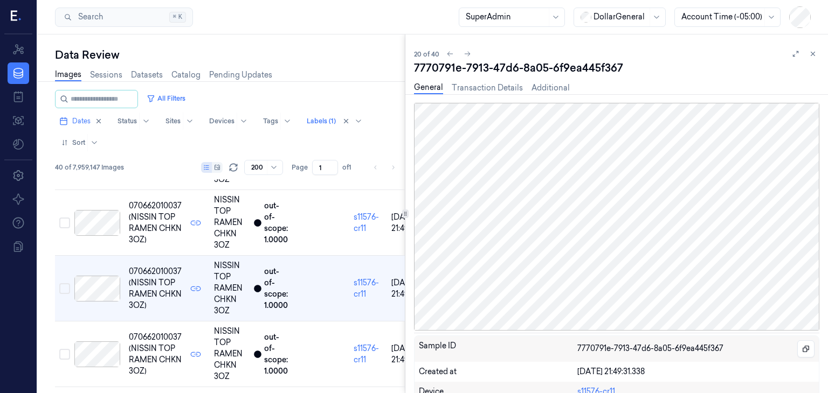
click at [101, 353] on div at bounding box center [97, 355] width 46 height 26
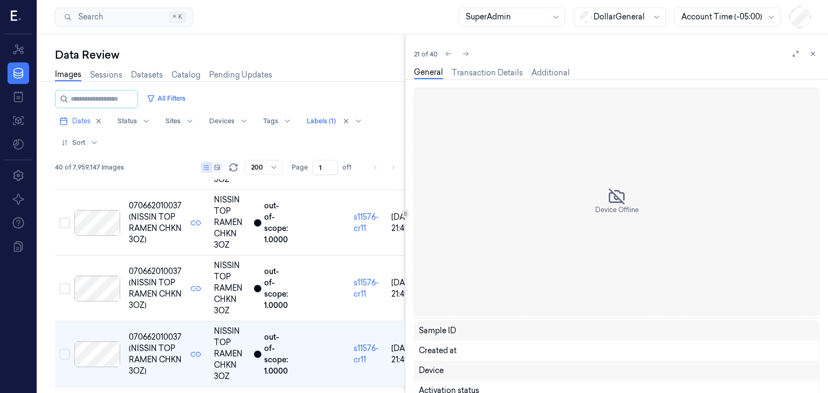
scroll to position [1261, 0]
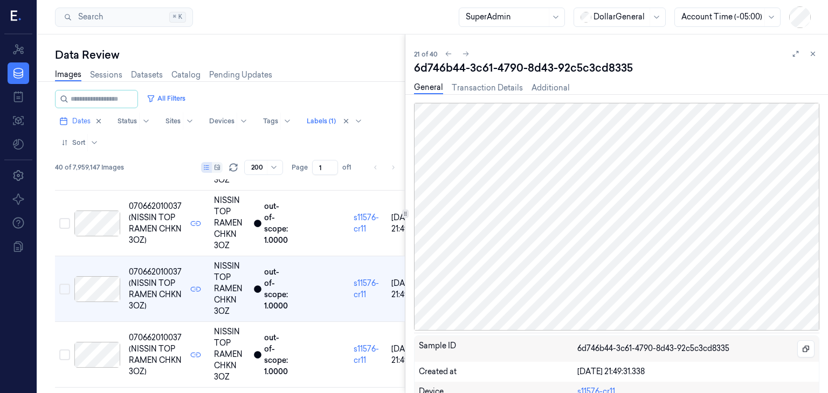
click at [101, 353] on div at bounding box center [97, 355] width 46 height 26
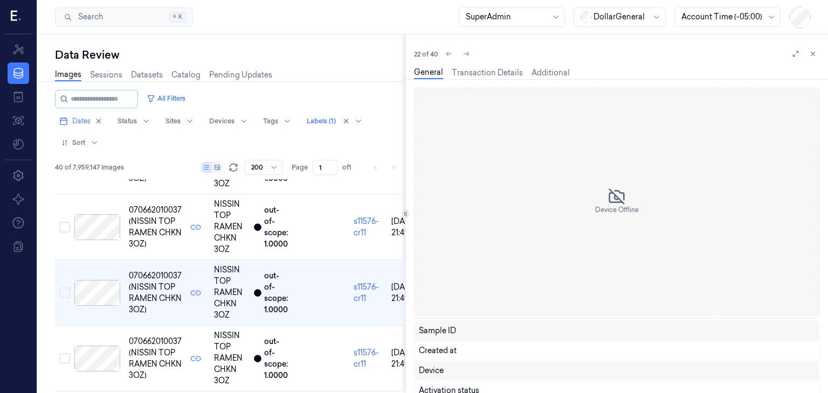
scroll to position [1328, 0]
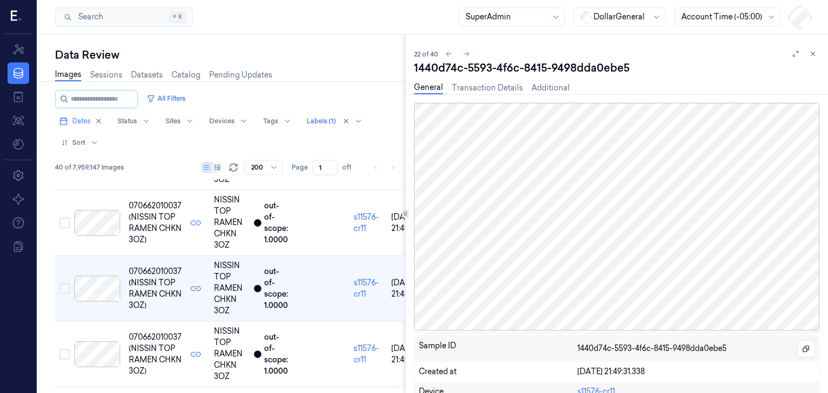
click at [101, 353] on div at bounding box center [97, 355] width 46 height 26
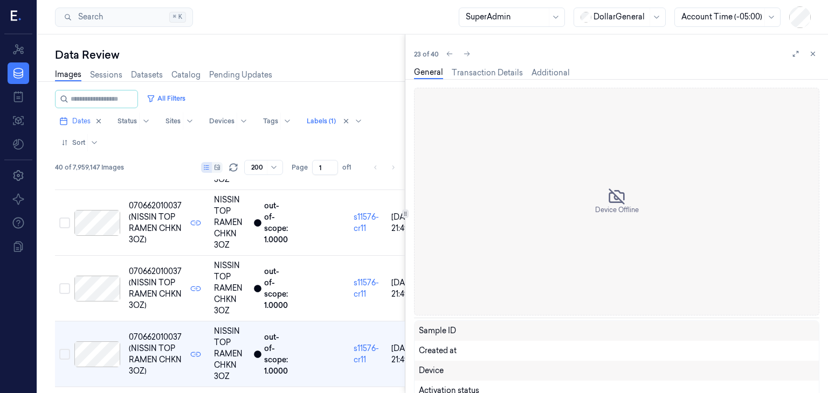
scroll to position [1393, 0]
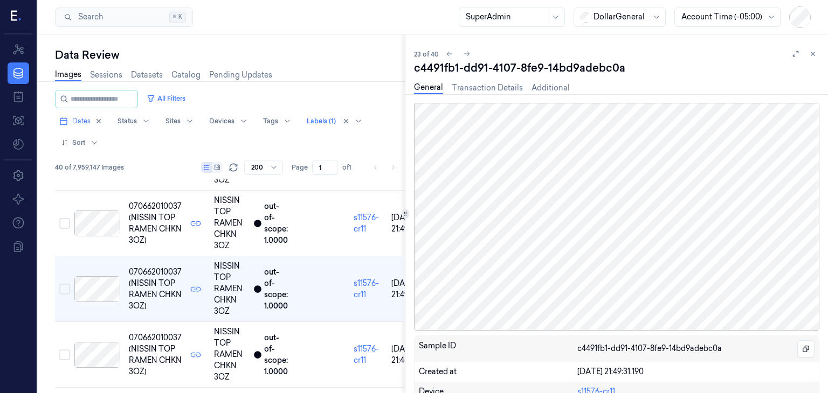
click at [101, 353] on div at bounding box center [97, 355] width 46 height 26
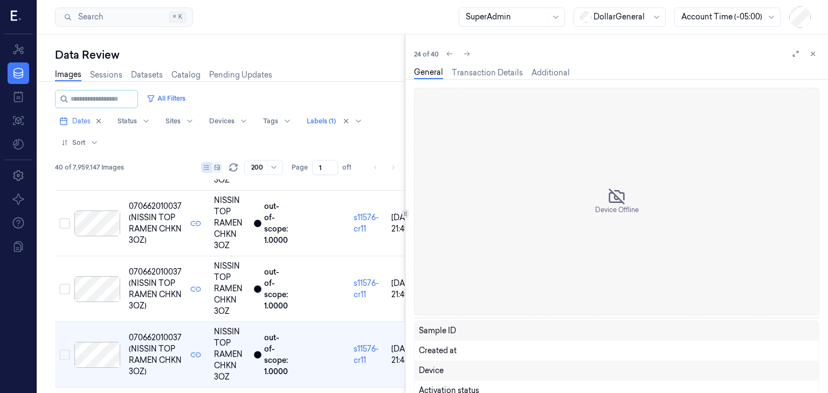
scroll to position [1459, 0]
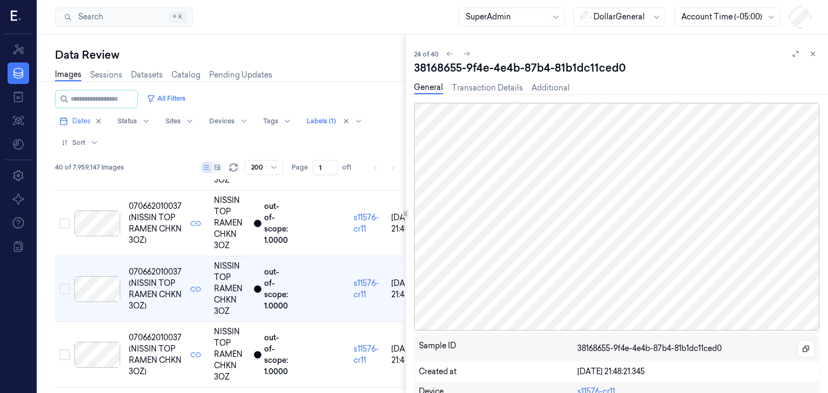
click at [101, 353] on div at bounding box center [97, 355] width 46 height 26
click at [101, 353] on div at bounding box center [97, 356] width 46 height 26
click at [101, 353] on div at bounding box center [97, 355] width 46 height 26
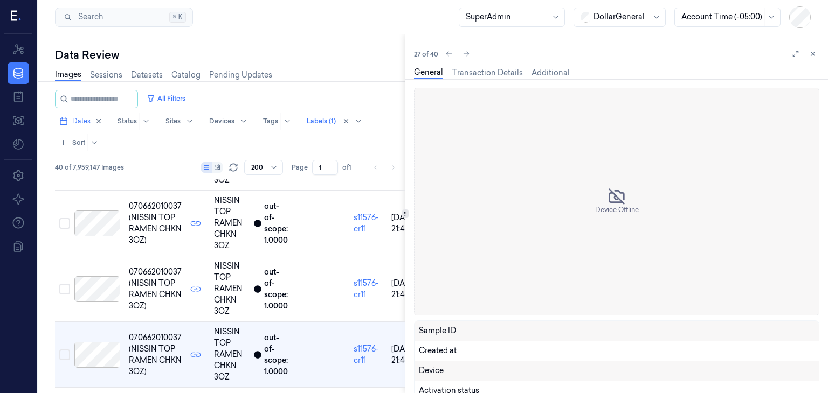
scroll to position [1655, 0]
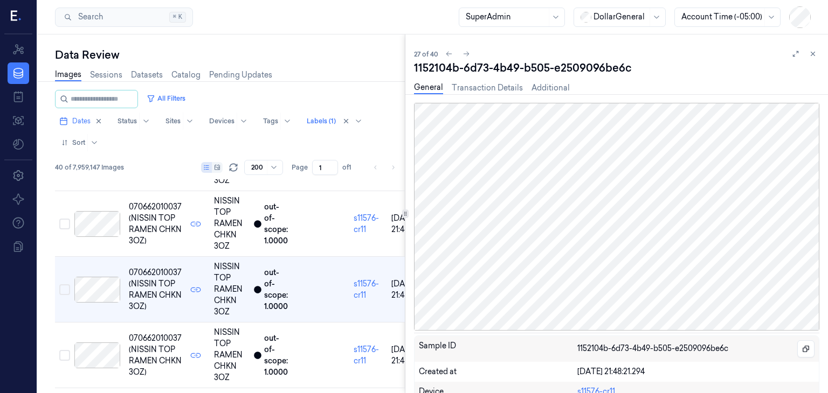
click at [101, 353] on div at bounding box center [97, 356] width 46 height 26
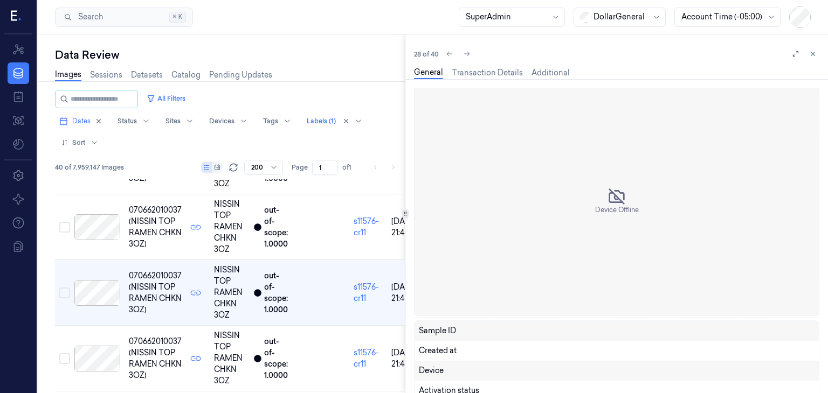
scroll to position [1721, 0]
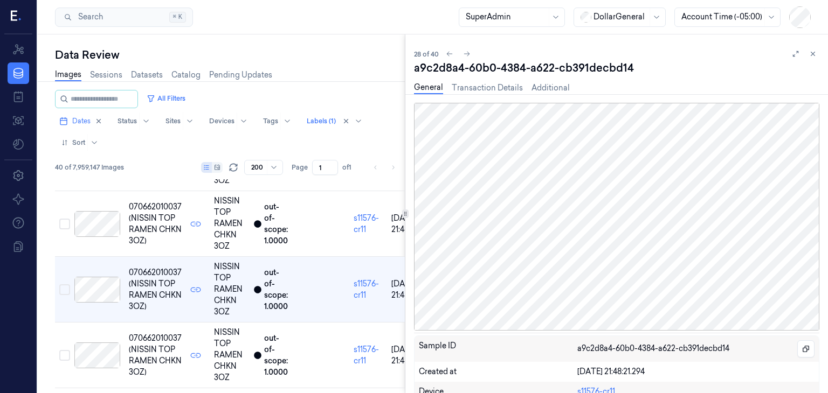
click at [101, 353] on div at bounding box center [97, 356] width 46 height 26
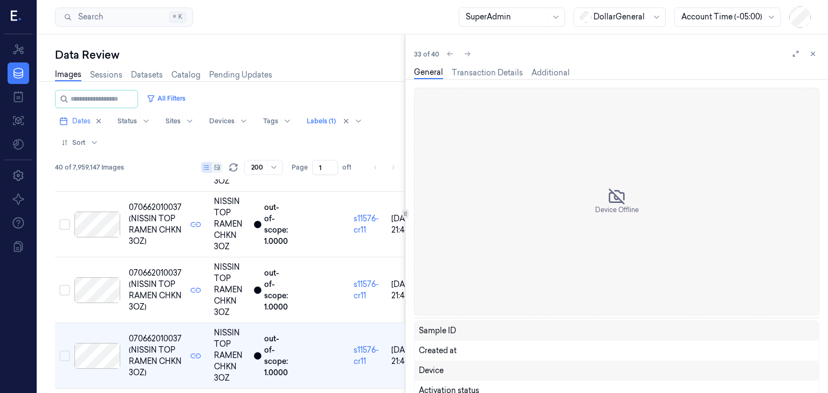
scroll to position [2049, 0]
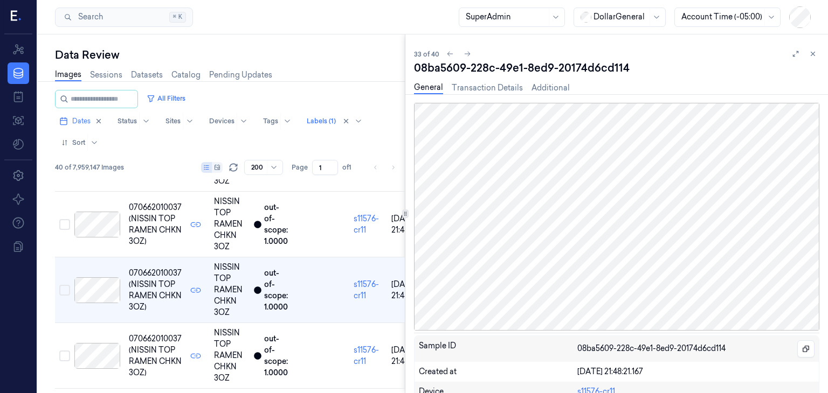
click at [101, 353] on div at bounding box center [97, 356] width 46 height 26
click at [101, 353] on icon at bounding box center [98, 355] width 4 height 4
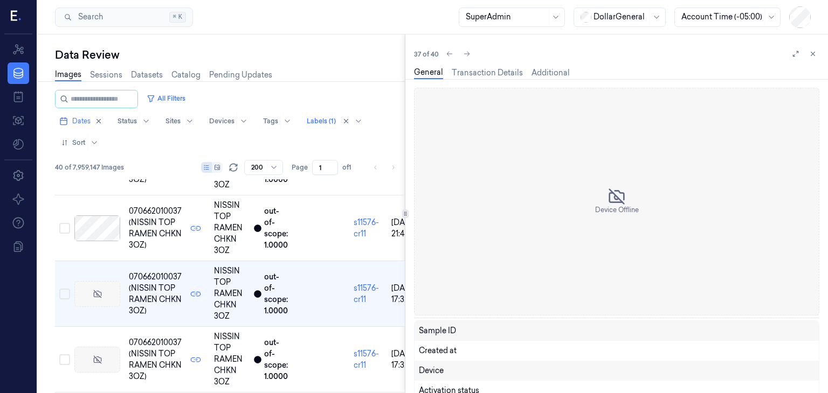
scroll to position [2311, 0]
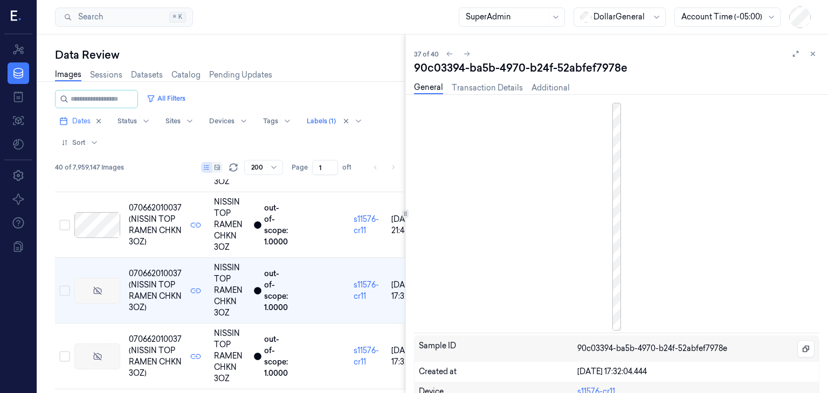
click at [101, 353] on icon at bounding box center [98, 355] width 4 height 4
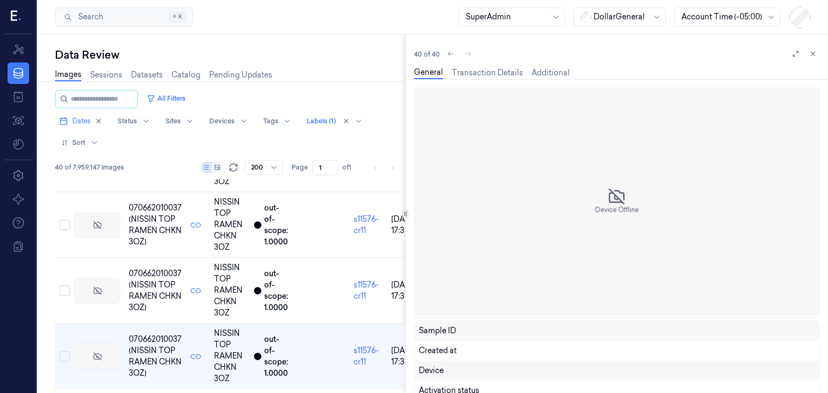
scroll to position [2447, 0]
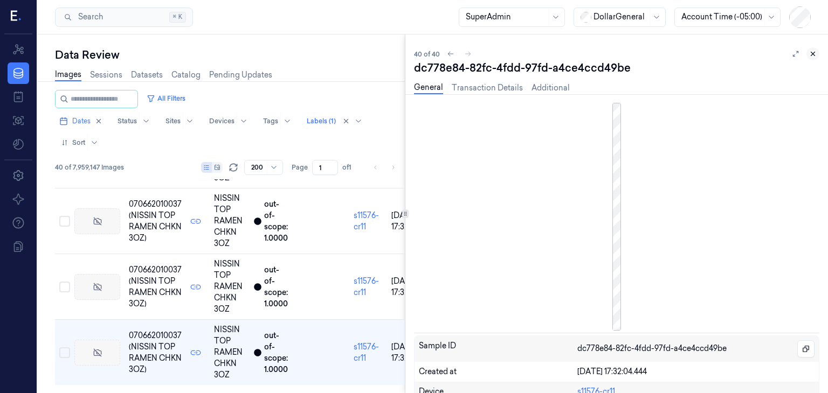
click at [816, 54] on button at bounding box center [812, 53] width 13 height 13
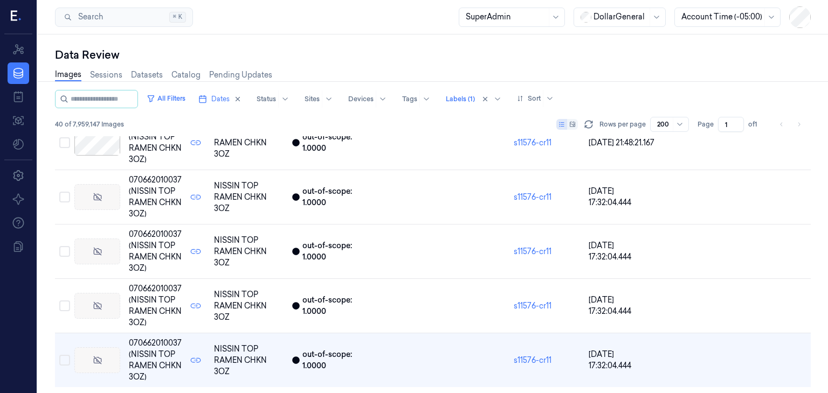
scroll to position [1945, 0]
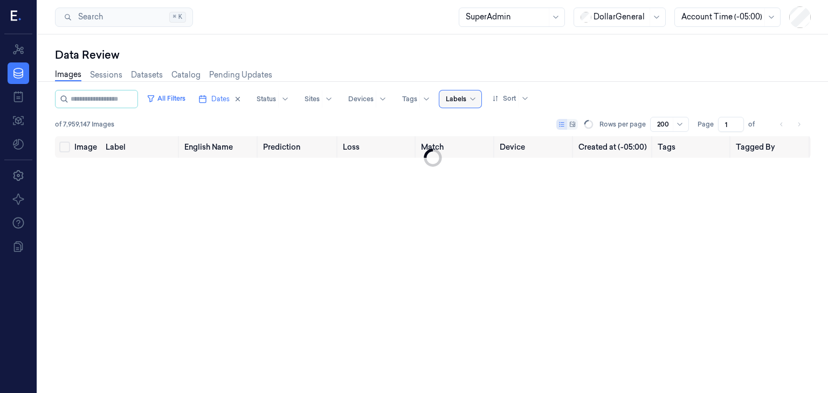
click at [466, 97] on div at bounding box center [456, 99] width 20 height 10
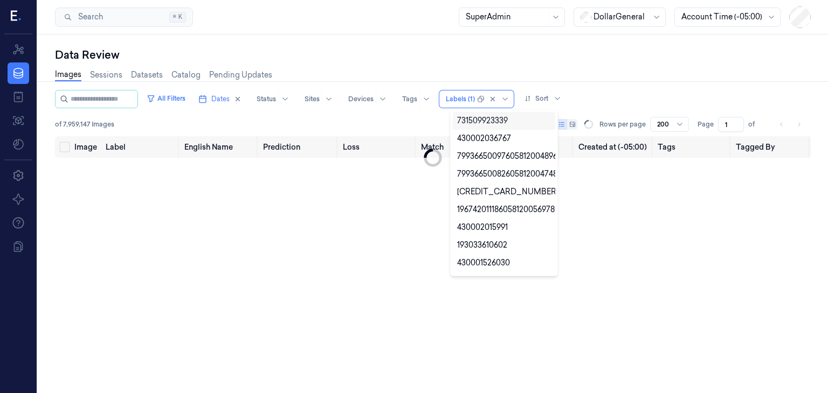
click at [592, 96] on div "All Filters Dates Status Sites Devices Tags option , selected. 10 results avail…" at bounding box center [432, 99] width 755 height 18
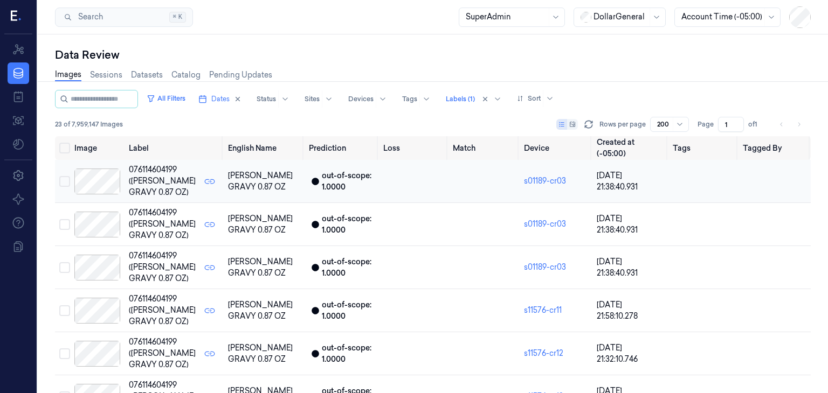
click at [91, 186] on div at bounding box center [97, 182] width 46 height 26
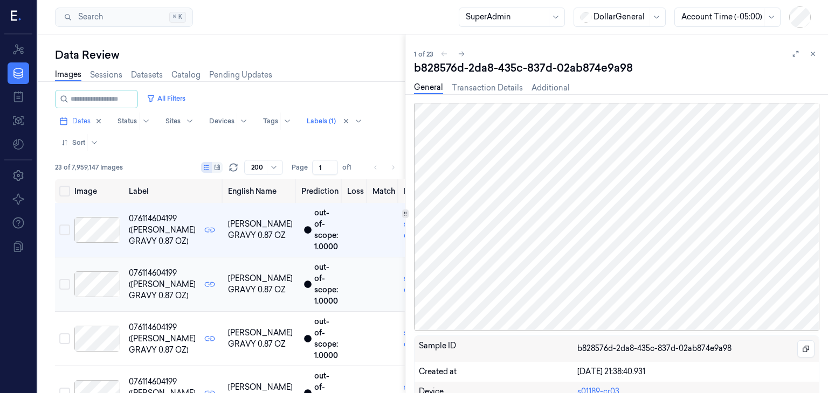
click at [100, 289] on div at bounding box center [97, 285] width 46 height 26
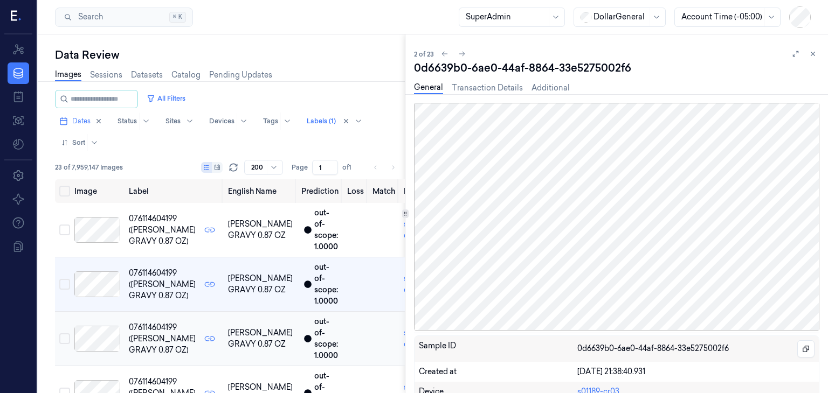
click at [98, 322] on td at bounding box center [97, 339] width 54 height 54
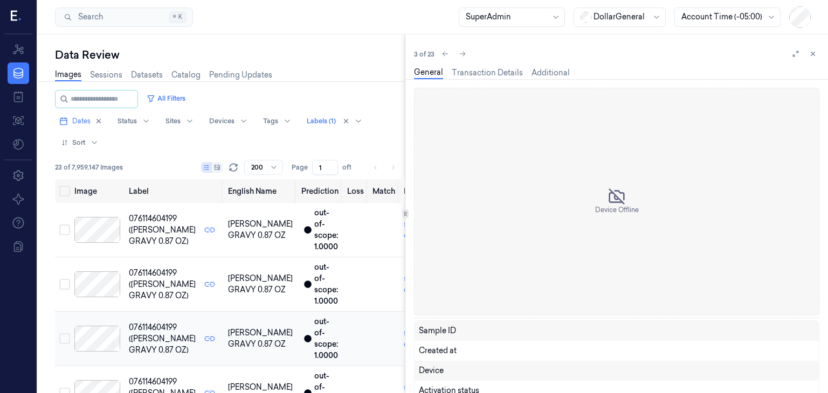
scroll to position [52, 0]
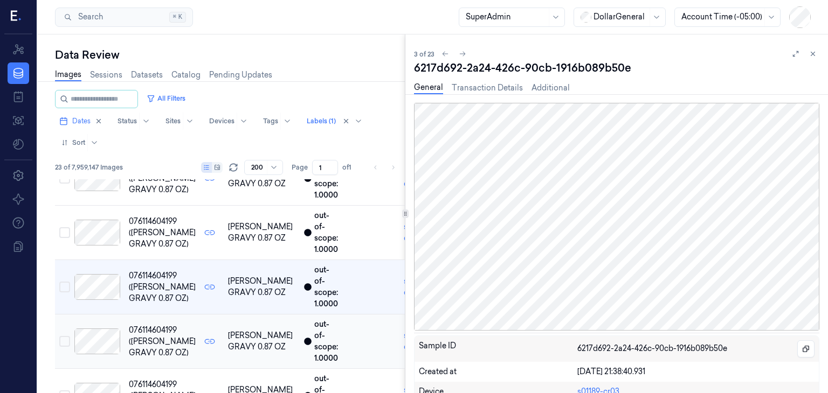
click at [103, 339] on div at bounding box center [97, 342] width 46 height 26
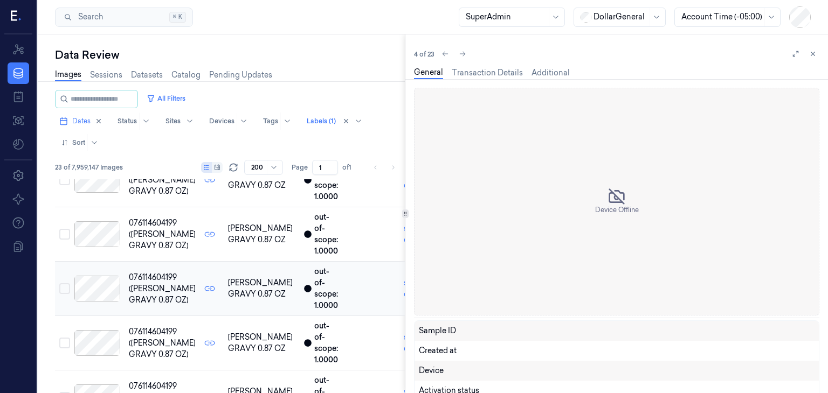
scroll to position [106, 0]
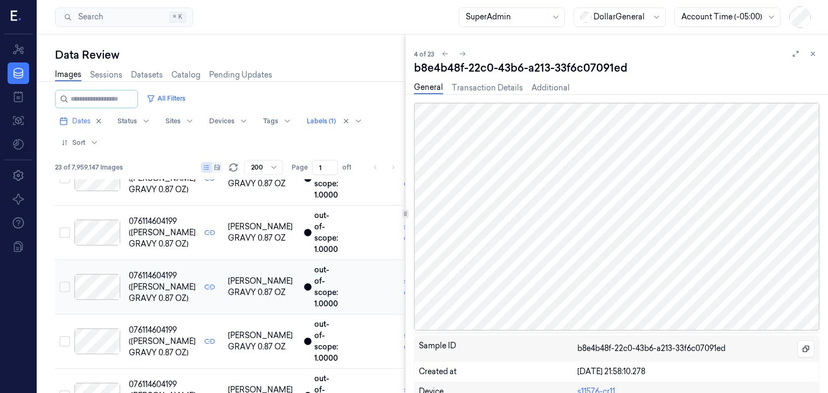
click at [103, 339] on div at bounding box center [97, 342] width 46 height 26
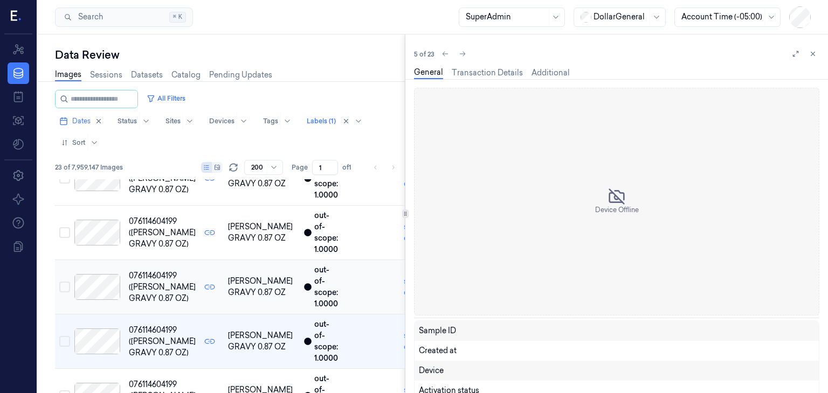
scroll to position [161, 0]
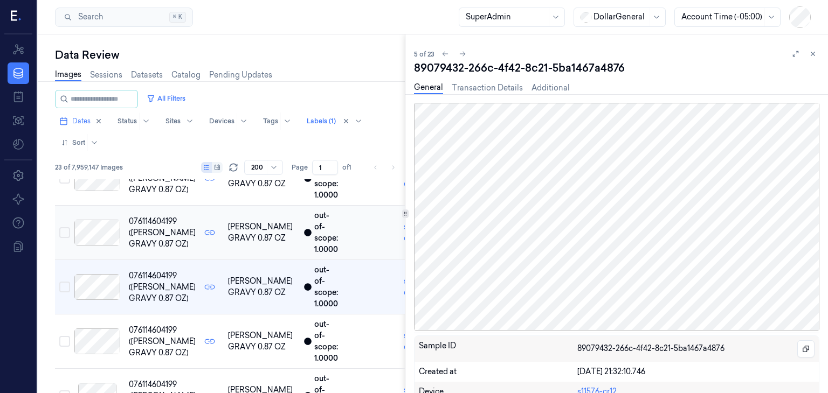
click at [103, 339] on div at bounding box center [97, 342] width 46 height 26
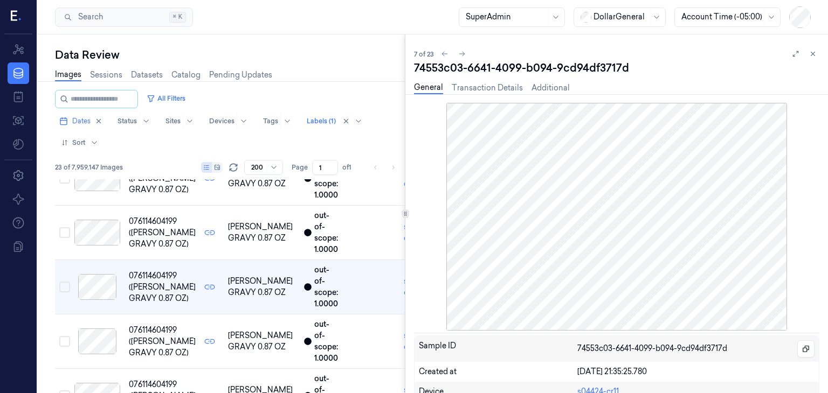
click at [103, 339] on div at bounding box center [97, 342] width 46 height 26
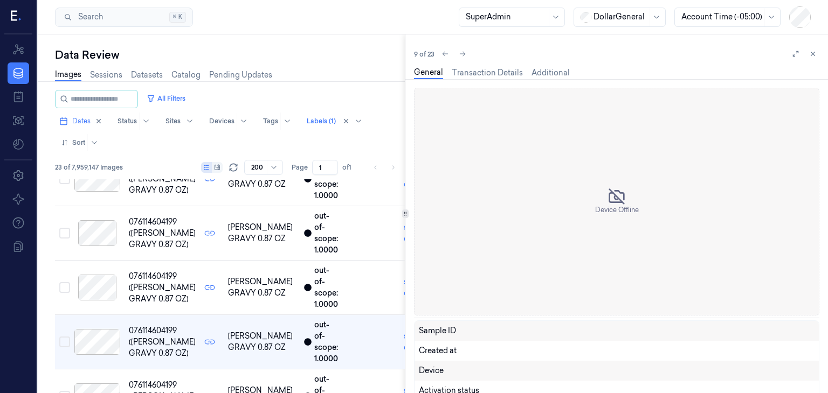
scroll to position [378, 0]
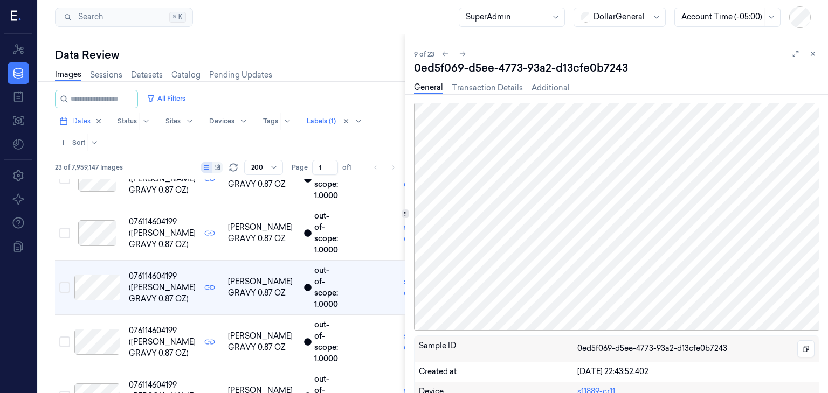
click at [103, 339] on div at bounding box center [97, 342] width 46 height 26
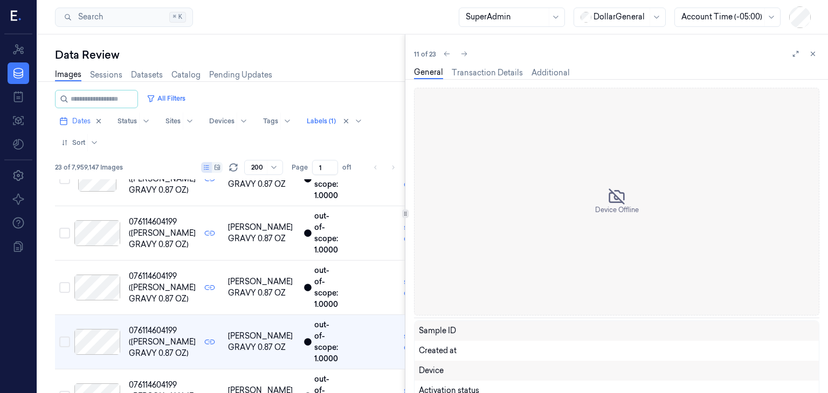
scroll to position [487, 0]
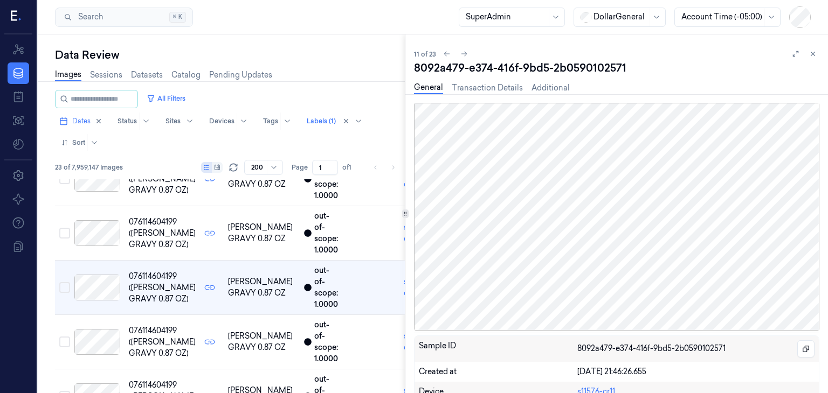
click at [103, 339] on div at bounding box center [97, 342] width 46 height 26
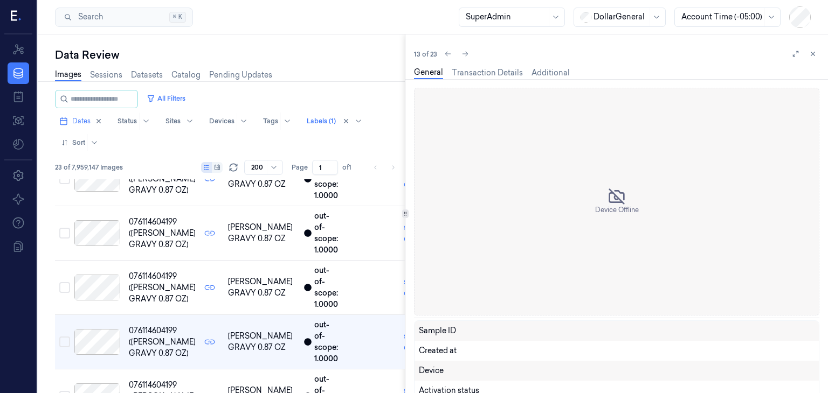
scroll to position [595, 0]
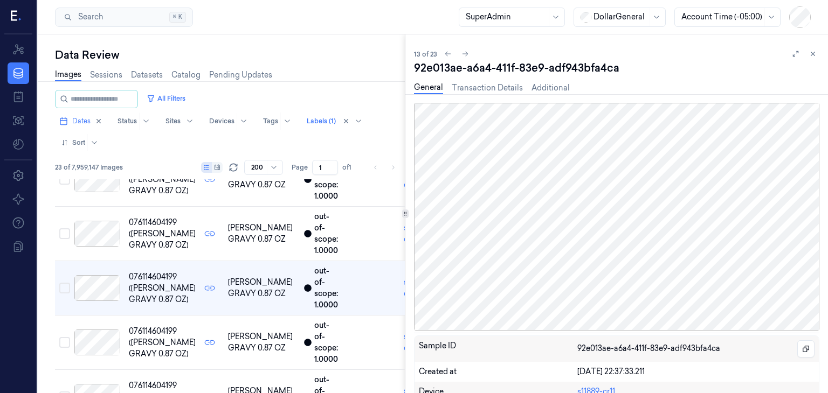
click at [103, 339] on div at bounding box center [97, 343] width 46 height 26
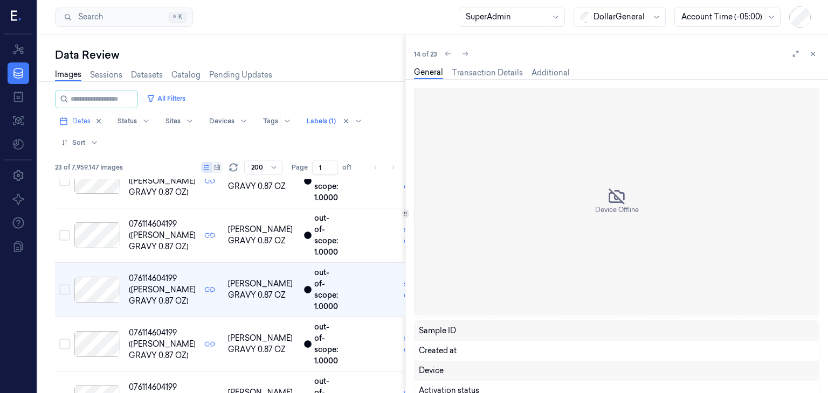
scroll to position [649, 0]
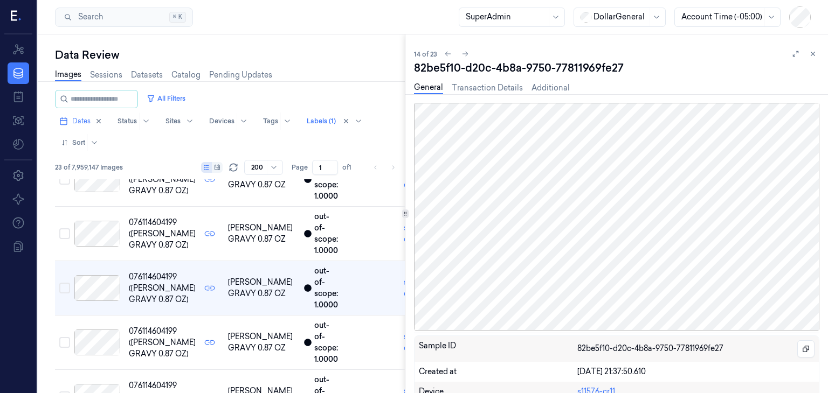
click at [103, 339] on div at bounding box center [97, 343] width 46 height 26
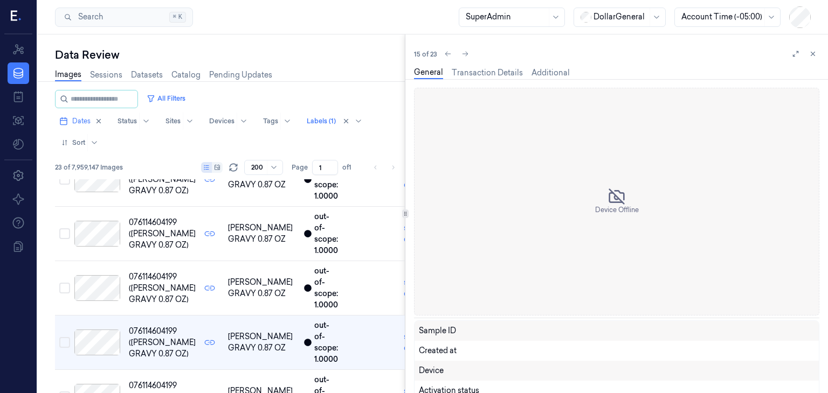
scroll to position [704, 0]
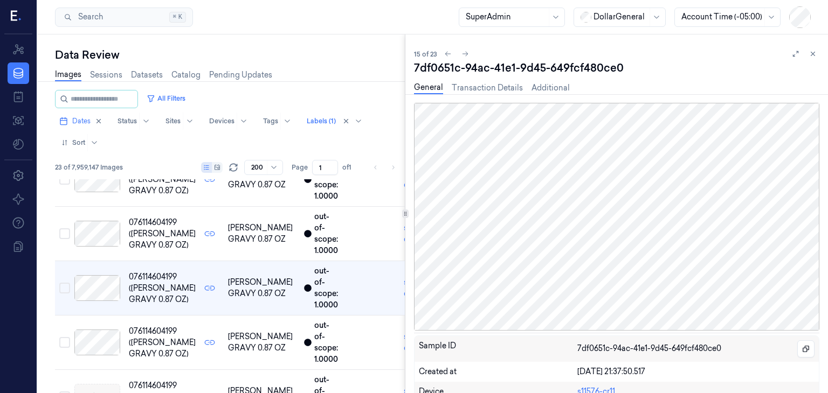
click at [103, 339] on div at bounding box center [97, 343] width 46 height 26
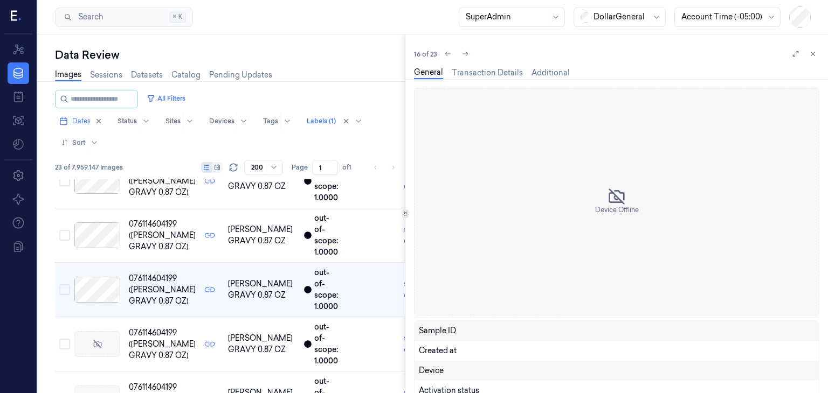
scroll to position [758, 0]
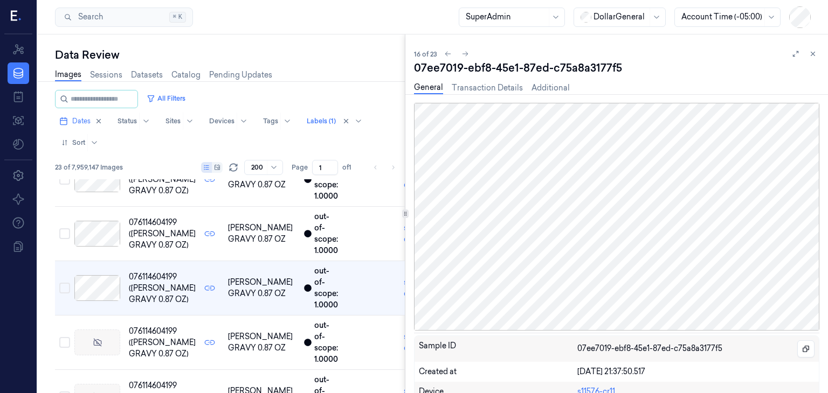
click at [103, 339] on div at bounding box center [97, 343] width 46 height 26
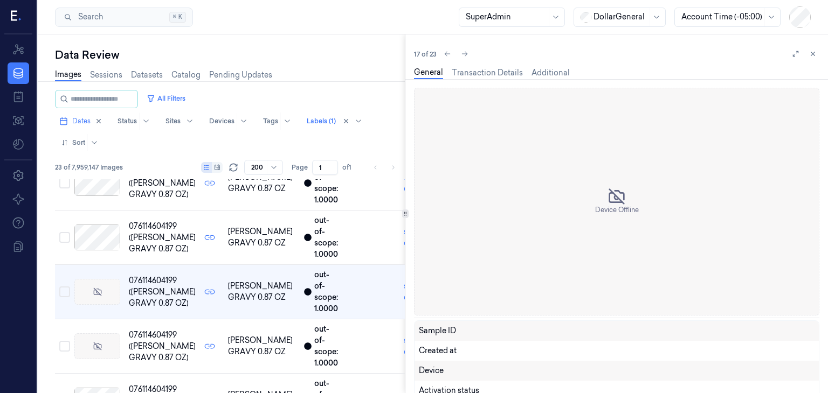
scroll to position [813, 0]
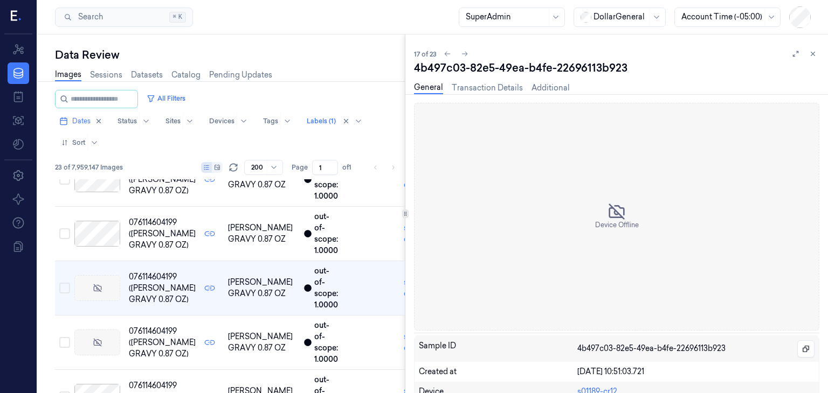
click at [103, 339] on div at bounding box center [97, 343] width 46 height 26
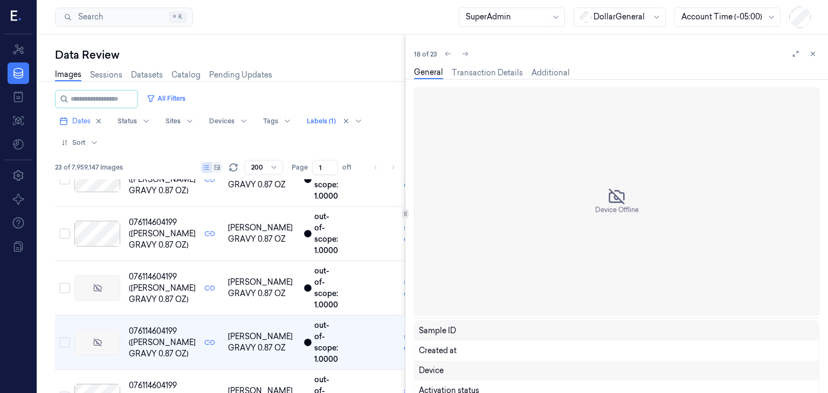
scroll to position [866, 0]
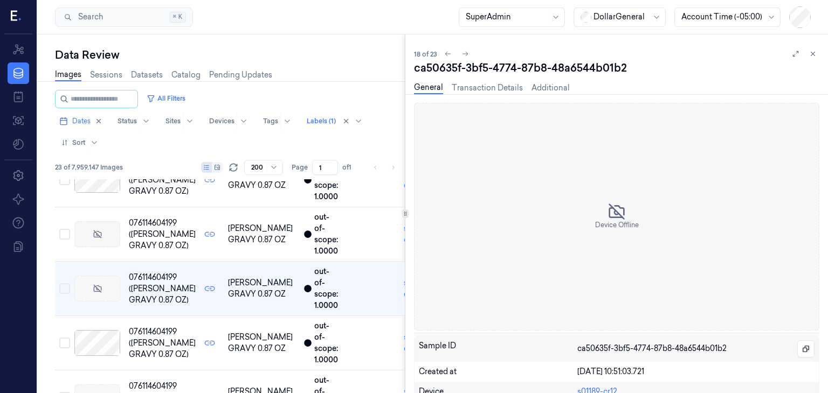
click at [103, 339] on div at bounding box center [97, 343] width 46 height 26
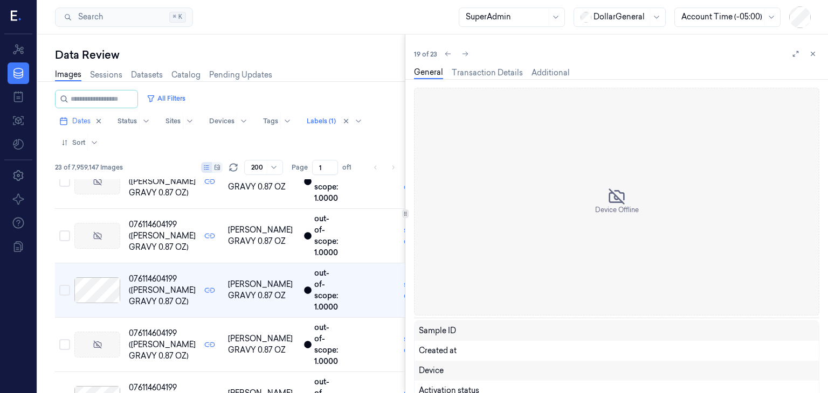
scroll to position [921, 0]
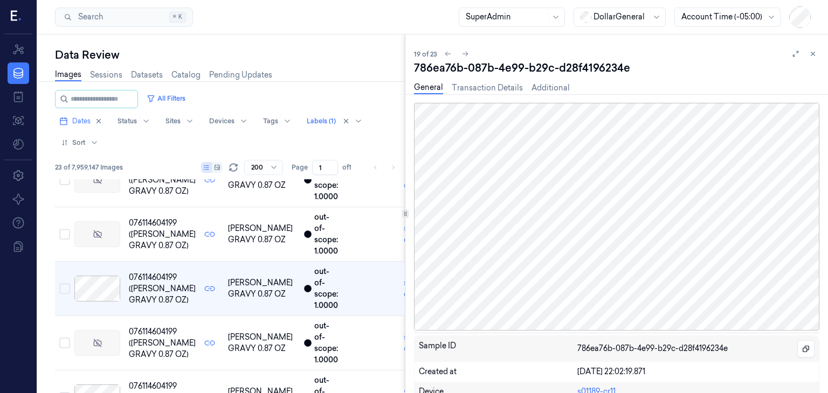
click at [103, 339] on div at bounding box center [97, 343] width 46 height 26
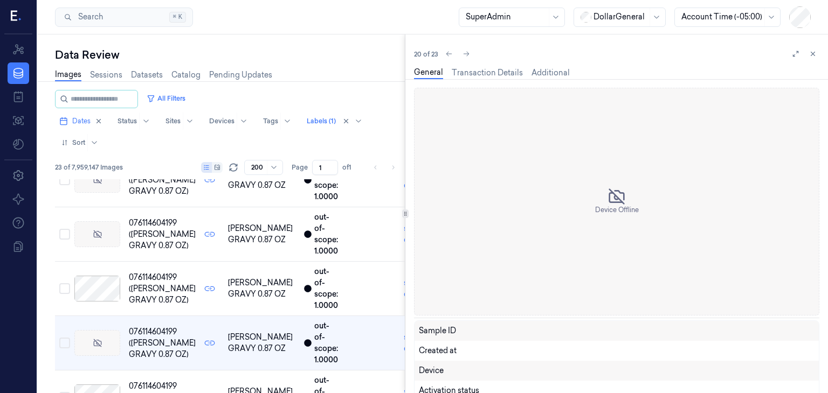
scroll to position [975, 0]
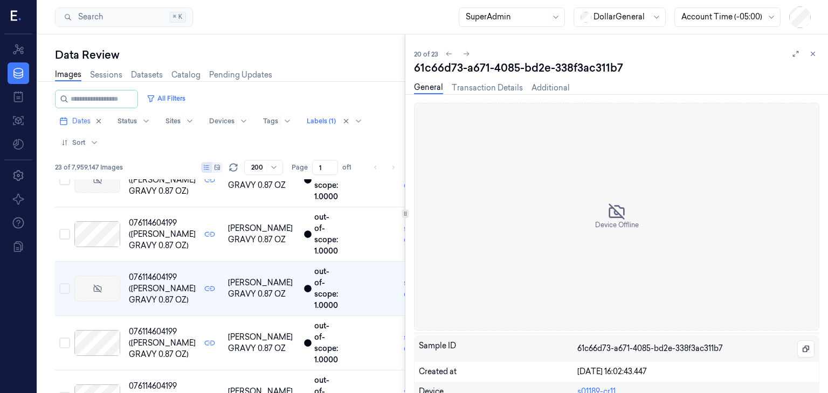
click at [103, 339] on div at bounding box center [97, 343] width 46 height 26
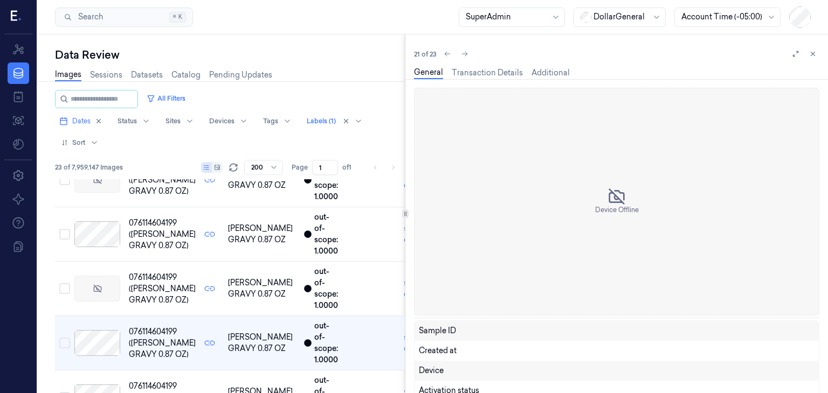
scroll to position [1030, 0]
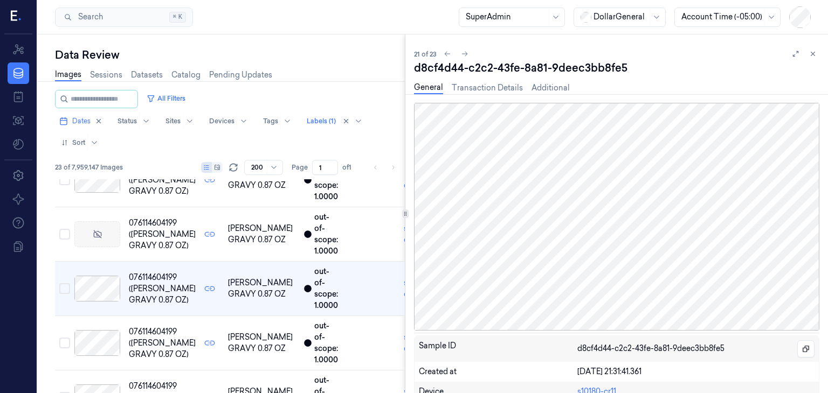
click at [103, 339] on div at bounding box center [97, 343] width 46 height 26
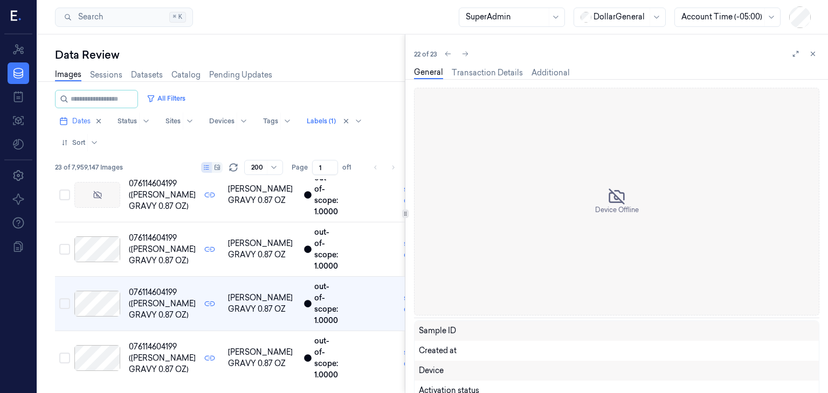
scroll to position [1071, 0]
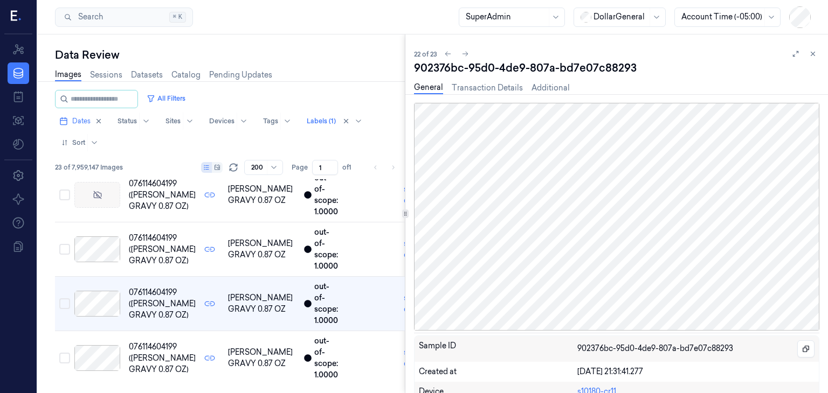
click at [103, 339] on td at bounding box center [97, 358] width 54 height 54
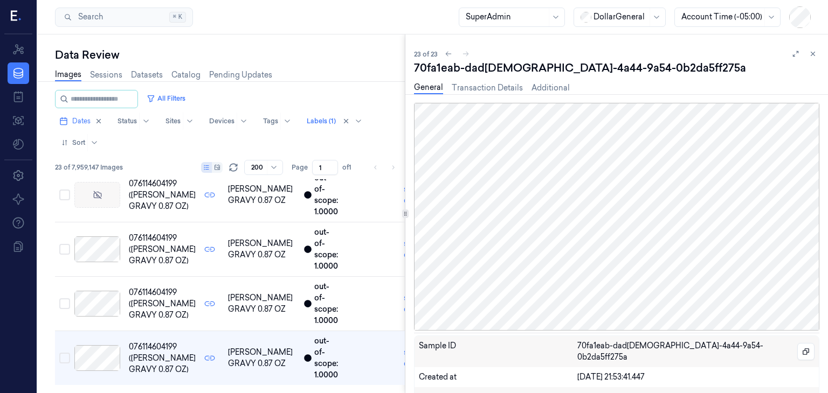
click at [103, 339] on td at bounding box center [97, 358] width 54 height 54
click at [806, 55] on button at bounding box center [812, 53] width 13 height 13
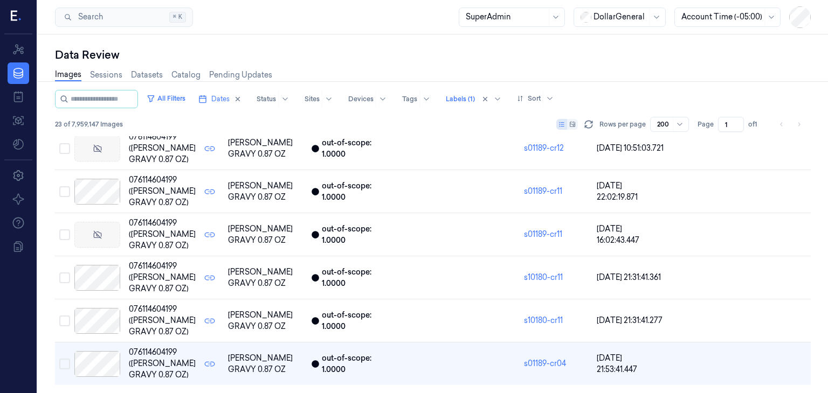
scroll to position [1022, 0]
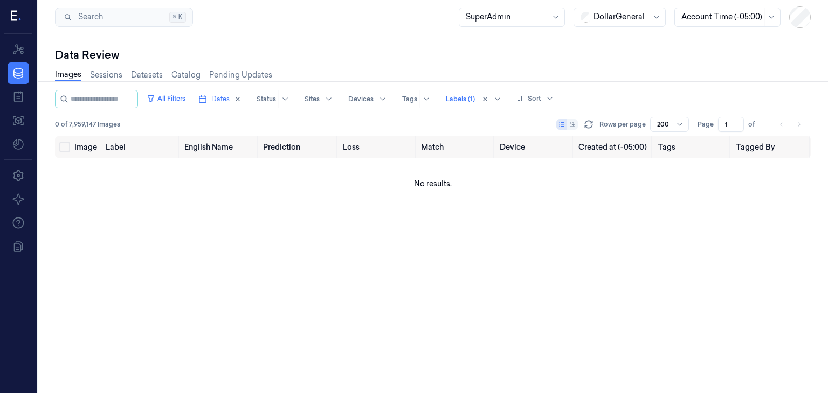
click at [614, 96] on div "All Filters Dates Status Sites Devices Tags Labels (1) Sort" at bounding box center [432, 99] width 755 height 18
click at [464, 100] on div at bounding box center [456, 99] width 20 height 10
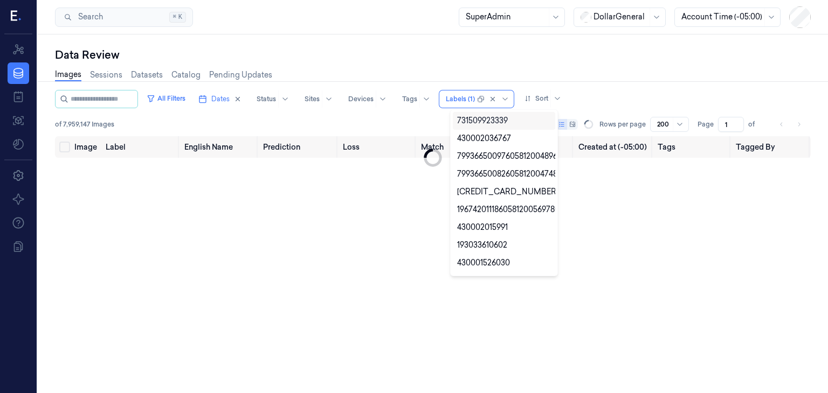
click at [608, 88] on div "Images Sessions Datasets Catalog Pending Updates" at bounding box center [432, 76] width 755 height 27
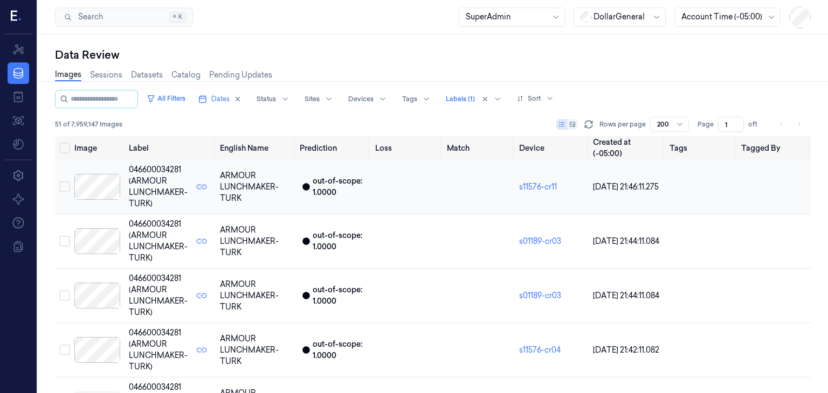
click at [114, 191] on div at bounding box center [97, 187] width 46 height 26
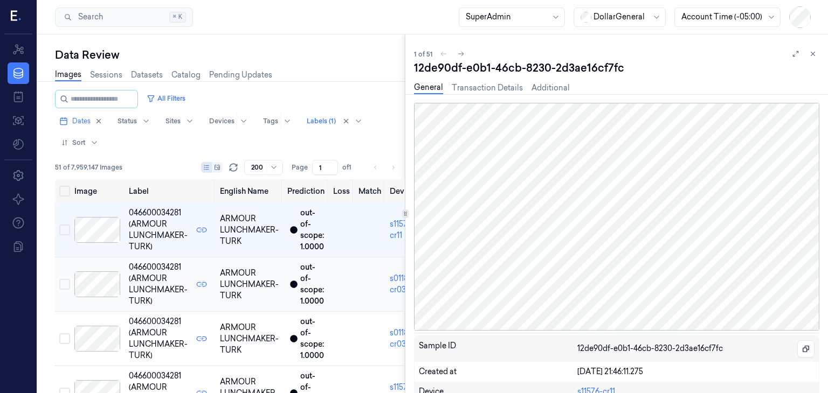
click at [98, 287] on div at bounding box center [97, 285] width 46 height 26
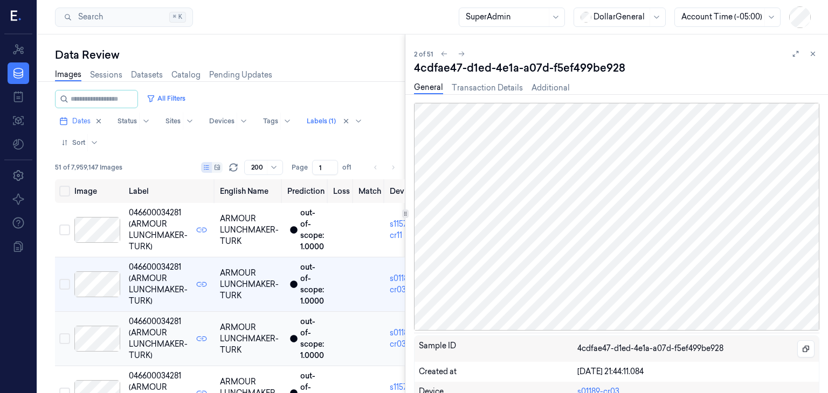
click at [107, 332] on div at bounding box center [97, 339] width 46 height 26
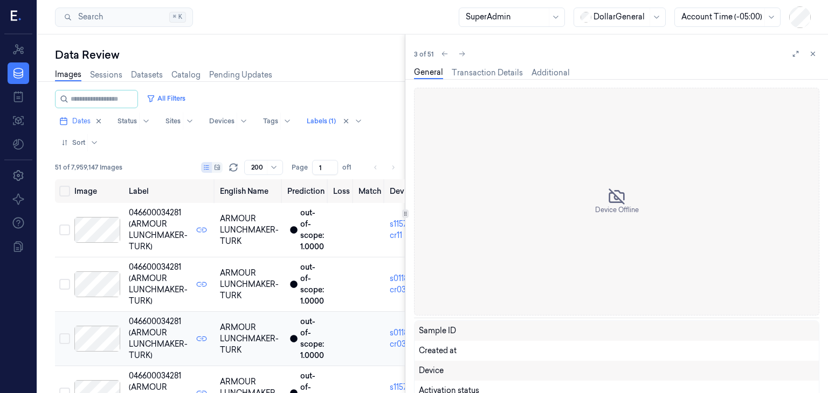
scroll to position [52, 0]
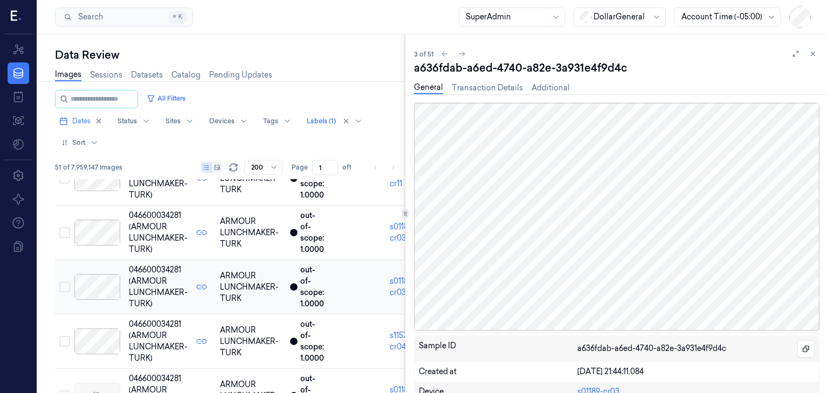
click at [107, 332] on div at bounding box center [97, 342] width 46 height 26
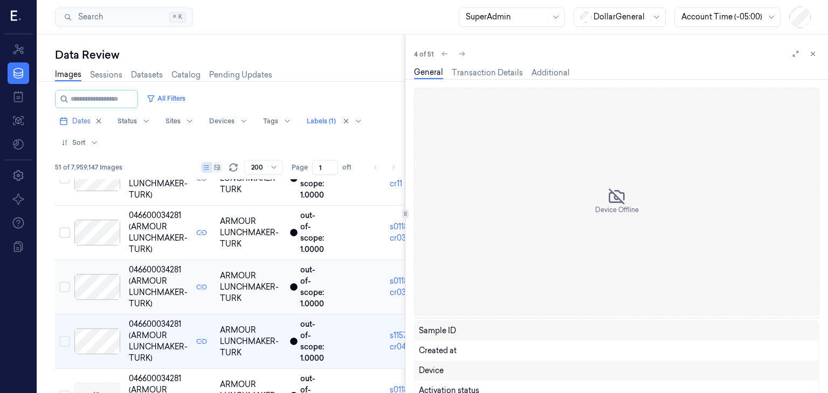
scroll to position [106, 0]
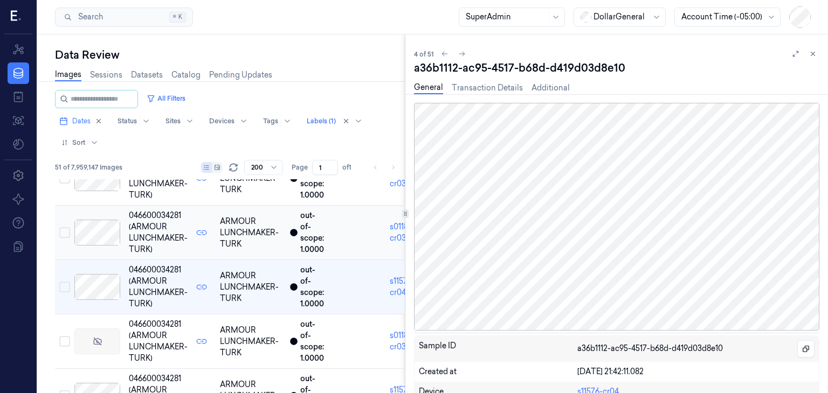
click at [107, 332] on div at bounding box center [97, 342] width 46 height 26
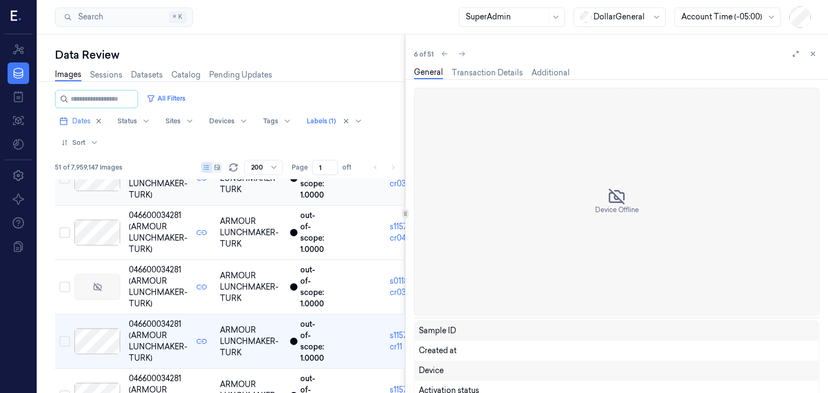
scroll to position [215, 0]
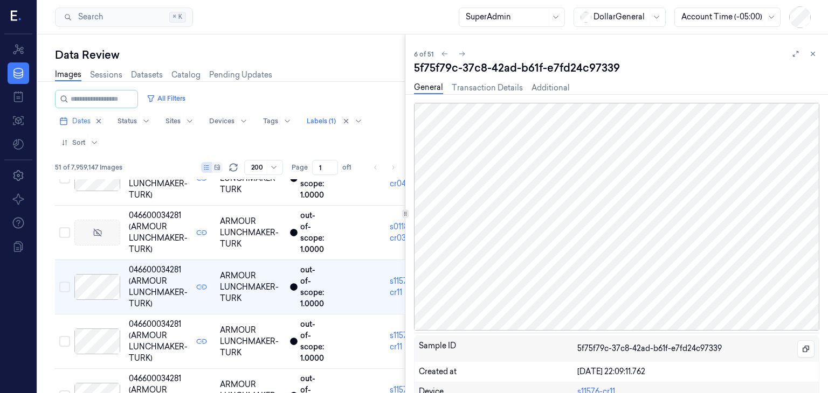
click at [107, 332] on div at bounding box center [97, 342] width 46 height 26
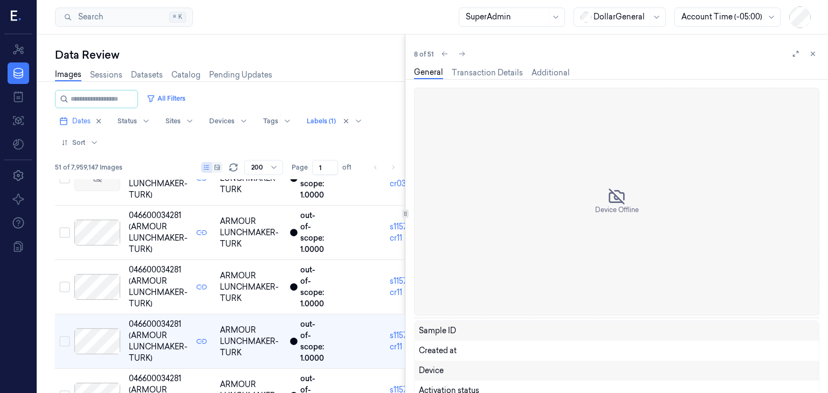
scroll to position [323, 0]
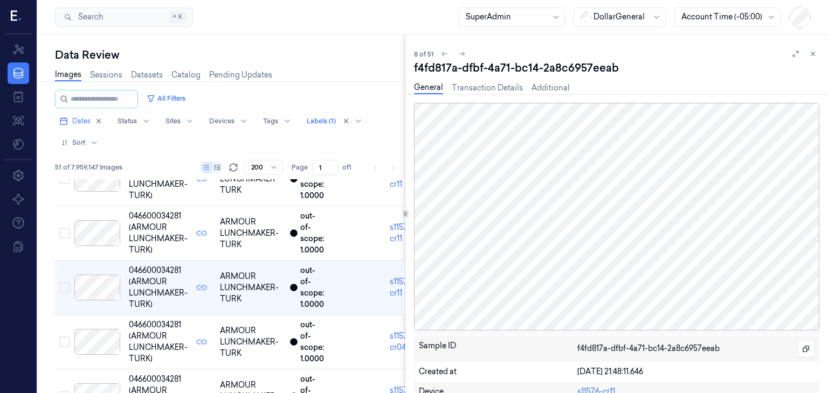
click at [107, 332] on div at bounding box center [97, 342] width 46 height 26
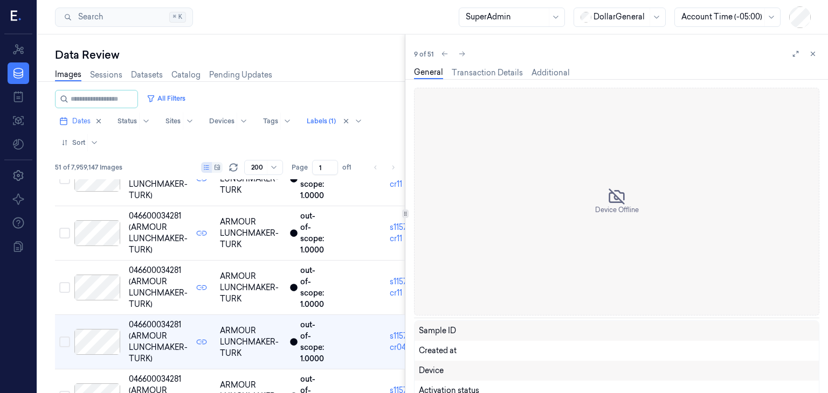
scroll to position [378, 0]
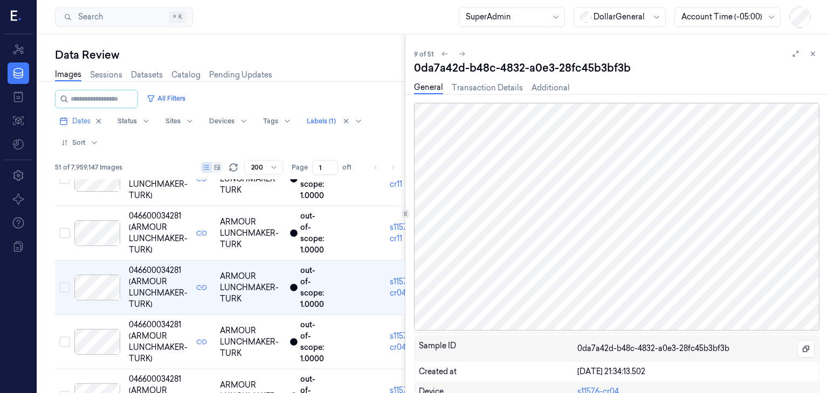
click at [107, 332] on div at bounding box center [97, 342] width 46 height 26
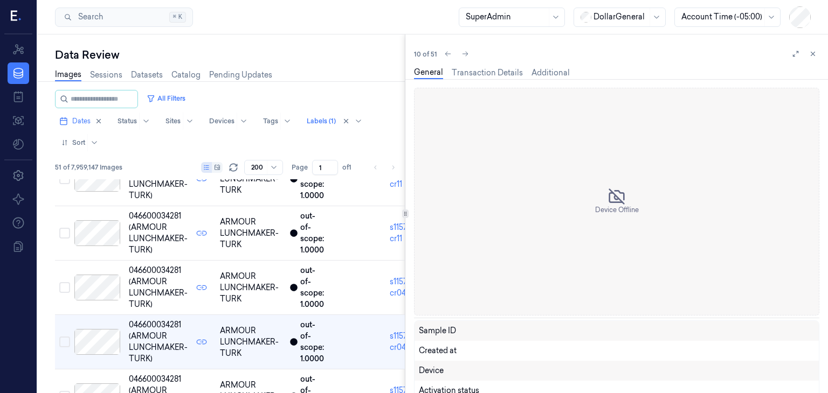
scroll to position [432, 0]
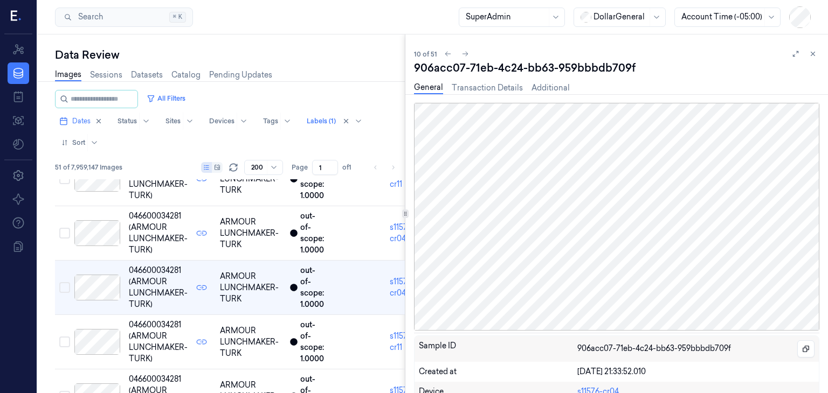
click at [107, 332] on div at bounding box center [97, 342] width 46 height 26
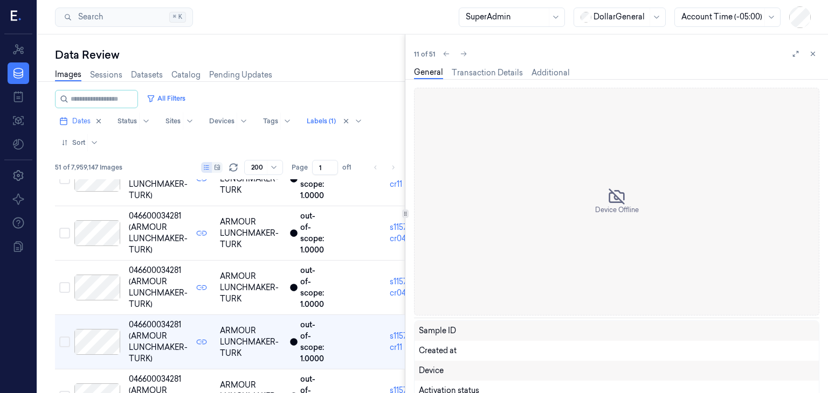
scroll to position [487, 0]
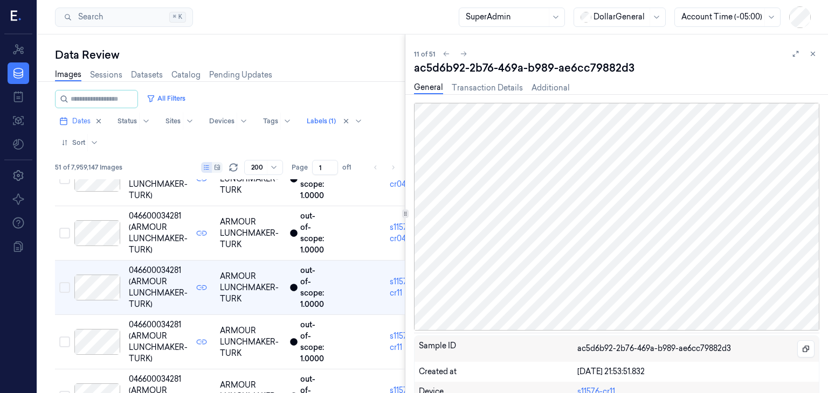
click at [107, 332] on div at bounding box center [97, 342] width 46 height 26
click at [107, 332] on div at bounding box center [97, 343] width 46 height 26
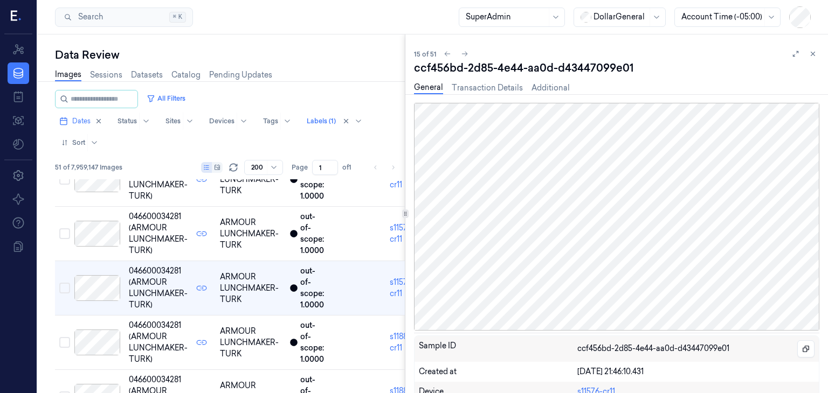
click at [107, 332] on div at bounding box center [97, 343] width 46 height 26
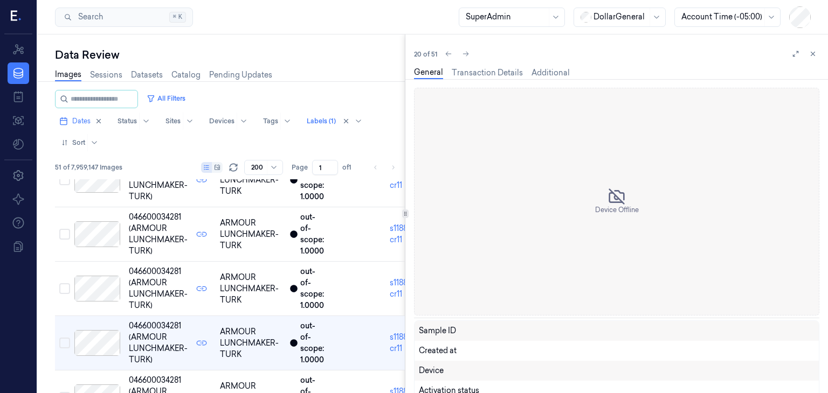
scroll to position [975, 0]
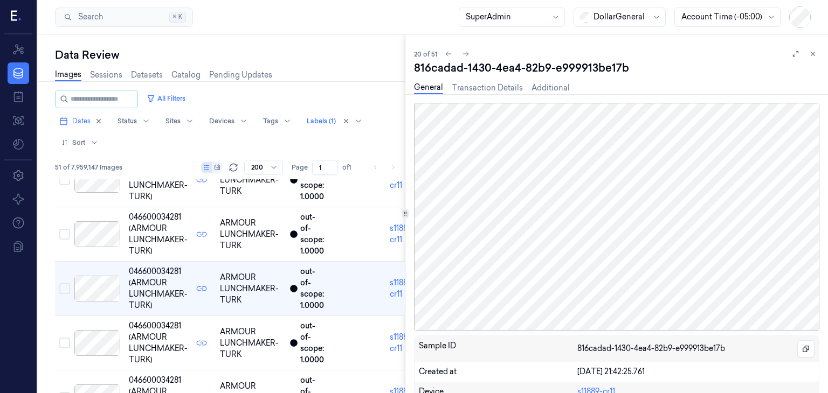
click at [107, 332] on div at bounding box center [97, 343] width 46 height 26
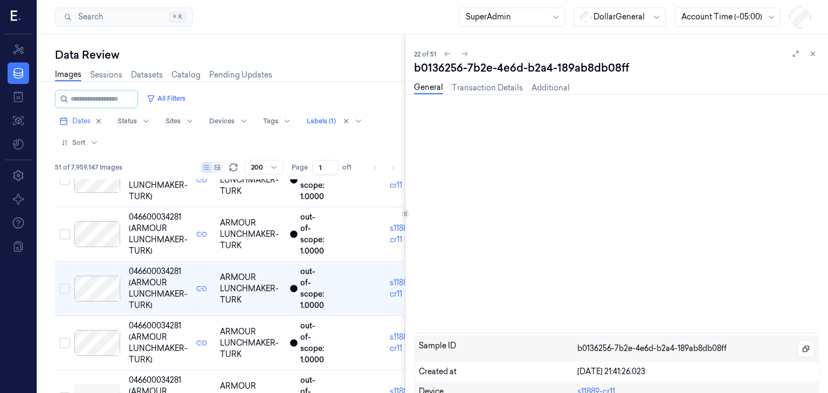
click at [107, 332] on div at bounding box center [97, 343] width 46 height 26
click at [107, 332] on div at bounding box center [97, 344] width 46 height 26
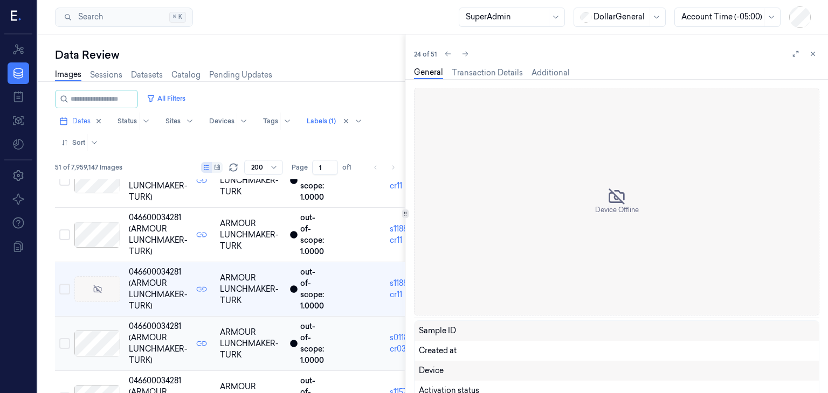
click at [107, 334] on div at bounding box center [97, 344] width 46 height 26
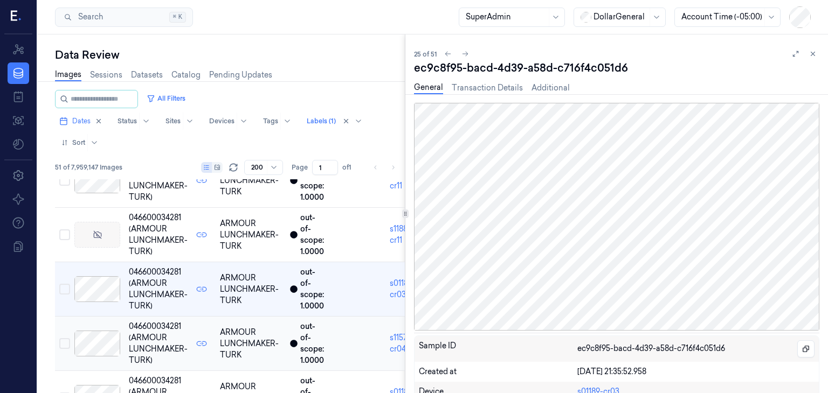
click at [106, 335] on div at bounding box center [97, 344] width 46 height 26
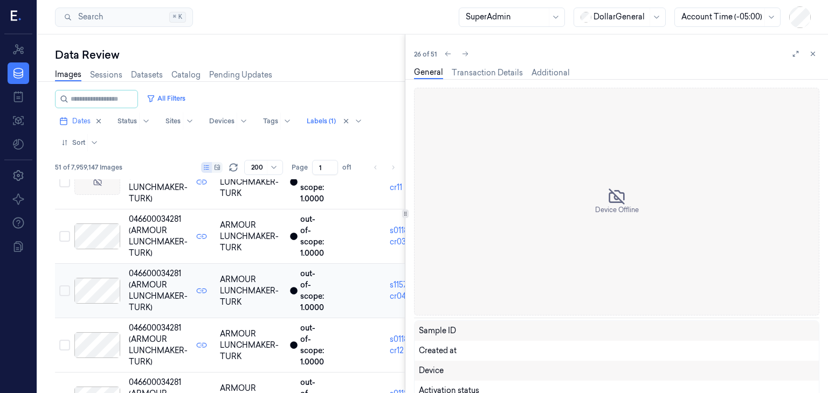
scroll to position [1301, 0]
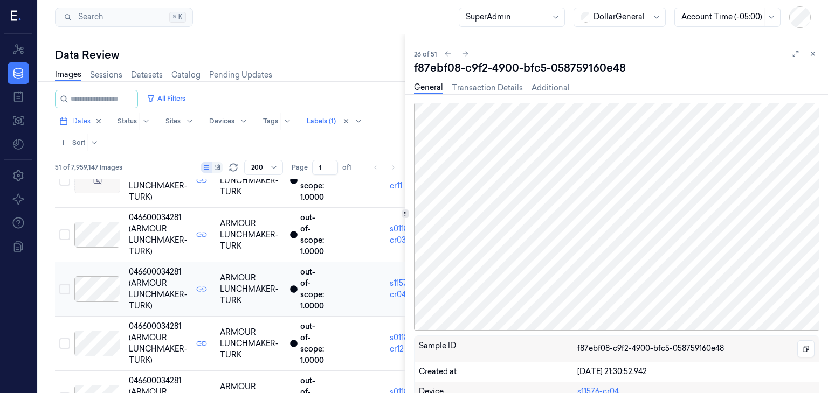
click at [106, 335] on div at bounding box center [97, 344] width 46 height 26
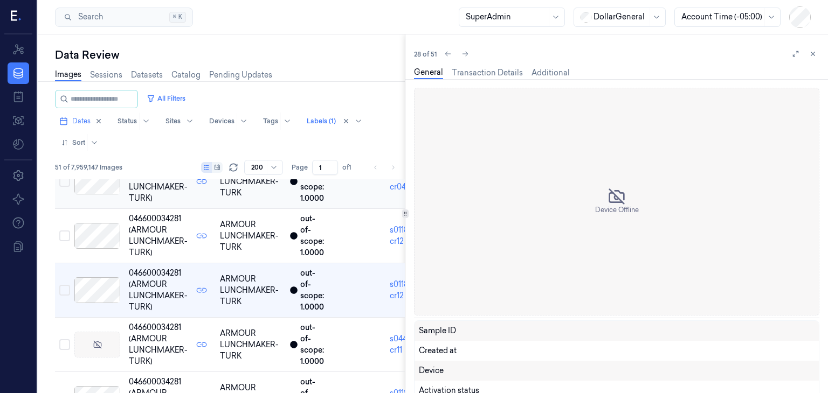
scroll to position [1409, 0]
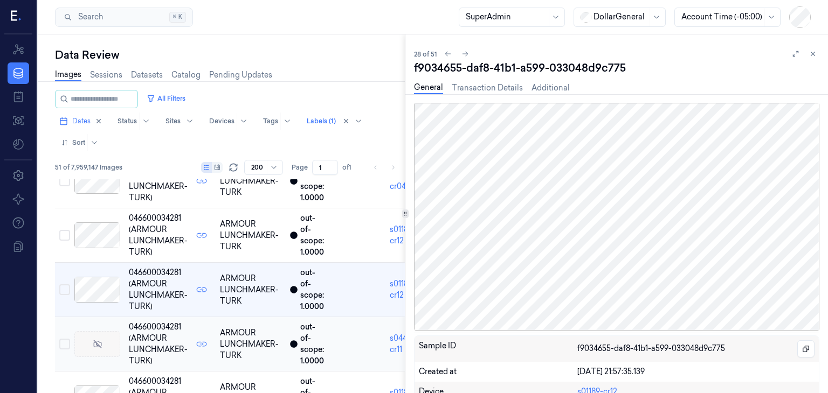
click at [106, 336] on div at bounding box center [97, 344] width 46 height 26
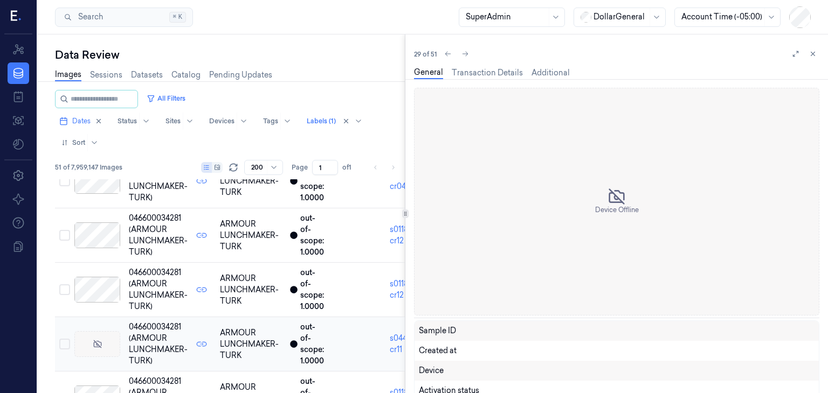
scroll to position [1464, 0]
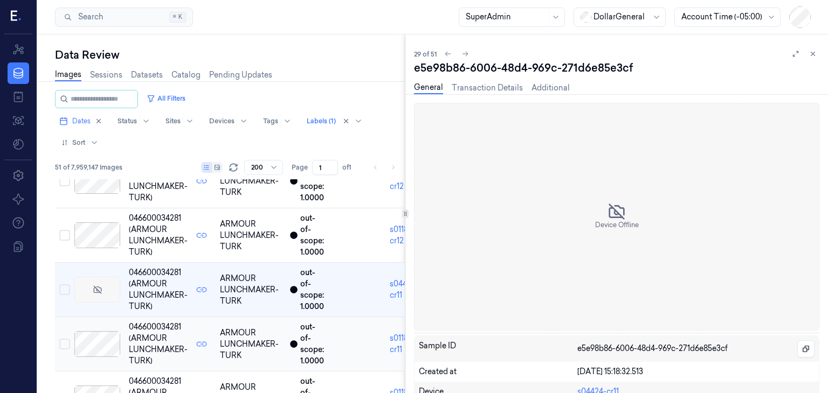
click at [106, 337] on div at bounding box center [97, 344] width 46 height 26
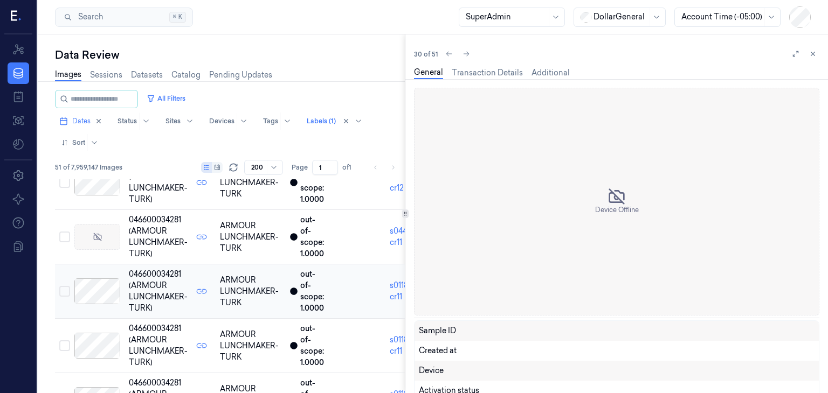
scroll to position [1518, 0]
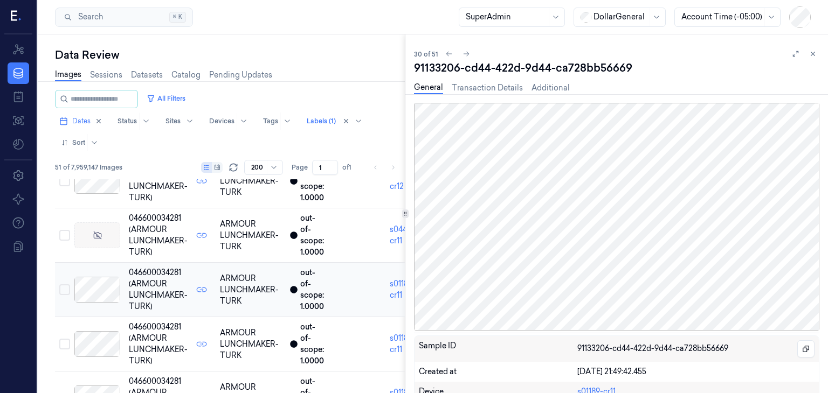
click at [106, 337] on div at bounding box center [97, 344] width 46 height 26
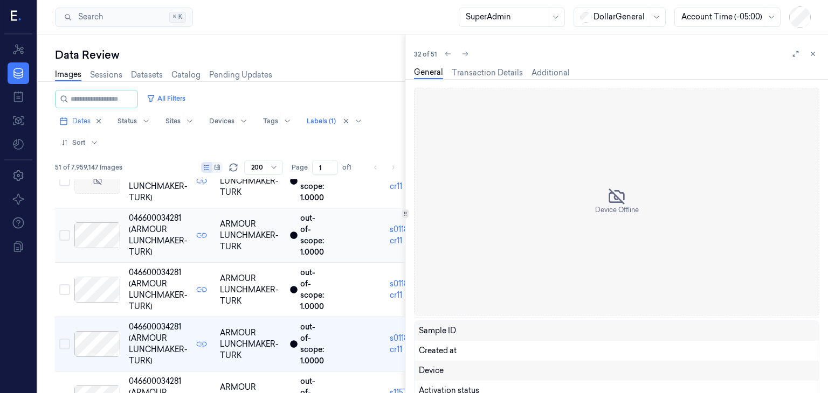
scroll to position [1627, 0]
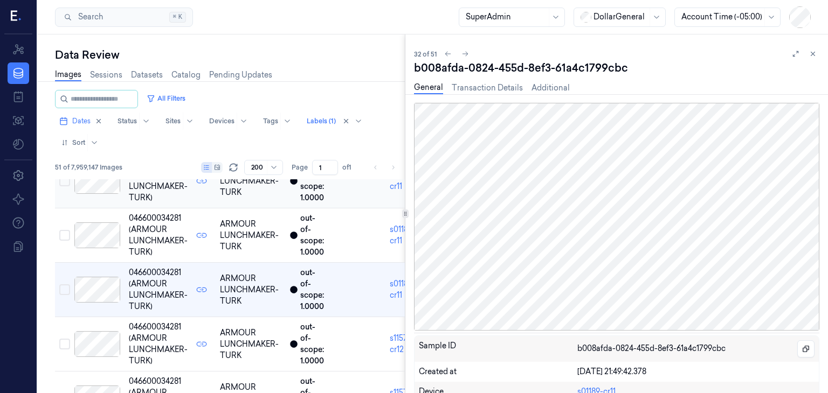
click at [106, 337] on div at bounding box center [97, 344] width 46 height 26
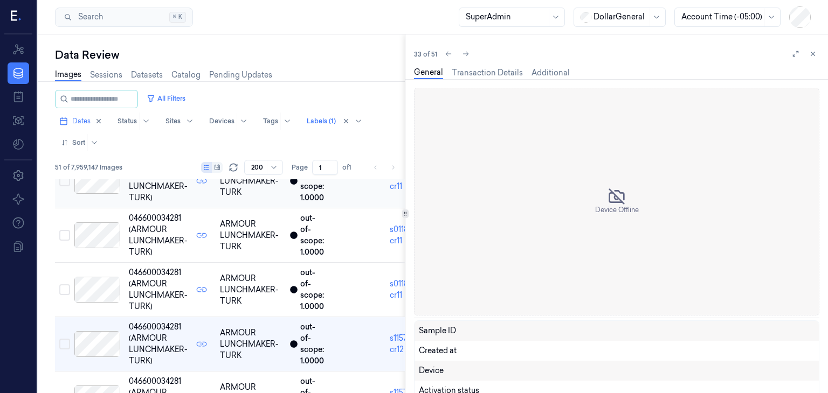
scroll to position [1681, 0]
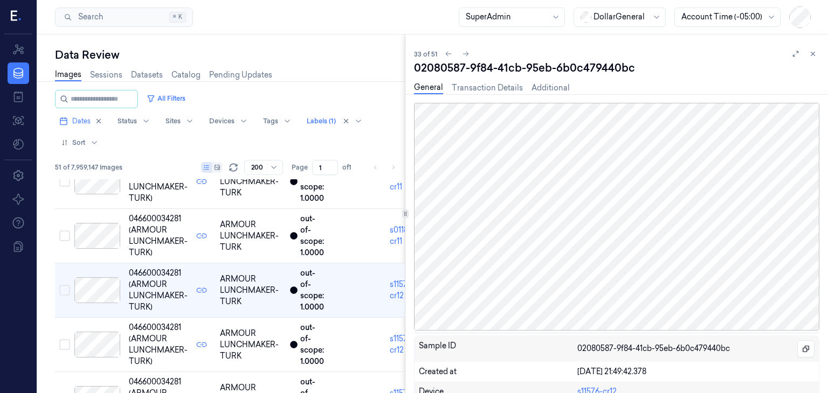
click at [106, 337] on div at bounding box center [97, 345] width 46 height 26
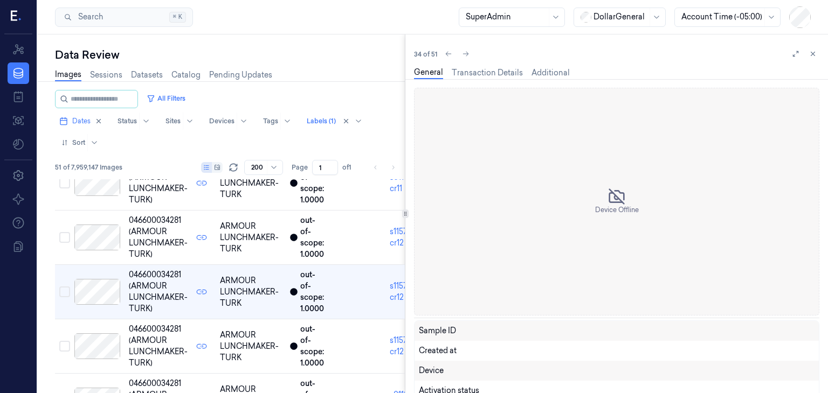
scroll to position [1735, 0]
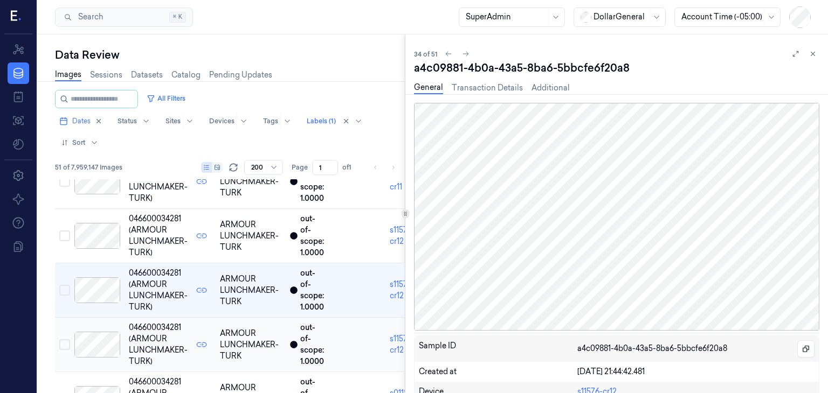
click at [105, 338] on div at bounding box center [97, 345] width 46 height 26
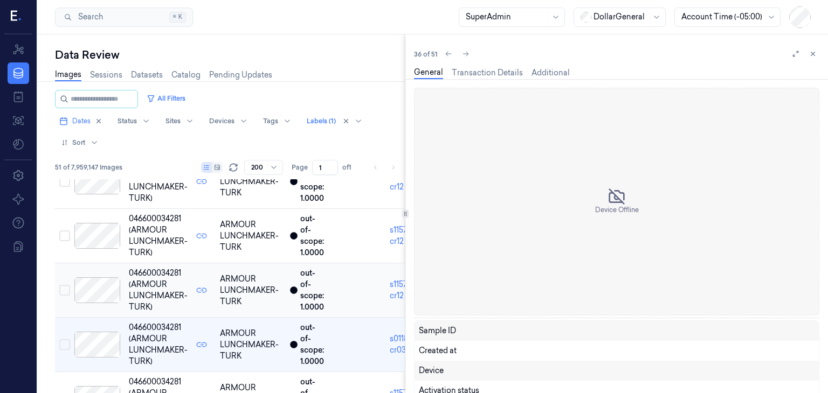
scroll to position [1844, 0]
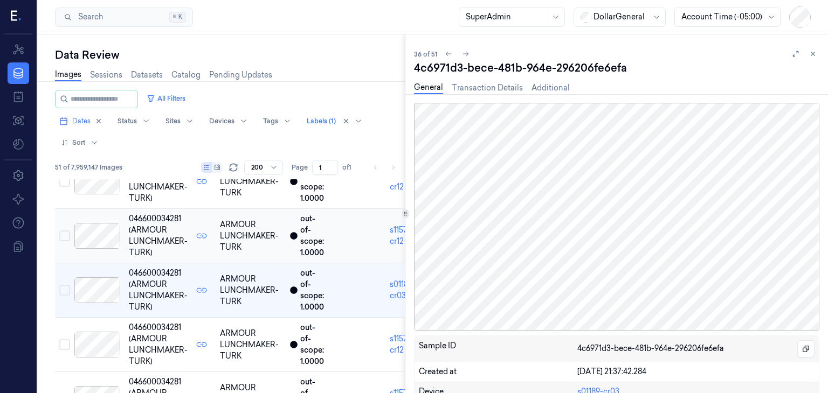
click at [105, 338] on div at bounding box center [97, 345] width 46 height 26
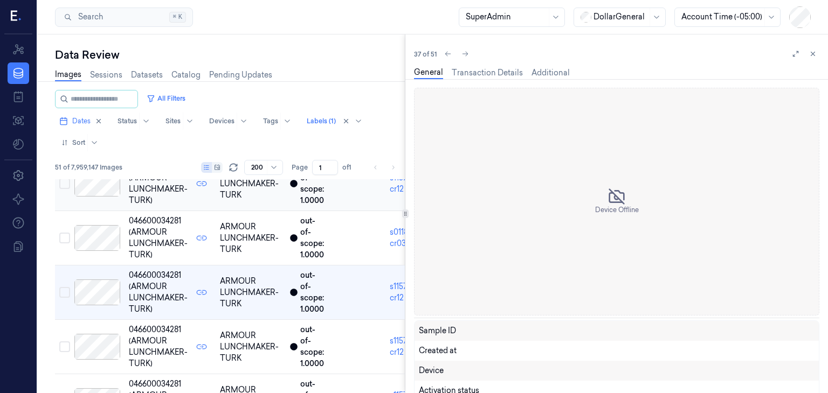
scroll to position [1899, 0]
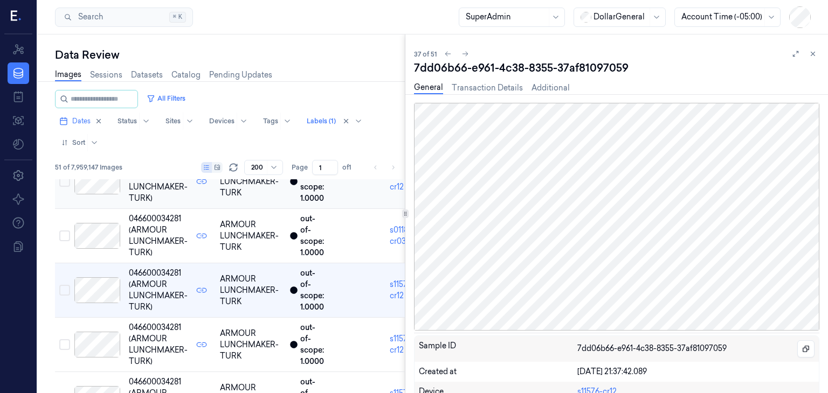
click at [105, 338] on div at bounding box center [97, 345] width 46 height 26
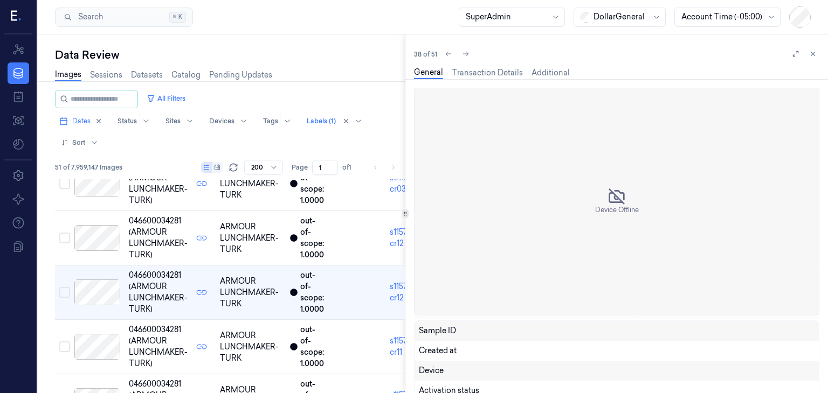
scroll to position [1953, 0]
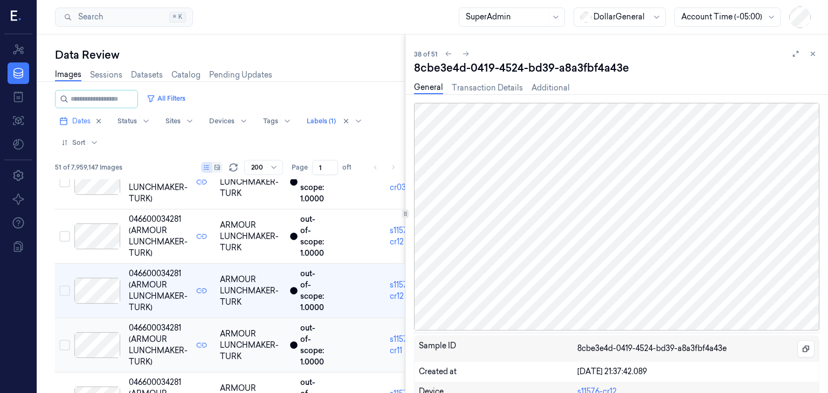
click at [105, 338] on div at bounding box center [97, 345] width 46 height 26
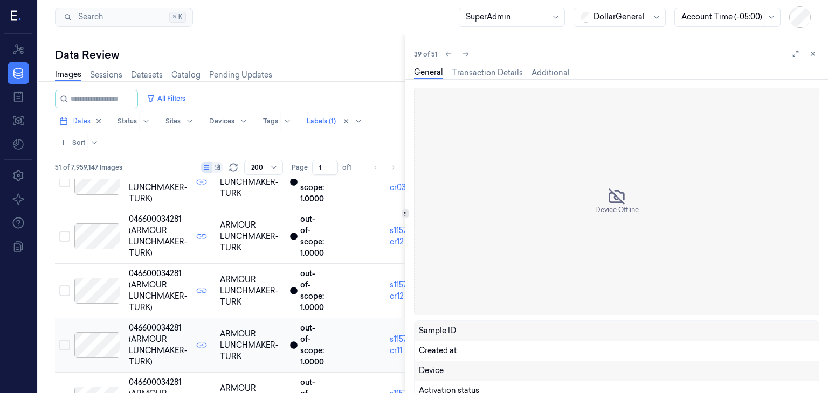
scroll to position [2007, 0]
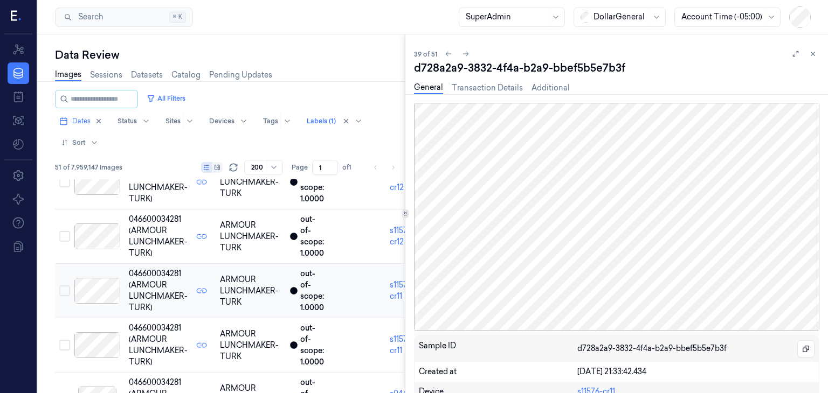
click at [105, 338] on div at bounding box center [97, 345] width 46 height 26
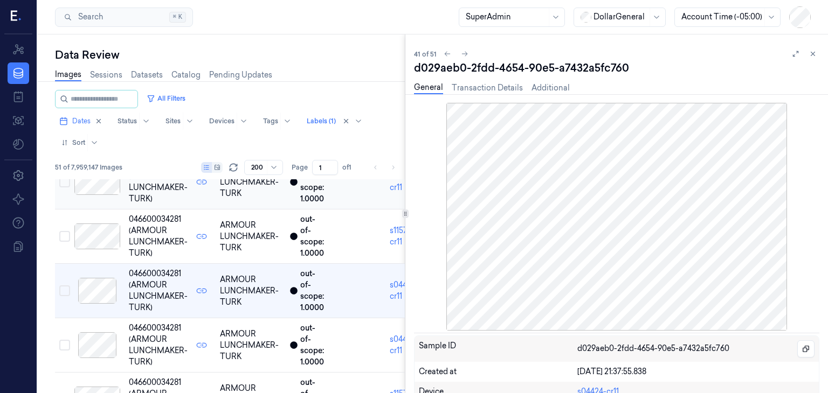
click at [105, 338] on div at bounding box center [97, 345] width 46 height 26
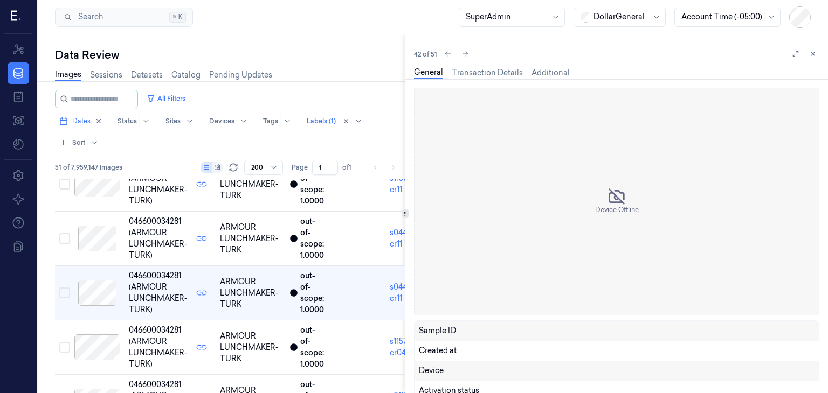
scroll to position [2170, 0]
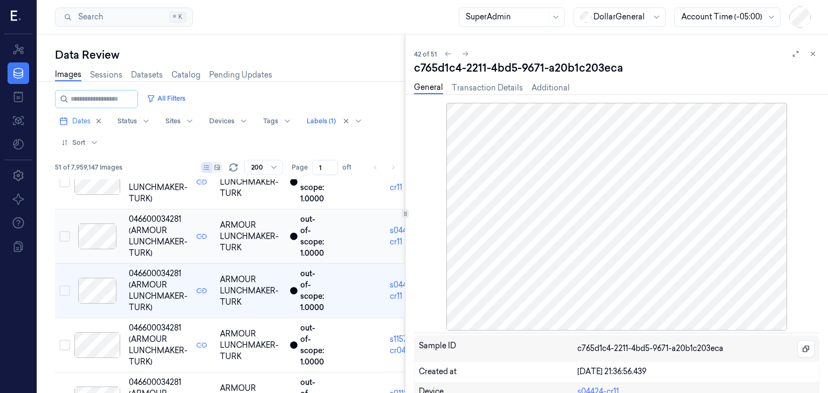
click at [98, 228] on div at bounding box center [97, 237] width 46 height 26
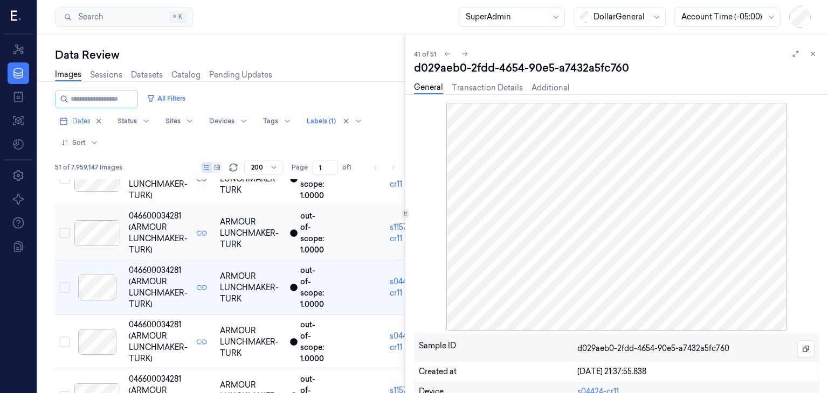
scroll to position [2116, 0]
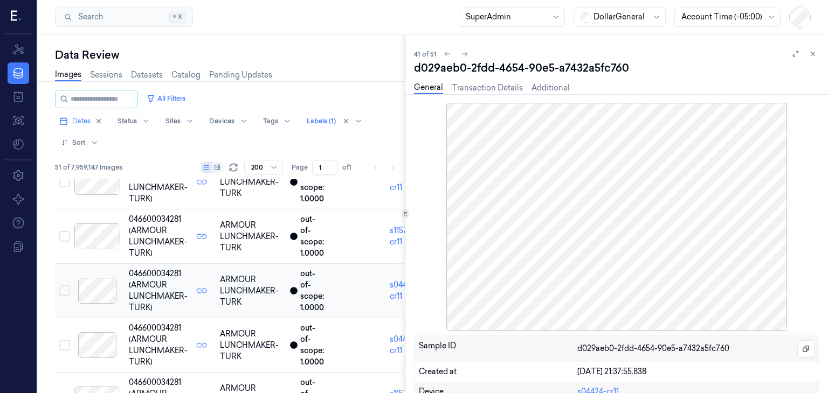
click at [62, 286] on button "Select row" at bounding box center [64, 291] width 11 height 11
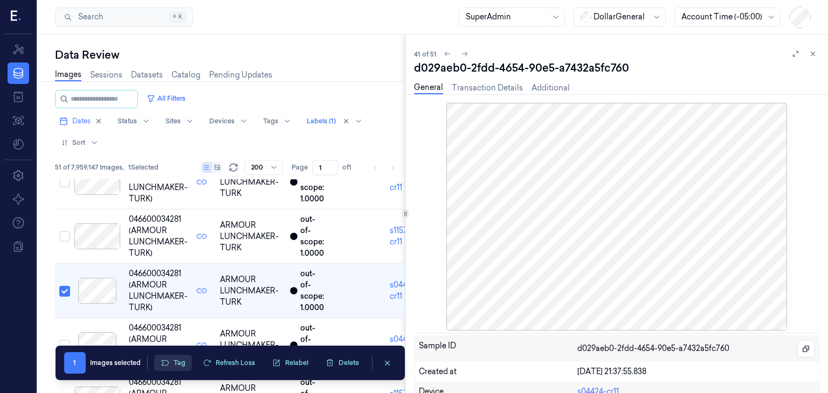
click at [181, 360] on button "Tag" at bounding box center [173, 363] width 38 height 16
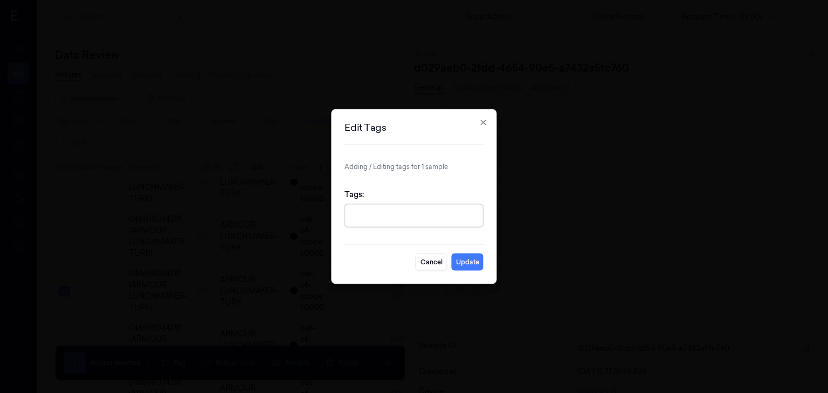
click at [380, 221] on div at bounding box center [414, 215] width 127 height 11
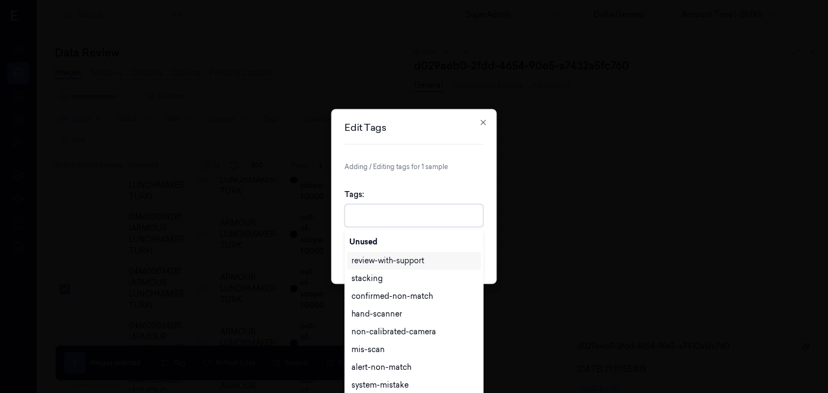
scroll to position [2, 0]
click at [384, 300] on div "confirmed-non-match" at bounding box center [391, 296] width 81 height 11
click at [445, 174] on form "Adding / Editing tags for 1 sample Tags: option confirmed-non-match, selected. …" at bounding box center [413, 216] width 138 height 109
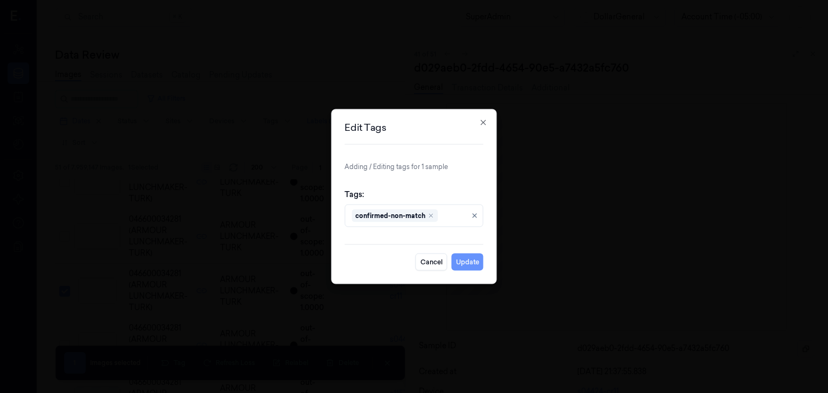
click at [470, 254] on button "Update" at bounding box center [468, 262] width 32 height 17
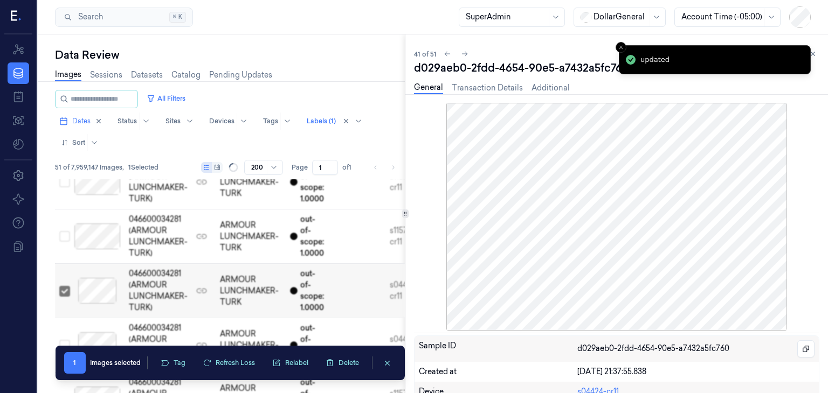
click at [454, 65] on div "d029aeb0-2fdd-4654-90e5-a7432a5fc760" at bounding box center [616, 67] width 405 height 15
click at [453, 66] on div "d029aeb0-2fdd-4654-90e5-a7432a5fc760" at bounding box center [616, 67] width 405 height 15
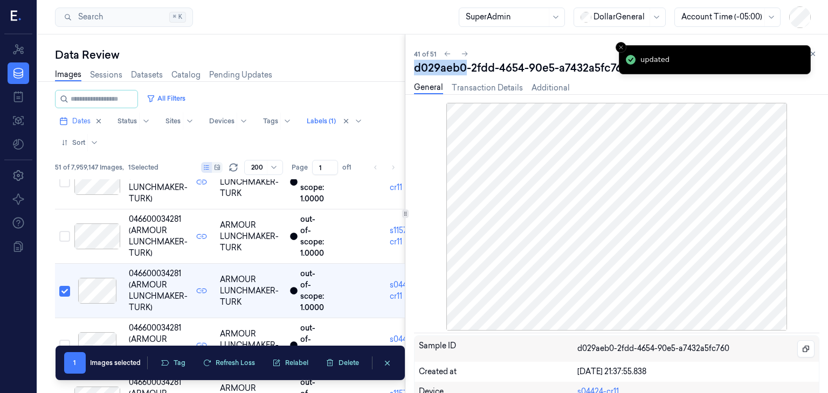
click at [453, 66] on div "d029aeb0-2fdd-4654-90e5-a7432a5fc760" at bounding box center [616, 67] width 405 height 15
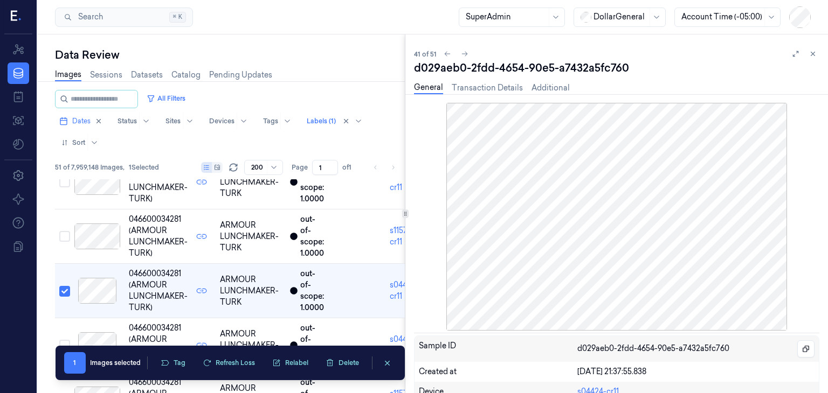
click at [353, 93] on div "All Filters Dates Status Sites Devices Tags Labels (1) Sort" at bounding box center [230, 120] width 350 height 61
click at [95, 332] on div at bounding box center [97, 345] width 46 height 26
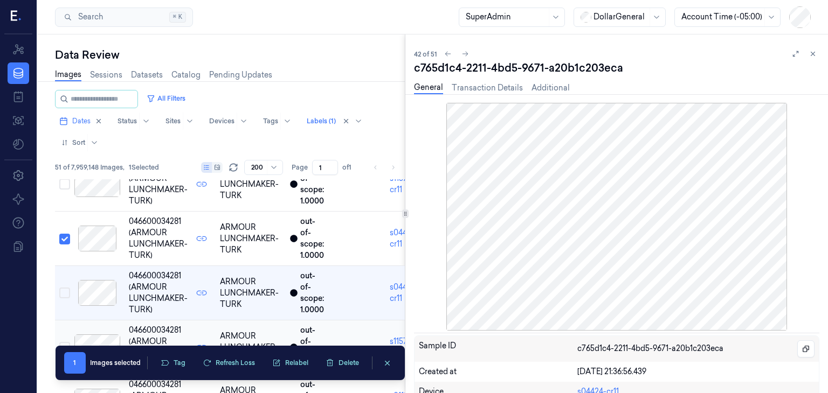
scroll to position [2170, 0]
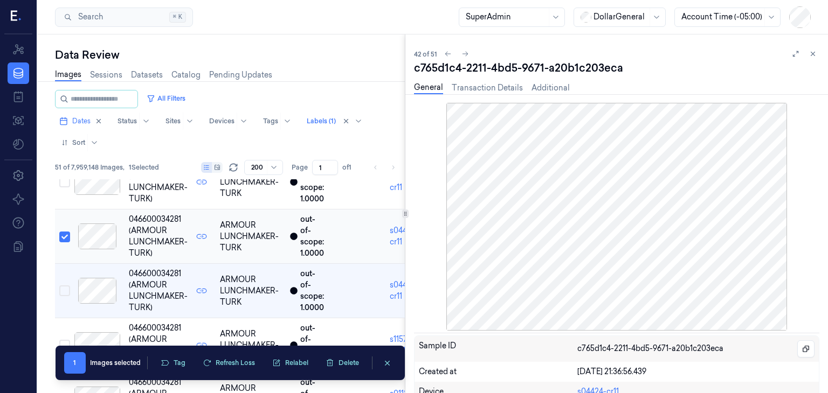
click at [69, 232] on button "Select row" at bounding box center [64, 237] width 11 height 11
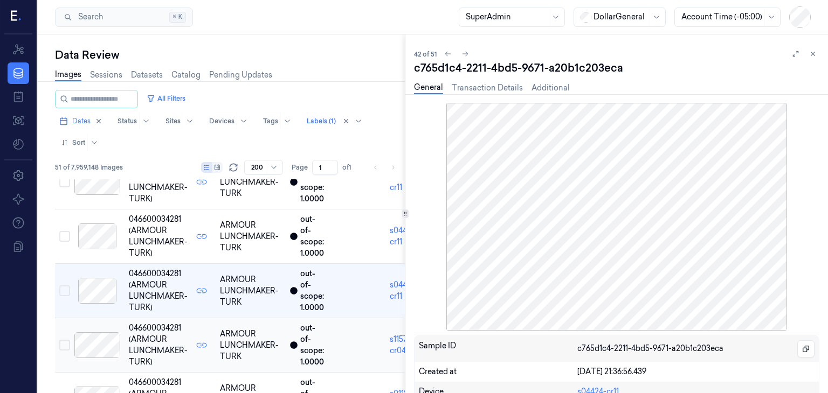
click at [110, 333] on div at bounding box center [97, 345] width 46 height 26
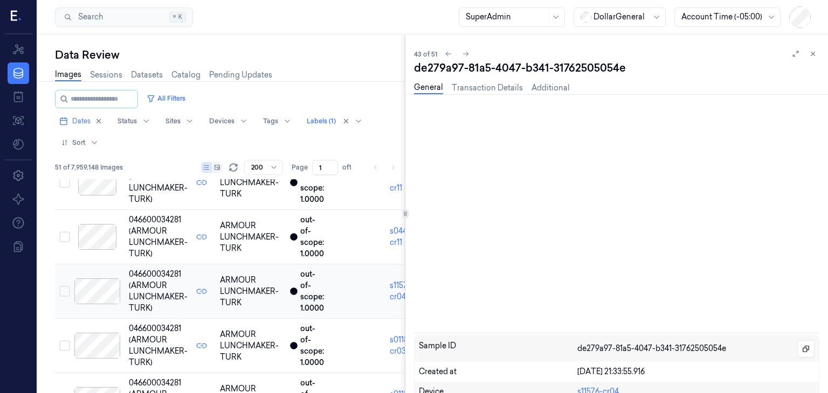
click at [110, 333] on div at bounding box center [97, 346] width 46 height 26
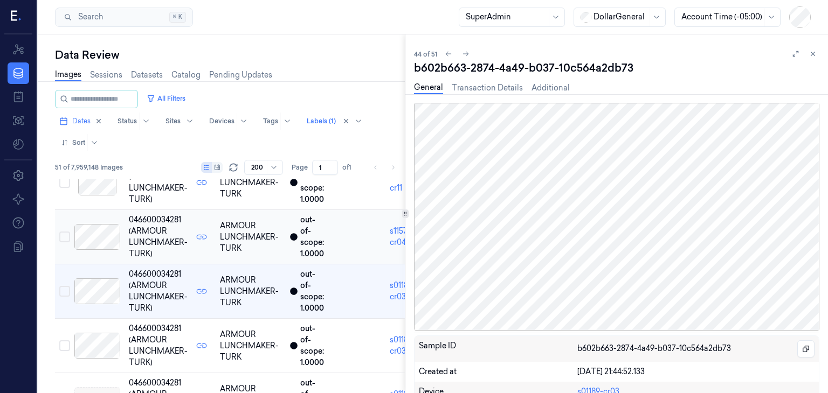
click at [110, 333] on div at bounding box center [97, 346] width 46 height 26
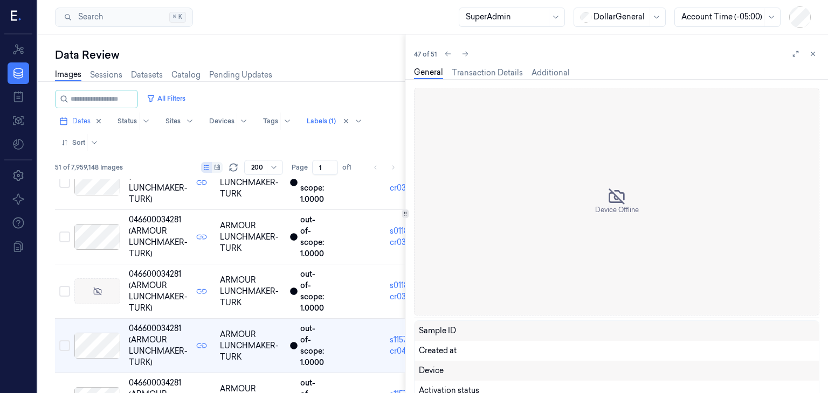
scroll to position [2442, 0]
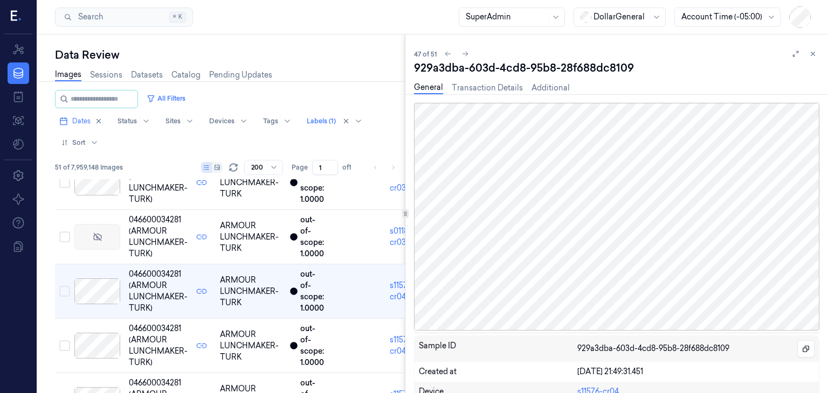
click at [110, 333] on div at bounding box center [97, 346] width 46 height 26
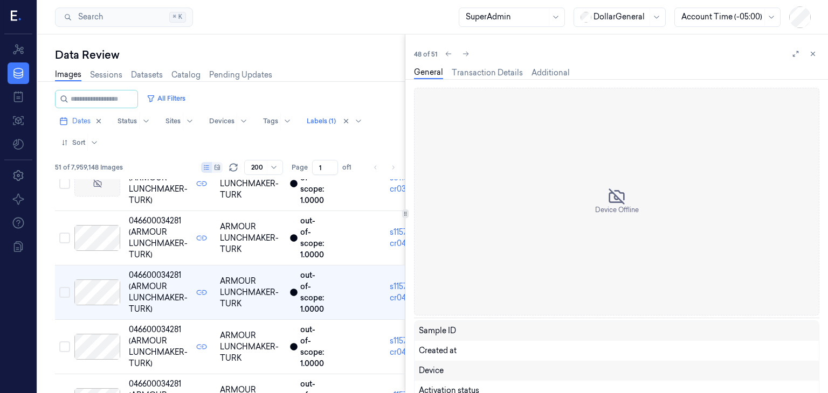
scroll to position [2496, 0]
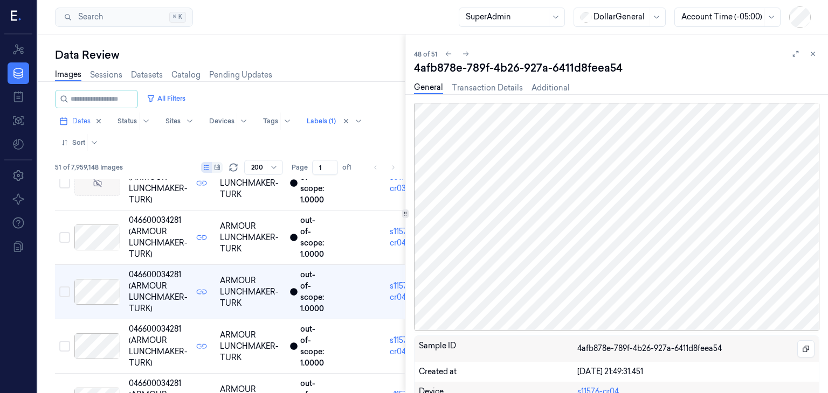
click at [110, 334] on div at bounding box center [97, 347] width 46 height 26
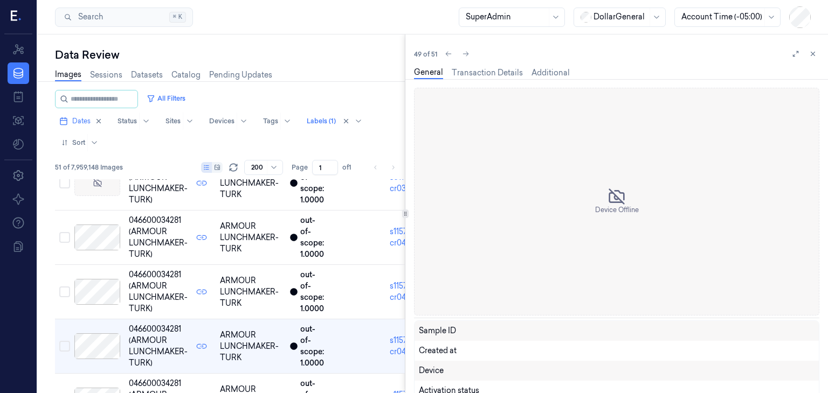
scroll to position [2550, 0]
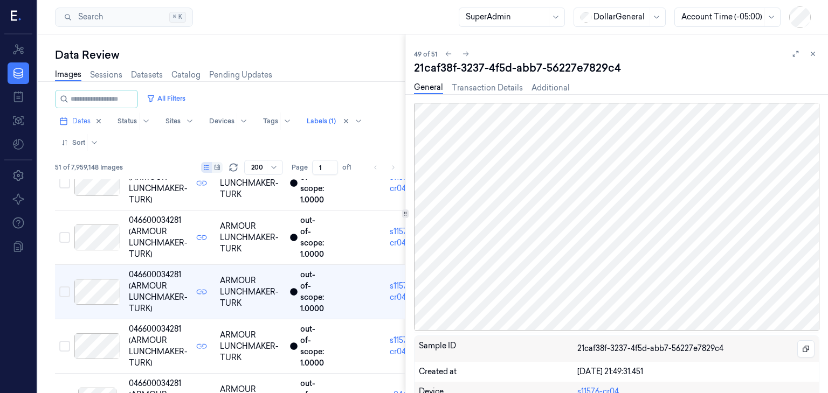
click at [110, 334] on div at bounding box center [97, 347] width 46 height 26
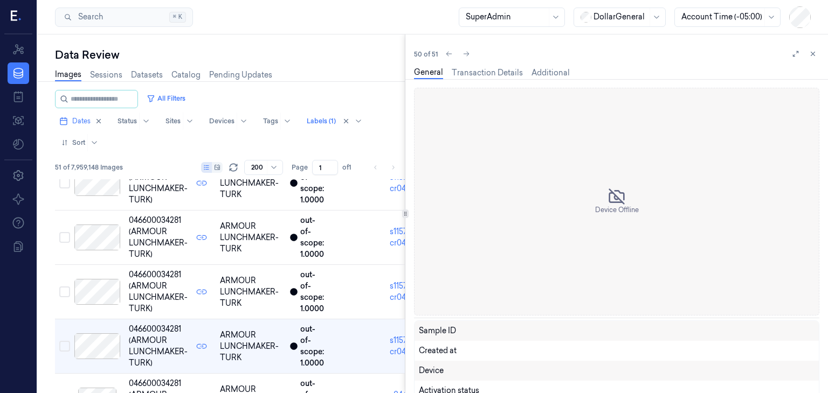
scroll to position [2592, 0]
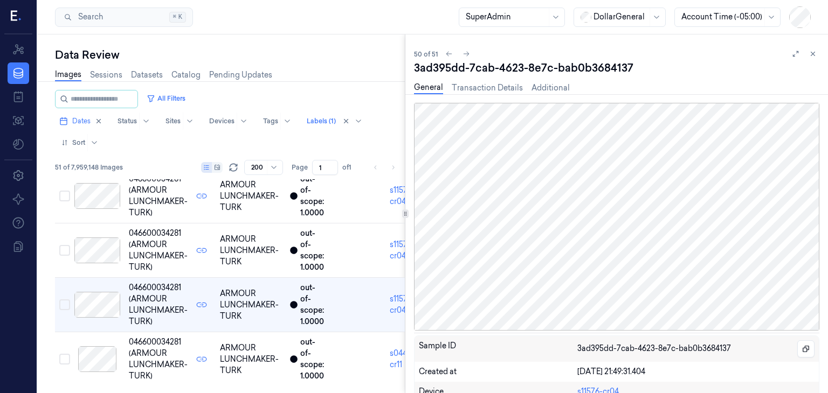
click at [110, 333] on td at bounding box center [97, 359] width 54 height 54
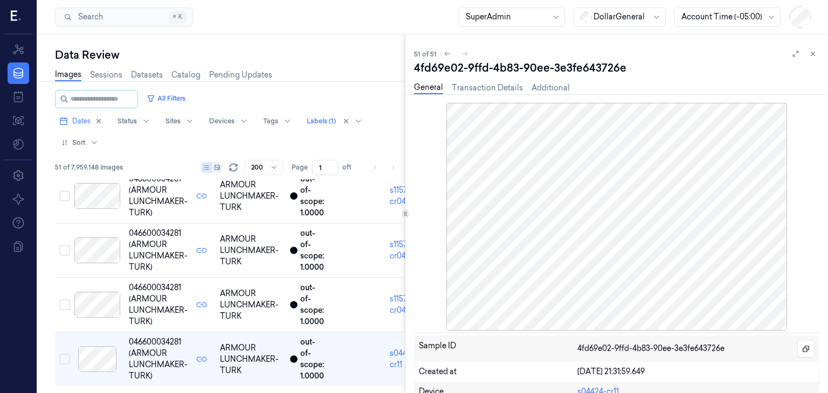
drag, startPoint x: 808, startPoint y: 52, endPoint x: 771, endPoint y: 53, distance: 37.2
click at [809, 52] on icon at bounding box center [813, 54] width 8 height 8
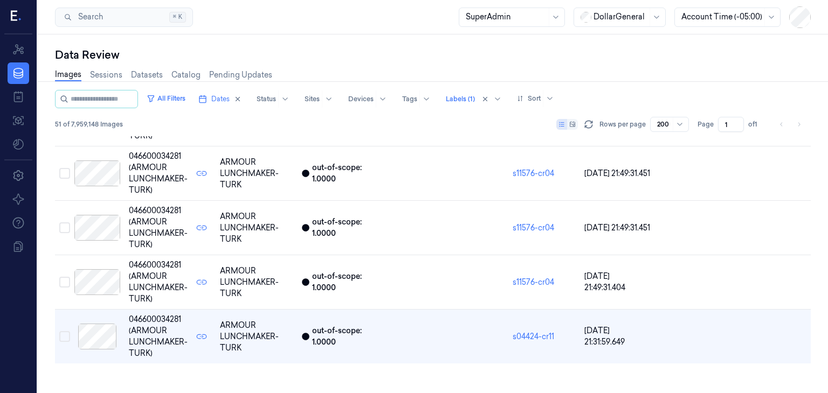
scroll to position [2544, 0]
